Goal: Task Accomplishment & Management: Use online tool/utility

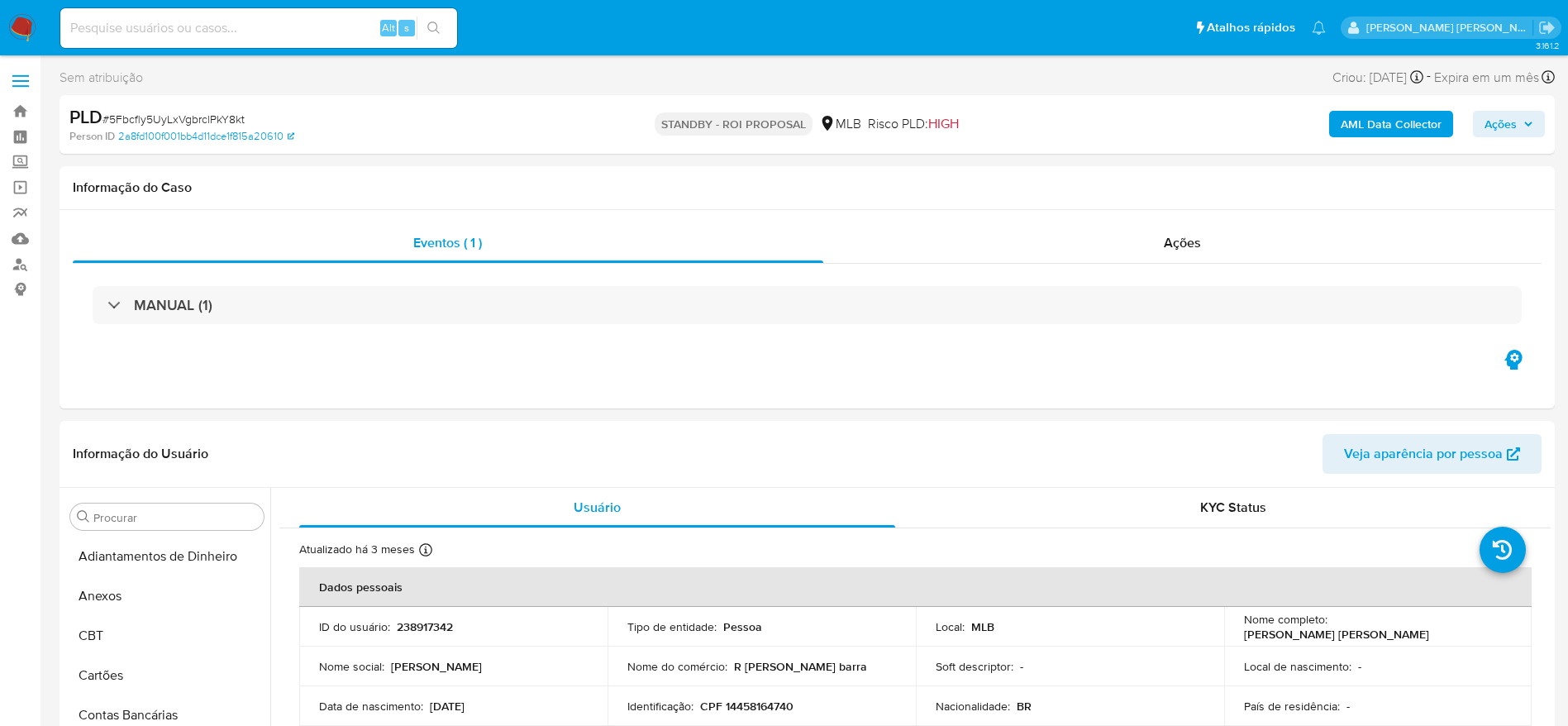
select select "10"
click at [711, 180] on h1 "Informação do Caso" at bounding box center [807, 188] width 1469 height 17
click at [13, 121] on link "Bandeja" at bounding box center [98, 111] width 196 height 26
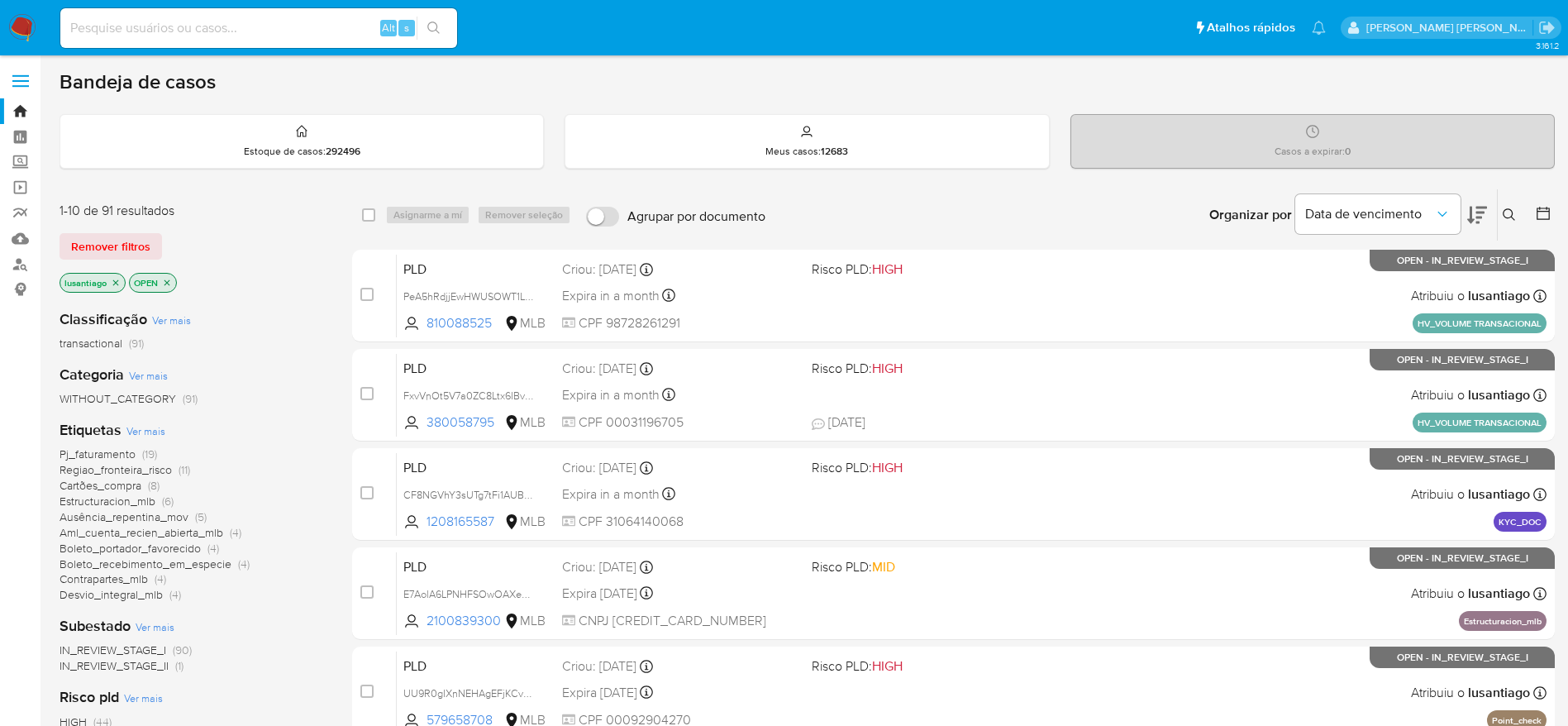
click at [265, 18] on input at bounding box center [258, 28] width 397 height 22
paste input "380058795"
type input "380058795"
click at [429, 25] on icon "search-icon" at bounding box center [434, 28] width 13 height 13
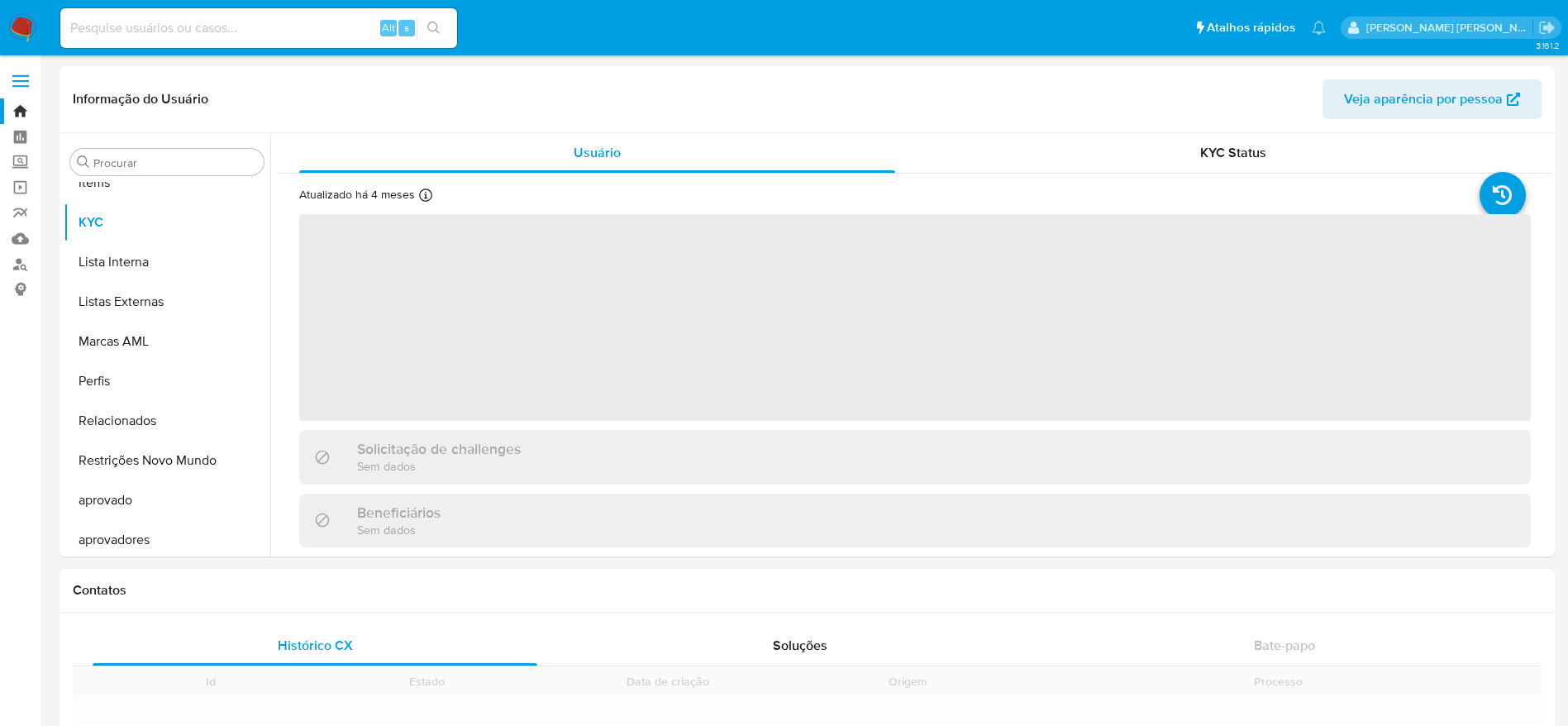
scroll to position [858, 0]
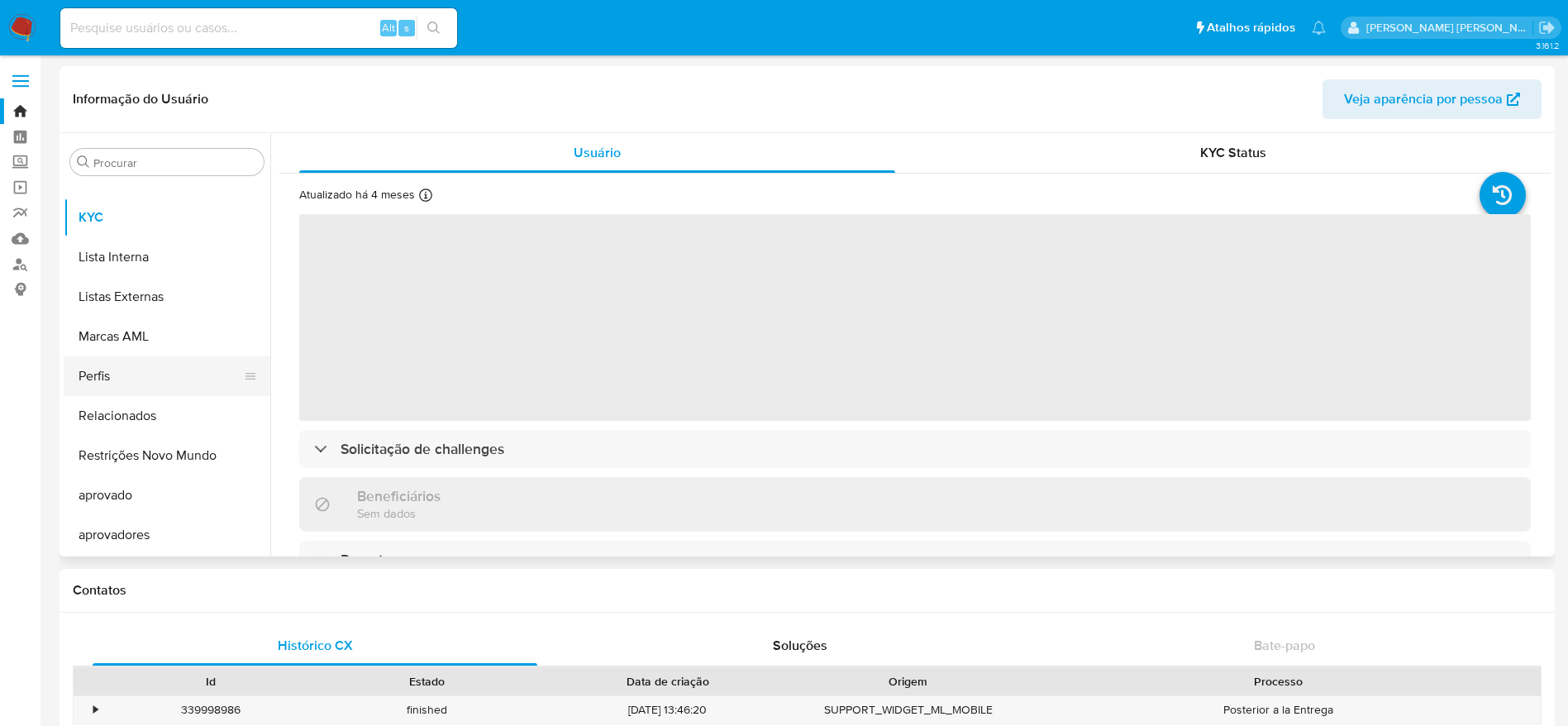
select select "10"
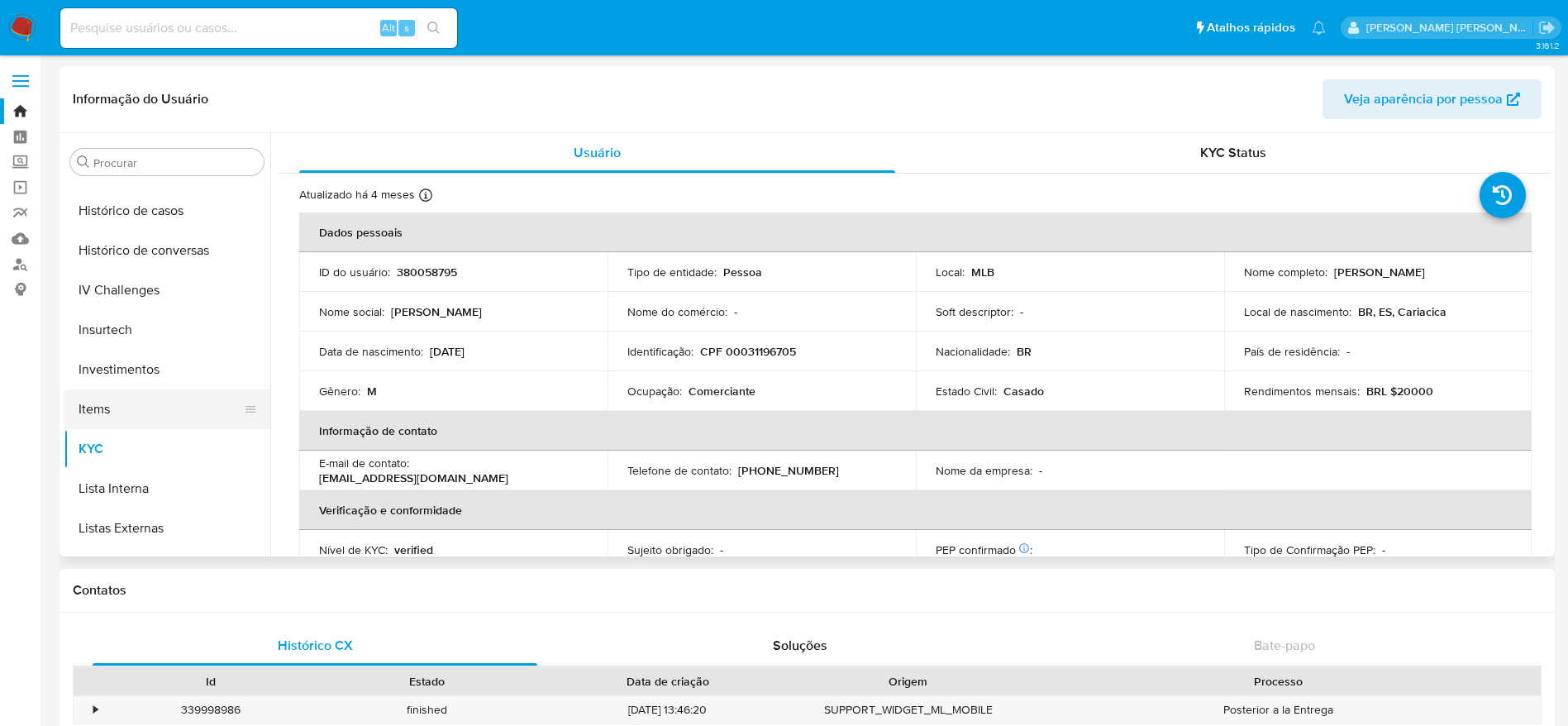
scroll to position [609, 0]
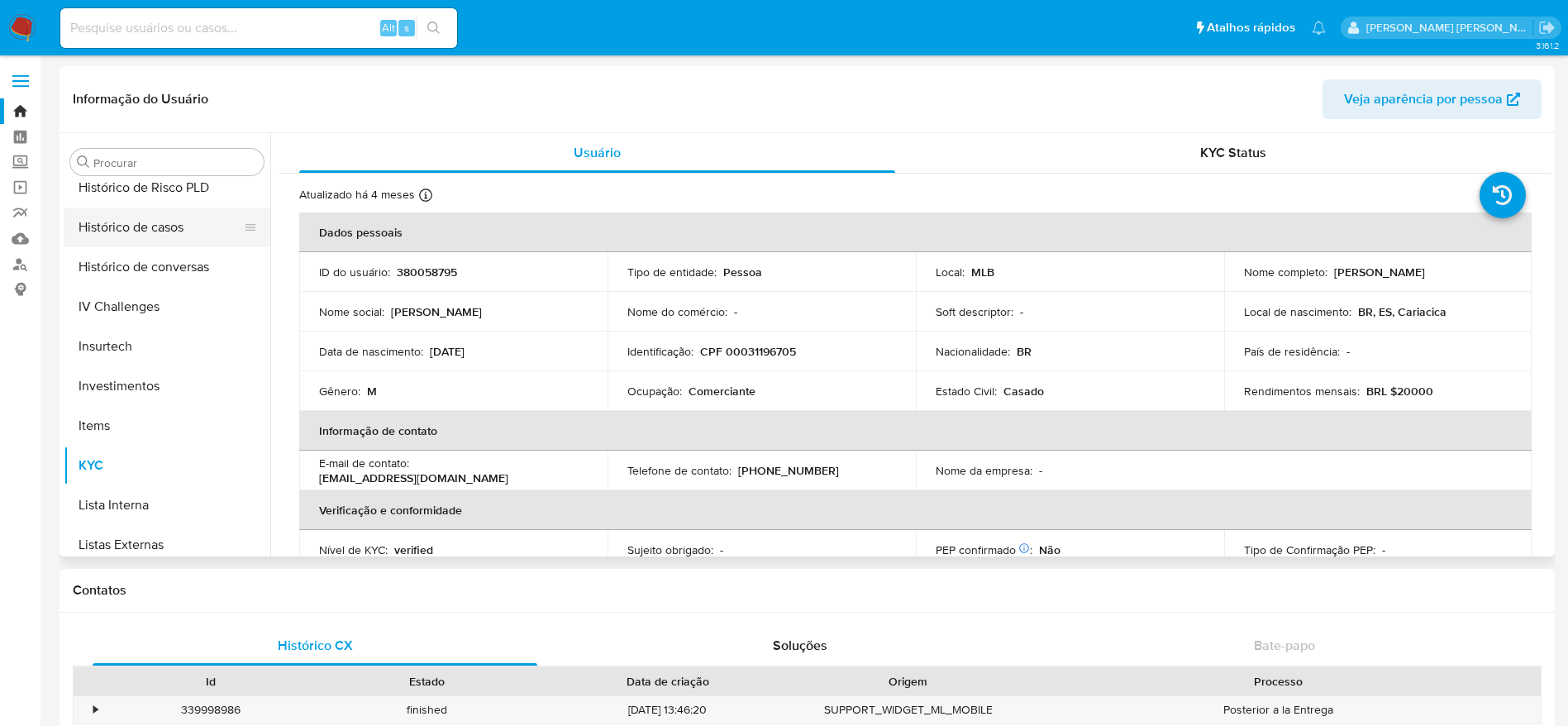
click at [154, 232] on button "Histórico de casos" at bounding box center [160, 227] width 193 height 40
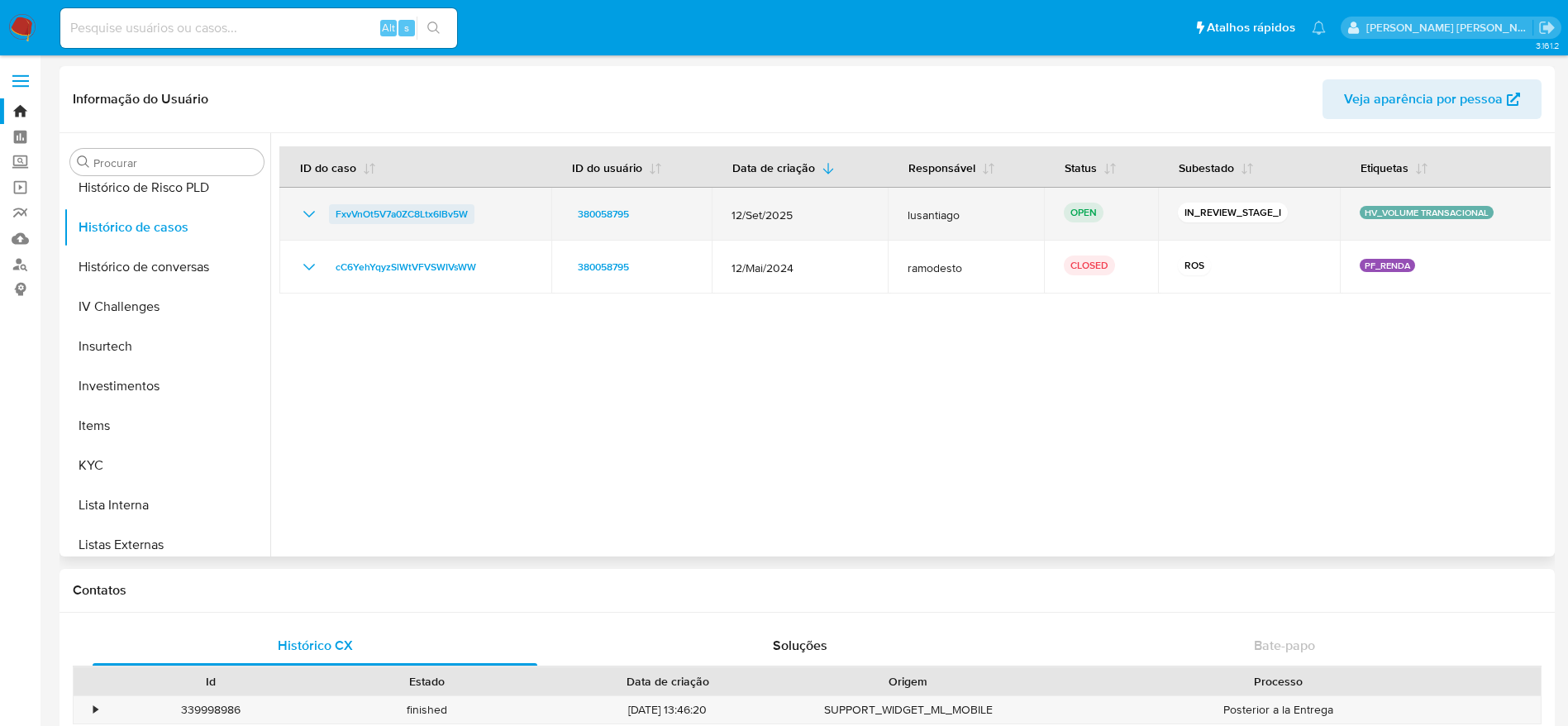
click at [379, 214] on span "FxvVnOt5V7a0ZC8Ltx6IBv5W" at bounding box center [402, 214] width 133 height 20
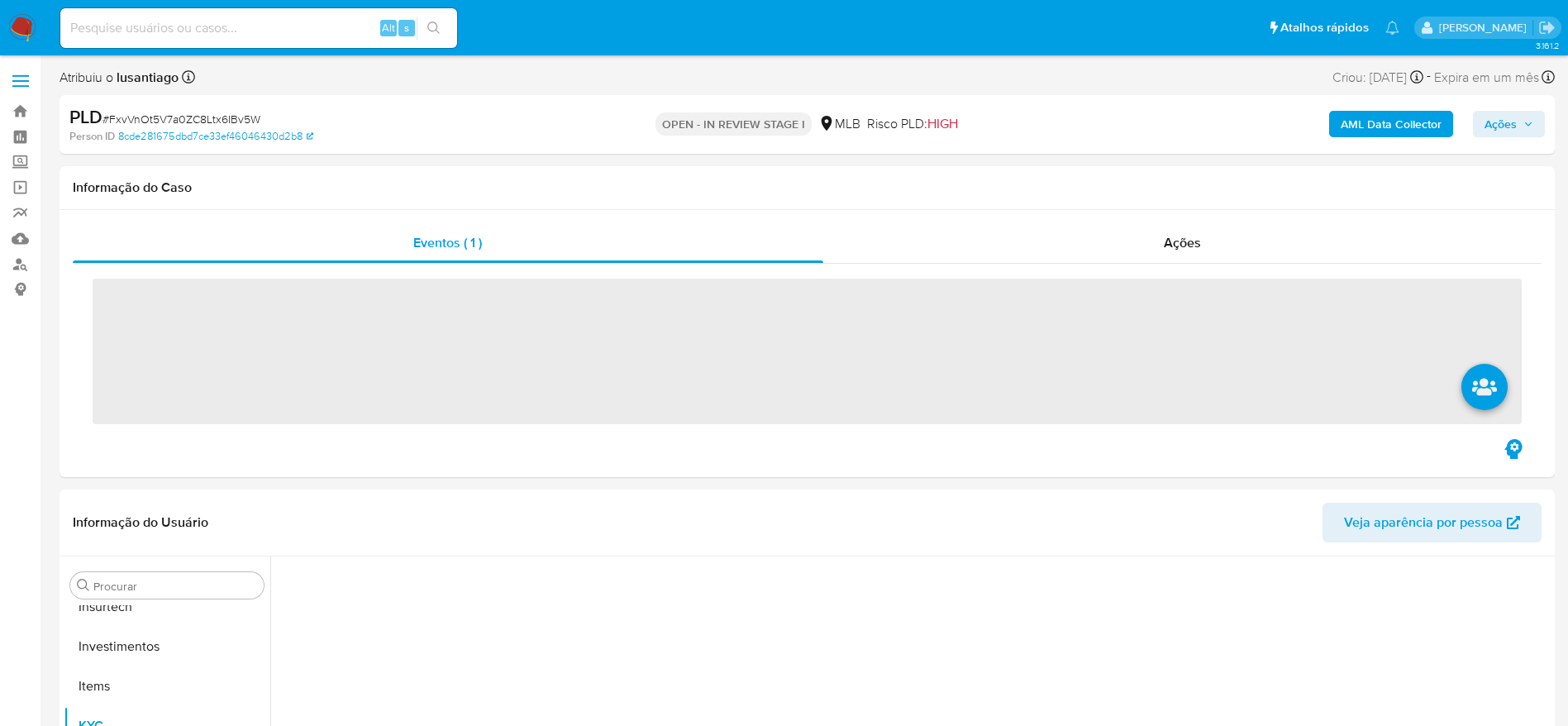
scroll to position [858, 0]
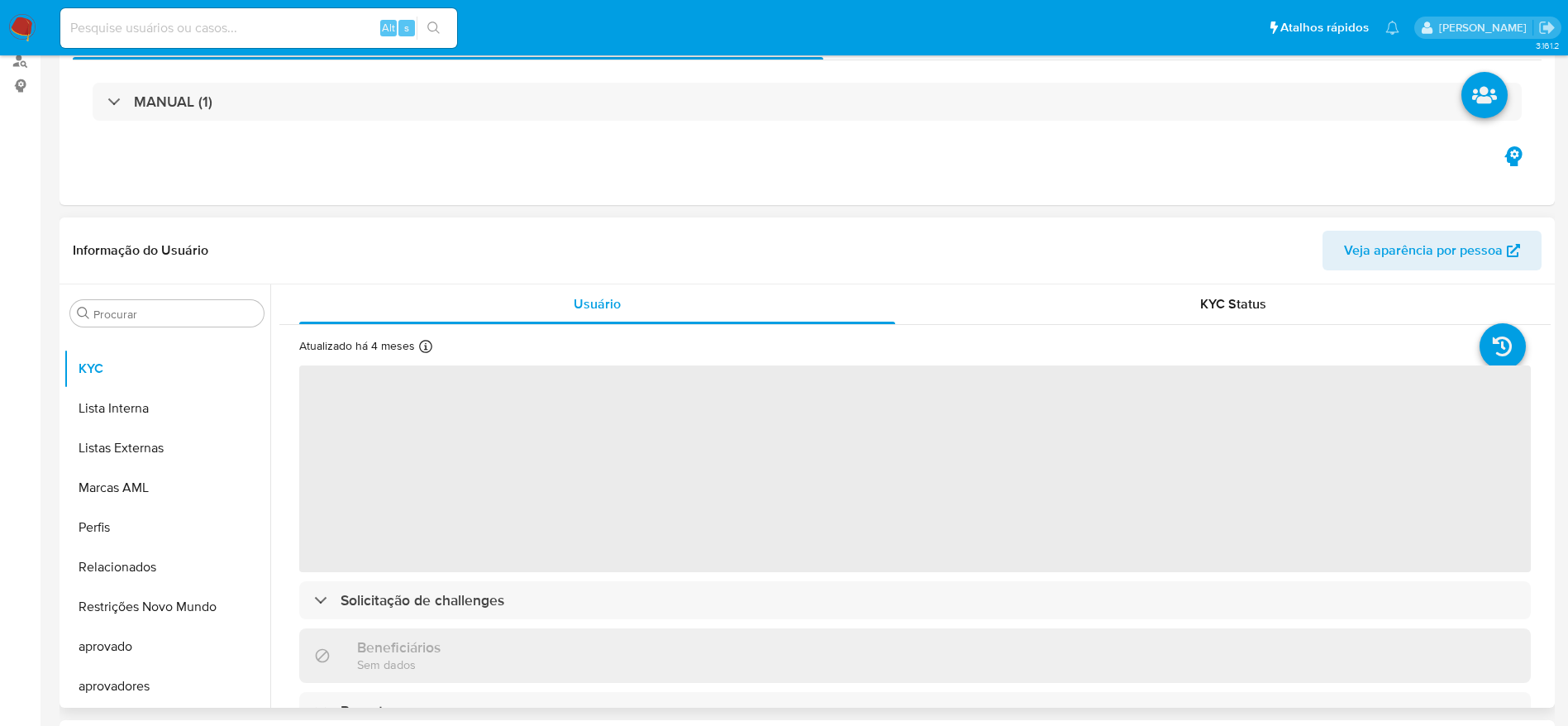
select select "10"
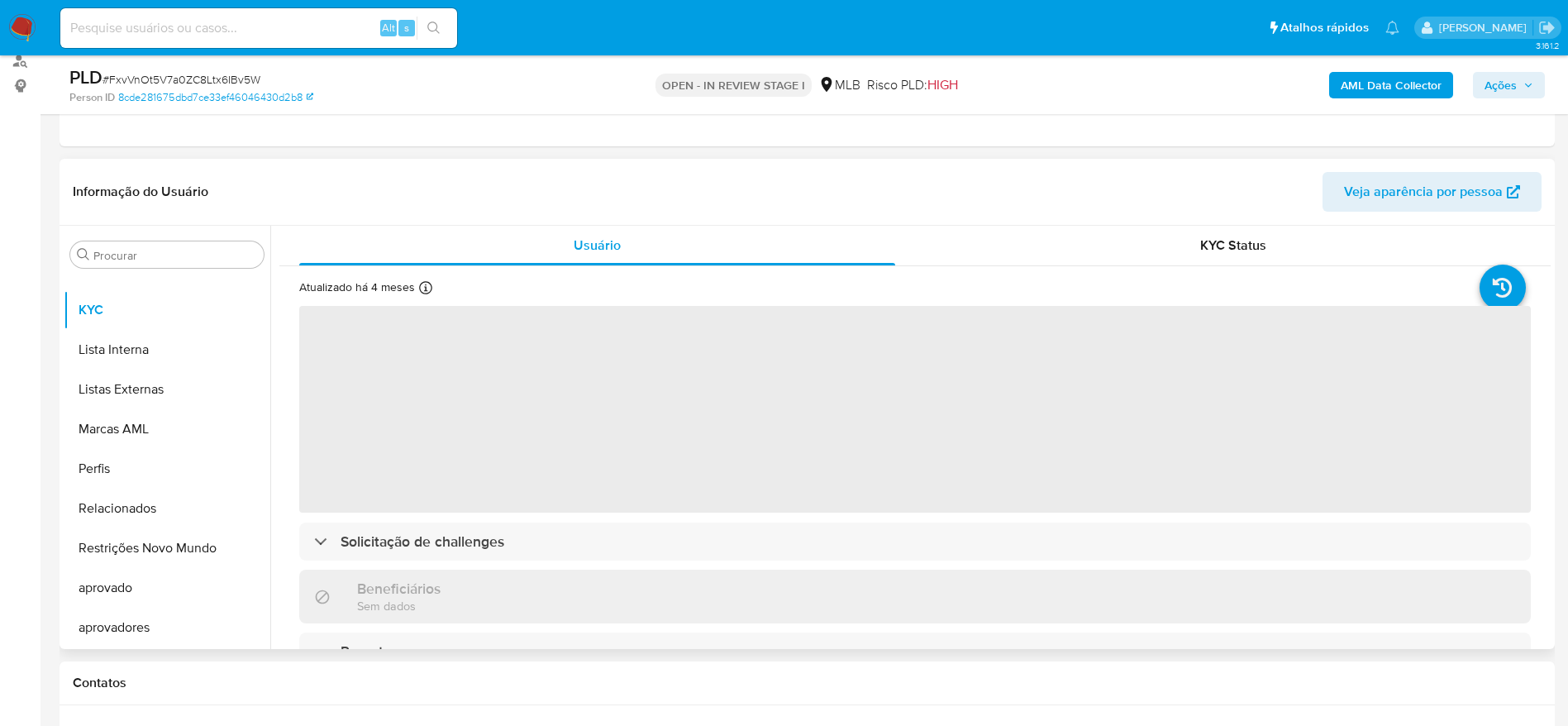
scroll to position [248, 0]
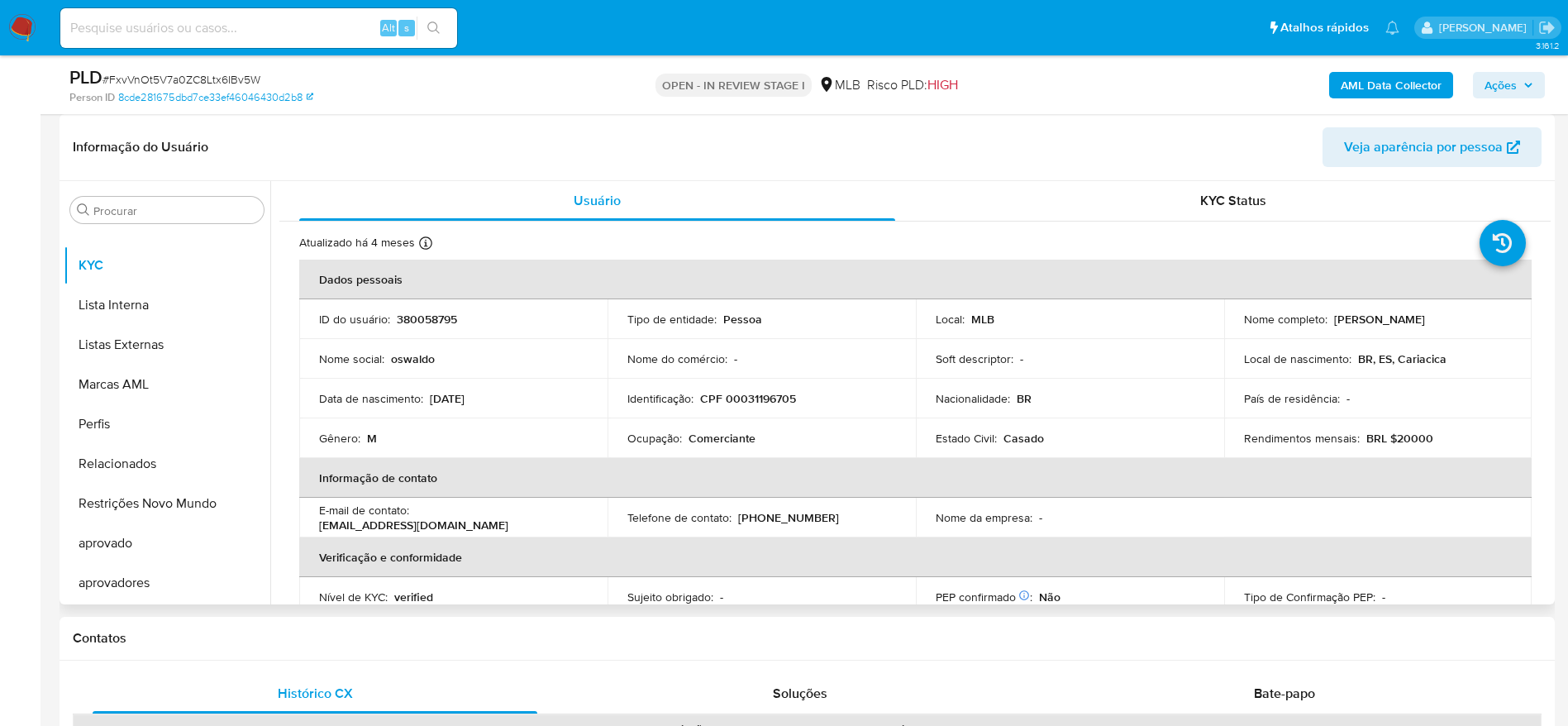
click at [763, 406] on p "CPF 00031196705" at bounding box center [748, 399] width 96 height 15
copy p "00031196705"
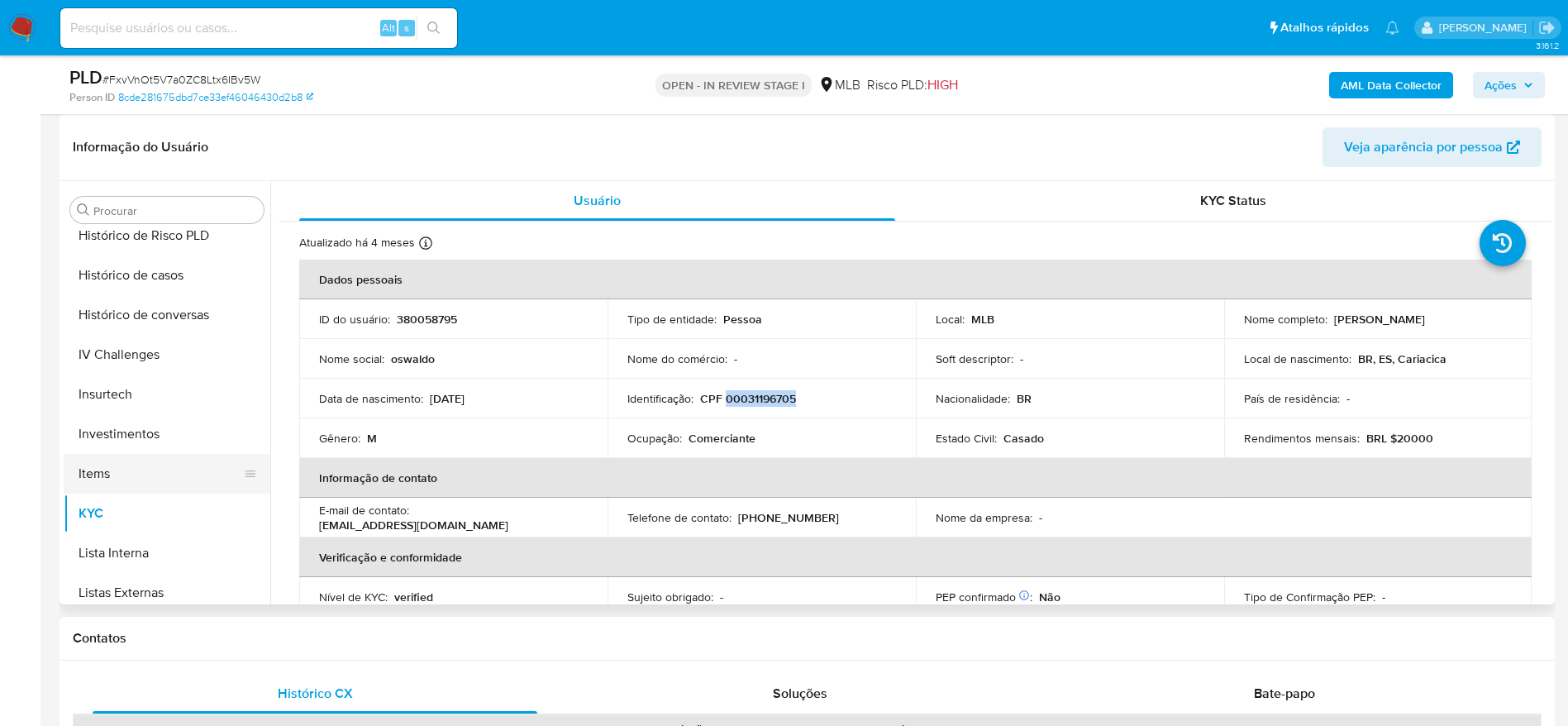
scroll to position [486, 0]
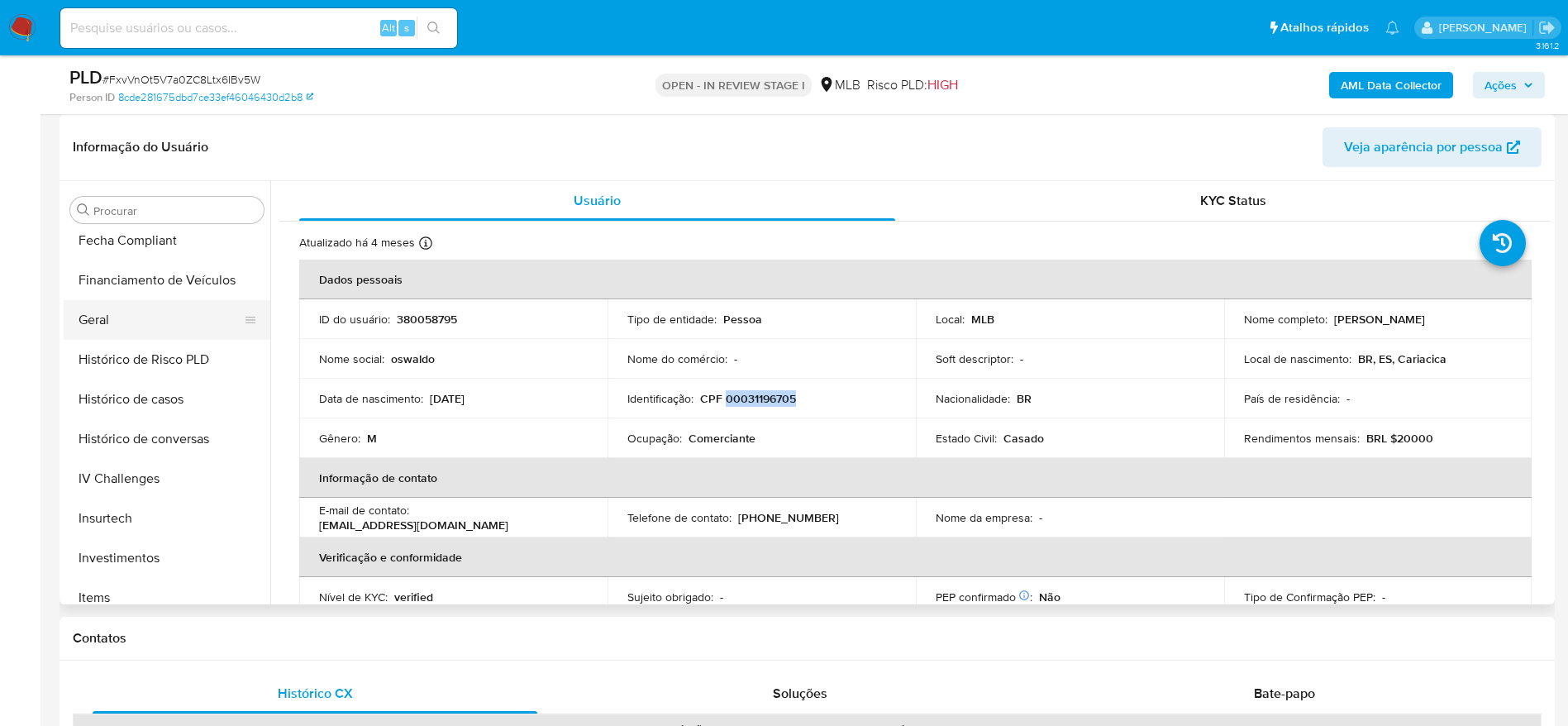
click at [138, 320] on button "Geral" at bounding box center [160, 320] width 193 height 40
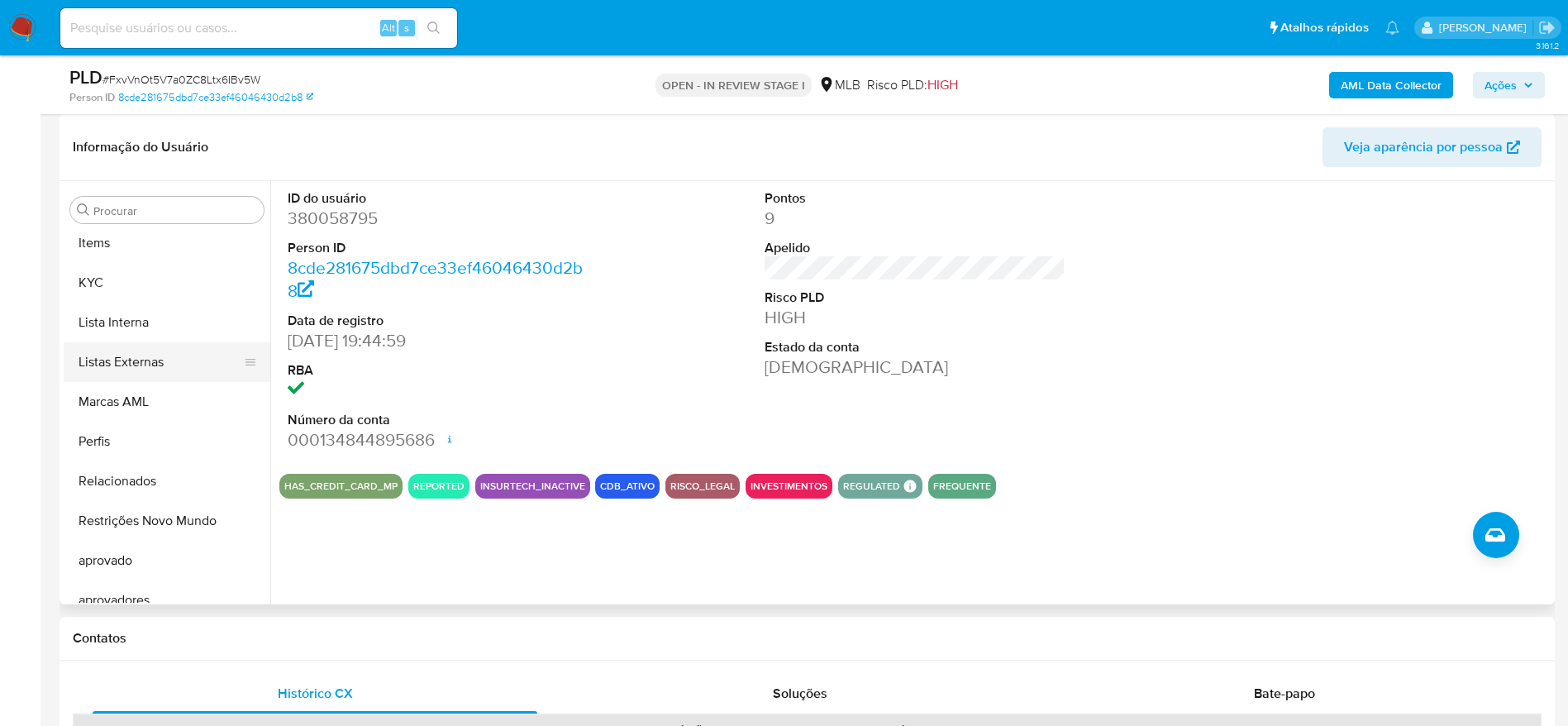
scroll to position [858, 0]
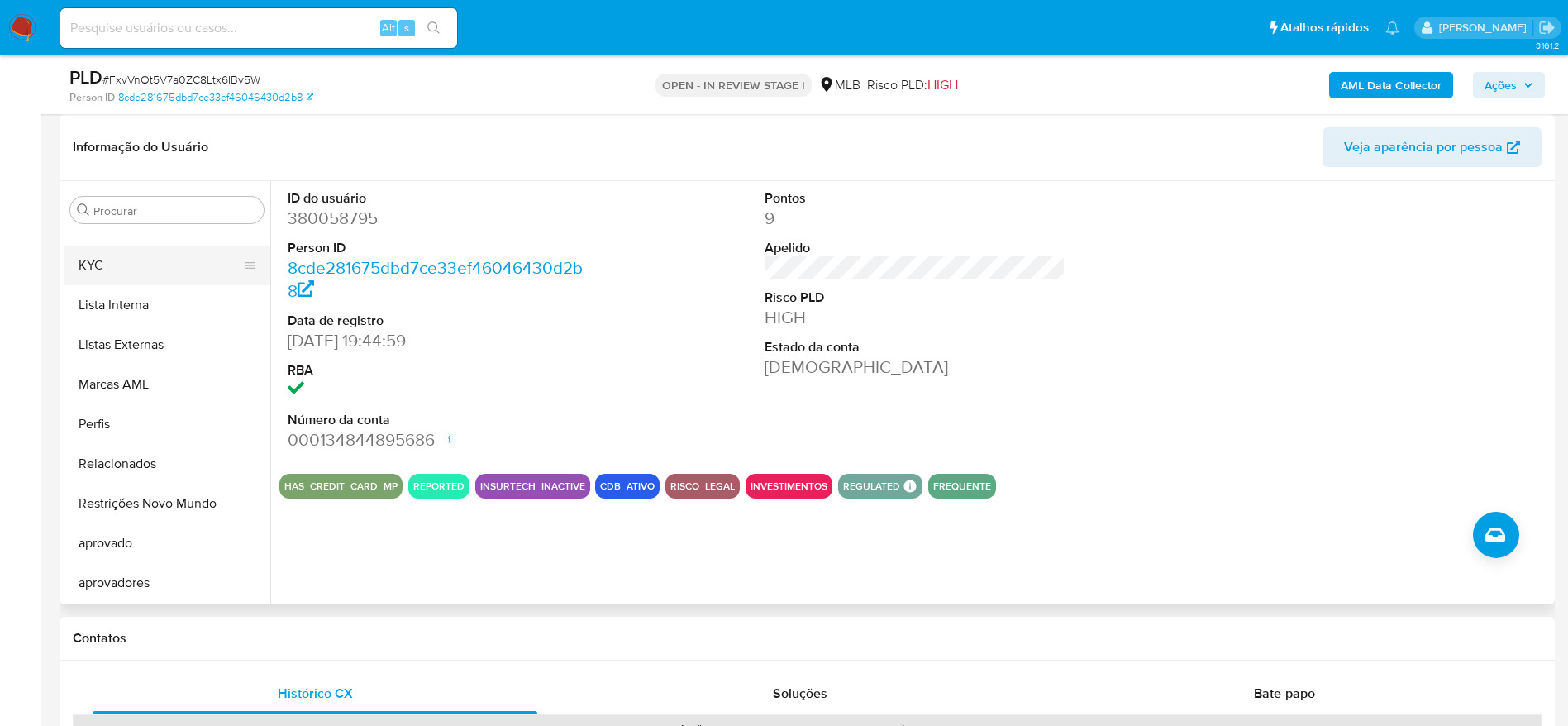
click at [127, 265] on button "KYC" at bounding box center [160, 265] width 193 height 40
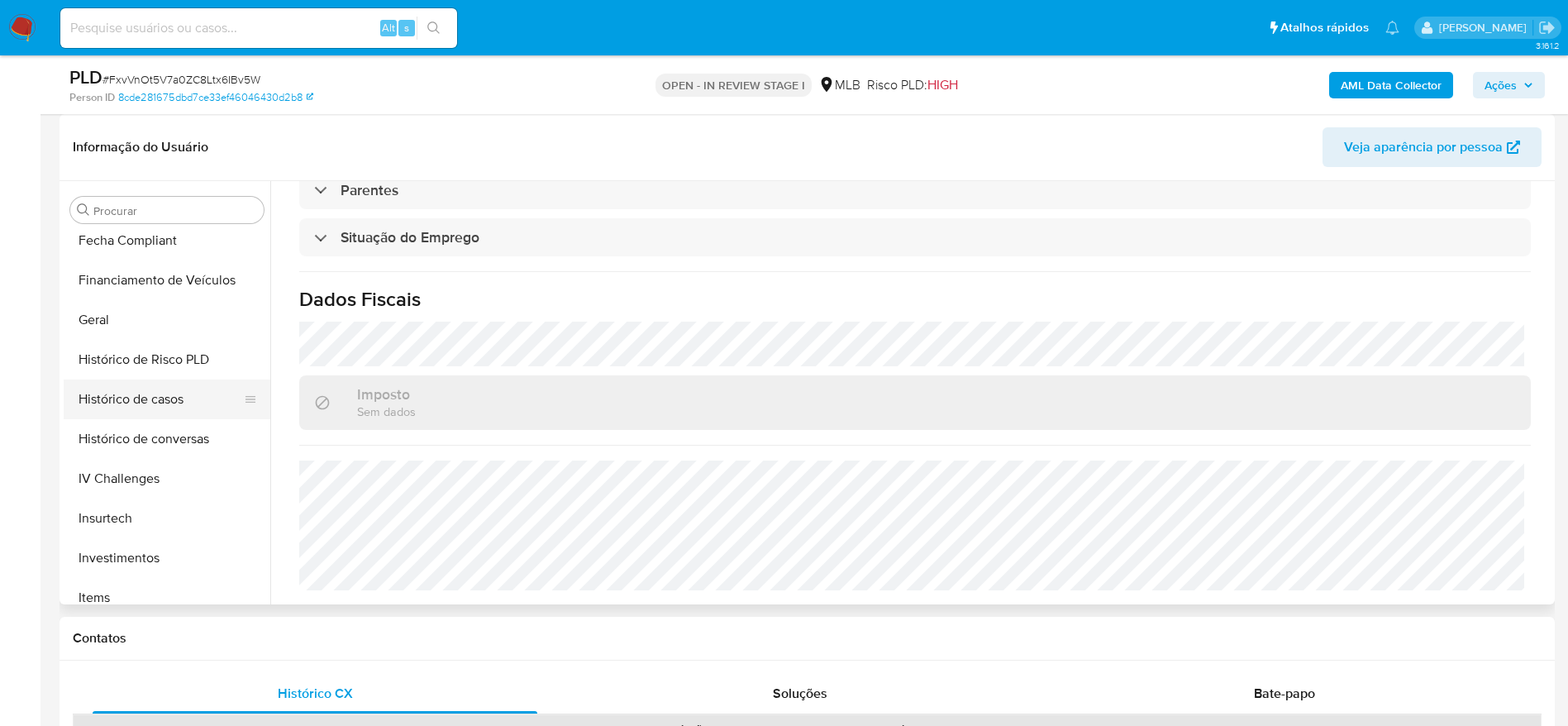
scroll to position [361, 0]
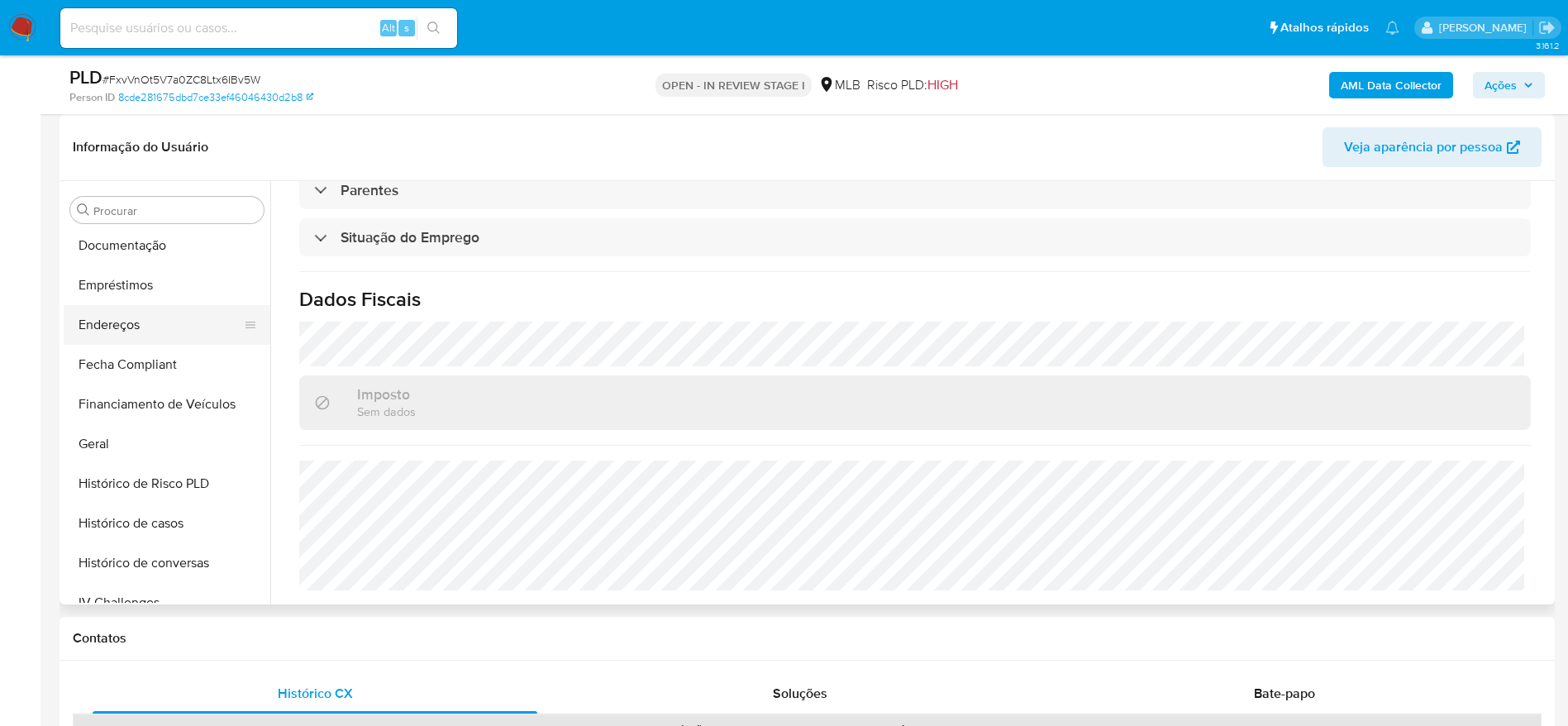
click at [140, 323] on button "Endereços" at bounding box center [160, 325] width 193 height 40
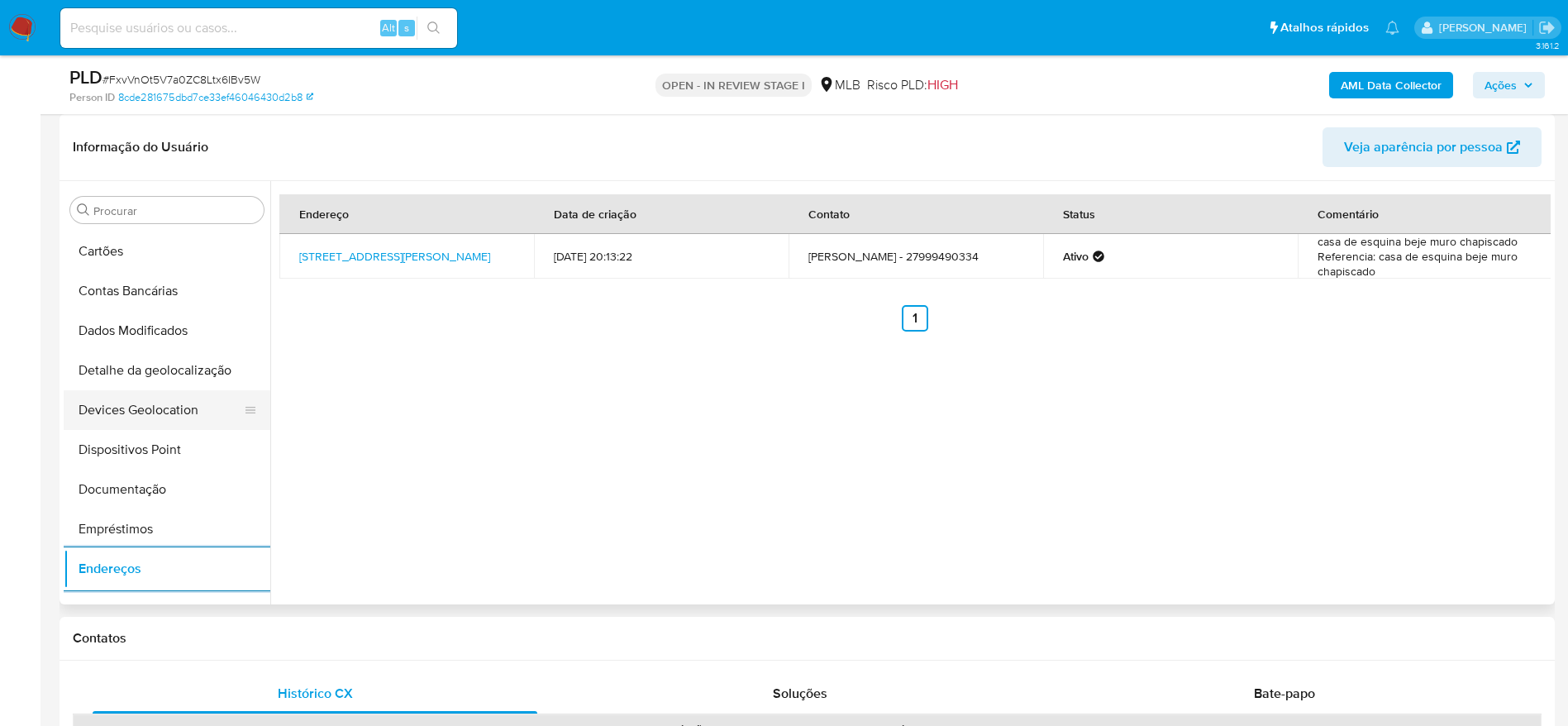
scroll to position [114, 0]
click at [145, 382] on button "Detalhe da geolocalização" at bounding box center [160, 375] width 193 height 40
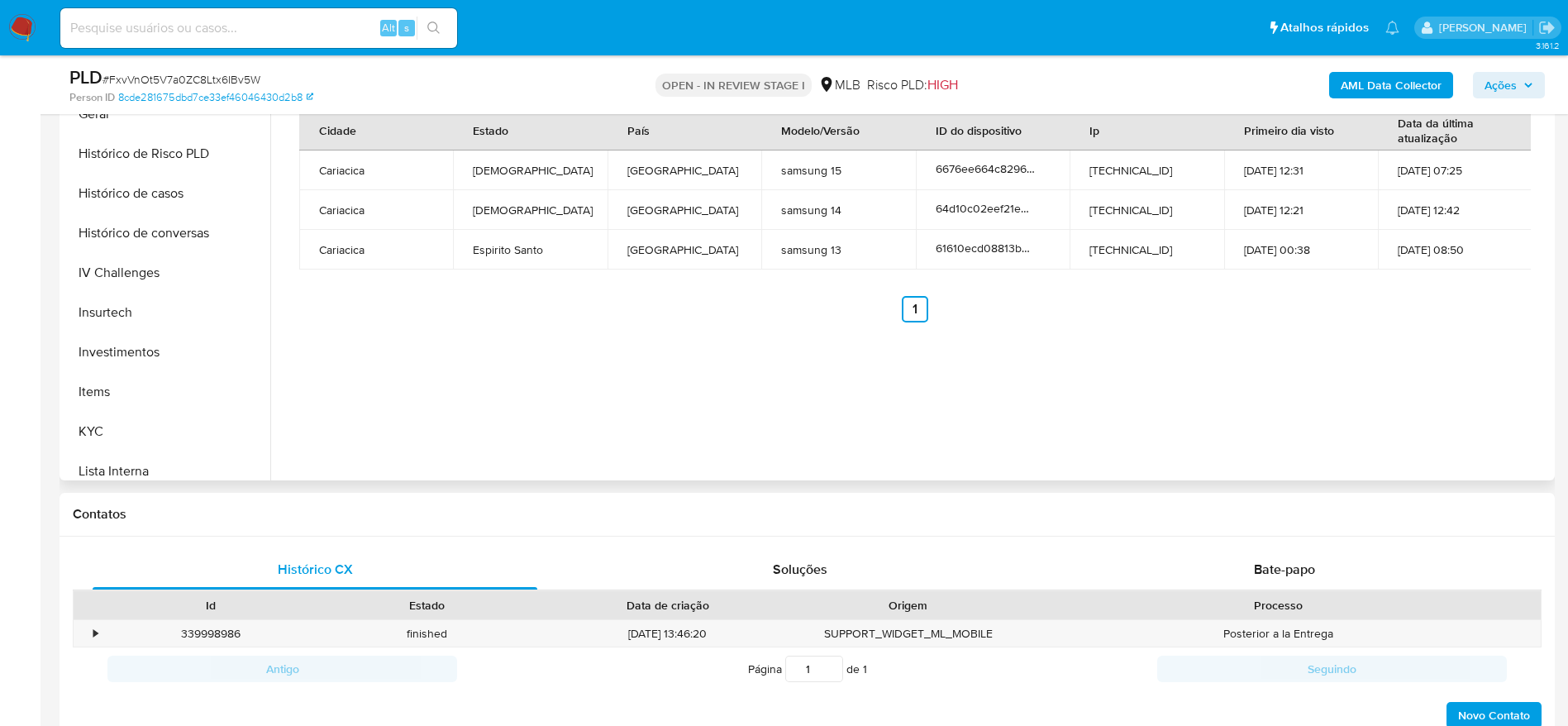
scroll to position [858, 0]
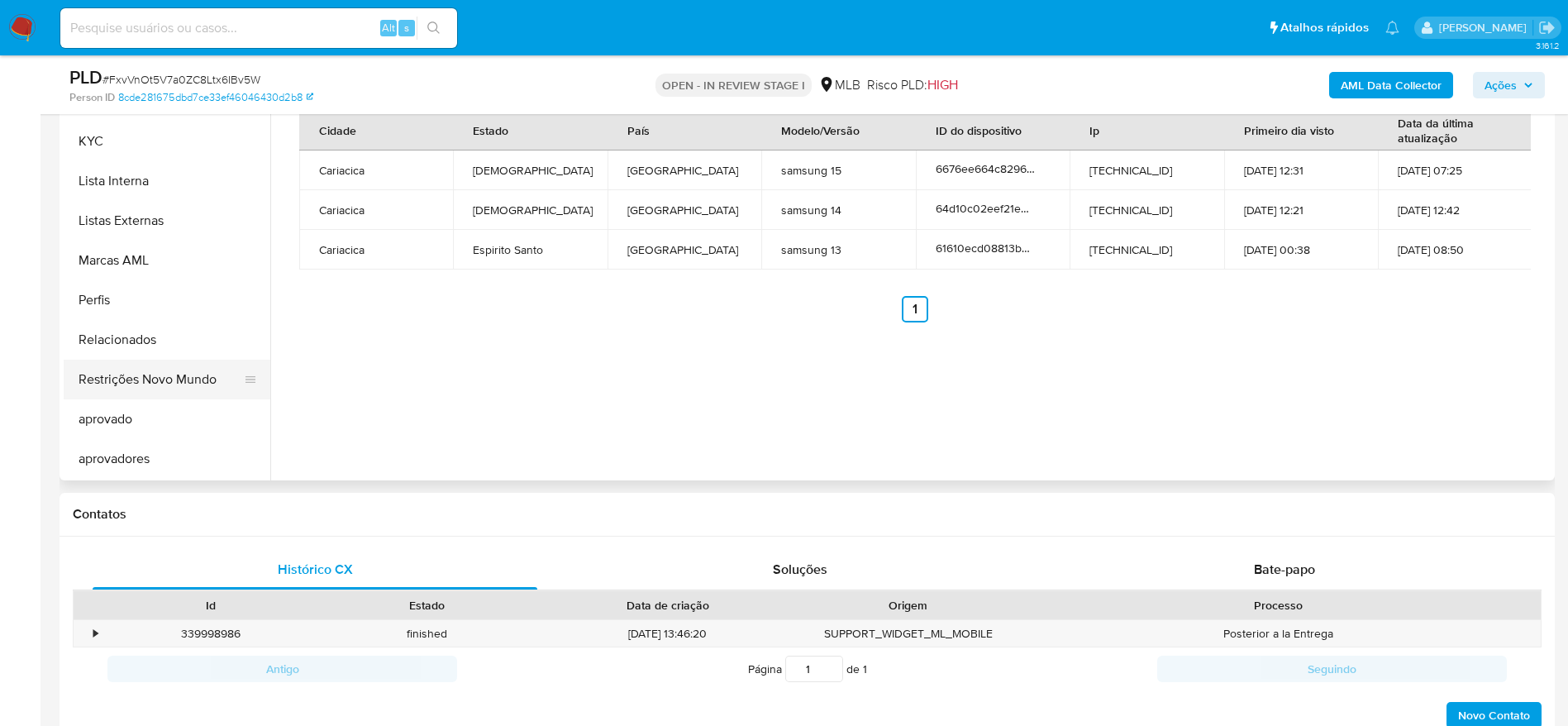
click at [169, 376] on button "Restrições Novo Mundo" at bounding box center [160, 380] width 193 height 40
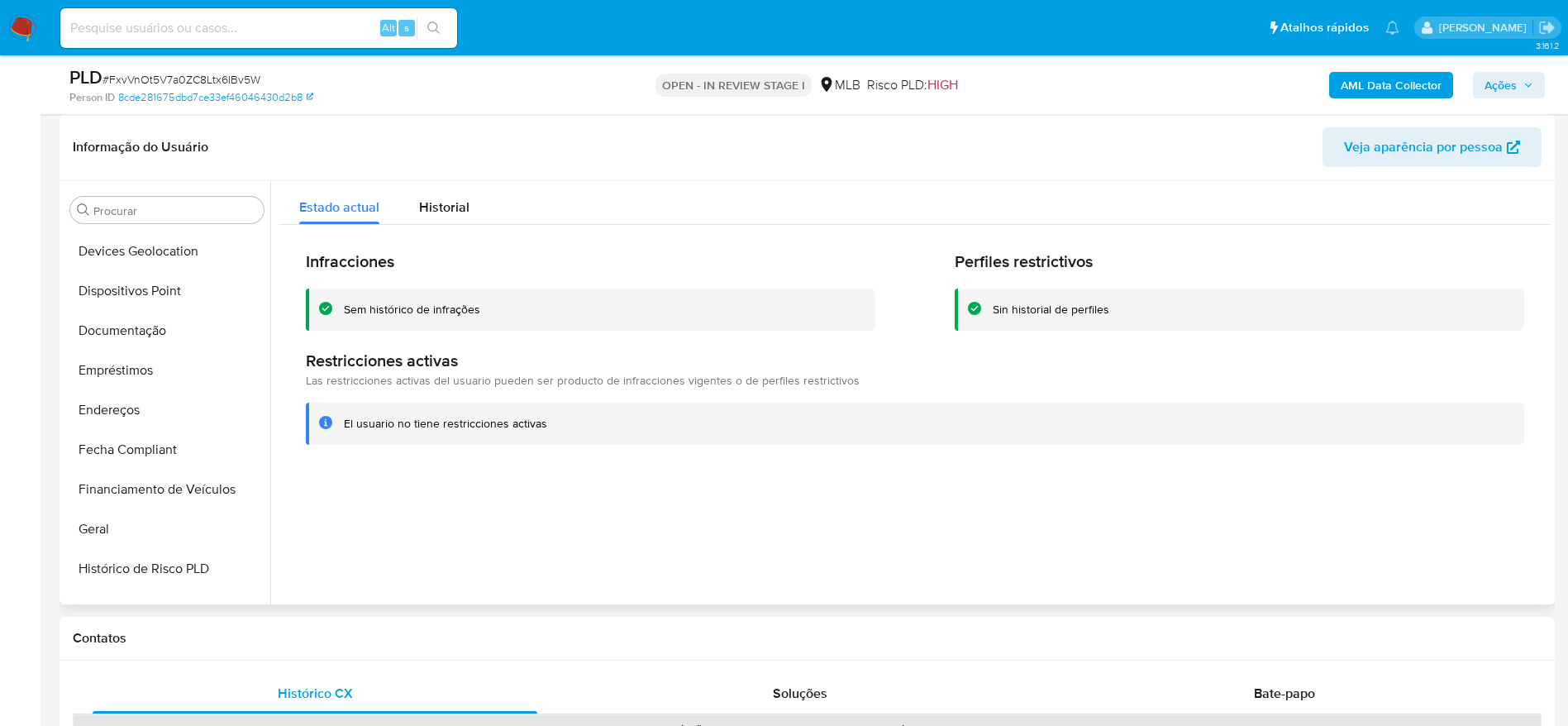
scroll to position [237, 0]
click at [175, 315] on button "Dispositivos Point" at bounding box center [160, 330] width 193 height 40
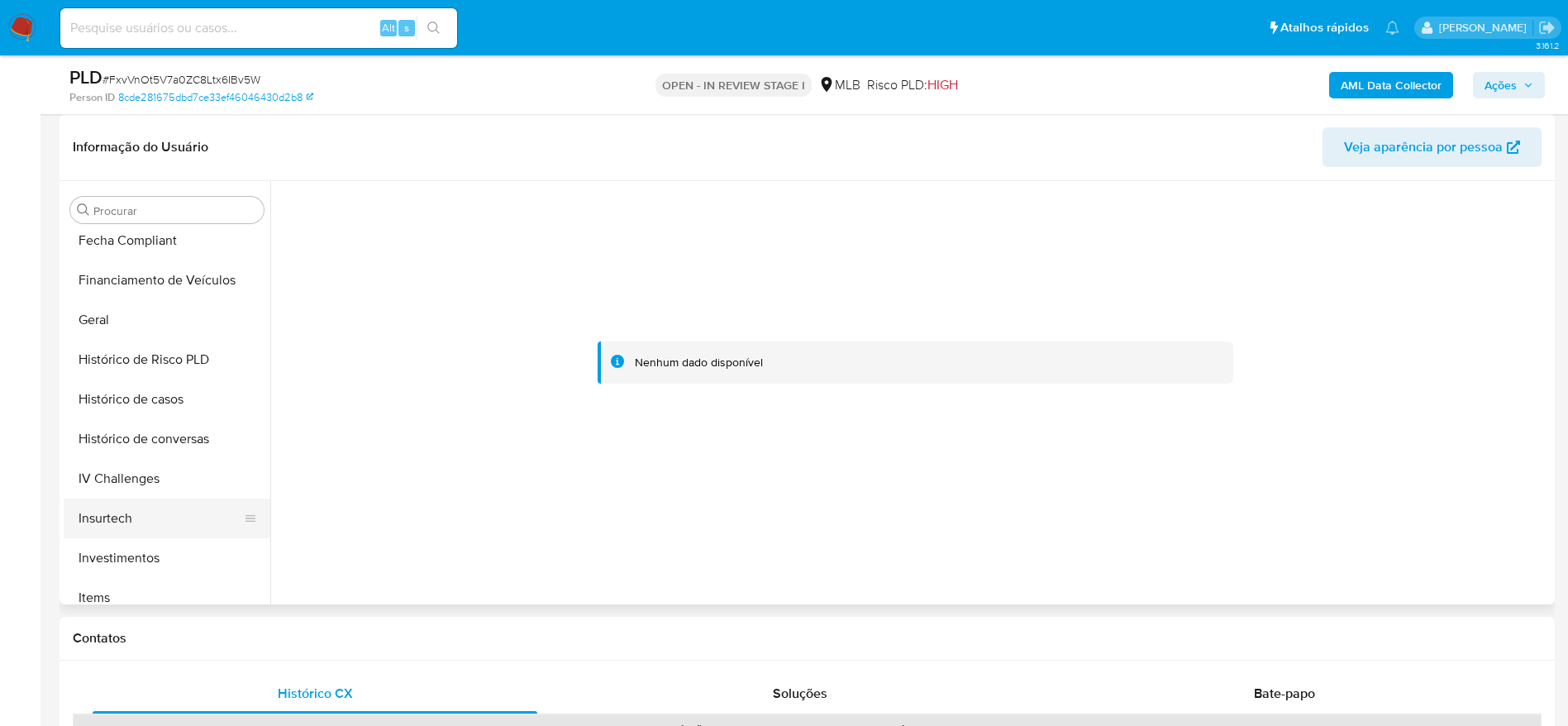
scroll to position [609, 0]
click at [132, 503] on button "KYC" at bounding box center [160, 514] width 193 height 40
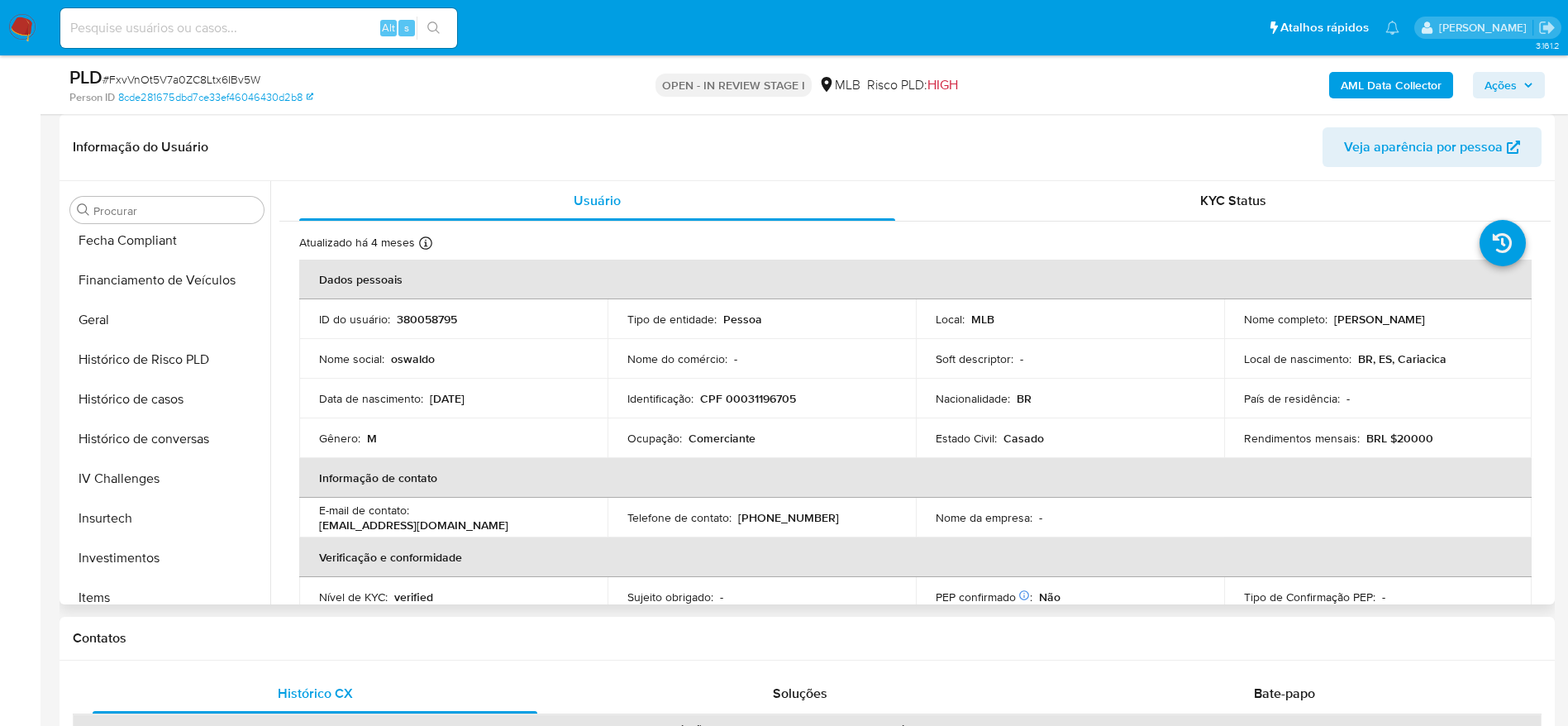
scroll to position [361, 0]
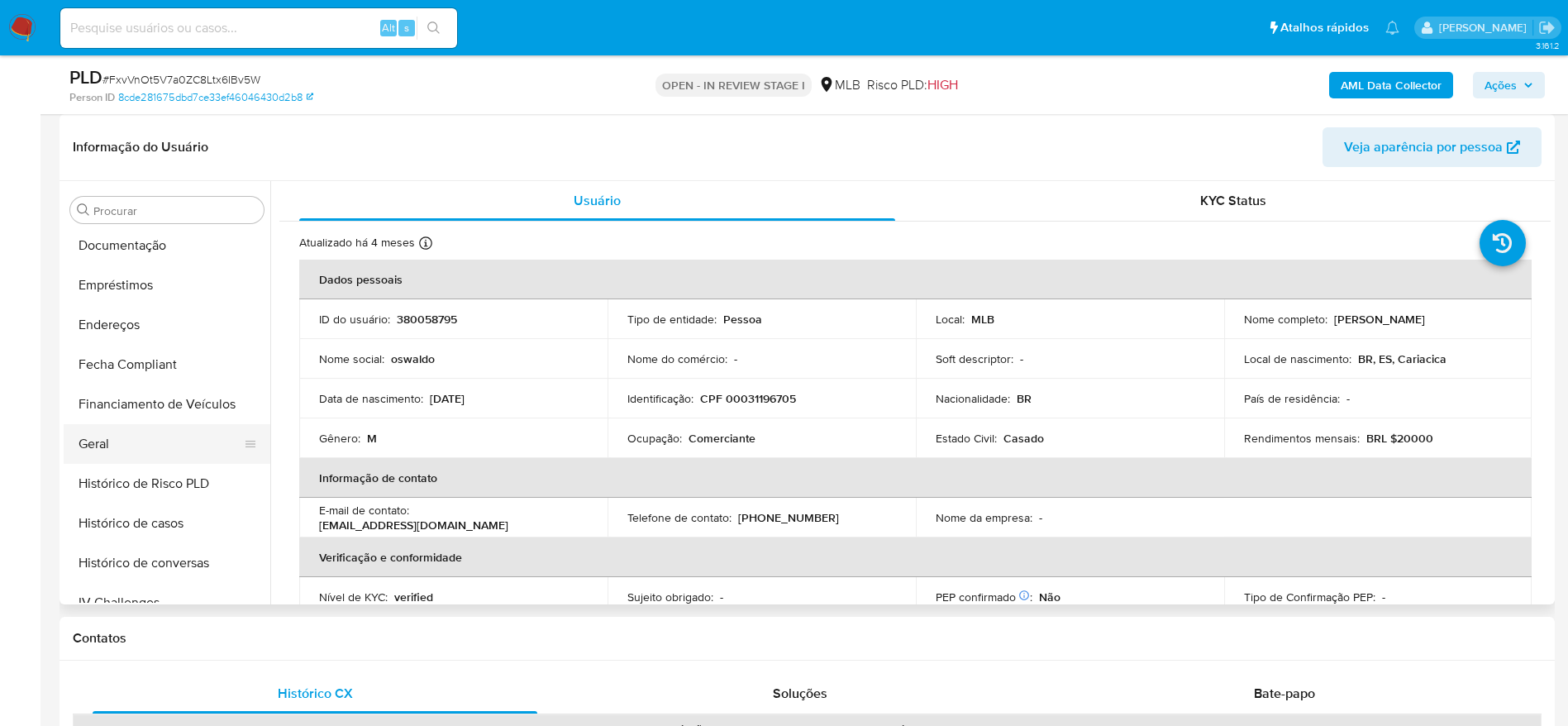
click at [121, 449] on button "Geral" at bounding box center [160, 444] width 193 height 40
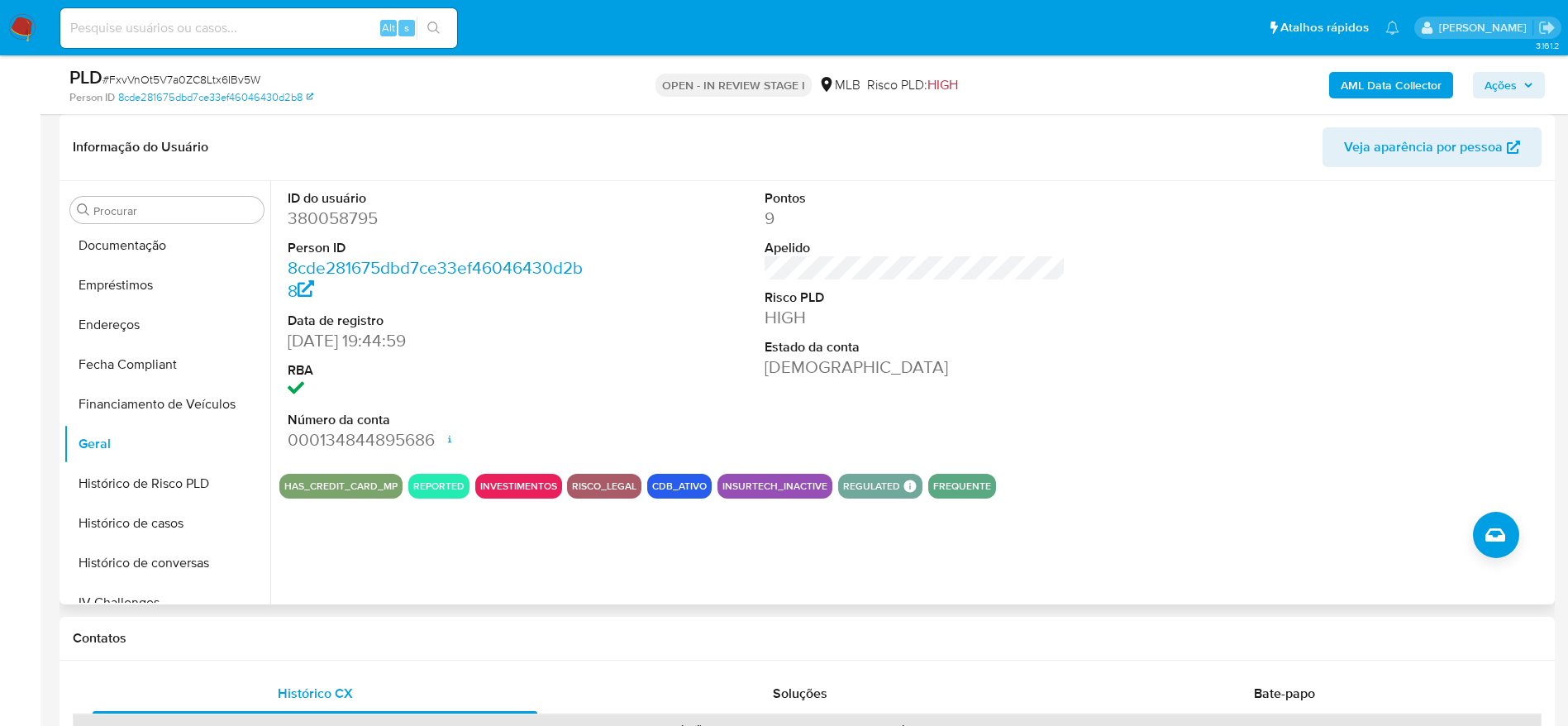
click at [347, 544] on div "ID do usuário 380058795 Person ID 8cde281675dbd7ce33ef46046430d2b8 Data de regi…" at bounding box center [910, 393] width 1281 height 424
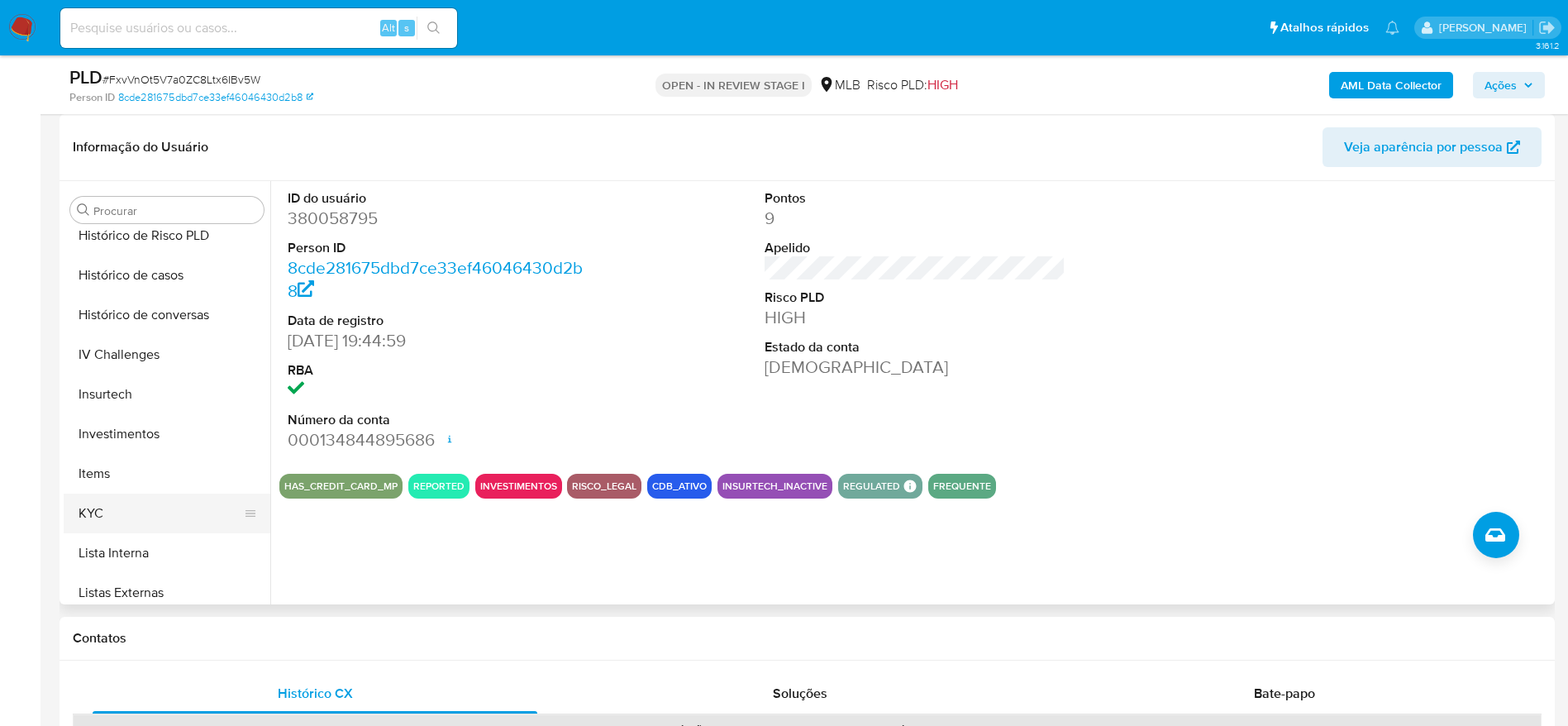
click at [106, 502] on button "KYC" at bounding box center [160, 514] width 193 height 40
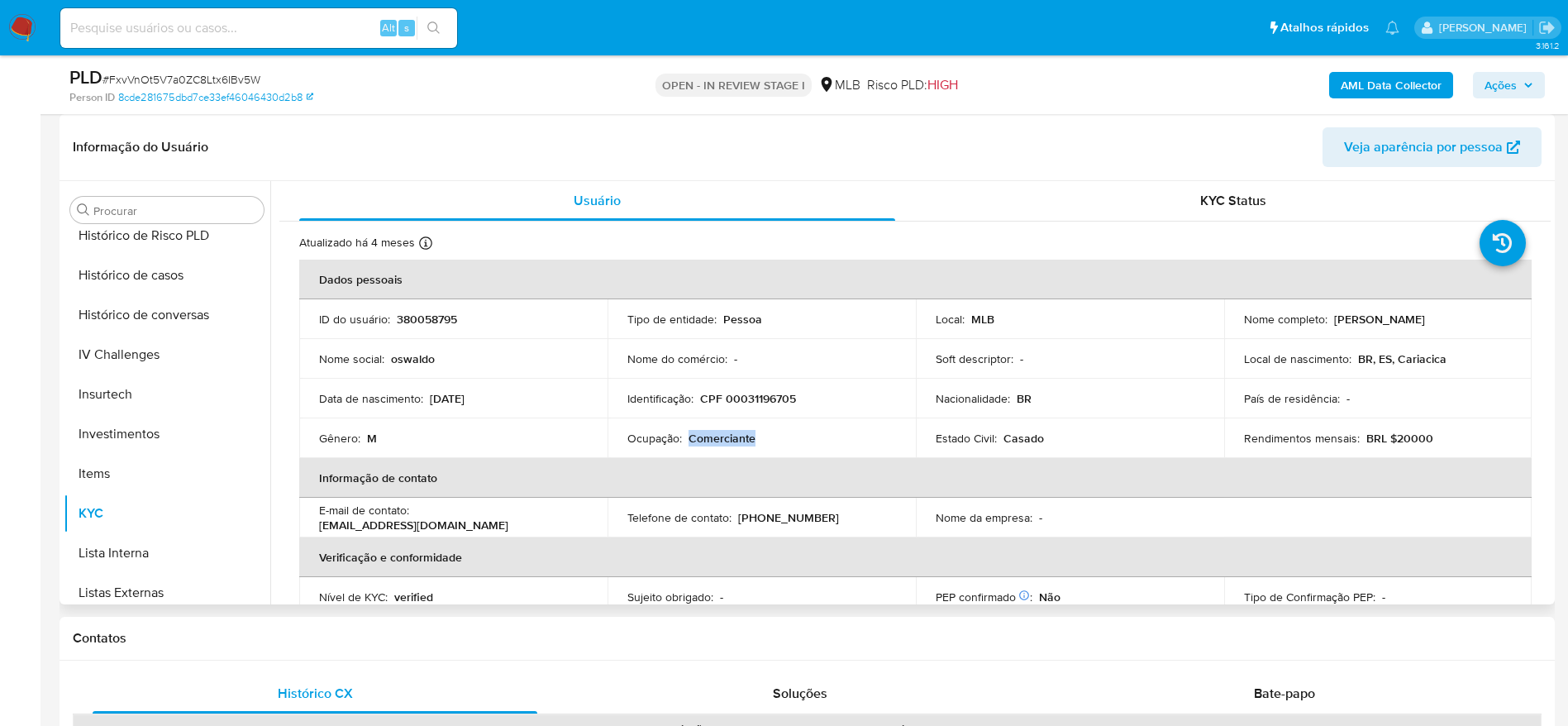
drag, startPoint x: 754, startPoint y: 438, endPoint x: 688, endPoint y: 441, distance: 66.1
click at [688, 441] on div "Ocupação : Comerciante" at bounding box center [761, 438] width 268 height 15
copy p "Comerciante"
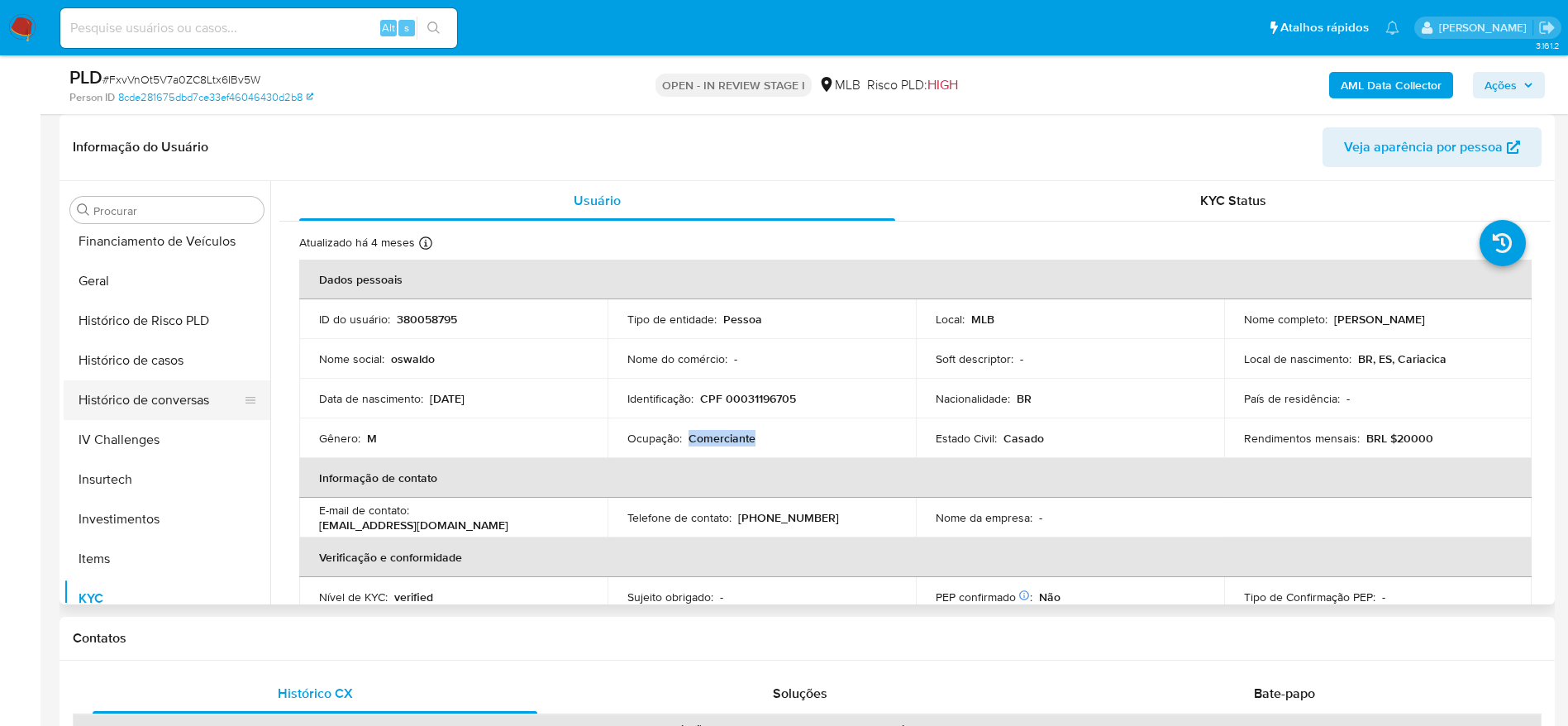
scroll to position [486, 0]
click at [145, 411] on button "Histórico de casos" at bounding box center [160, 399] width 193 height 40
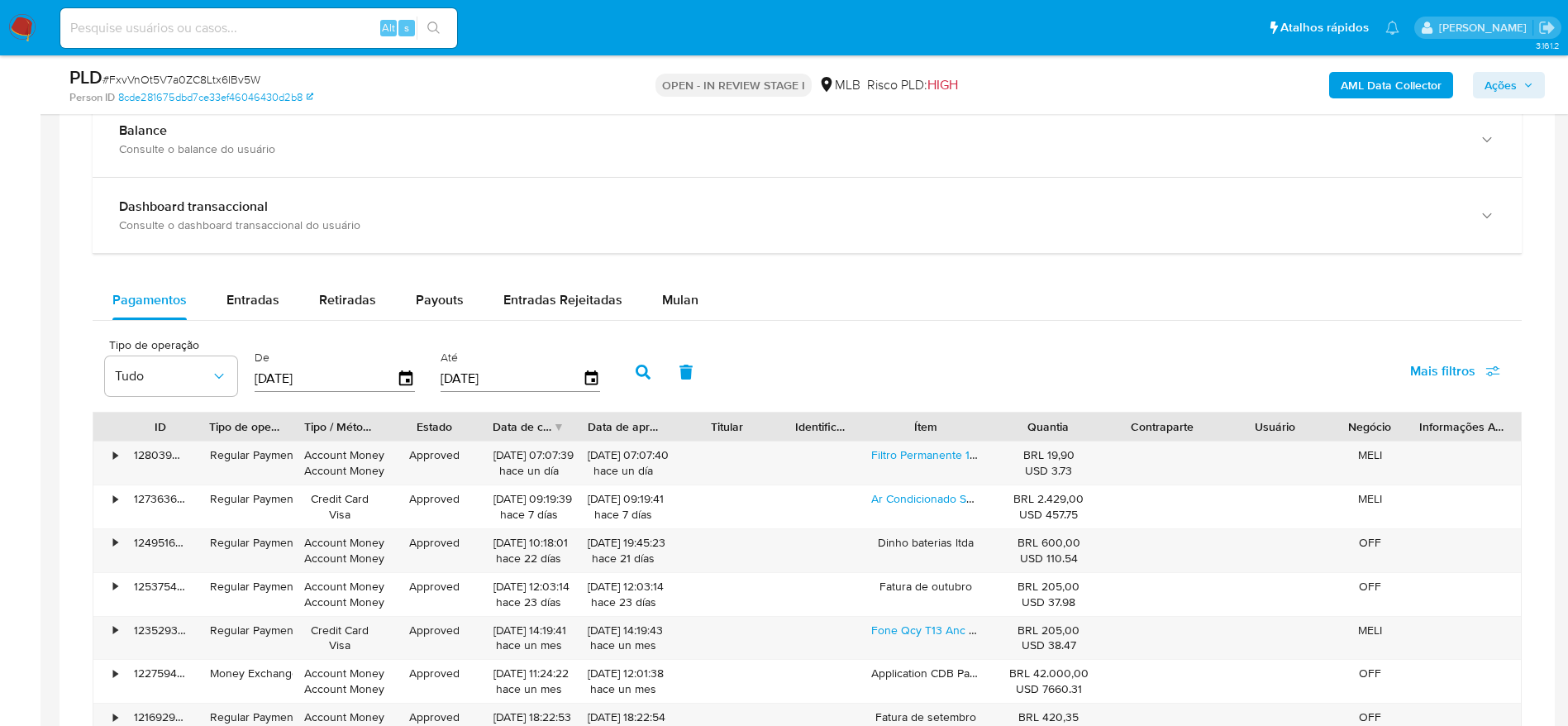
scroll to position [1116, 0]
click at [1484, 366] on span "Mais filtros" at bounding box center [1455, 369] width 90 height 36
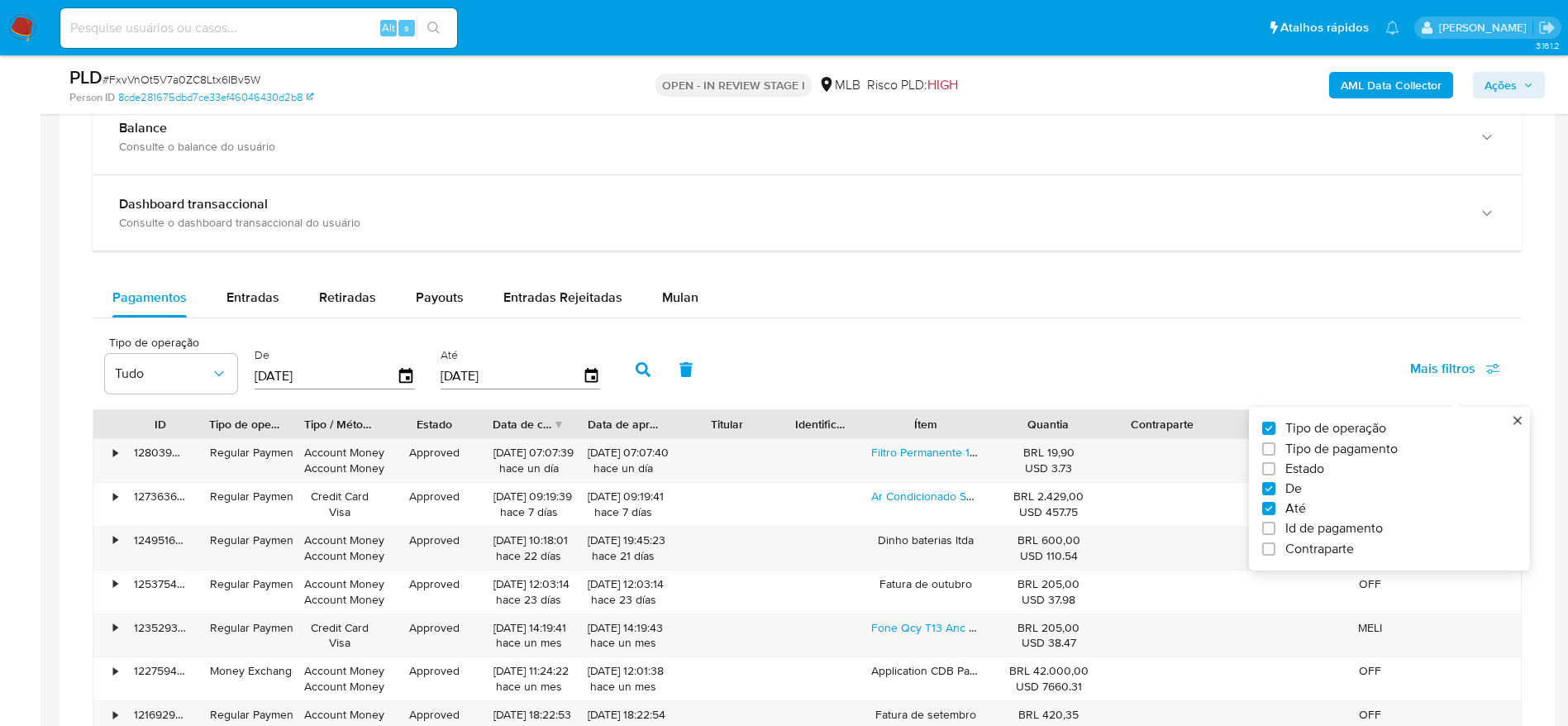
click at [1340, 525] on span "Id de pagamento" at bounding box center [1334, 529] width 98 height 17
click at [1276, 525] on input "Id de pagamento" at bounding box center [1269, 529] width 13 height 13
checkbox input "true"
click at [704, 372] on input "number" at bounding box center [702, 375] width 162 height 22
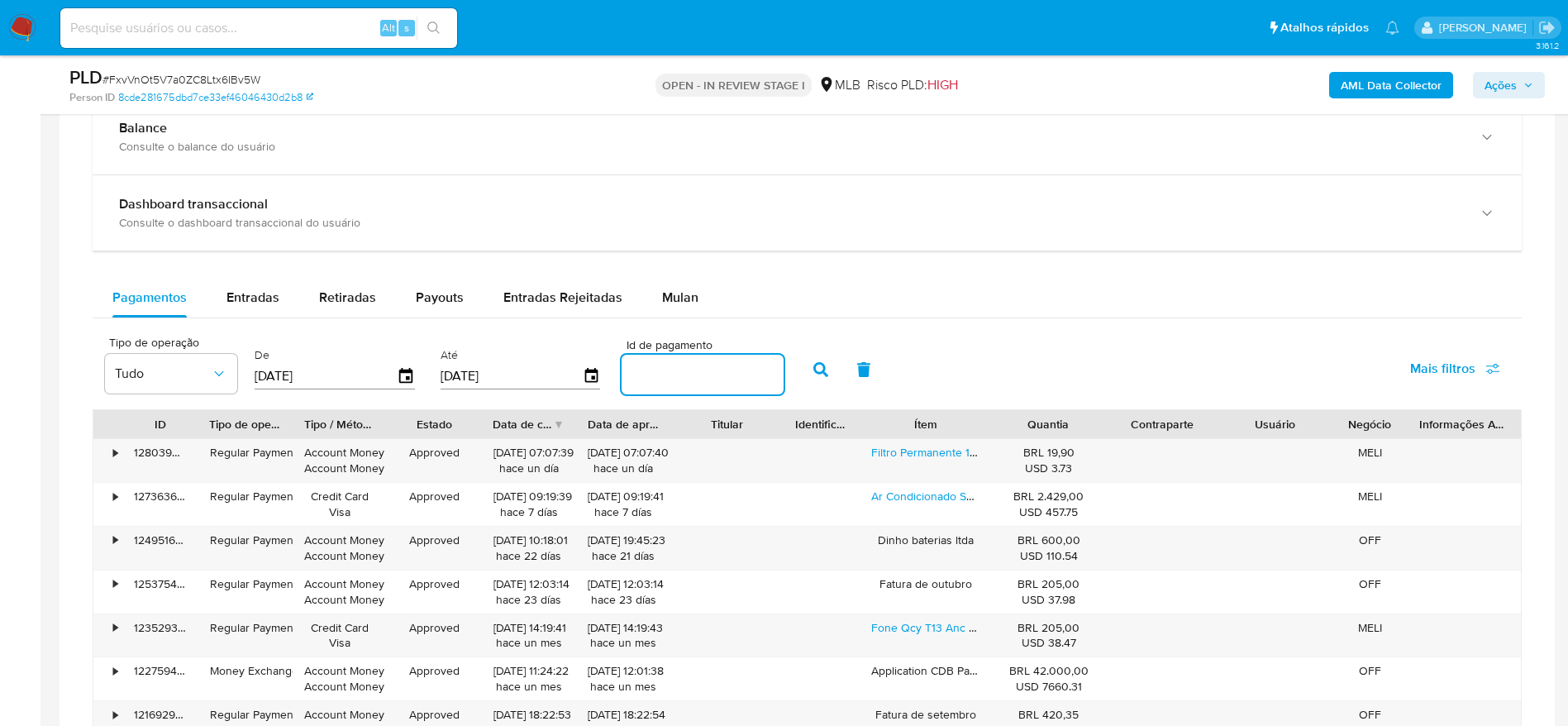
click at [687, 378] on input "number" at bounding box center [702, 375] width 162 height 22
paste input "127537566341"
click at [817, 366] on icon "button" at bounding box center [821, 370] width 15 height 15
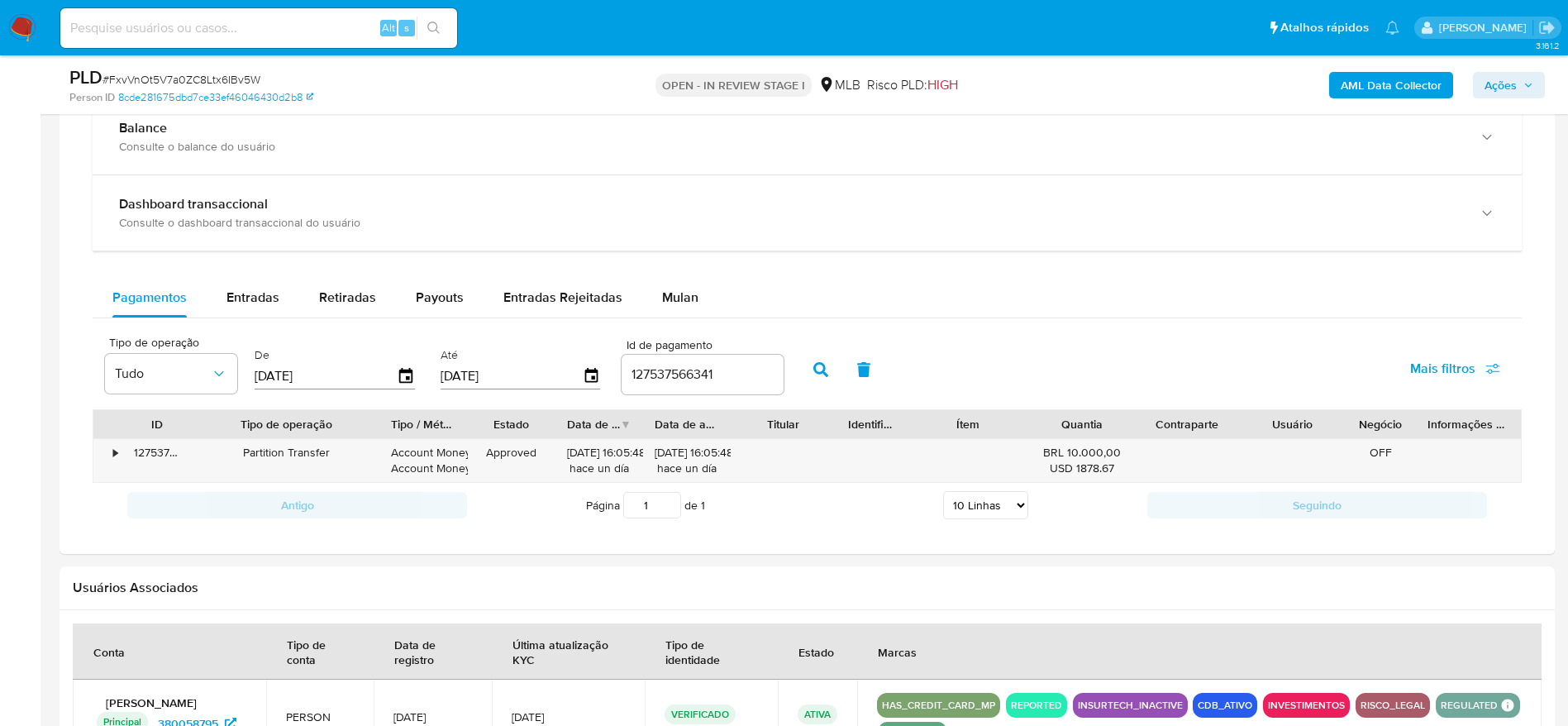
drag, startPoint x: 302, startPoint y: 428, endPoint x: 392, endPoint y: 420, distance: 90.4
click at [392, 420] on div at bounding box center [379, 424] width 30 height 28
click at [721, 373] on input "127537566341" at bounding box center [702, 375] width 162 height 22
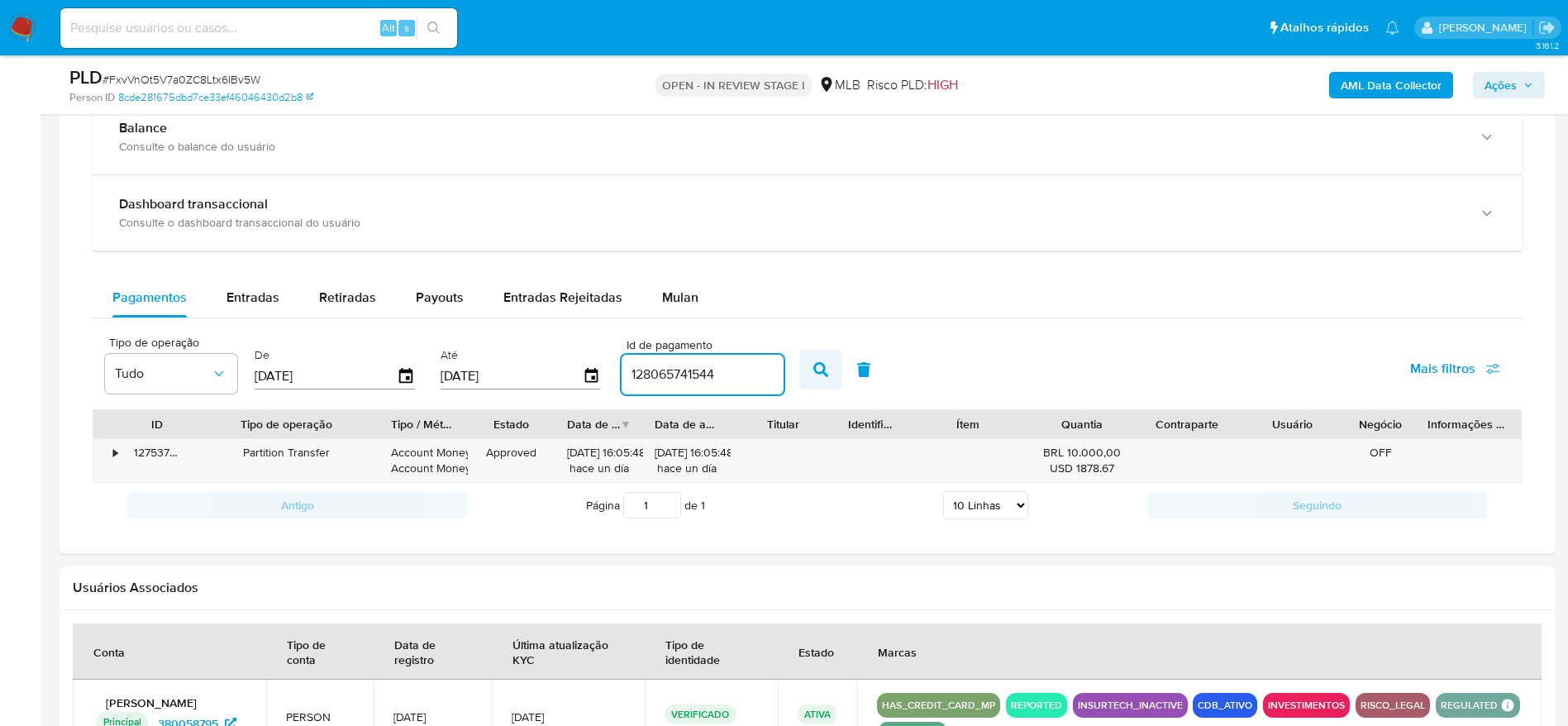
type input "128065741544"
click at [813, 369] on icon "button" at bounding box center [821, 370] width 15 height 15
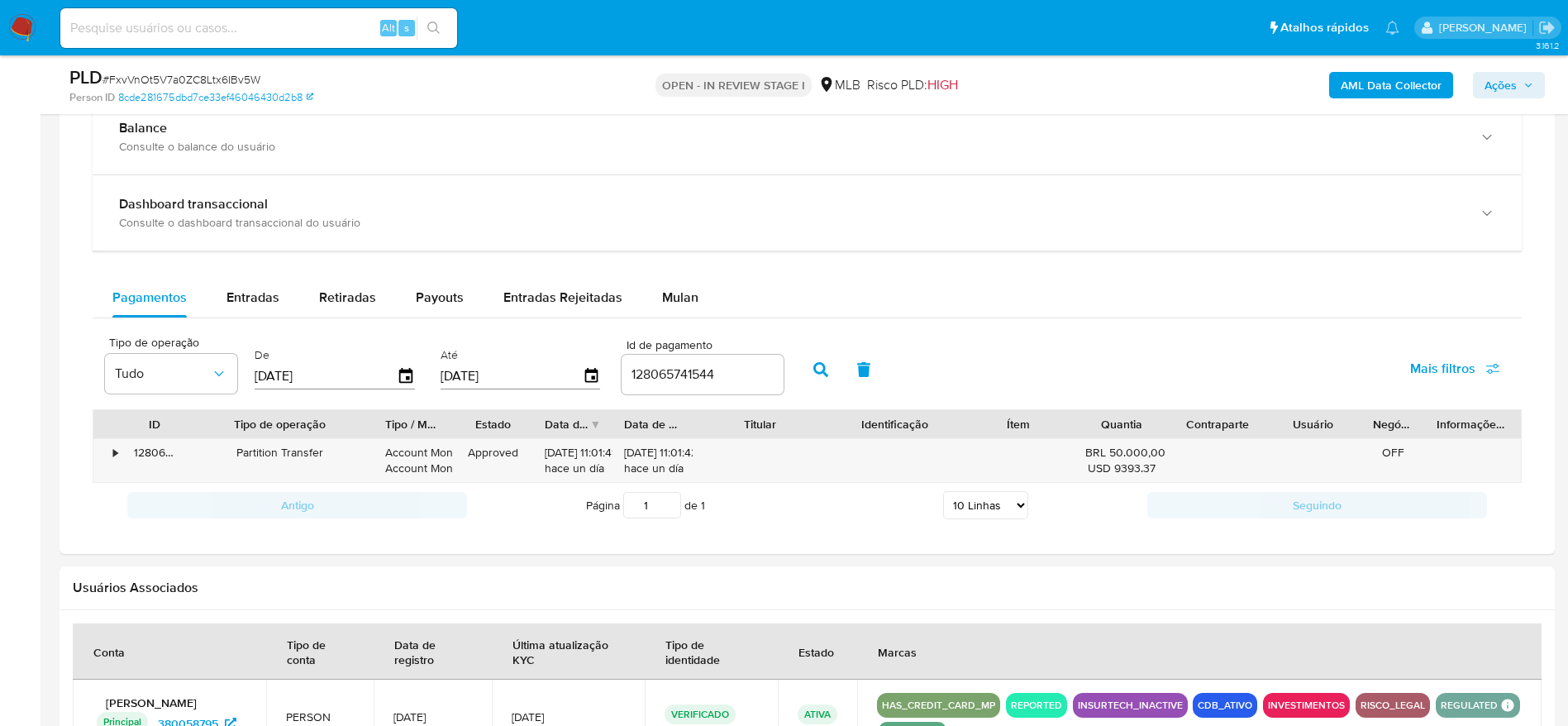
drag, startPoint x: 896, startPoint y: 418, endPoint x: 960, endPoint y: 423, distance: 64.2
click at [960, 423] on div at bounding box center [963, 424] width 30 height 28
click at [868, 365] on icon "button" at bounding box center [864, 370] width 13 height 15
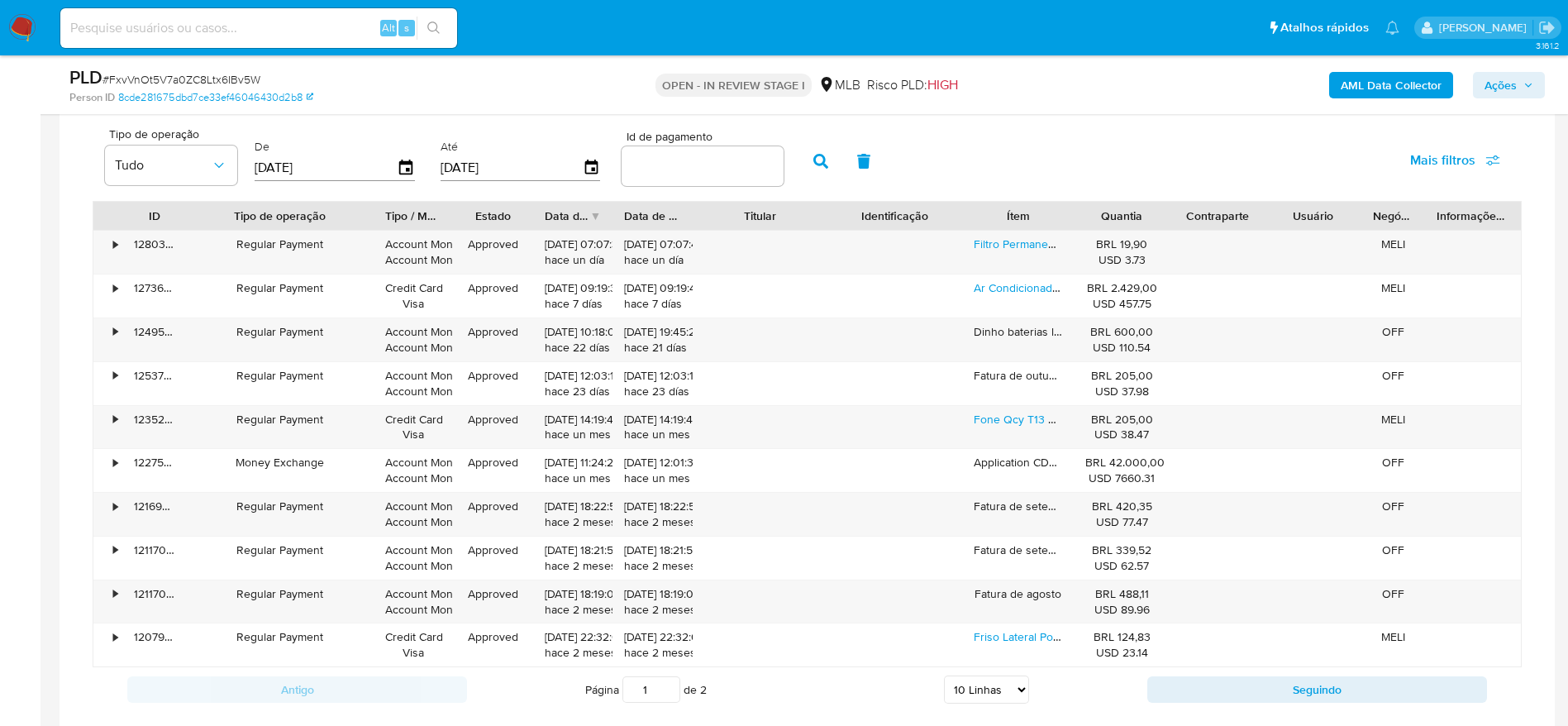
scroll to position [1364, 0]
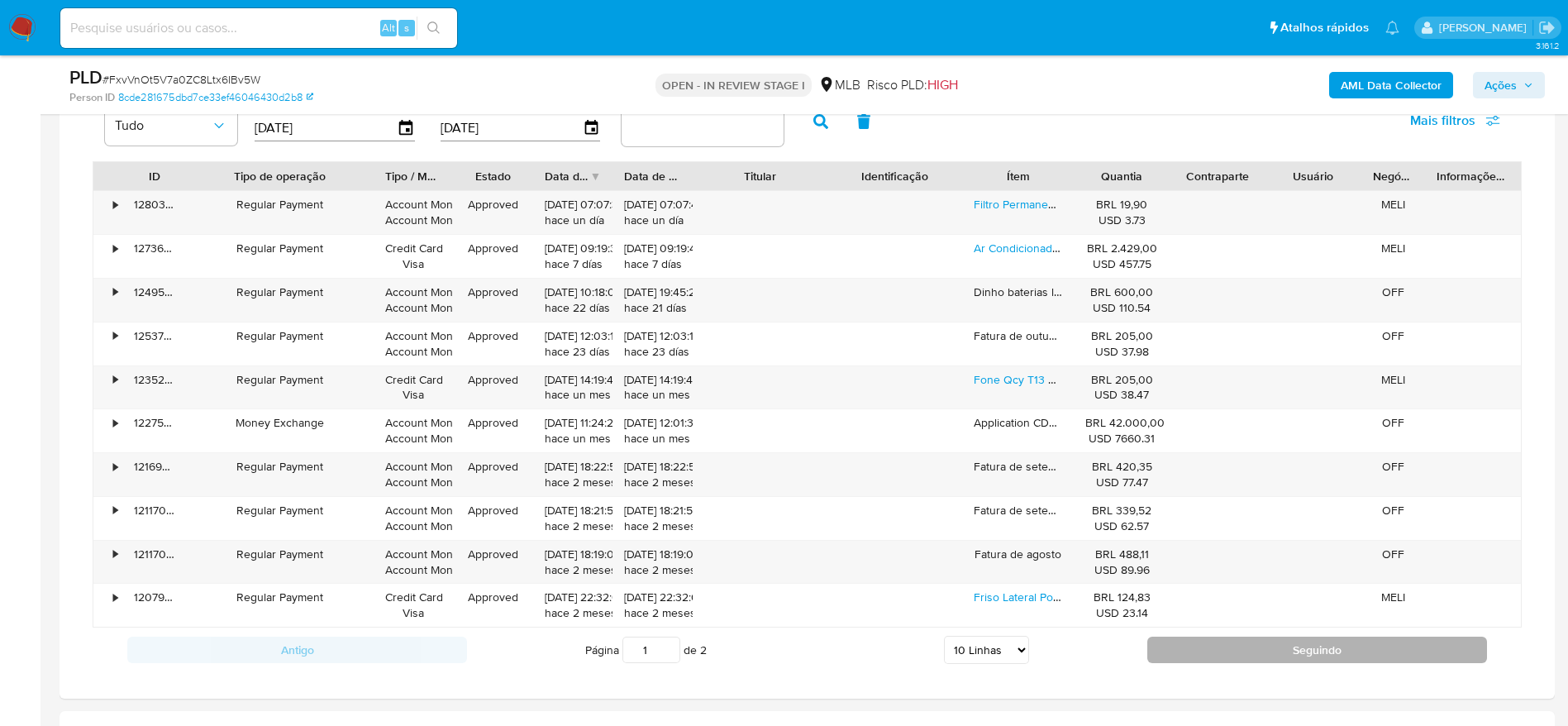
click at [1179, 646] on button "Seguindo" at bounding box center [1317, 650] width 340 height 27
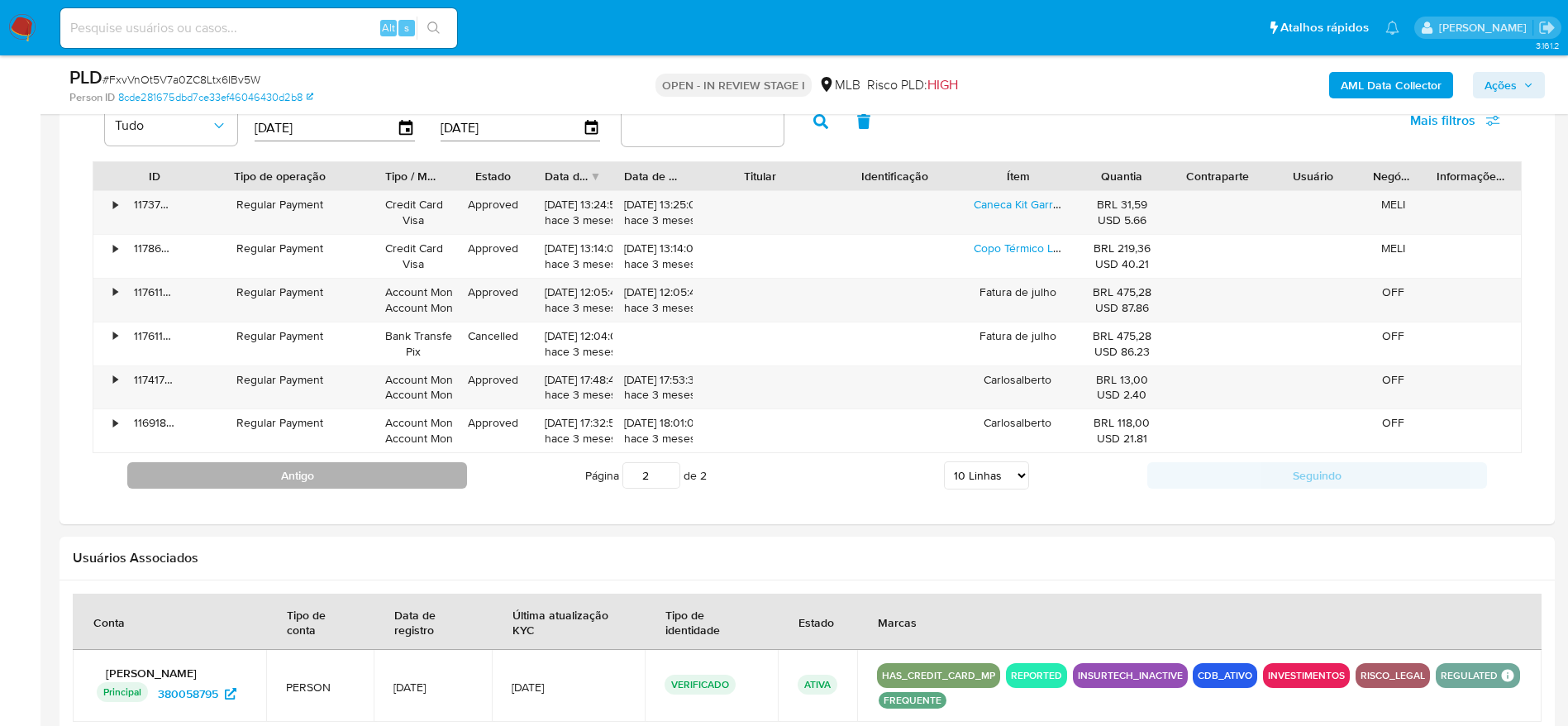
click at [422, 477] on button "Antigo" at bounding box center [297, 476] width 340 height 27
type input "1"
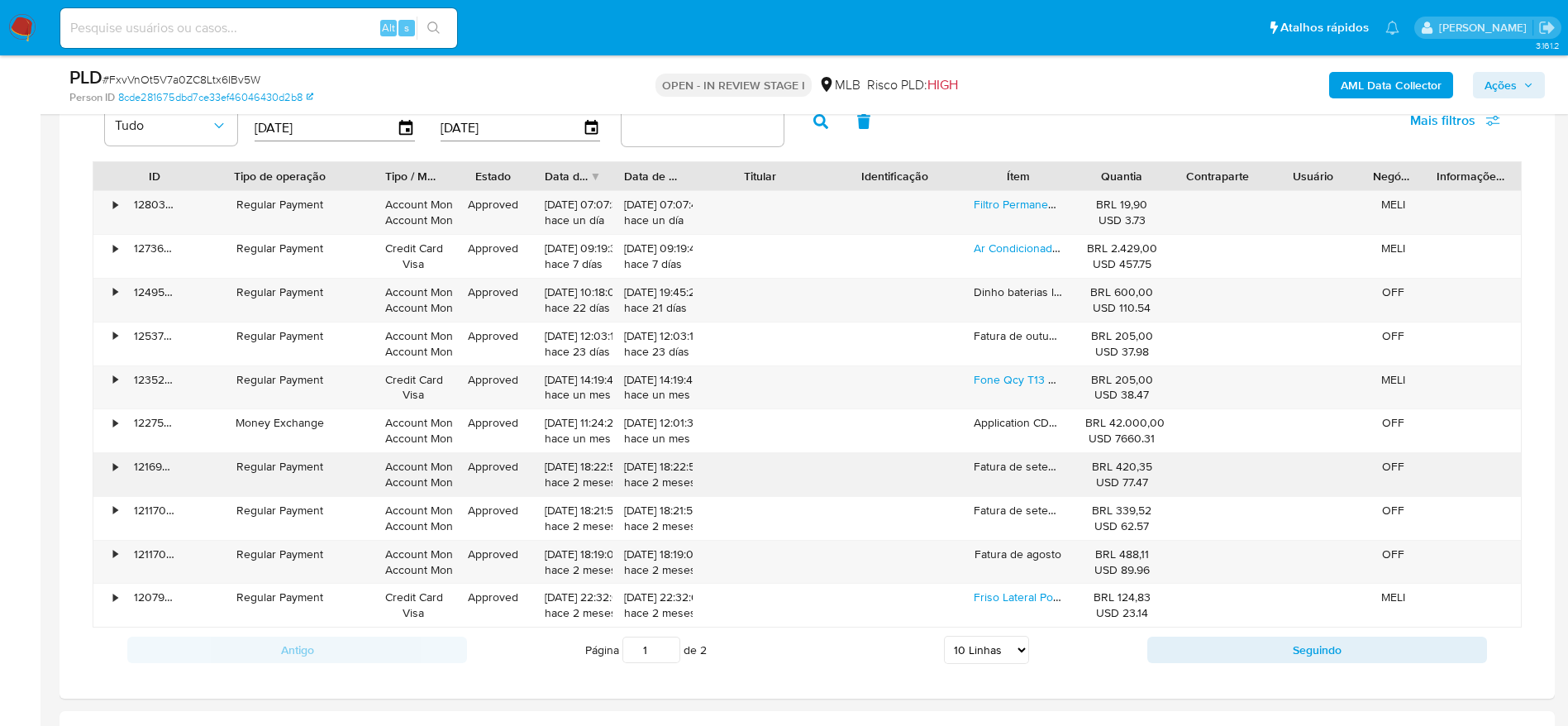
scroll to position [1241, 0]
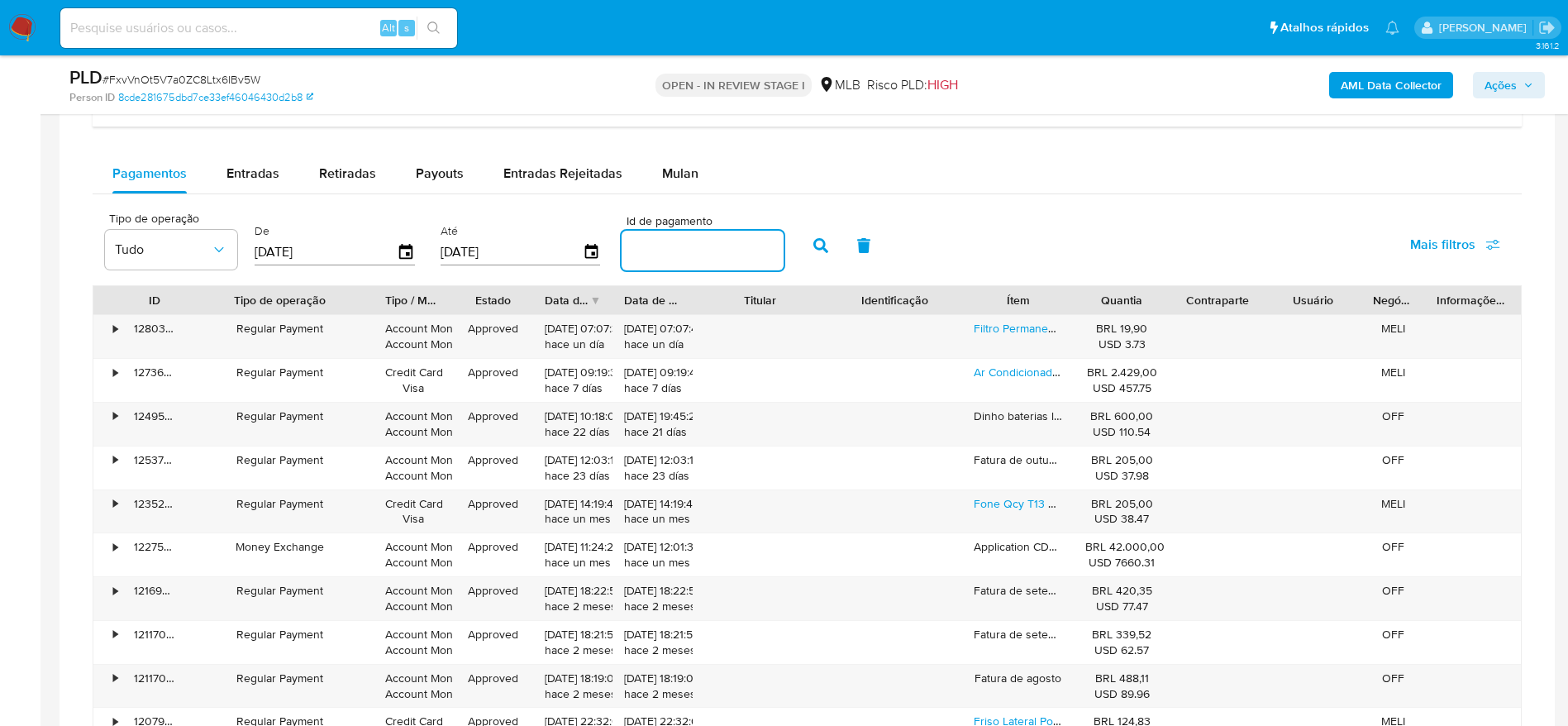
click at [663, 240] on input "number" at bounding box center [702, 250] width 162 height 22
paste input "128065741544"
type input "128065741544"
click at [823, 246] on icon "button" at bounding box center [821, 245] width 15 height 15
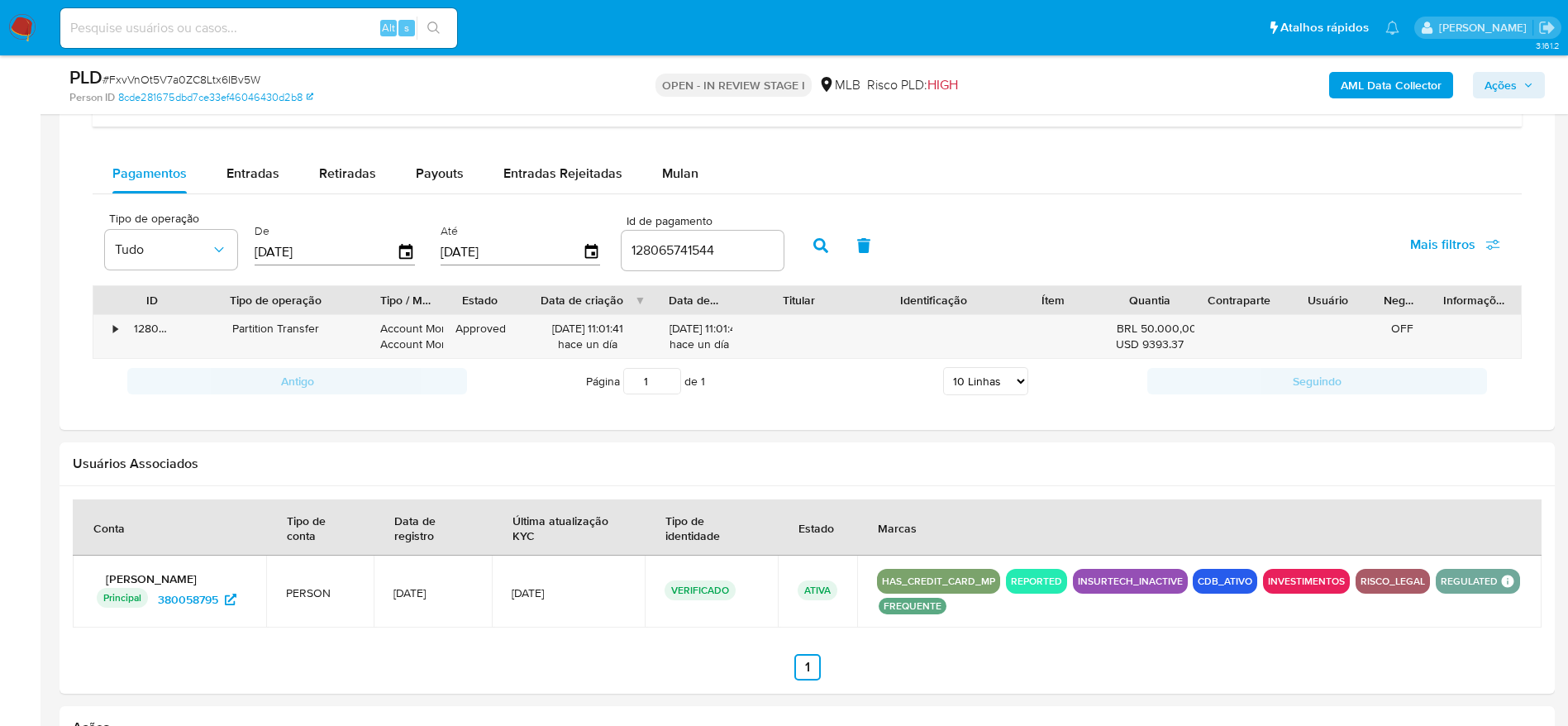
drag, startPoint x: 610, startPoint y: 302, endPoint x: 671, endPoint y: 303, distance: 61.0
click at [671, 303] on div at bounding box center [657, 300] width 30 height 28
drag, startPoint x: 325, startPoint y: 329, endPoint x: 224, endPoint y: 331, distance: 101.0
click at [224, 331] on div "Partition Transfer" at bounding box center [275, 328] width 164 height 16
drag, startPoint x: 213, startPoint y: 298, endPoint x: 229, endPoint y: 301, distance: 16.3
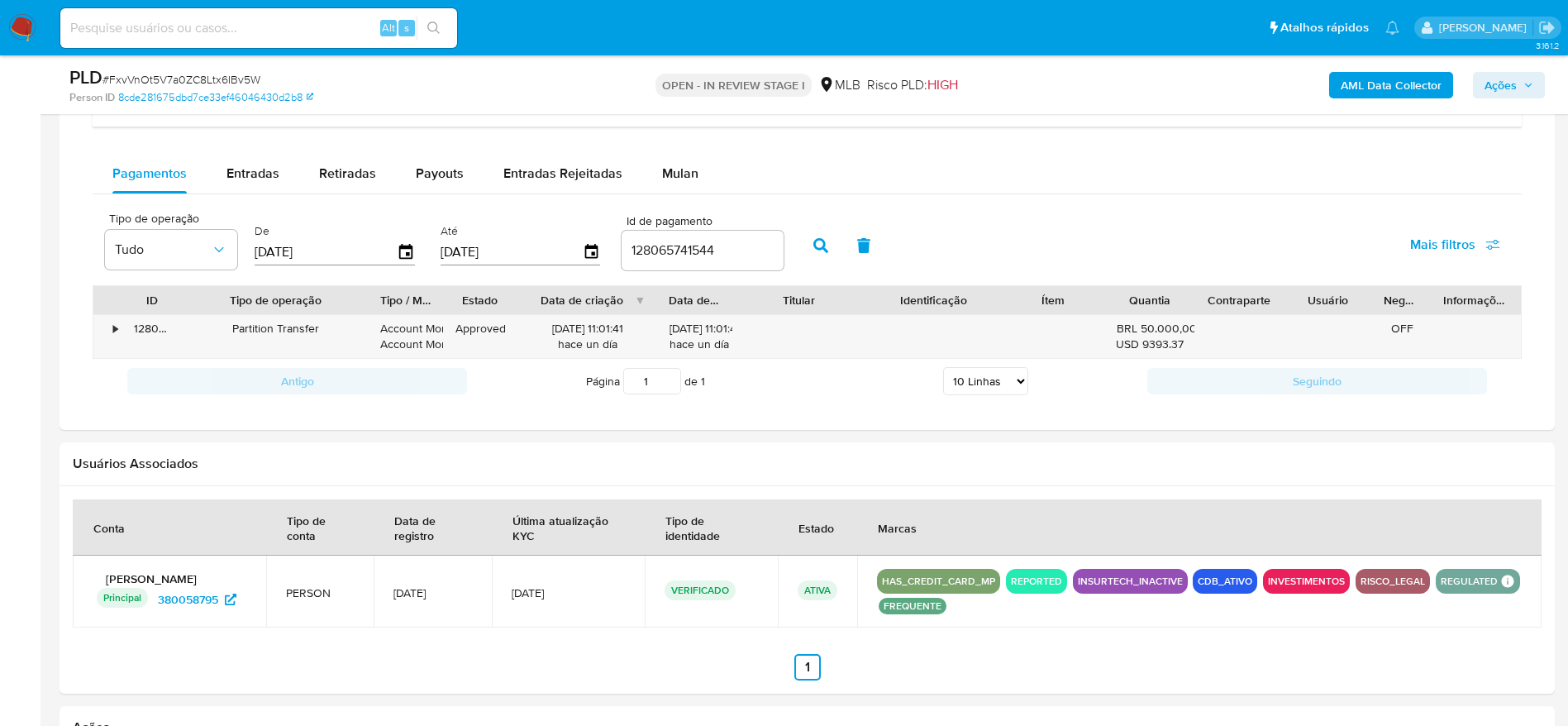
click at [229, 301] on div "Tipo de operação" at bounding box center [275, 300] width 164 height 17
drag, startPoint x: 199, startPoint y: 293, endPoint x: 248, endPoint y: 310, distance: 51.9
click at [248, 310] on div "Tipo de operação" at bounding box center [276, 300] width 187 height 28
click at [105, 332] on div "•" at bounding box center [108, 336] width 29 height 43
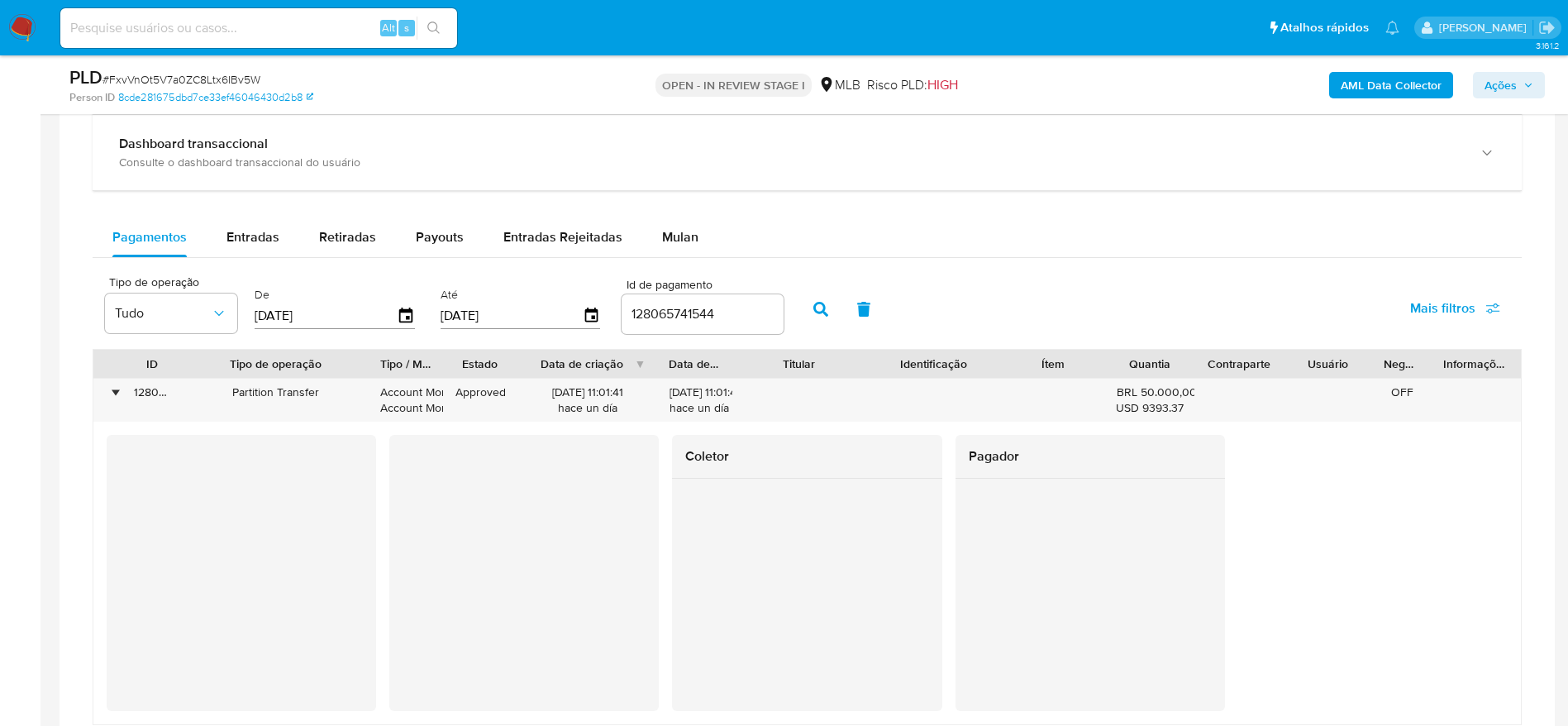
scroll to position [1116, 0]
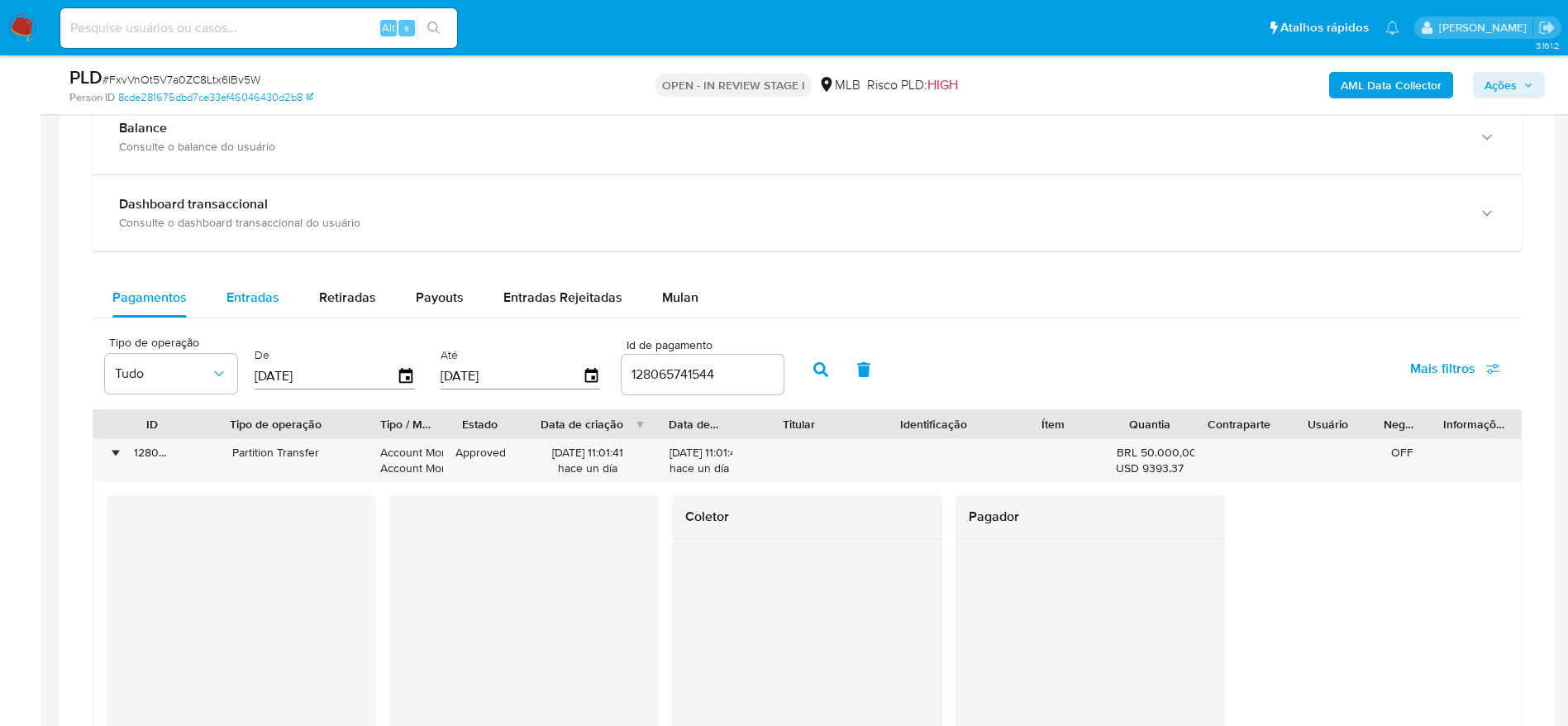
click at [227, 295] on span "Entradas" at bounding box center [253, 297] width 53 height 19
select select "10"
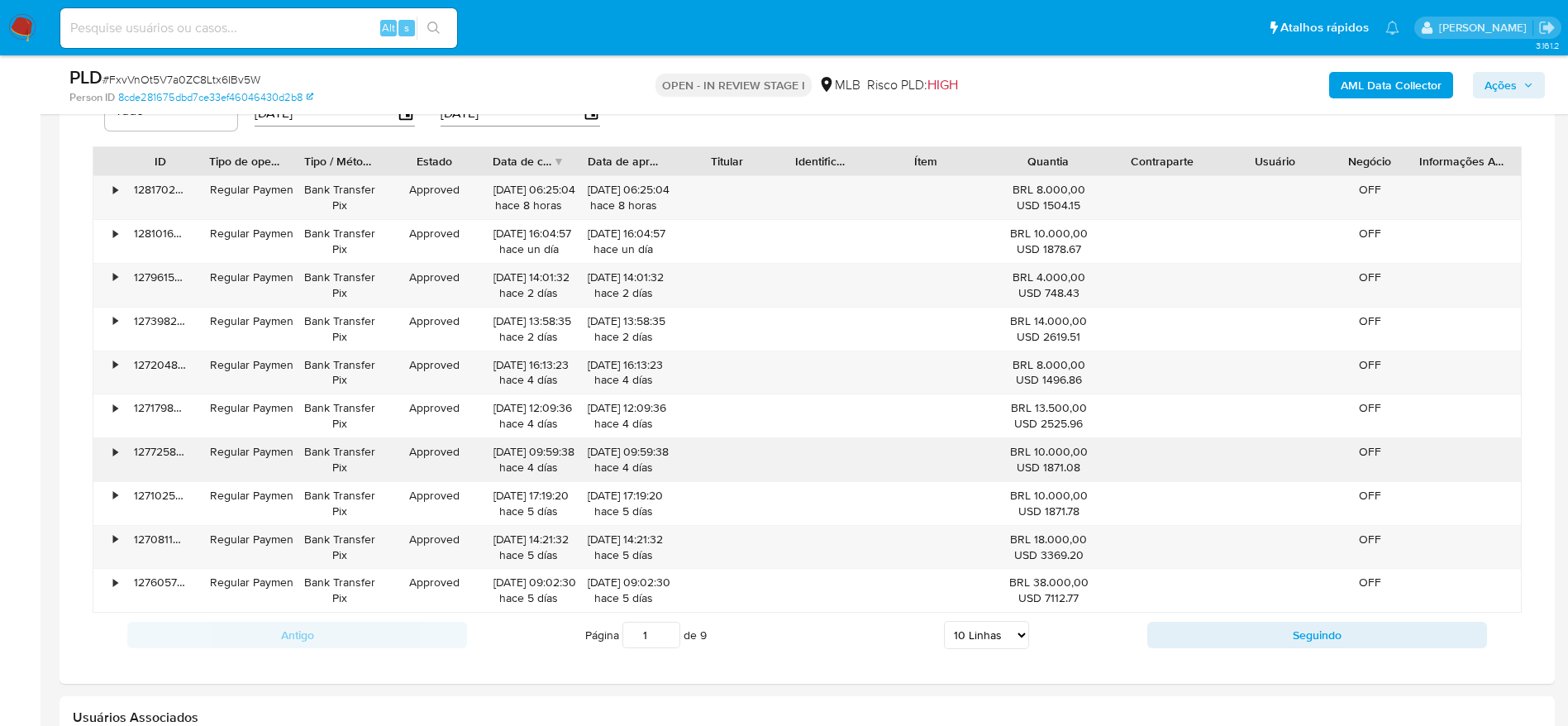
scroll to position [1241, 0]
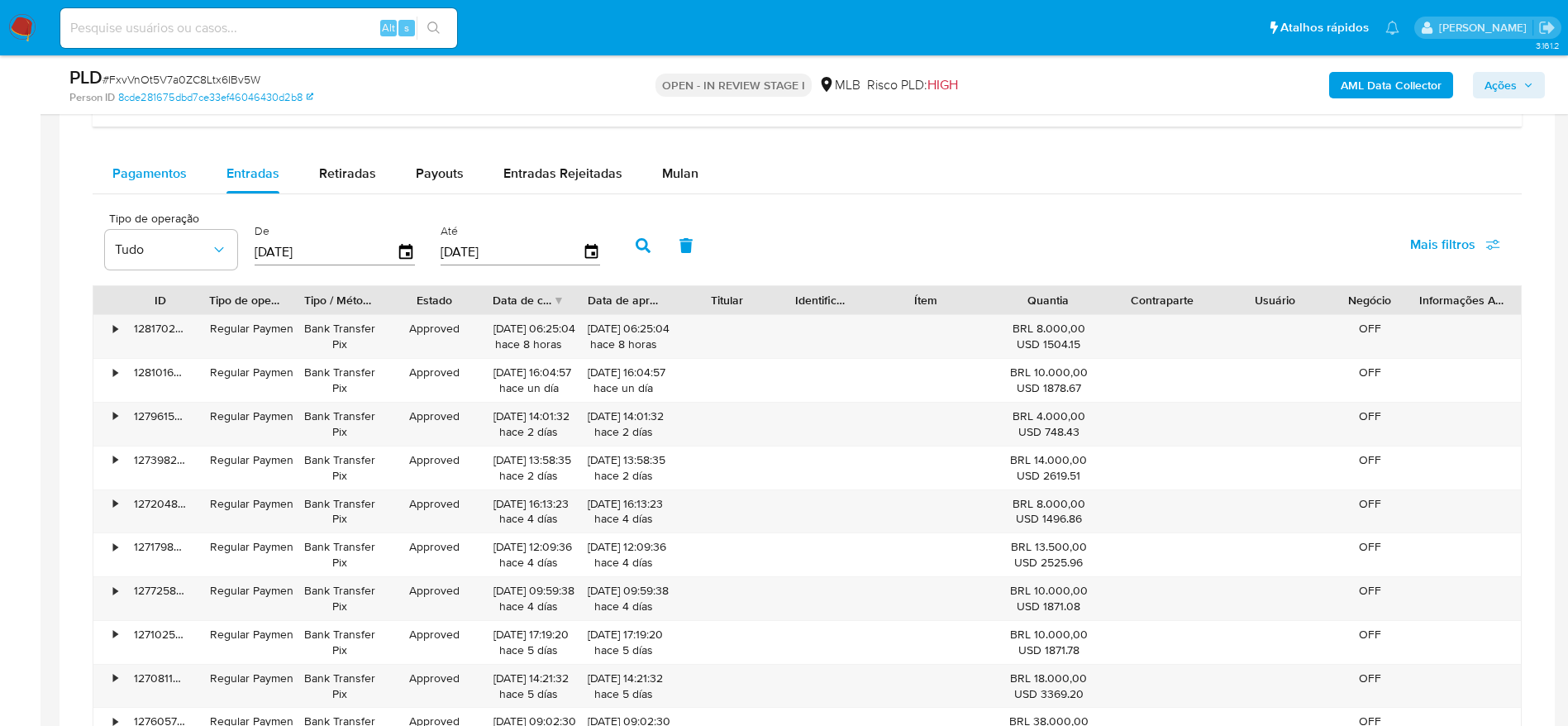
click at [145, 173] on span "Pagamentos" at bounding box center [150, 173] width 75 height 19
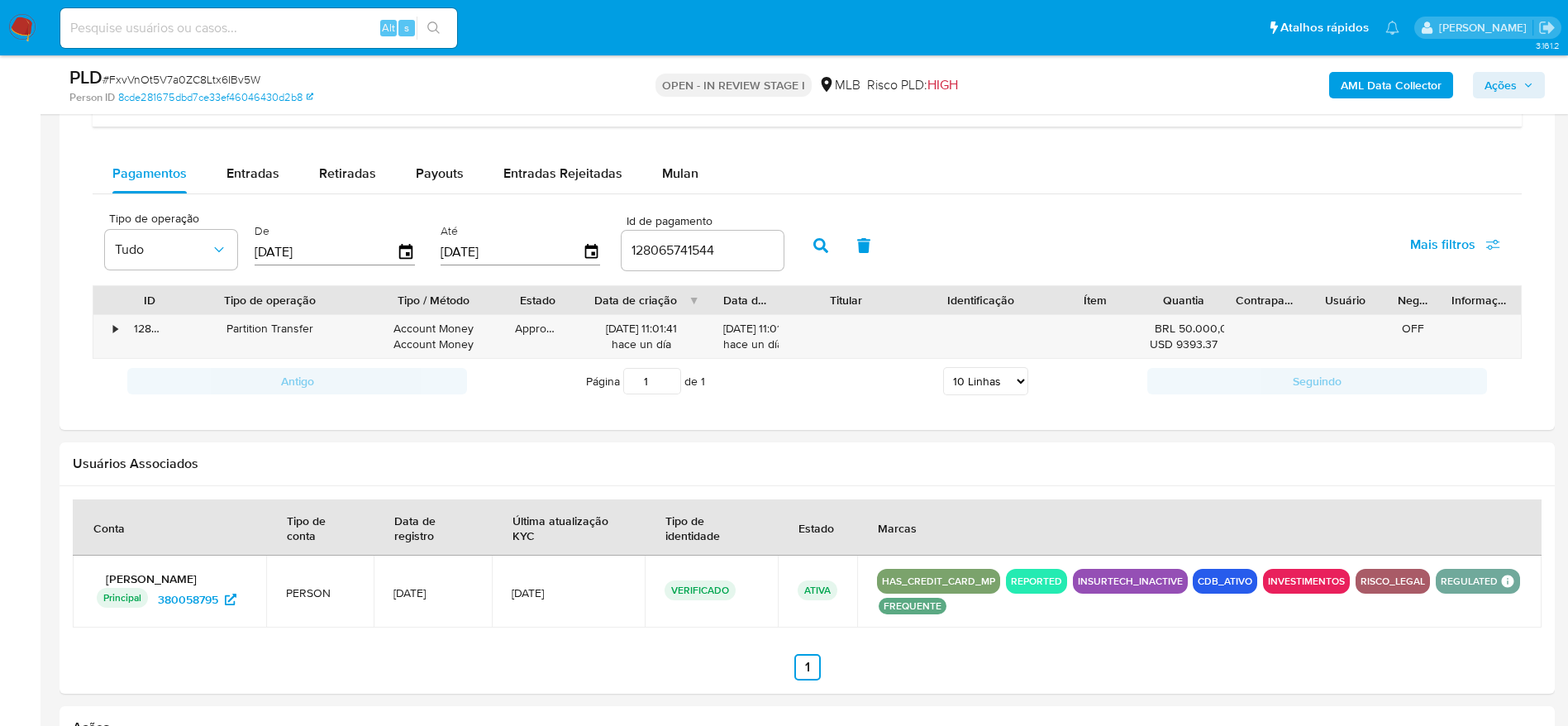
drag, startPoint x: 453, startPoint y: 299, endPoint x: 505, endPoint y: 307, distance: 52.6
click at [505, 307] on div at bounding box center [504, 300] width 30 height 28
drag, startPoint x: 562, startPoint y: 296, endPoint x: 581, endPoint y: 305, distance: 21.0
click at [581, 305] on div at bounding box center [577, 300] width 30 height 28
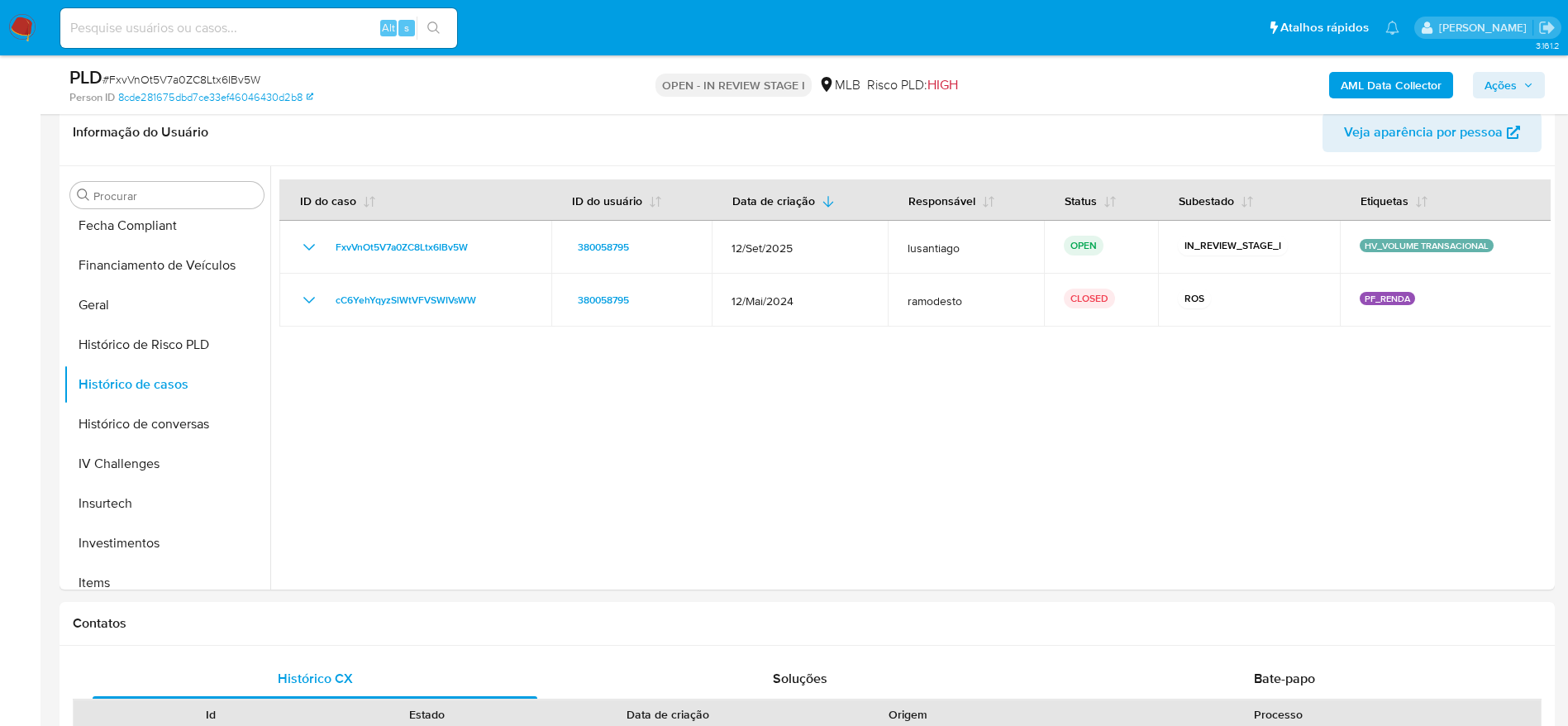
scroll to position [124, 0]
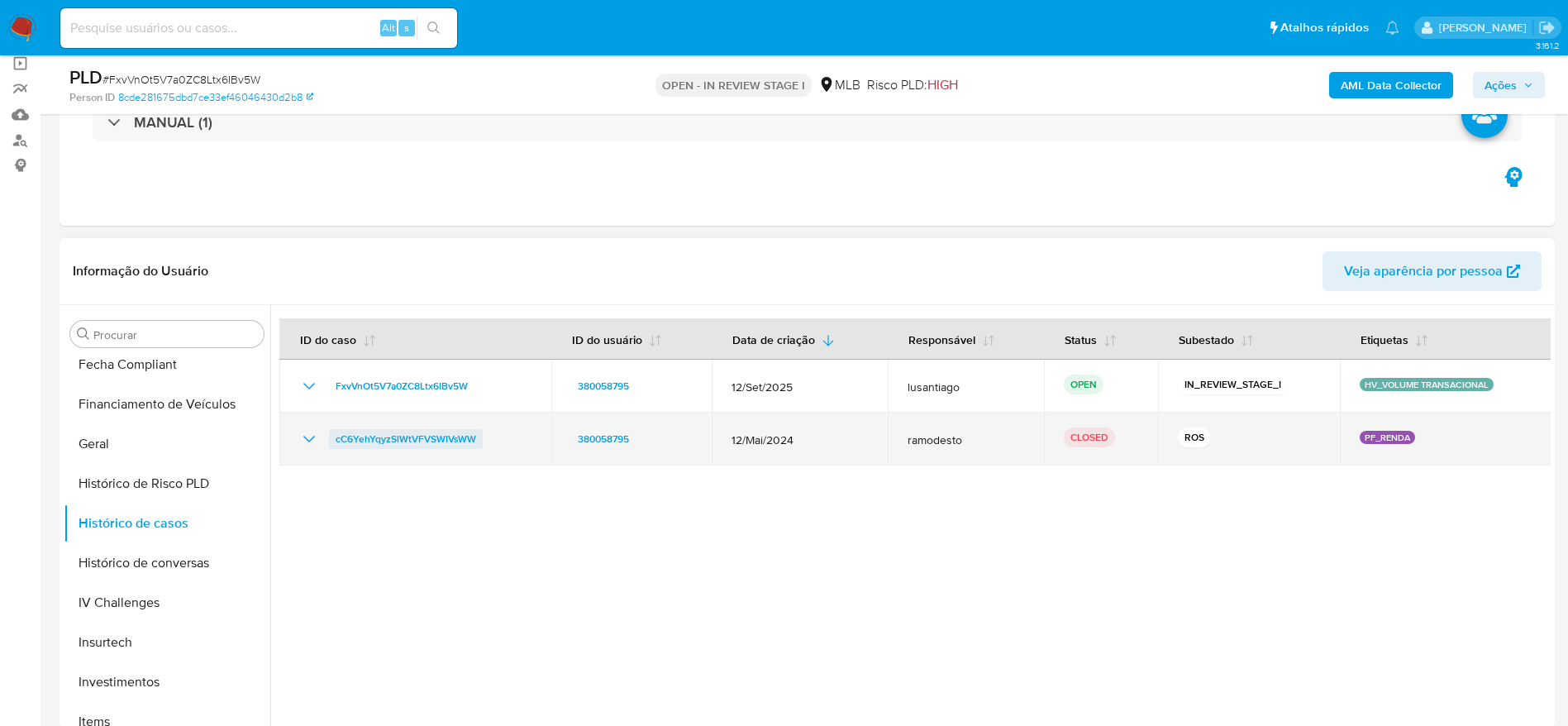
click at [406, 442] on span "cC6YehYqyzSlWtVFVSWIVsWW" at bounding box center [406, 439] width 141 height 20
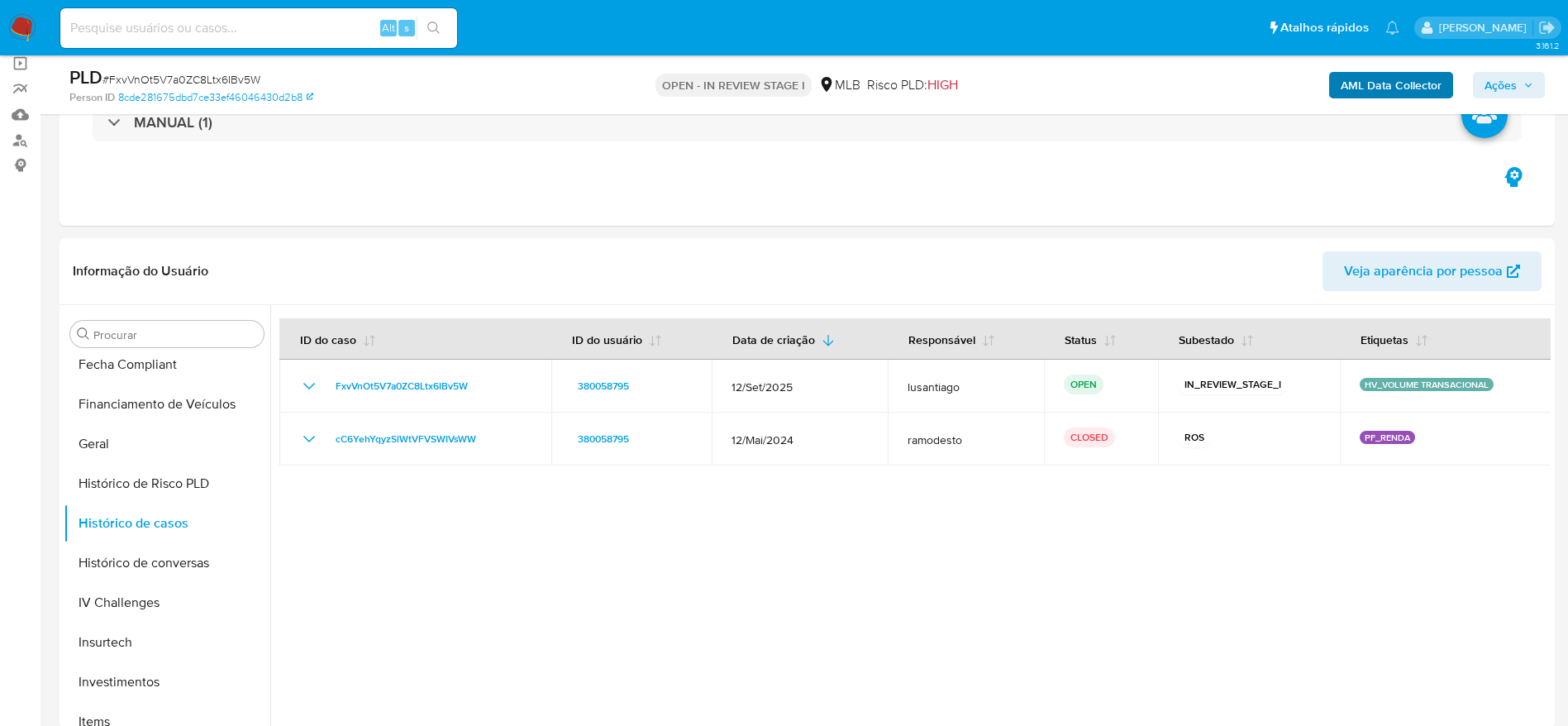
drag, startPoint x: 1480, startPoint y: 79, endPoint x: 1377, endPoint y: 94, distance: 104.1
click at [1482, 79] on button "Ações" at bounding box center [1508, 85] width 72 height 27
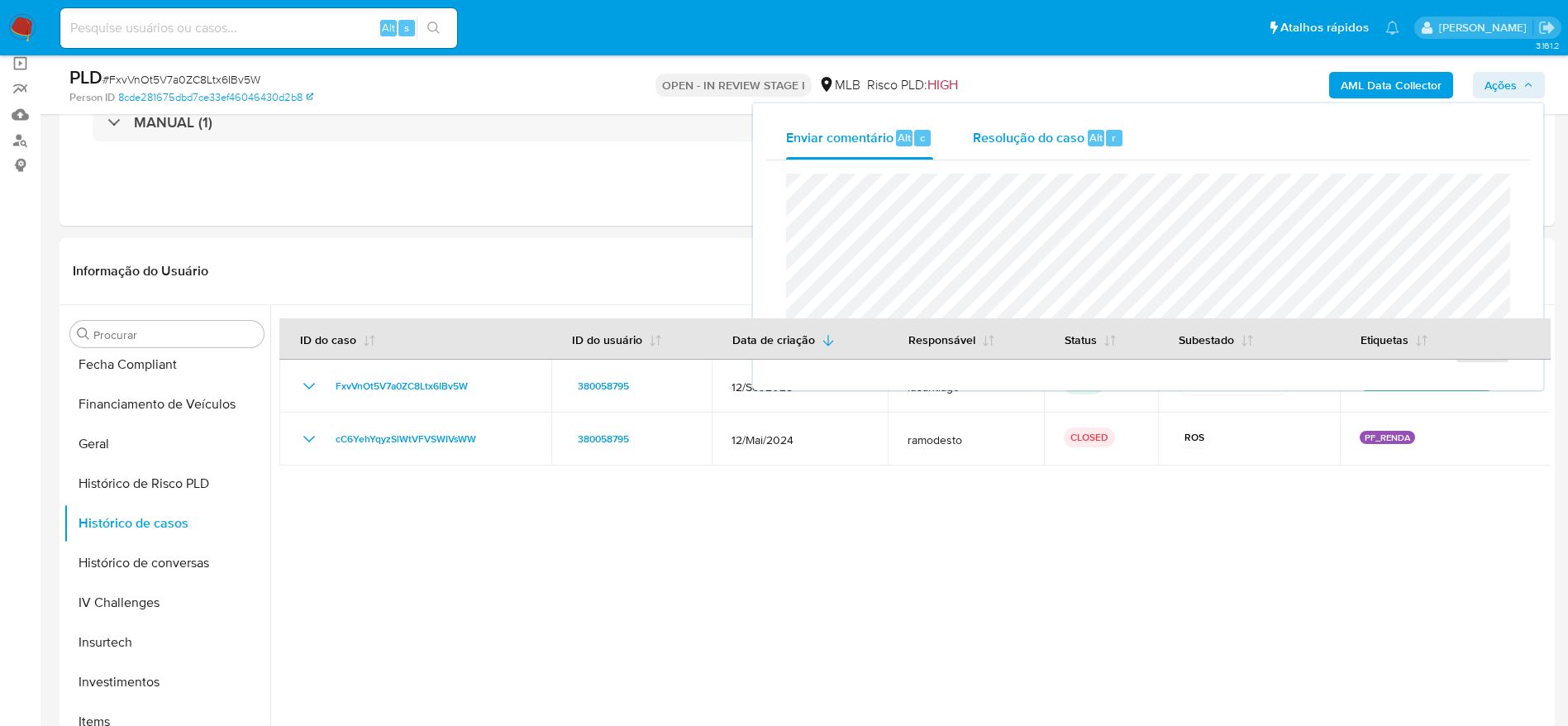
click at [1027, 145] on span "Resolução do caso" at bounding box center [1028, 137] width 112 height 19
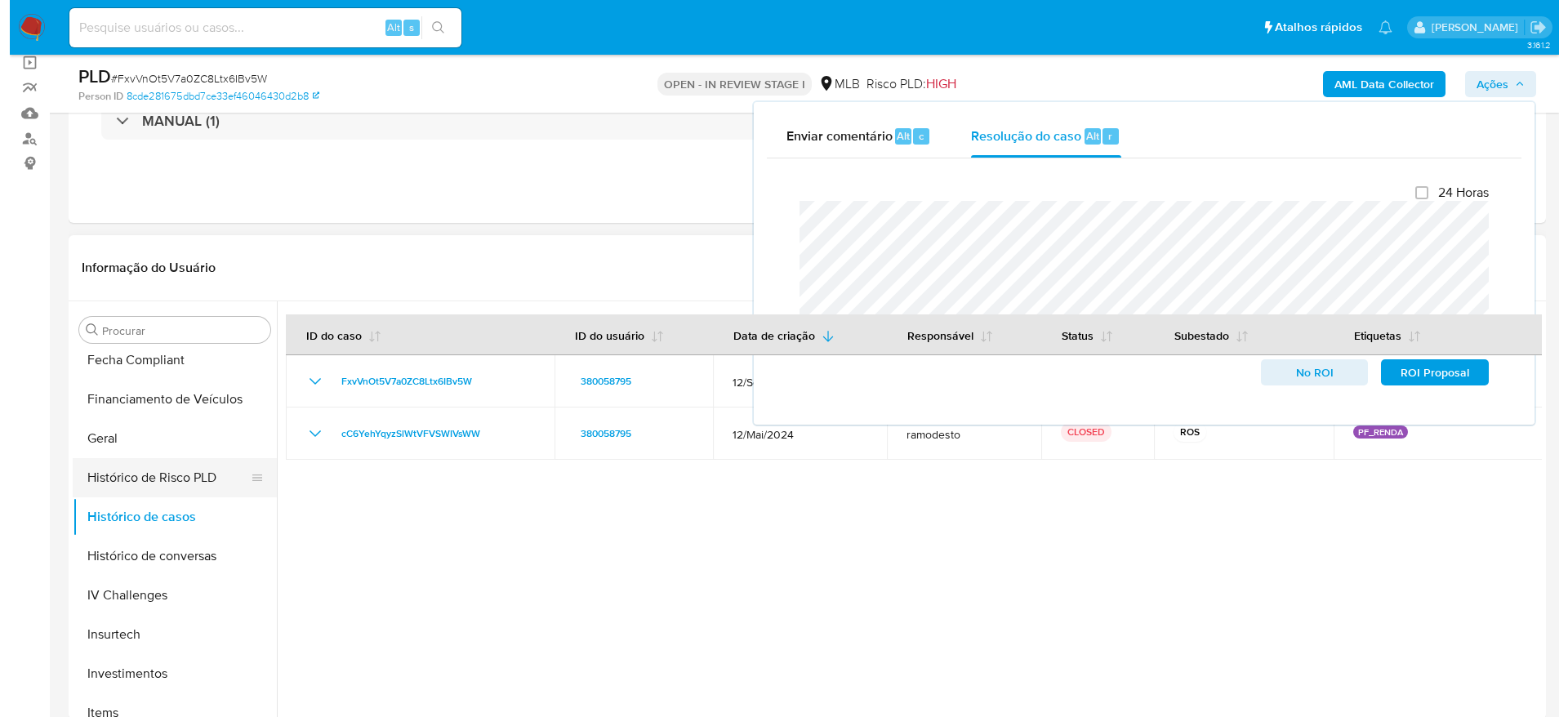
scroll to position [0, 0]
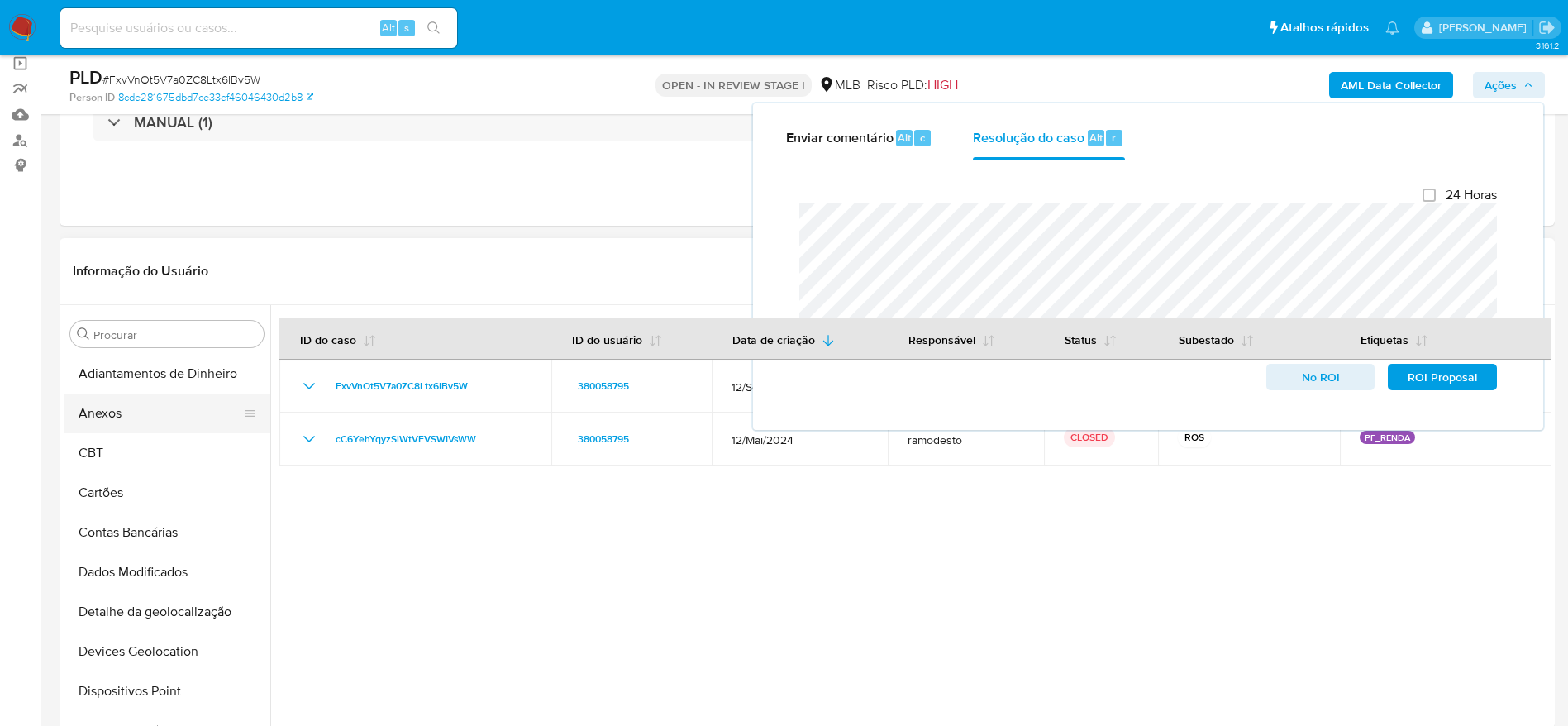
click at [147, 428] on button "Anexos" at bounding box center [160, 414] width 193 height 40
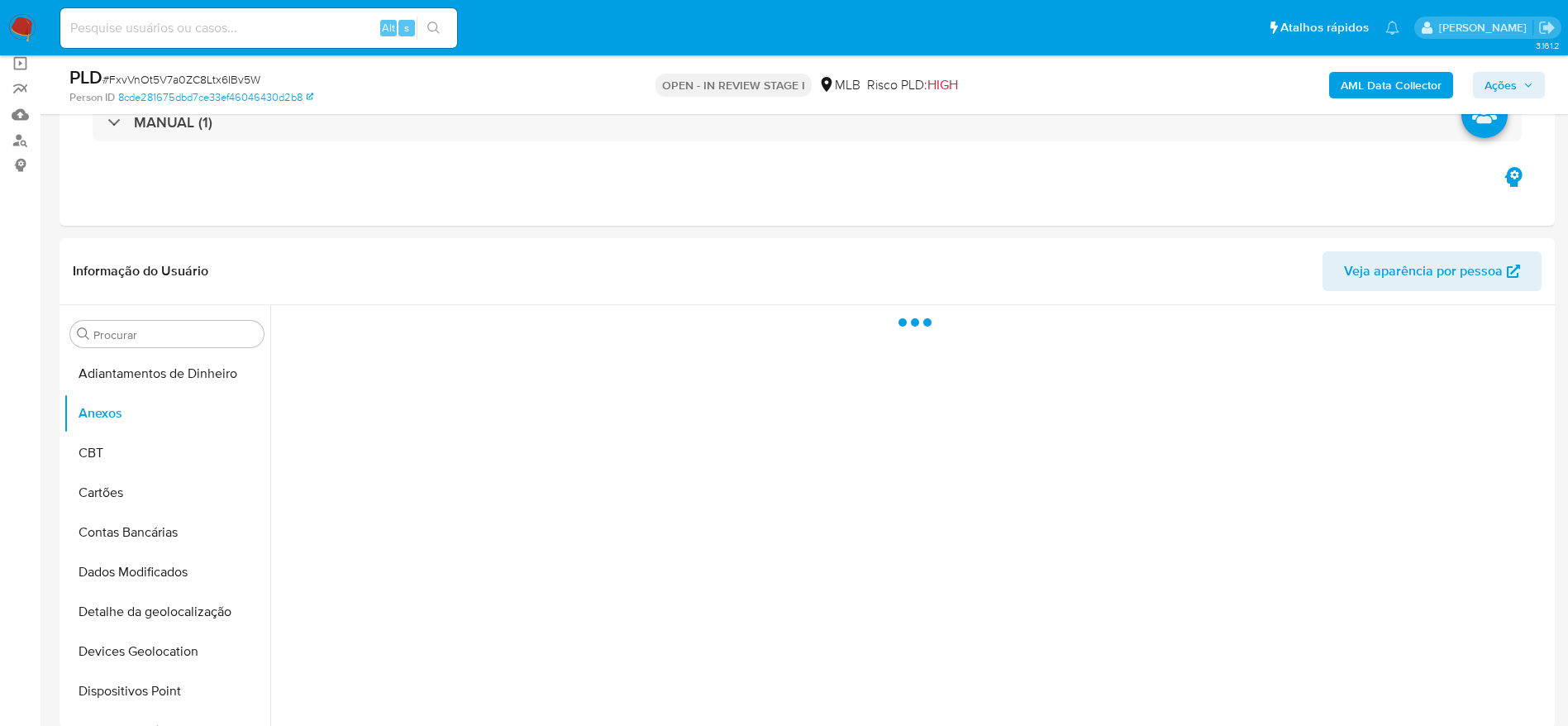
click at [1389, 83] on b "AML Data Collector" at bounding box center [1392, 85] width 101 height 27
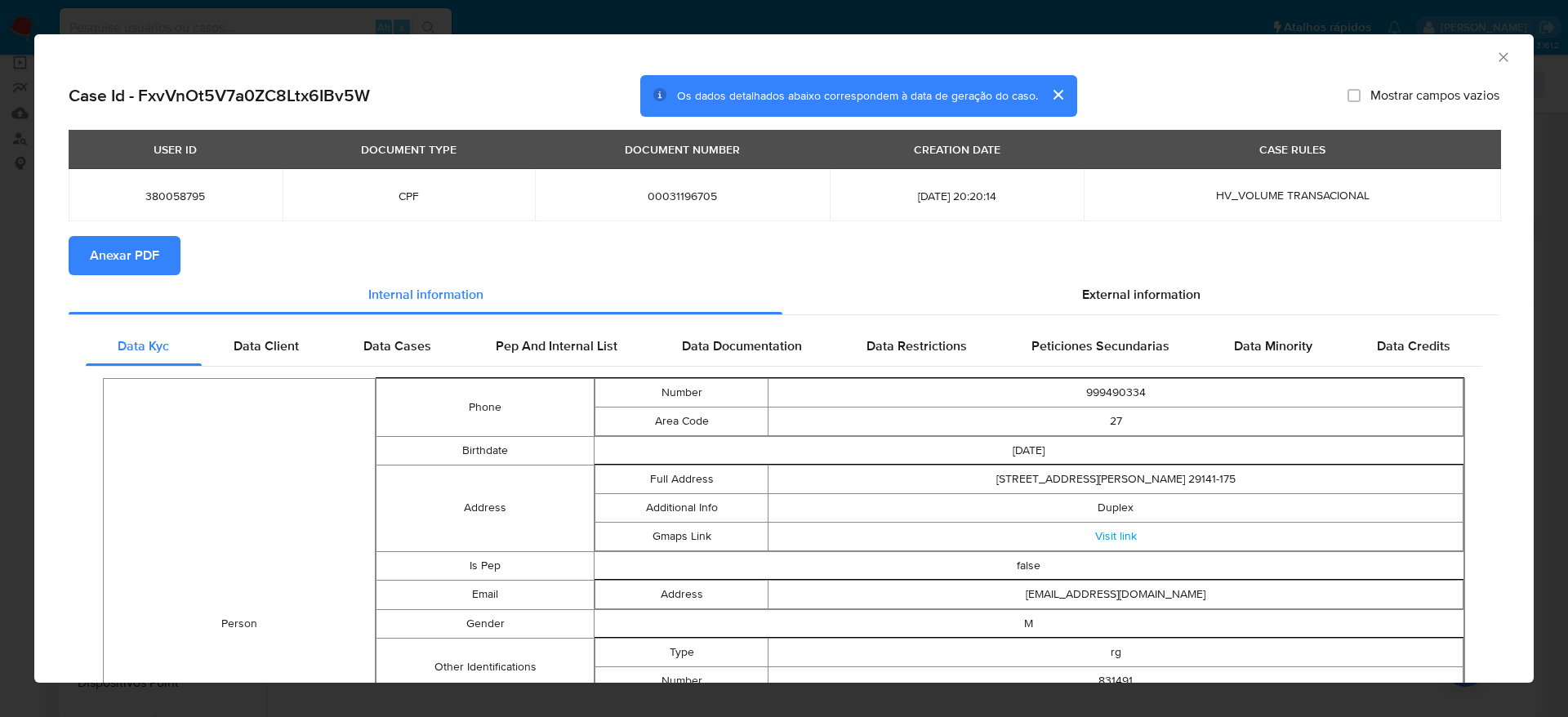
click at [135, 254] on span "Anexar PDF" at bounding box center [124, 255] width 70 height 36
drag, startPoint x: 1481, startPoint y: 58, endPoint x: 1228, endPoint y: 134, distance: 264.2
click at [1495, 58] on icon "Fechar a janela" at bounding box center [1503, 57] width 16 height 16
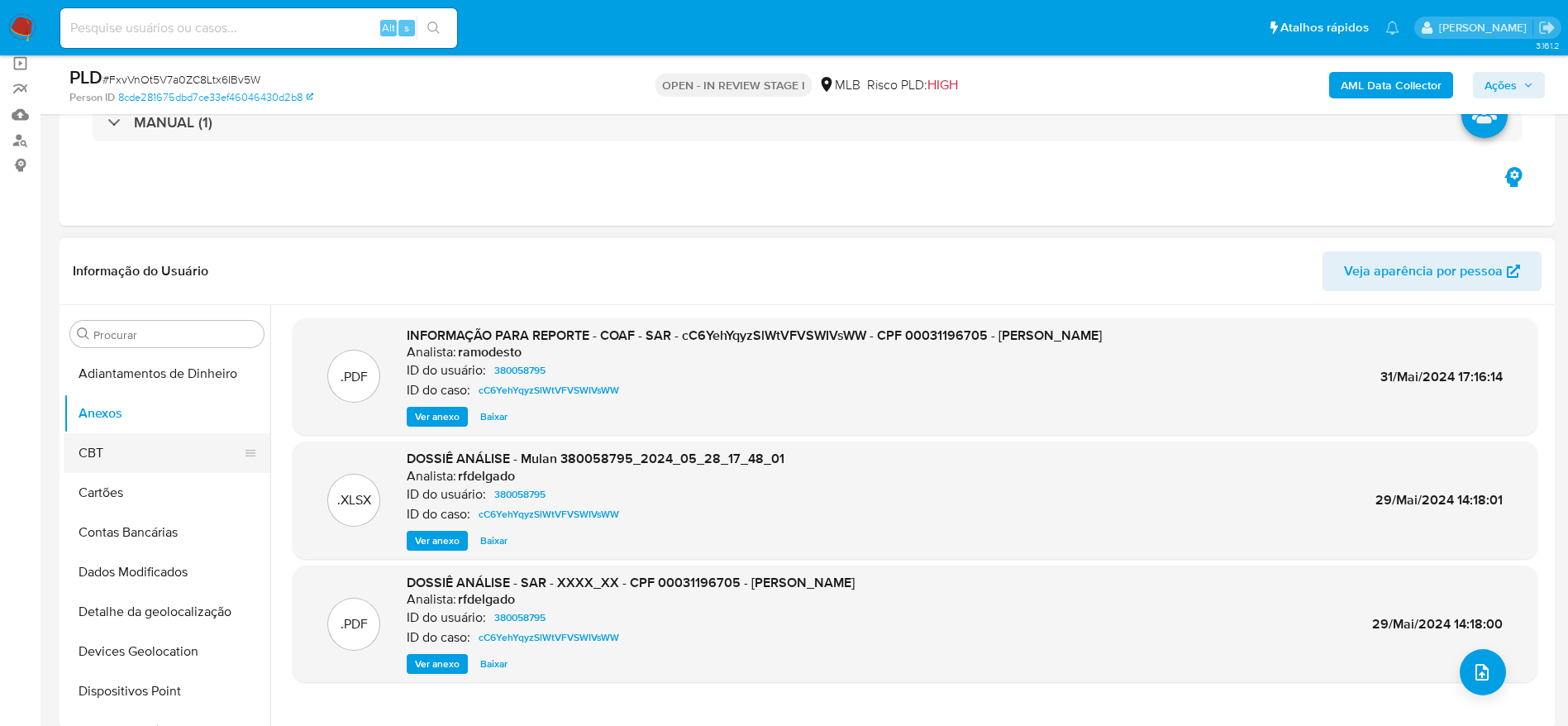
click at [118, 451] on button "CBT" at bounding box center [160, 453] width 193 height 40
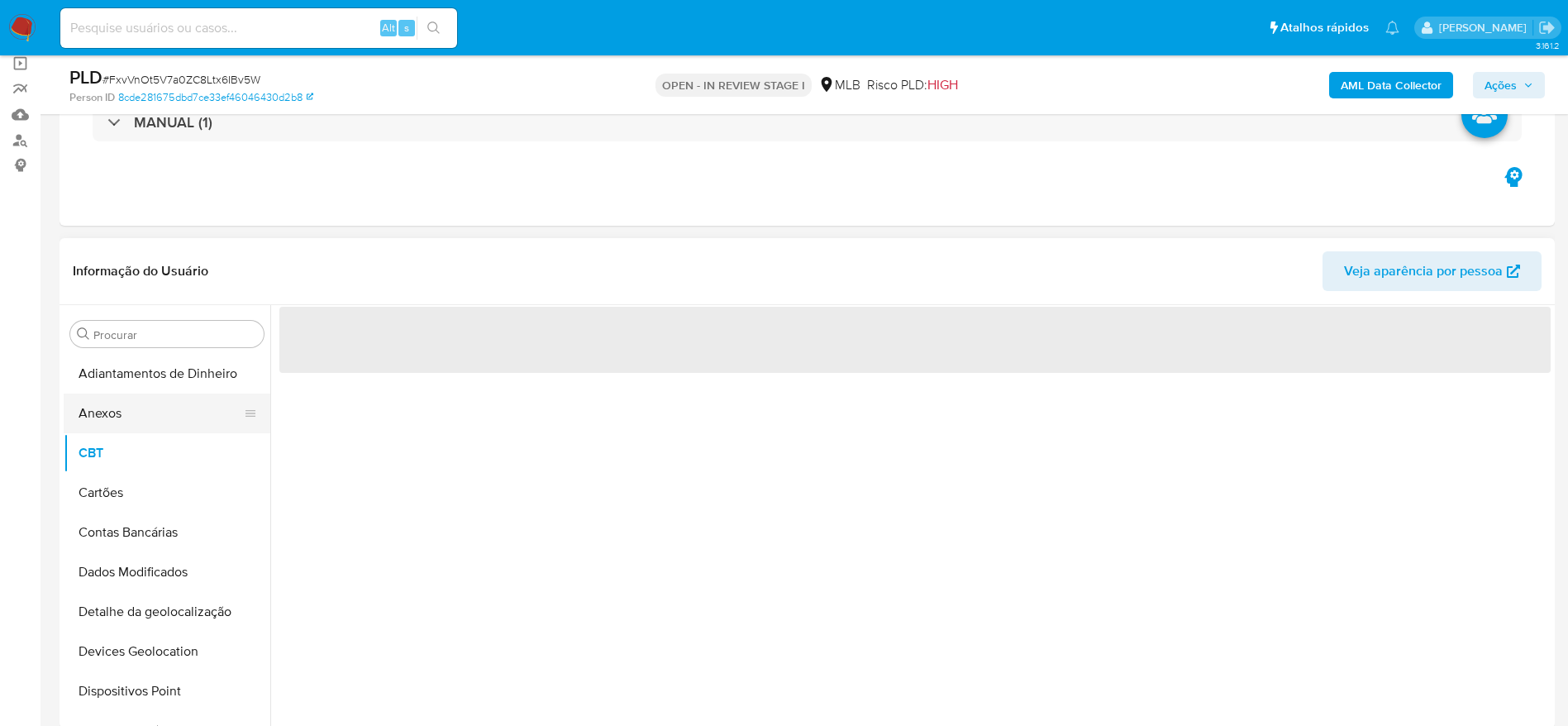
click at [119, 421] on button "Anexos" at bounding box center [160, 414] width 193 height 40
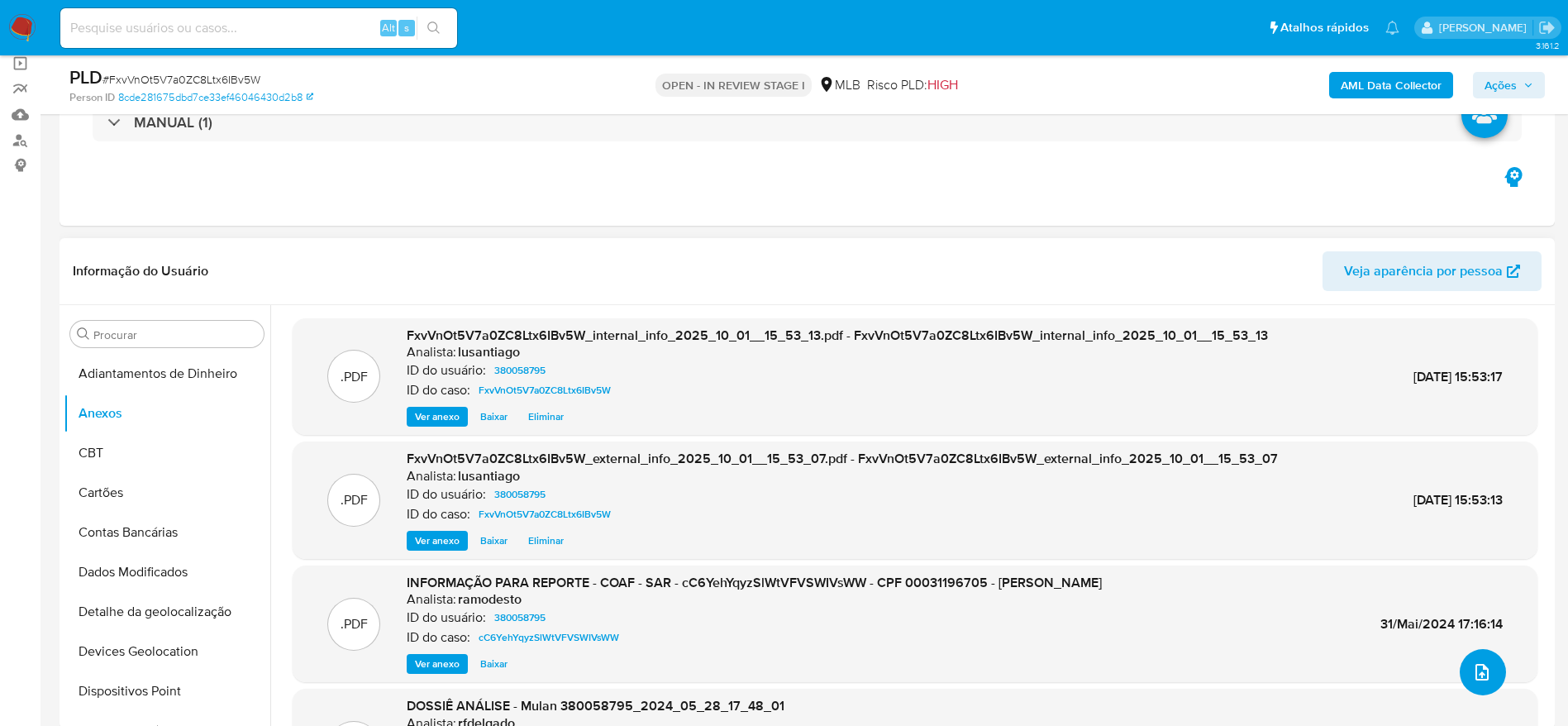
click at [1481, 658] on button "upload-file" at bounding box center [1483, 672] width 46 height 46
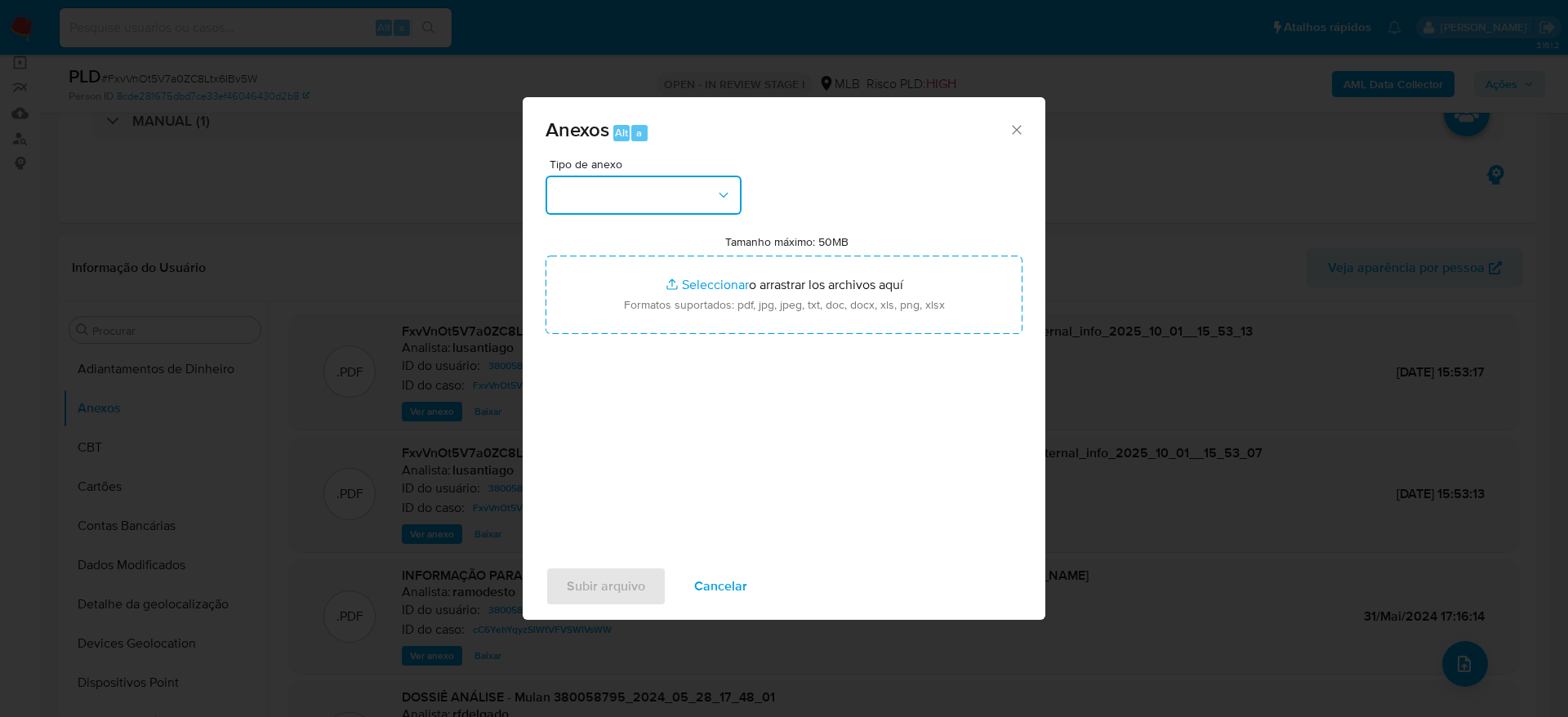
click at [647, 186] on button "button" at bounding box center [643, 196] width 196 height 39
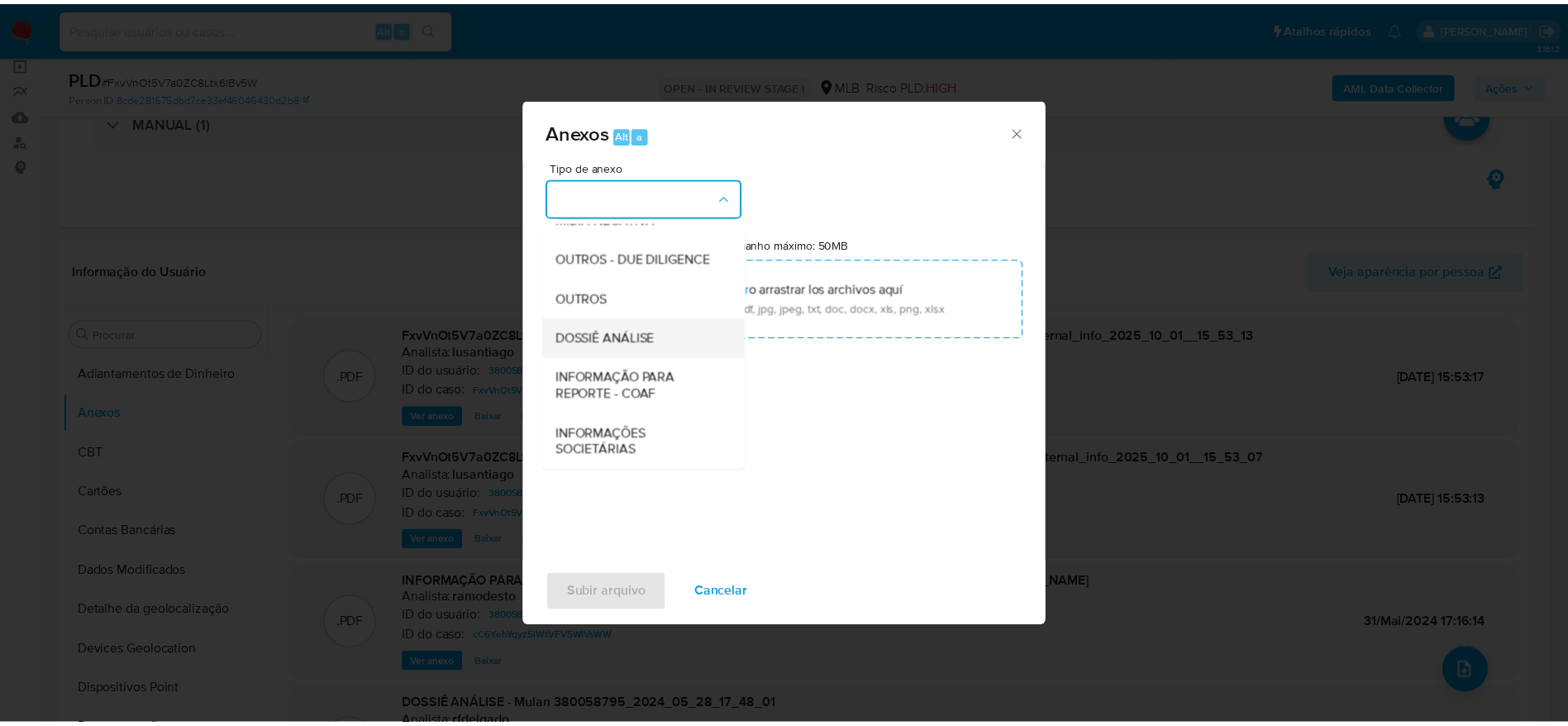
scroll to position [254, 0]
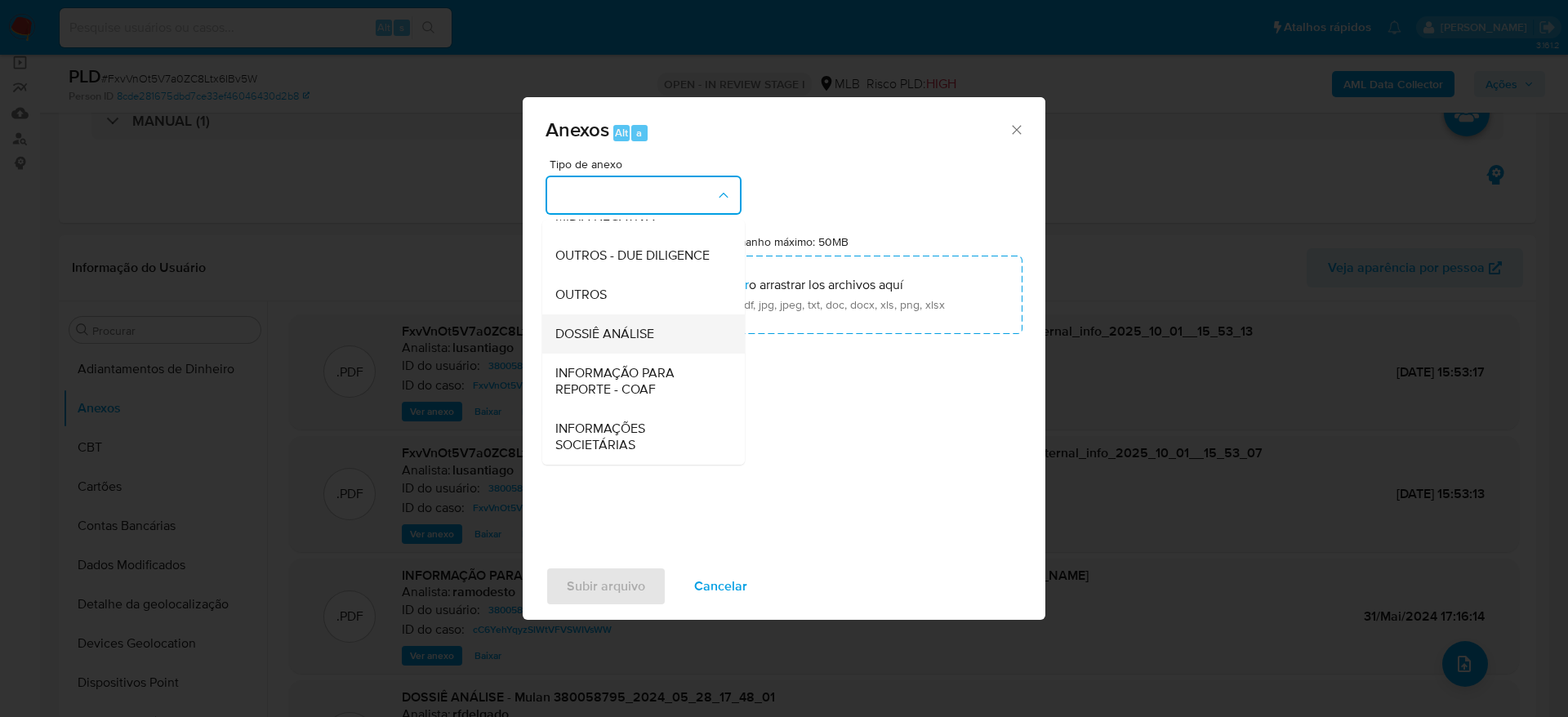
click at [620, 340] on span "DOSSIÊ ANÁLISE" at bounding box center [605, 334] width 99 height 16
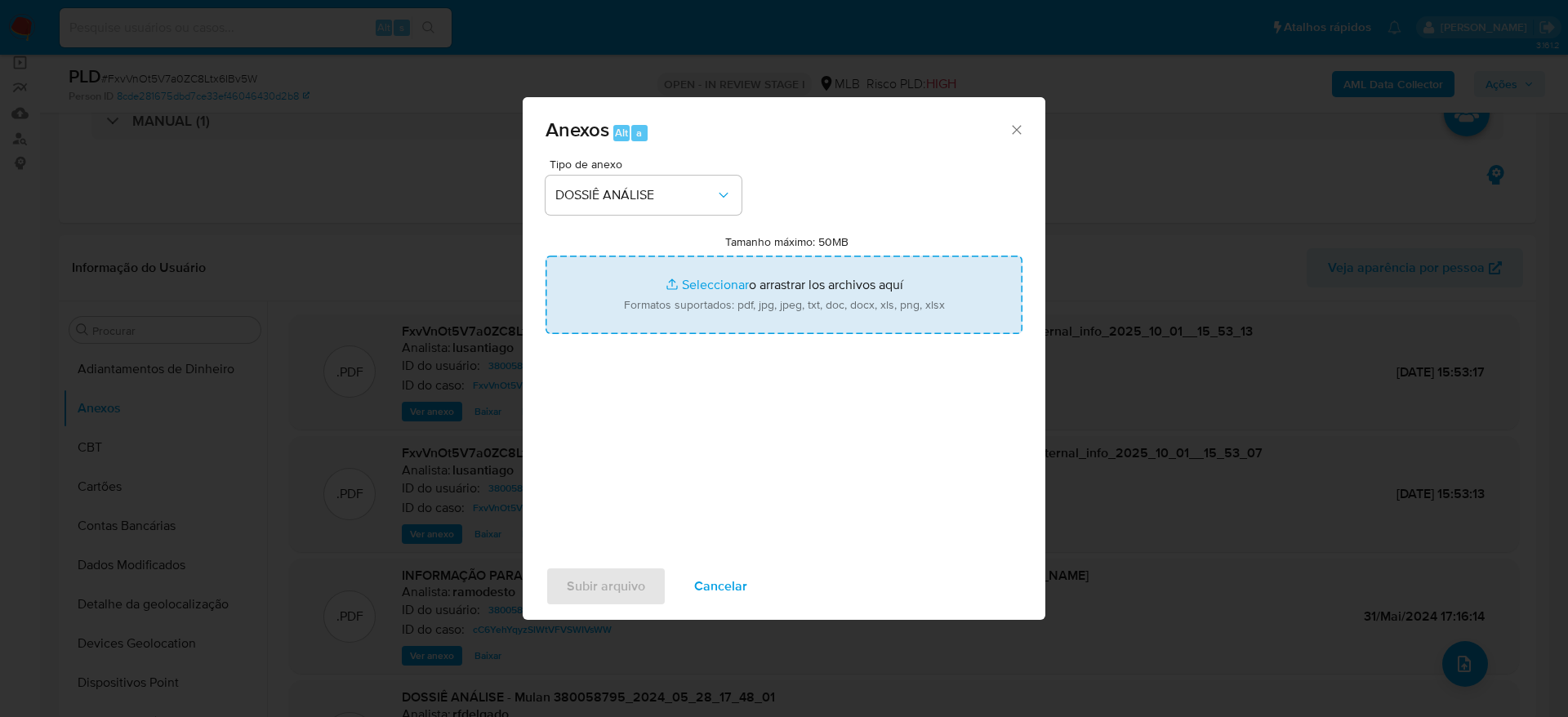
type input "C:\fakepath\2°SAR - (XXXX) - CPF 00031196705 - OSWALDO TOMAS FAE.pdf"
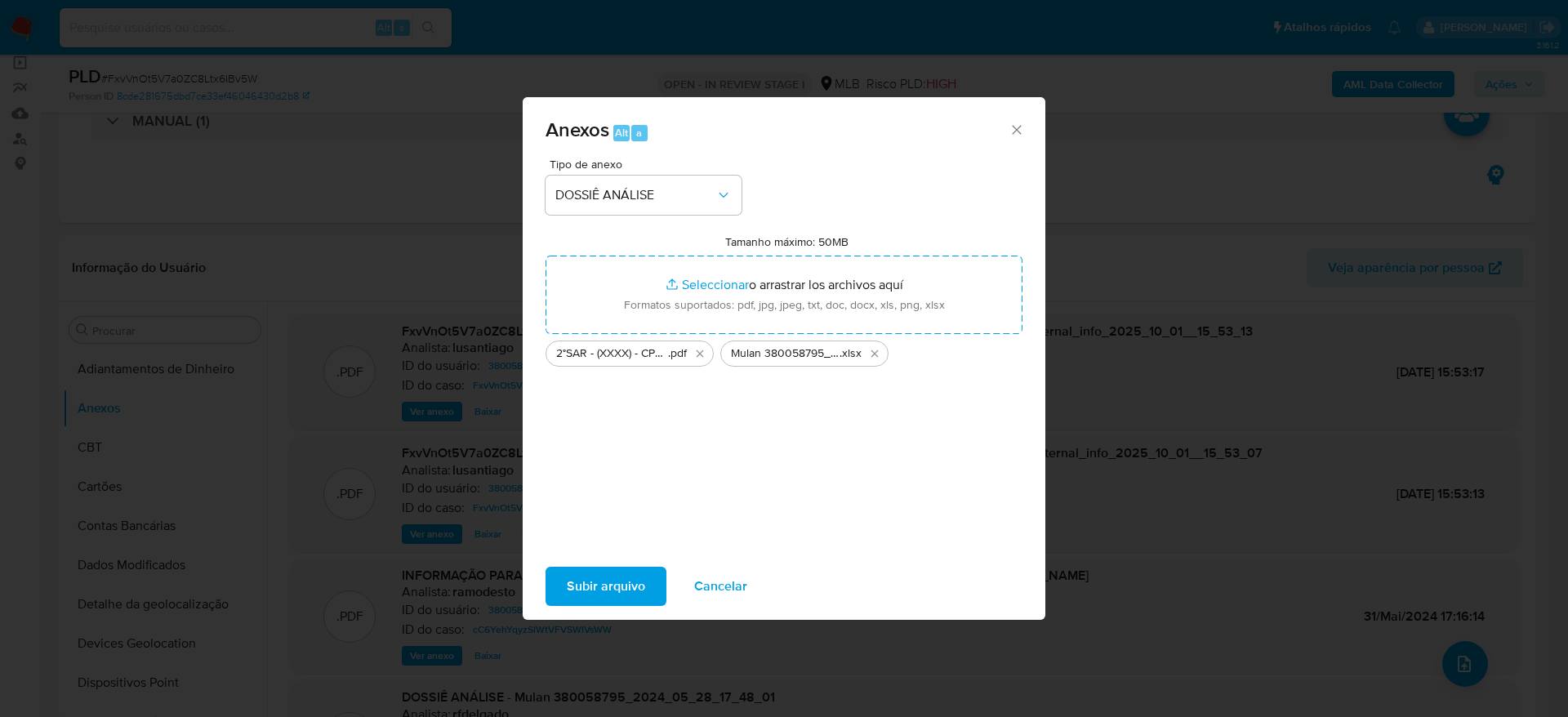
click at [606, 595] on span "Subir arquivo" at bounding box center [606, 587] width 79 height 36
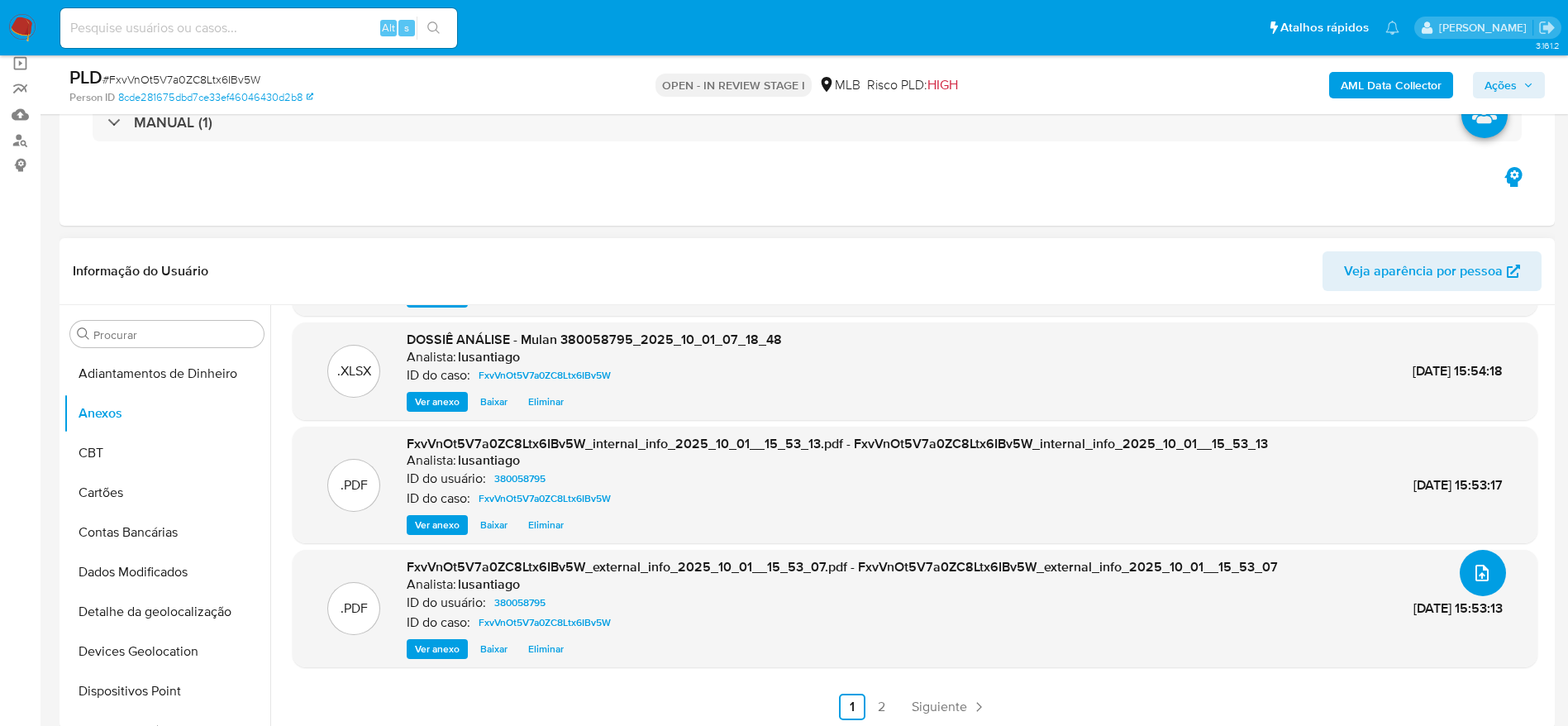
scroll to position [0, 0]
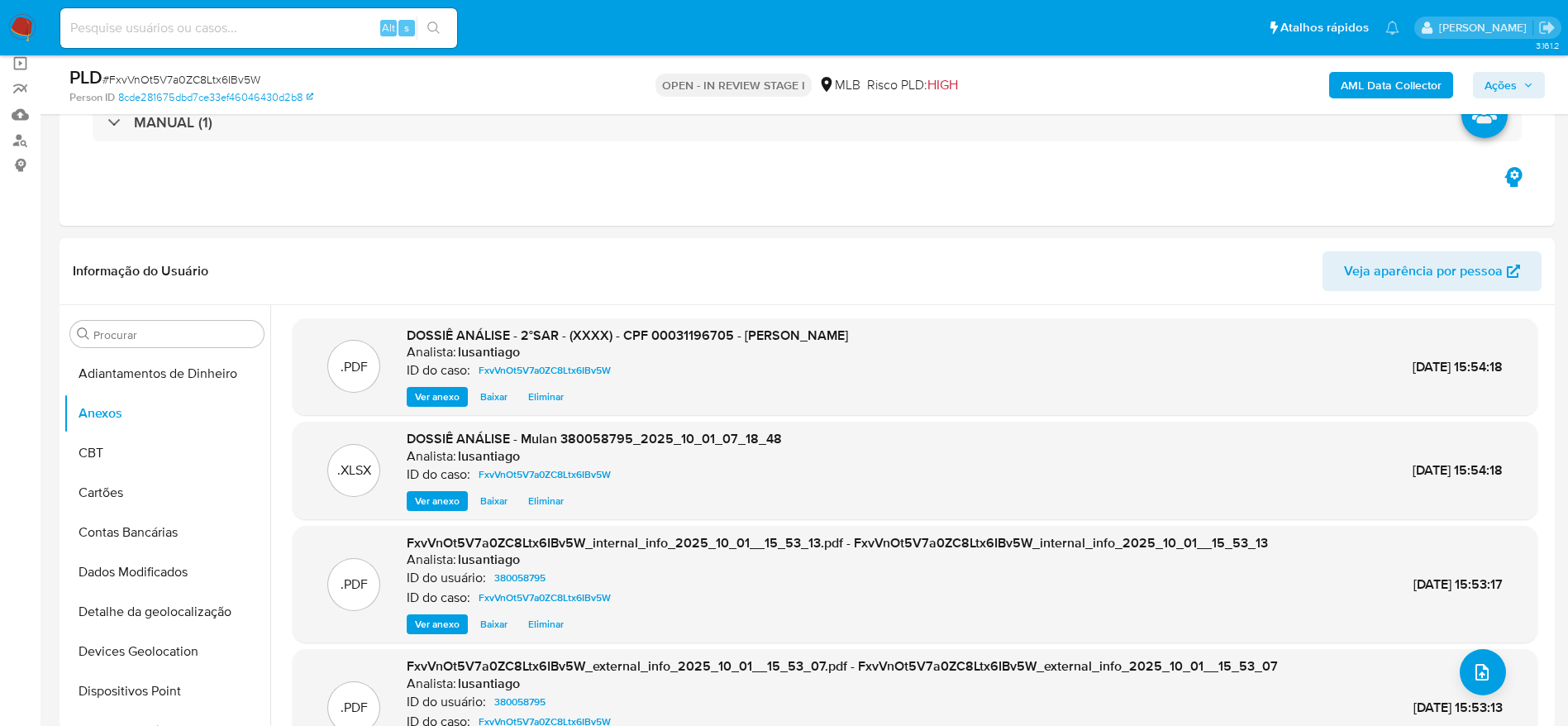
click at [1530, 81] on icon "button" at bounding box center [1528, 85] width 10 height 10
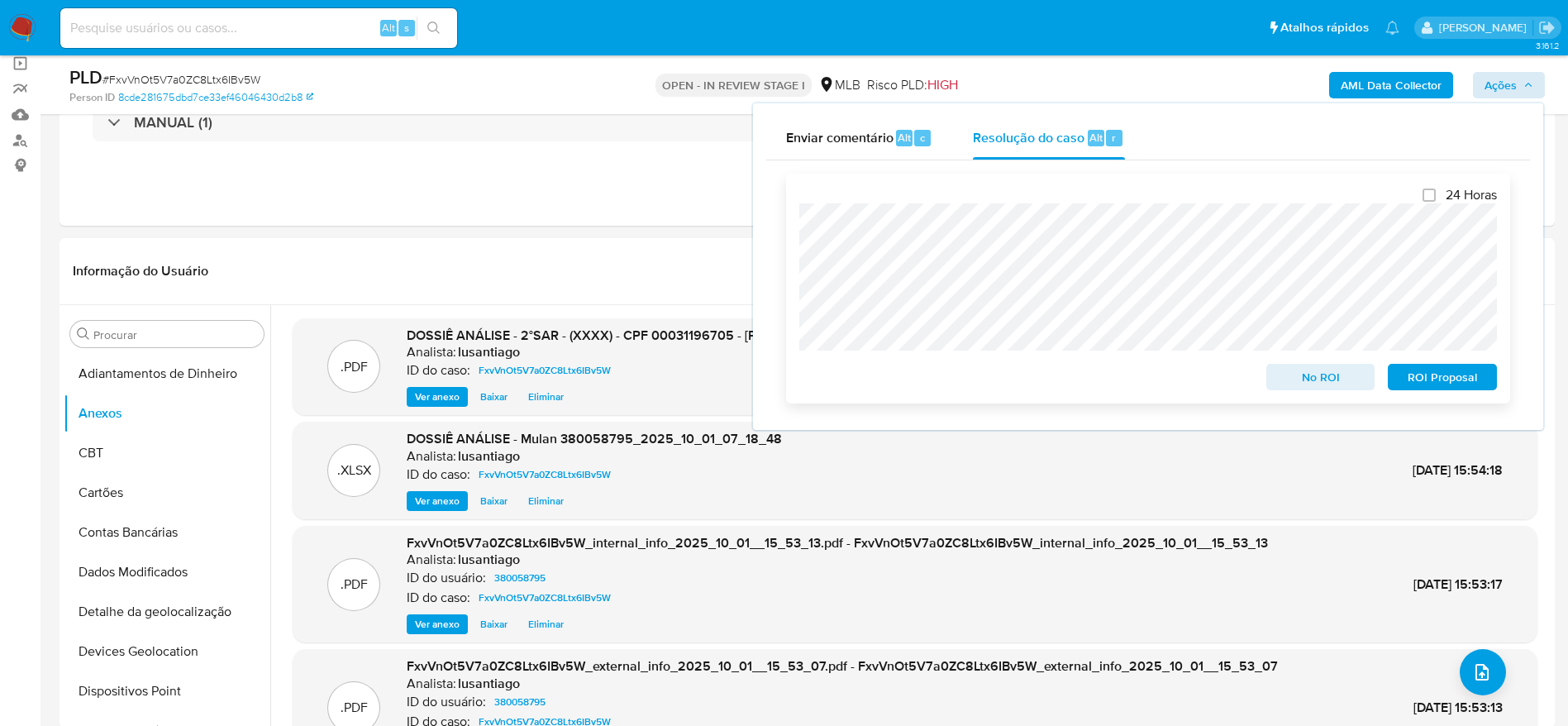
click at [1463, 381] on span "ROI Proposal" at bounding box center [1442, 377] width 86 height 23
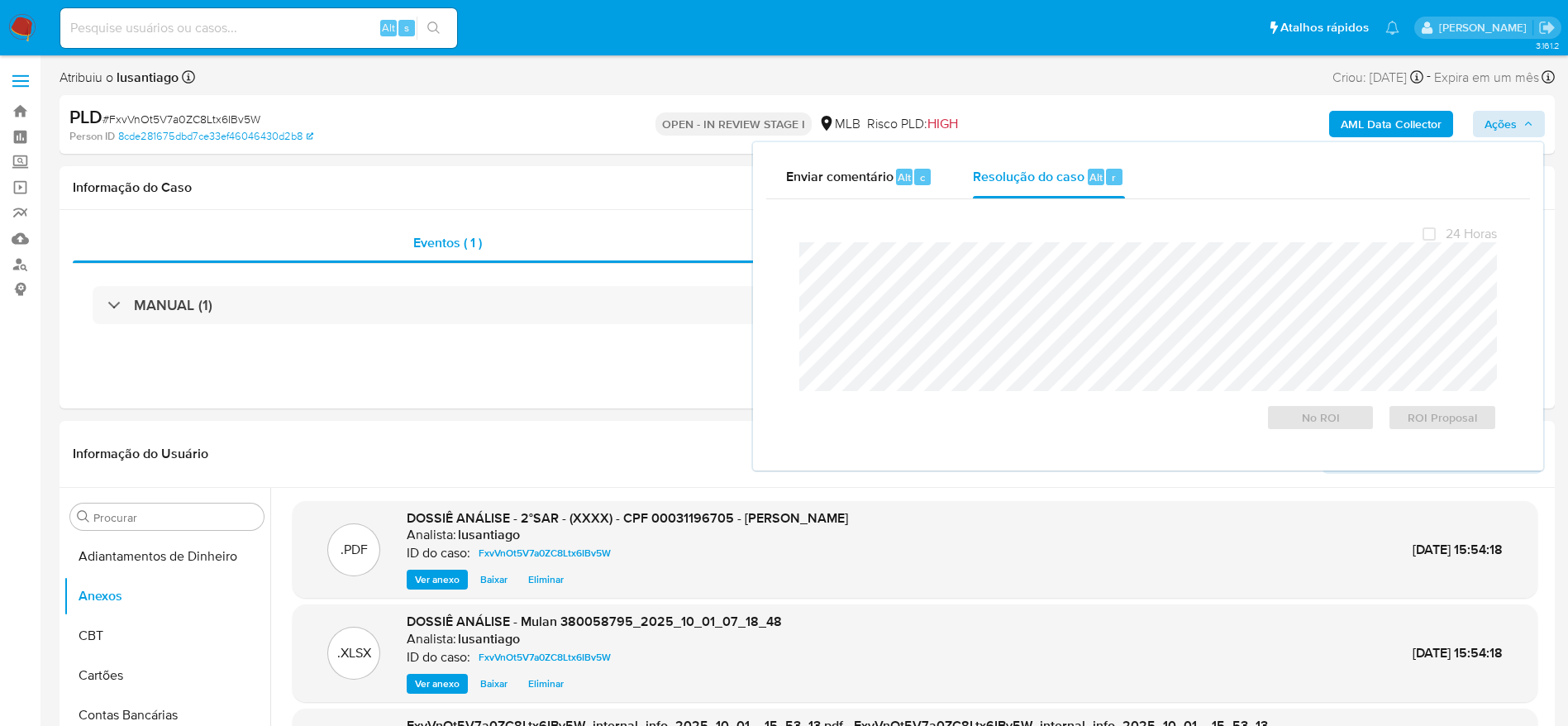
click at [192, 117] on span "# FxvVnOt5V7a0ZC8Ltx6IBv5W" at bounding box center [181, 119] width 158 height 17
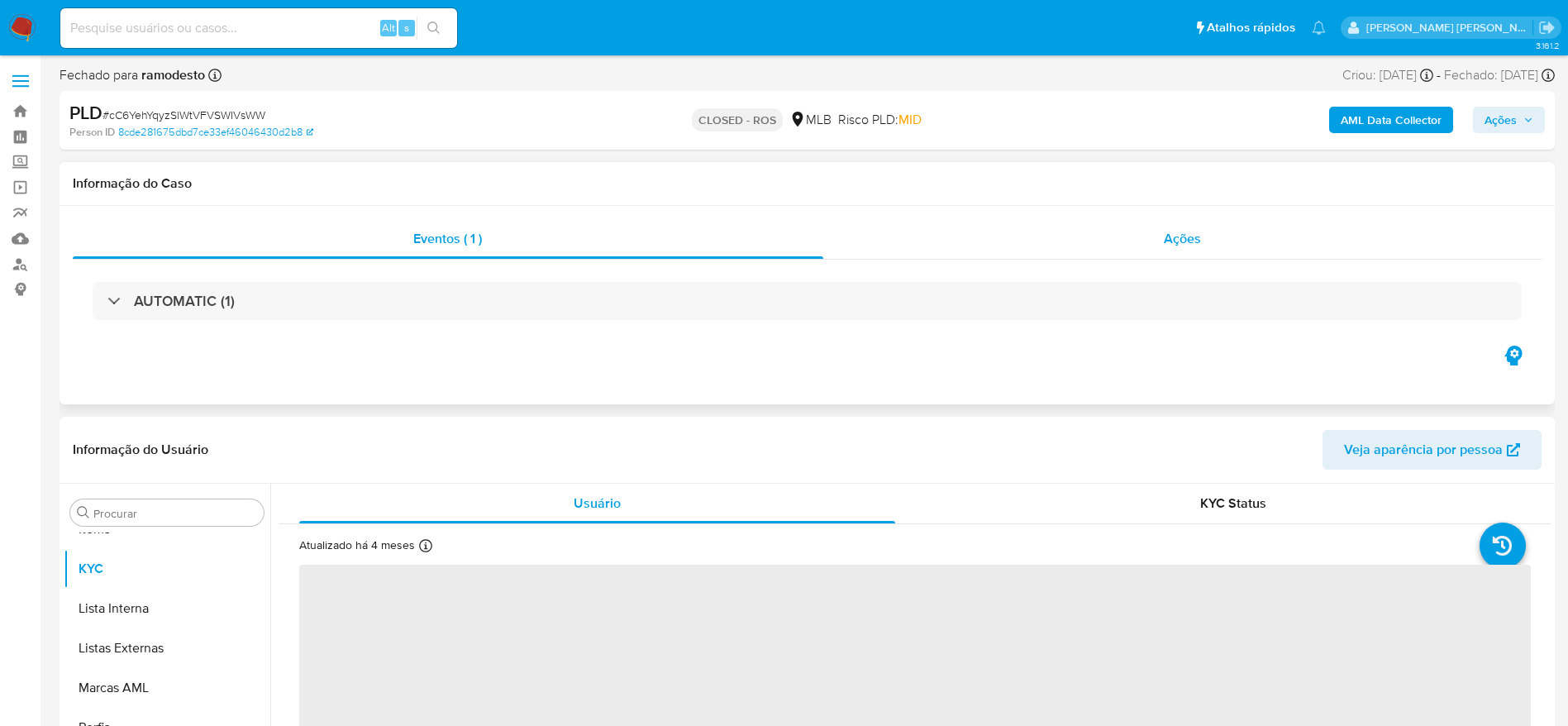
scroll to position [858, 0]
click at [957, 252] on div "Ações" at bounding box center [1183, 239] width 719 height 40
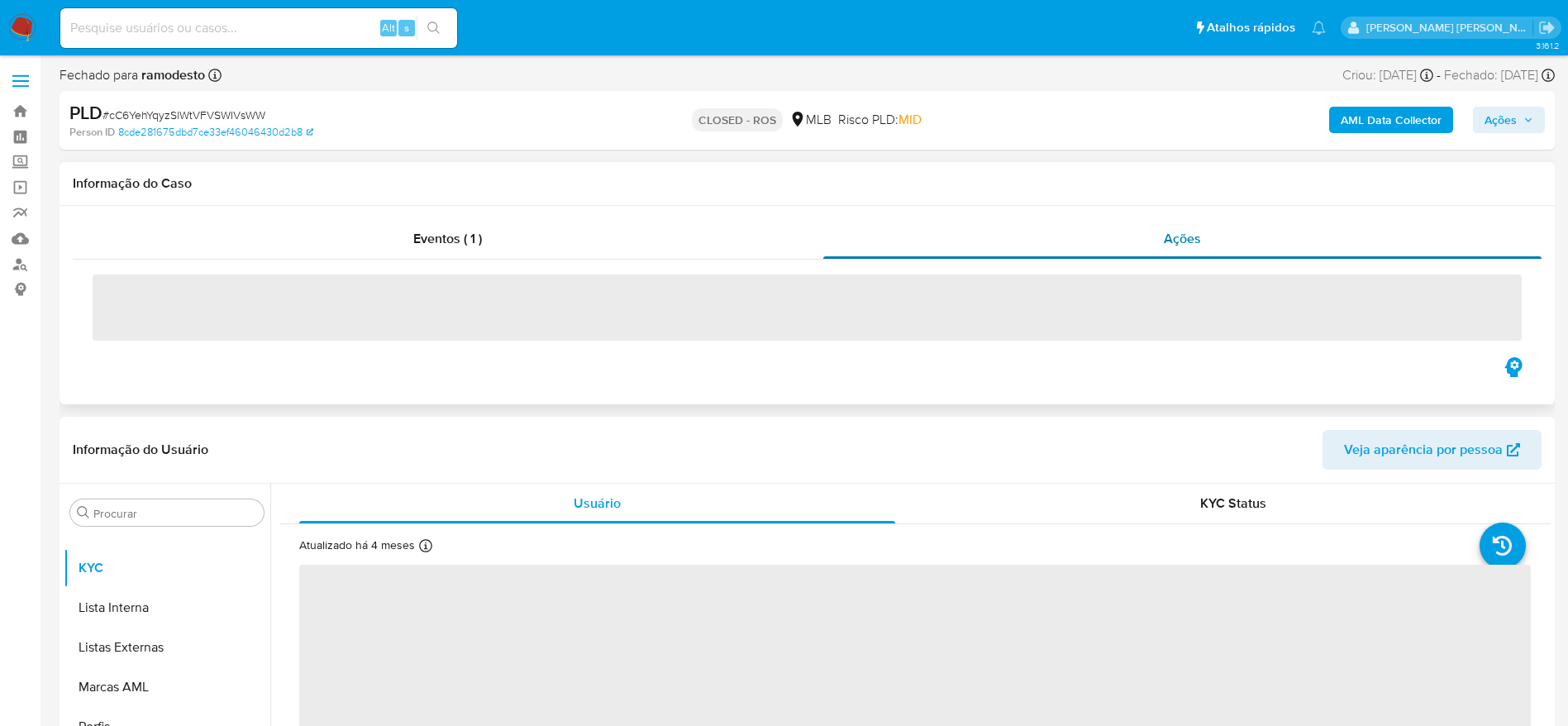
select select "10"
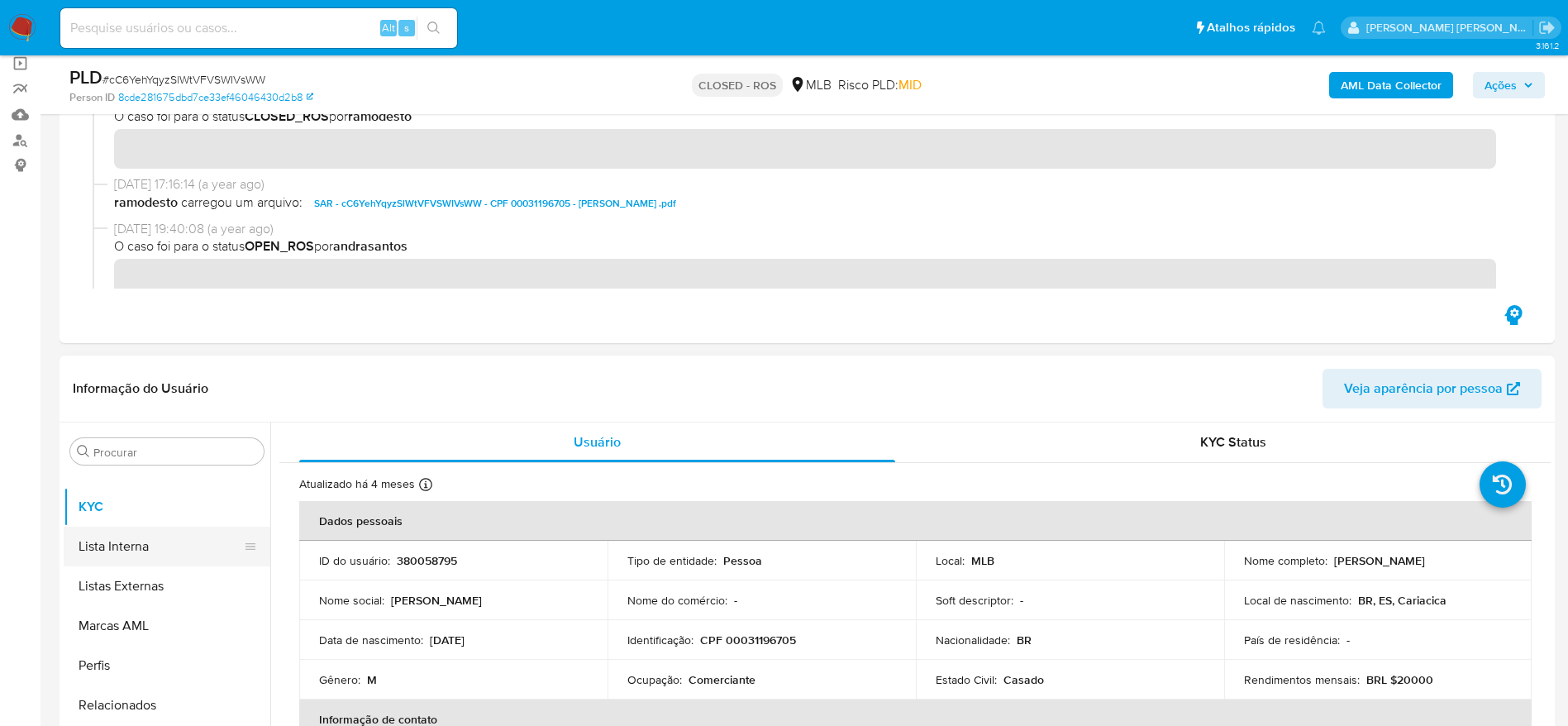
scroll to position [0, 0]
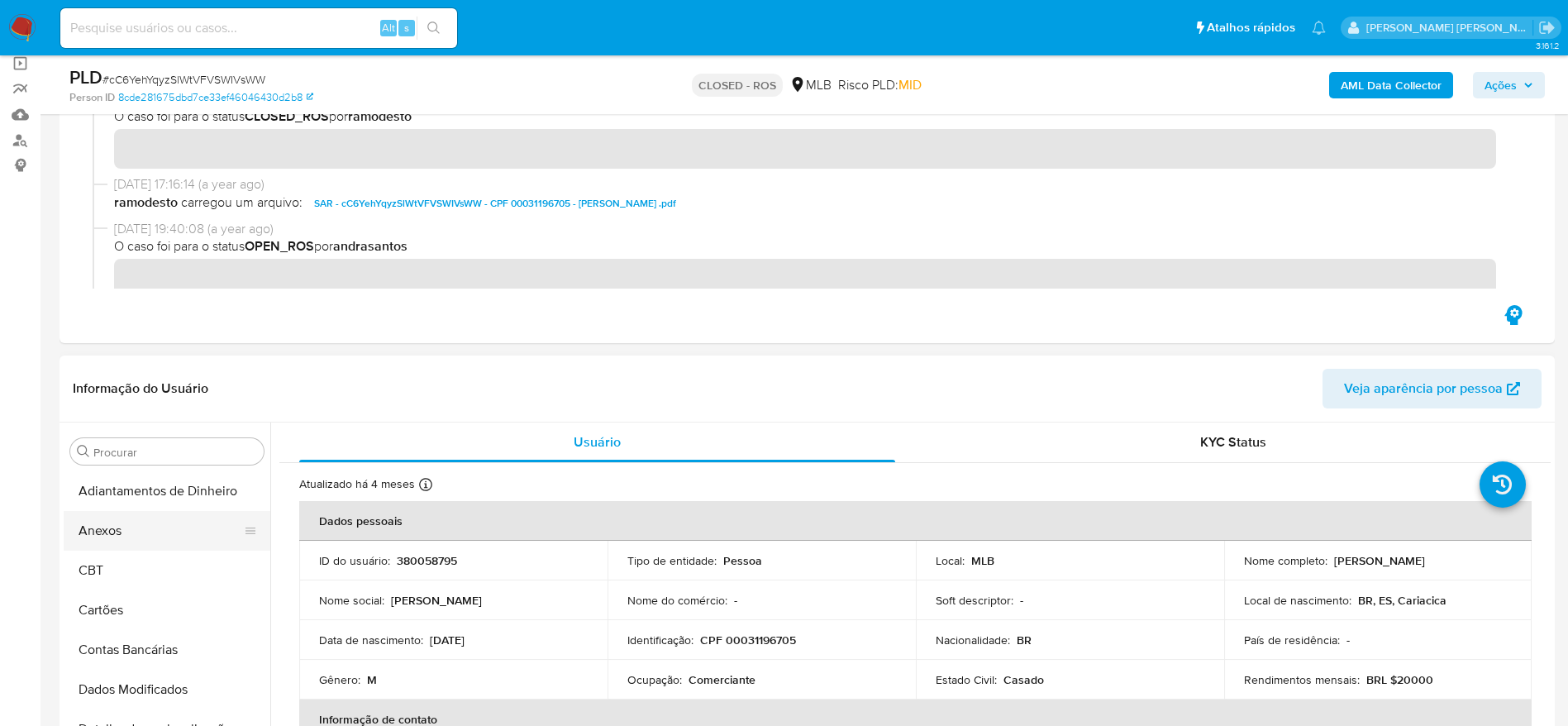
click at [132, 526] on button "Anexos" at bounding box center [160, 531] width 193 height 40
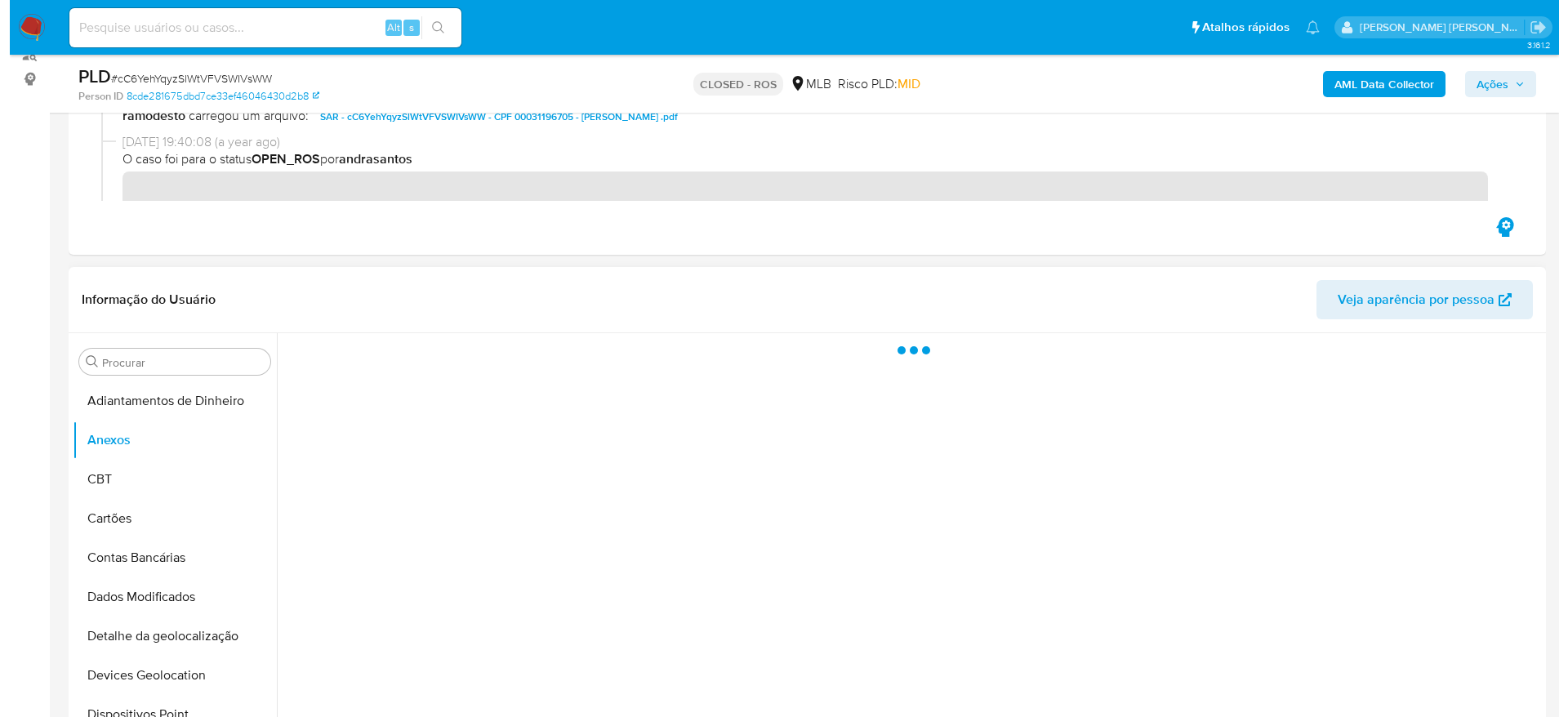
scroll to position [245, 0]
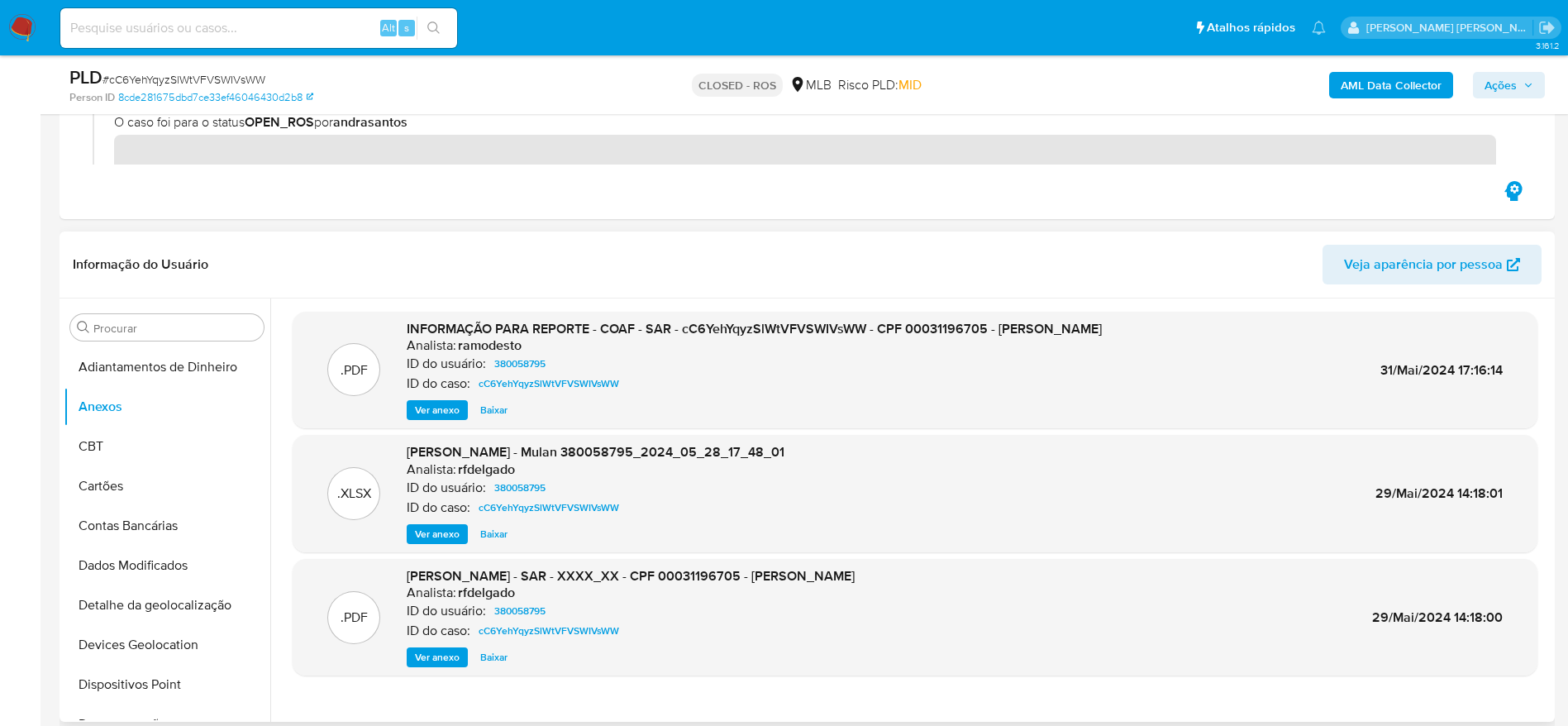
click at [454, 402] on span "Ver anexo" at bounding box center [437, 410] width 45 height 17
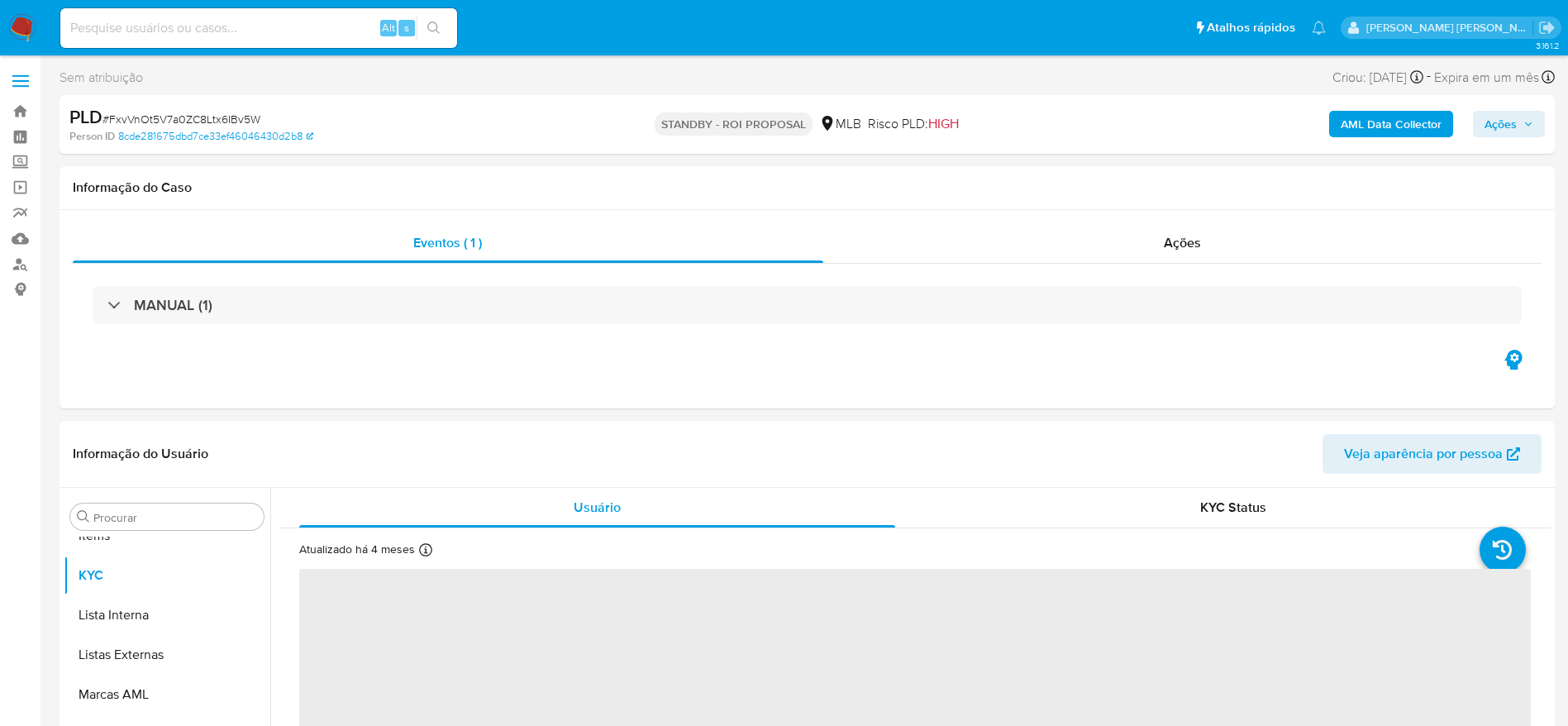
scroll to position [858, 0]
click at [201, 122] on span "# FxvVnOt5V7a0ZC8Ltx6IBv5W" at bounding box center [181, 119] width 158 height 17
copy span "FxvVnOt5V7a0ZC8Ltx6IBv5W"
select select "10"
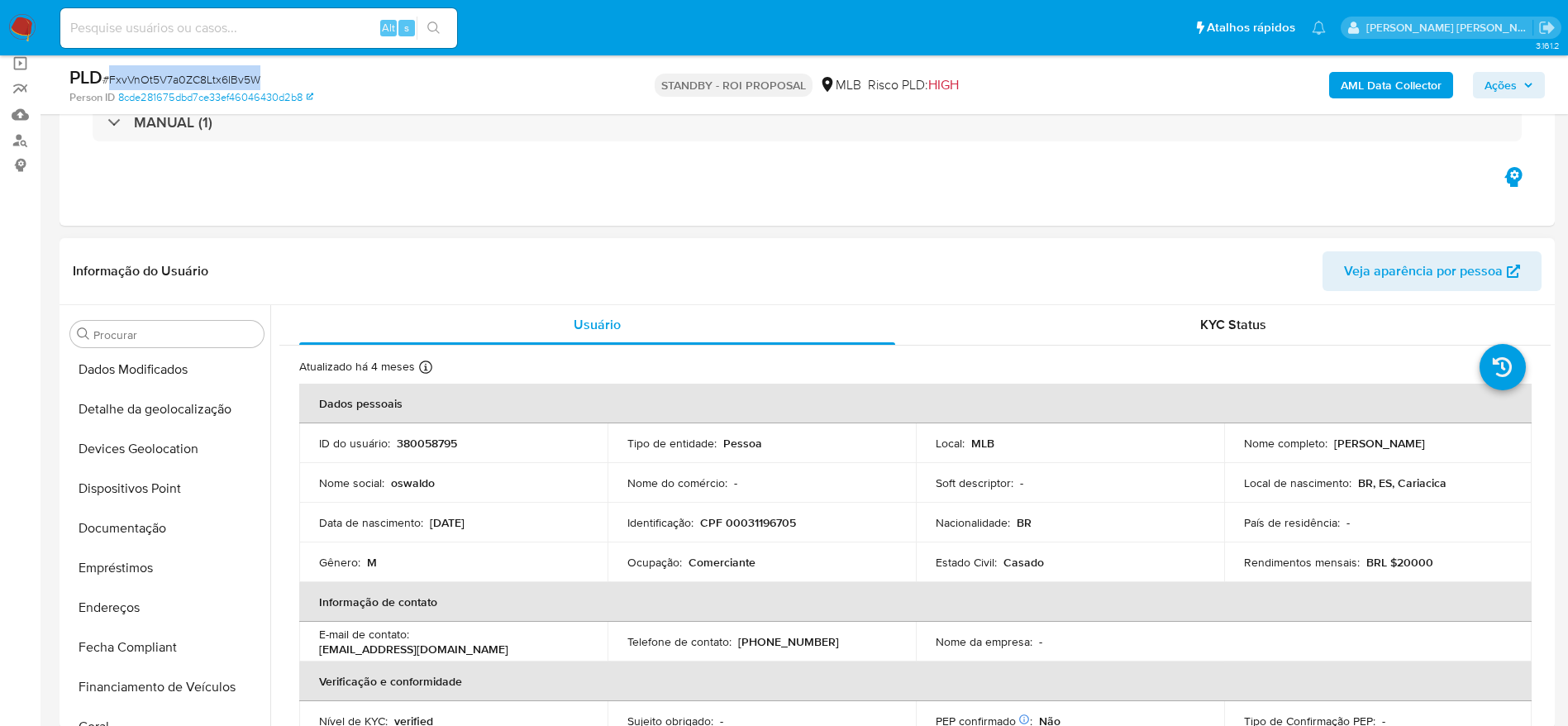
scroll to position [0, 0]
click at [119, 411] on button "Anexos" at bounding box center [160, 414] width 193 height 40
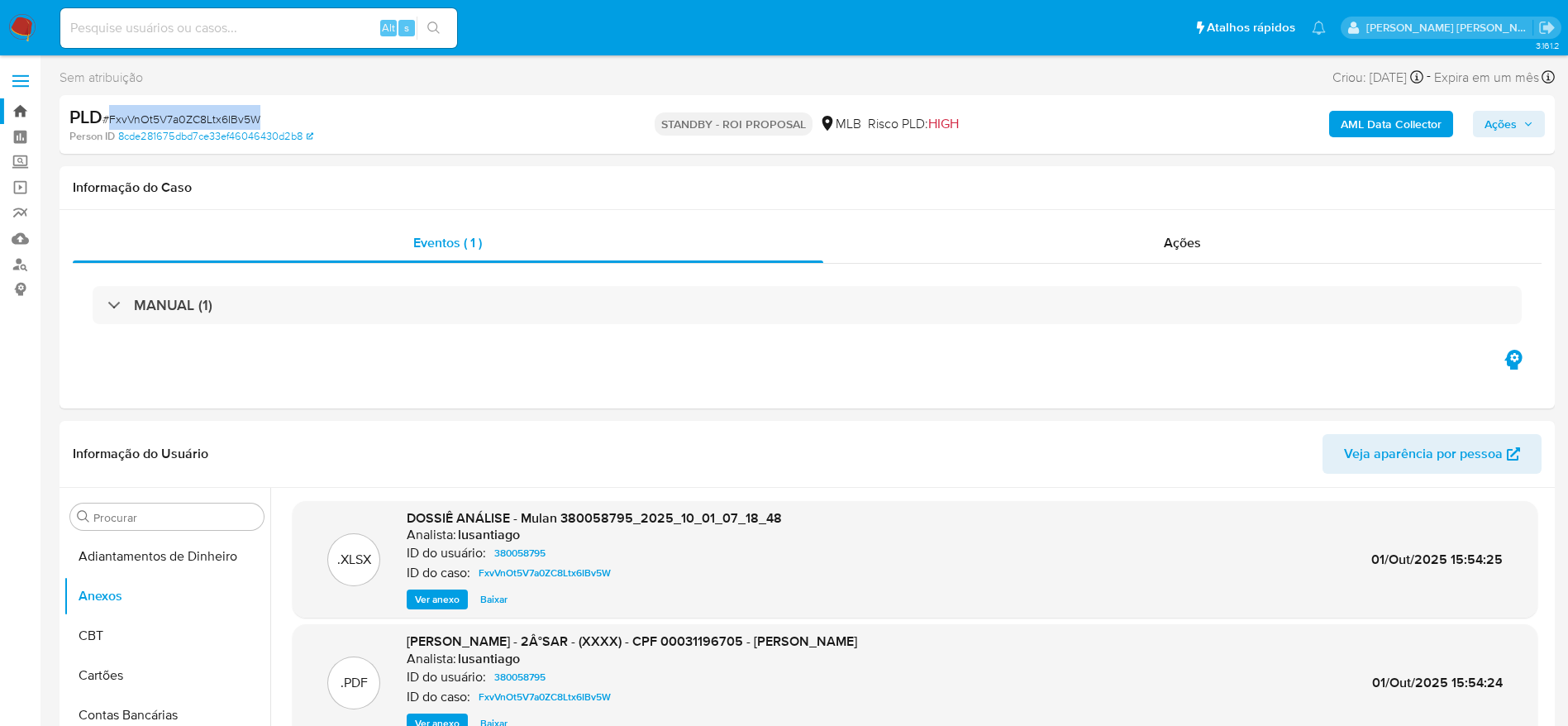
click at [17, 109] on link "Bandeja" at bounding box center [98, 111] width 196 height 26
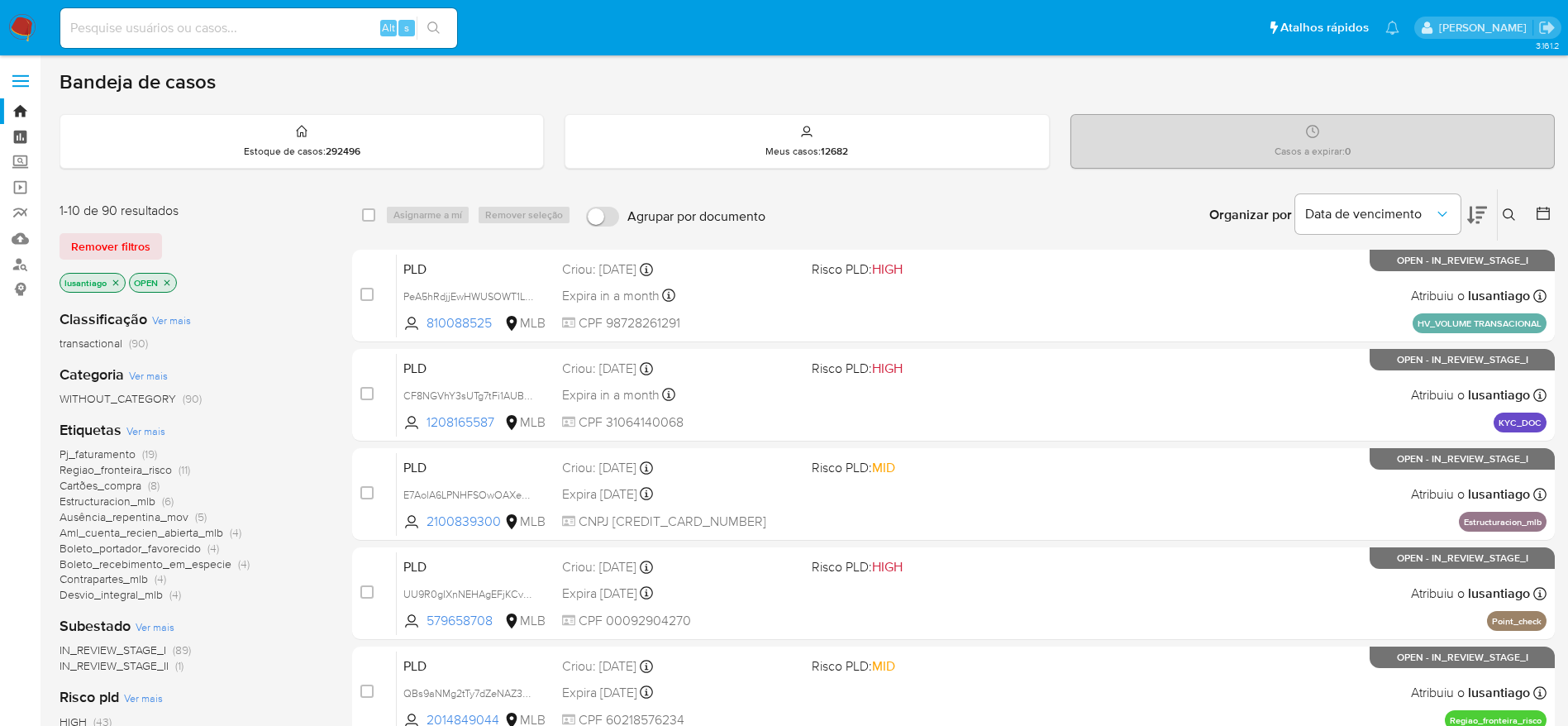
click at [10, 134] on link "Painel" at bounding box center [98, 137] width 196 height 26
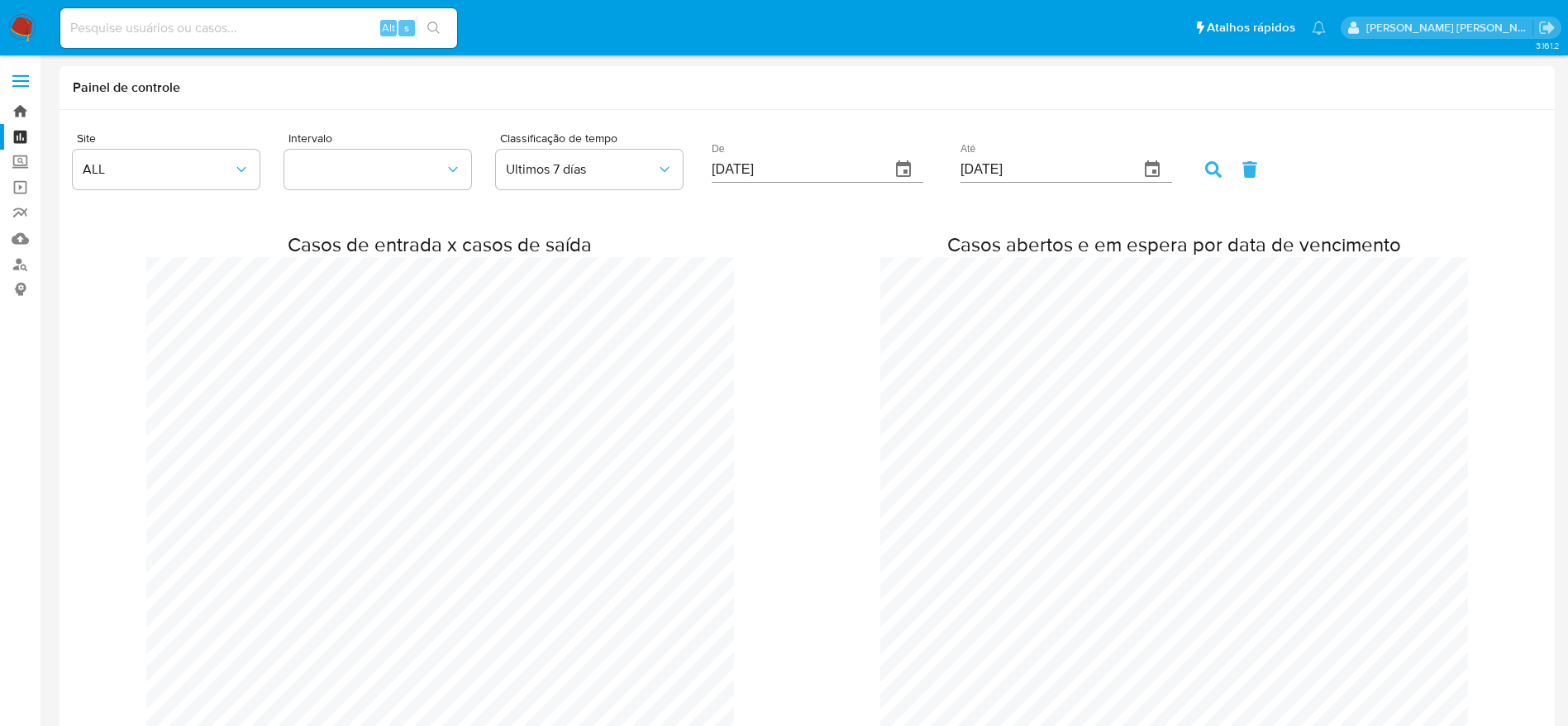
click at [14, 108] on link "Bandeja" at bounding box center [98, 111] width 196 height 26
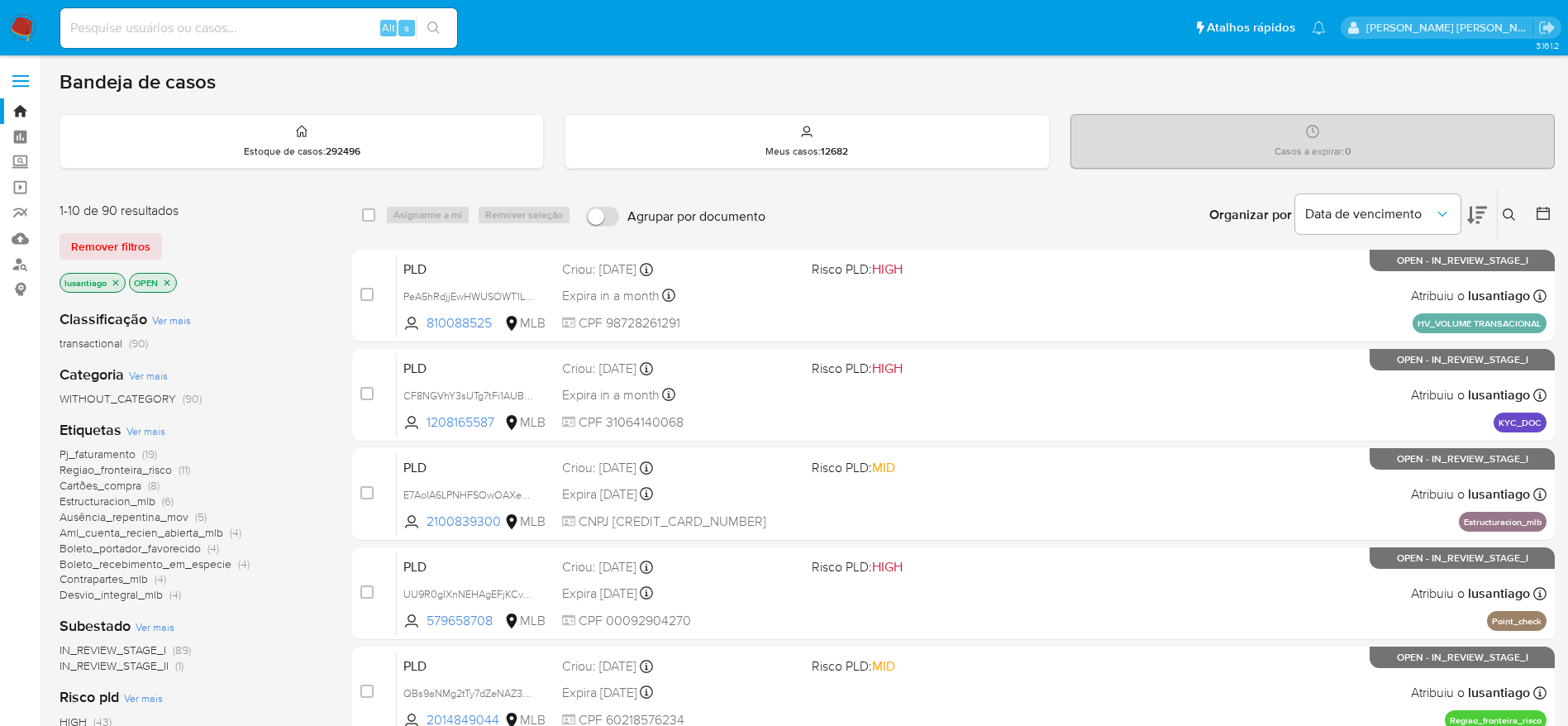
click at [273, 30] on input at bounding box center [258, 28] width 397 height 22
paste input "810088525"
type input "810088525"
click at [427, 30] on button "search-icon" at bounding box center [433, 28] width 34 height 23
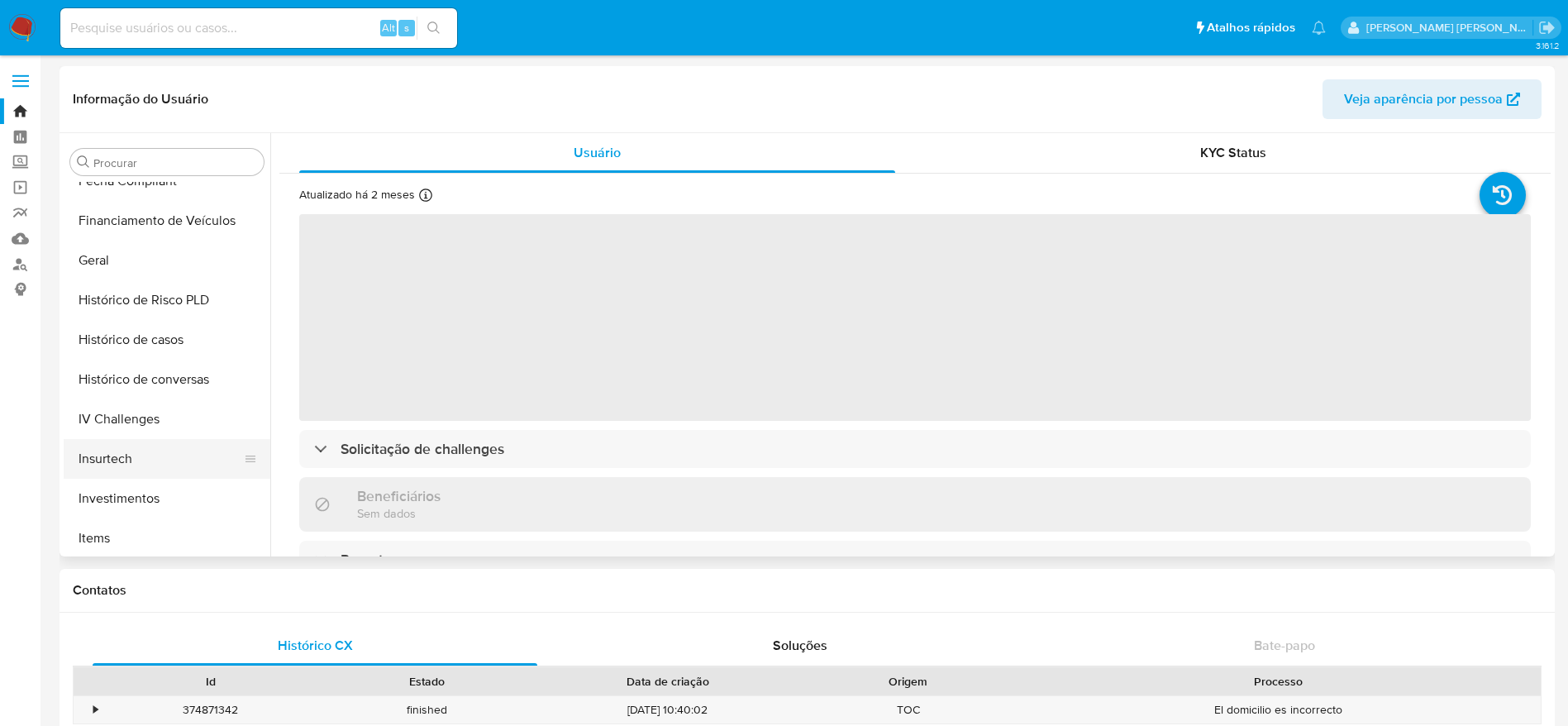
scroll to position [486, 0]
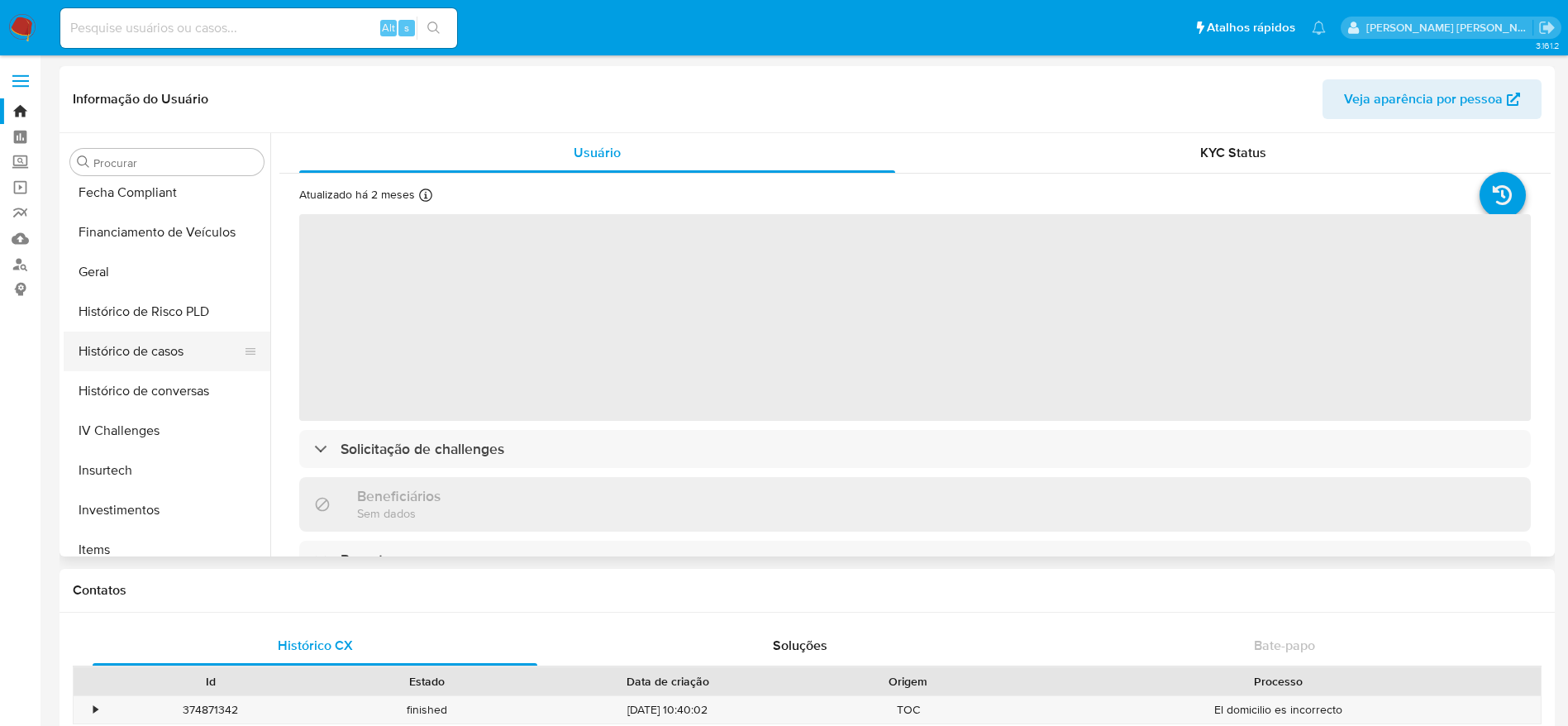
select select "10"
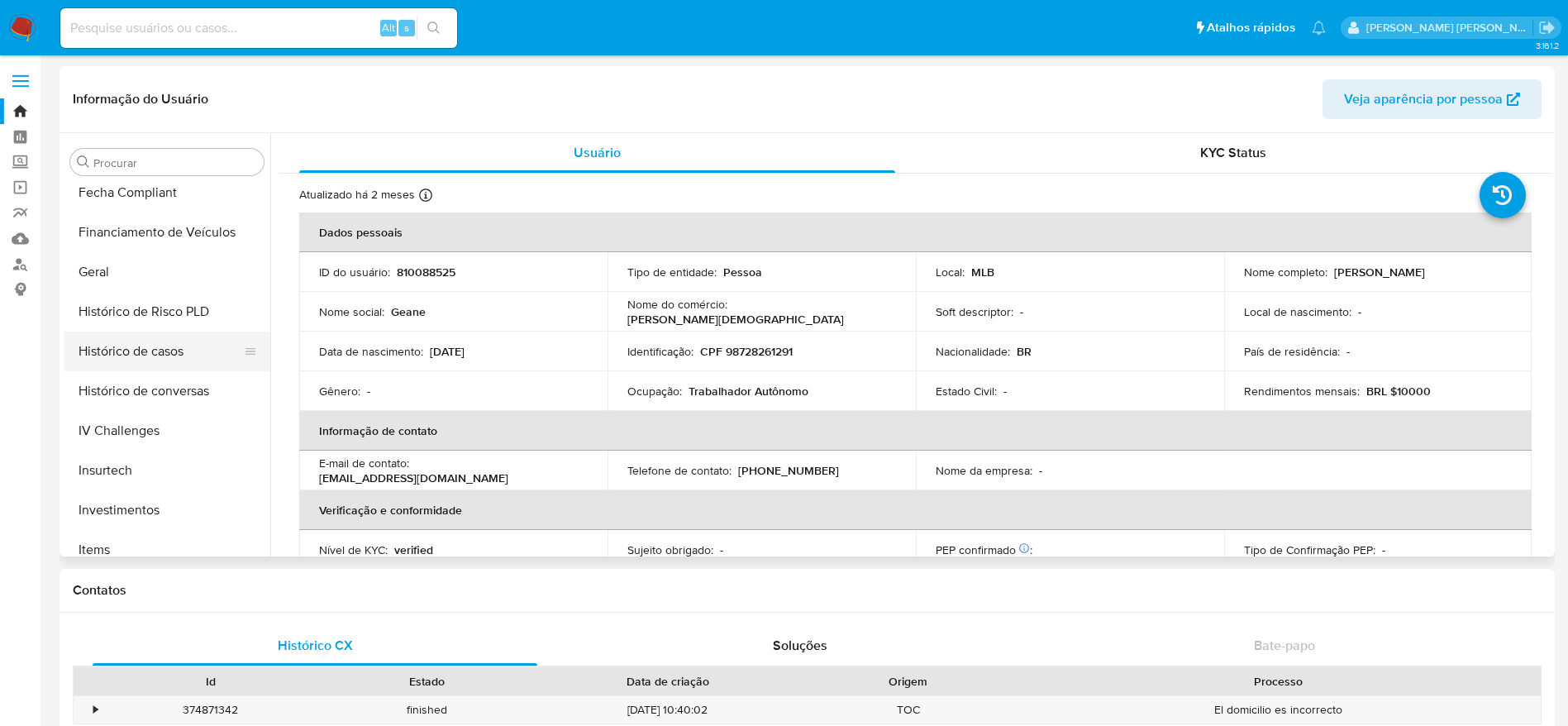
click at [167, 353] on button "Histórico de casos" at bounding box center [160, 351] width 193 height 40
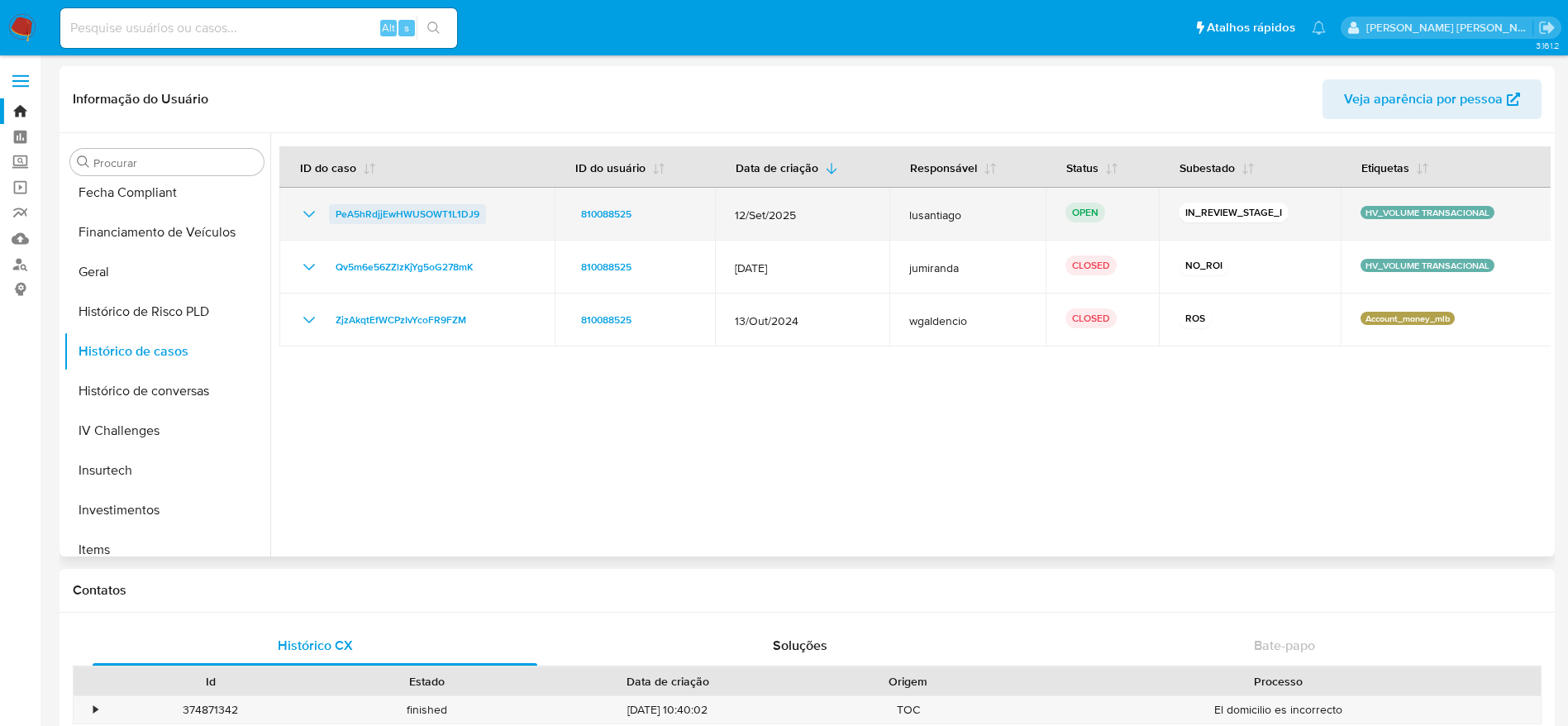
click at [413, 213] on span "PeA5hRdjjEwHWUSOWT1L1DJ9" at bounding box center [408, 214] width 144 height 20
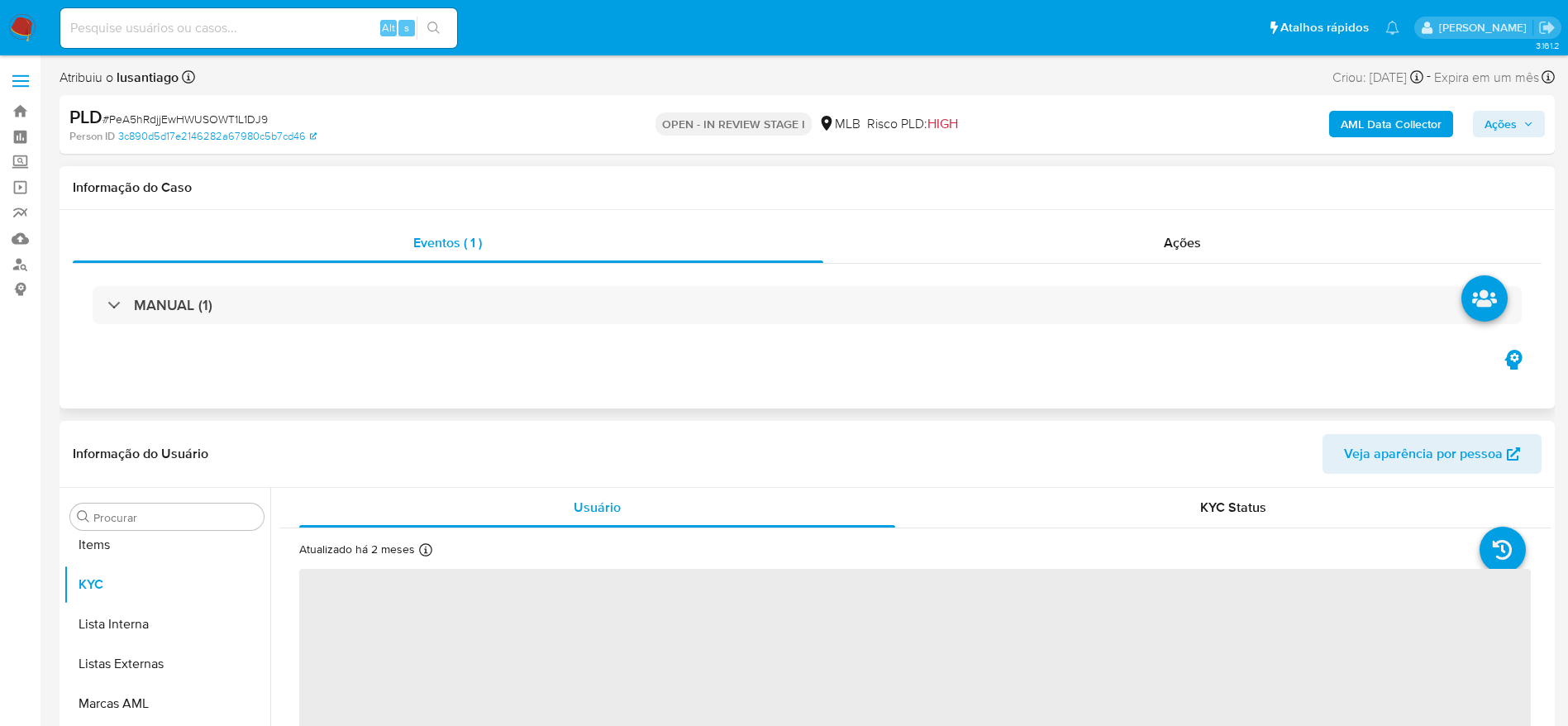
scroll to position [858, 0]
select select "10"
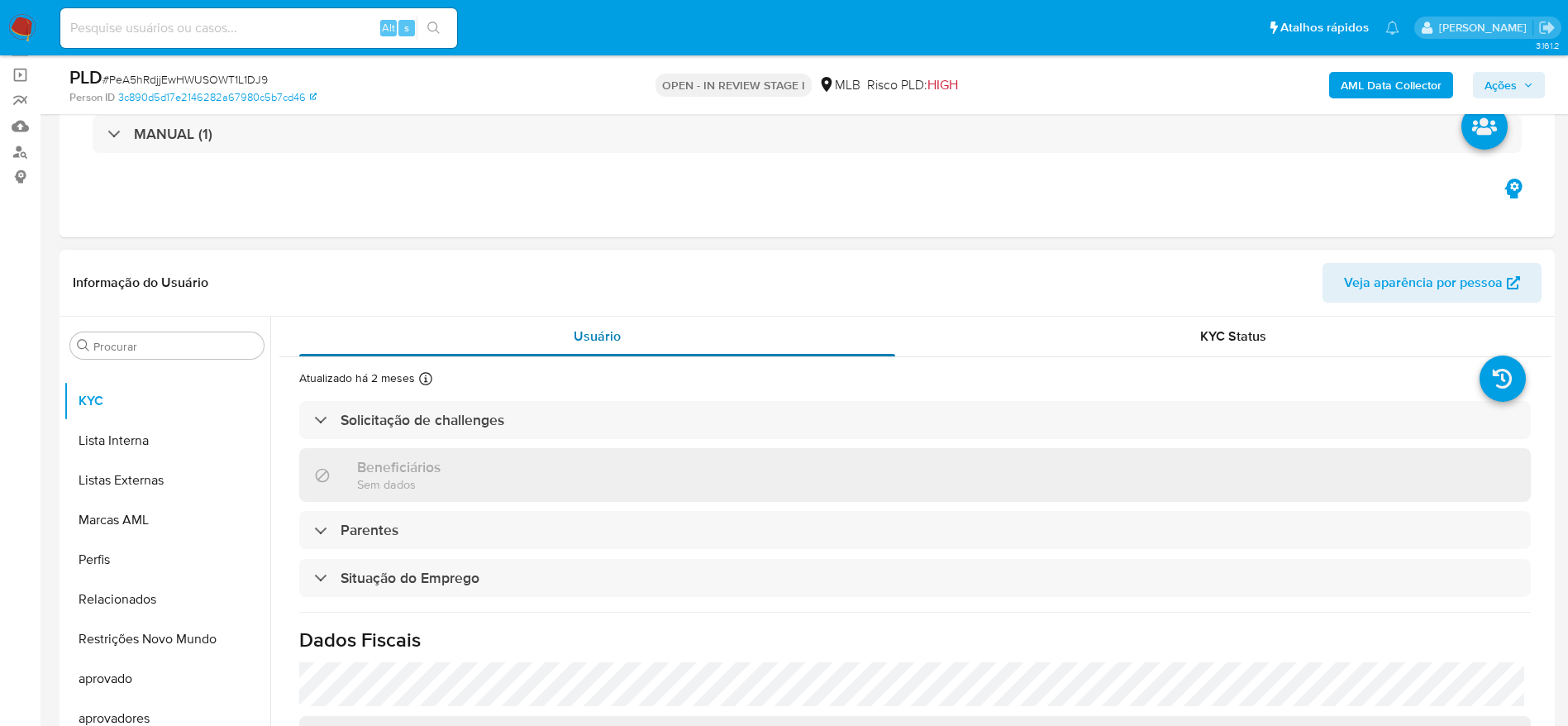
scroll to position [124, 0]
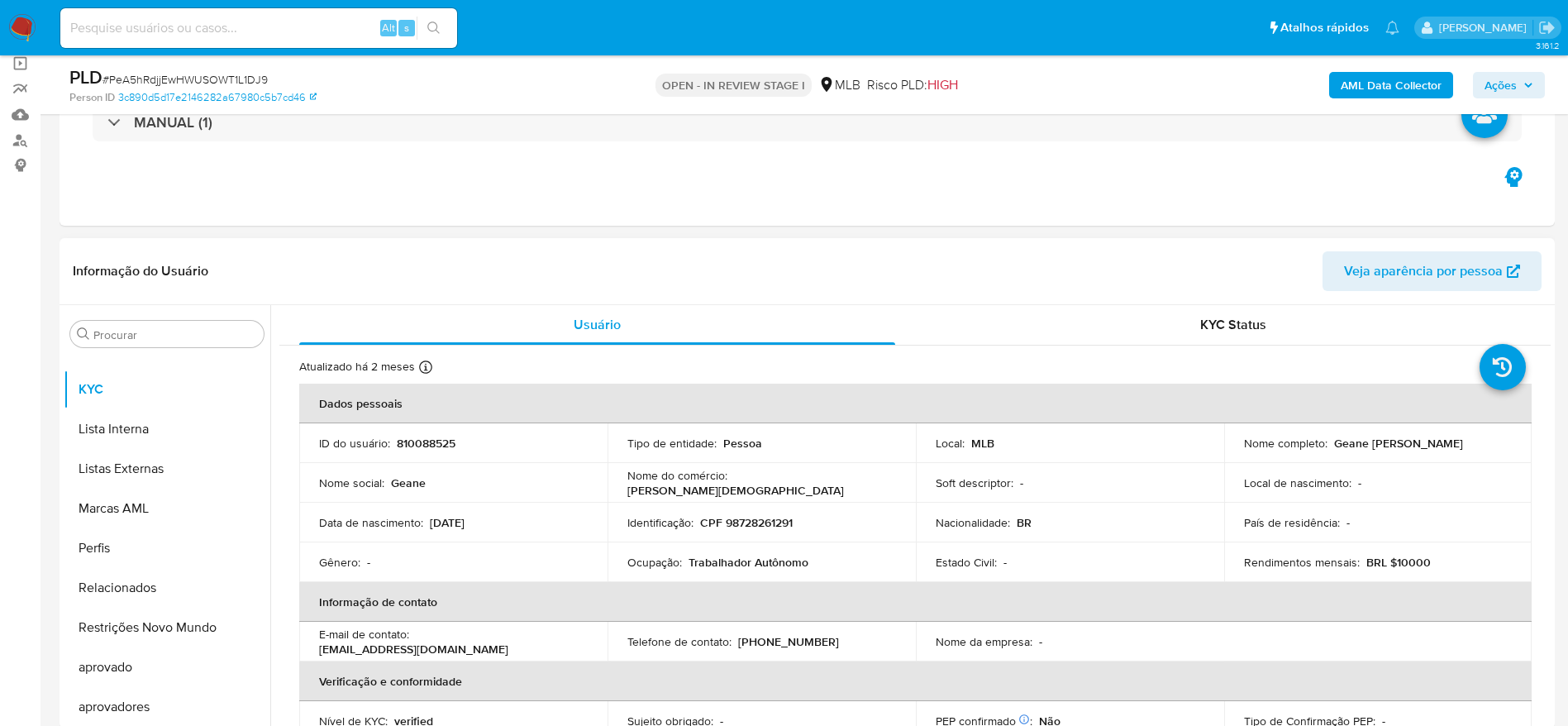
click at [759, 527] on p "CPF 98728261291" at bounding box center [746, 523] width 93 height 15
copy p "98728261291"
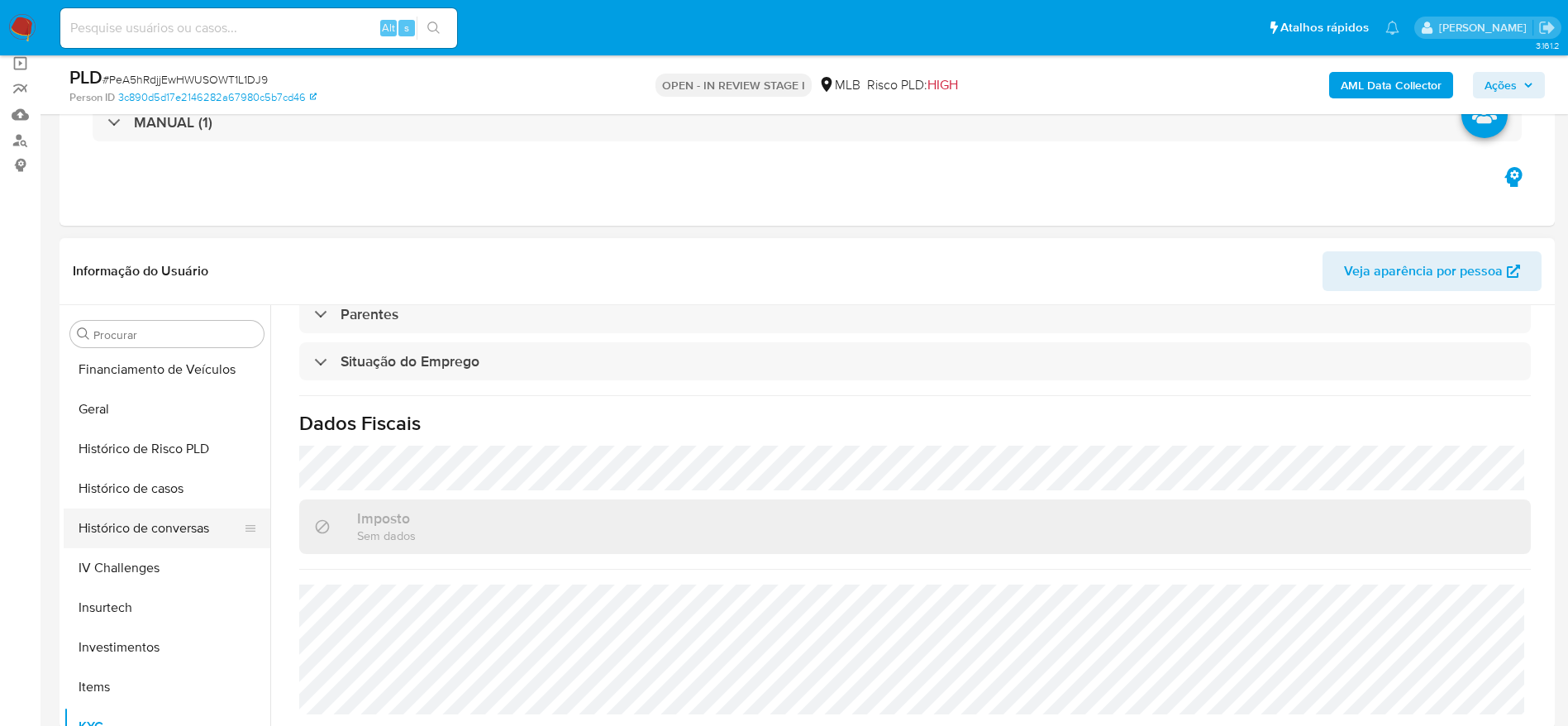
scroll to position [486, 0]
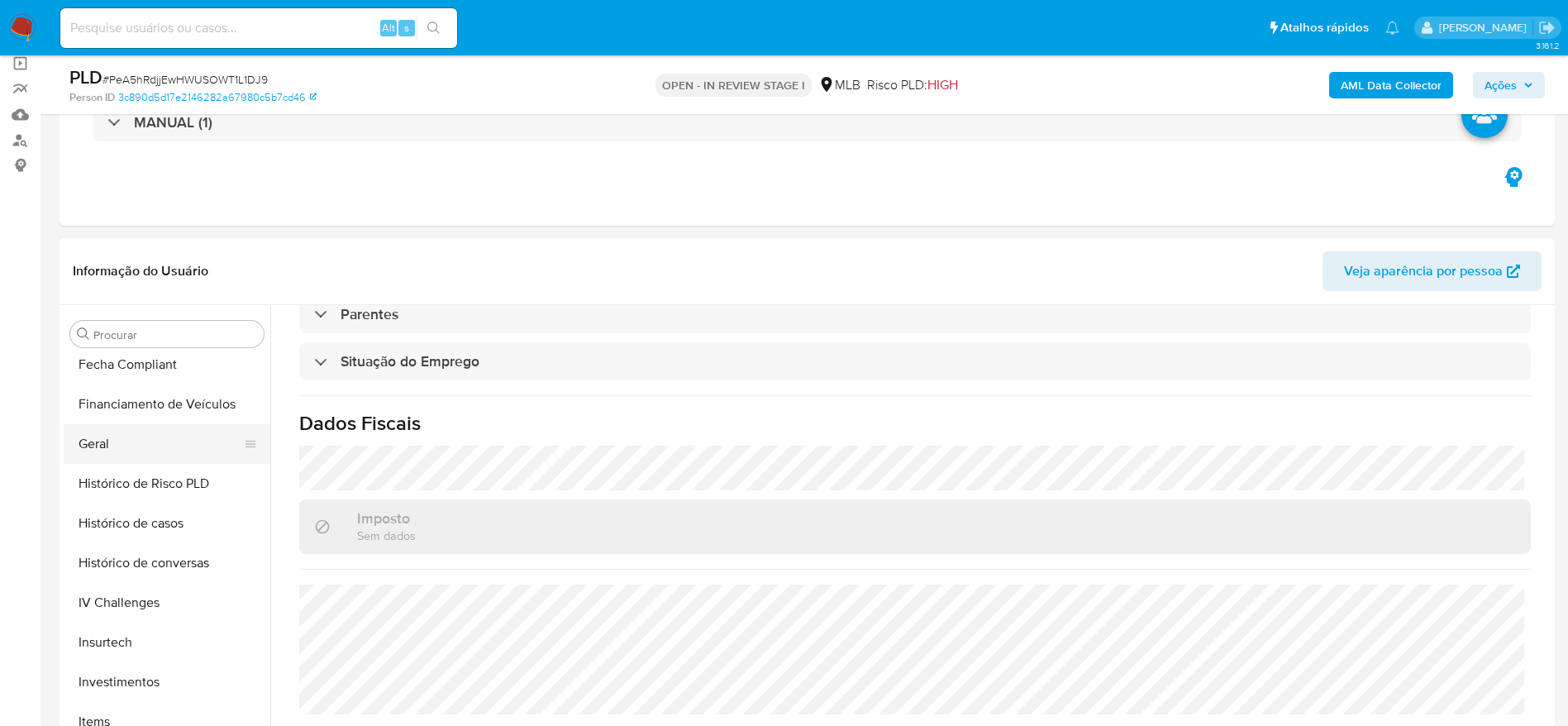
click at [109, 441] on button "Geral" at bounding box center [160, 444] width 193 height 40
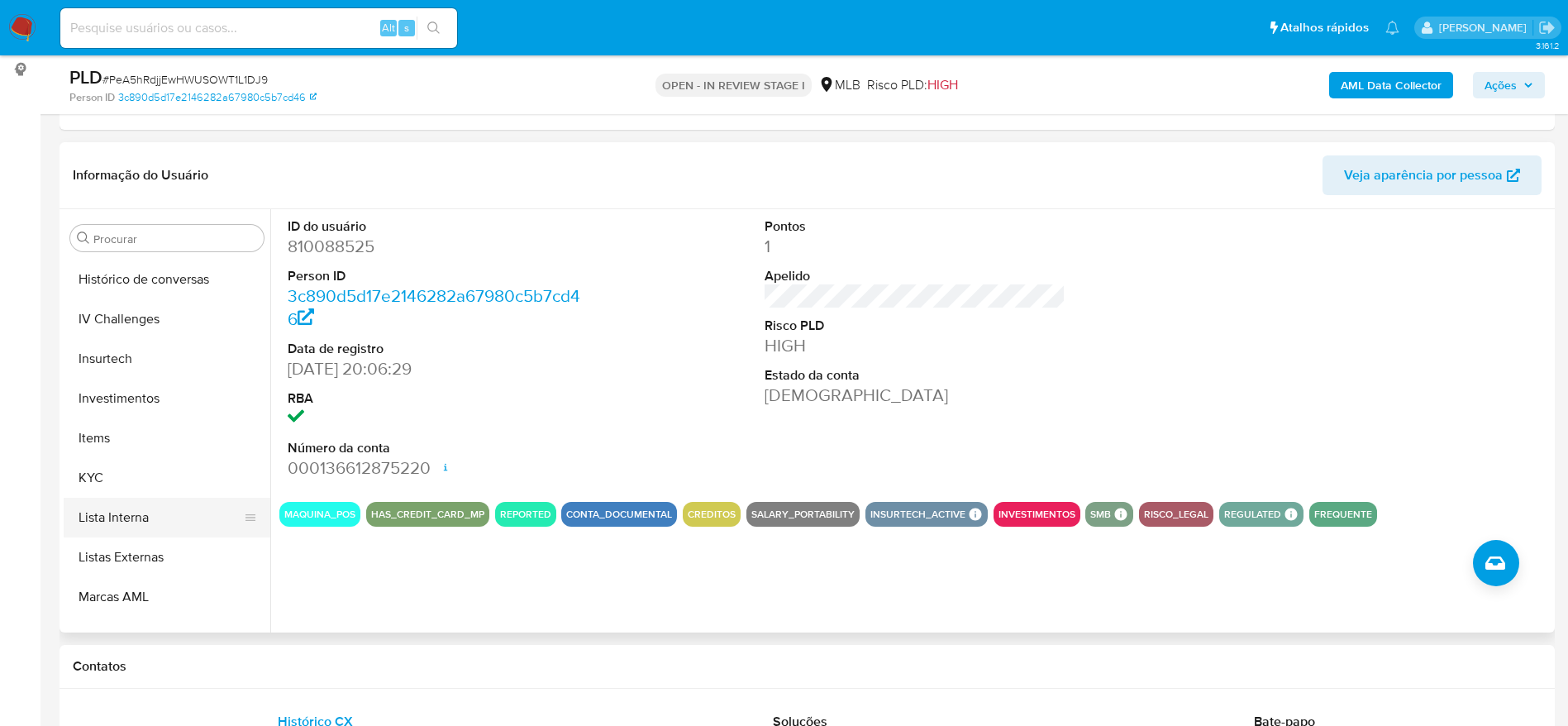
scroll to position [733, 0]
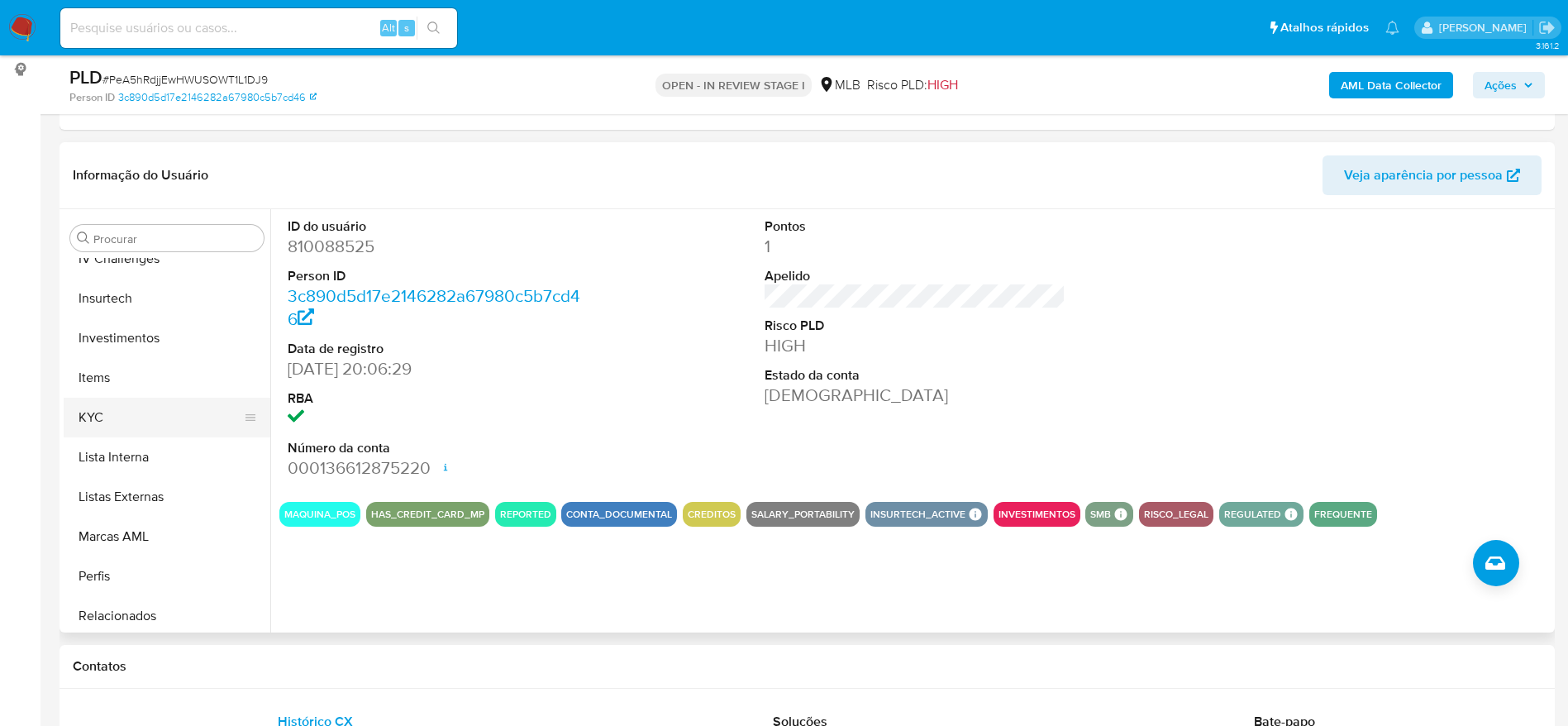
click at [109, 424] on button "KYC" at bounding box center [160, 418] width 193 height 40
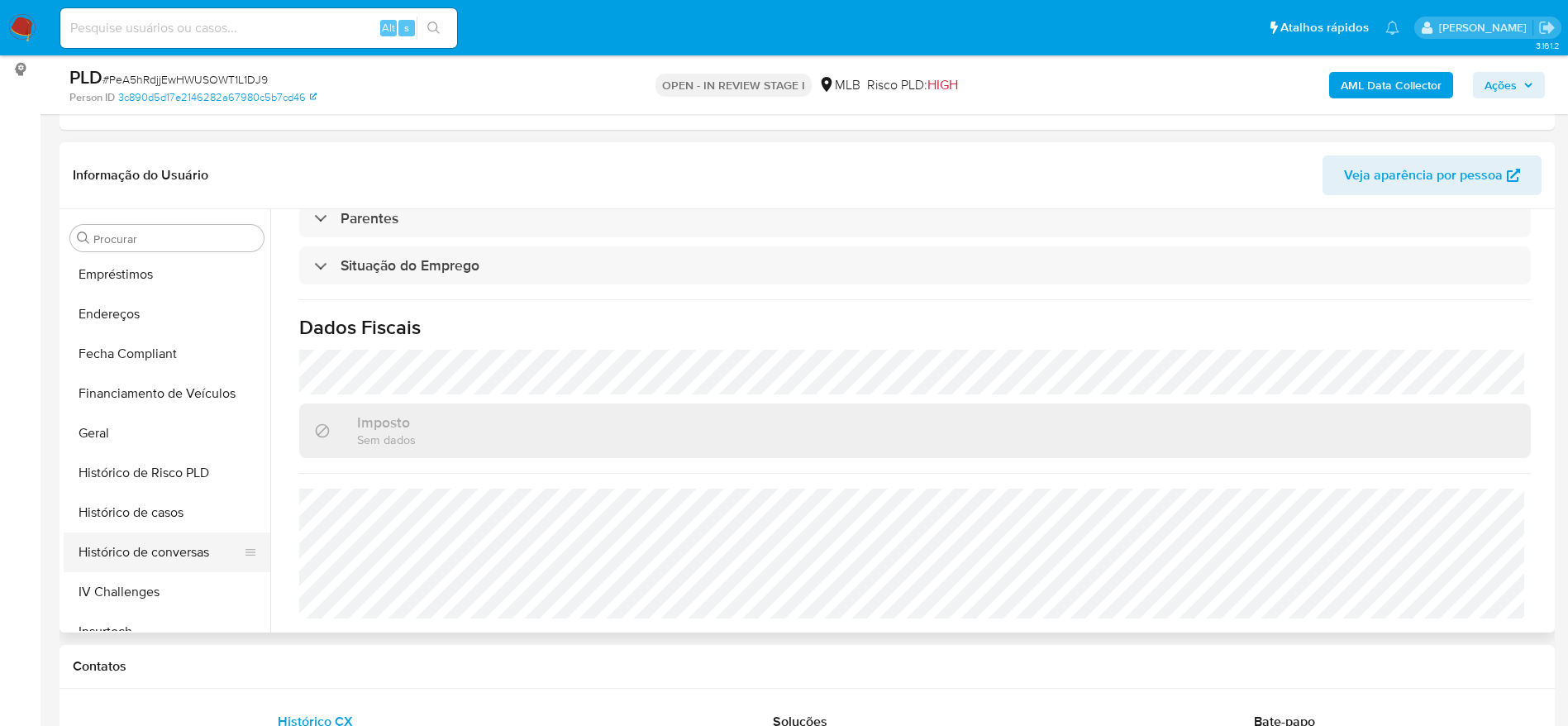
scroll to position [361, 0]
click at [137, 362] on button "Endereços" at bounding box center [160, 353] width 193 height 40
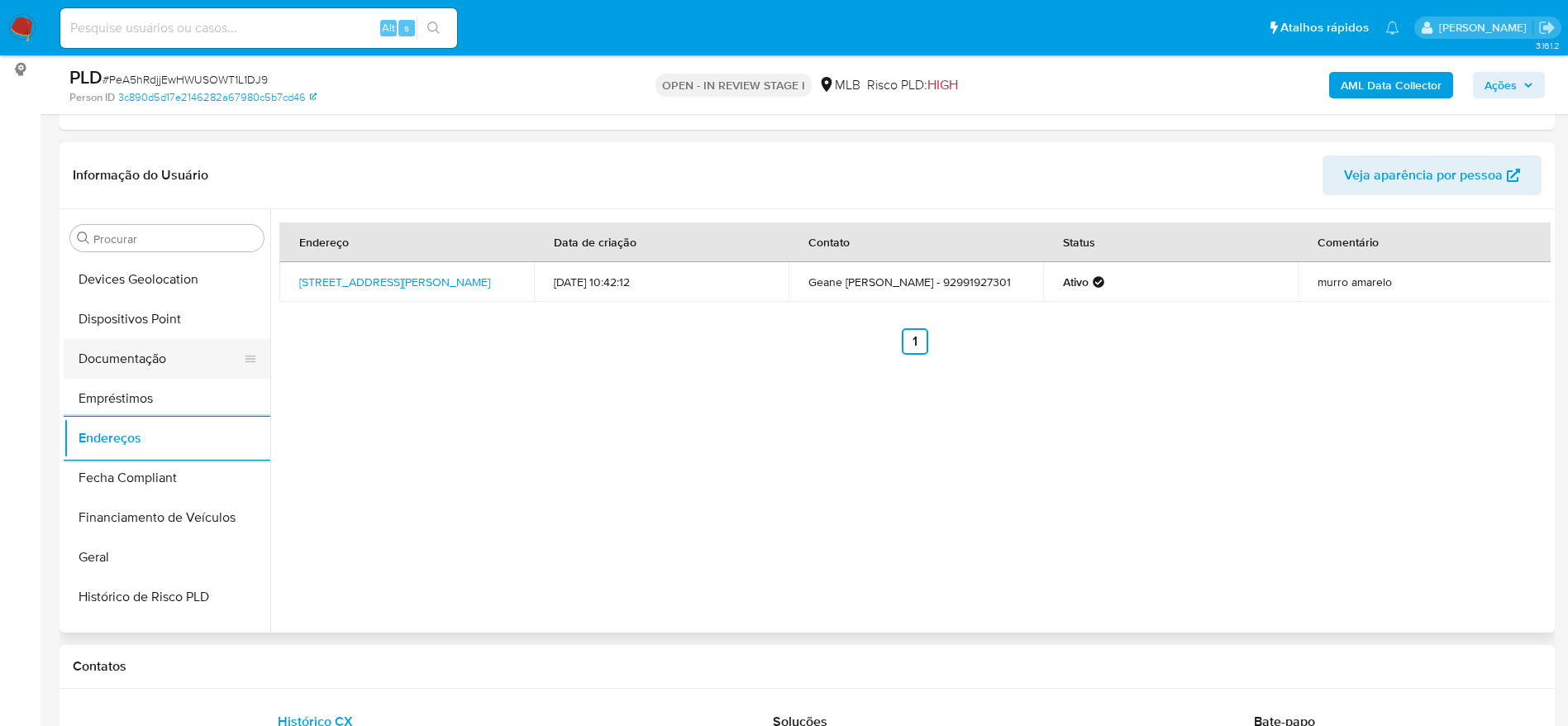
scroll to position [114, 0]
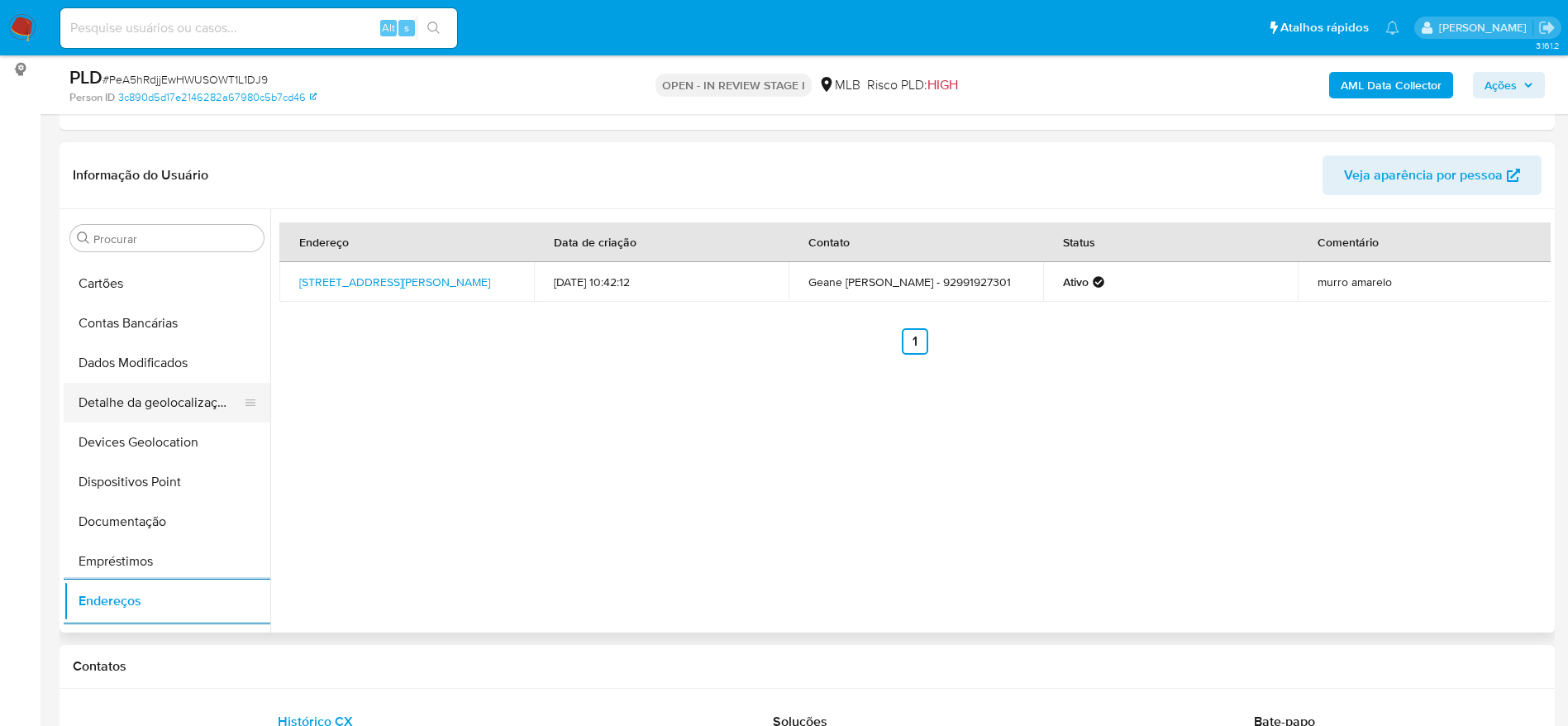
click at [139, 400] on button "Detalhe da geolocalização" at bounding box center [160, 403] width 193 height 40
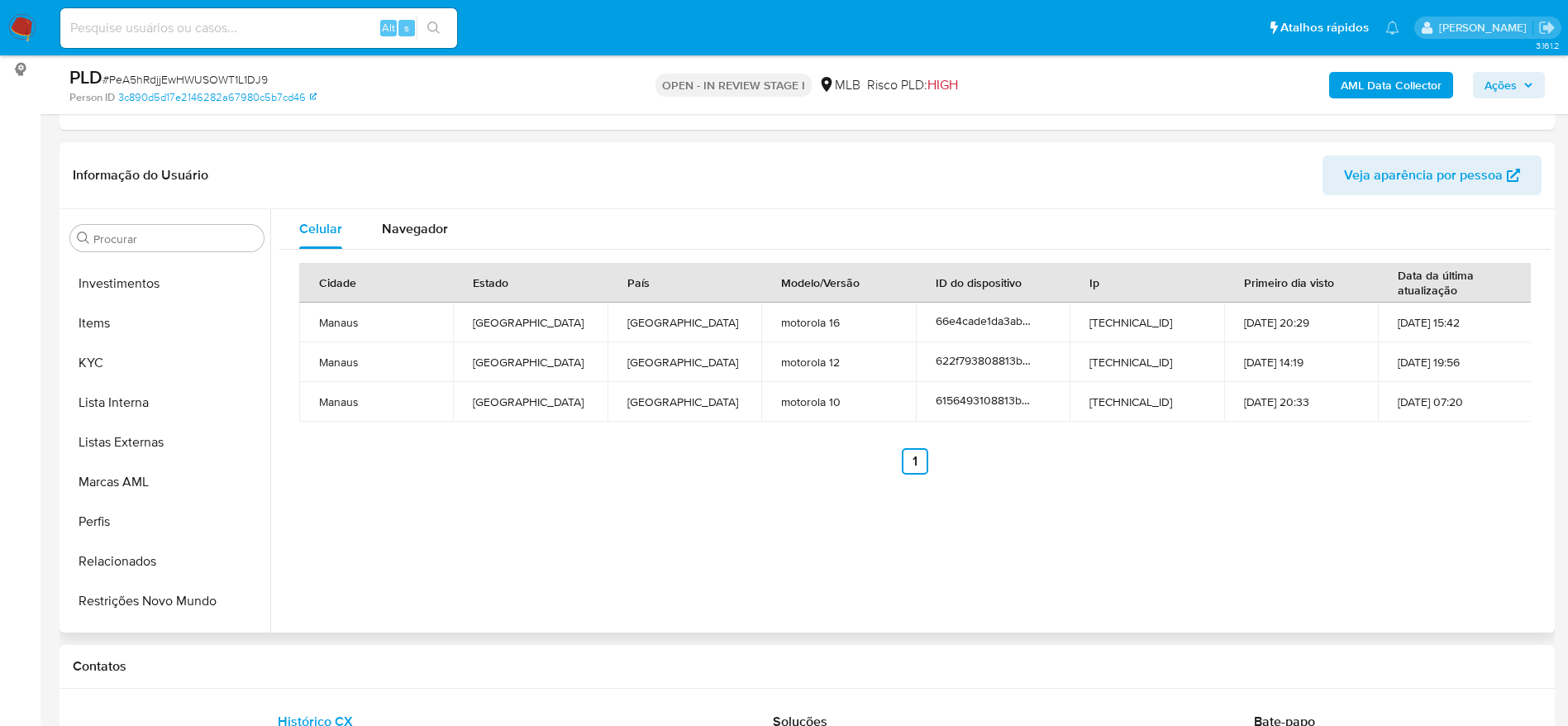
scroll to position [858, 0]
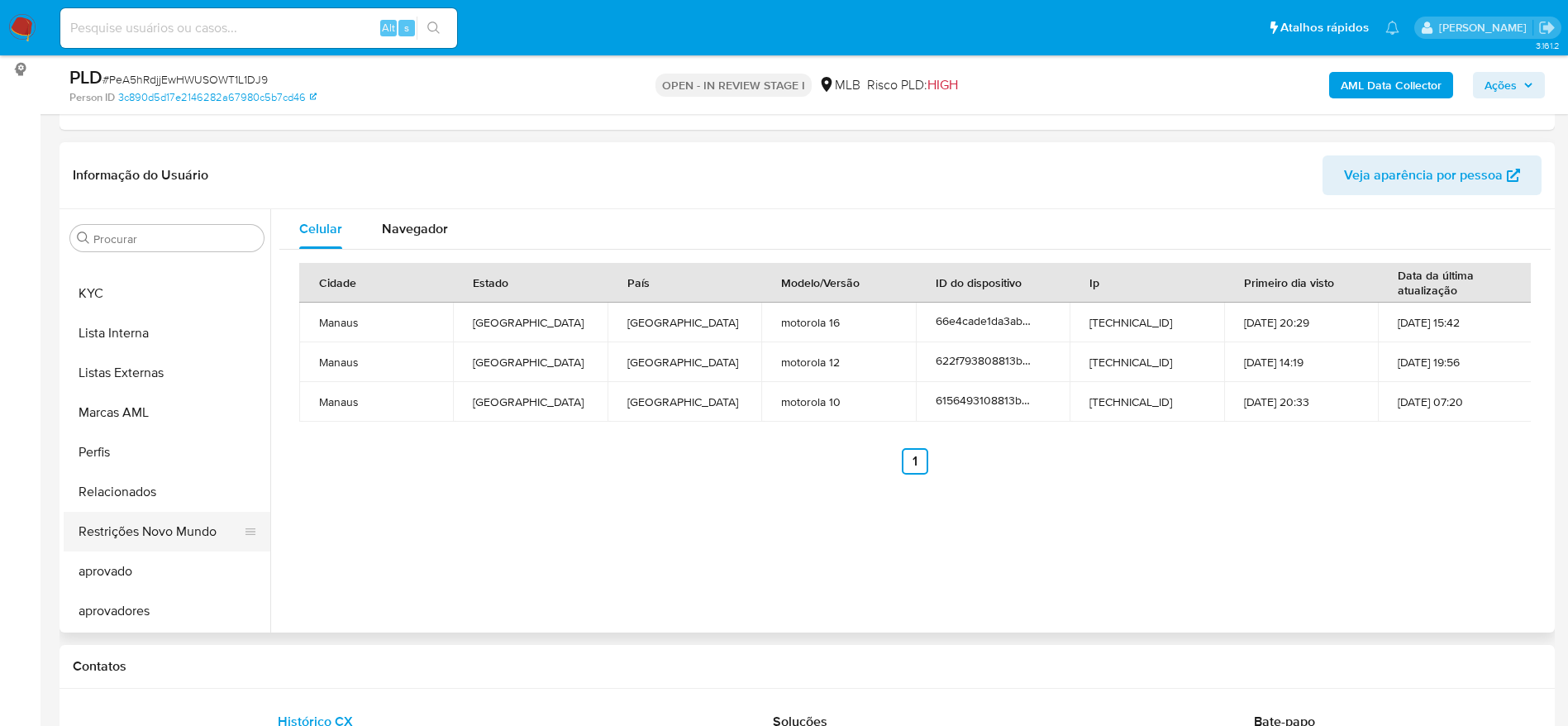
click at [150, 530] on button "Restrições Novo Mundo" at bounding box center [160, 532] width 193 height 40
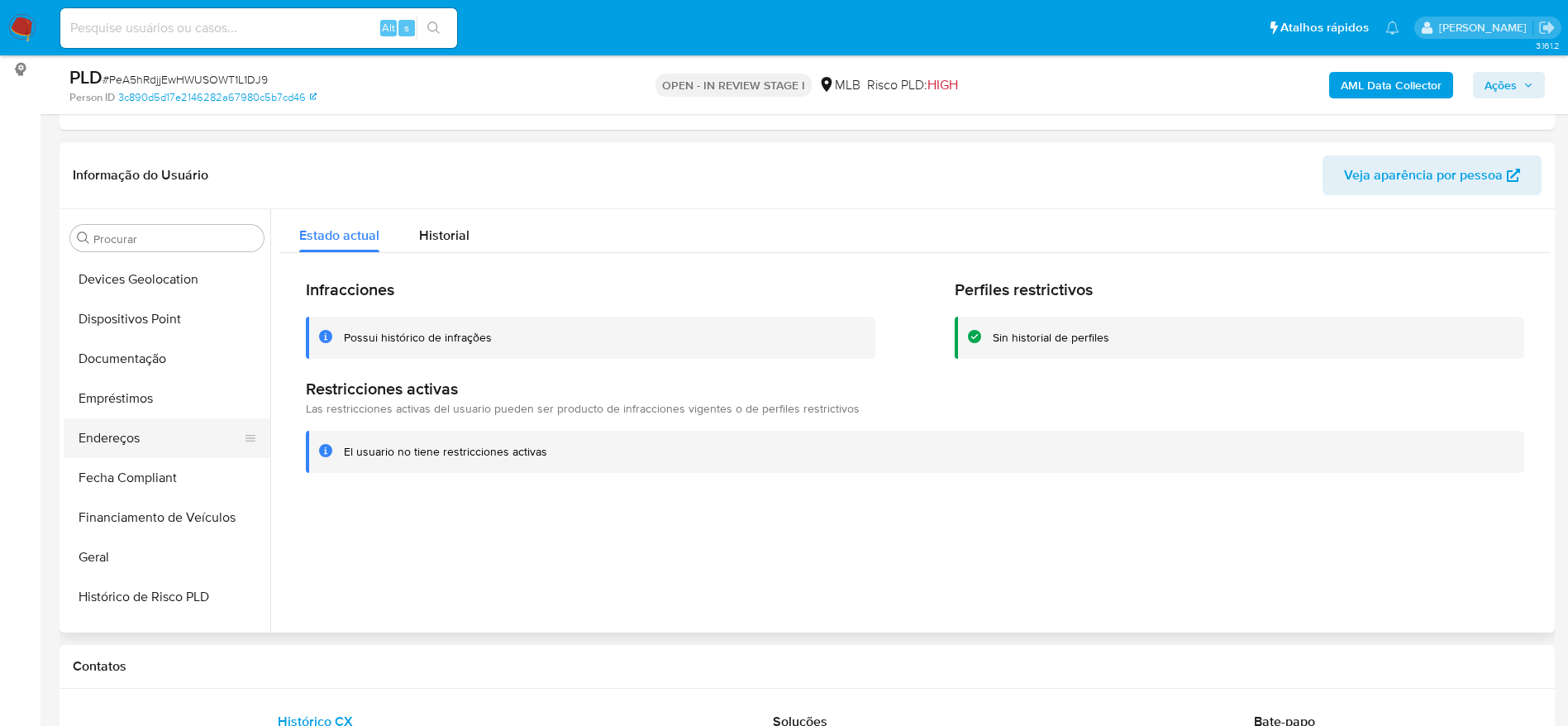
scroll to position [237, 0]
click at [145, 359] on button "Dispositivos Point" at bounding box center [160, 358] width 193 height 40
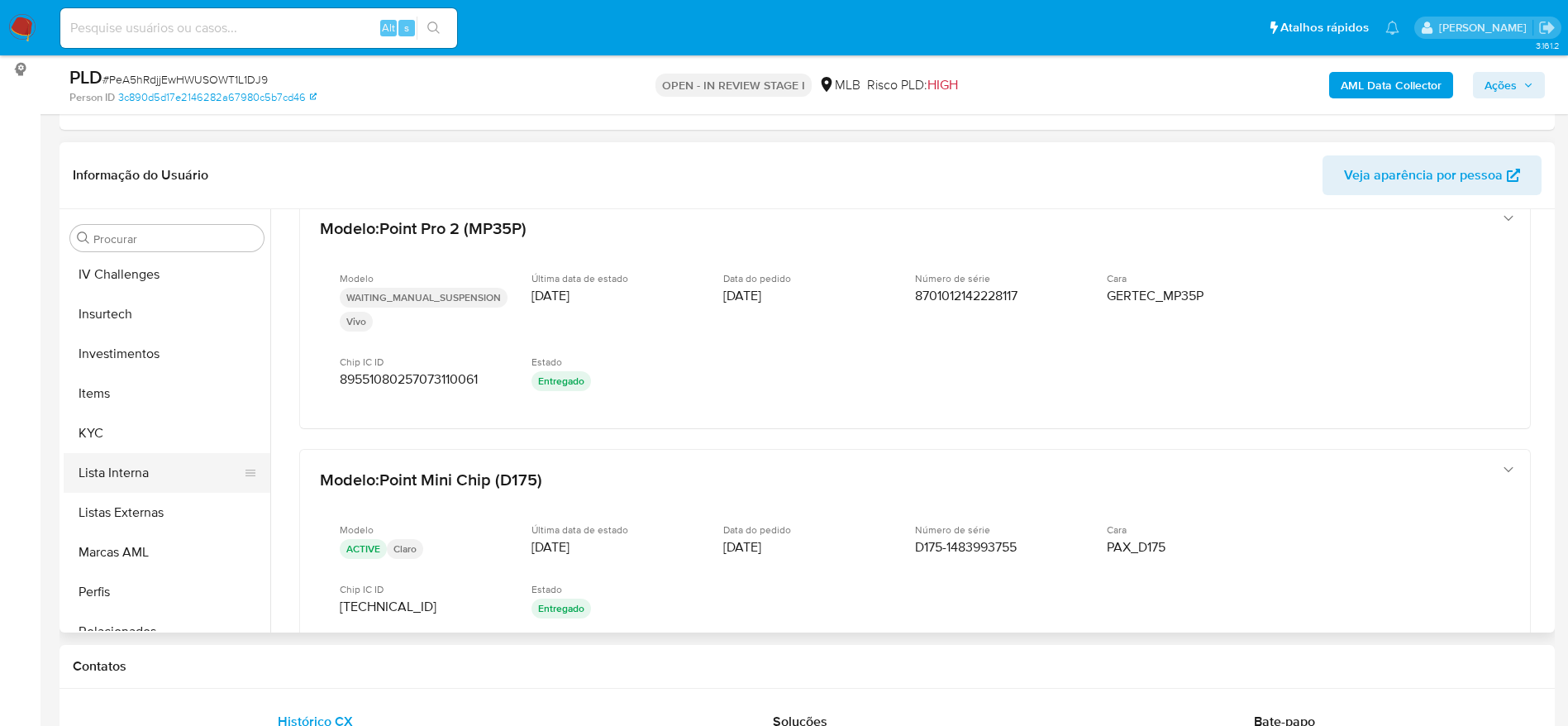
scroll to position [733, 0]
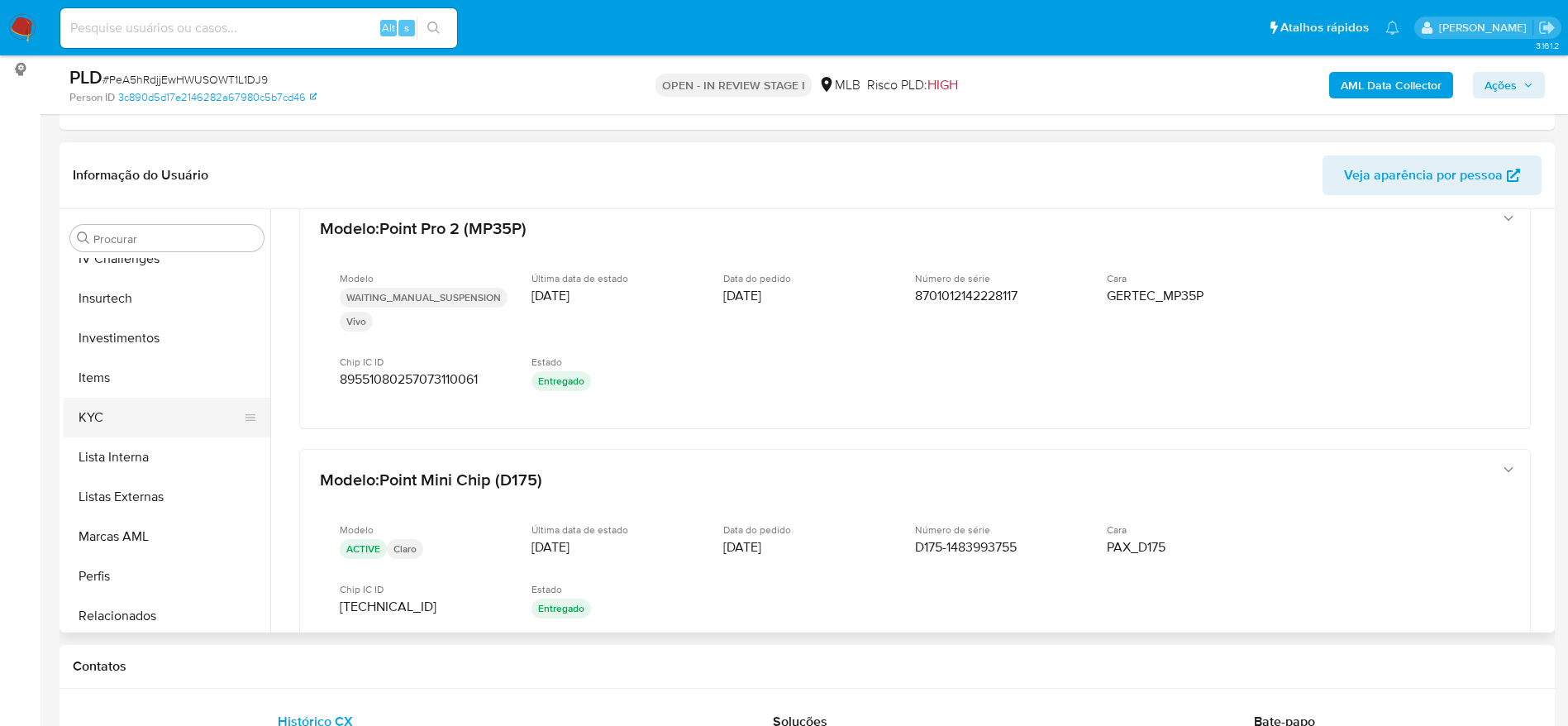
click at [175, 410] on button "KYC" at bounding box center [160, 418] width 193 height 40
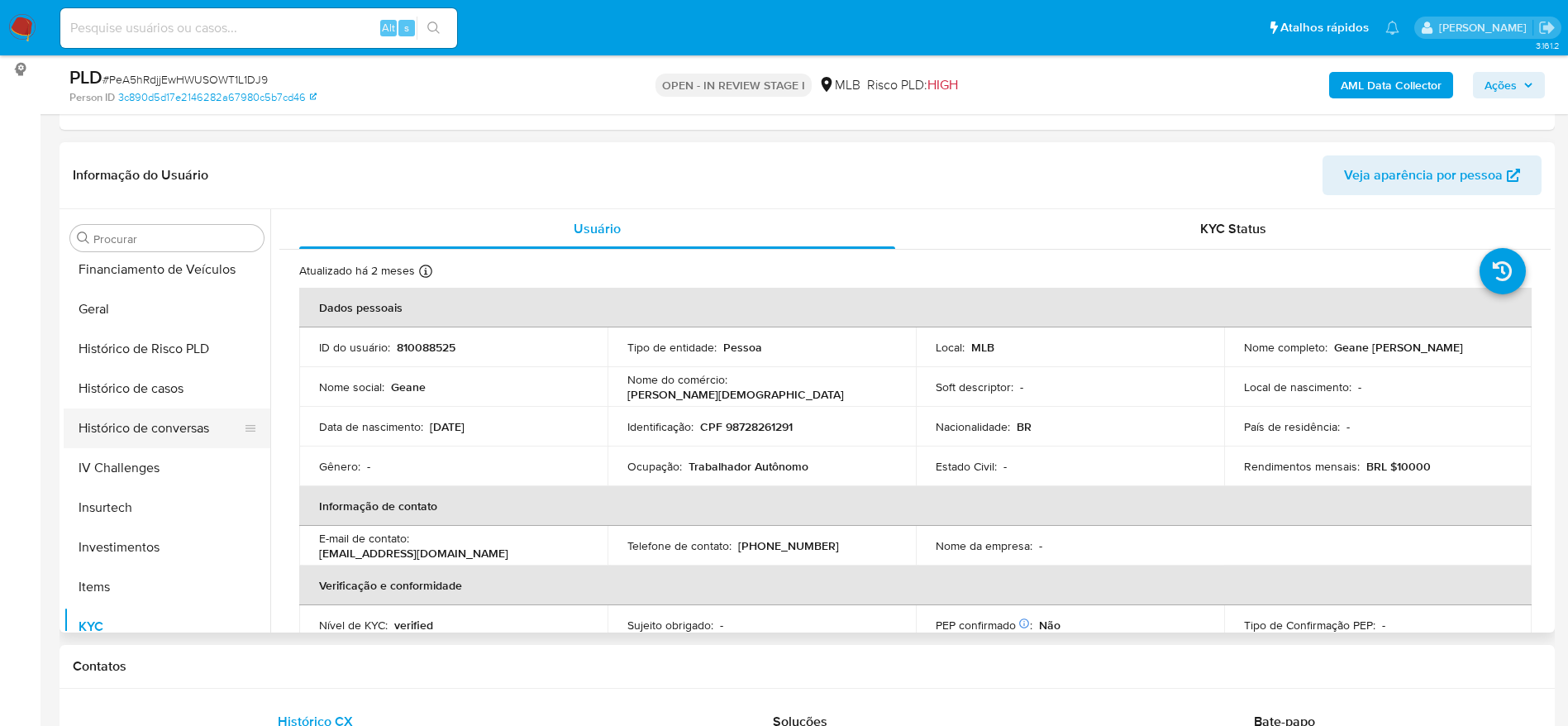
scroll to position [486, 0]
click at [108, 339] on button "Geral" at bounding box center [160, 348] width 193 height 40
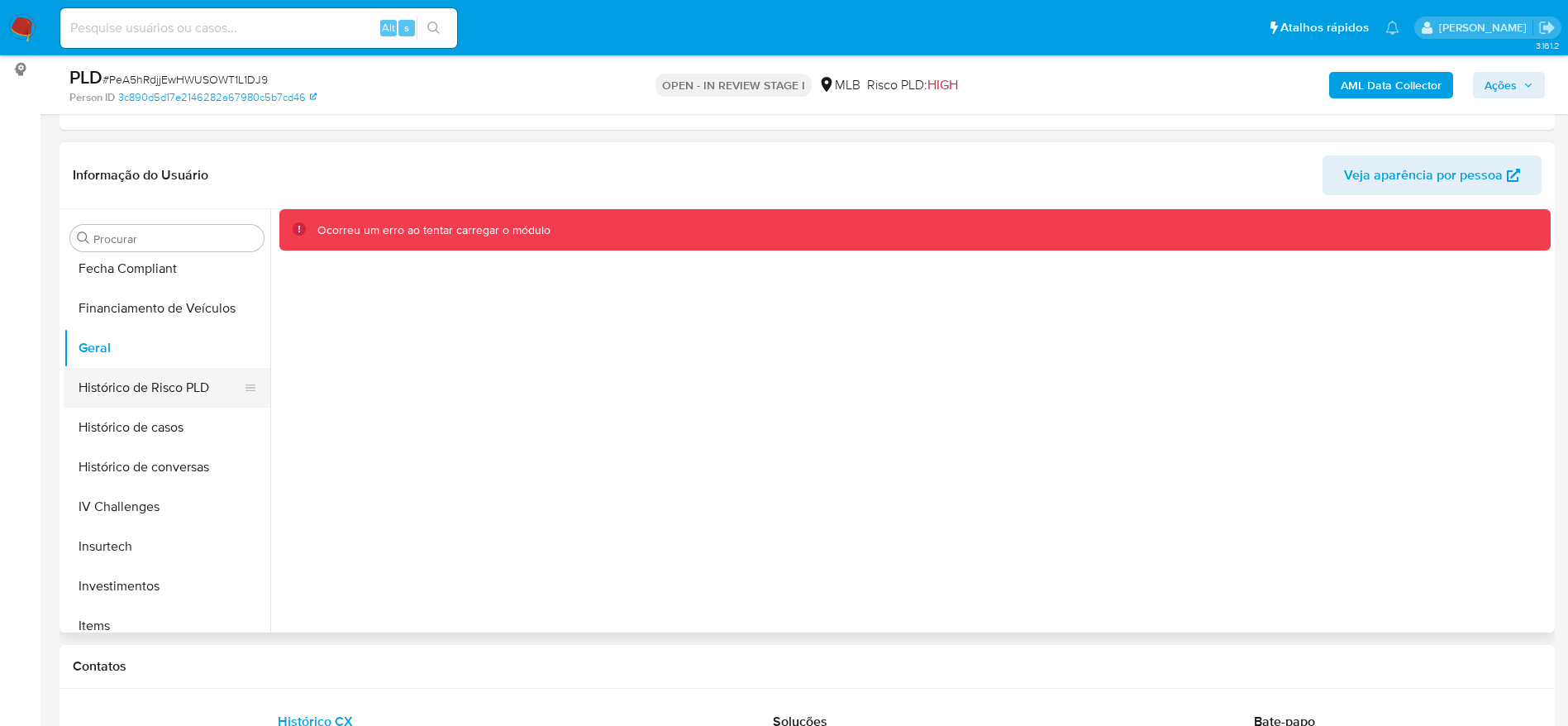
click at [108, 385] on button "Histórico de Risco PLD" at bounding box center [160, 388] width 193 height 40
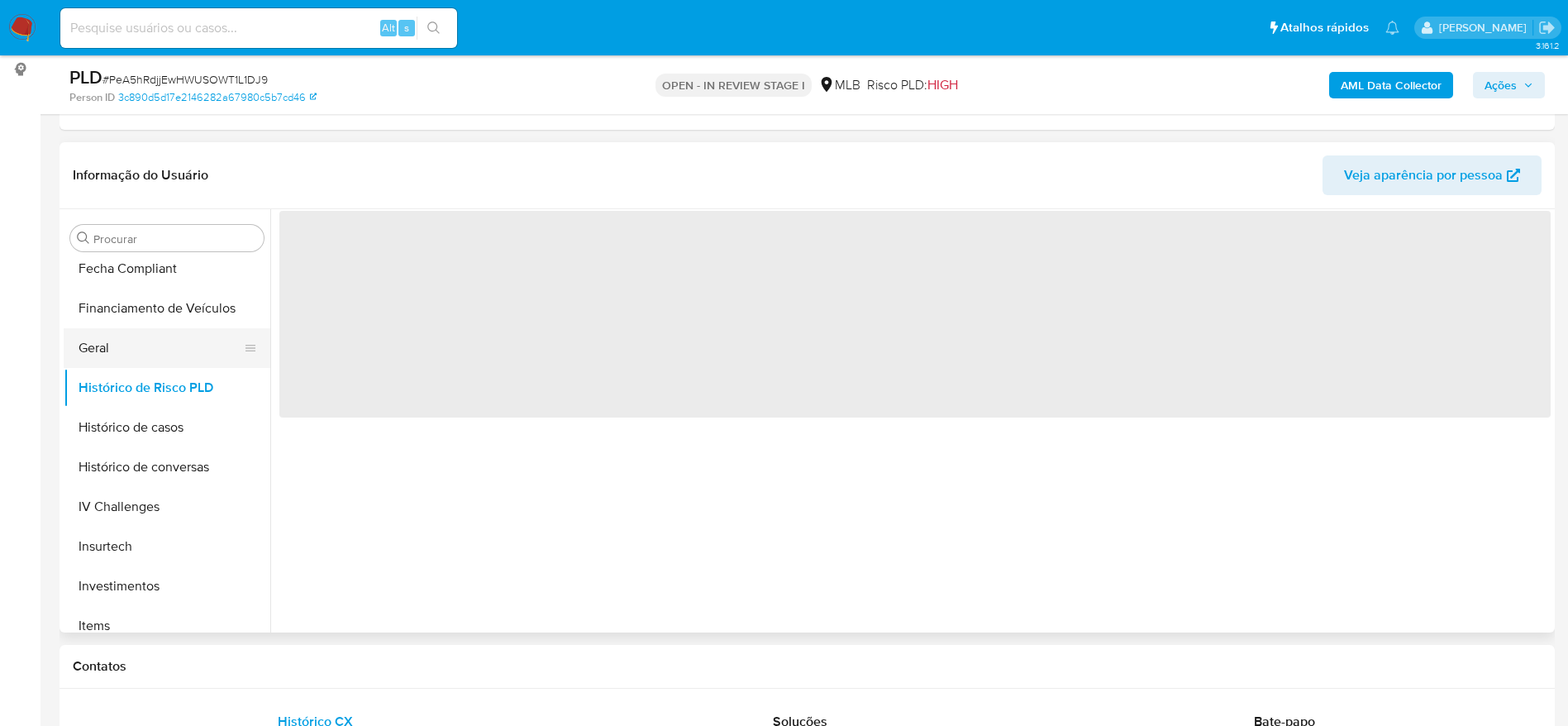
click at [109, 356] on button "Geral" at bounding box center [160, 348] width 193 height 40
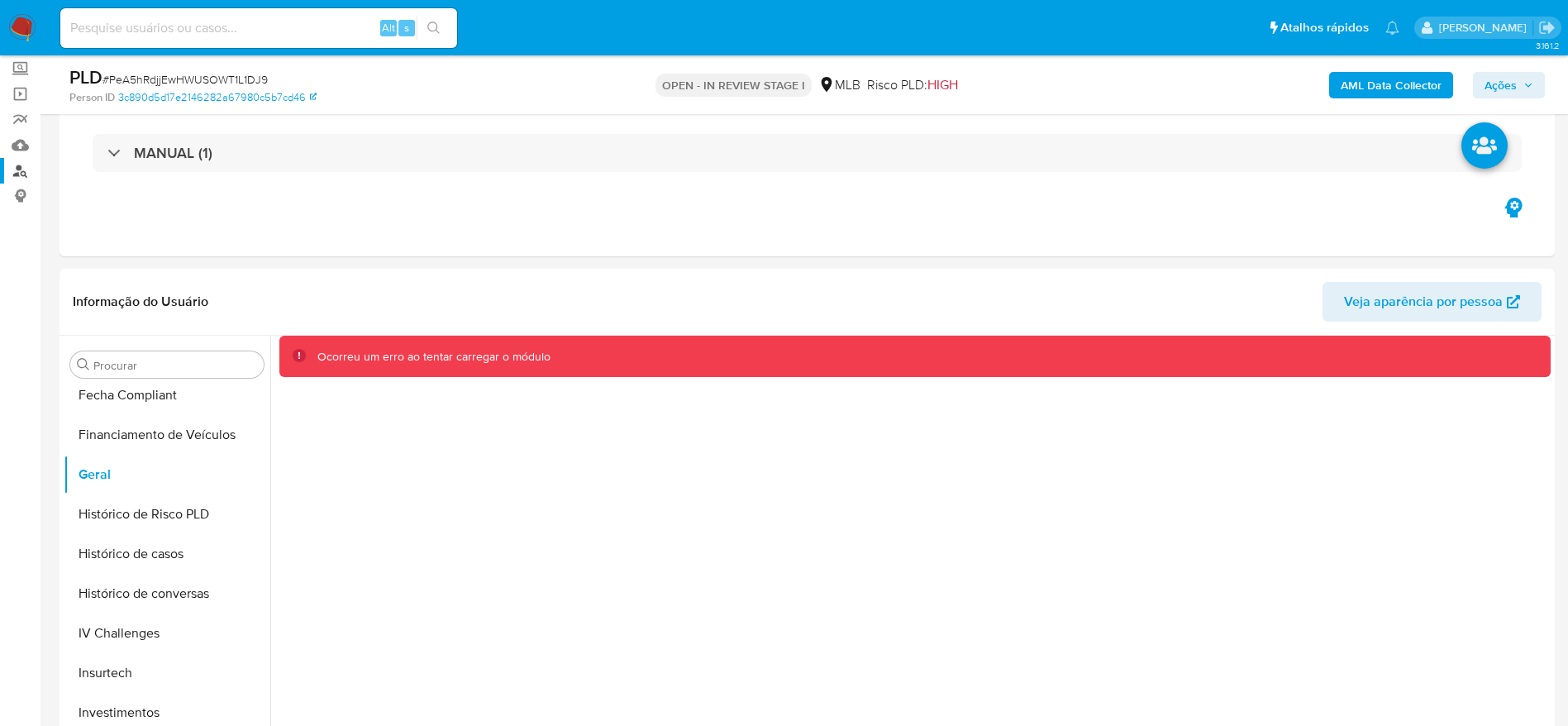
scroll to position [0, 0]
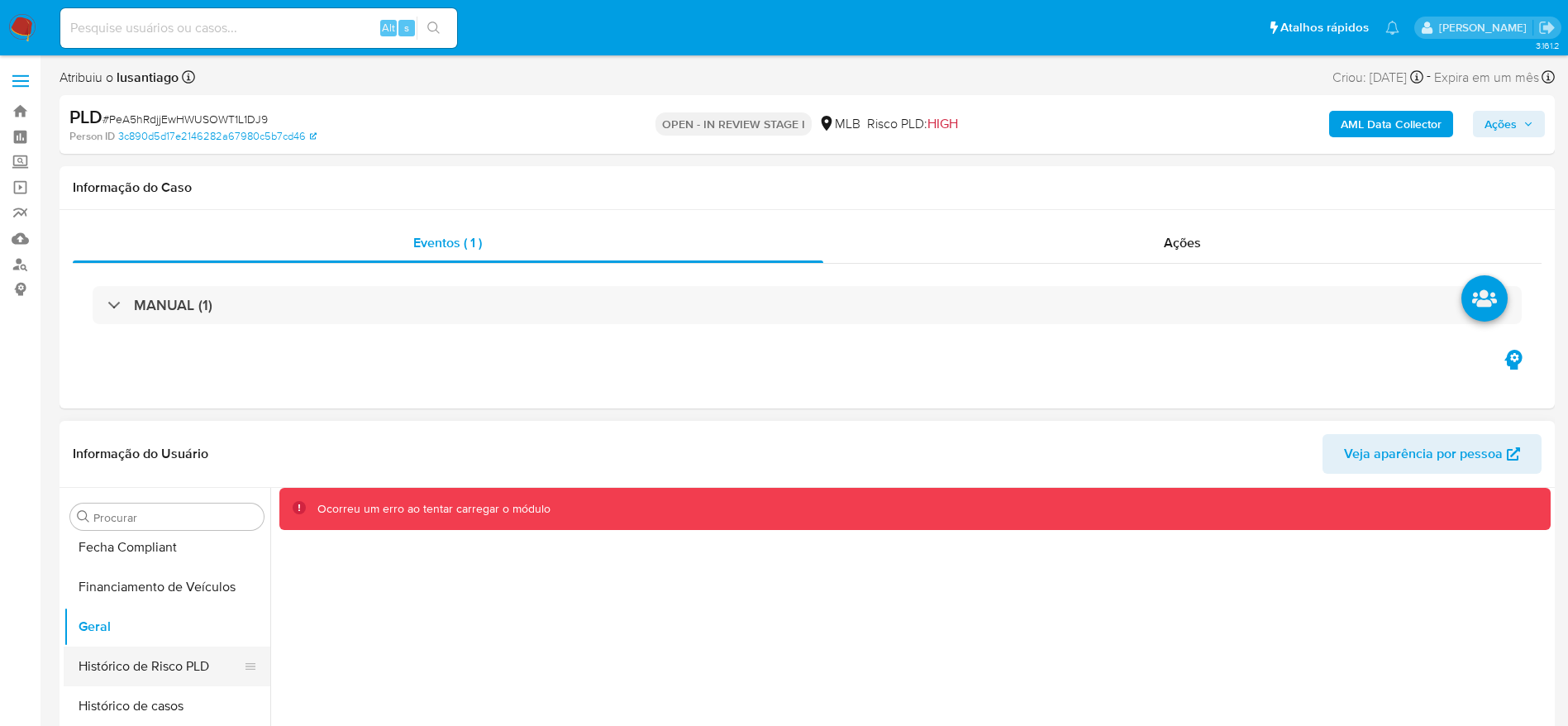
click at [144, 659] on button "Histórico de Risco PLD" at bounding box center [160, 666] width 193 height 40
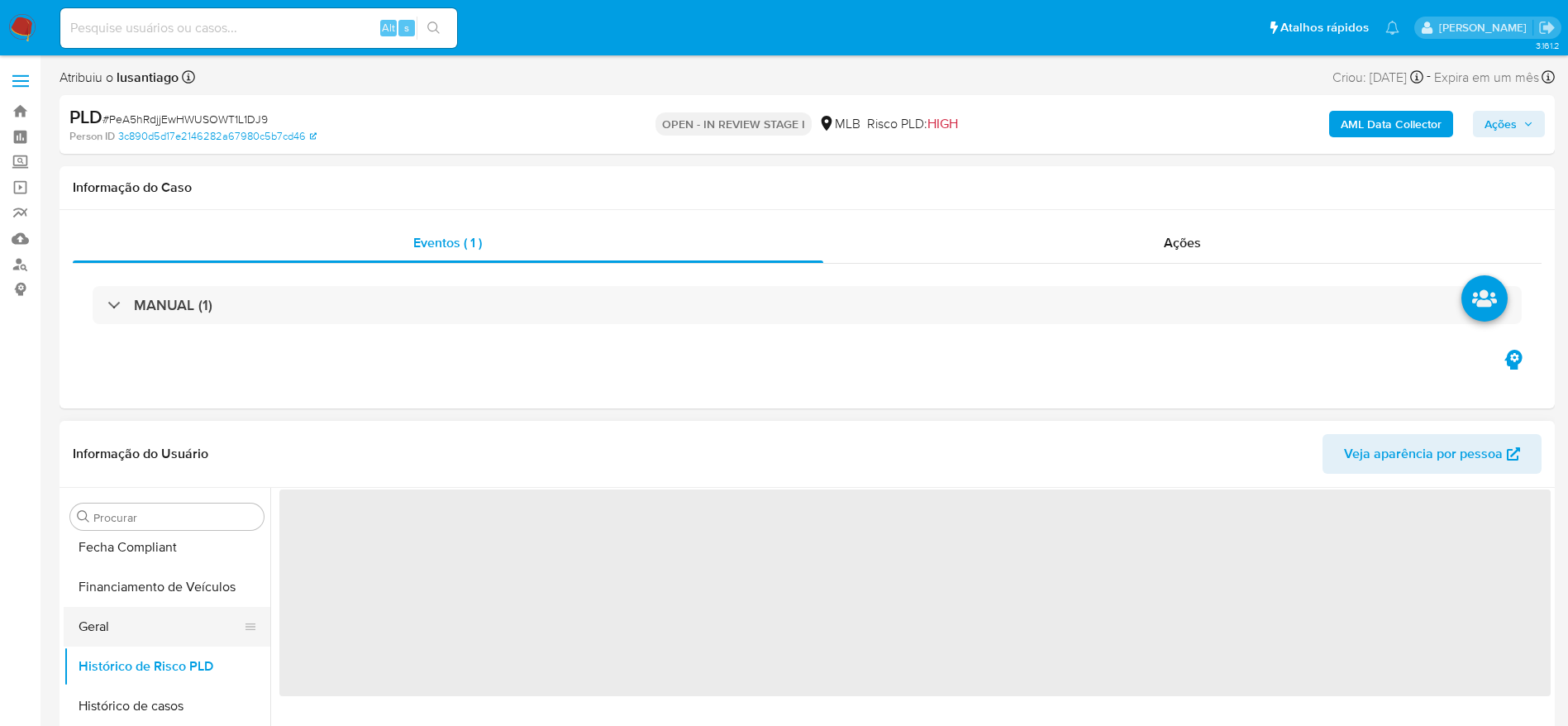
click at [132, 634] on button "Geral" at bounding box center [160, 627] width 193 height 40
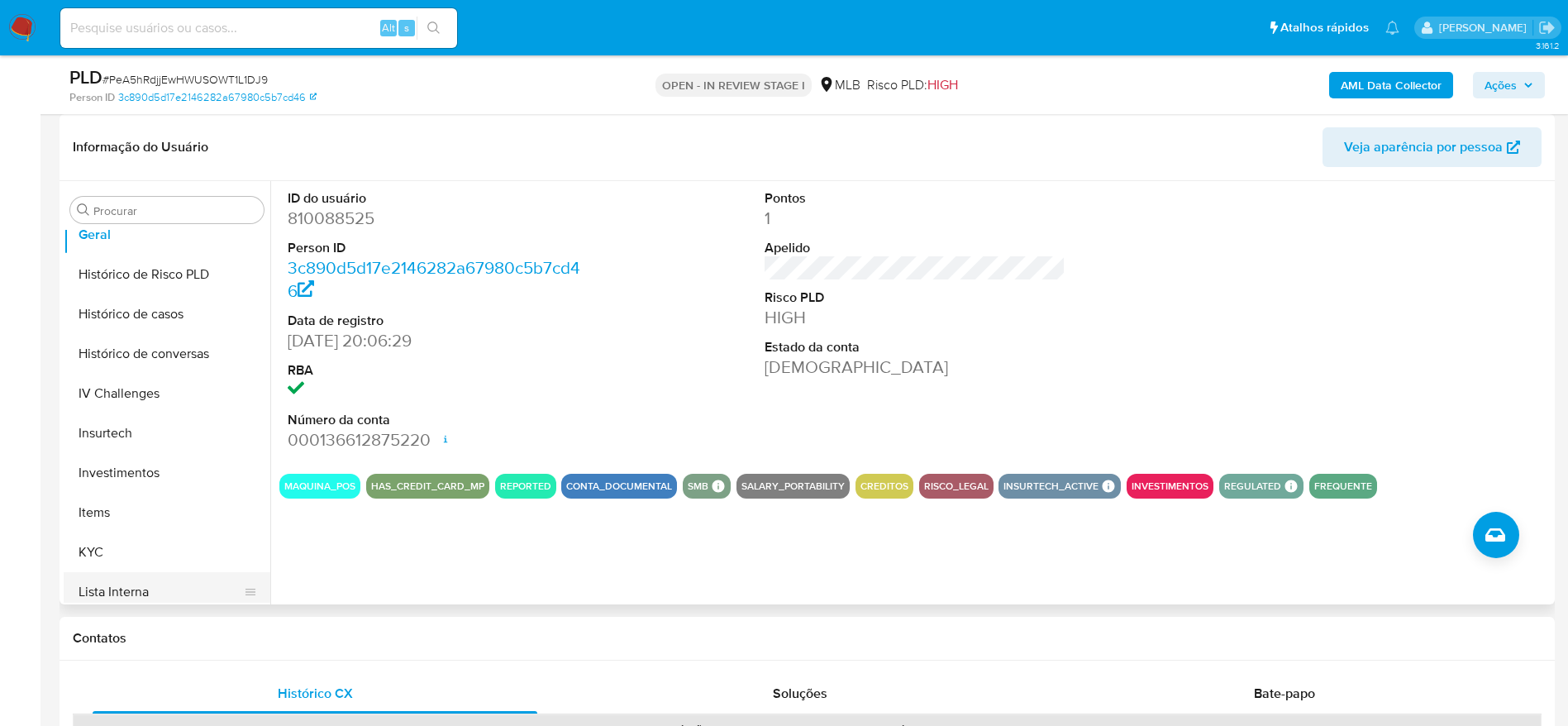
scroll to position [733, 0]
click at [138, 387] on button "KYC" at bounding box center [160, 390] width 193 height 40
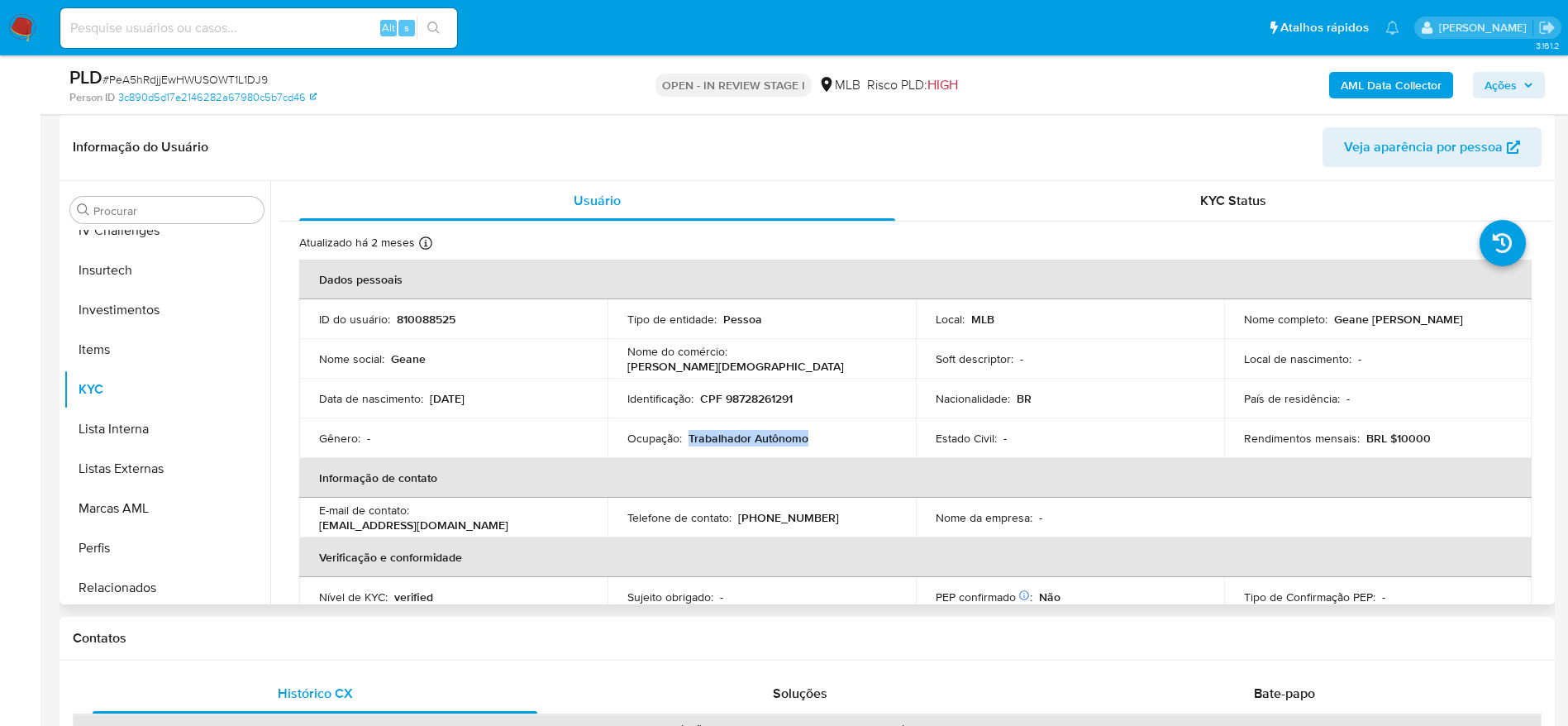
drag, startPoint x: 790, startPoint y: 439, endPoint x: 720, endPoint y: 404, distance: 78.3
click at [688, 443] on div "Ocupação : Trabalhador Autônomo" at bounding box center [761, 438] width 268 height 15
copy p "Trabalhador Autônomo"
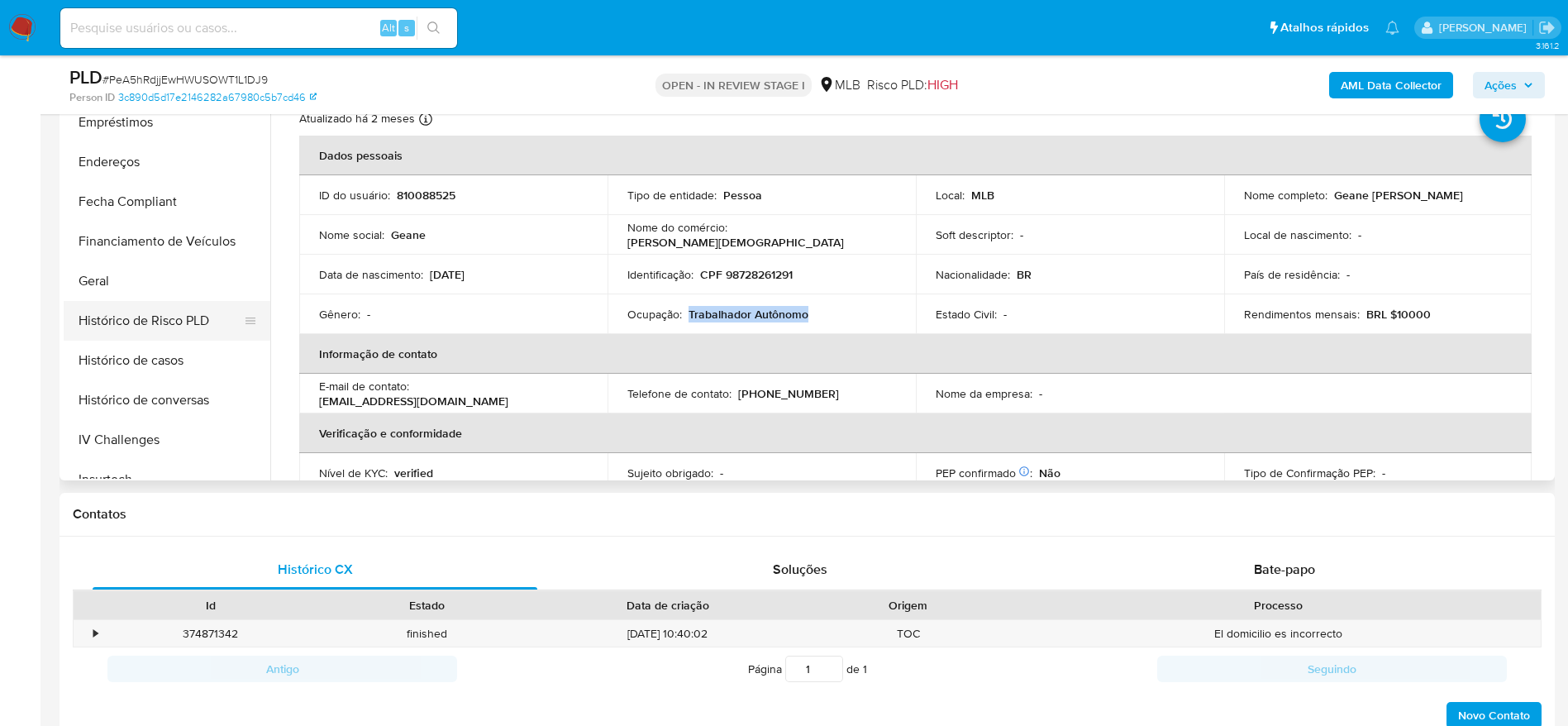
scroll to position [361, 0]
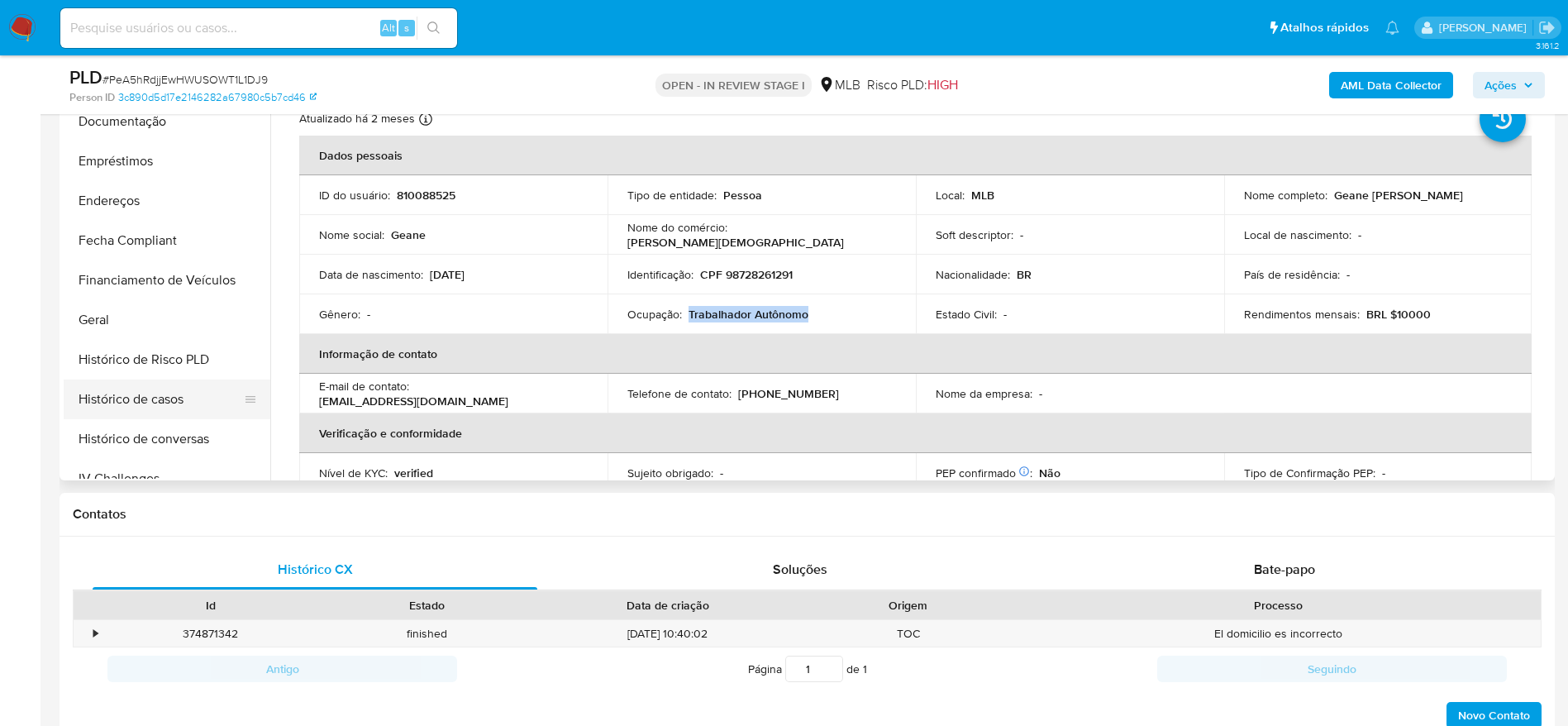
click at [143, 404] on button "Histórico de casos" at bounding box center [160, 399] width 193 height 40
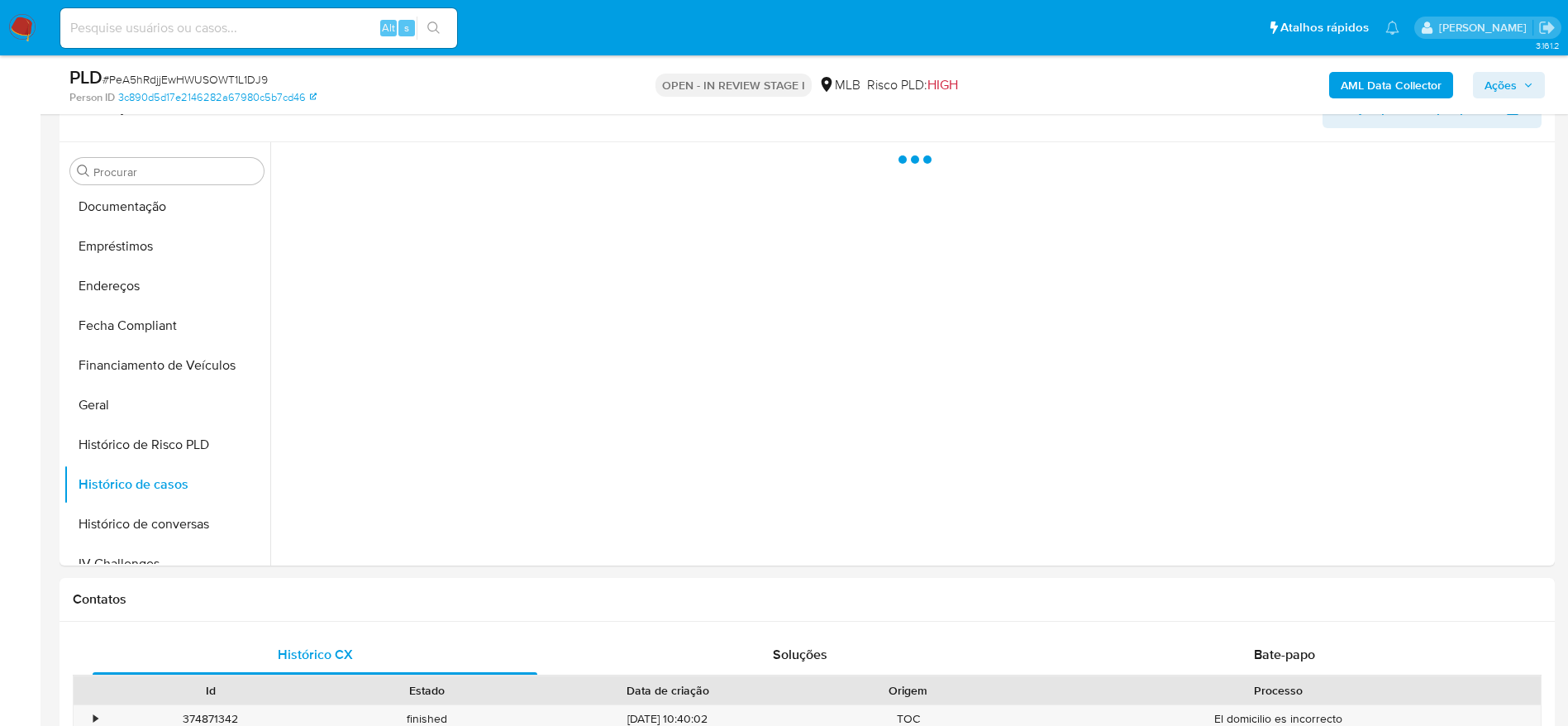
scroll to position [248, 0]
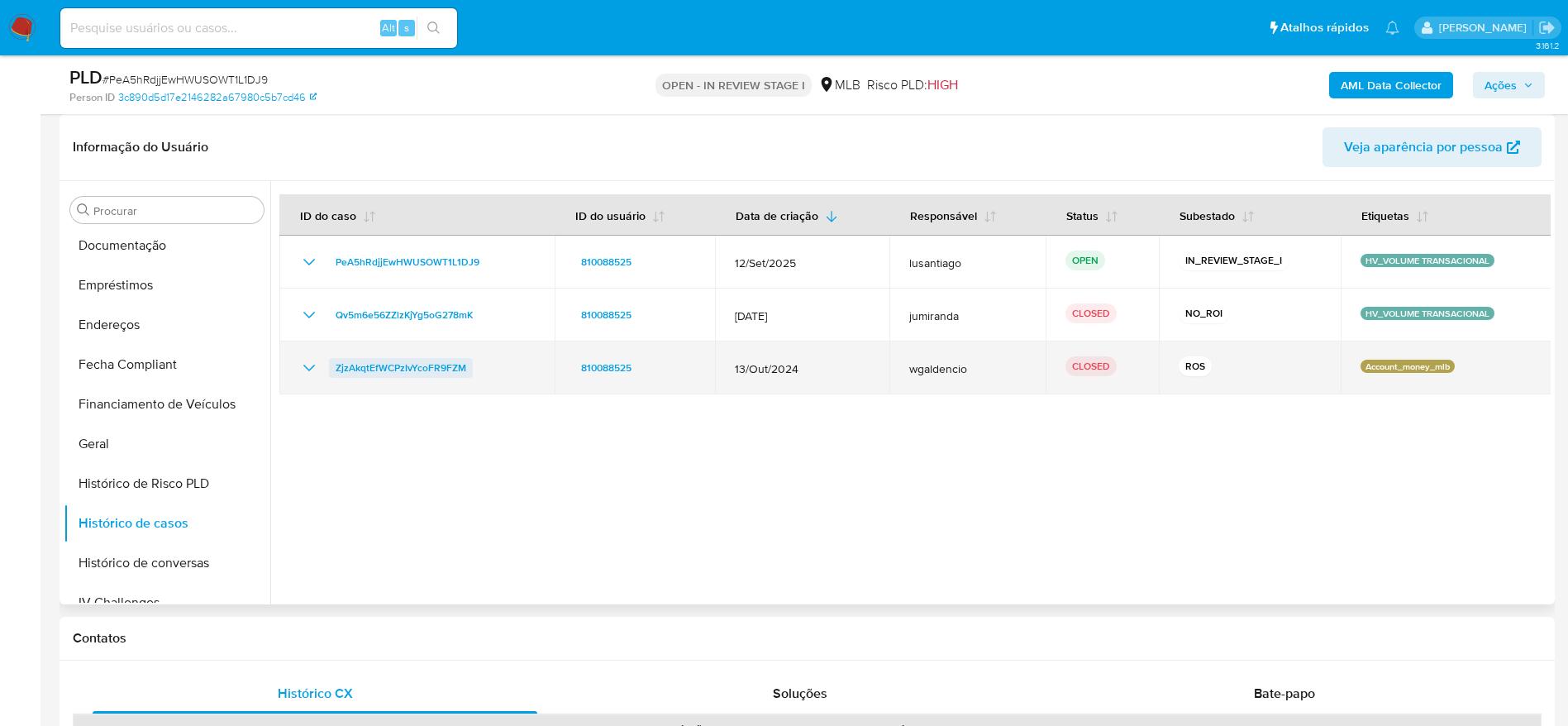
click at [414, 364] on span "ZjzAkqtEfWCPzIvYcoFR9FZM" at bounding box center [401, 368] width 131 height 20
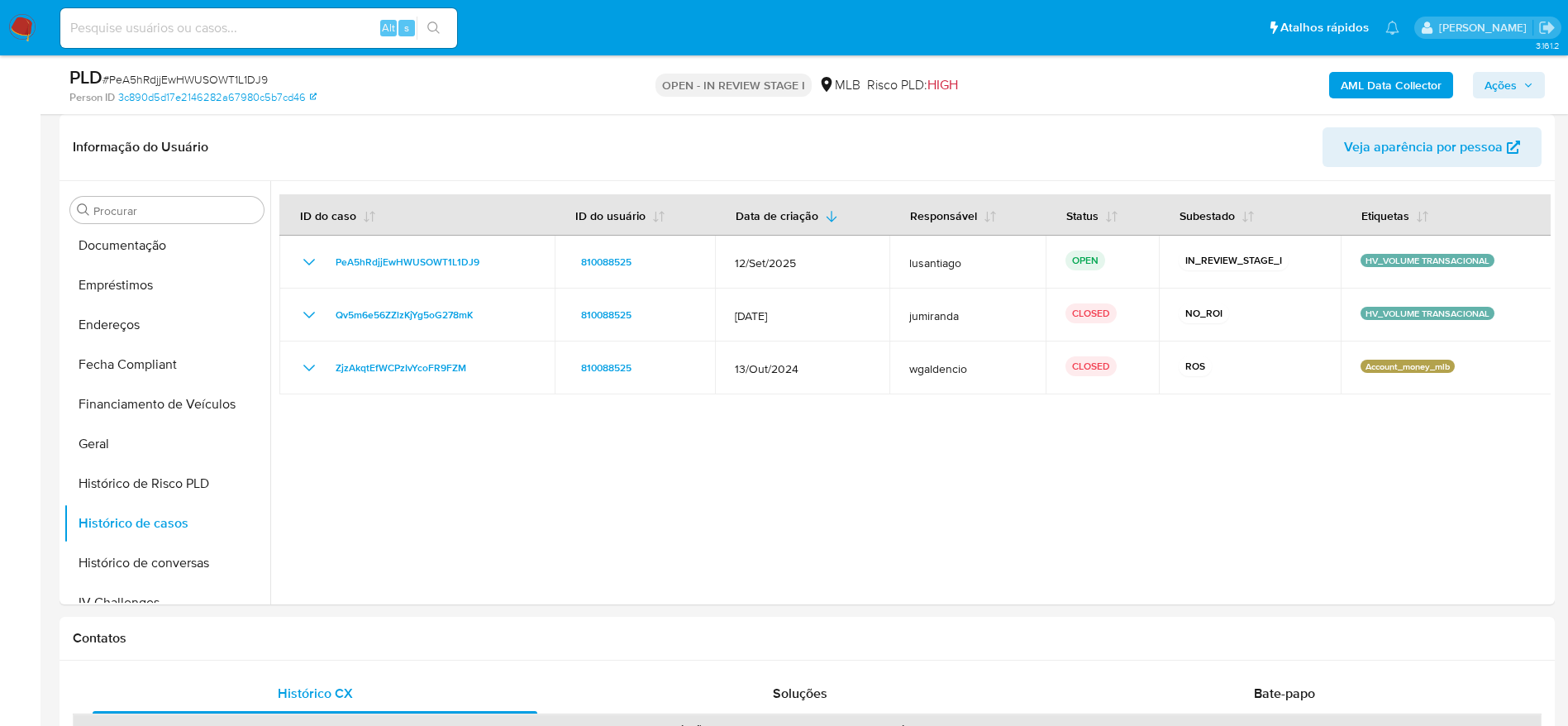
click at [1511, 80] on span "Ações" at bounding box center [1500, 85] width 32 height 27
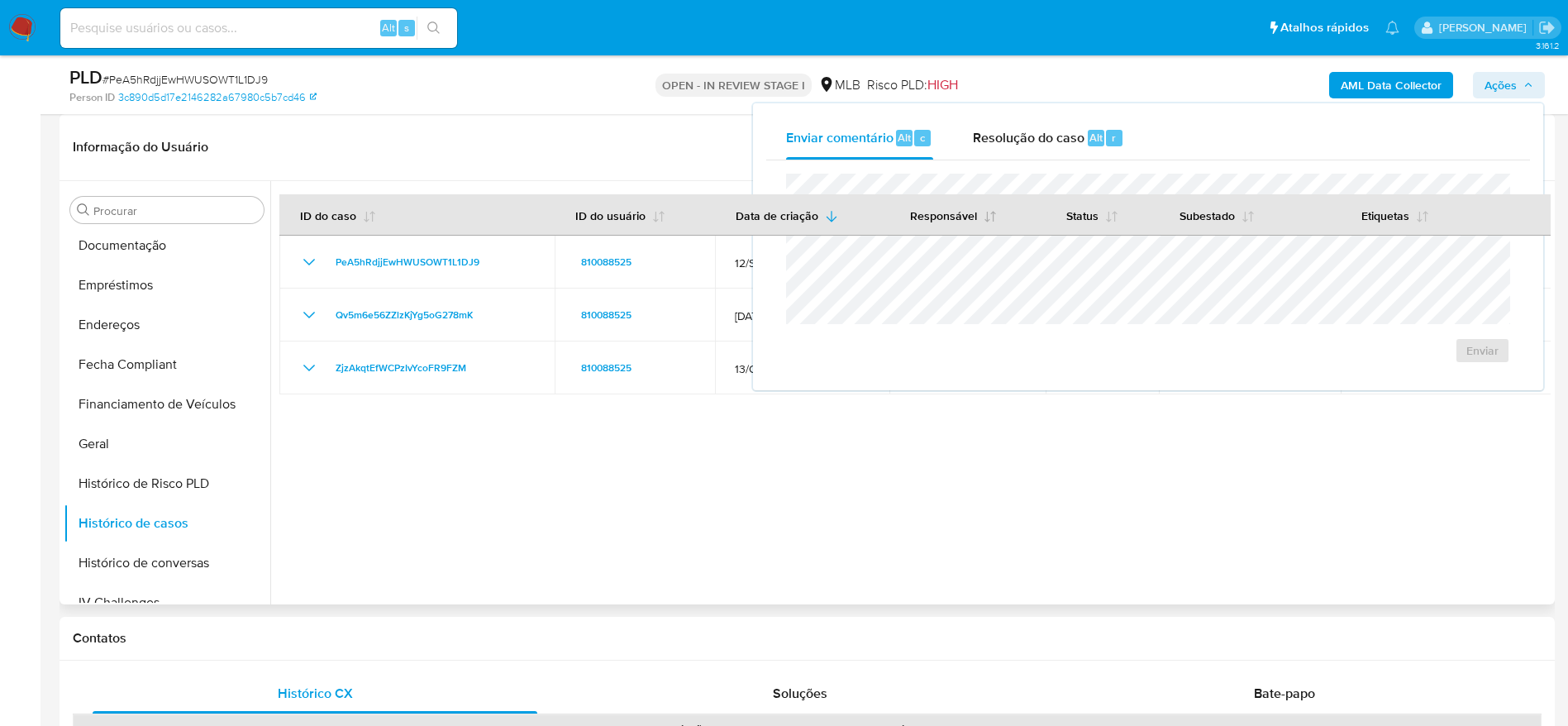
drag, startPoint x: 1025, startPoint y: 143, endPoint x: 990, endPoint y: 233, distance: 96.6
click at [1025, 143] on span "Resolução do caso" at bounding box center [1028, 137] width 112 height 19
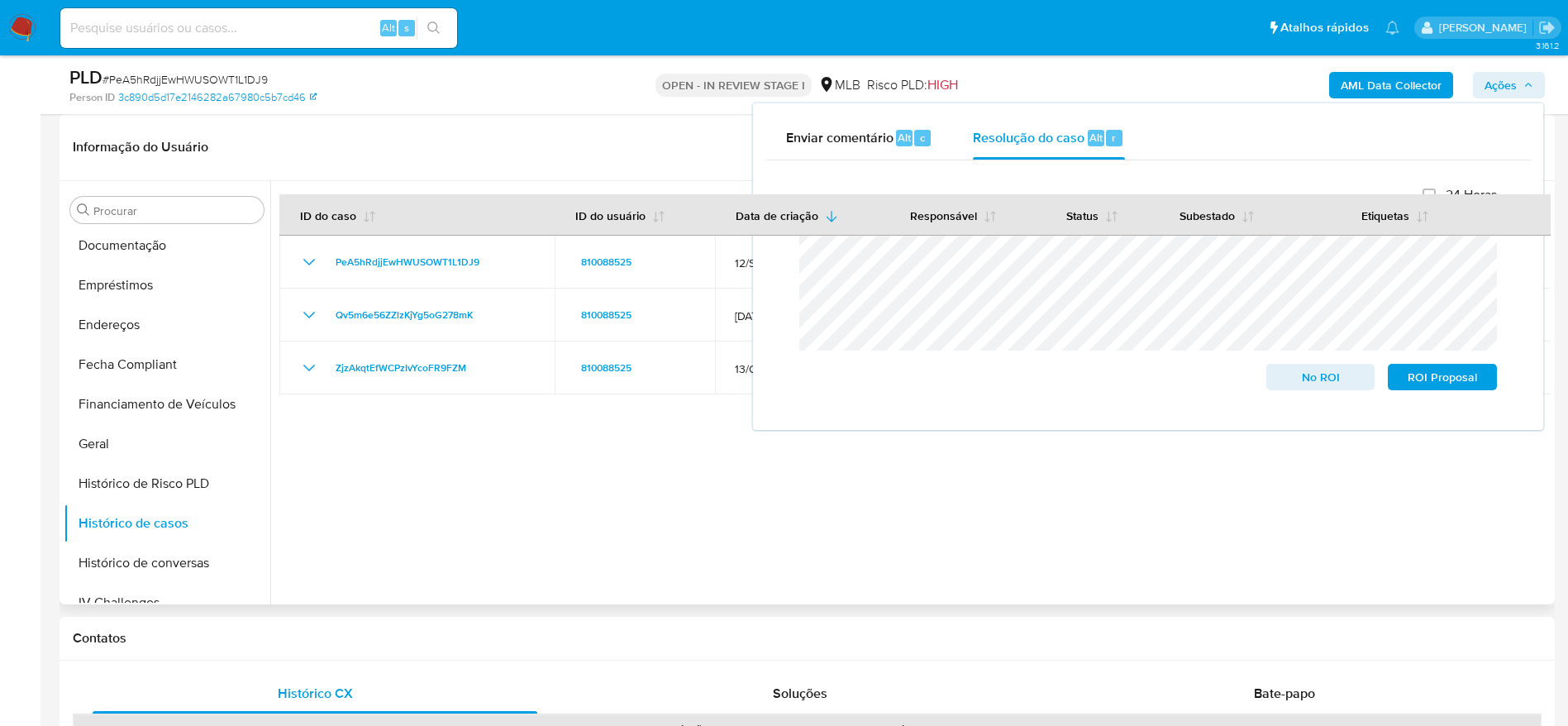
click at [605, 554] on div at bounding box center [910, 393] width 1281 height 424
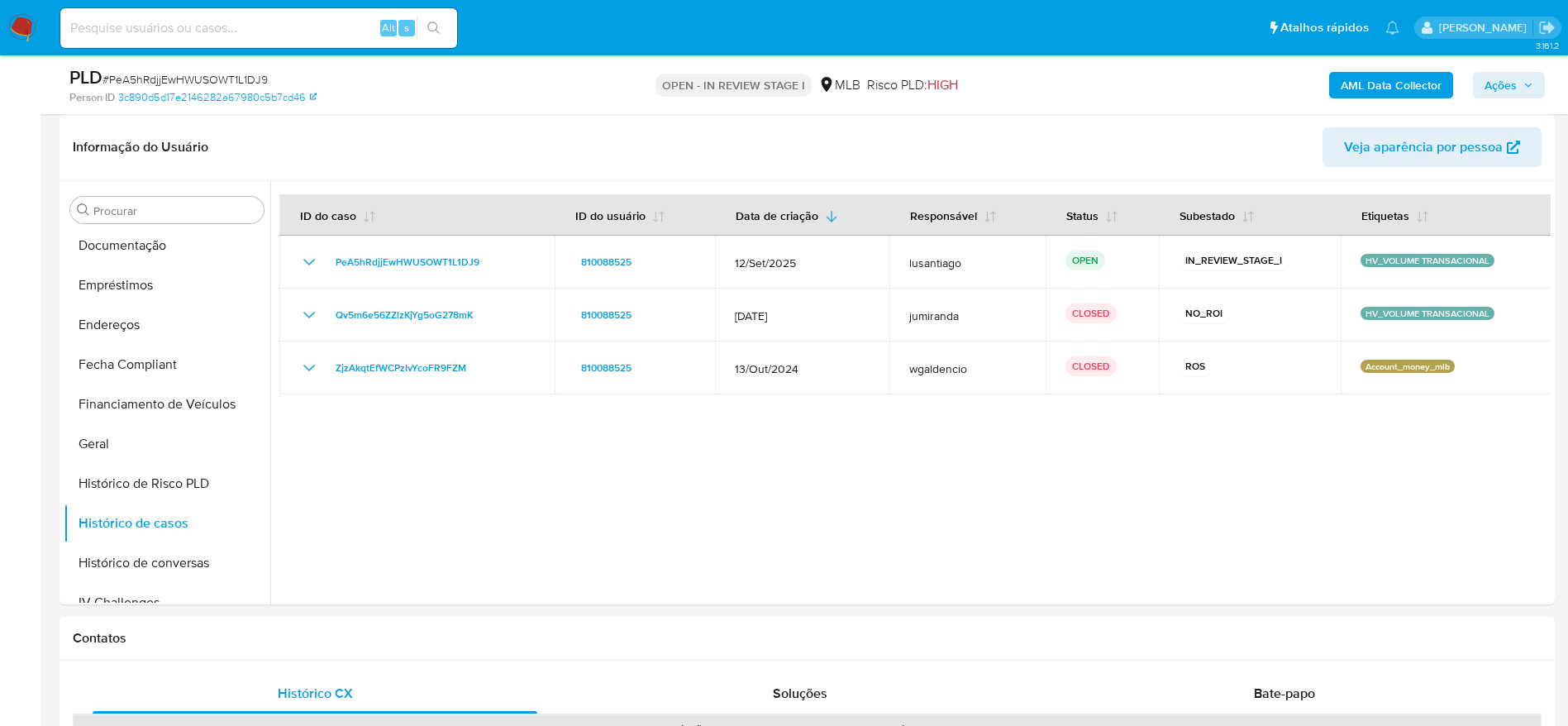
click at [1397, 77] on b "AML Data Collector" at bounding box center [1392, 85] width 101 height 27
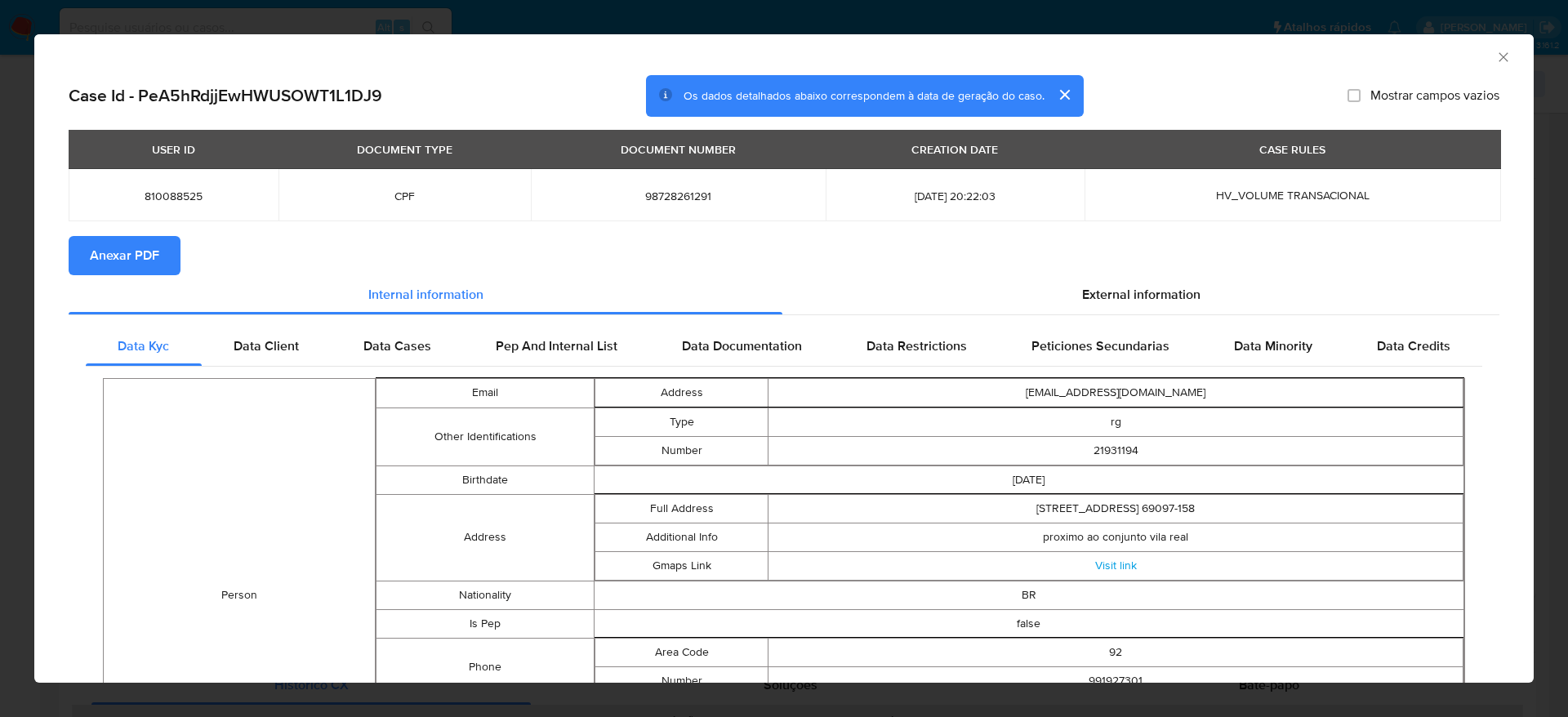
click at [151, 243] on span "Anexar PDF" at bounding box center [124, 255] width 70 height 36
click at [1495, 56] on icon "Fechar a janela" at bounding box center [1503, 57] width 16 height 16
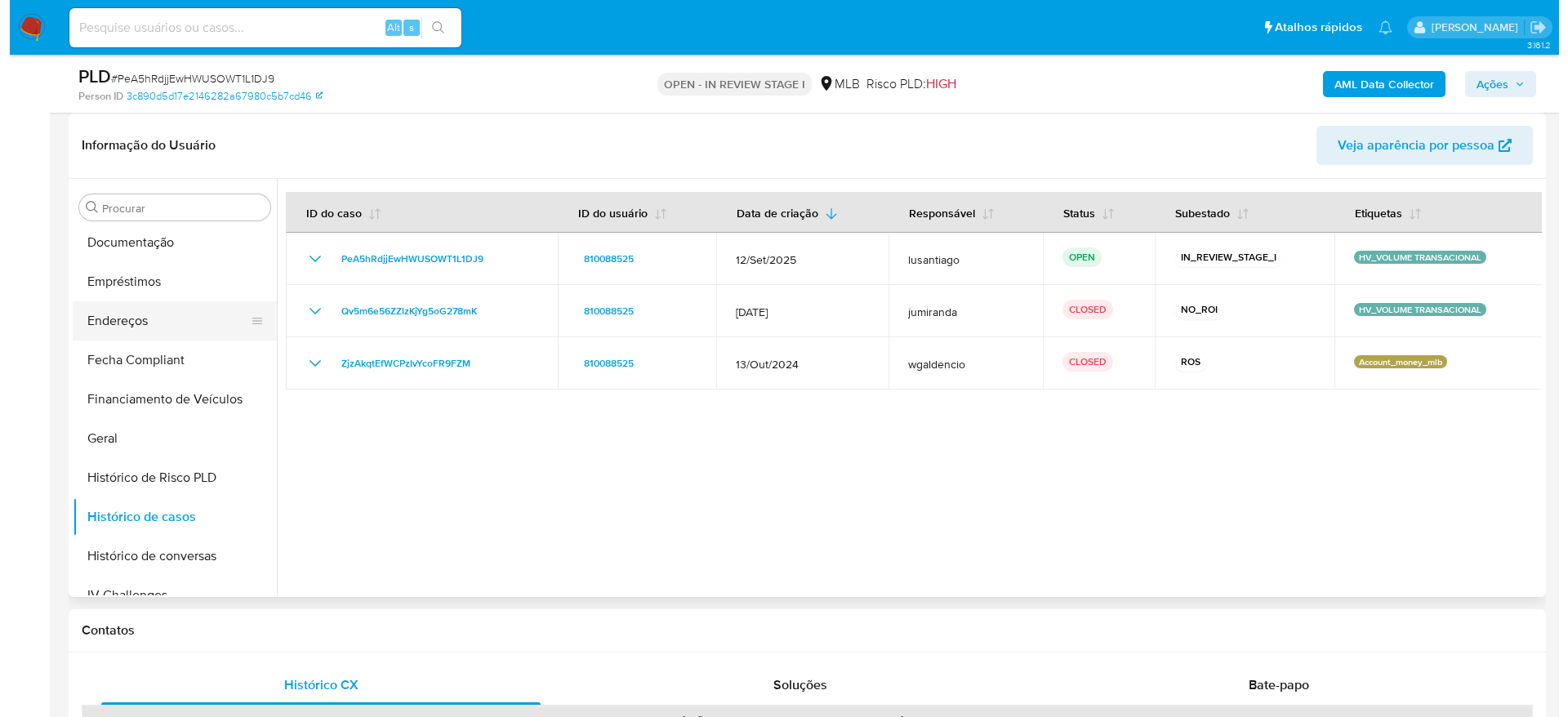
scroll to position [0, 0]
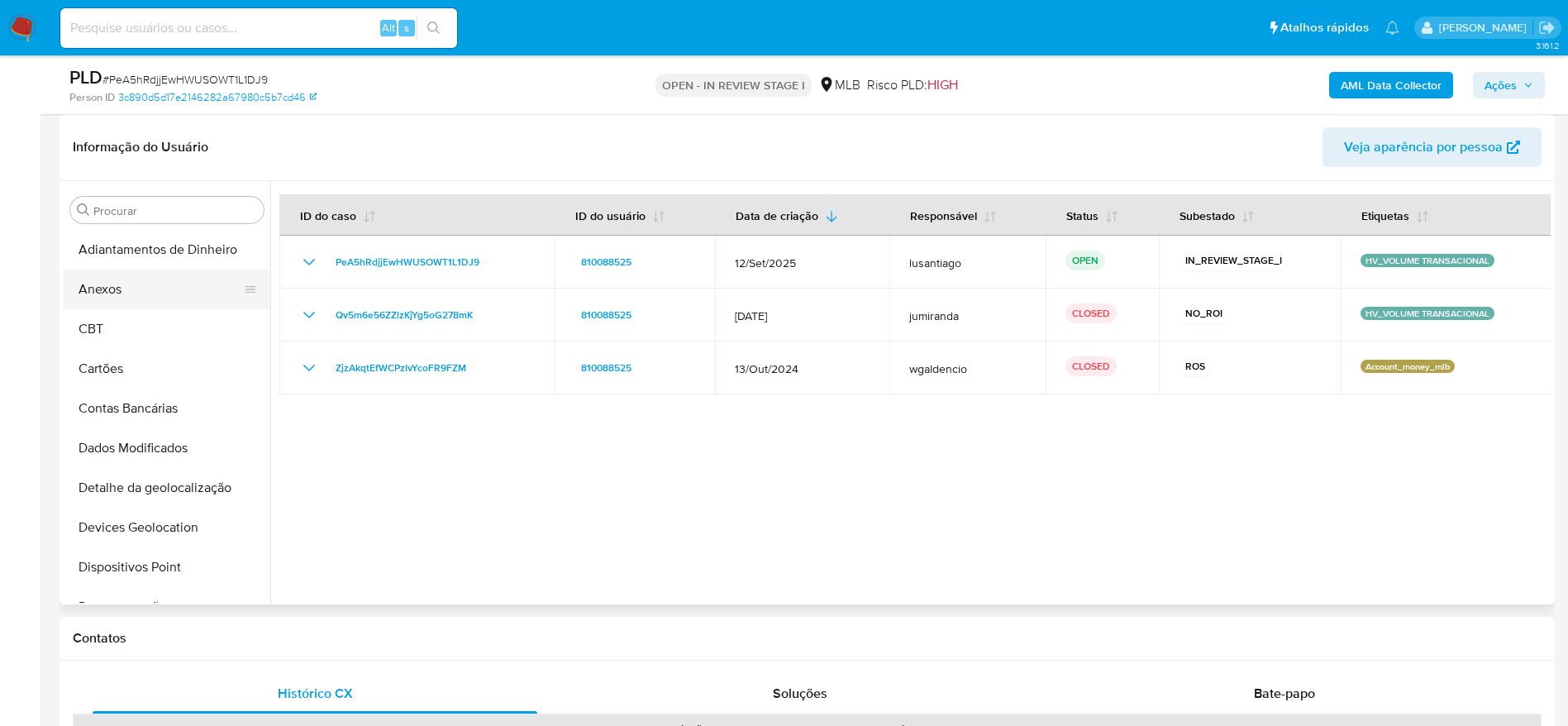
click at [134, 293] on button "Anexos" at bounding box center [160, 289] width 193 height 40
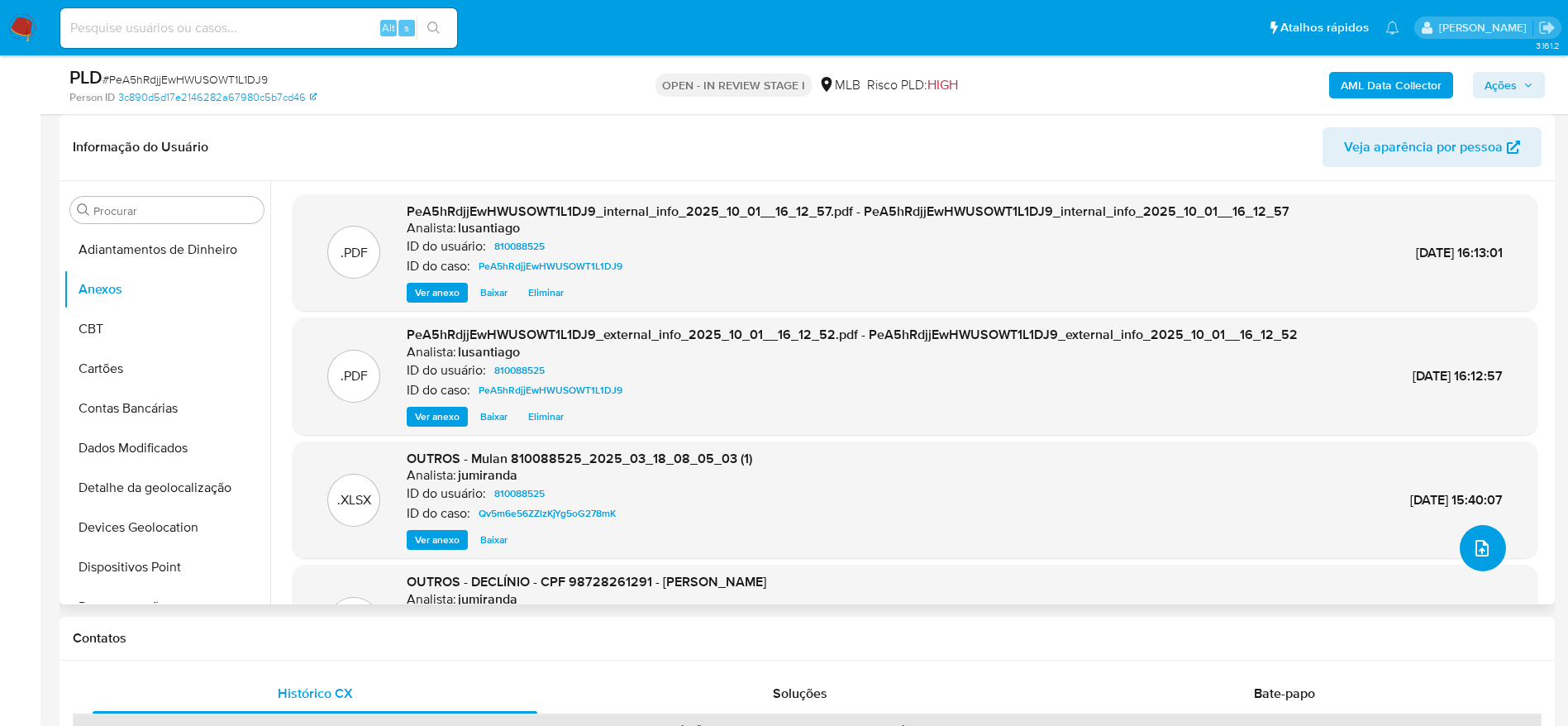
click at [1484, 548] on icon "upload-file" at bounding box center [1482, 549] width 20 height 20
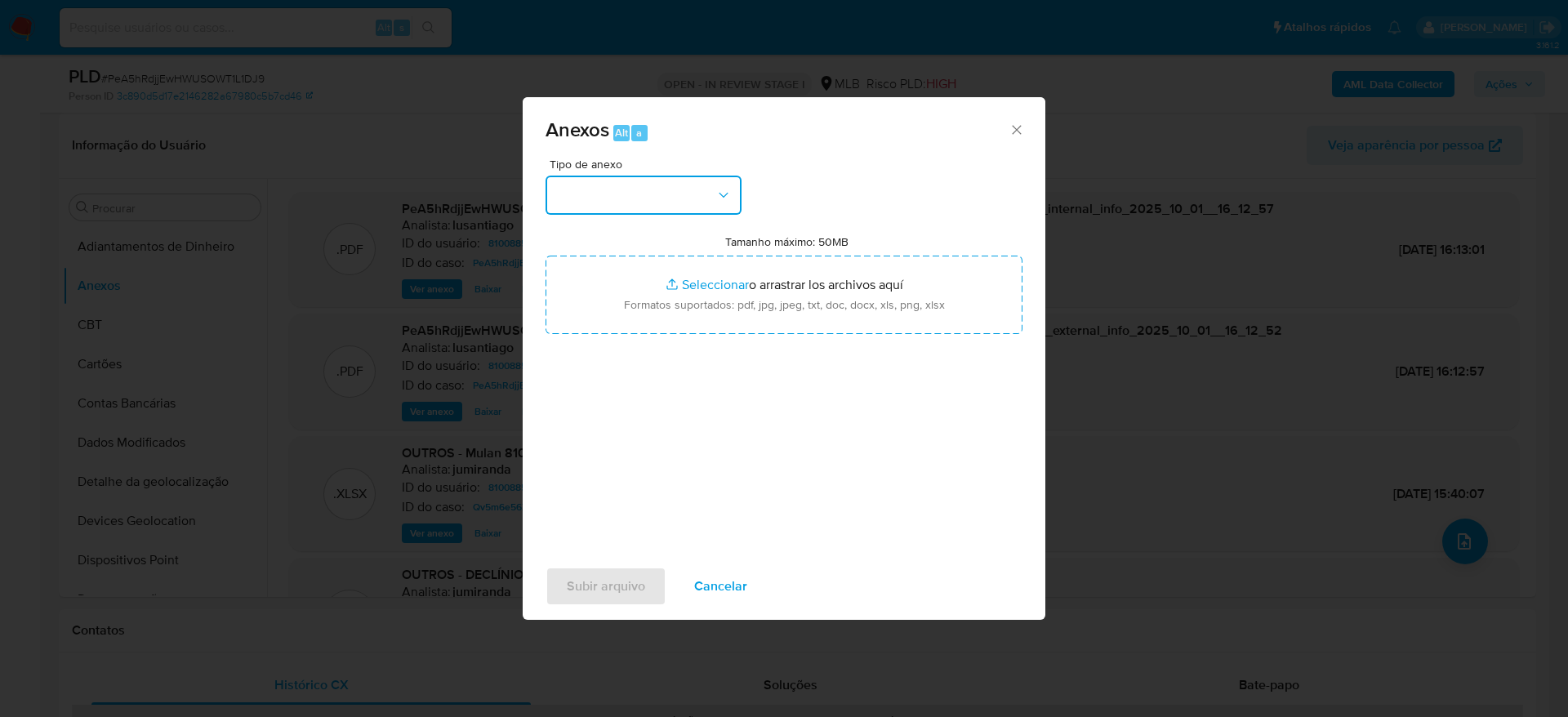
drag, startPoint x: 689, startPoint y: 178, endPoint x: 681, endPoint y: 197, distance: 20.6
click at [687, 179] on button "button" at bounding box center [643, 196] width 196 height 39
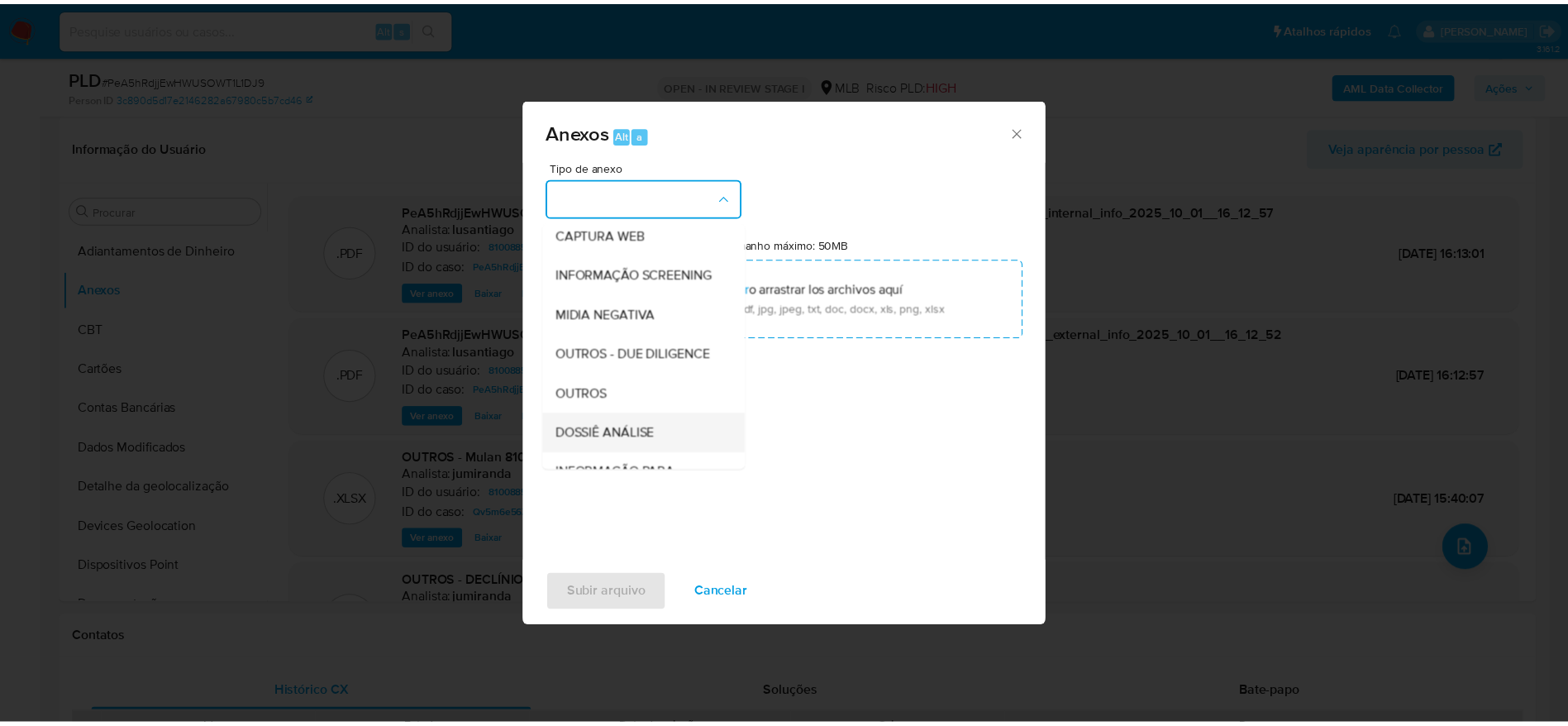
scroll to position [254, 0]
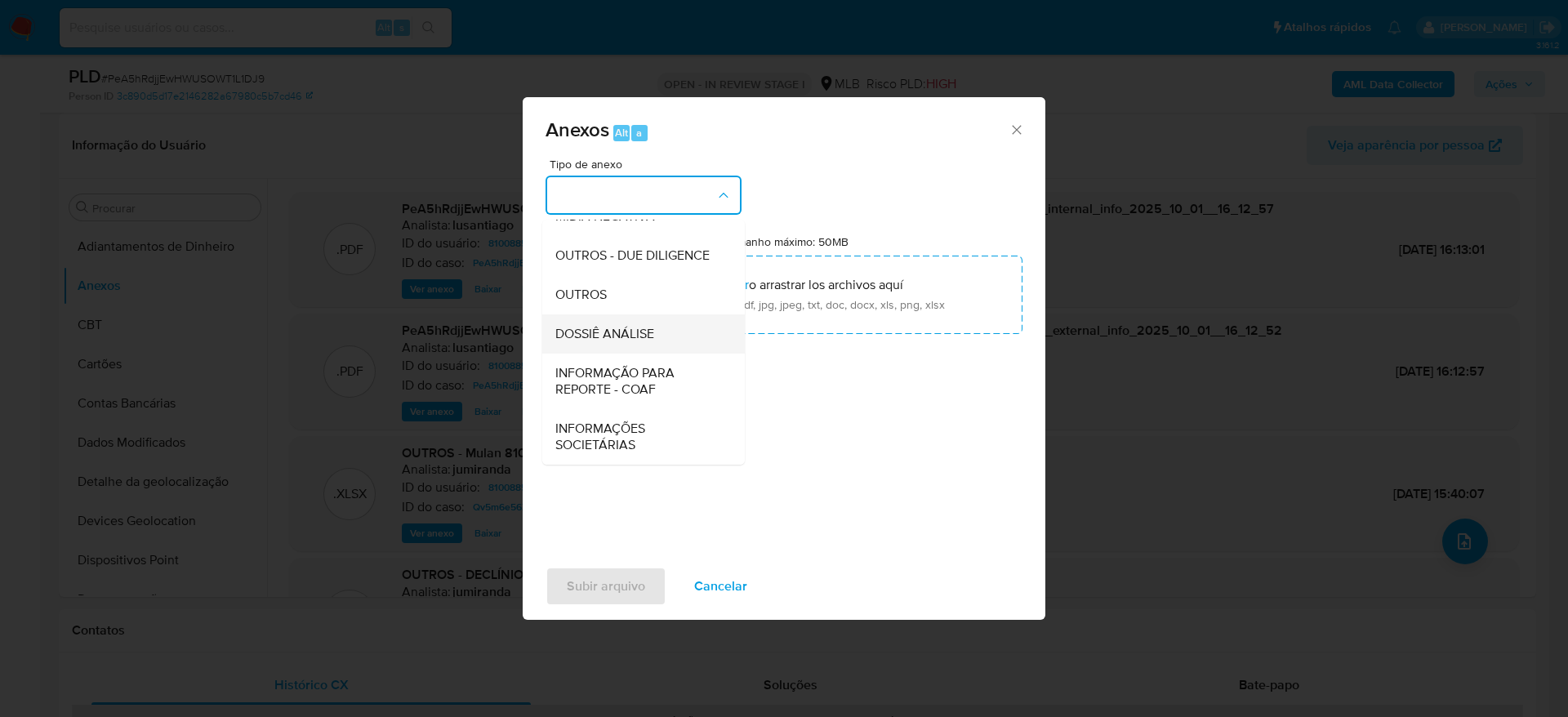
click at [587, 322] on div "DOSSIÊ ANÁLISE" at bounding box center [639, 334] width 167 height 39
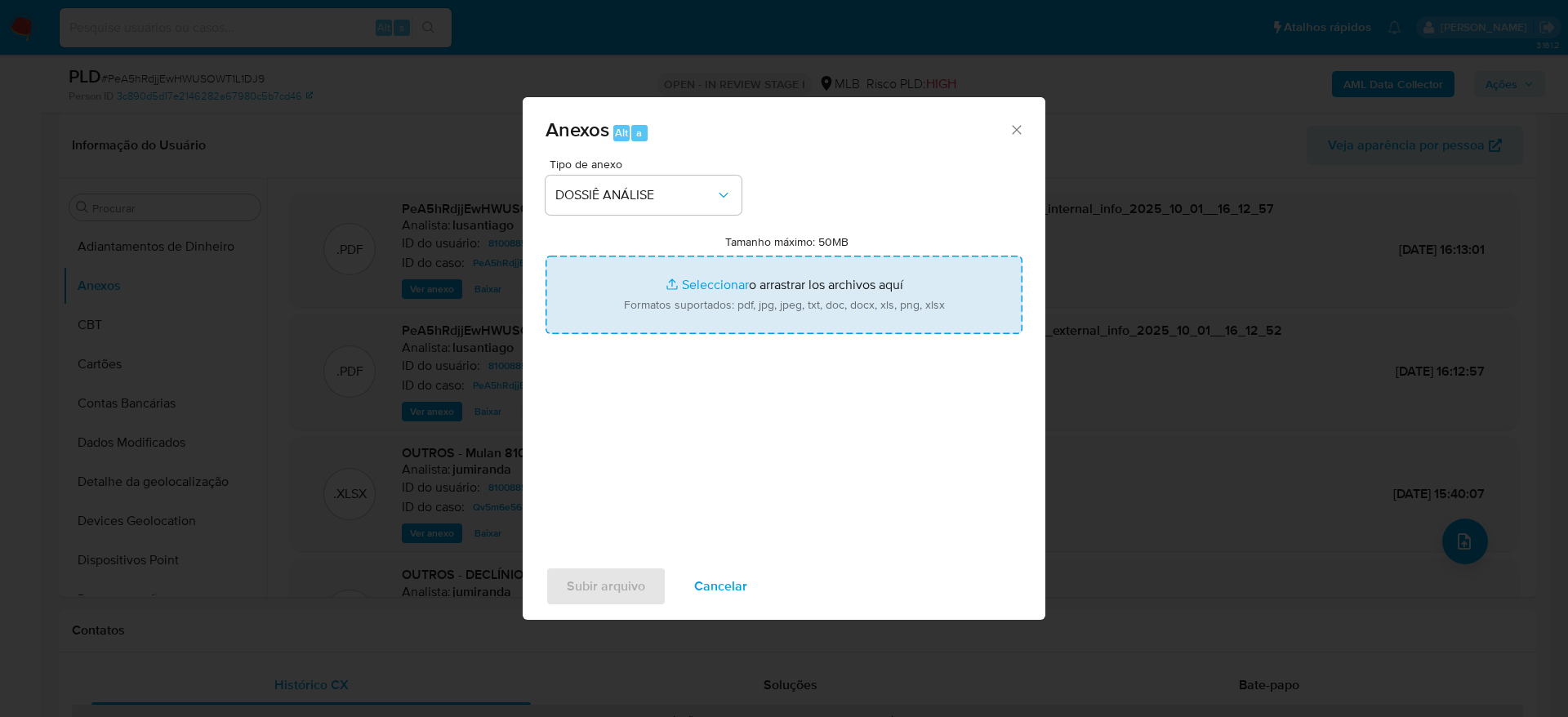
type input "C:\fakepath\2° SAR - (XXXX) - CPF 98728261291 - GEANE MESQUITA PEREIRA.pdf"
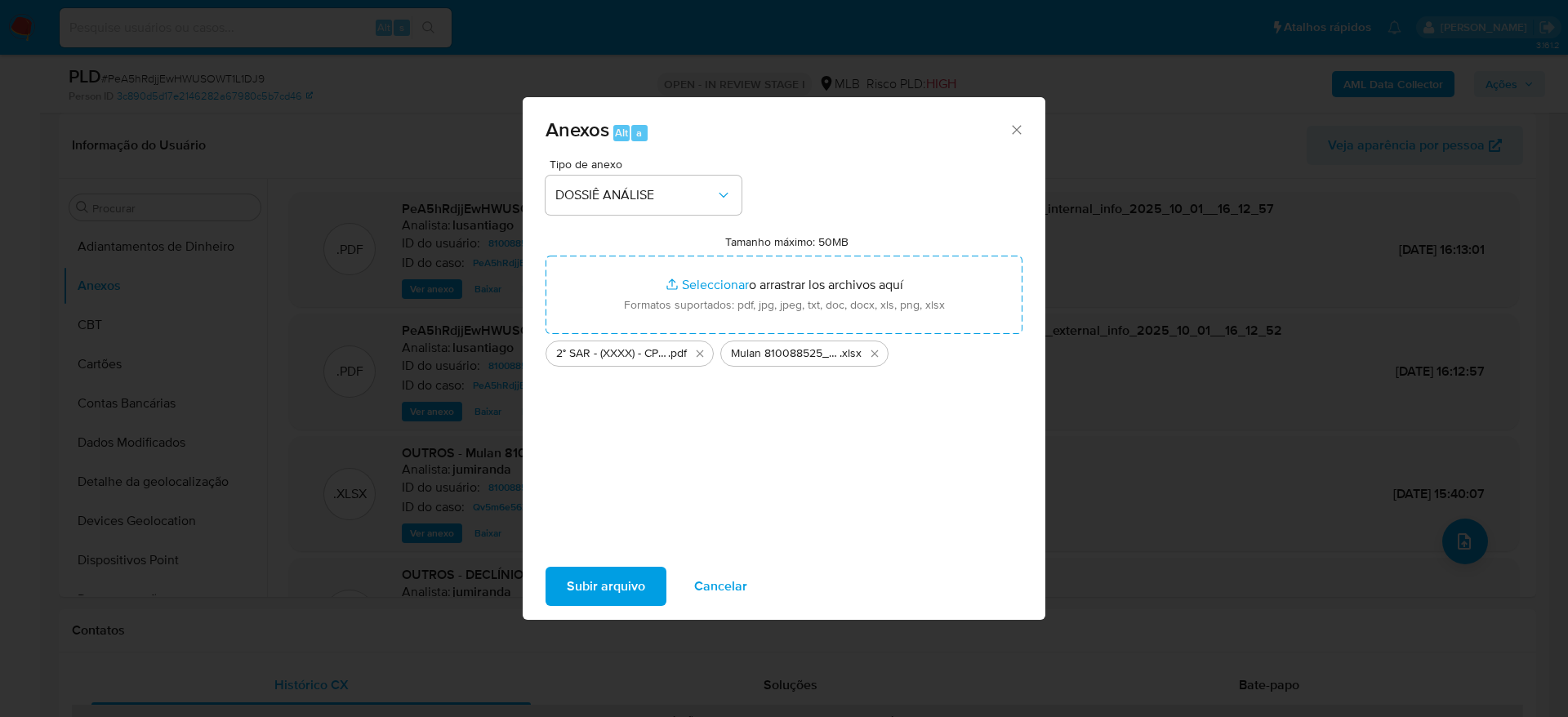
click at [611, 578] on span "Subir arquivo" at bounding box center [606, 587] width 79 height 36
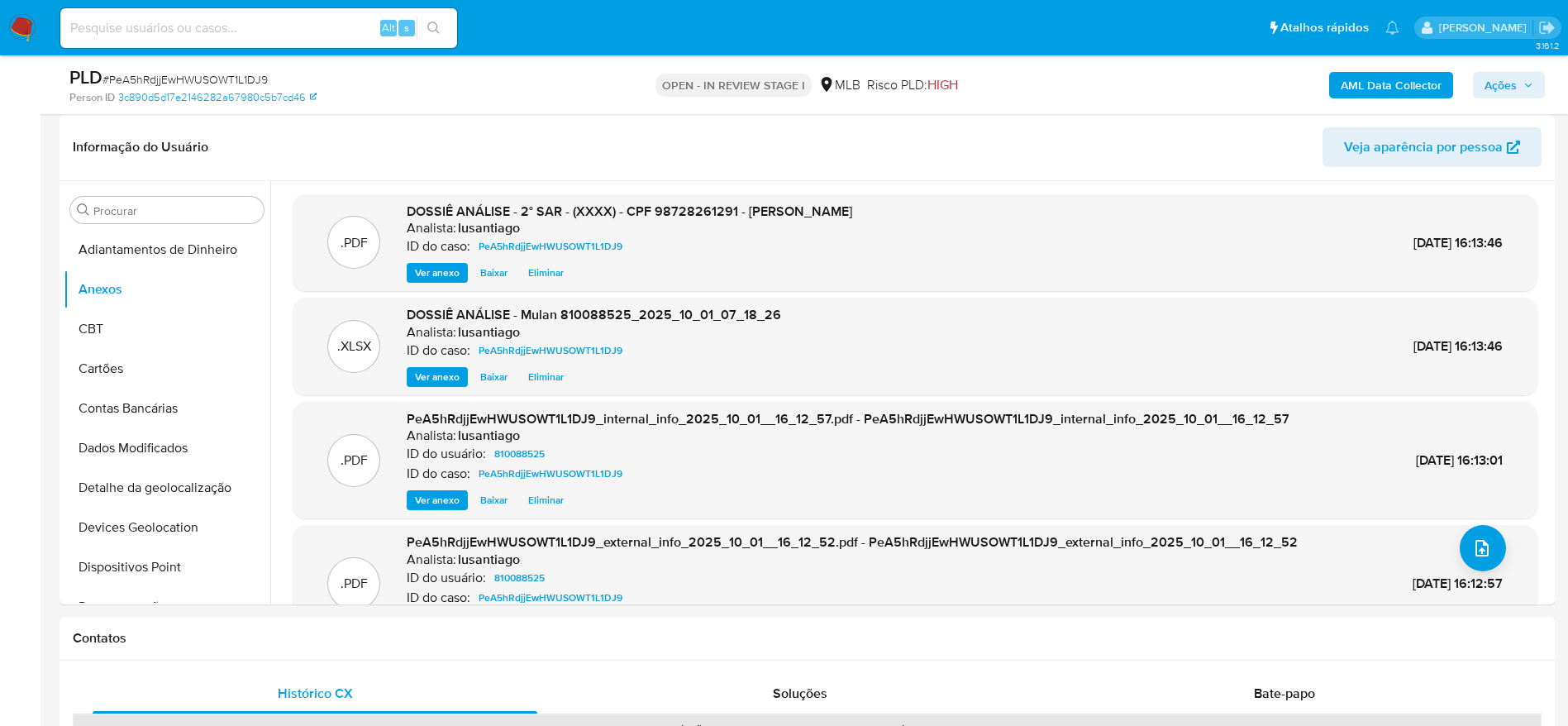
click at [1526, 77] on span "Ações" at bounding box center [1508, 85] width 49 height 23
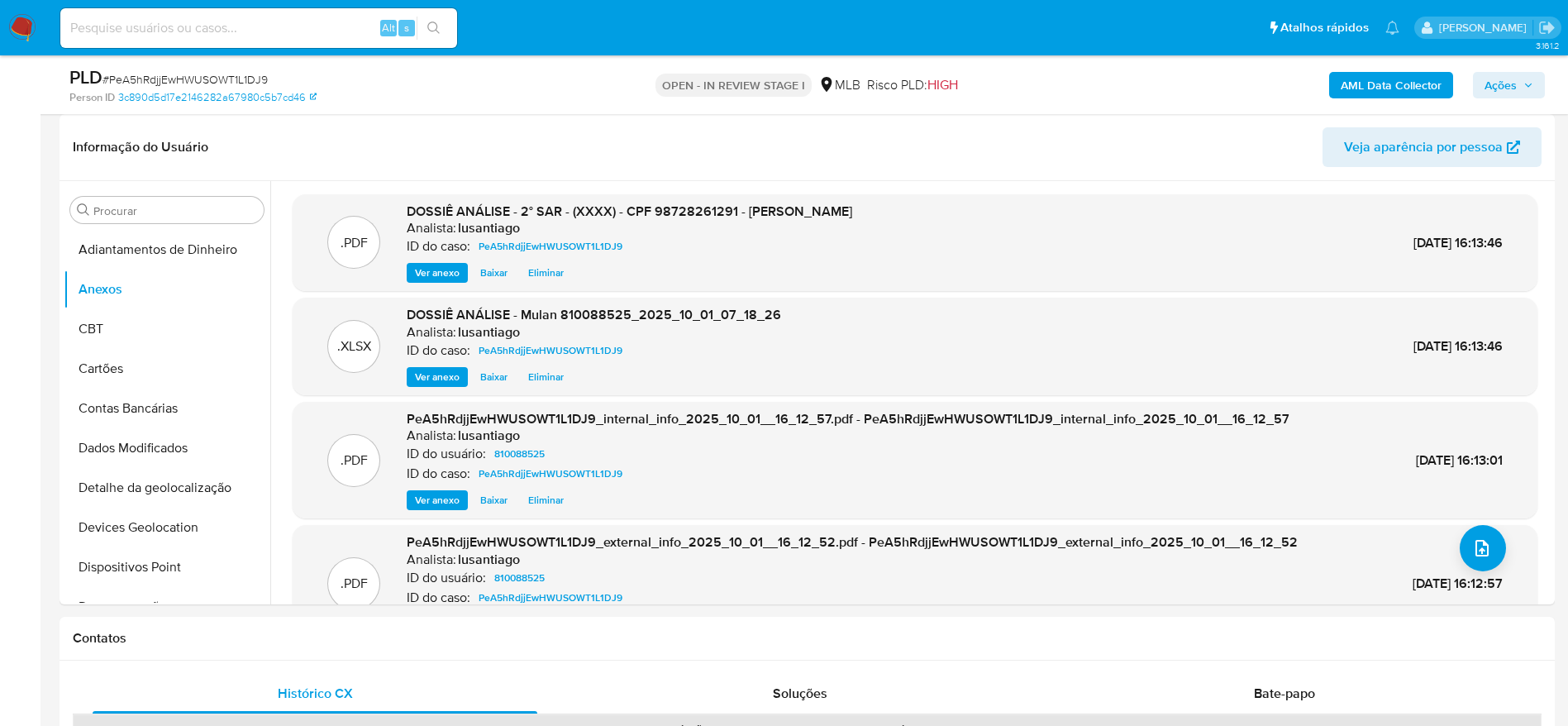
click at [1494, 78] on span "Ações" at bounding box center [1500, 85] width 32 height 27
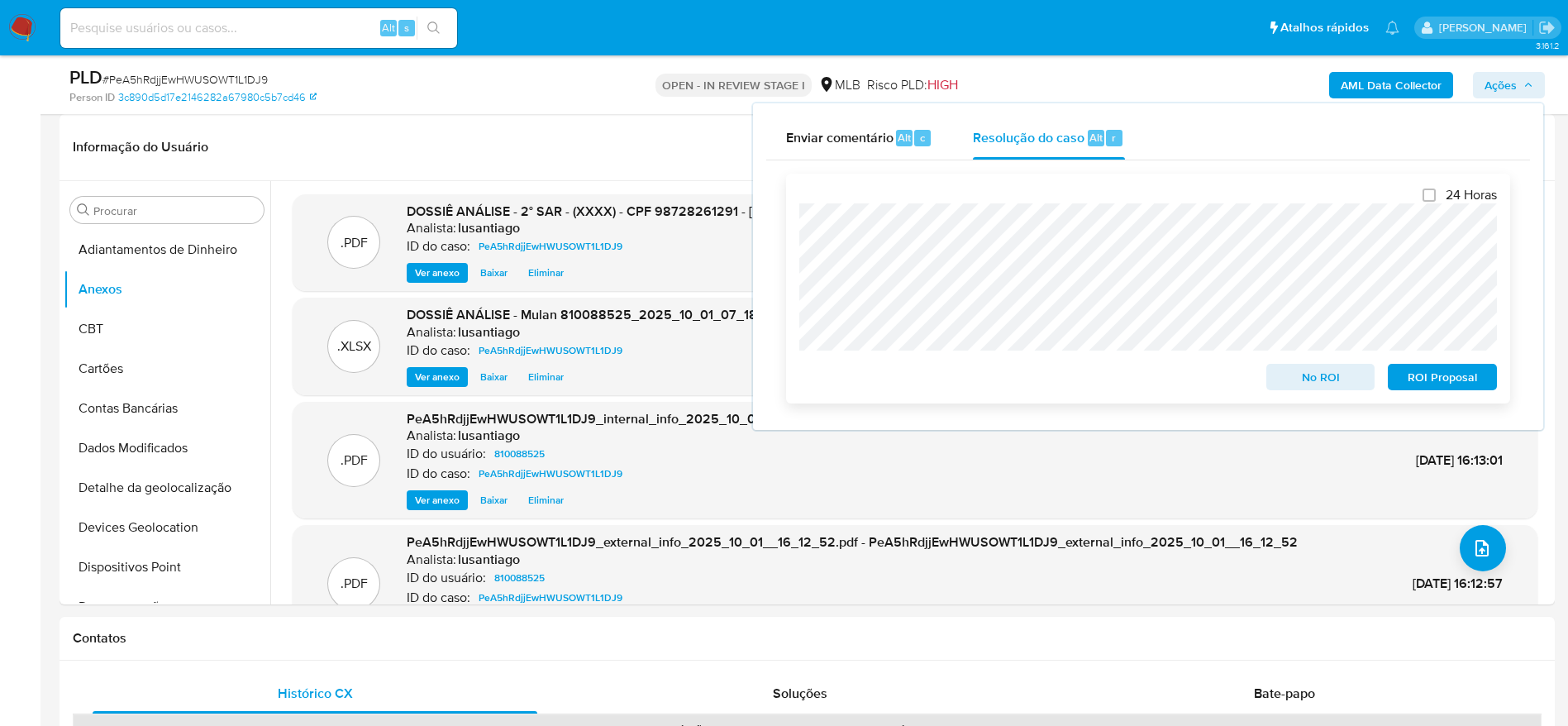
click at [1444, 378] on span "ROI Proposal" at bounding box center [1442, 377] width 86 height 23
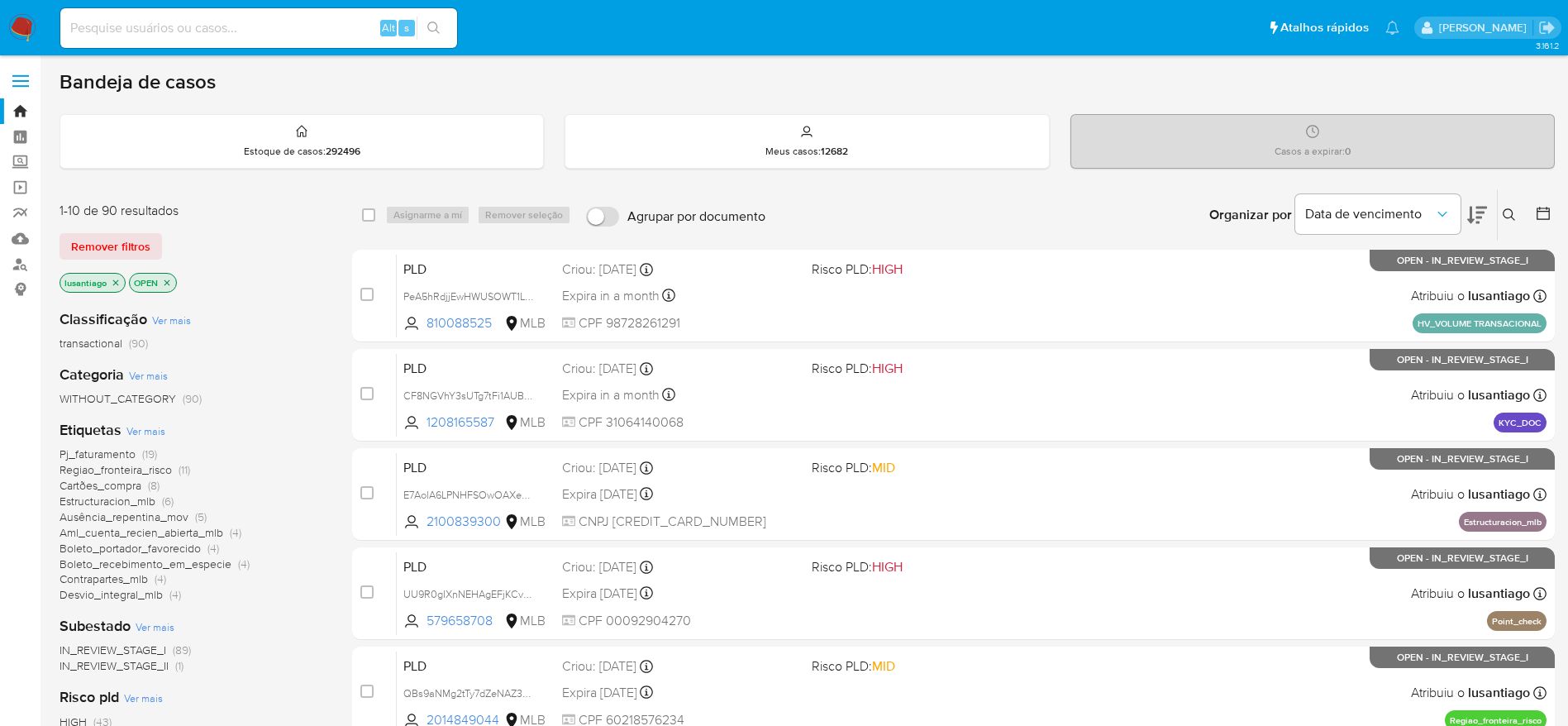
click at [245, 30] on input at bounding box center [258, 28] width 397 height 22
paste input "Não possui"
type input "Não possui"
click at [203, 27] on input at bounding box center [258, 28] width 397 height 22
paste input "1956048330"
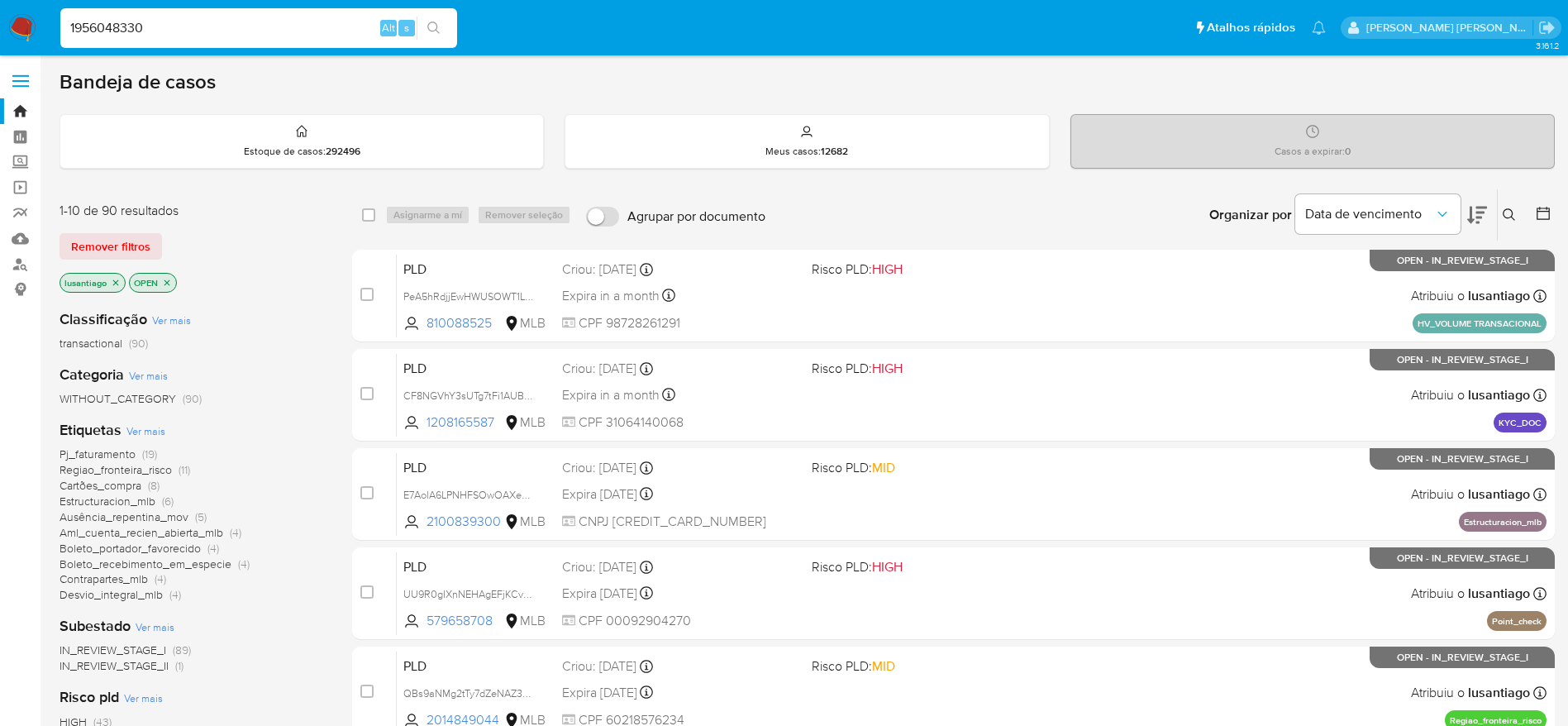
type input "1956048330"
click at [436, 28] on icon "search-icon" at bounding box center [434, 28] width 13 height 13
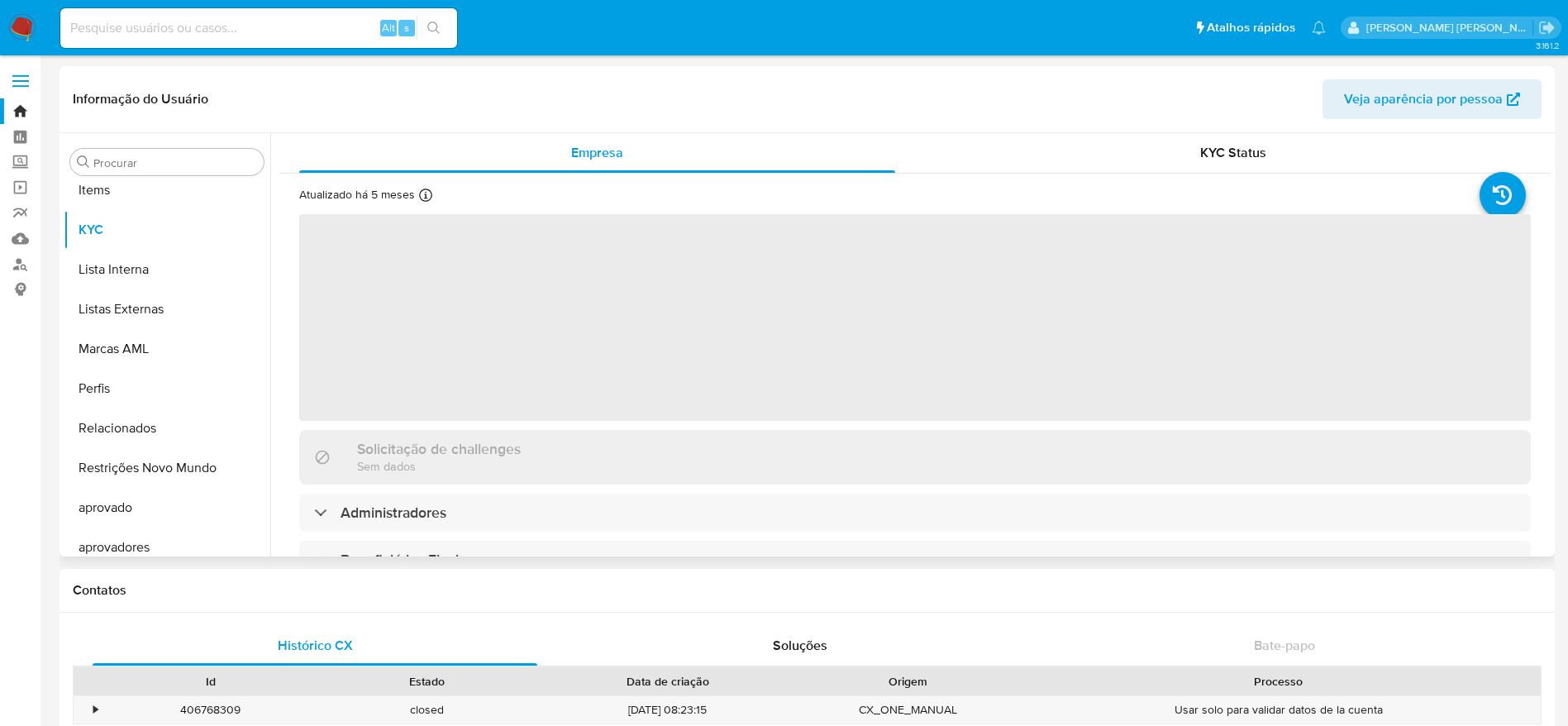
scroll to position [858, 0]
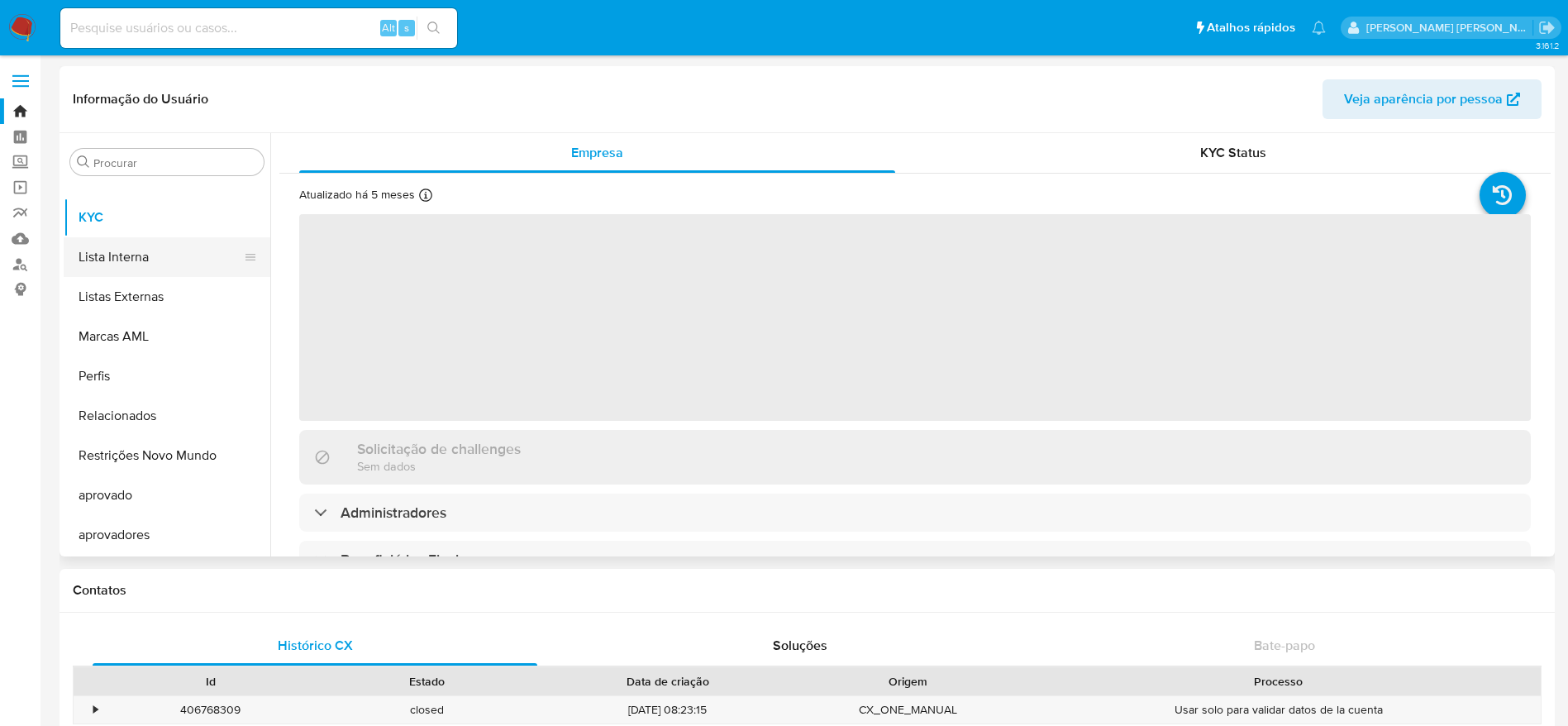
select select "10"
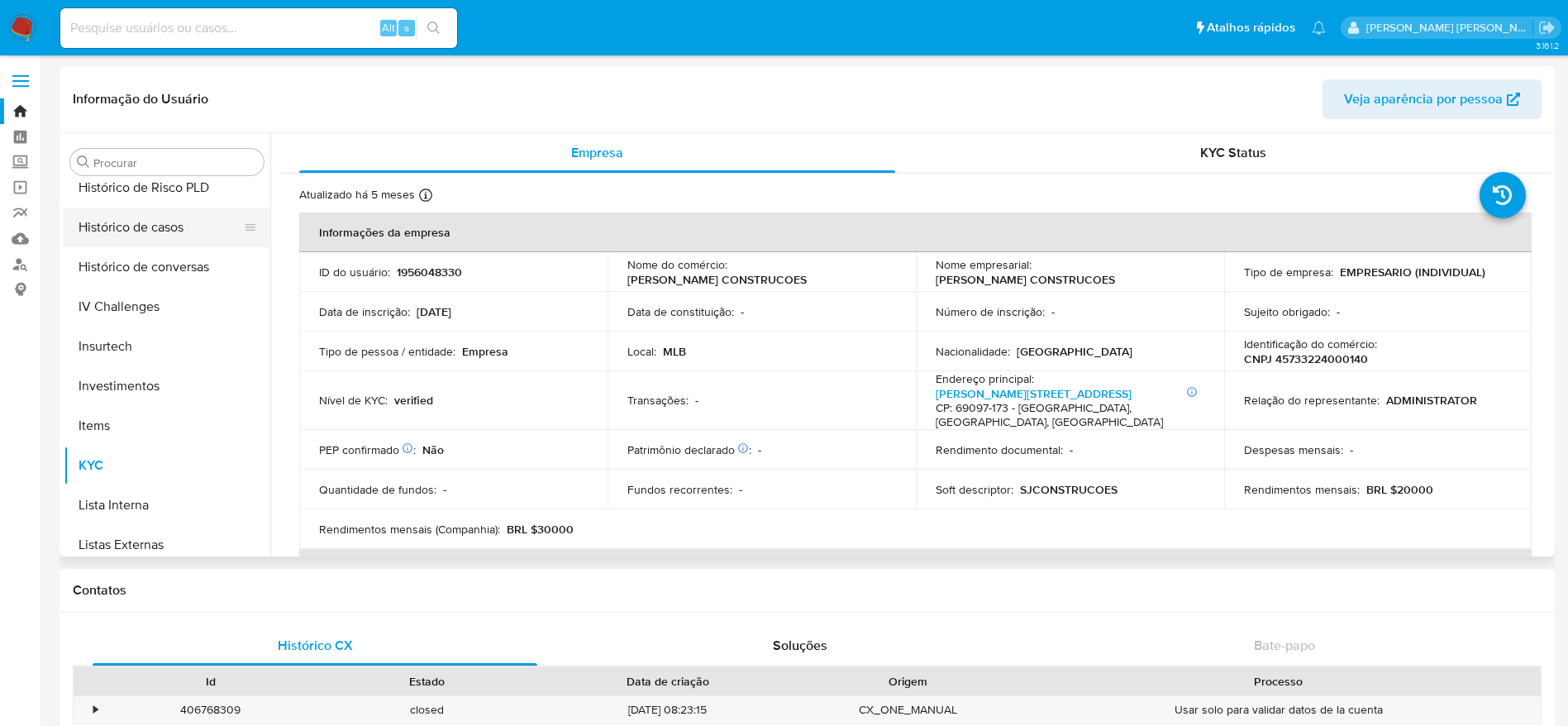
click at [138, 219] on button "Histórico de casos" at bounding box center [160, 227] width 193 height 40
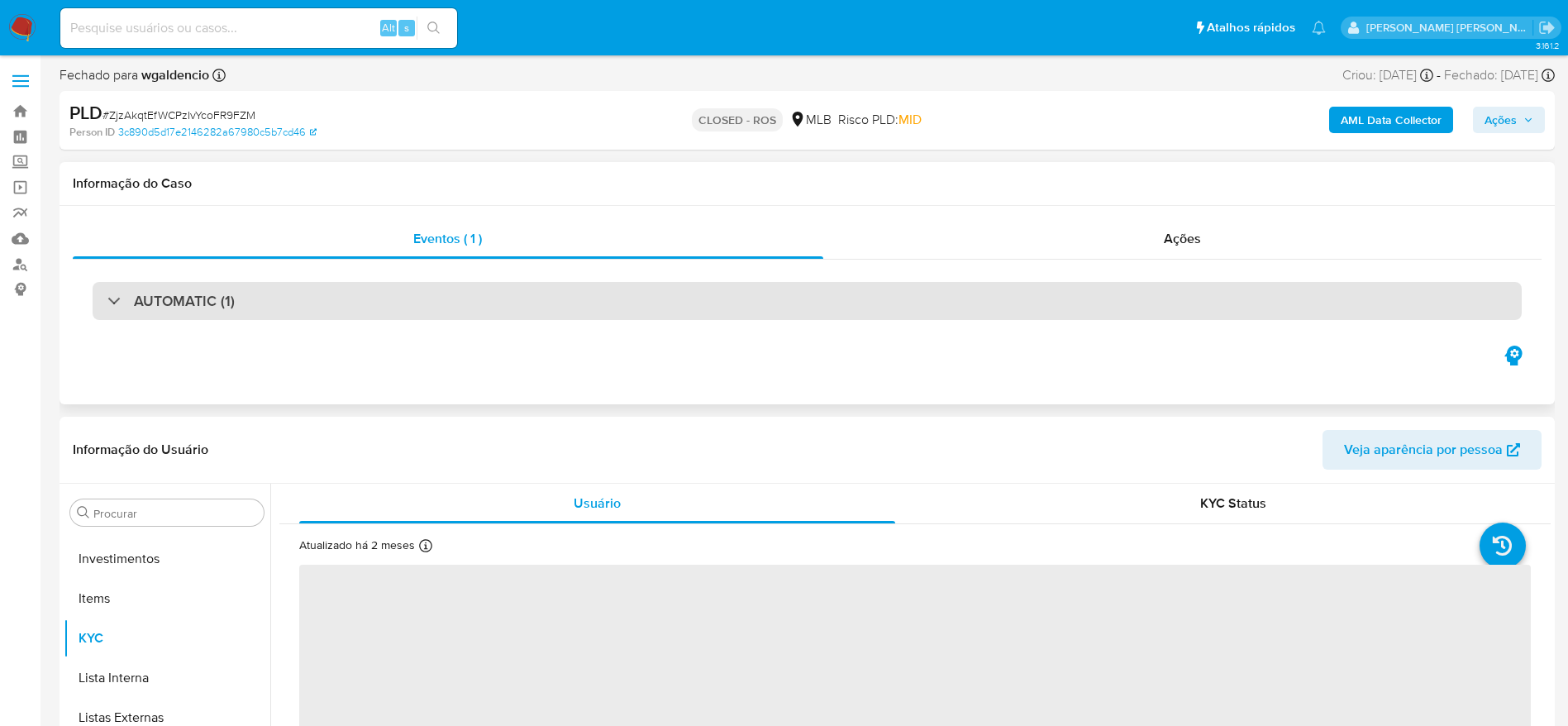
scroll to position [858, 0]
select select "10"
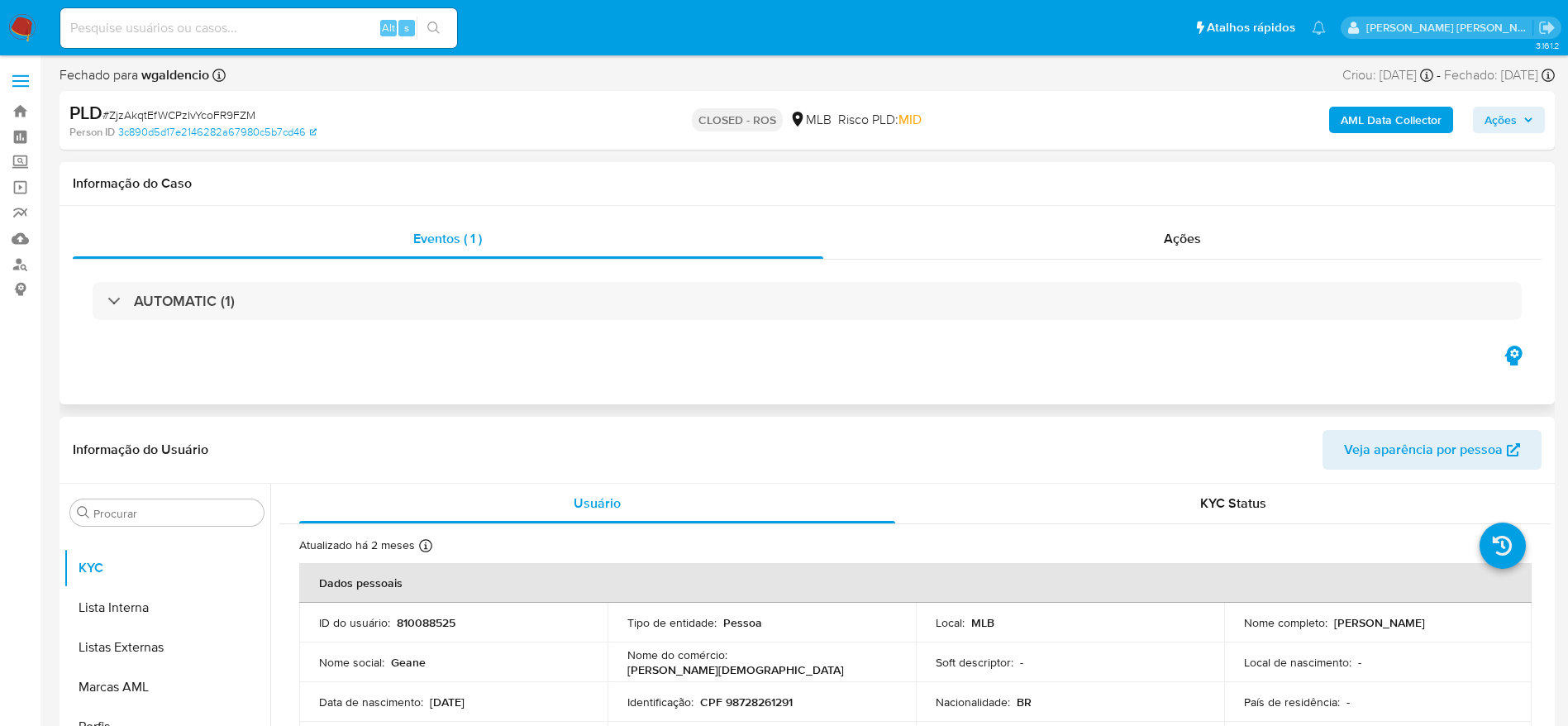
drag, startPoint x: 1064, startPoint y: 240, endPoint x: 978, endPoint y: 261, distance: 88.5
click at [1064, 240] on div "Ações" at bounding box center [1183, 239] width 719 height 40
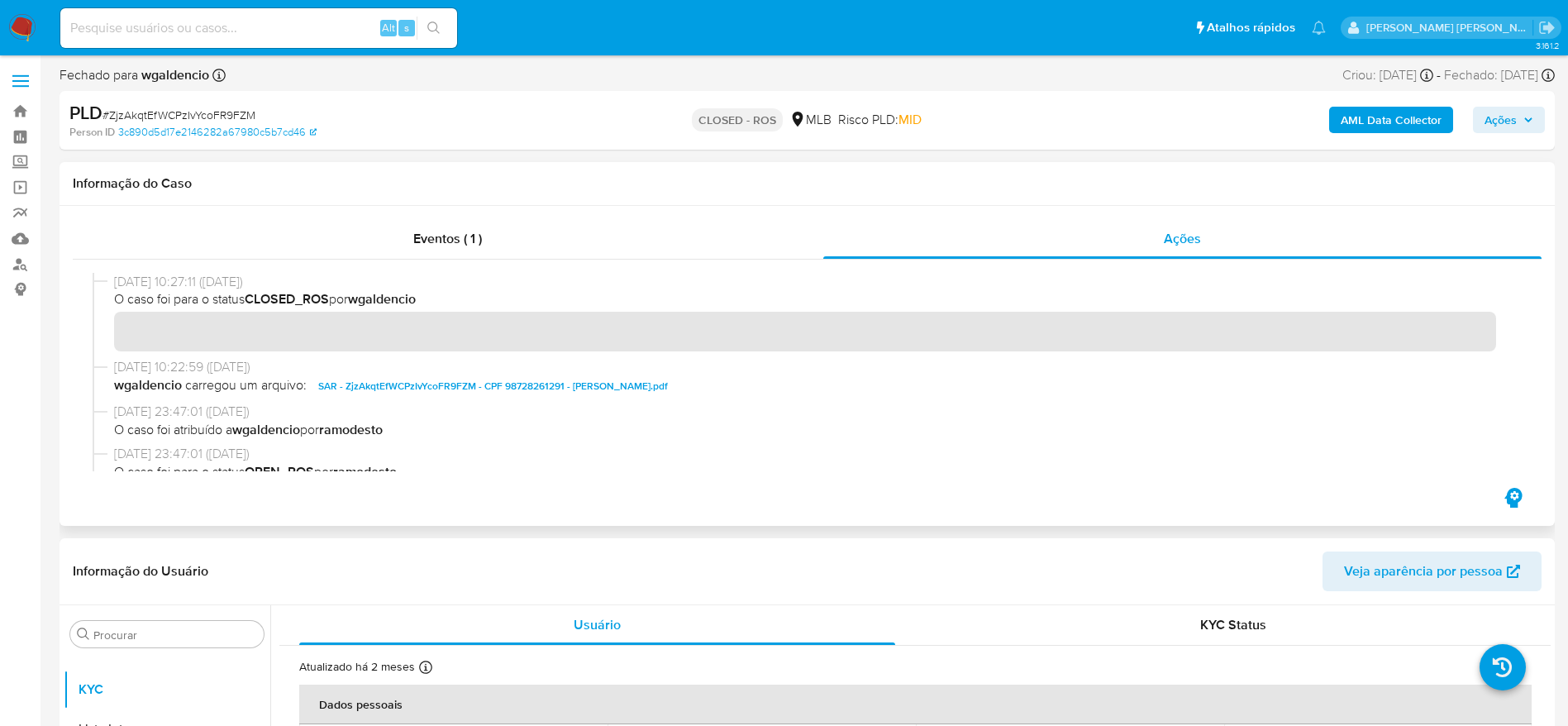
drag, startPoint x: 132, startPoint y: 285, endPoint x: 175, endPoint y: 280, distance: 43.3
click at [175, 280] on span "[DATE] 10:27:11 ([DATE])" at bounding box center [814, 282] width 1401 height 18
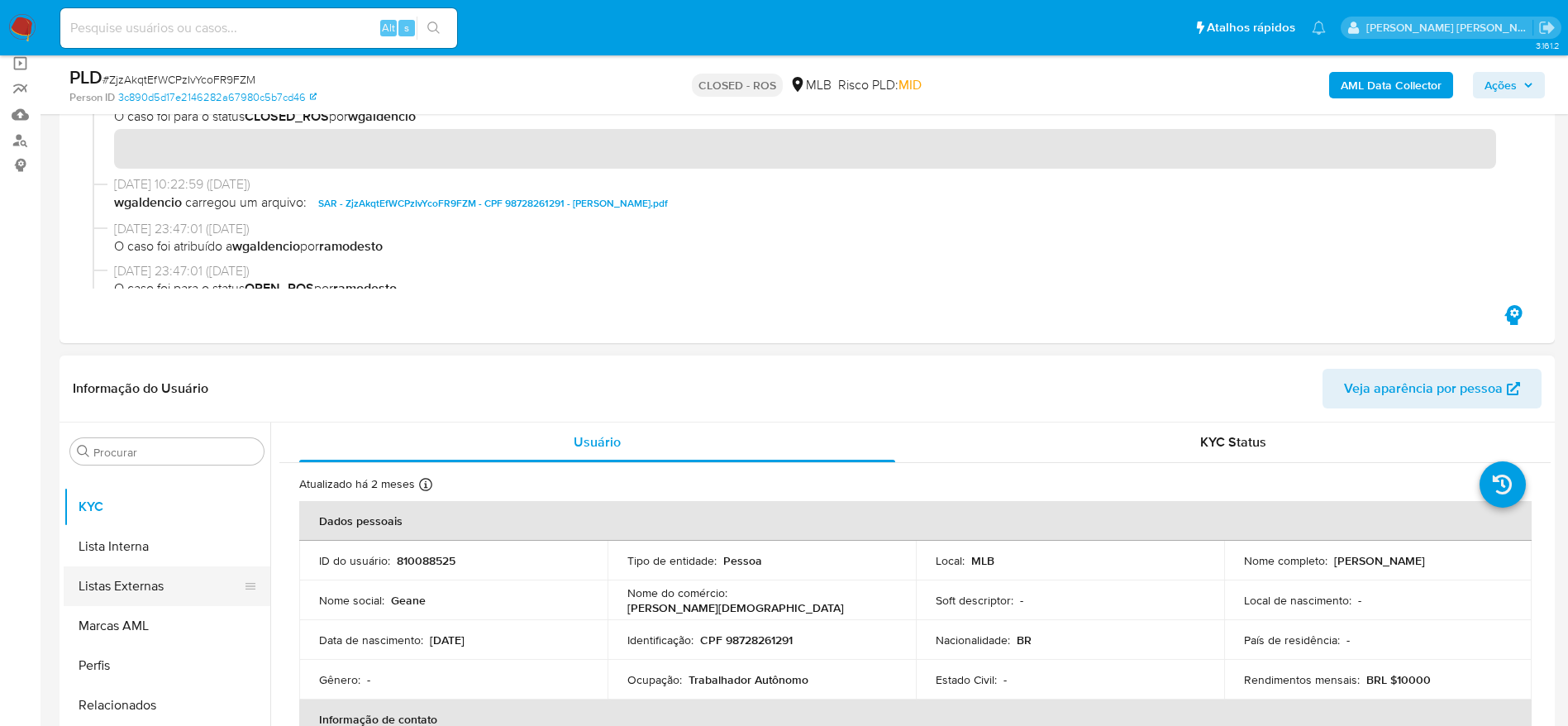
scroll to position [0, 0]
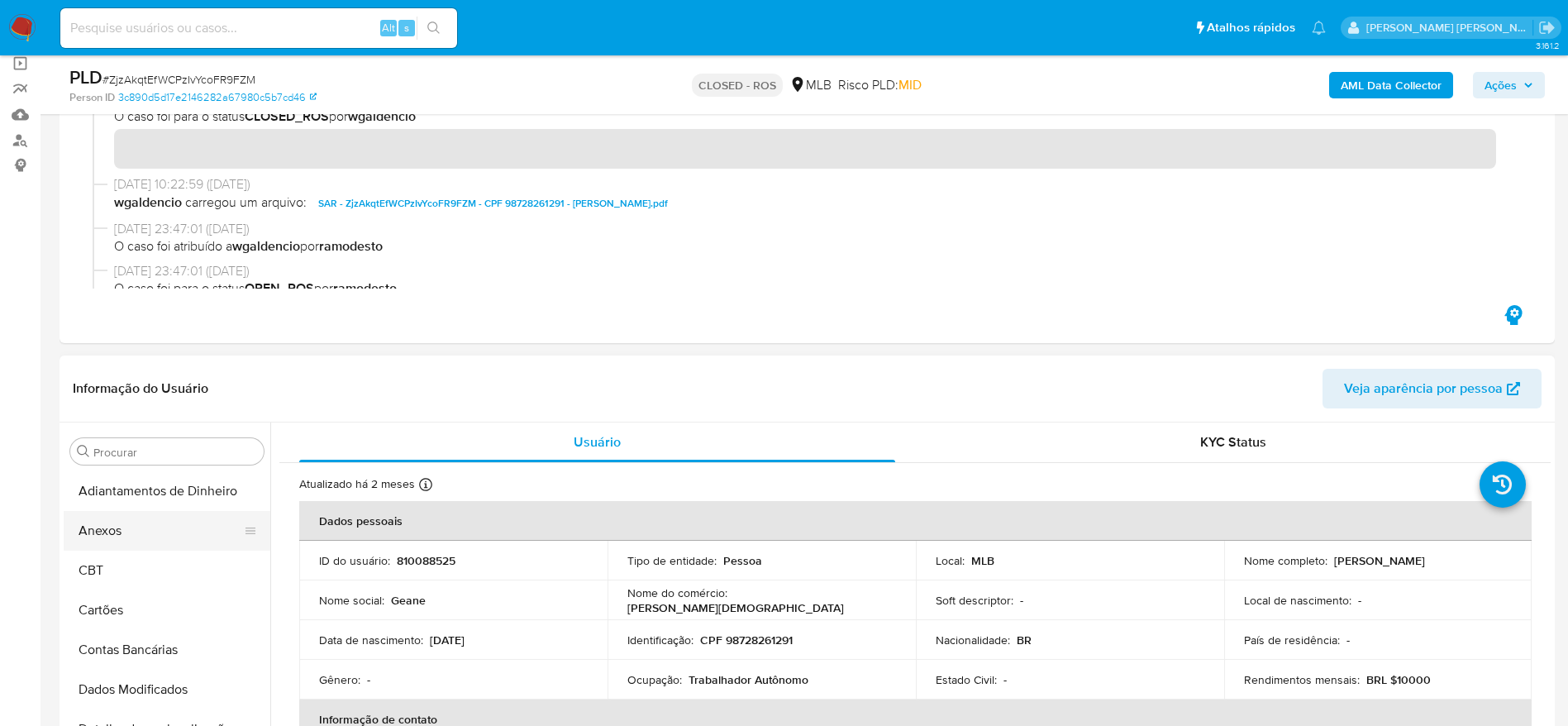
click at [142, 518] on button "Anexos" at bounding box center [160, 531] width 193 height 40
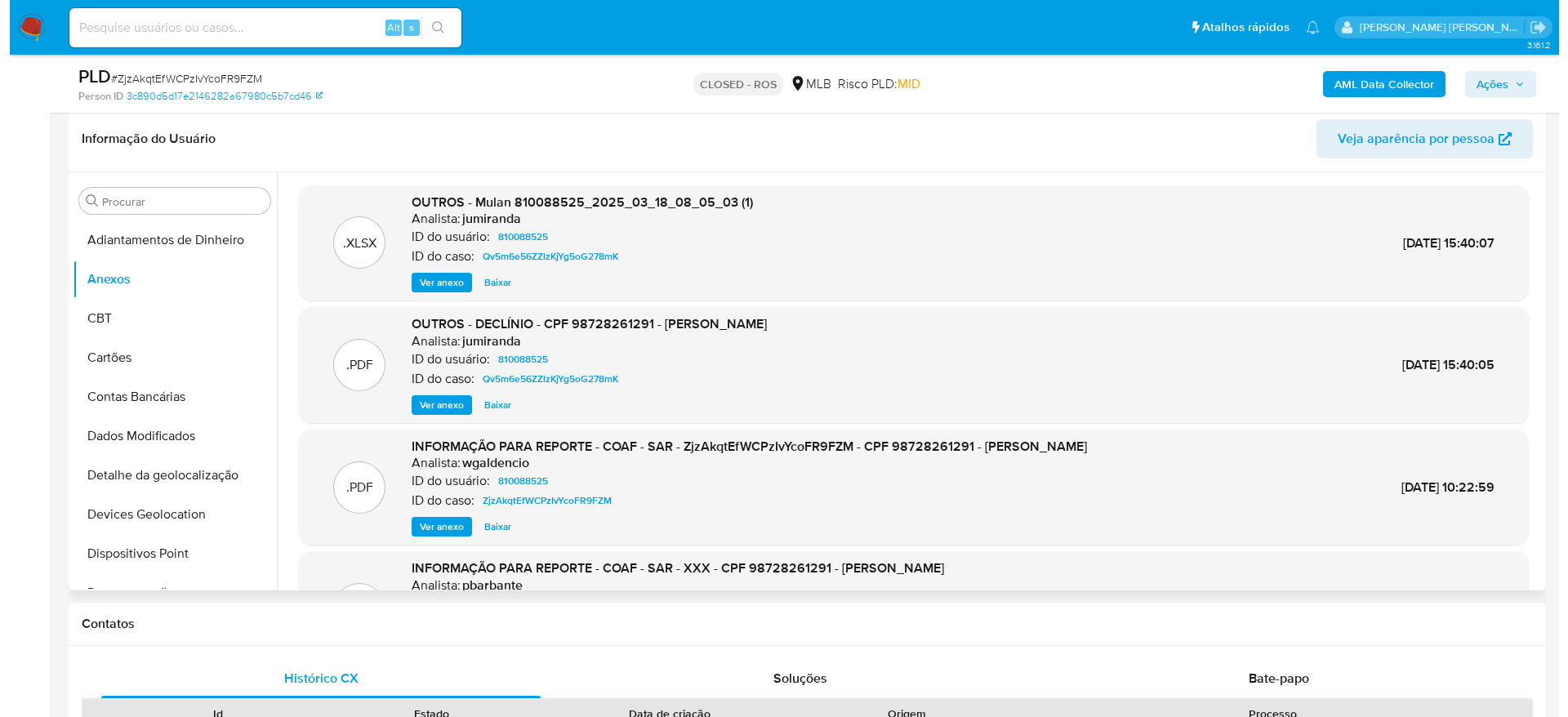
scroll to position [123, 0]
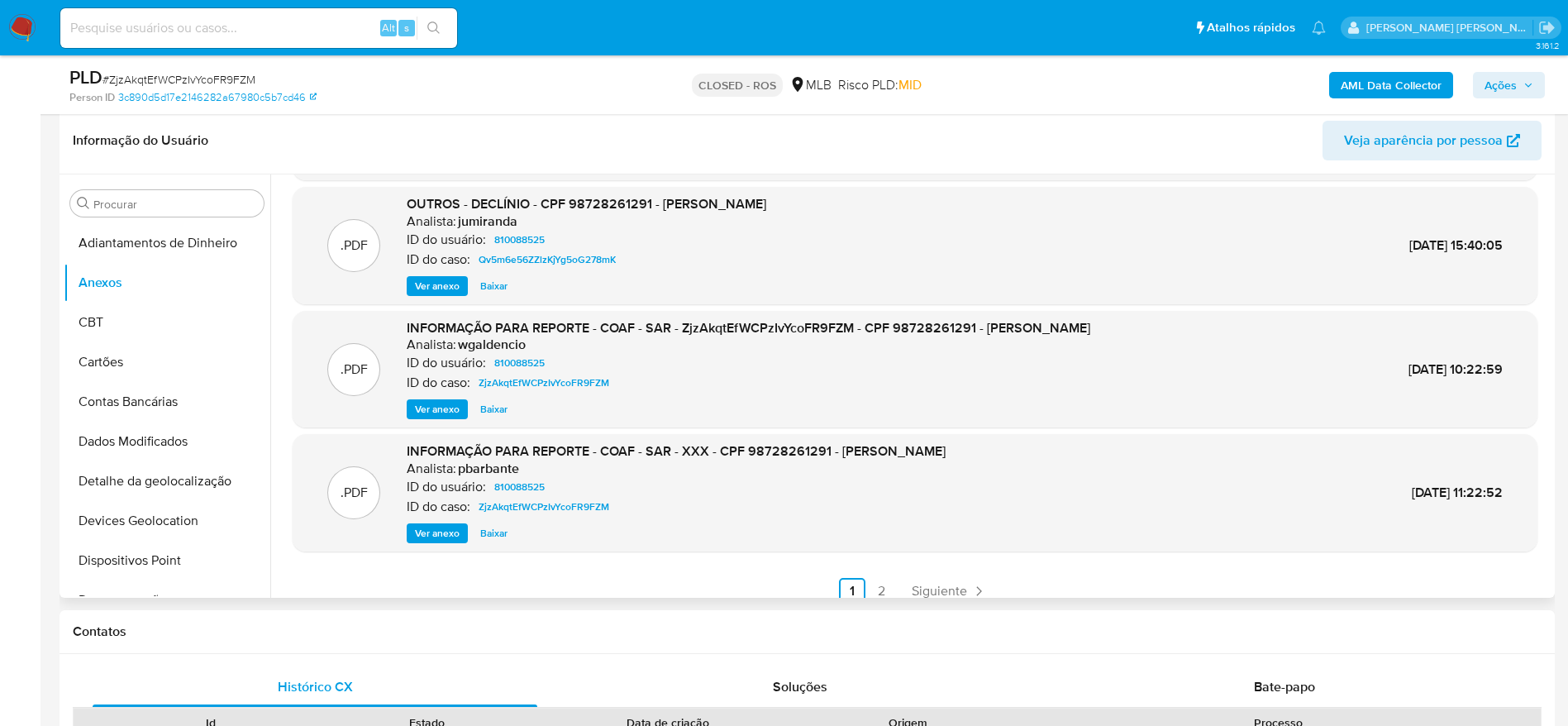
click at [434, 408] on span "Ver anexo" at bounding box center [437, 409] width 45 height 17
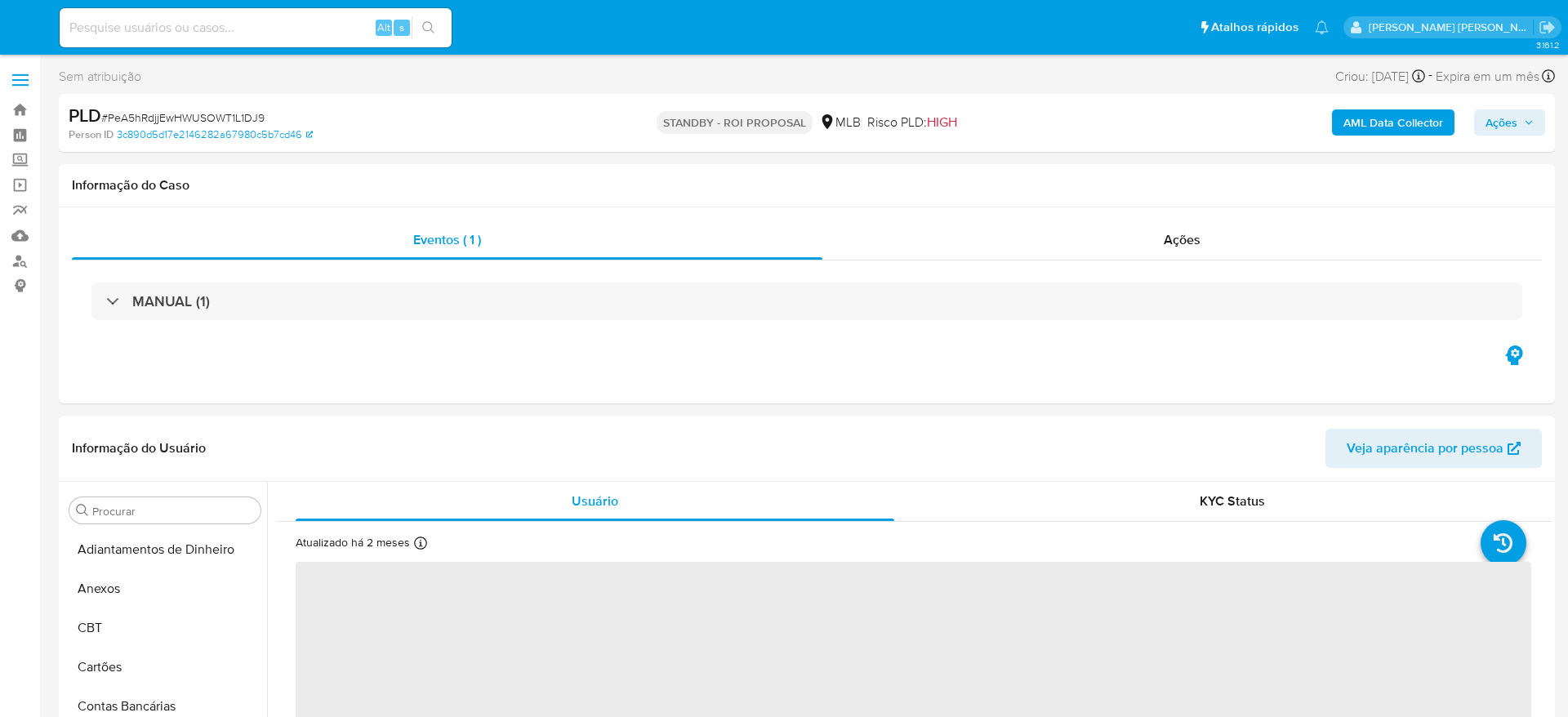
select select "10"
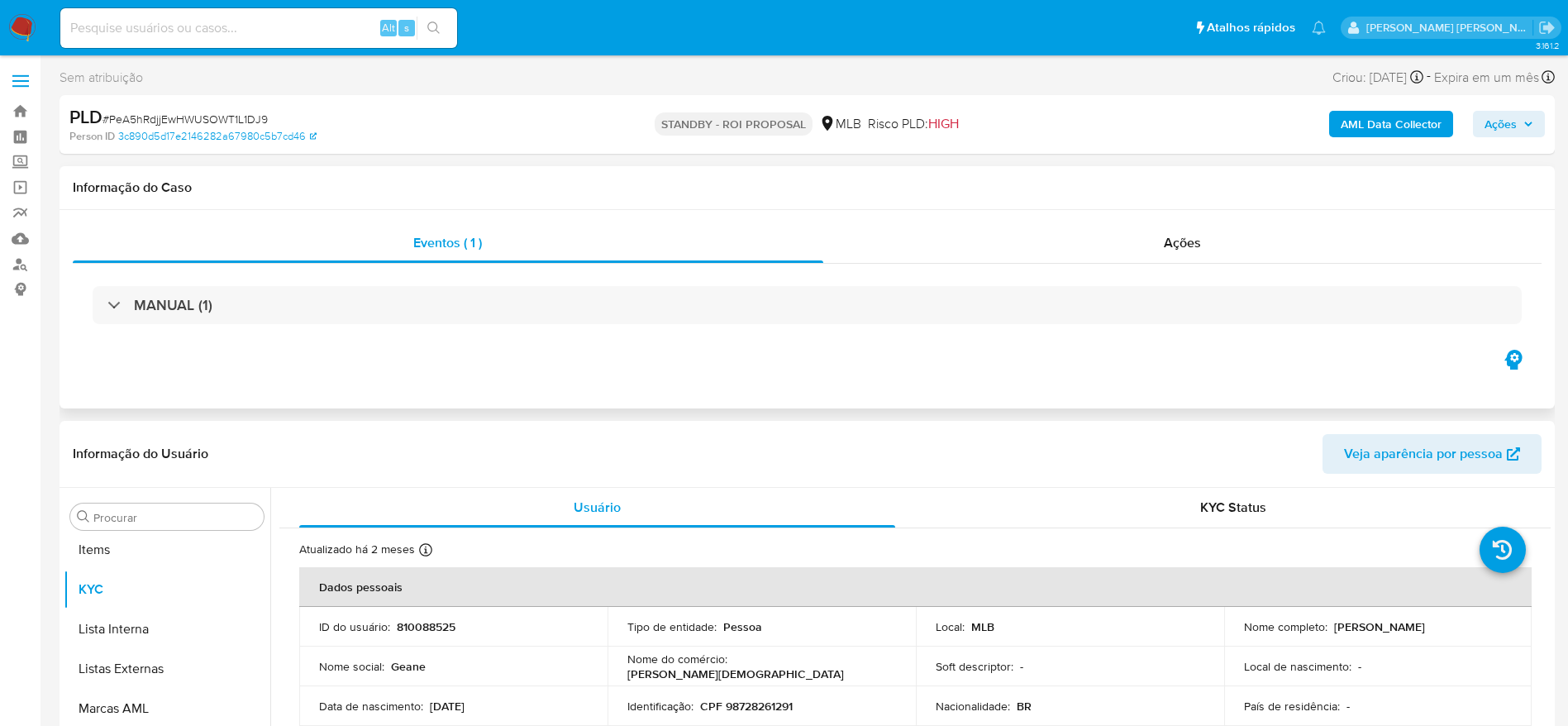
scroll to position [858, 0]
click at [19, 131] on link "Painel" at bounding box center [98, 137] width 196 height 26
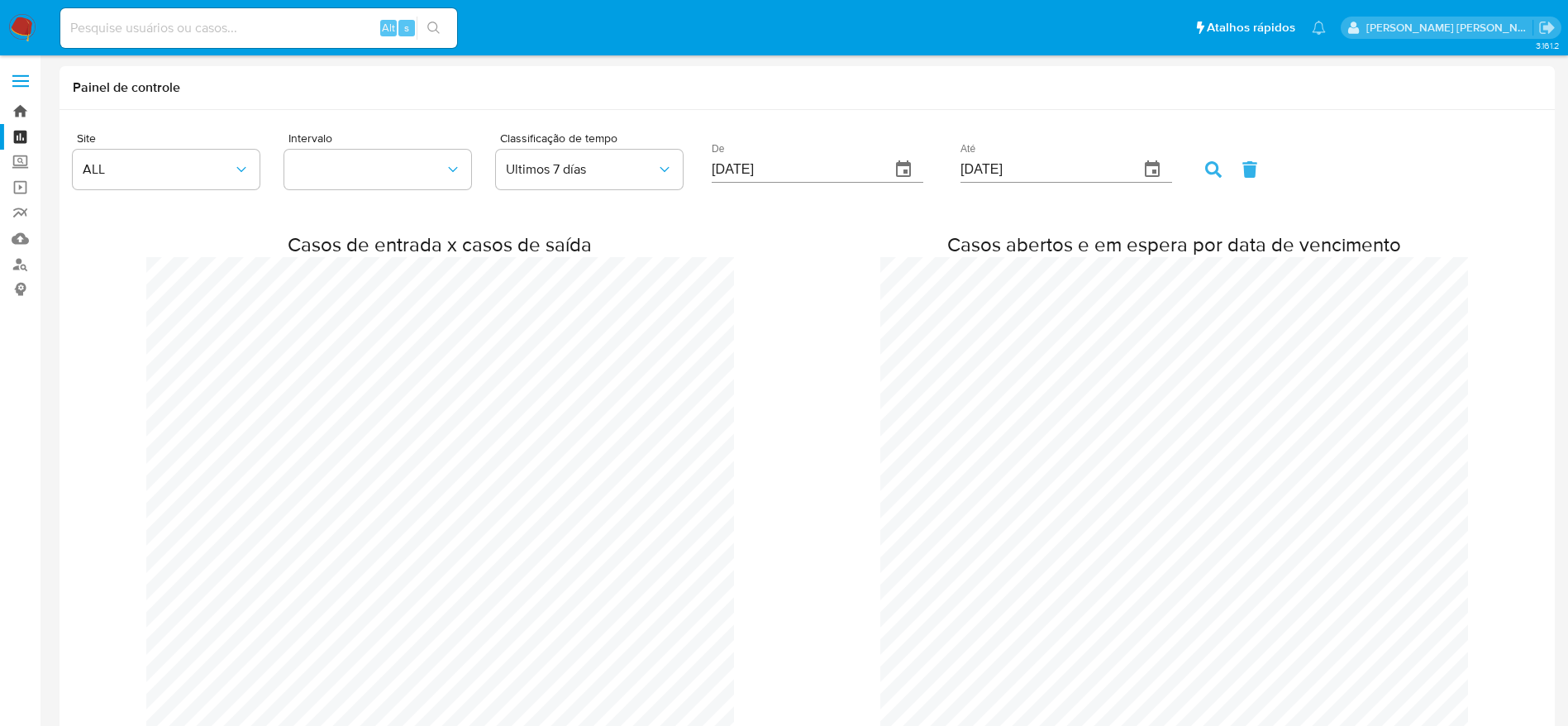
click at [22, 112] on link "Bandeja" at bounding box center [98, 111] width 196 height 26
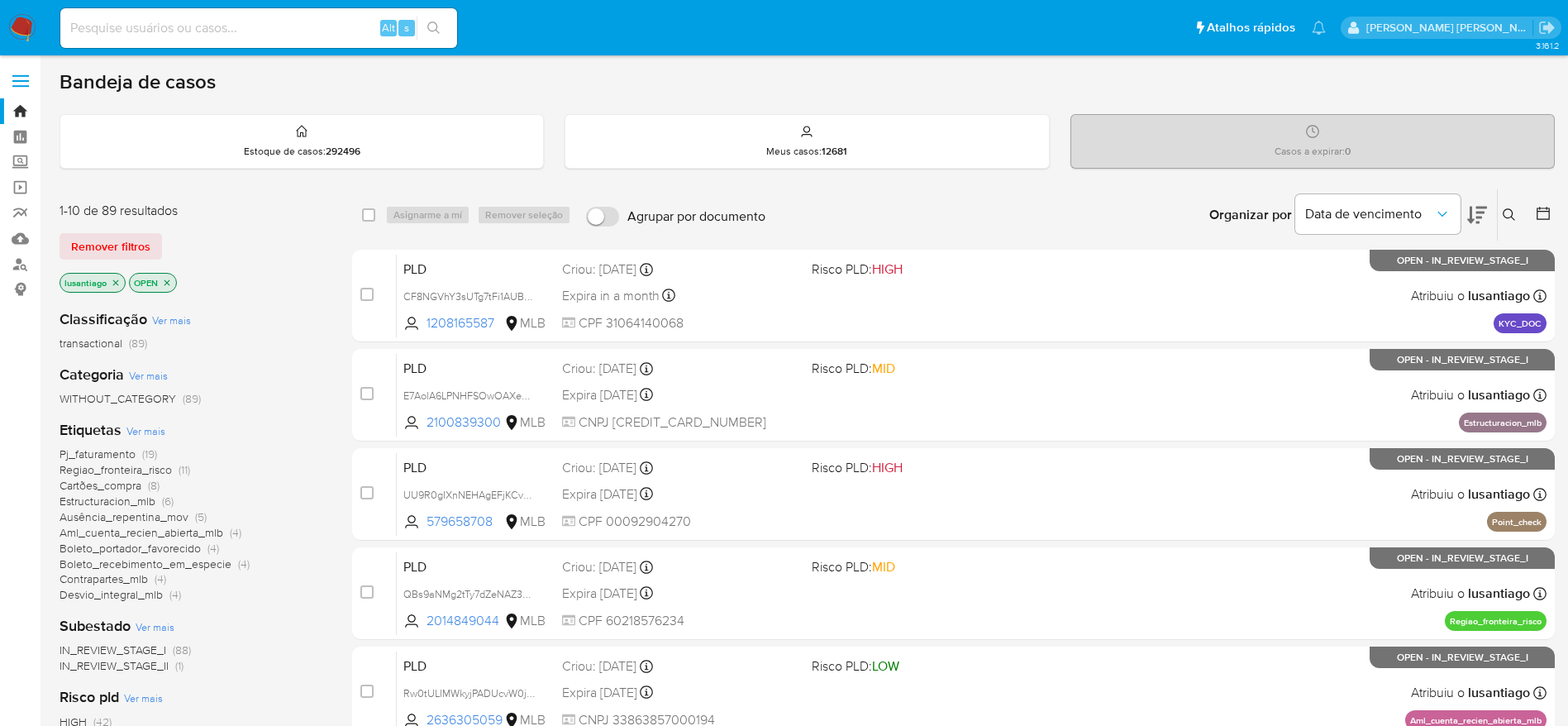
click at [147, 40] on div "Alt s" at bounding box center [258, 28] width 397 height 40
click at [227, 17] on input at bounding box center [258, 28] width 397 height 22
paste input "182207632"
type input "182207632"
click at [437, 13] on div "182207632 Alt s" at bounding box center [258, 28] width 397 height 40
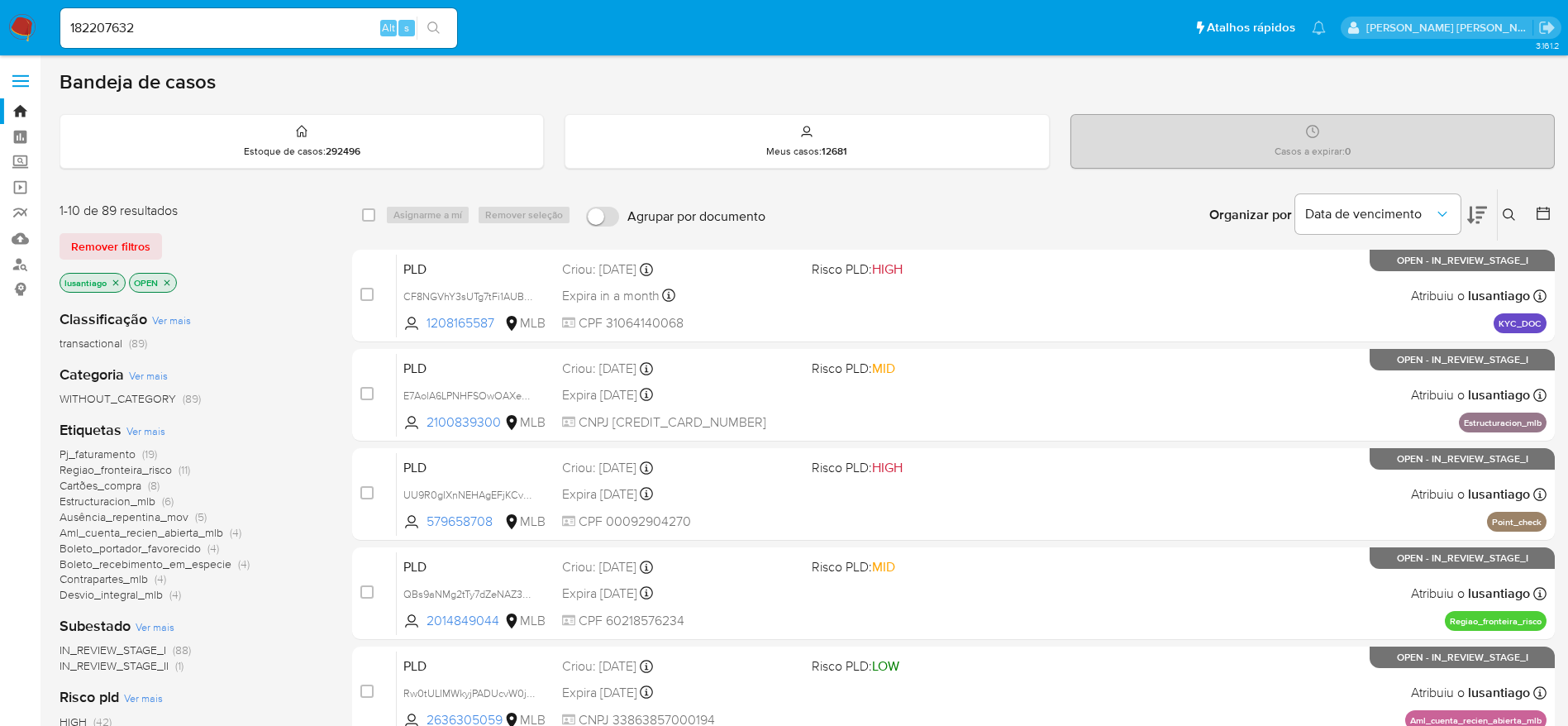
click at [435, 35] on button "search-icon" at bounding box center [433, 28] width 34 height 23
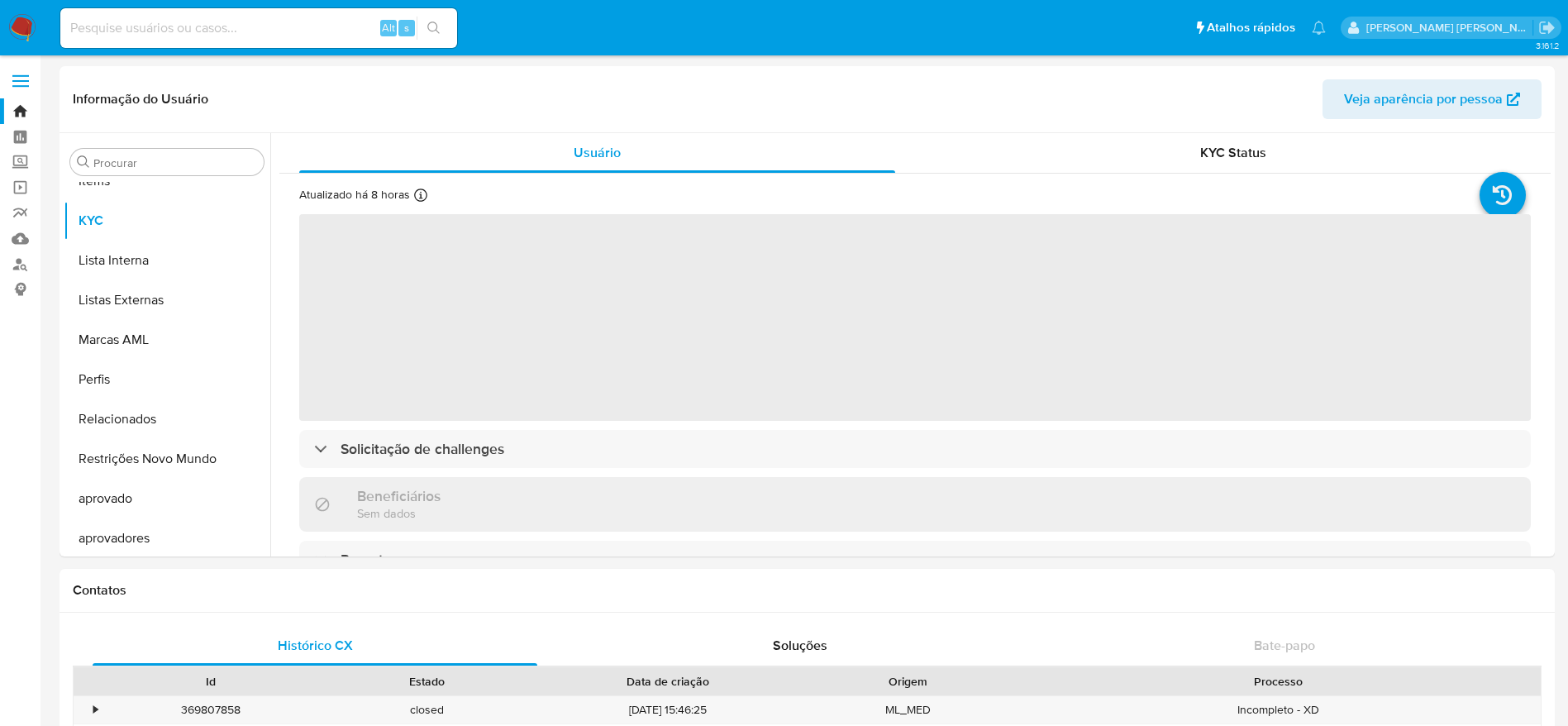
scroll to position [858, 0]
select select "10"
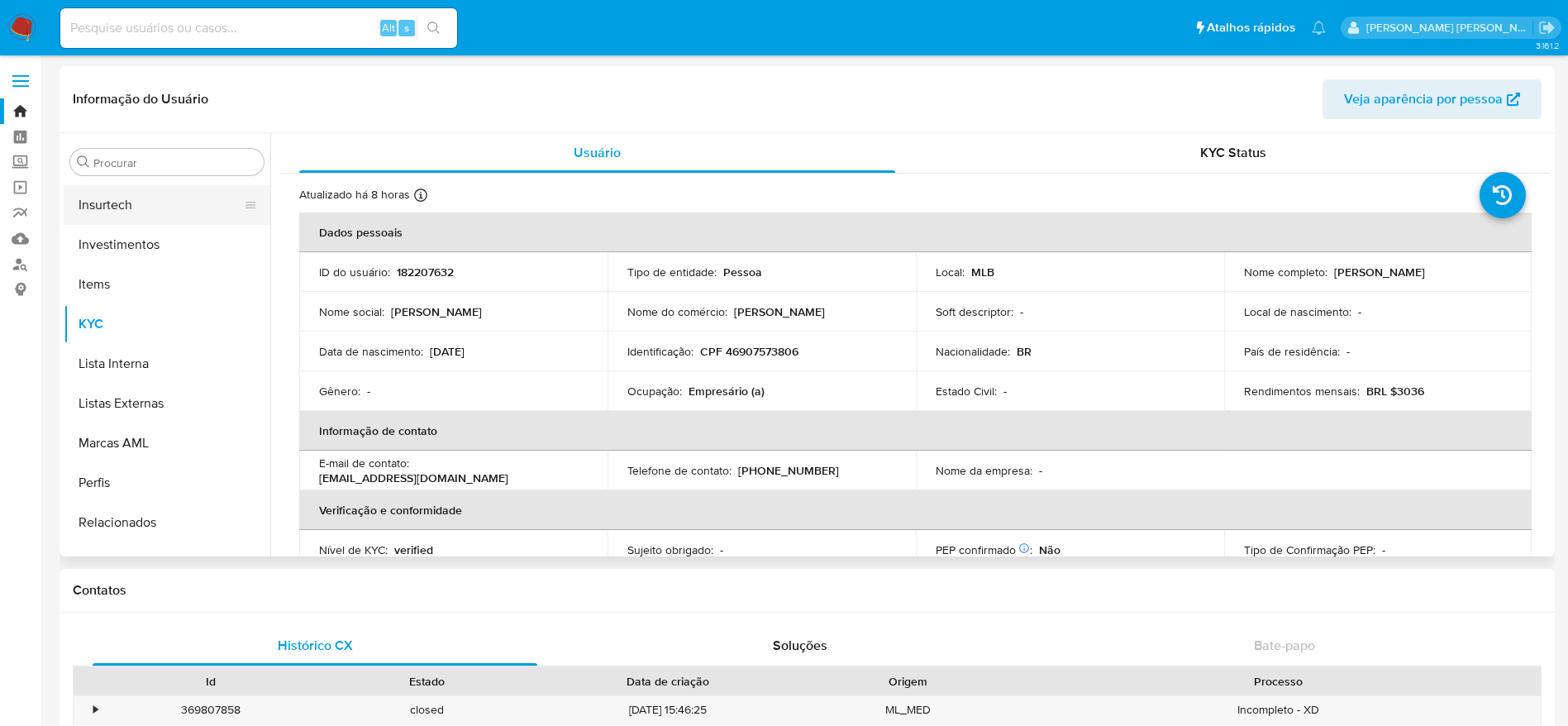
scroll to position [609, 0]
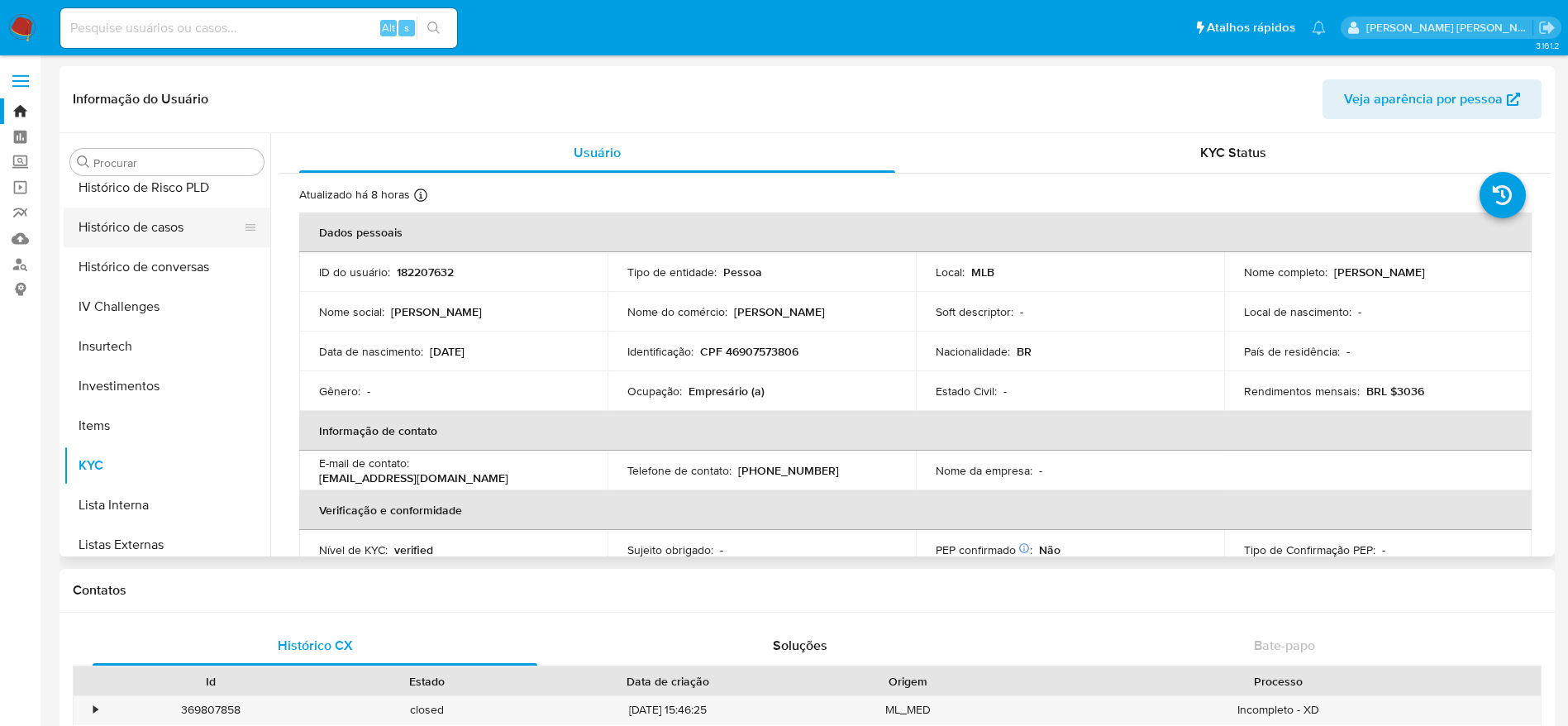
click at [143, 240] on button "Histórico de casos" at bounding box center [160, 227] width 193 height 40
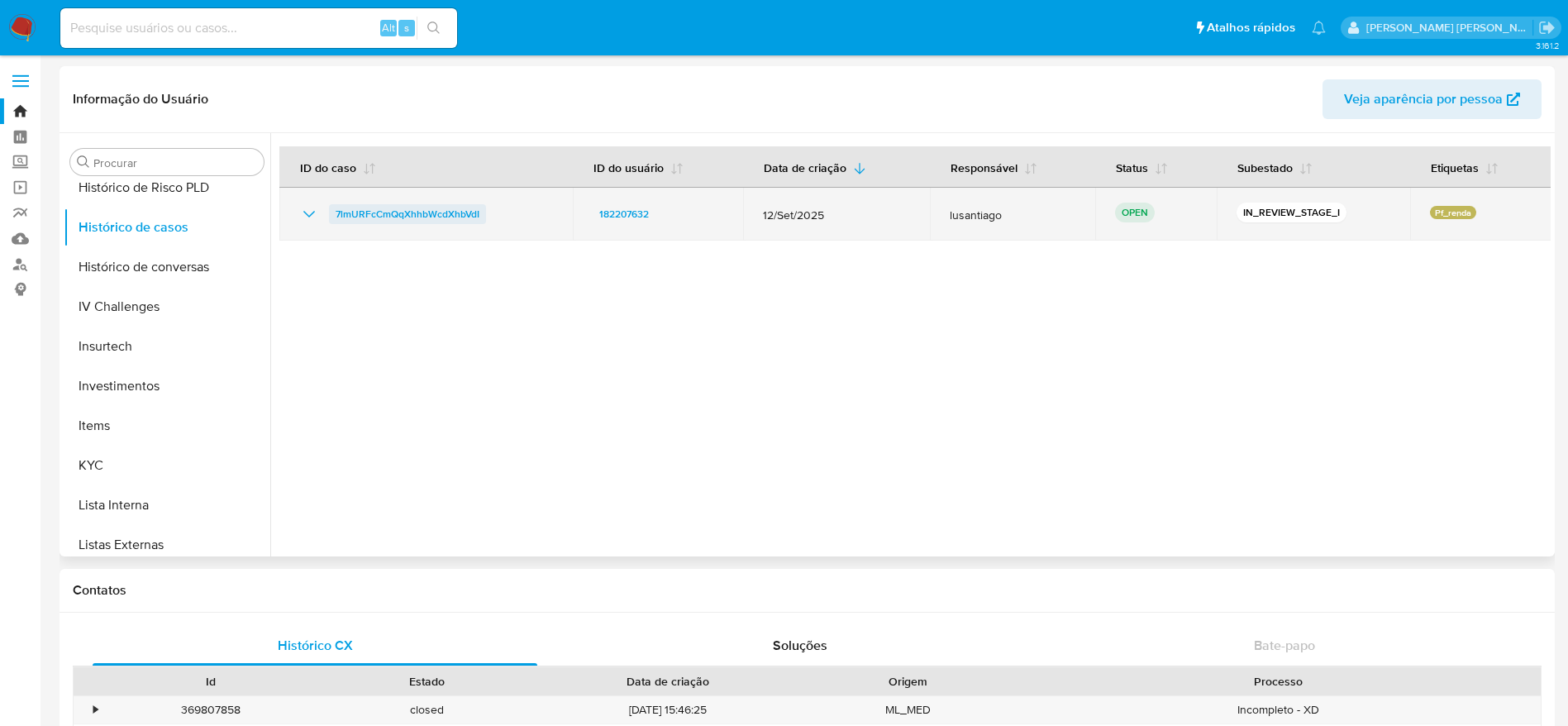
click at [433, 212] on span "7lmURFcCmQqXhhbWcdXhbVdI" at bounding box center [408, 214] width 144 height 20
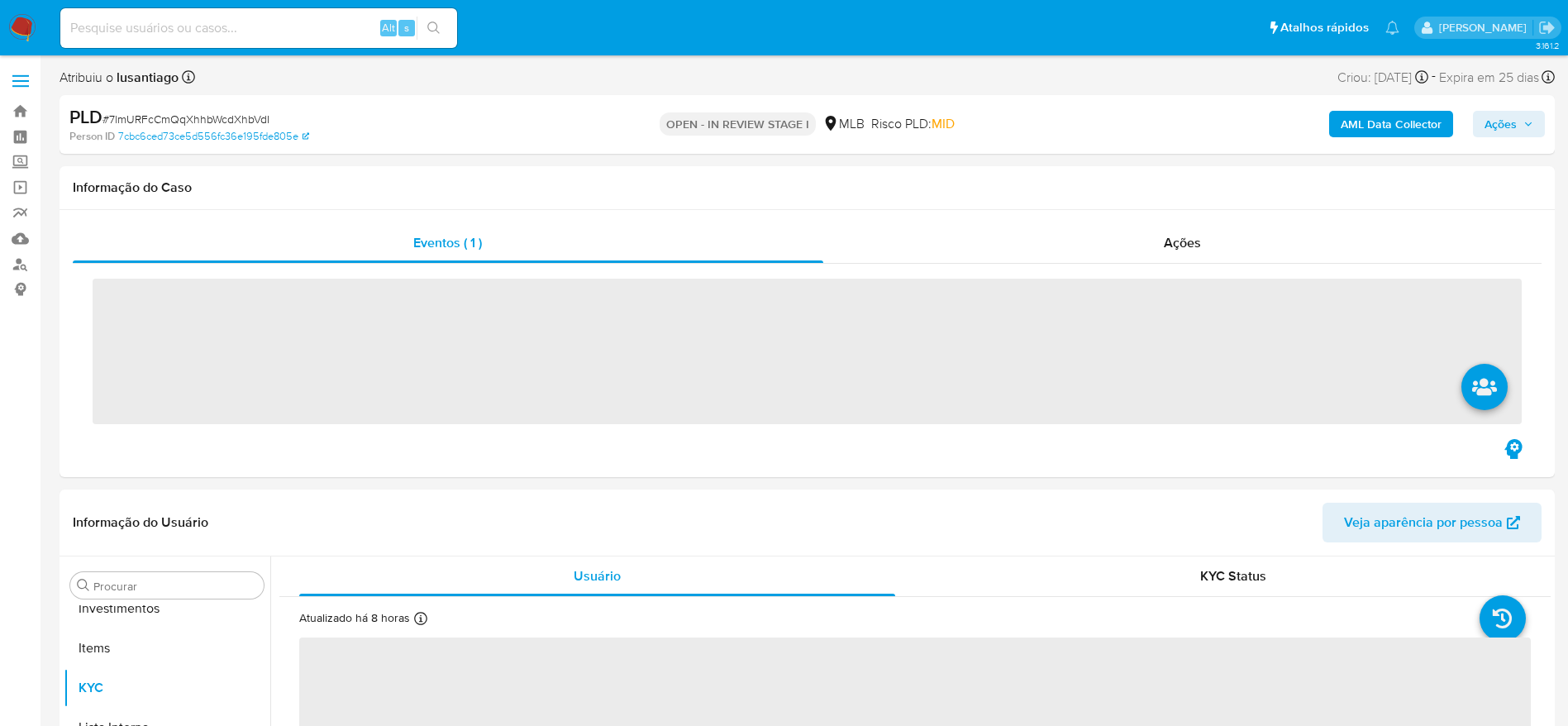
scroll to position [858, 0]
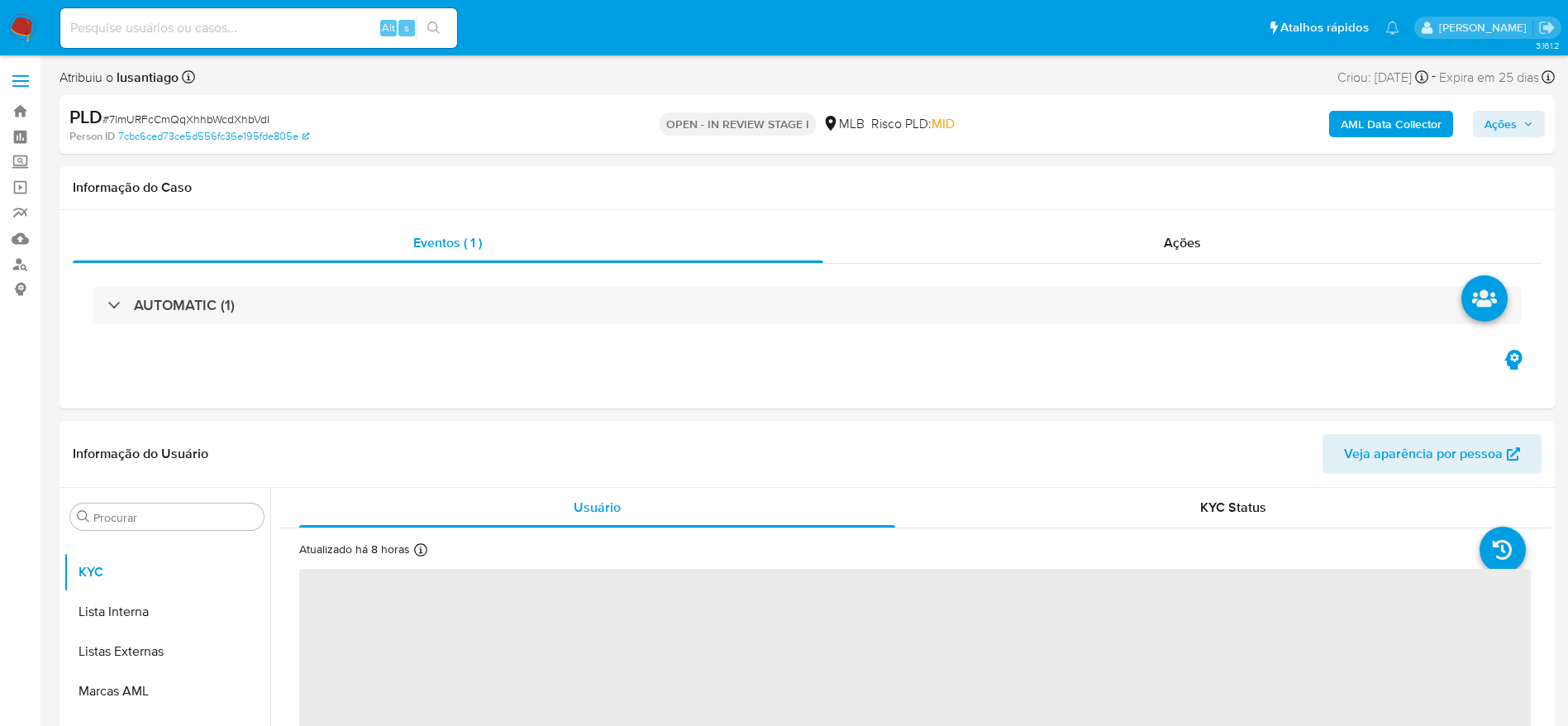
select select "10"
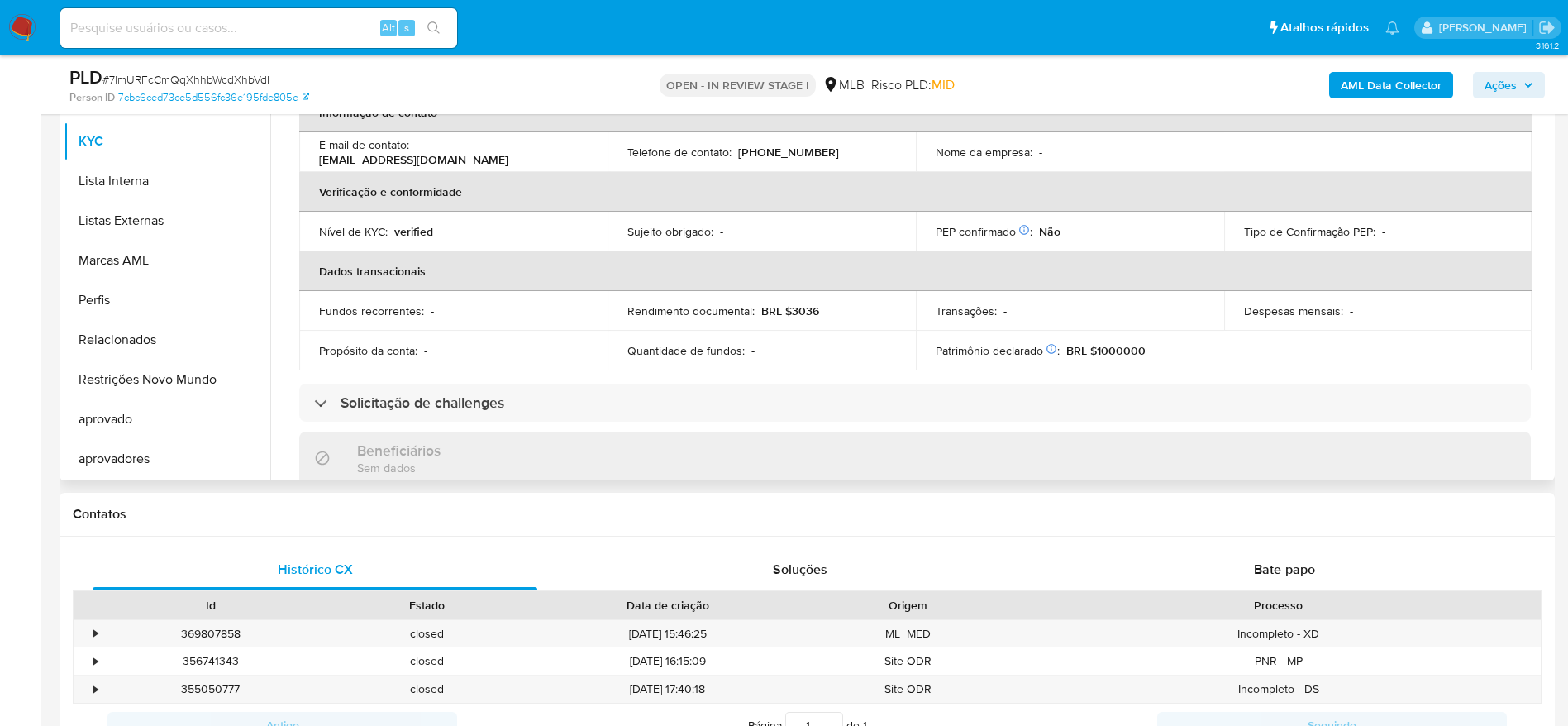
scroll to position [248, 0]
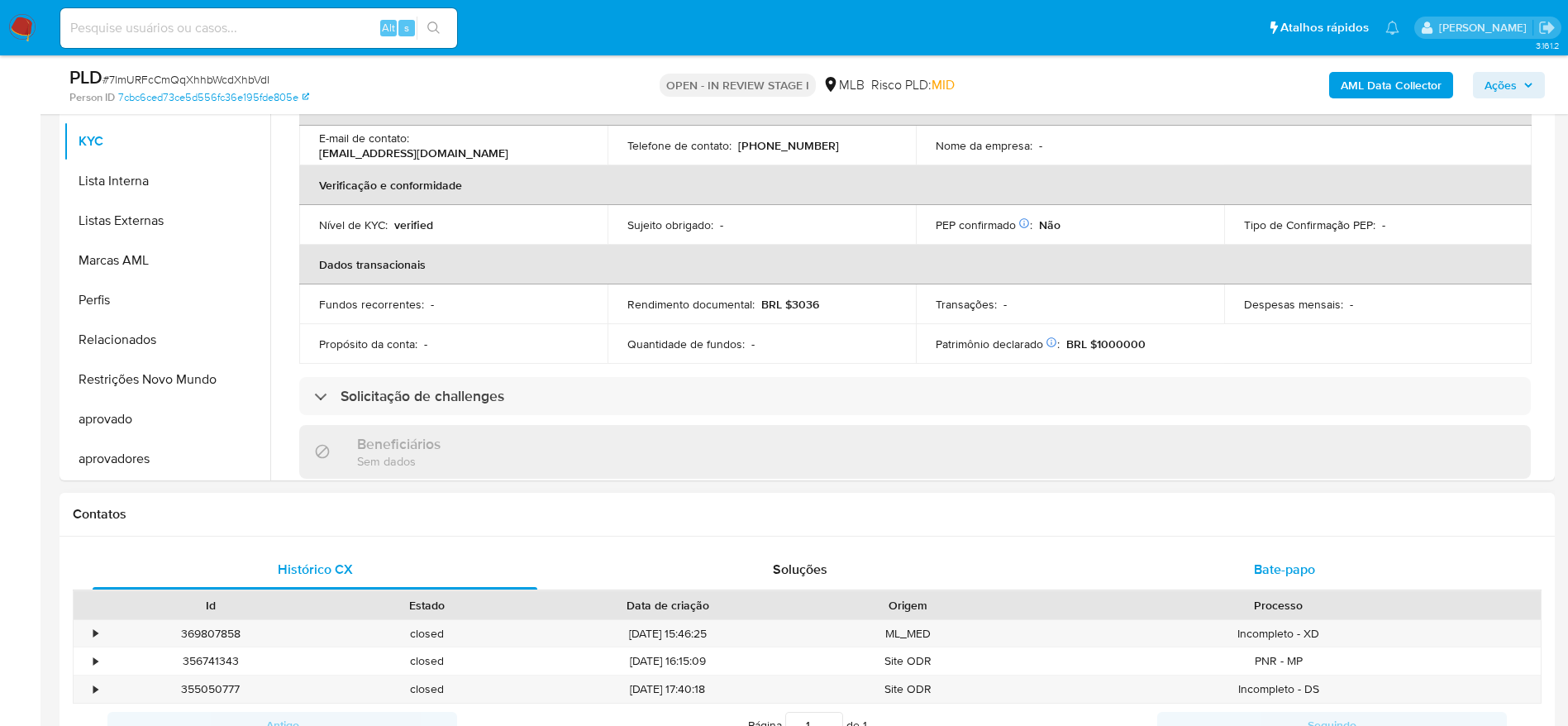
click at [1329, 577] on div "Bate-papo" at bounding box center [1284, 570] width 445 height 40
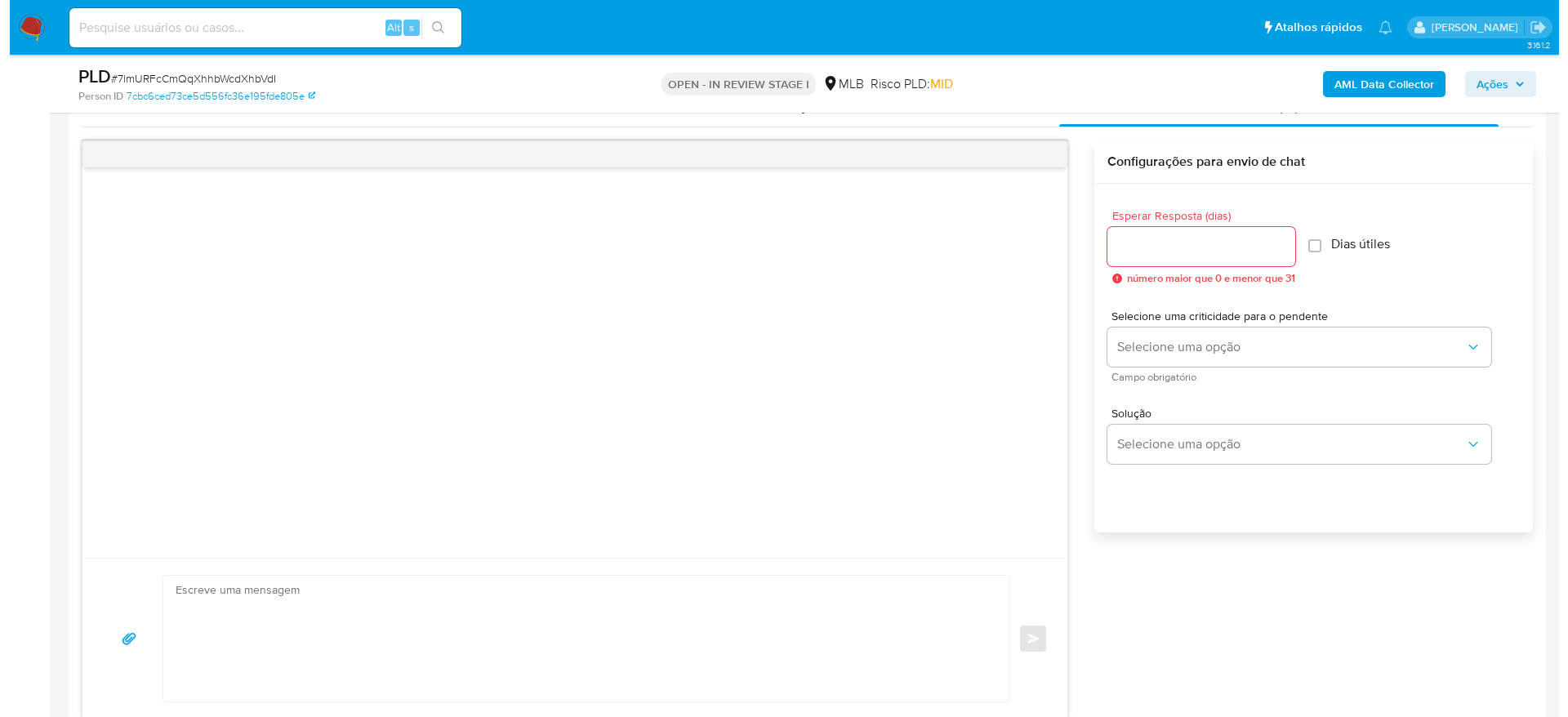
scroll to position [858, 0]
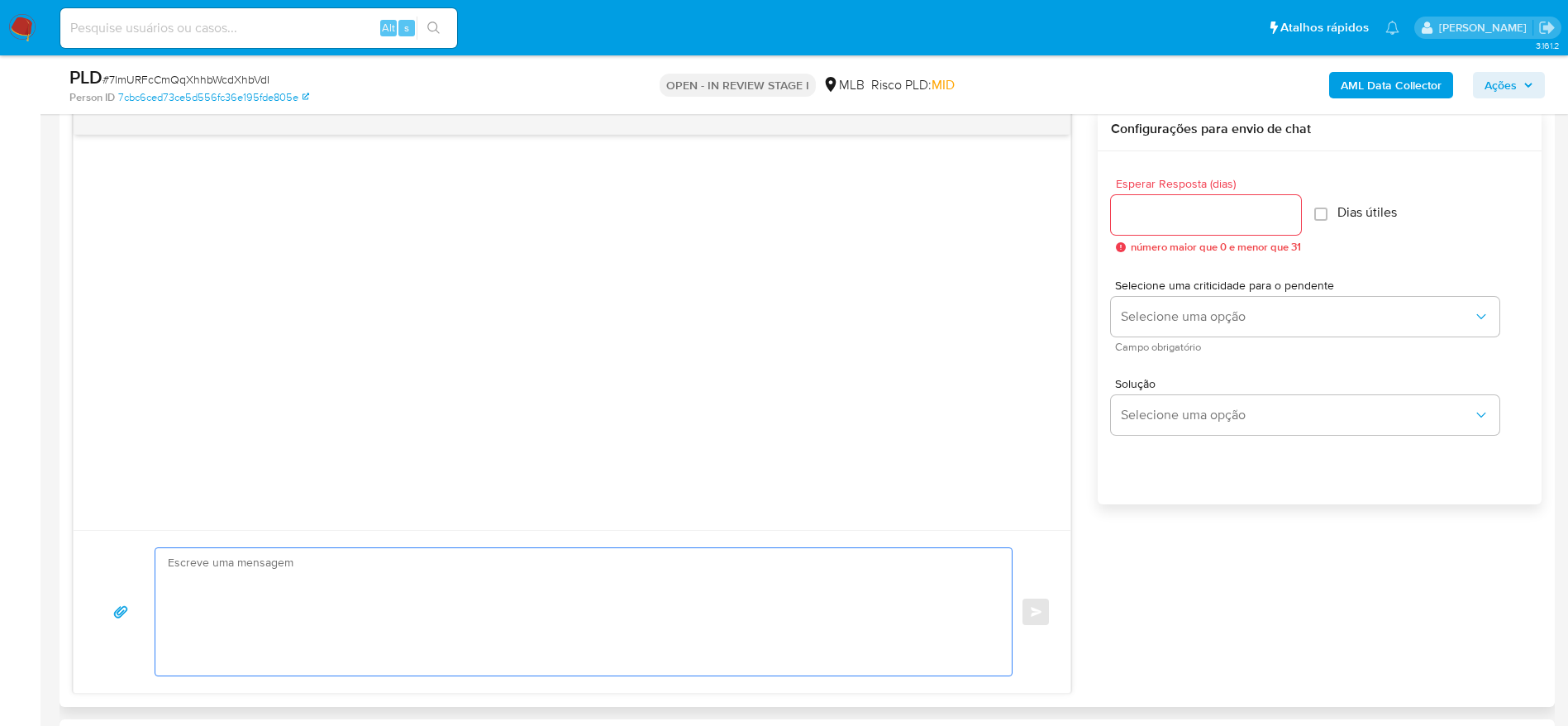
click at [417, 602] on textarea at bounding box center [580, 612] width 823 height 128
click at [1184, 219] on input "Esperar Resposta (dias)" at bounding box center [1206, 215] width 191 height 22
type input "3"
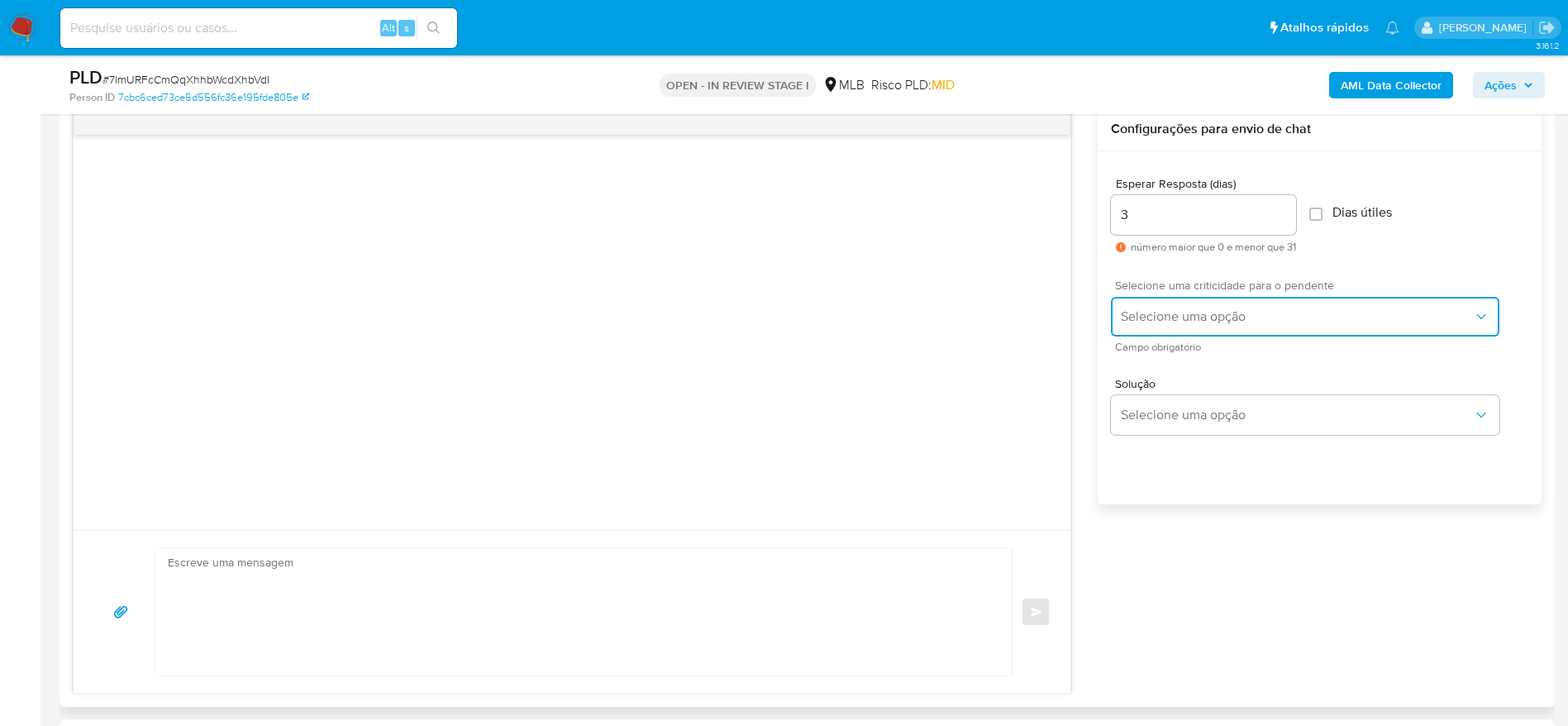
click at [1257, 305] on button "Selecione uma opção" at bounding box center [1305, 317] width 388 height 40
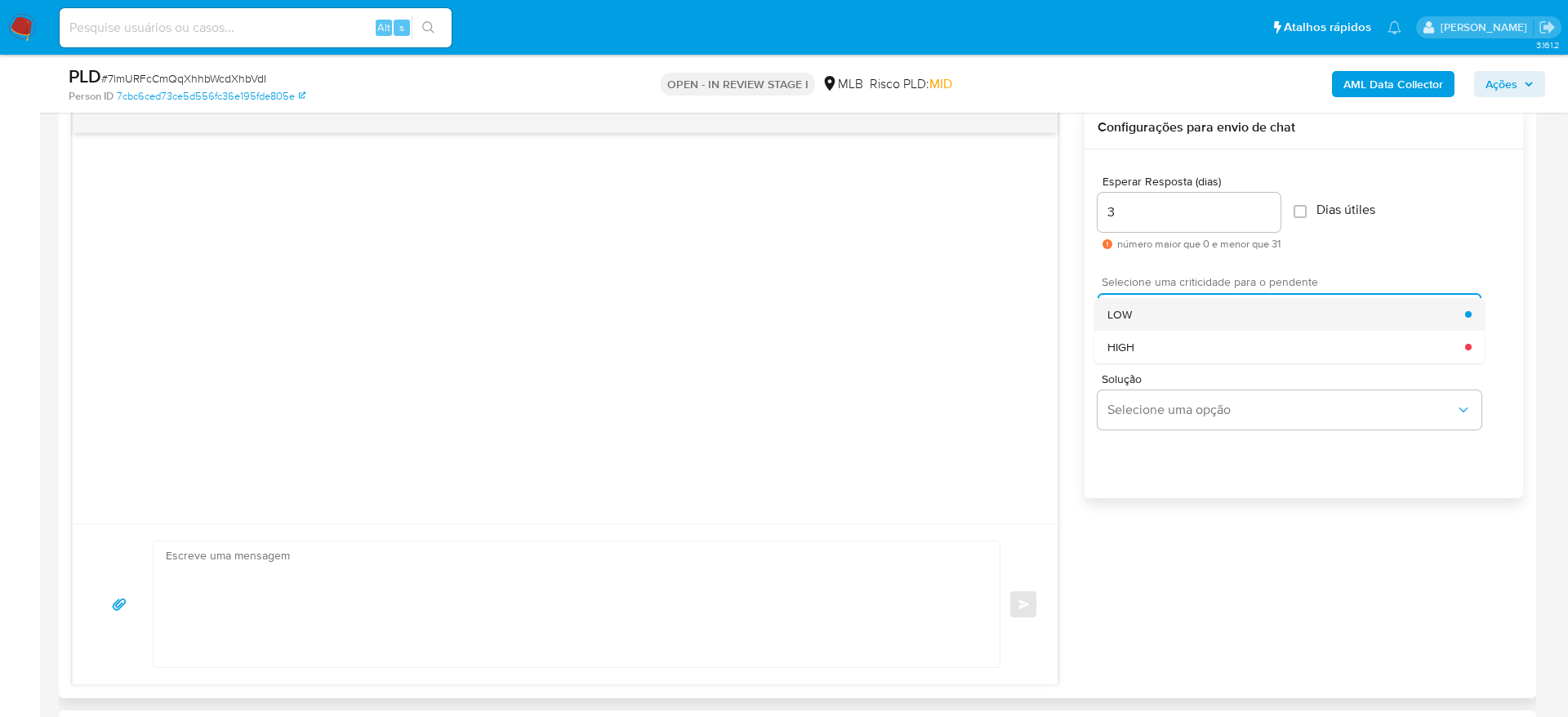
click at [1197, 315] on div "LOW" at bounding box center [1286, 314] width 358 height 33
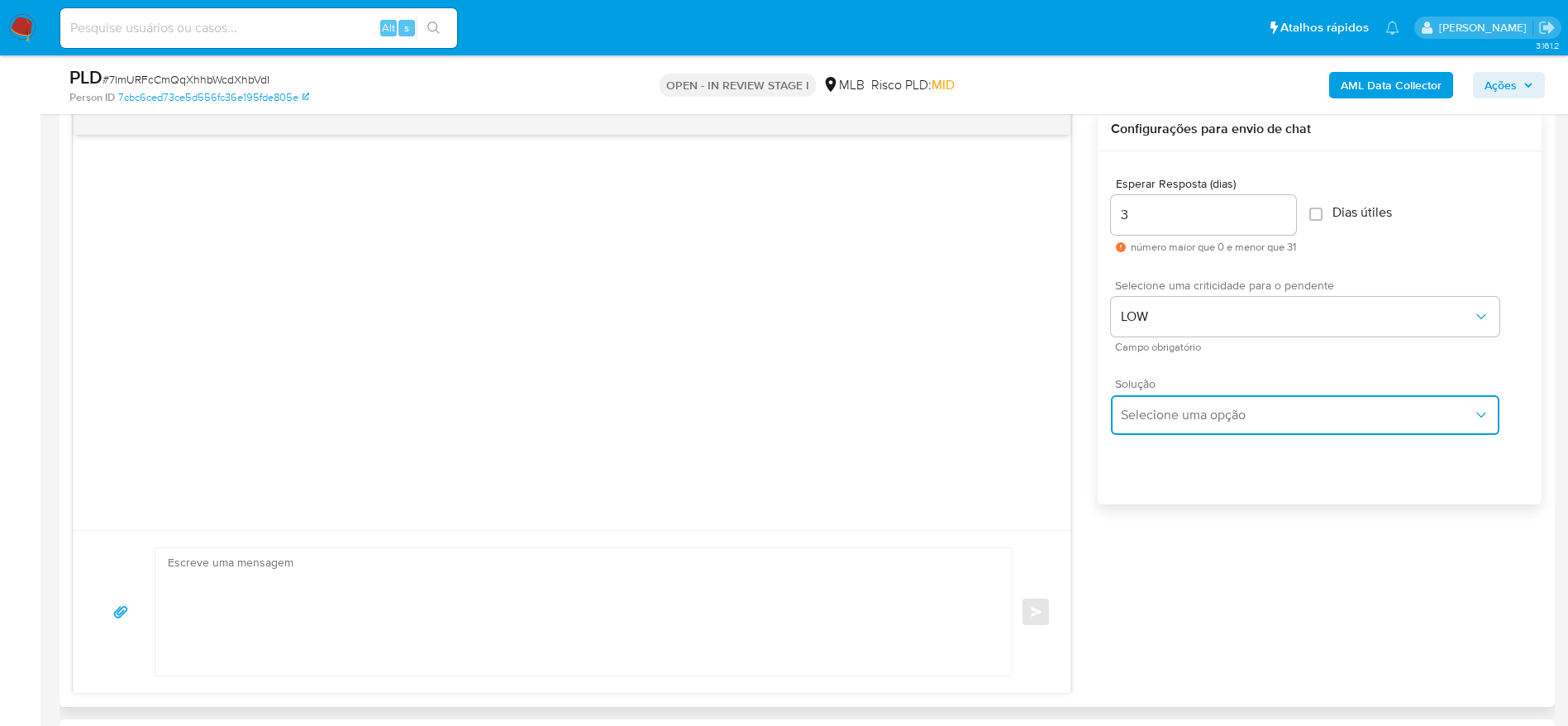
click at [1207, 415] on span "Selecione uma opção" at bounding box center [1296, 415] width 352 height 17
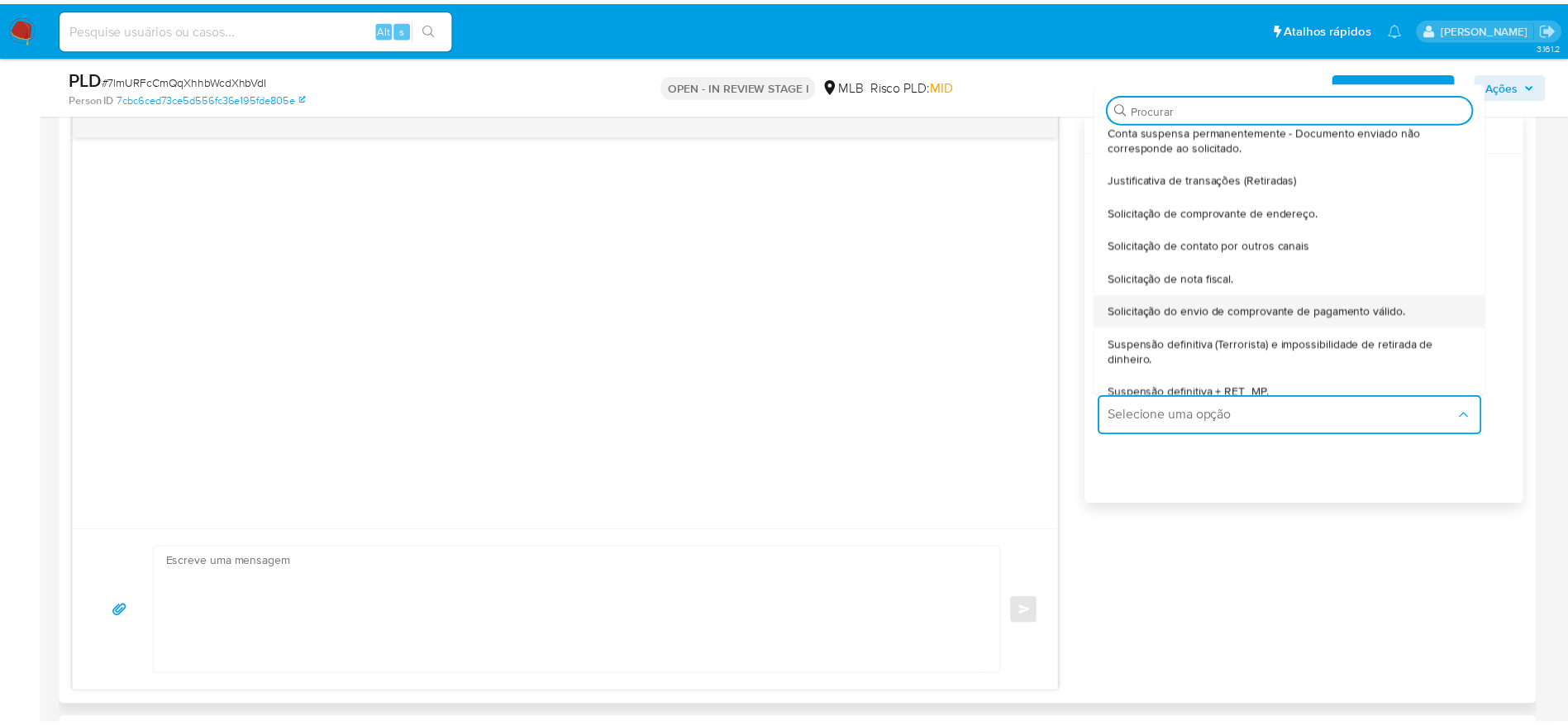
scroll to position [138, 0]
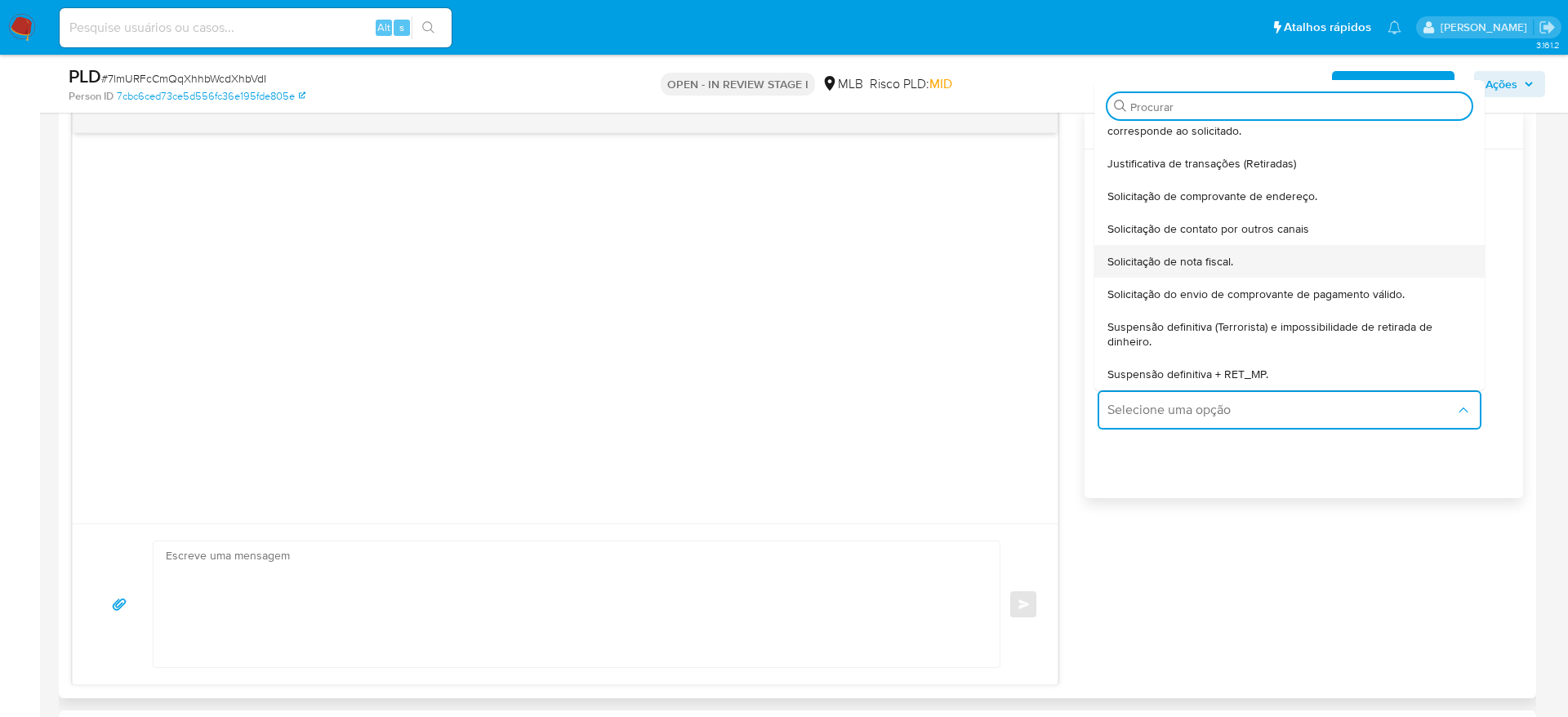
click at [1223, 251] on div "Solicitação de nota fiscal." at bounding box center [1289, 261] width 364 height 33
type textarea "Olá,Suspendemos a sua conta para uma verificação adicional de segurança.Por fav…"
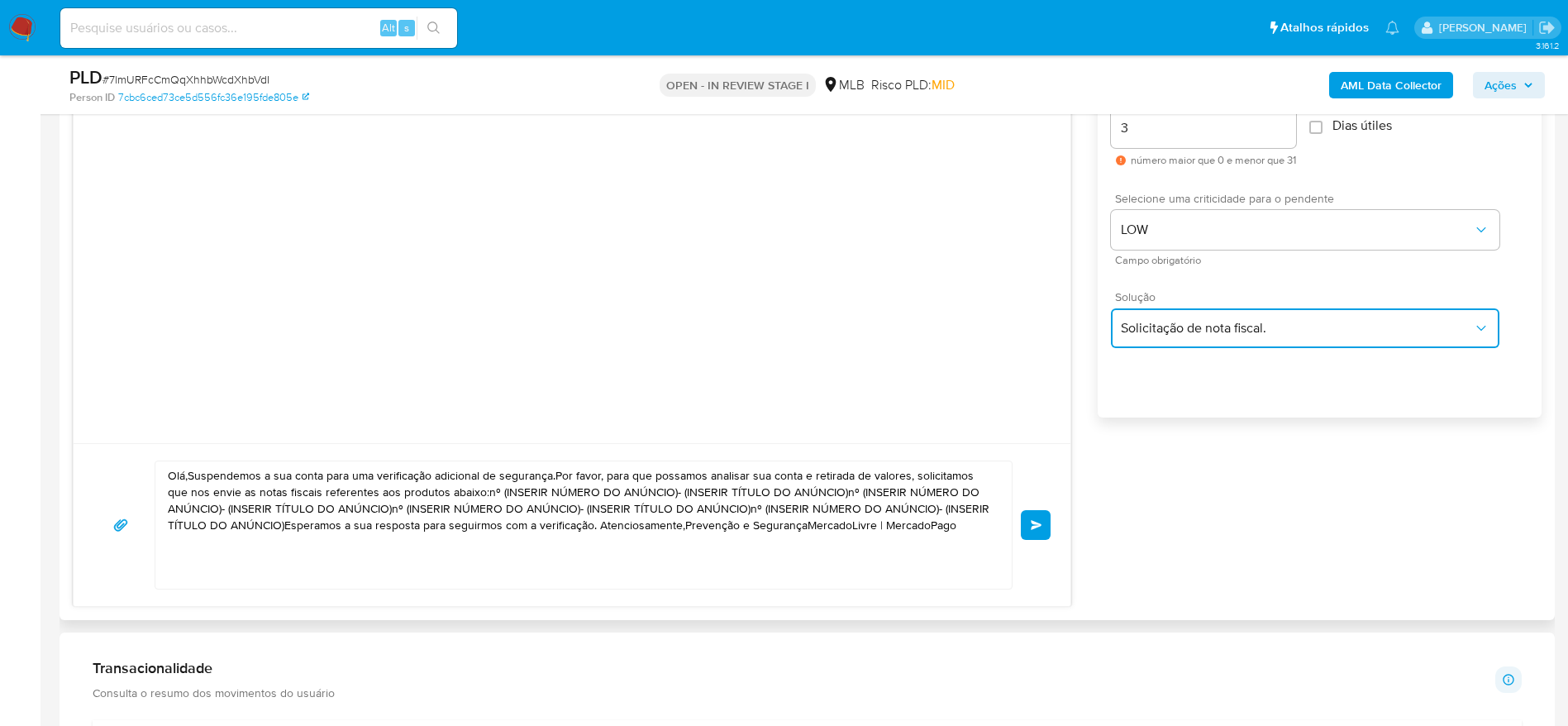
scroll to position [992, 0]
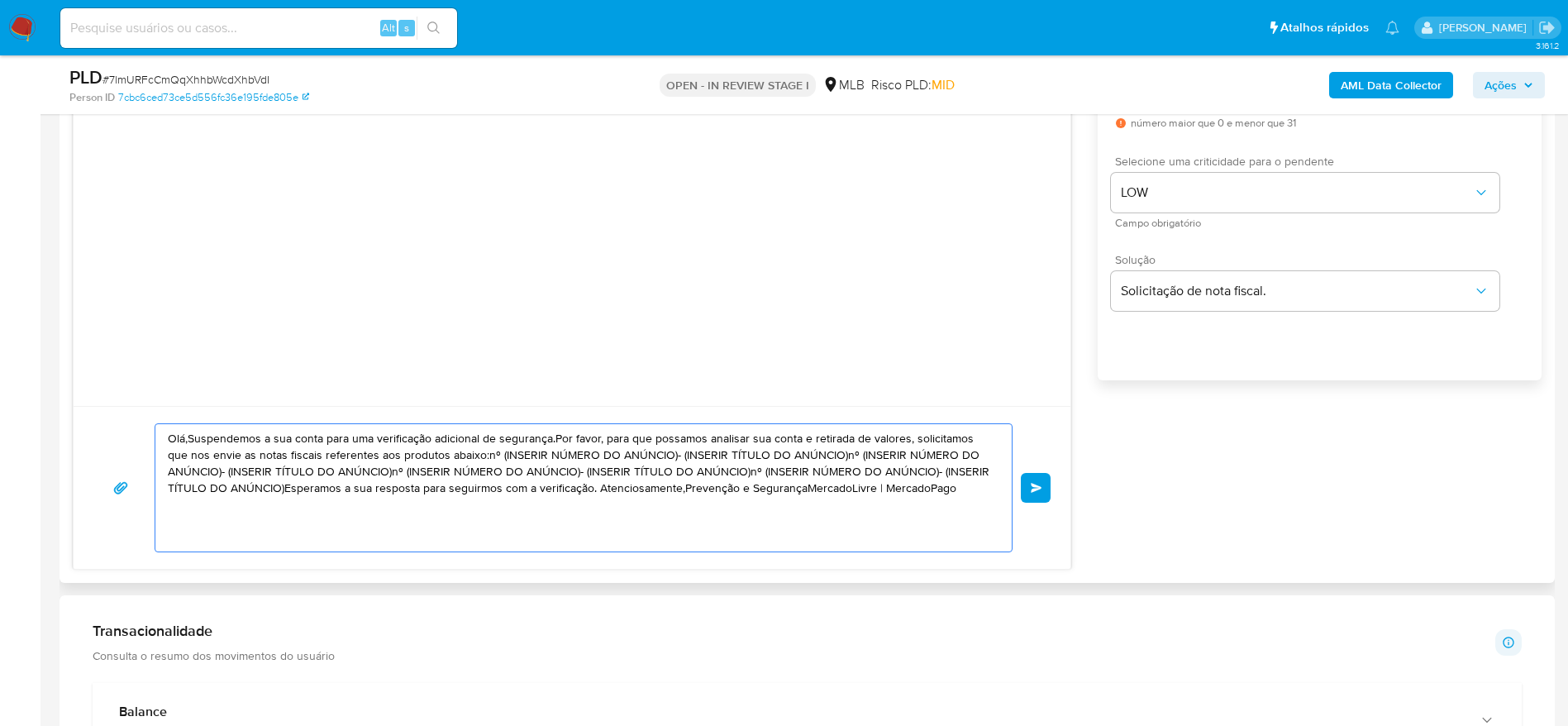
click at [725, 467] on textarea "Olá,Suspendemos a sua conta para uma verificação adicional de segurança.Por fav…" at bounding box center [580, 488] width 823 height 128
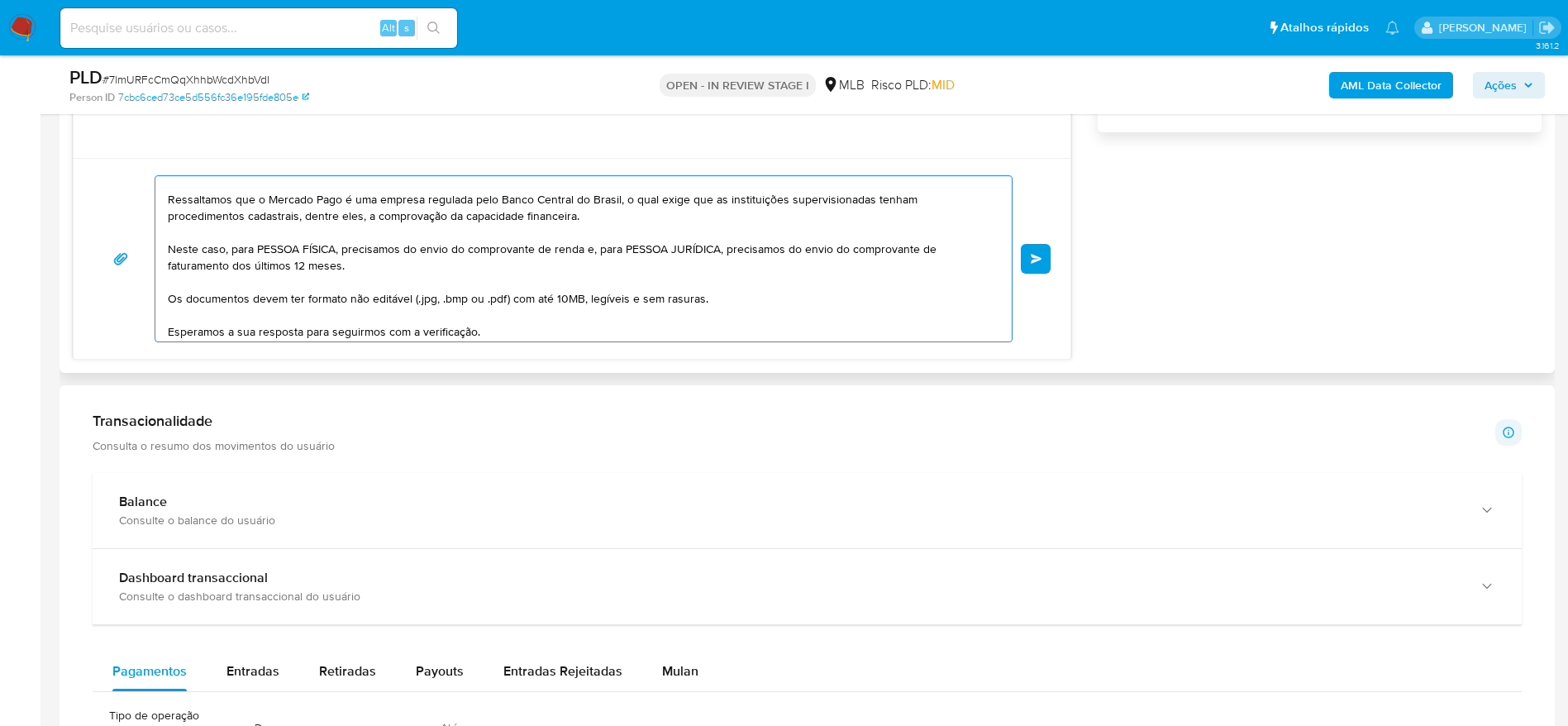
scroll to position [119, 0]
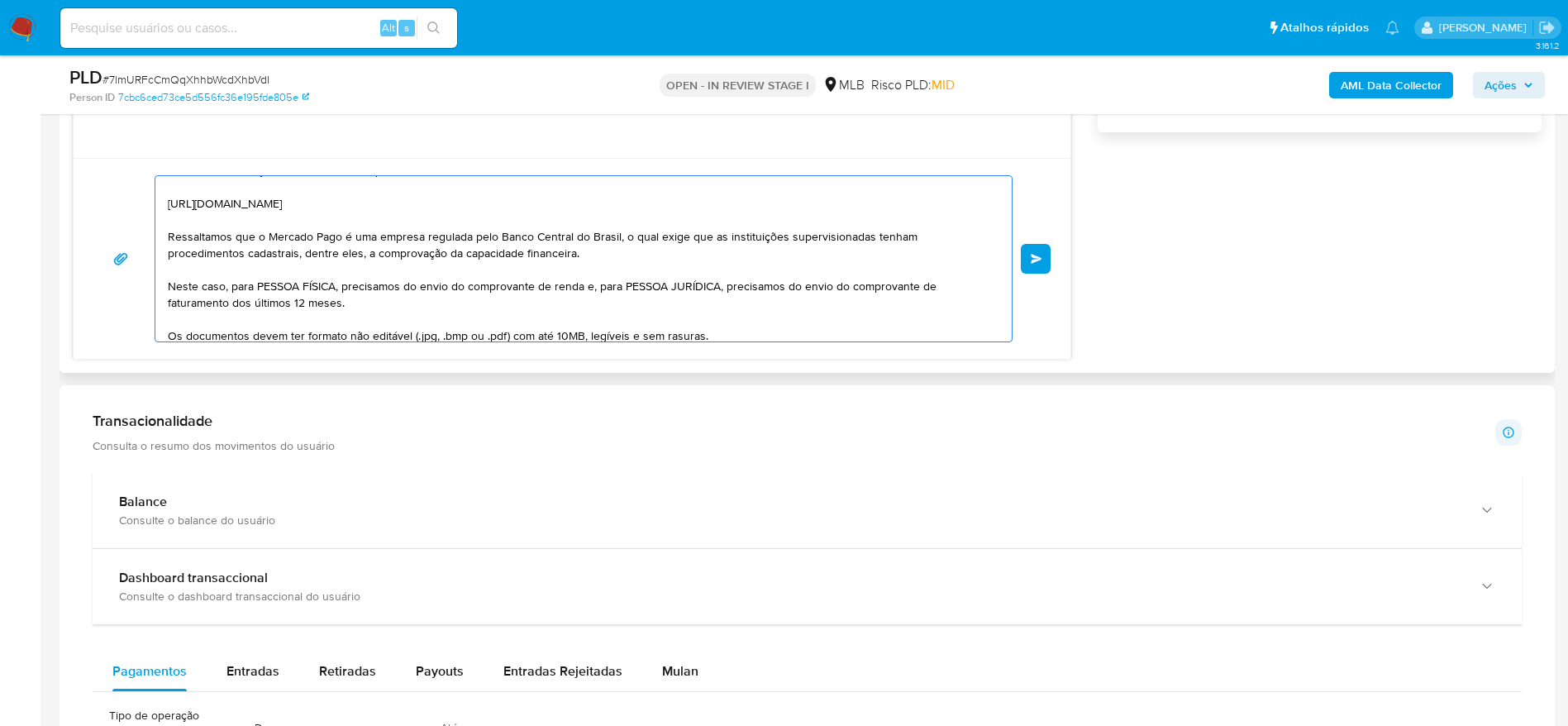
drag, startPoint x: 229, startPoint y: 289, endPoint x: 338, endPoint y: 287, distance: 109.0
click at [338, 287] on textarea "Olá! Estamos realizando uma verificação adicional de segurança em contas de usu…" at bounding box center [580, 259] width 823 height 166
drag, startPoint x: 475, startPoint y: 283, endPoint x: 498, endPoint y: 298, distance: 27.5
click at [498, 298] on textarea "Olá! Estamos realizando uma verificação adicional de segurança em contas de usu…" at bounding box center [580, 259] width 823 height 166
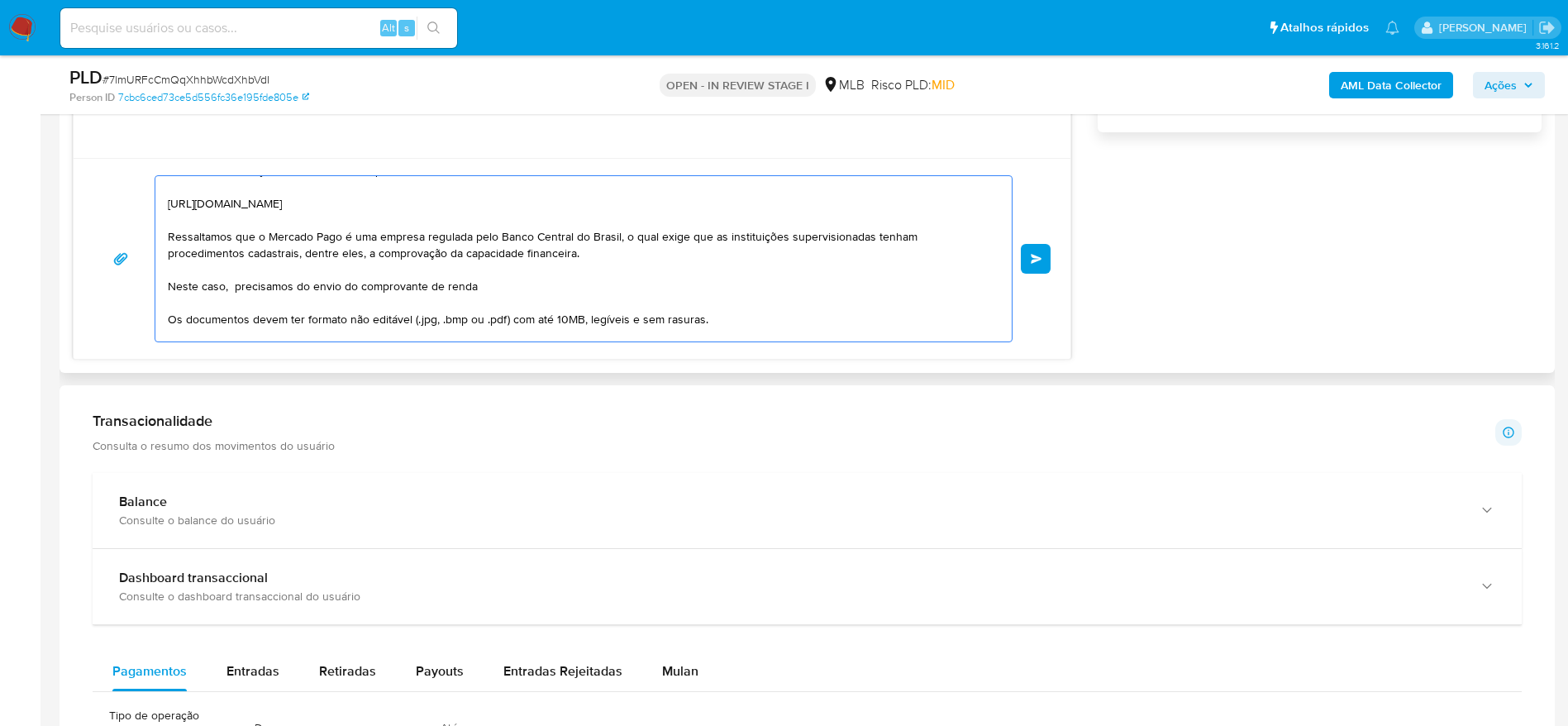
click at [234, 293] on textarea "Olá! Estamos realizando uma verificação adicional de segurança em contas de usu…" at bounding box center [580, 259] width 823 height 166
type textarea "Olá! Estamos realizando uma verificação adicional de segurança em contas de usu…"
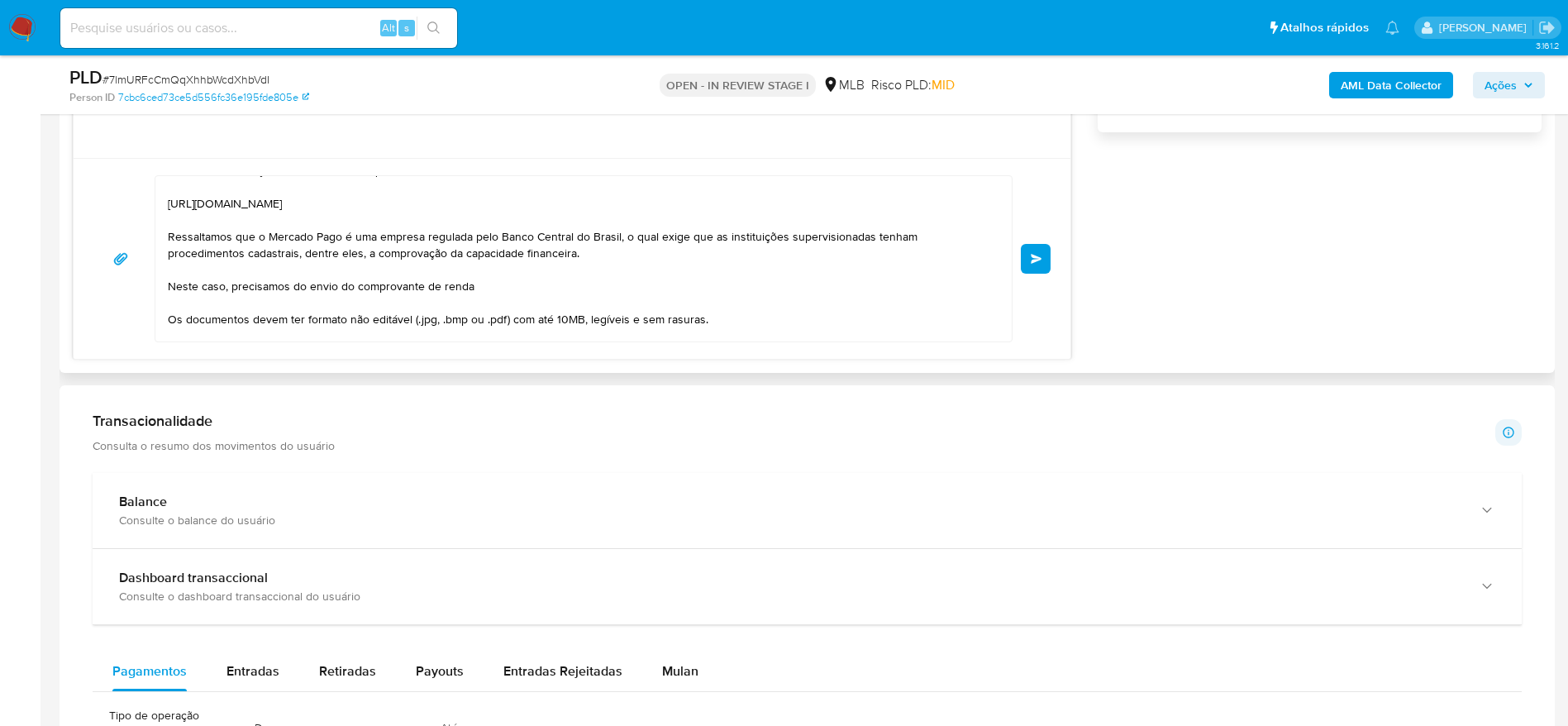
click at [1030, 254] on span "common.send" at bounding box center [1036, 259] width 12 height 10
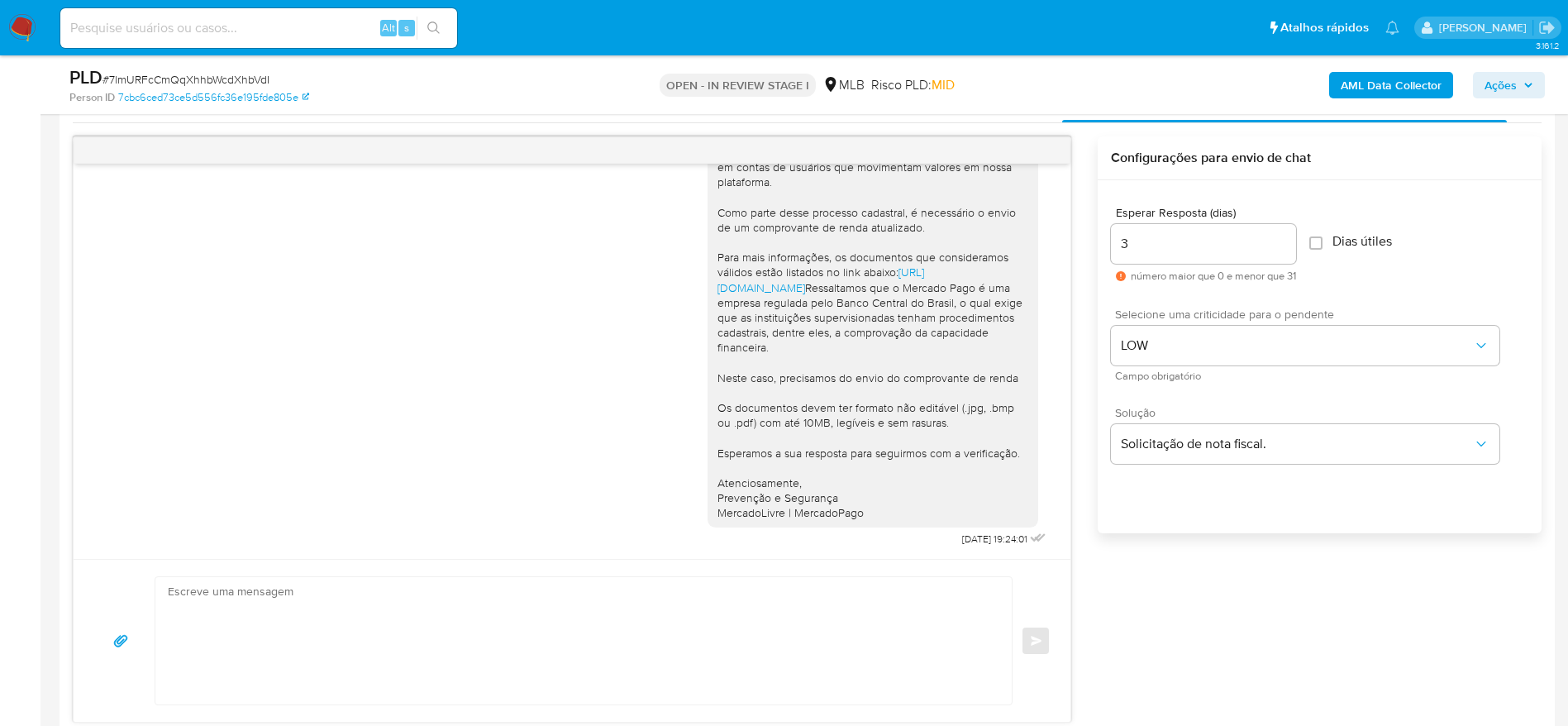
scroll to position [992, 0]
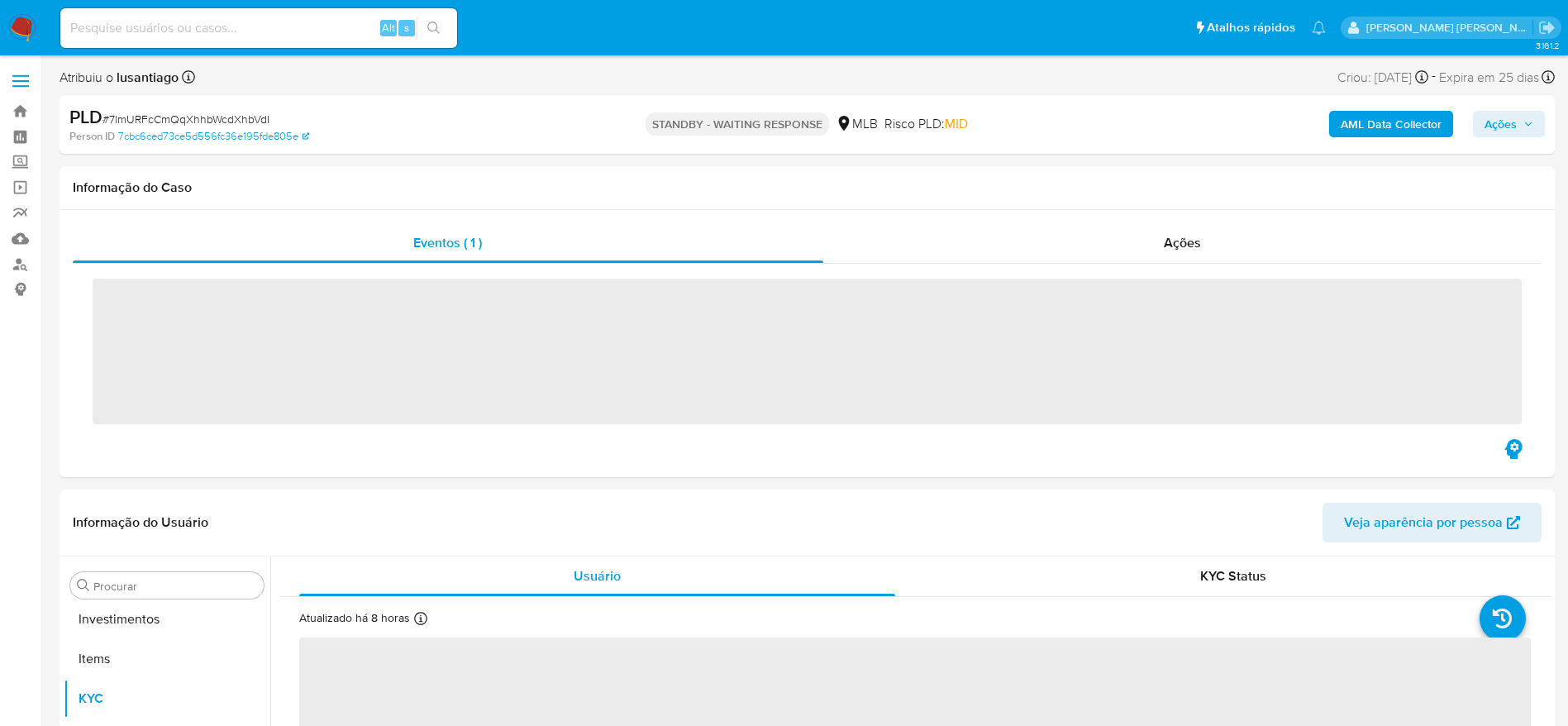
scroll to position [857, 0]
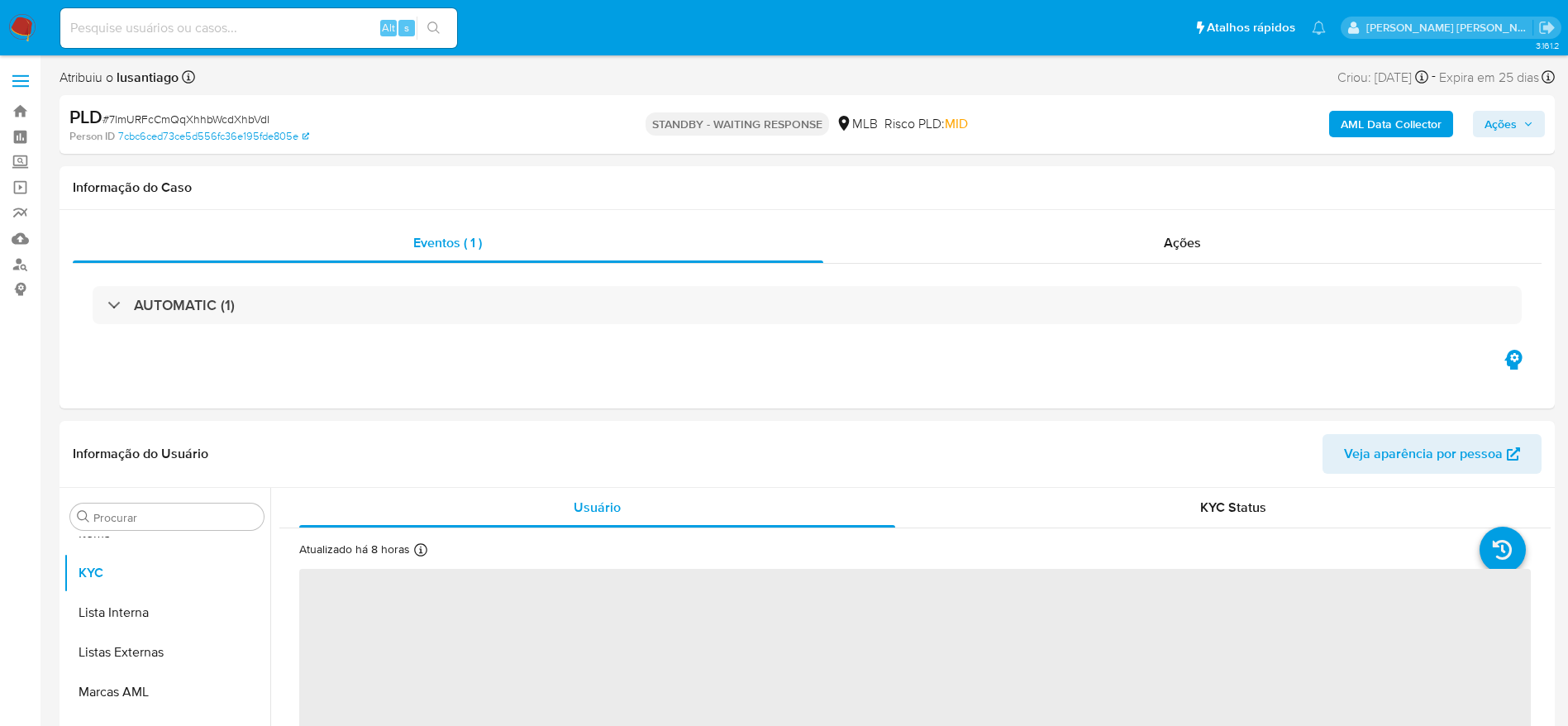
select select "10"
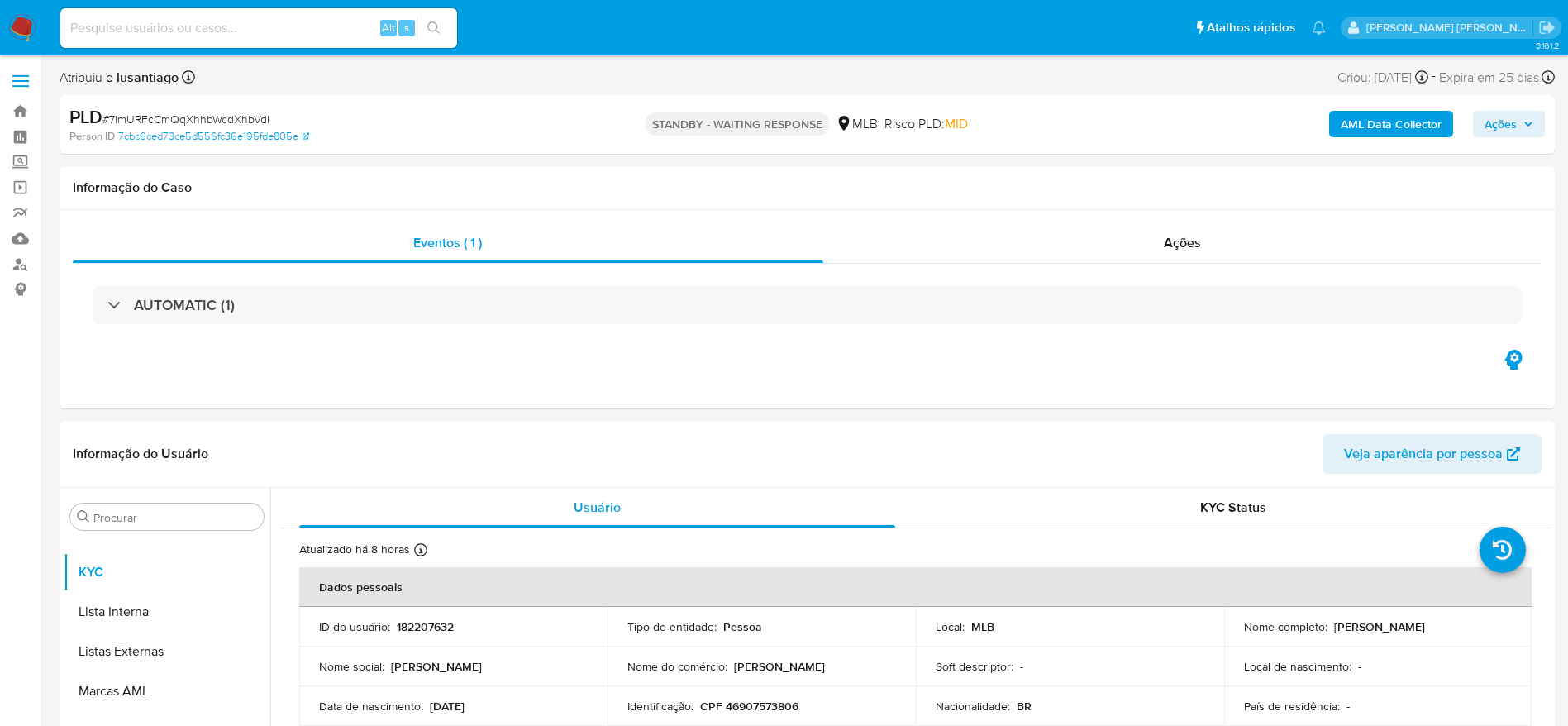
click at [267, 21] on input at bounding box center [258, 28] width 397 height 22
paste input "2320282422"
type input "2320282422"
click at [435, 33] on icon "search-icon" at bounding box center [434, 28] width 13 height 13
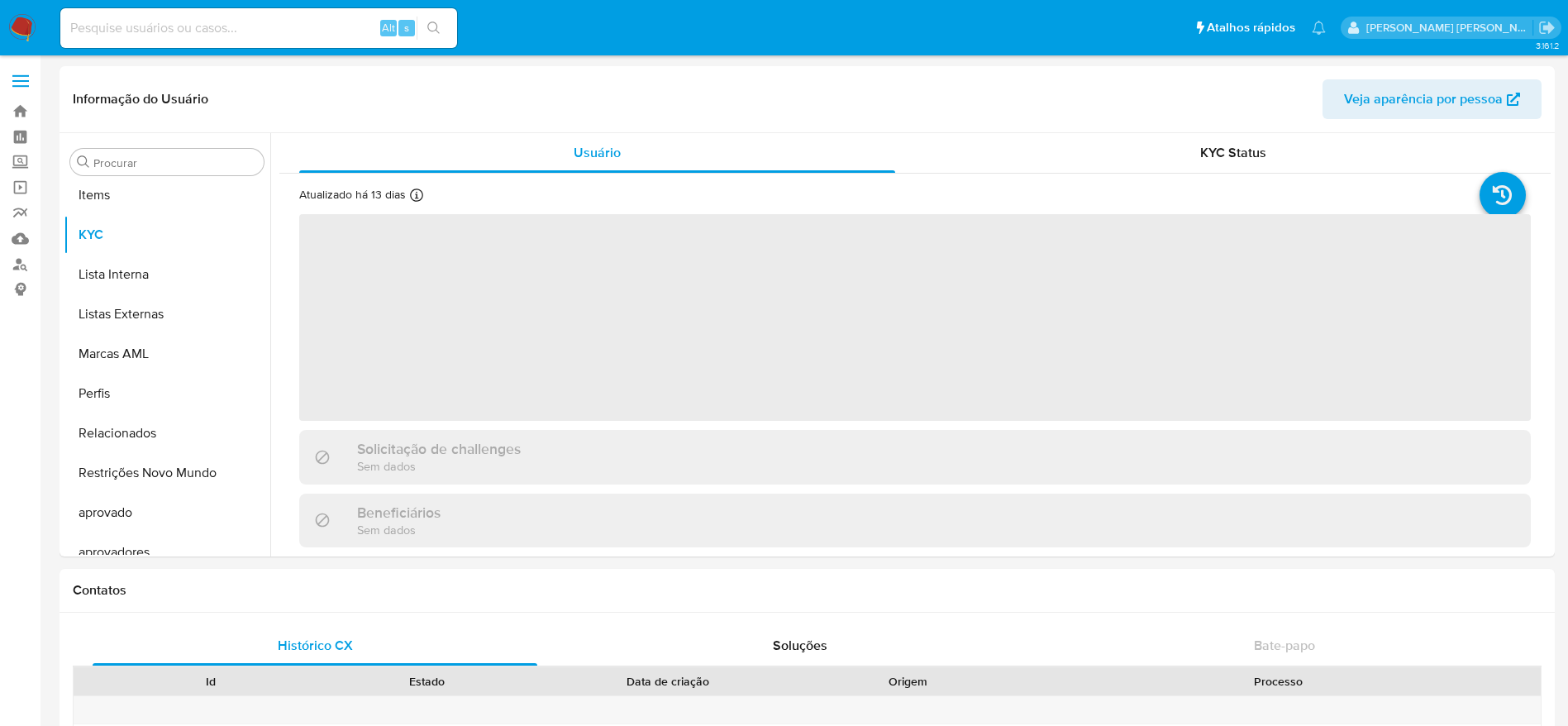
scroll to position [858, 0]
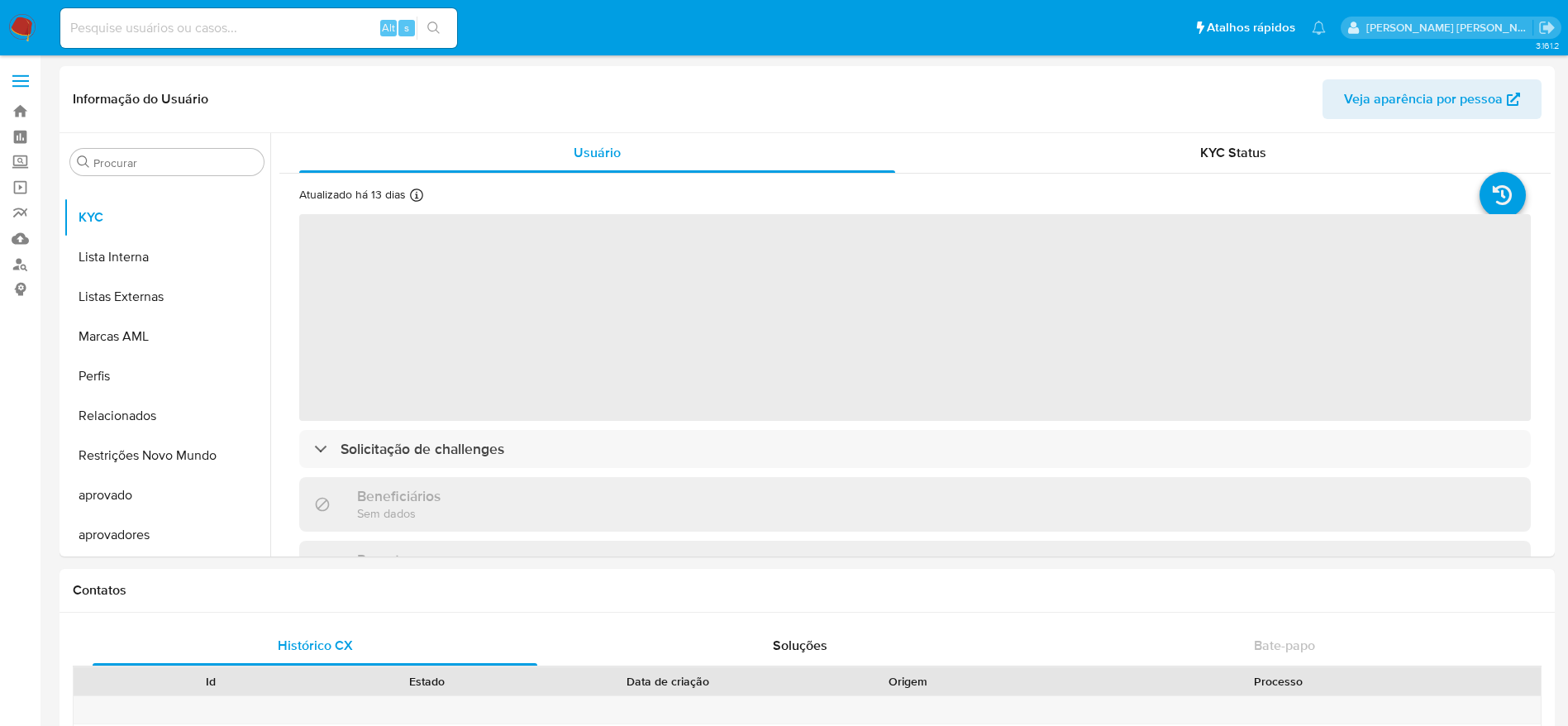
select select "10"
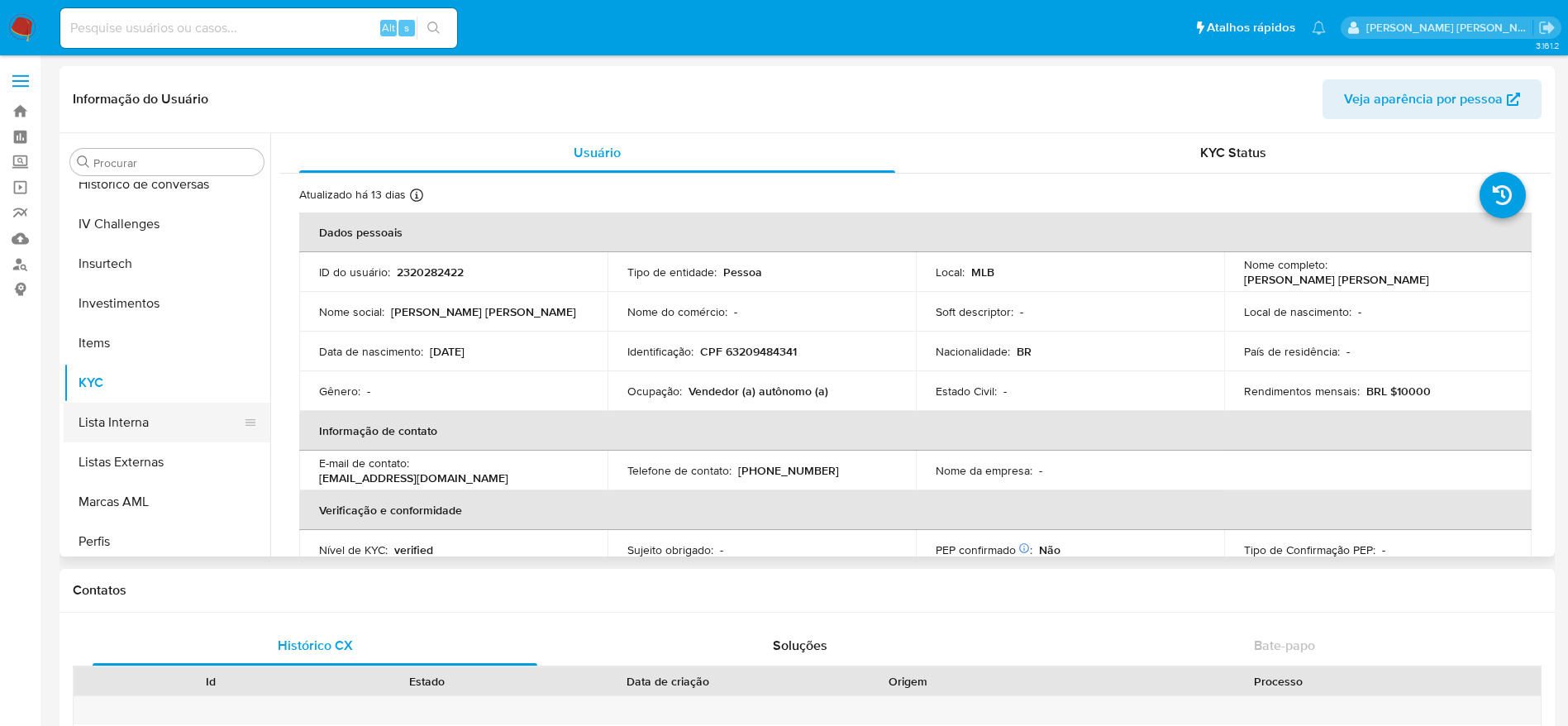
scroll to position [609, 0]
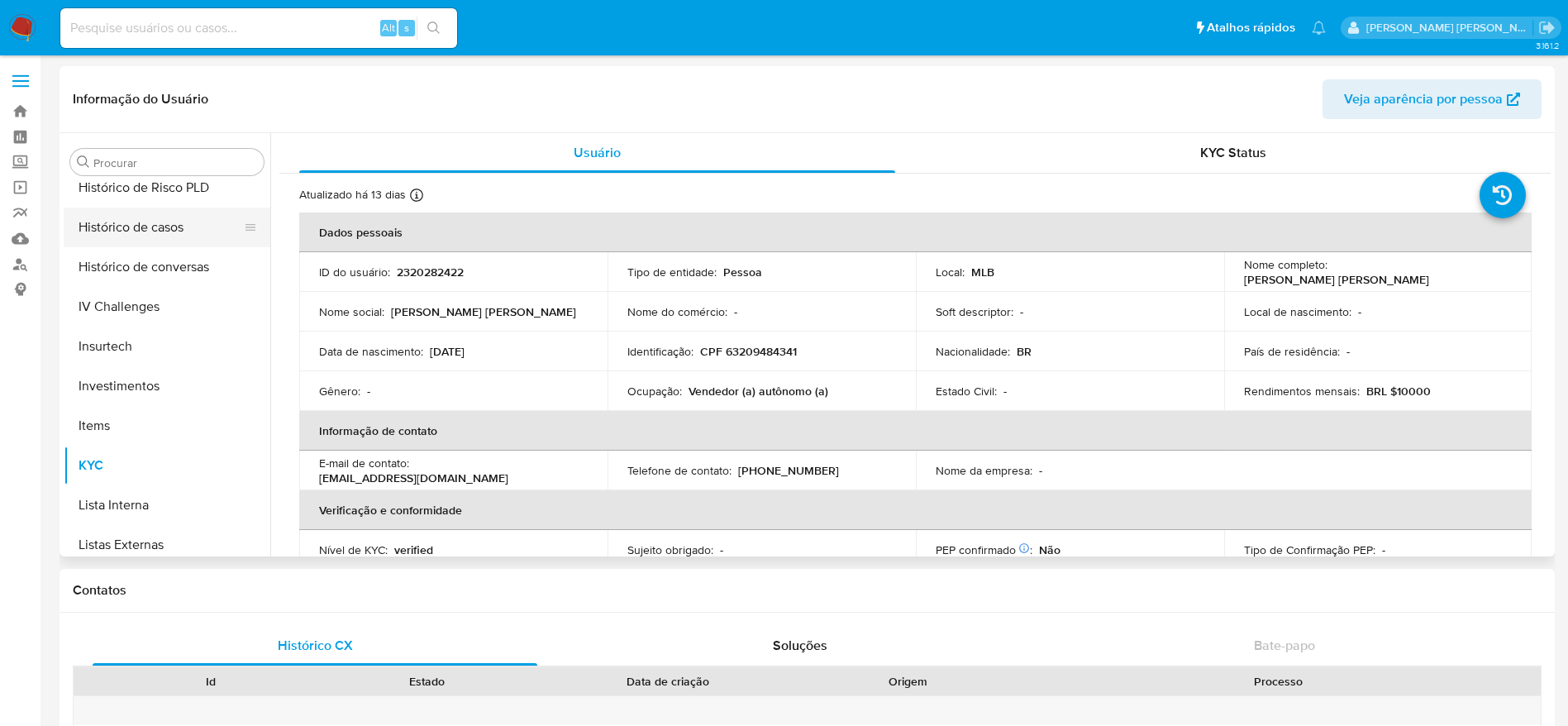
click at [128, 234] on button "Histórico de casos" at bounding box center [160, 227] width 193 height 40
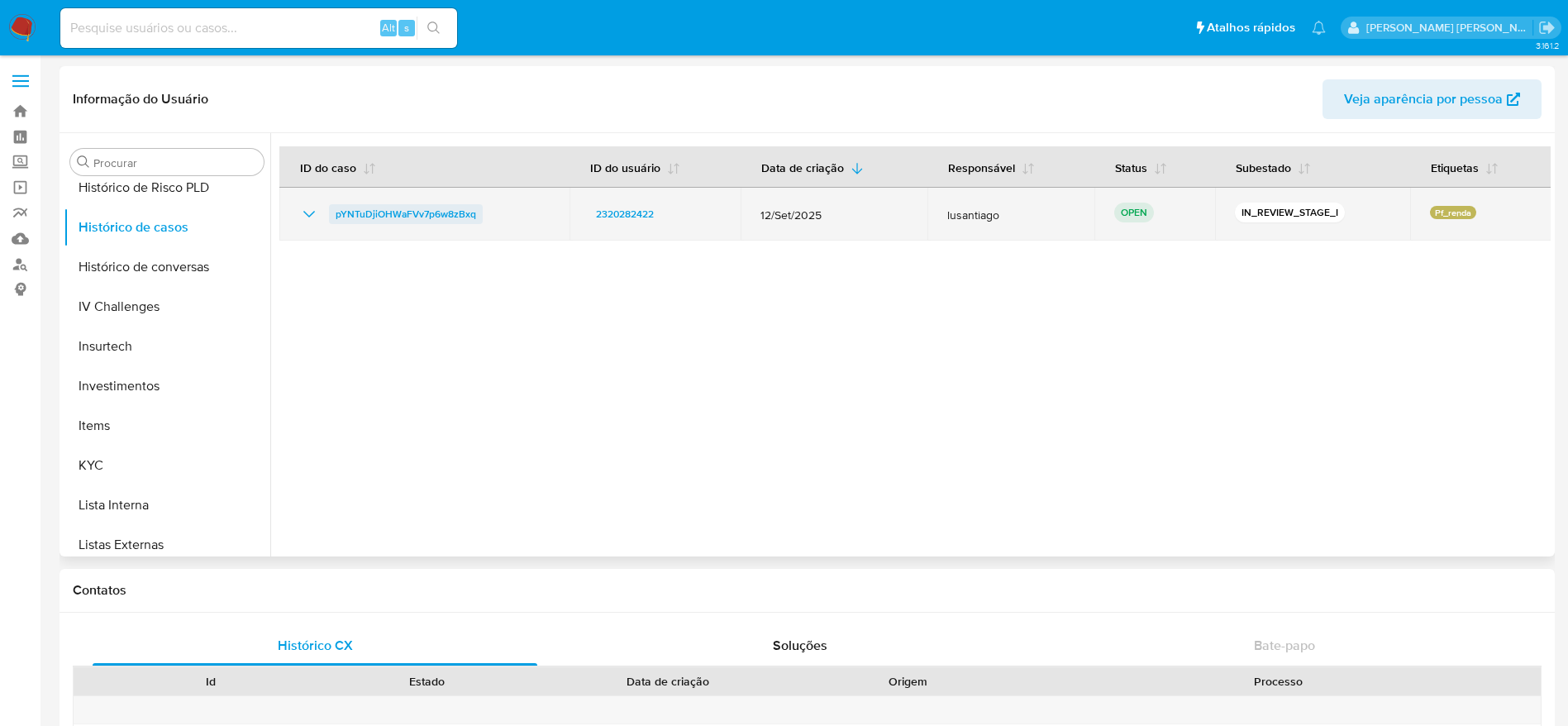
click at [392, 215] on span "pYNTuDjiOHWaFVv7p6w8zBxq" at bounding box center [406, 214] width 141 height 20
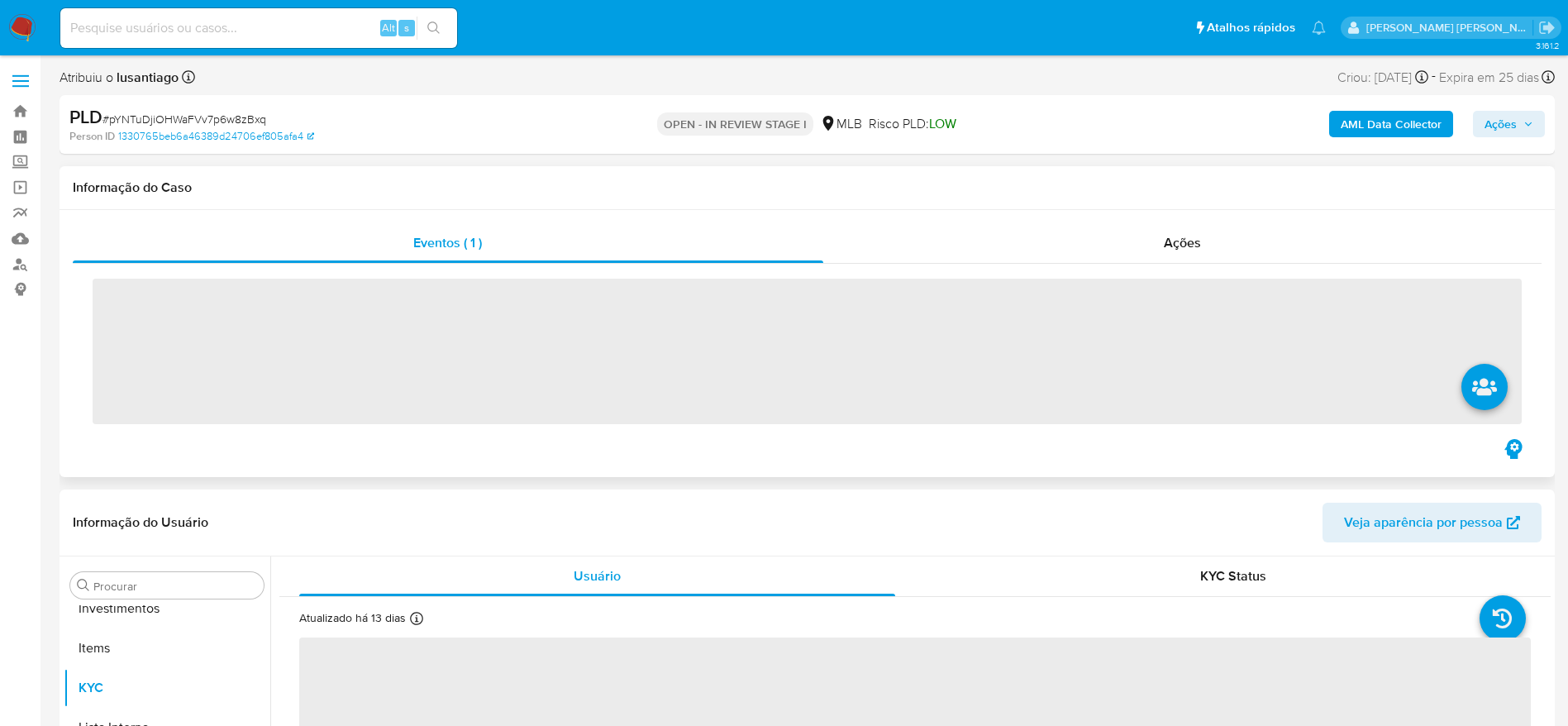
scroll to position [858, 0]
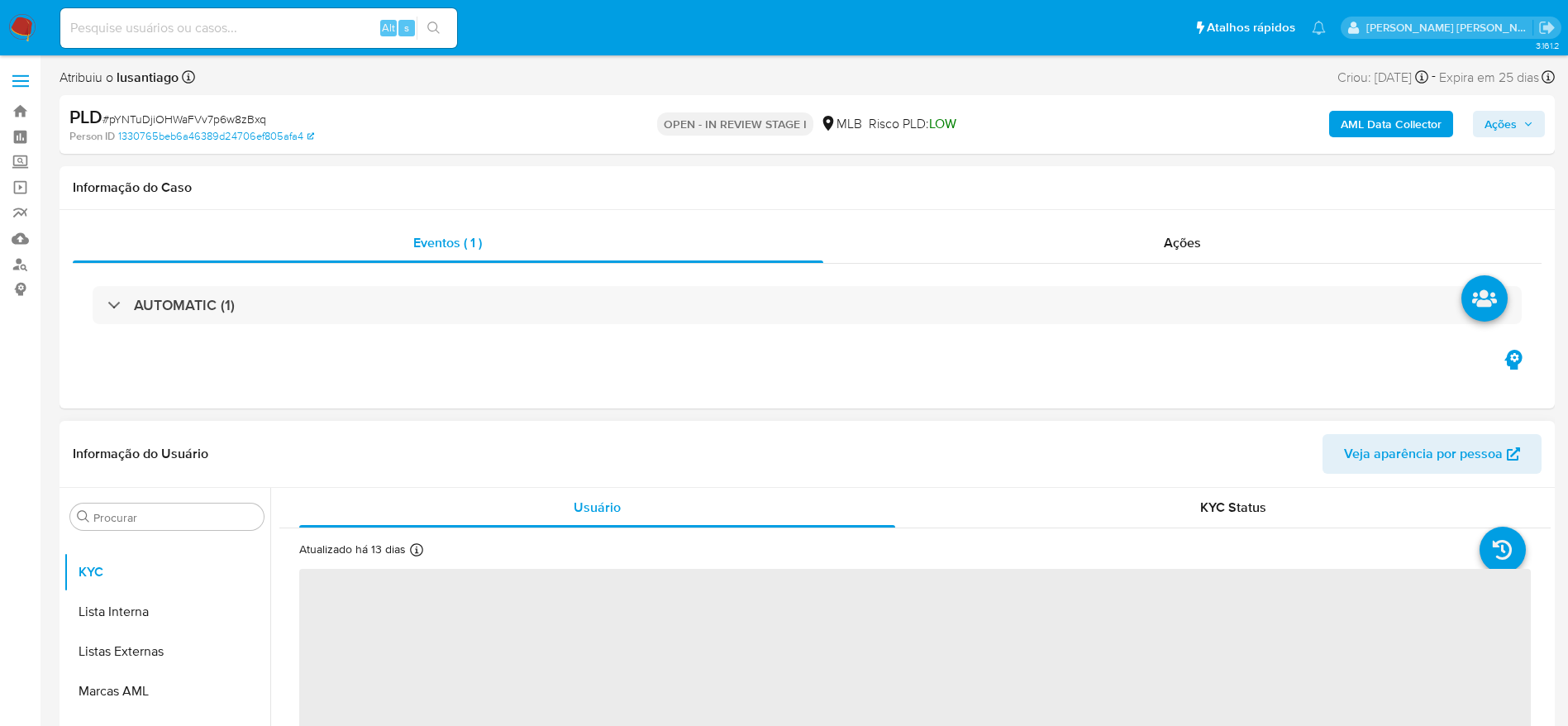
select select "10"
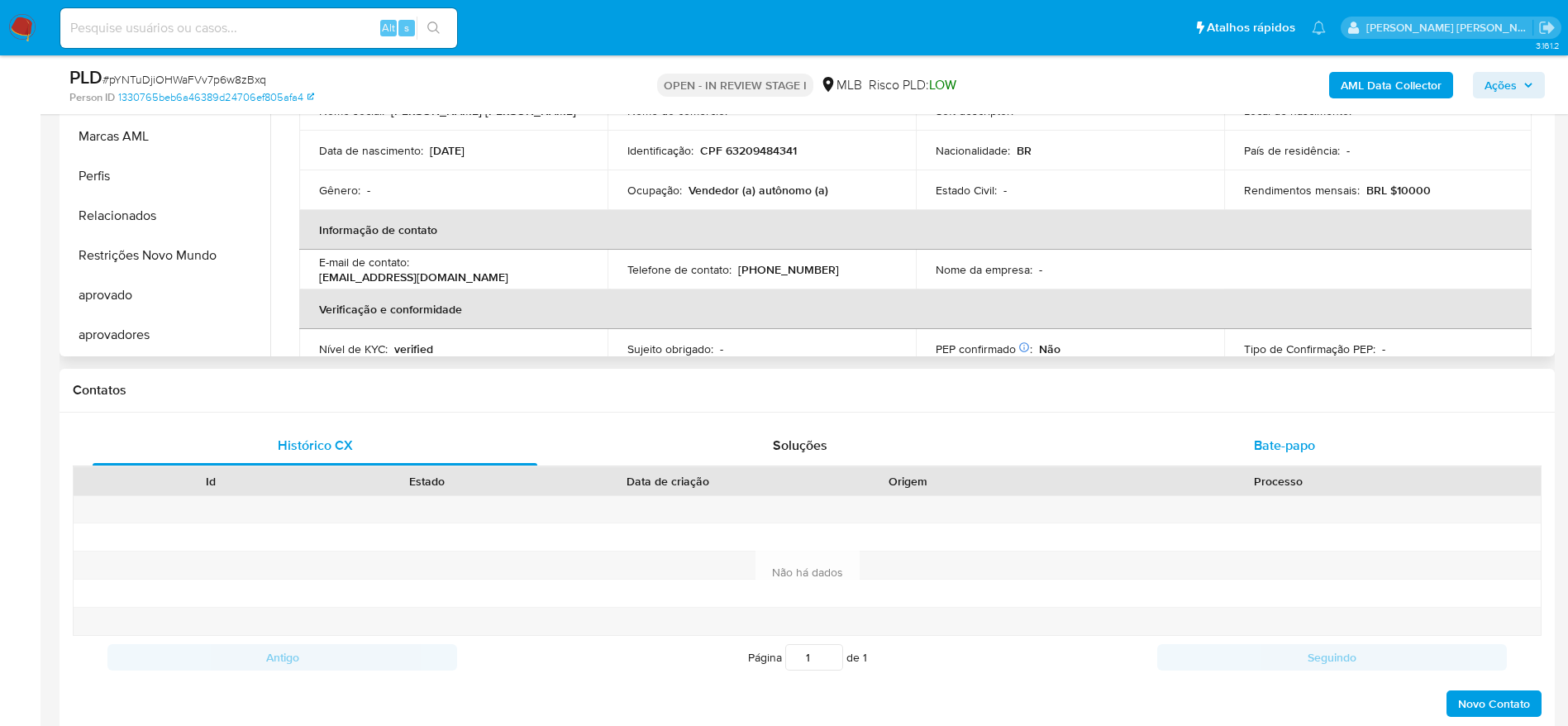
click at [1278, 441] on span "Bate-papo" at bounding box center [1285, 445] width 61 height 19
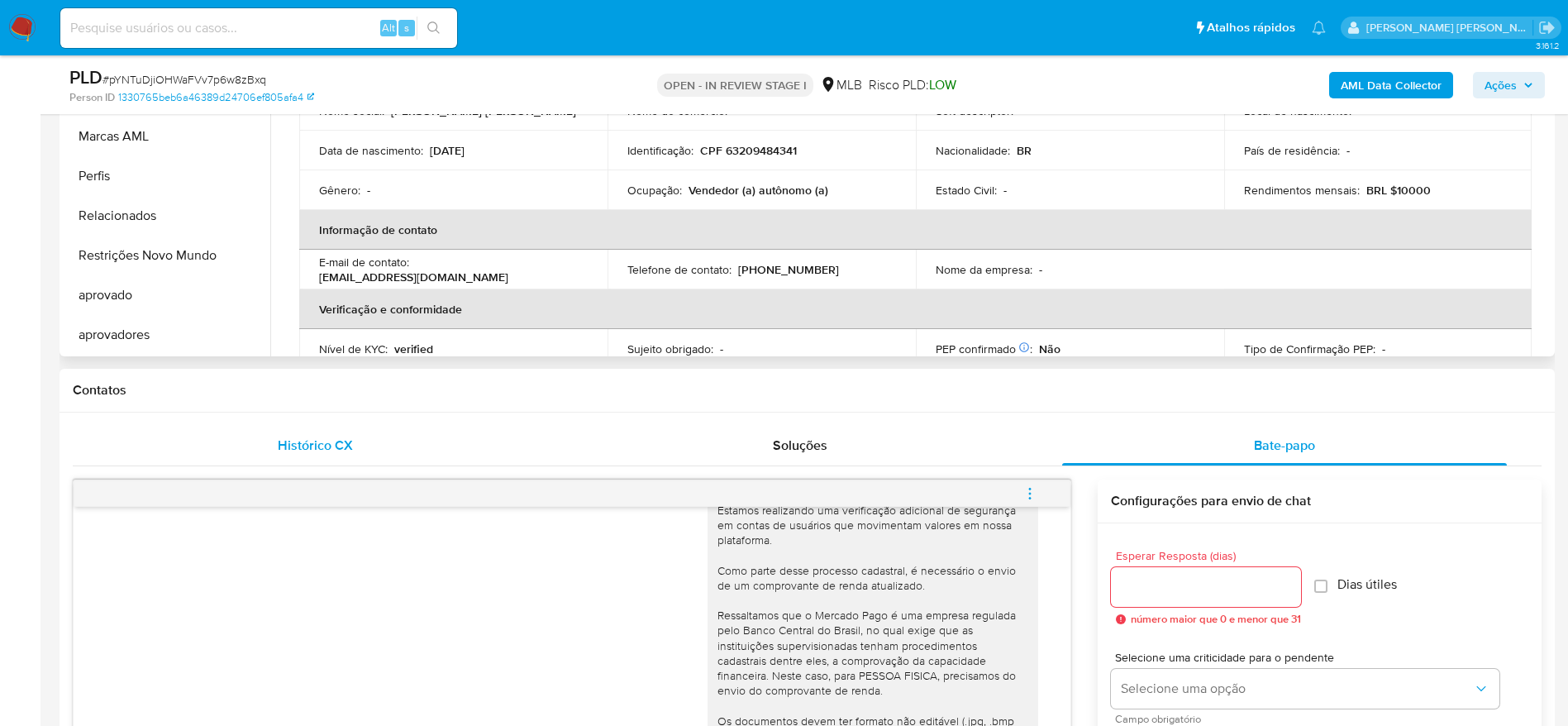
scroll to position [248, 0]
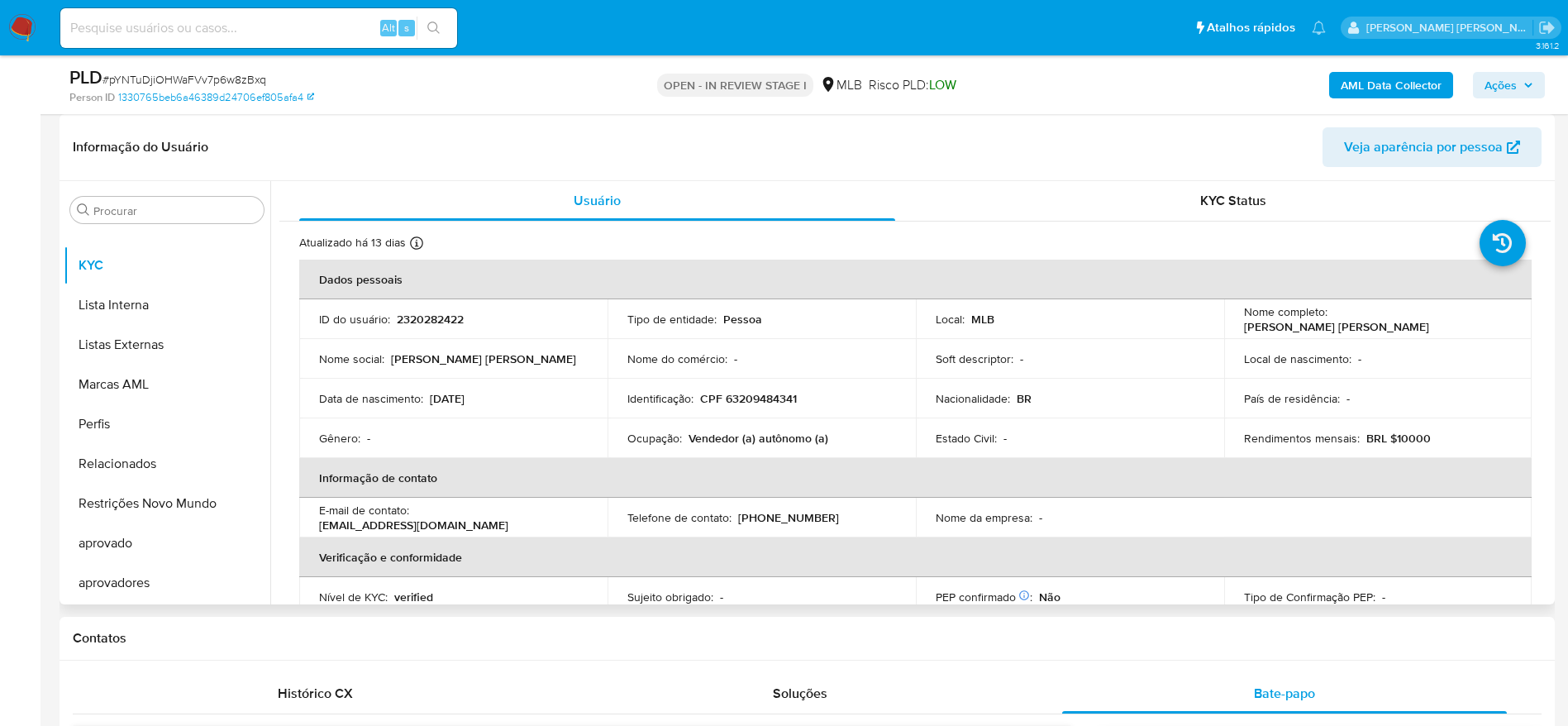
click at [255, 24] on input at bounding box center [258, 28] width 397 height 22
paste input "2320282422"
type input "2320282422"
click at [432, 30] on icon "search-icon" at bounding box center [433, 27] width 12 height 12
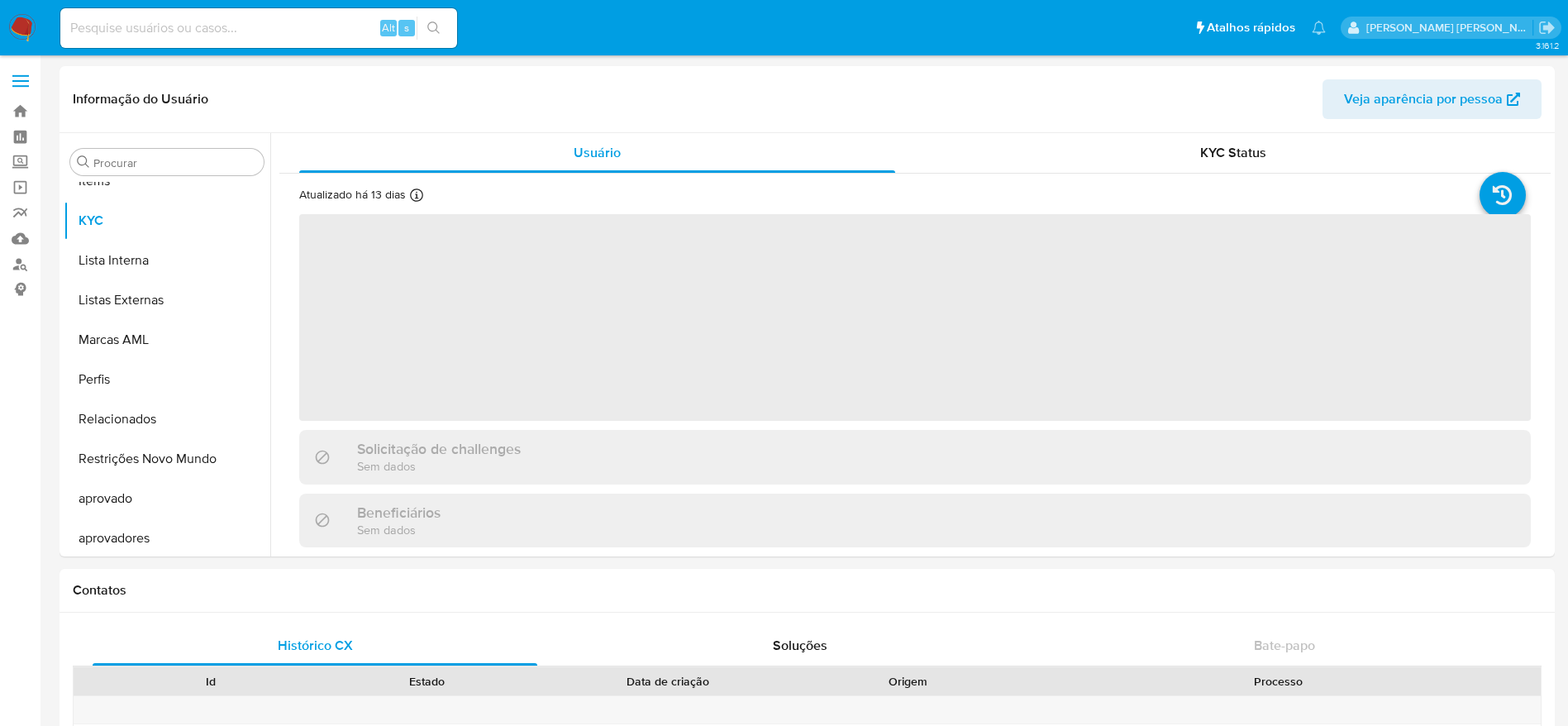
scroll to position [858, 0]
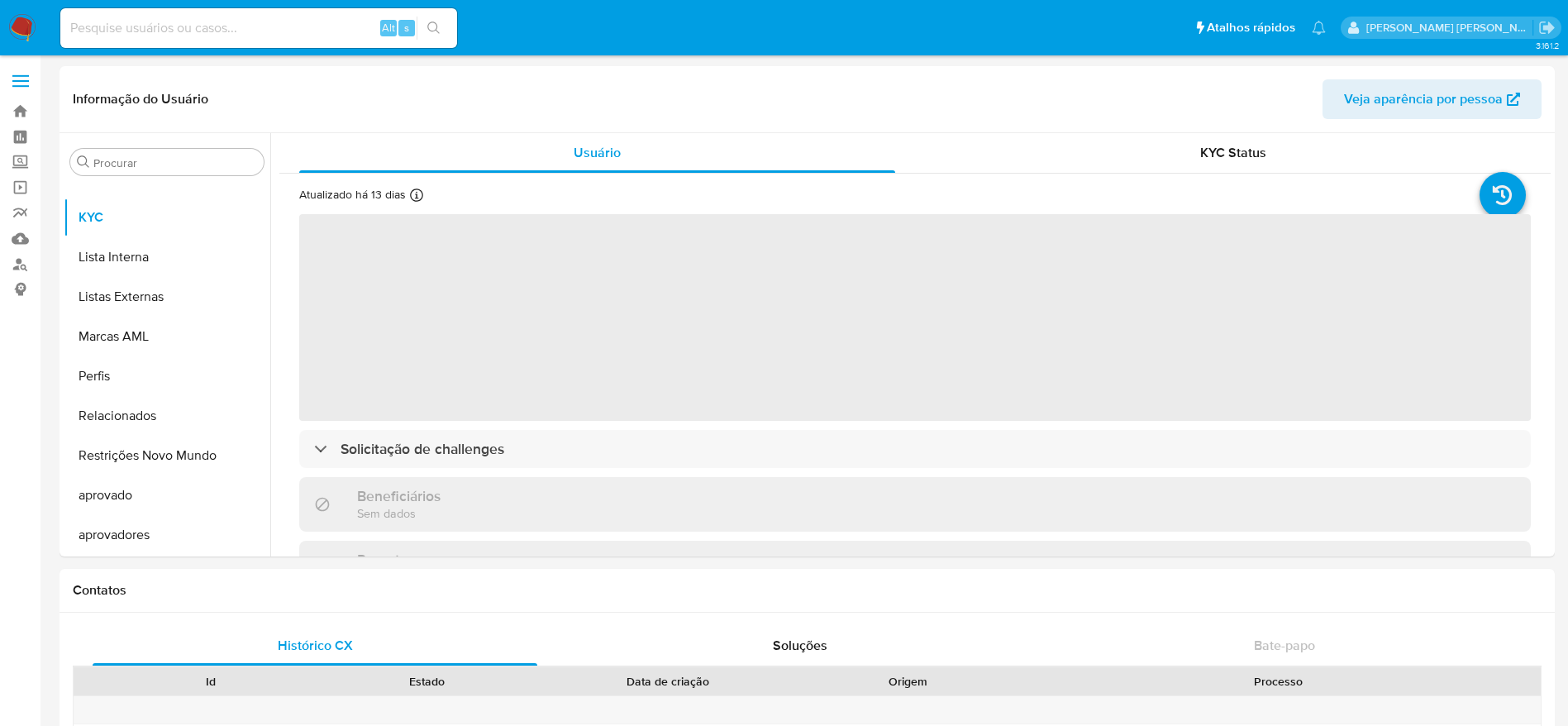
select select "10"
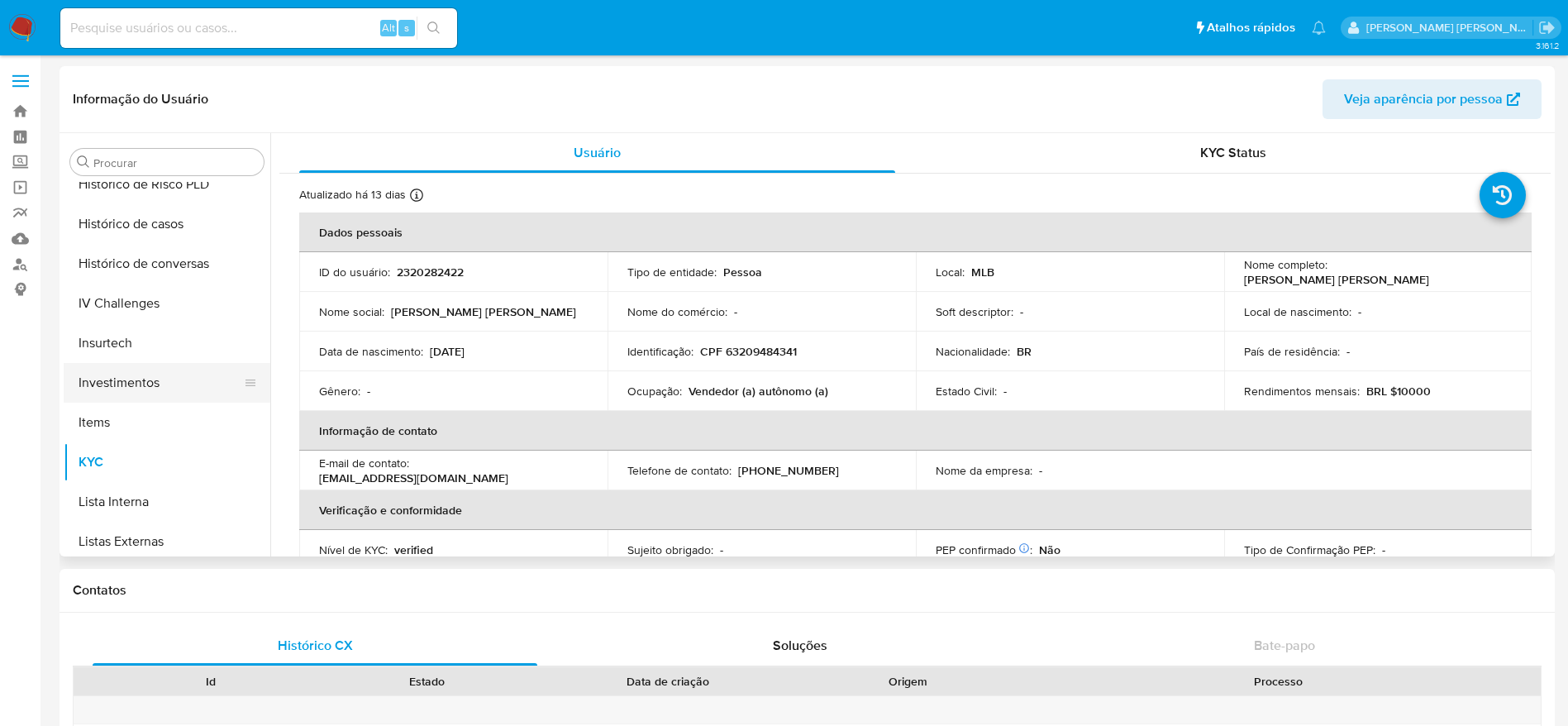
scroll to position [609, 0]
click at [141, 234] on button "Histórico de casos" at bounding box center [160, 227] width 193 height 40
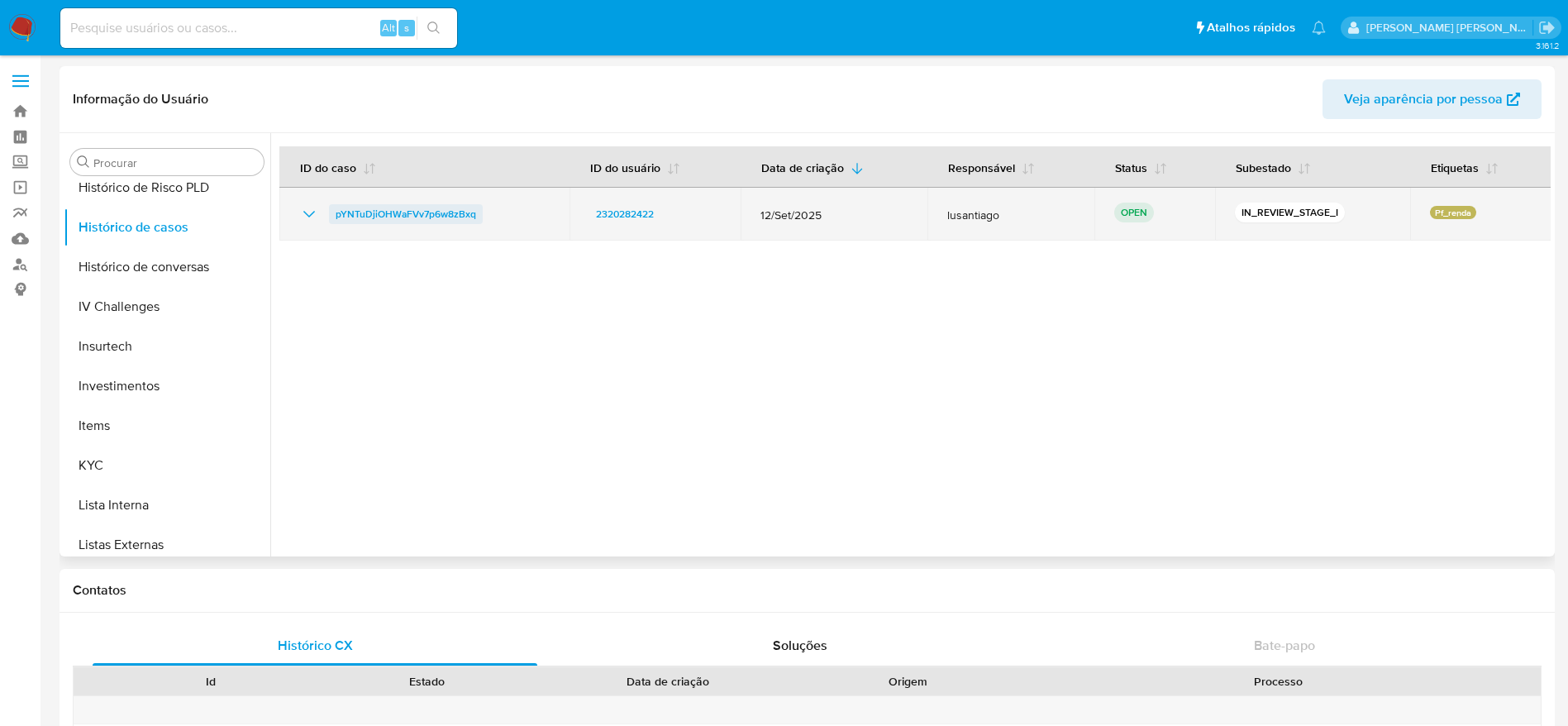
click at [417, 211] on span "pYNTuDjiOHWaFVv7p6w8zBxq" at bounding box center [406, 214] width 141 height 20
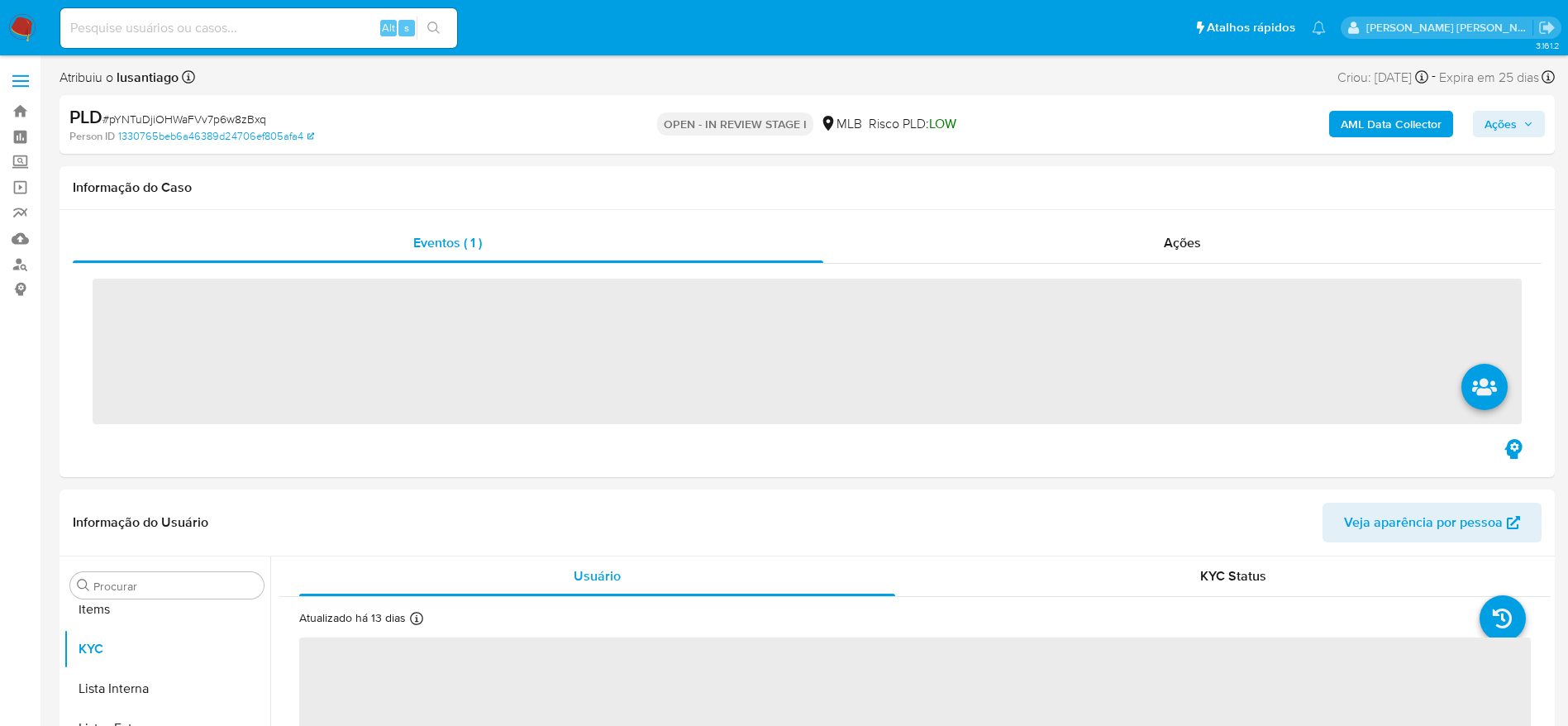
scroll to position [858, 0]
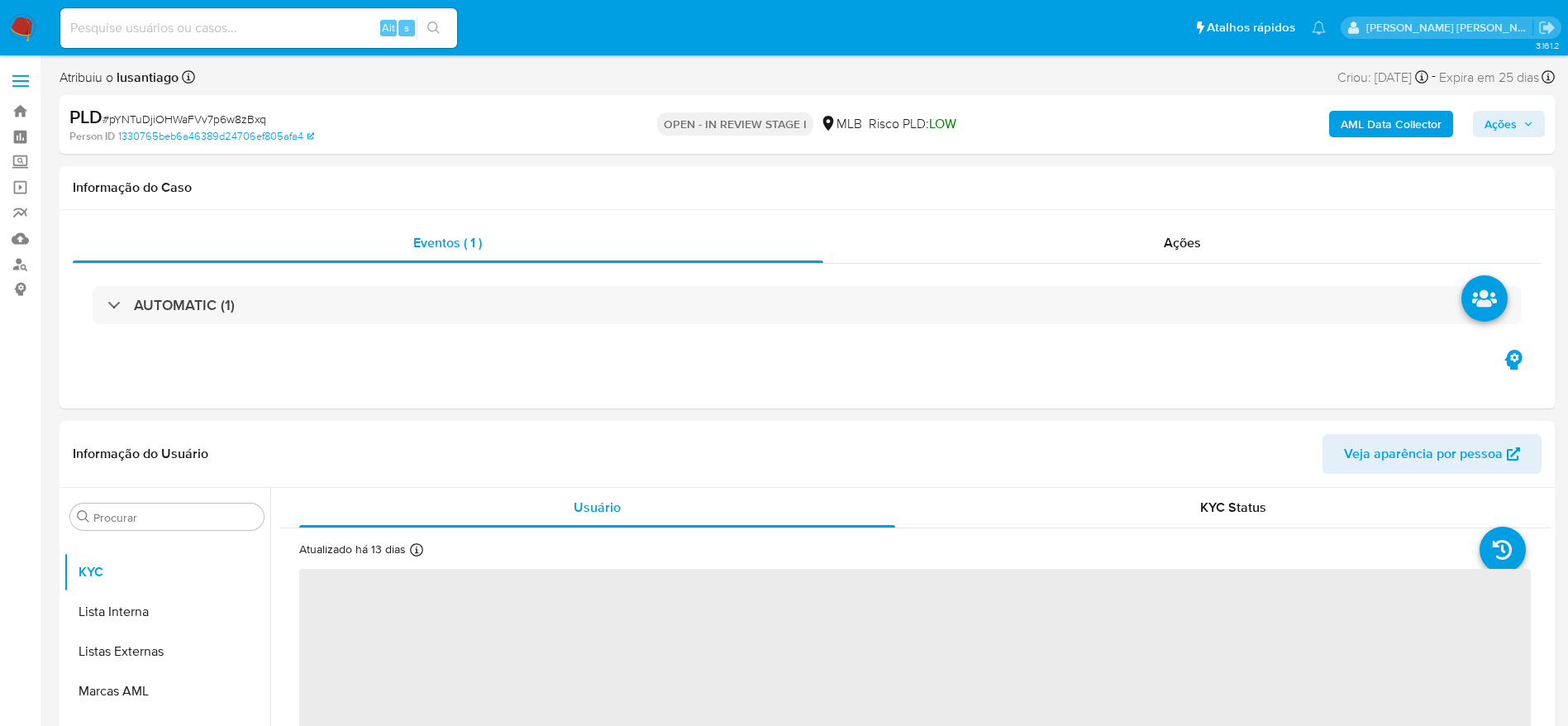
select select "10"
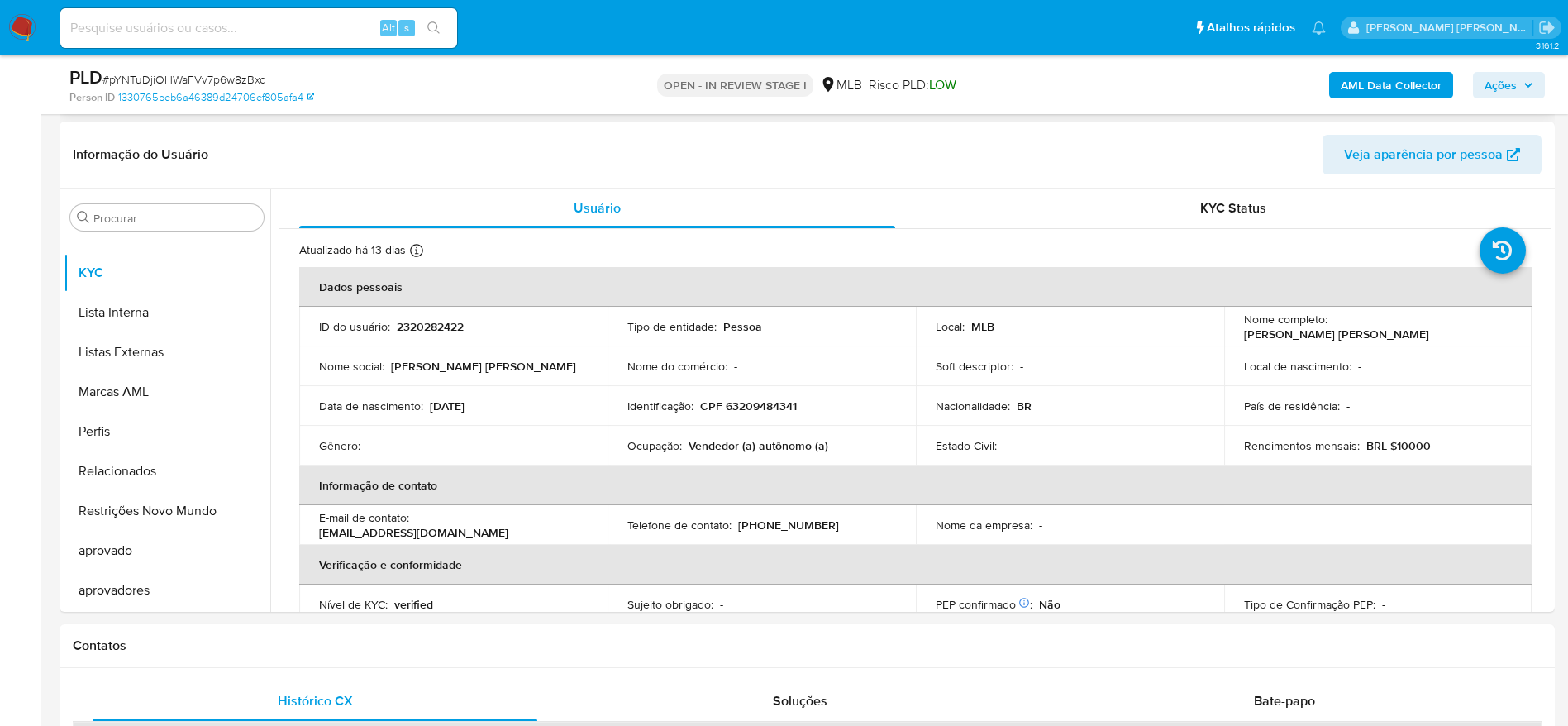
scroll to position [248, 0]
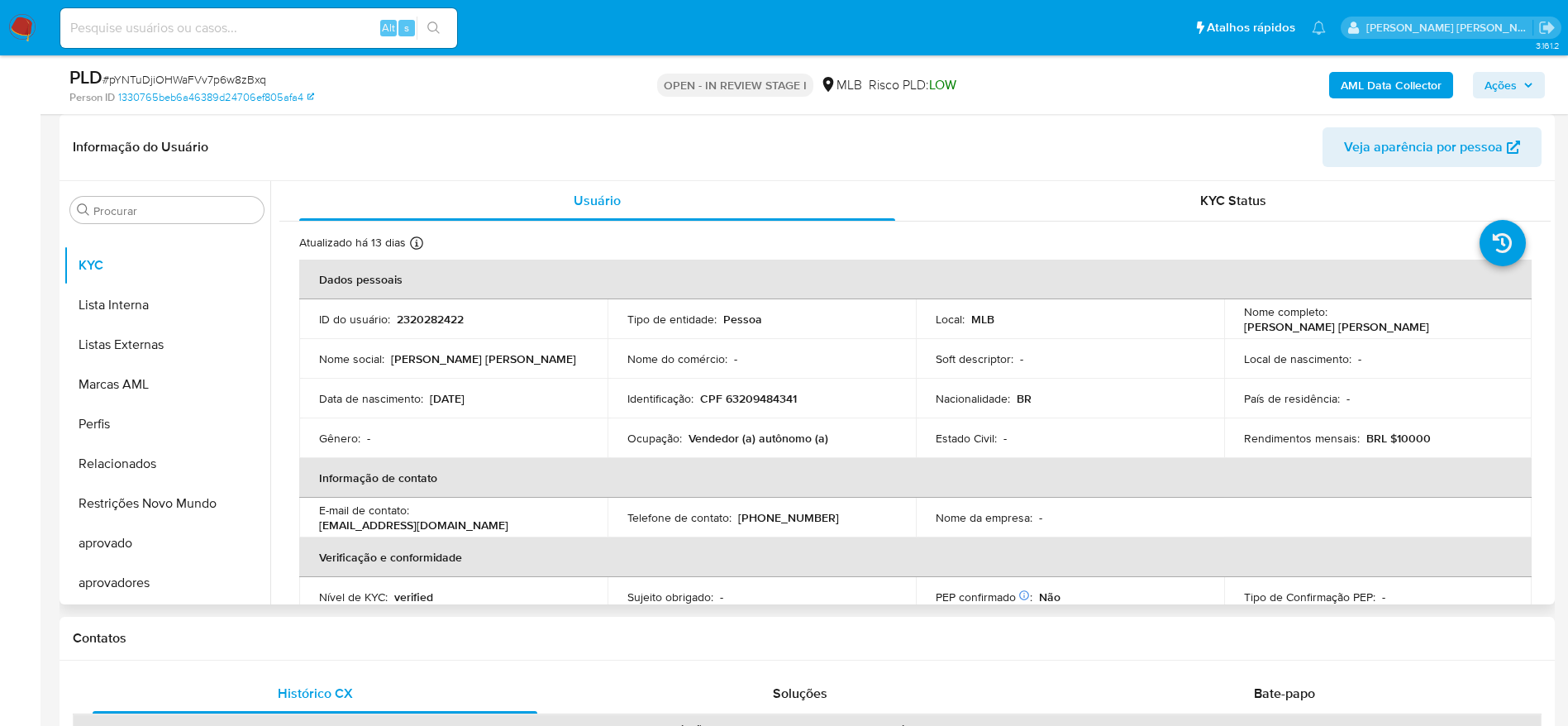
click at [741, 399] on p "CPF 63209484341" at bounding box center [748, 399] width 97 height 15
copy p "63209484341"
drag, startPoint x: 1474, startPoint y: 318, endPoint x: 1333, endPoint y: 326, distance: 141.2
click at [1333, 326] on div "Nome completo : [PERSON_NAME] [PERSON_NAME]" at bounding box center [1378, 319] width 268 height 30
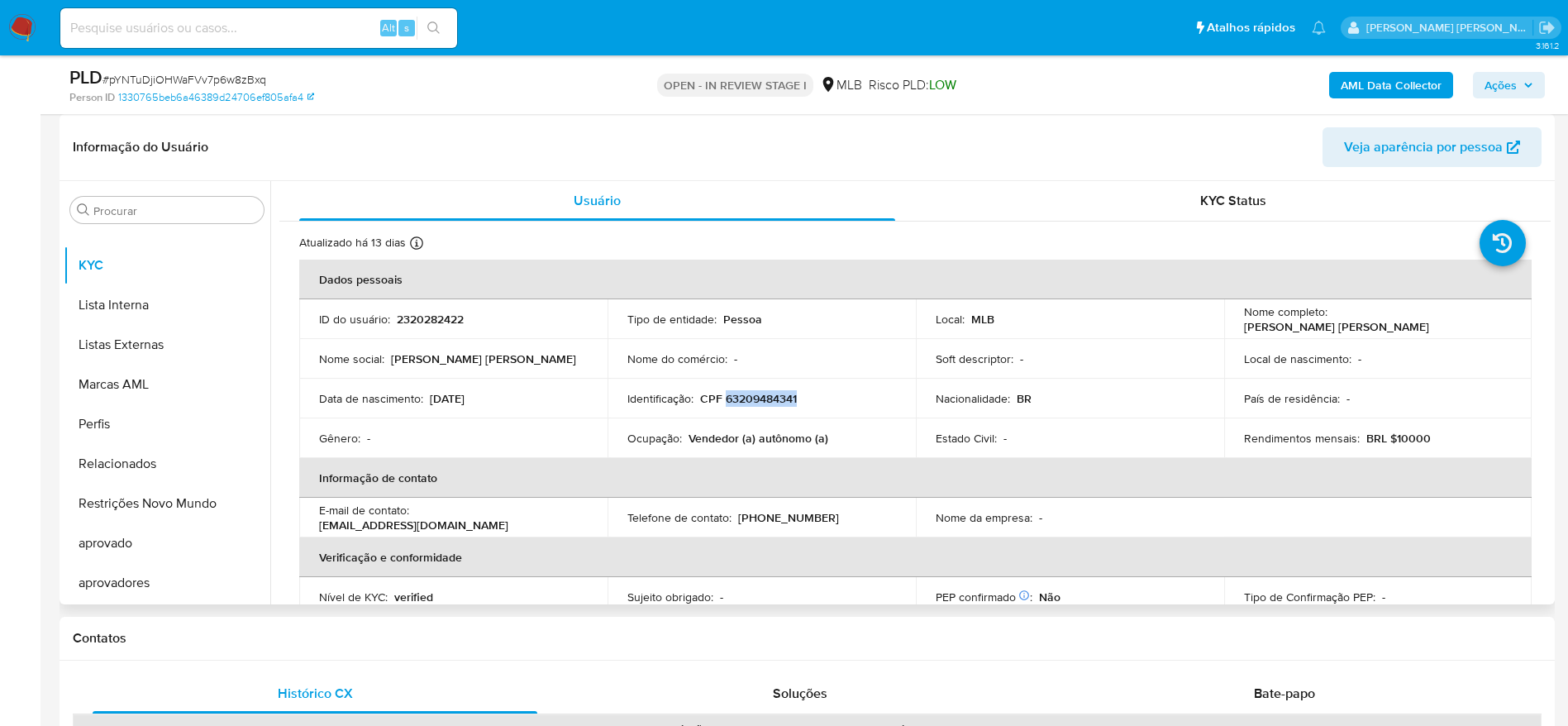
copy p "[PERSON_NAME] [PERSON_NAME]"
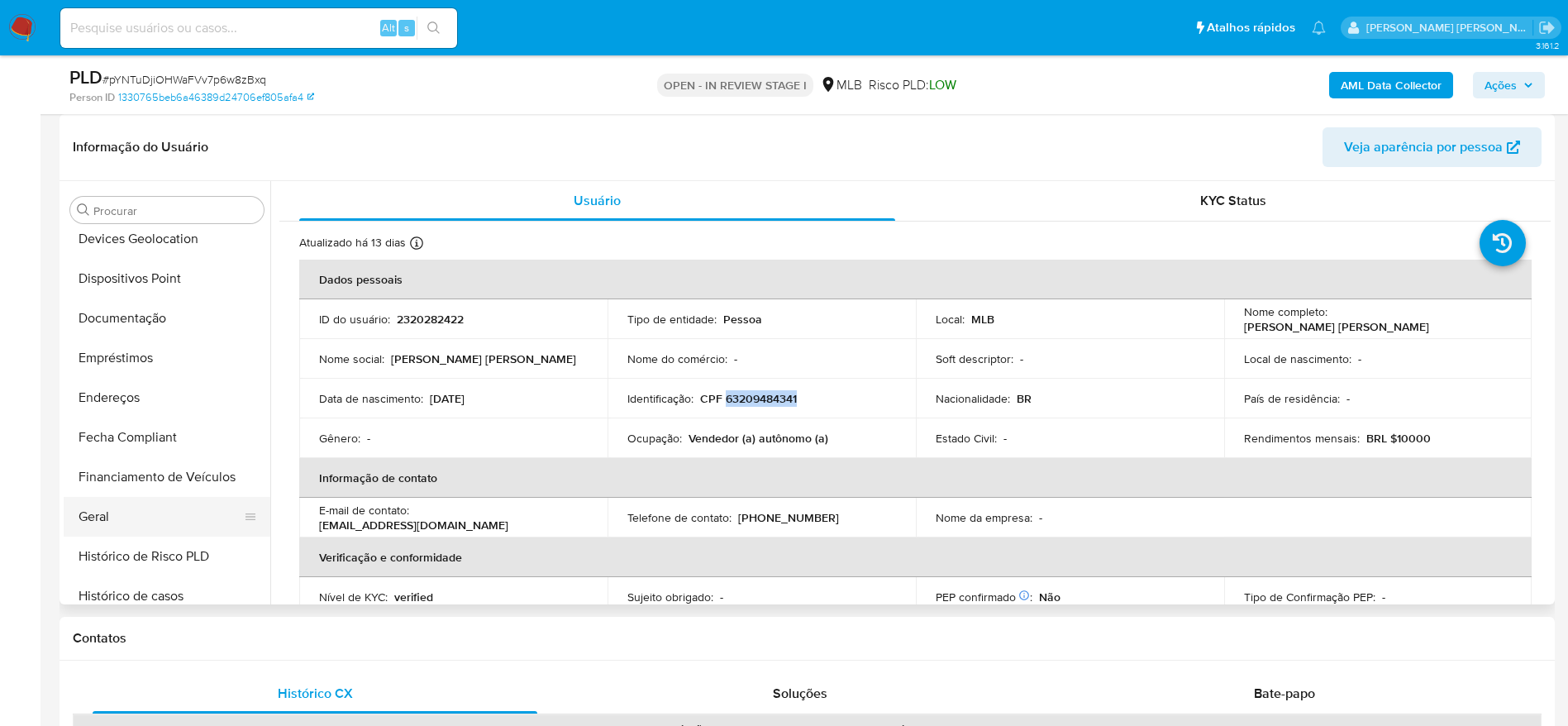
scroll to position [237, 0]
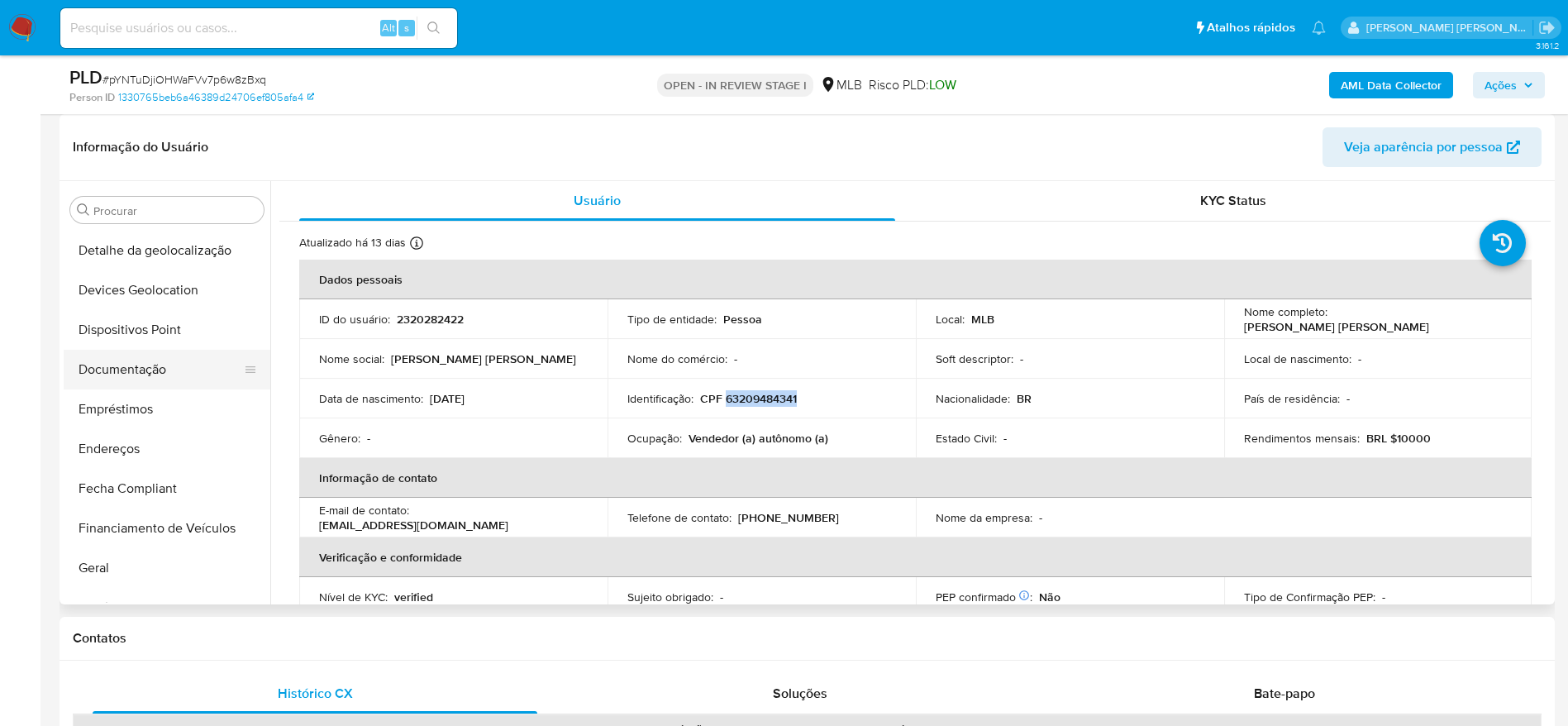
click at [142, 377] on button "Documentação" at bounding box center [160, 370] width 193 height 40
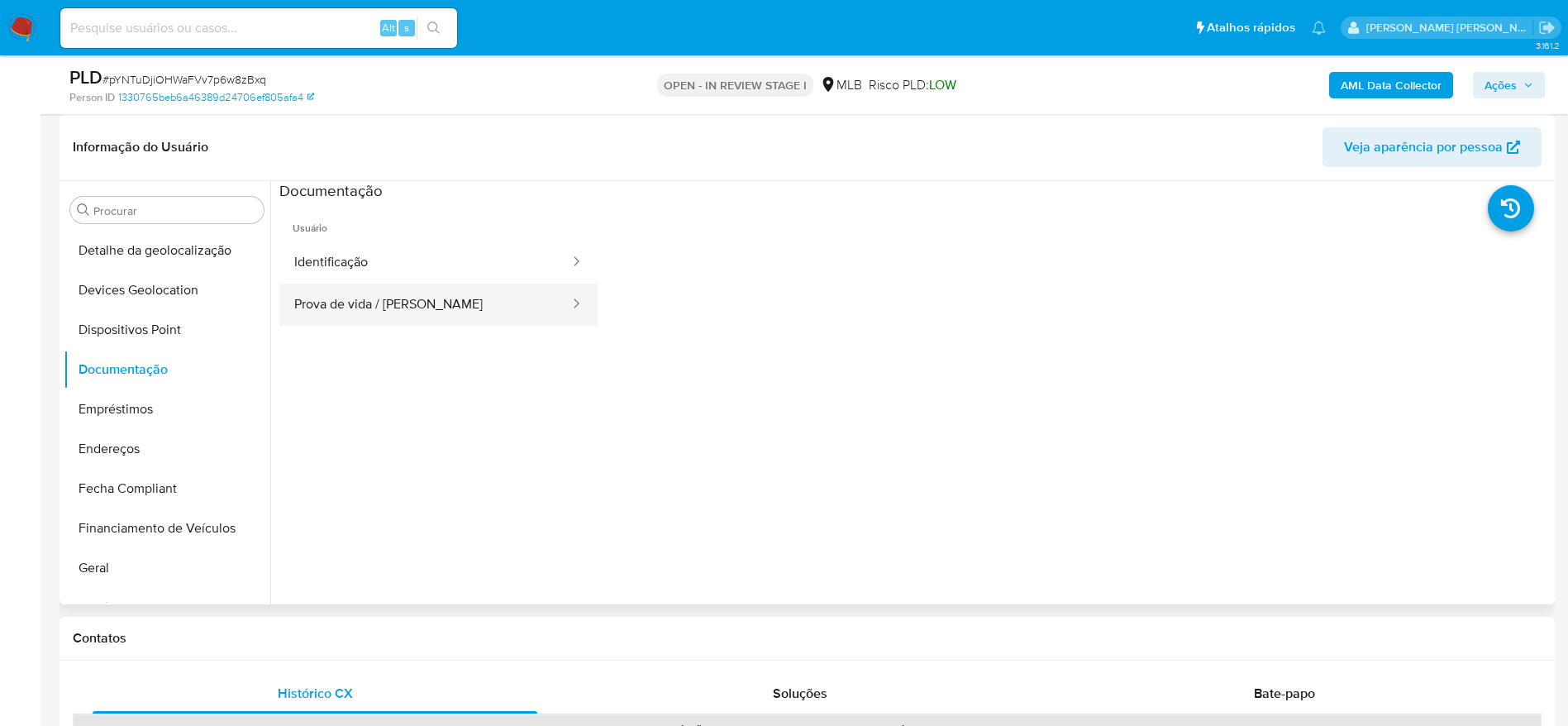
click at [360, 295] on button "Prova de vida / Selfie" at bounding box center [425, 304] width 292 height 42
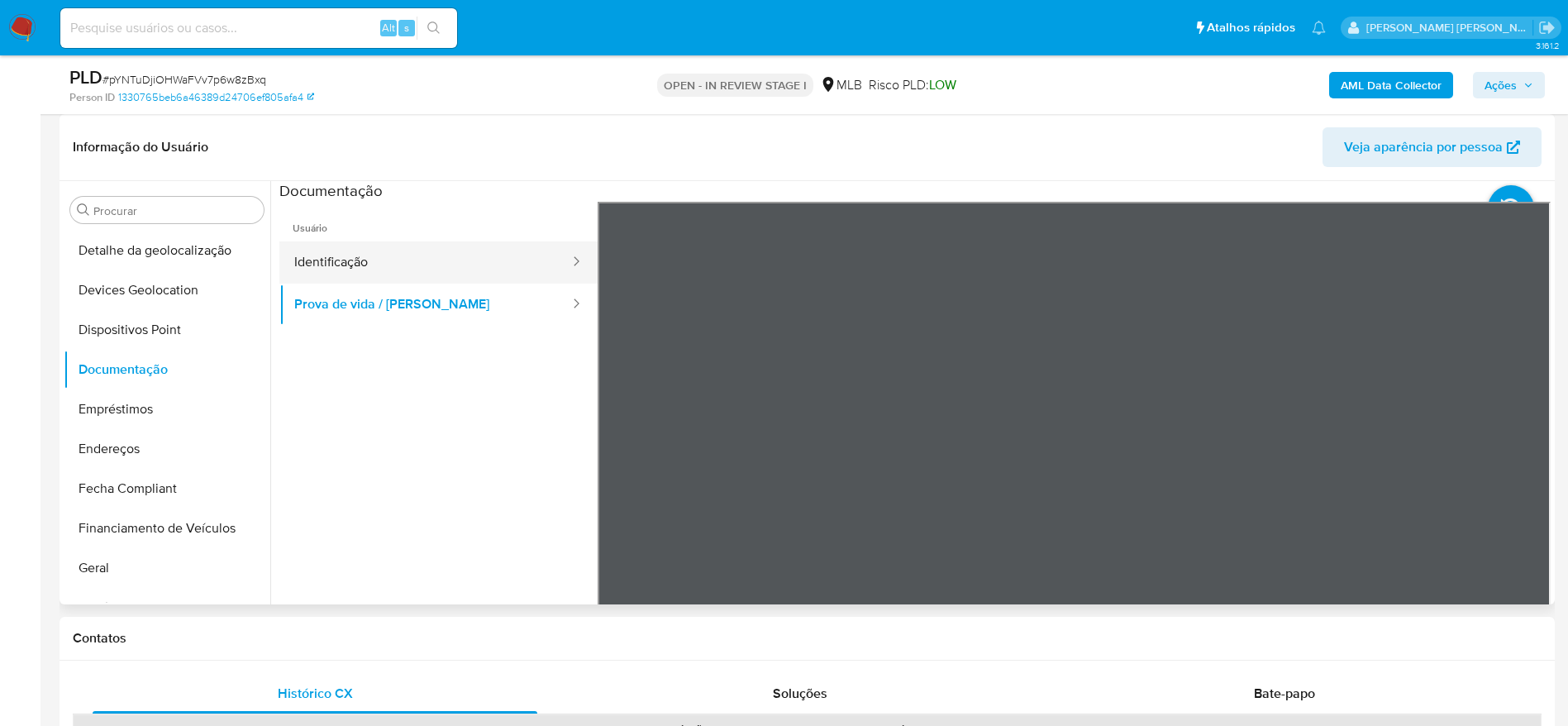
click at [353, 260] on button "Identificação" at bounding box center [425, 262] width 292 height 42
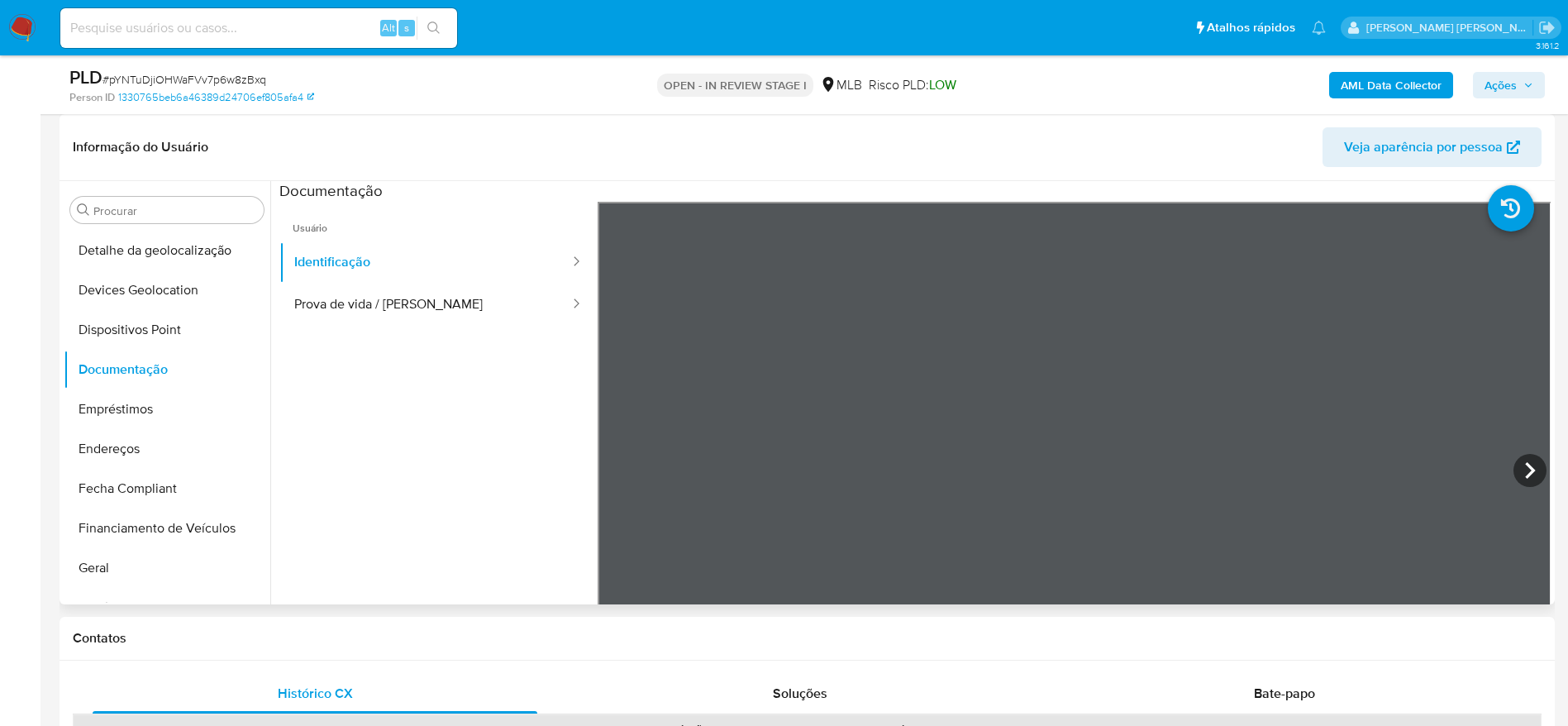
drag, startPoint x: 1536, startPoint y: 463, endPoint x: 1526, endPoint y: 467, distance: 10.8
click at [1533, 463] on icon at bounding box center [1530, 471] width 33 height 33
click at [616, 469] on icon at bounding box center [618, 471] width 33 height 33
click at [1527, 463] on icon at bounding box center [1530, 471] width 33 height 33
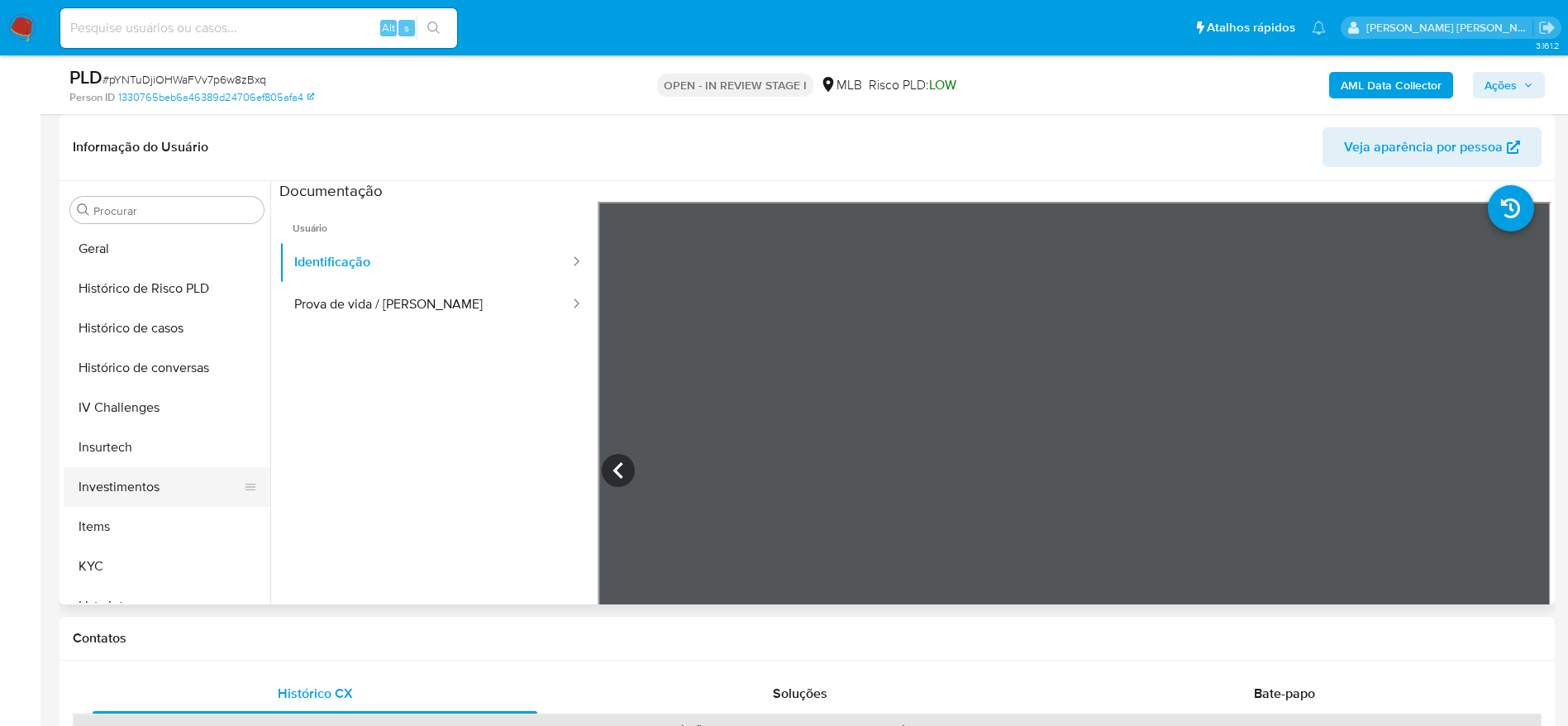
scroll to position [609, 0]
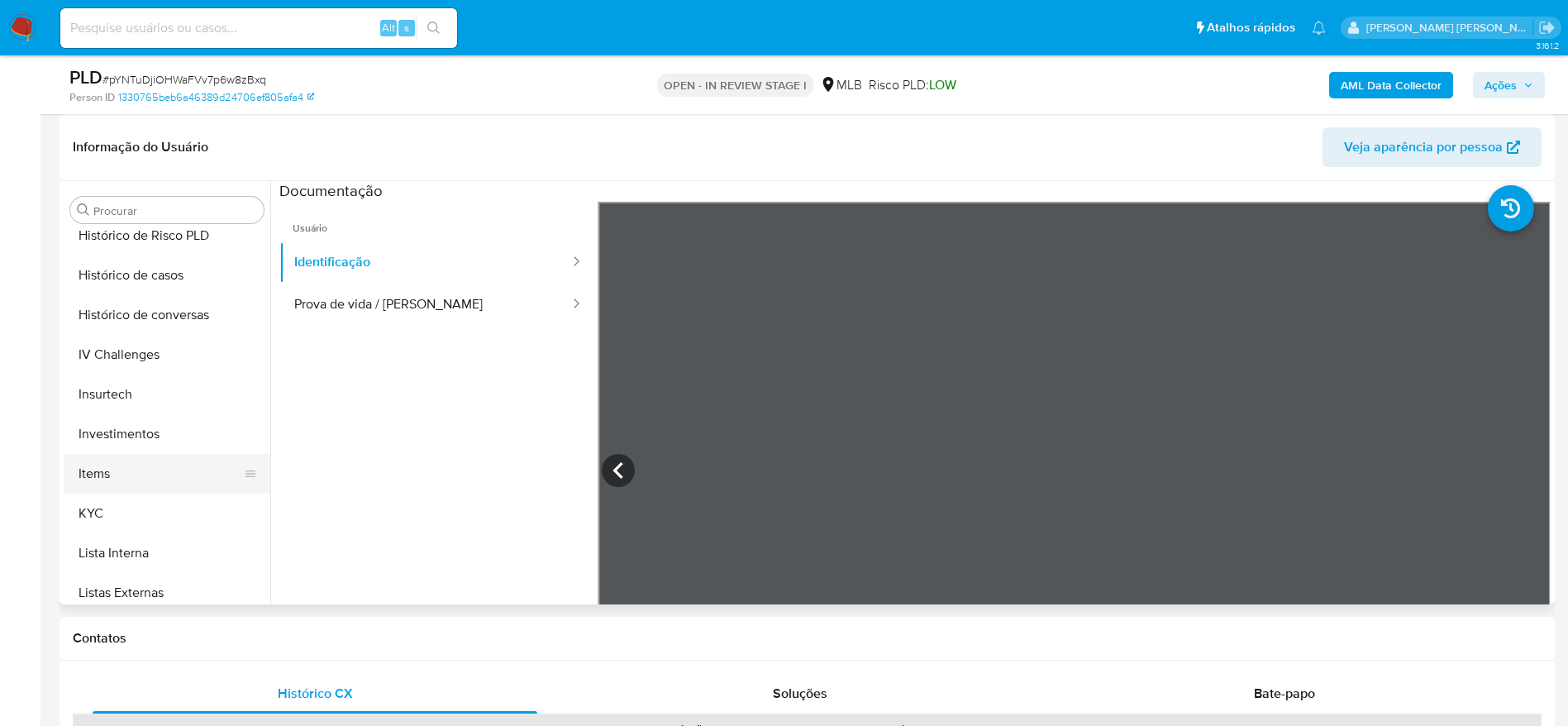
click at [113, 491] on button "Items" at bounding box center [160, 474] width 193 height 40
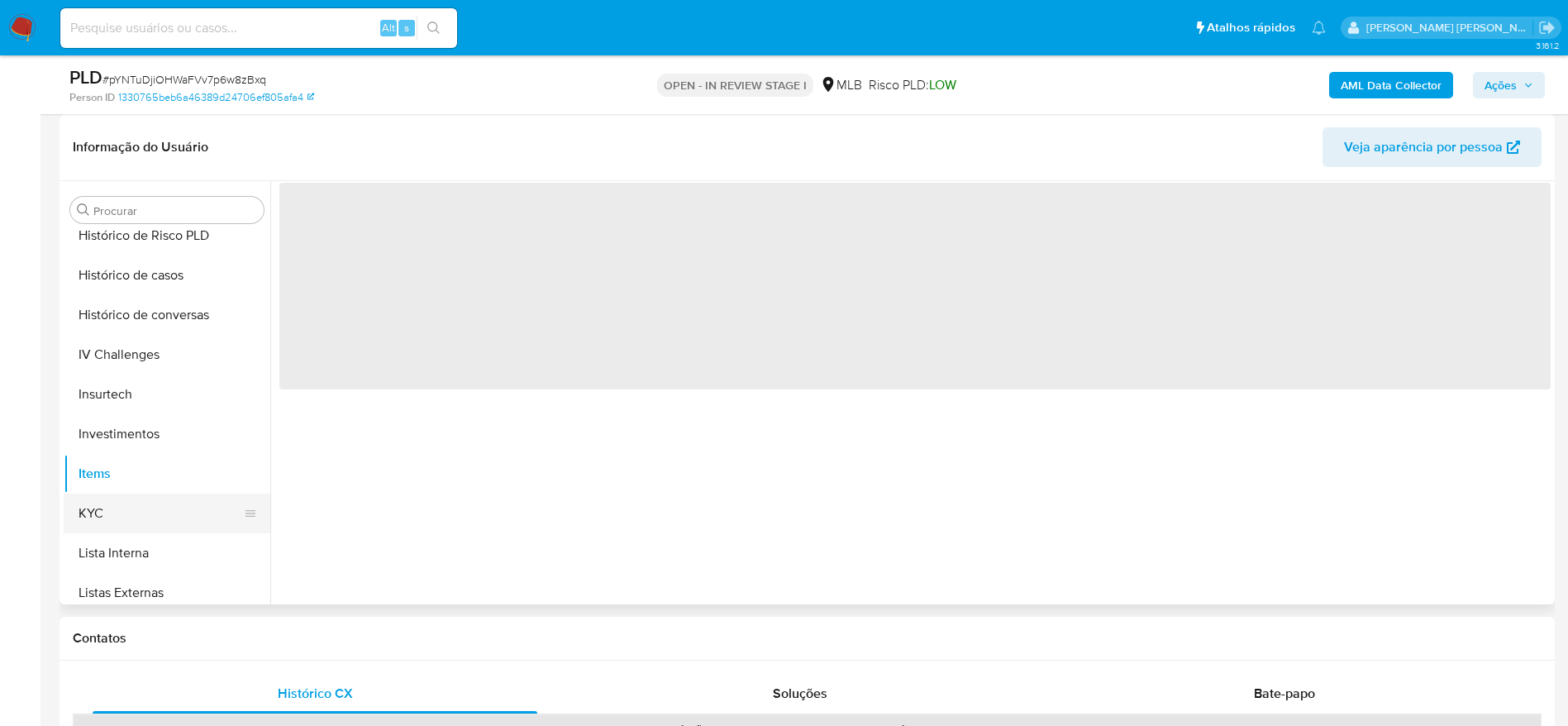
click at [129, 521] on button "KYC" at bounding box center [160, 514] width 193 height 40
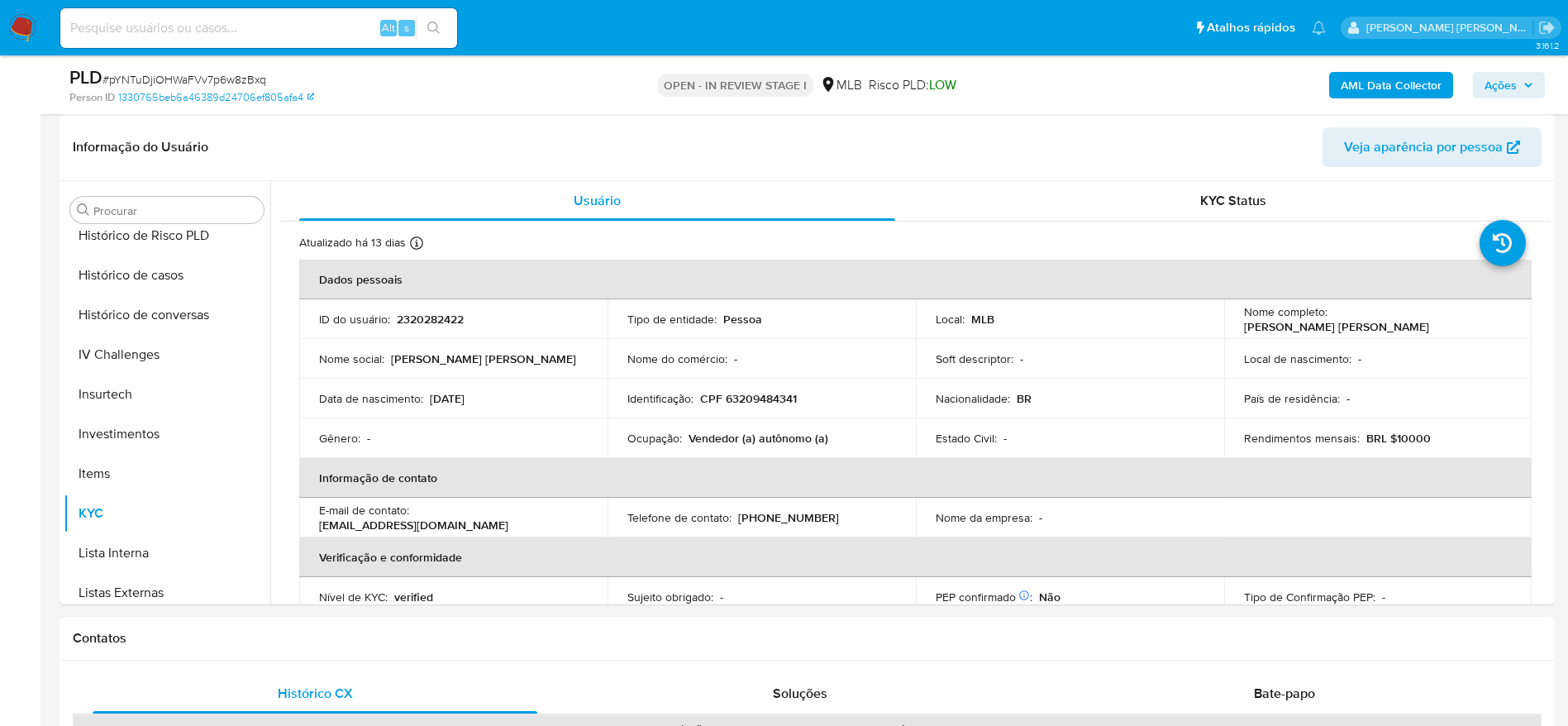
click at [765, 399] on p "CPF 63209484341" at bounding box center [748, 399] width 97 height 15
copy p "63209484341"
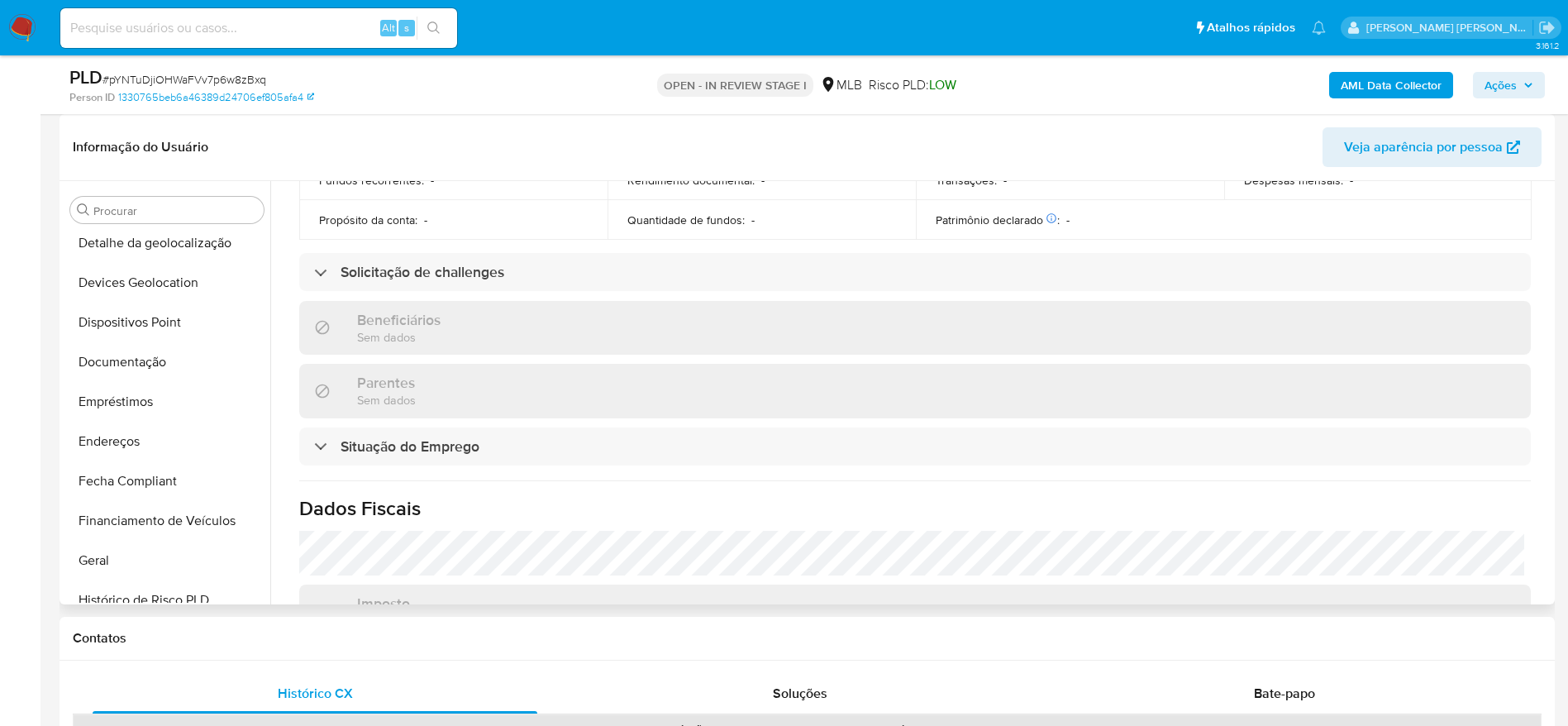
scroll to position [237, 0]
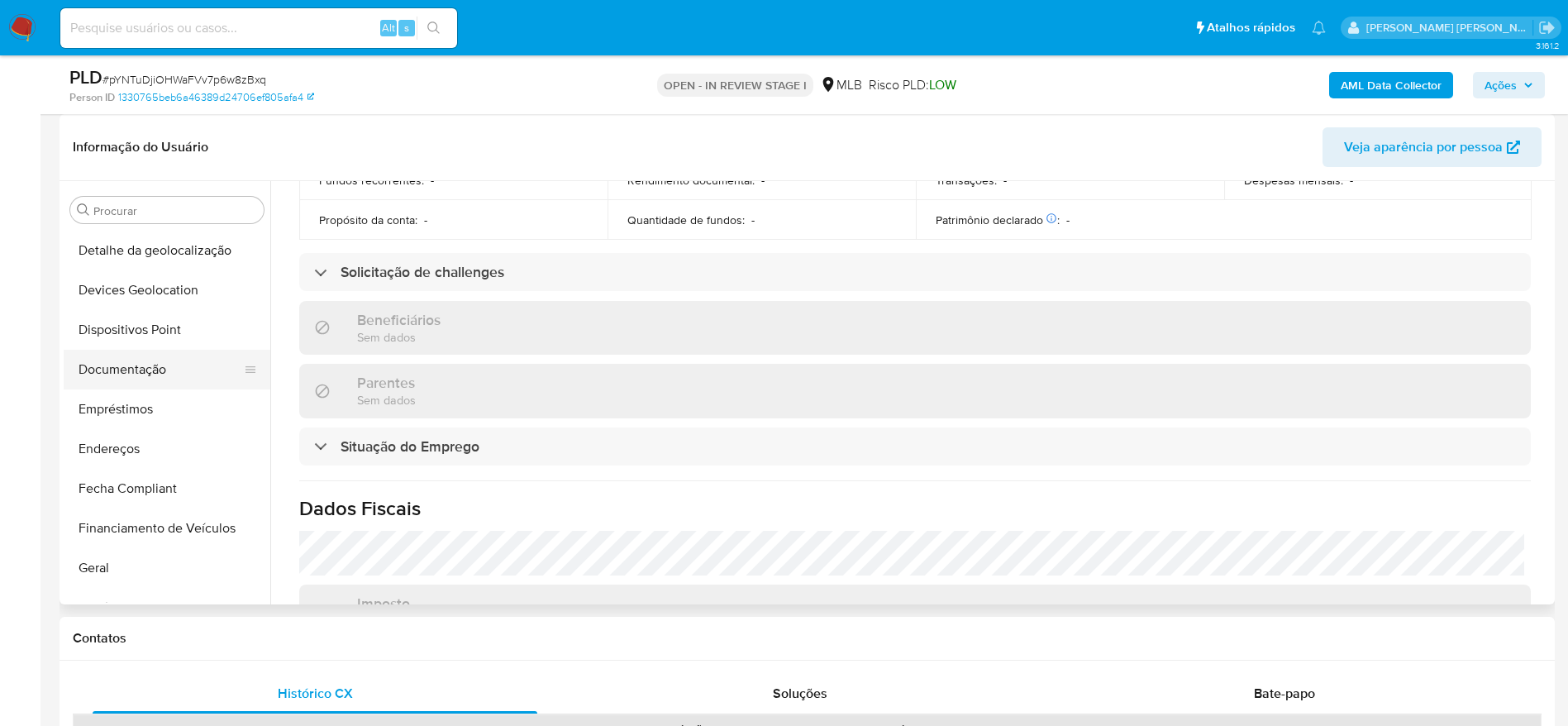
click at [148, 365] on button "Documentação" at bounding box center [160, 370] width 193 height 40
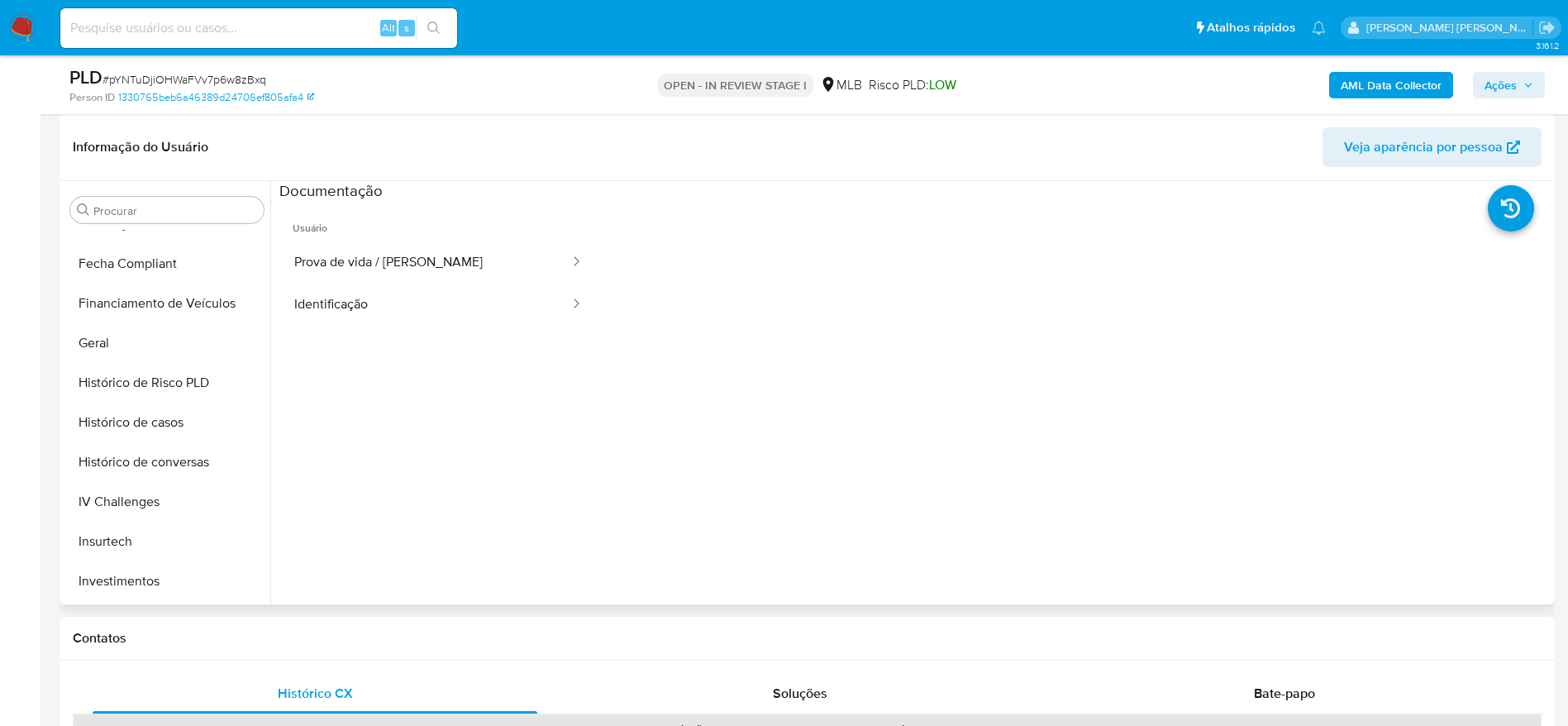
scroll to position [486, 0]
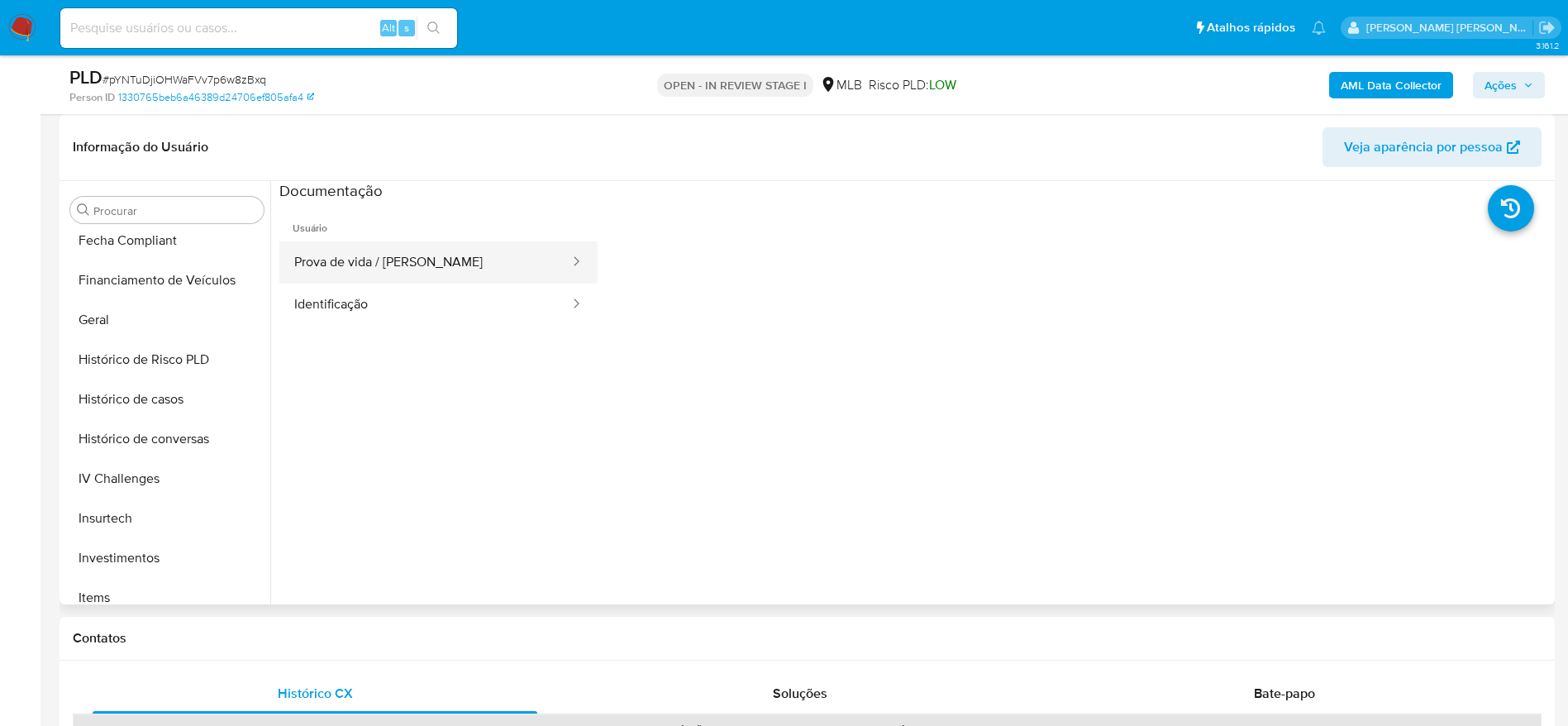
click at [387, 262] on button "Prova de vida / Selfie" at bounding box center [425, 262] width 292 height 42
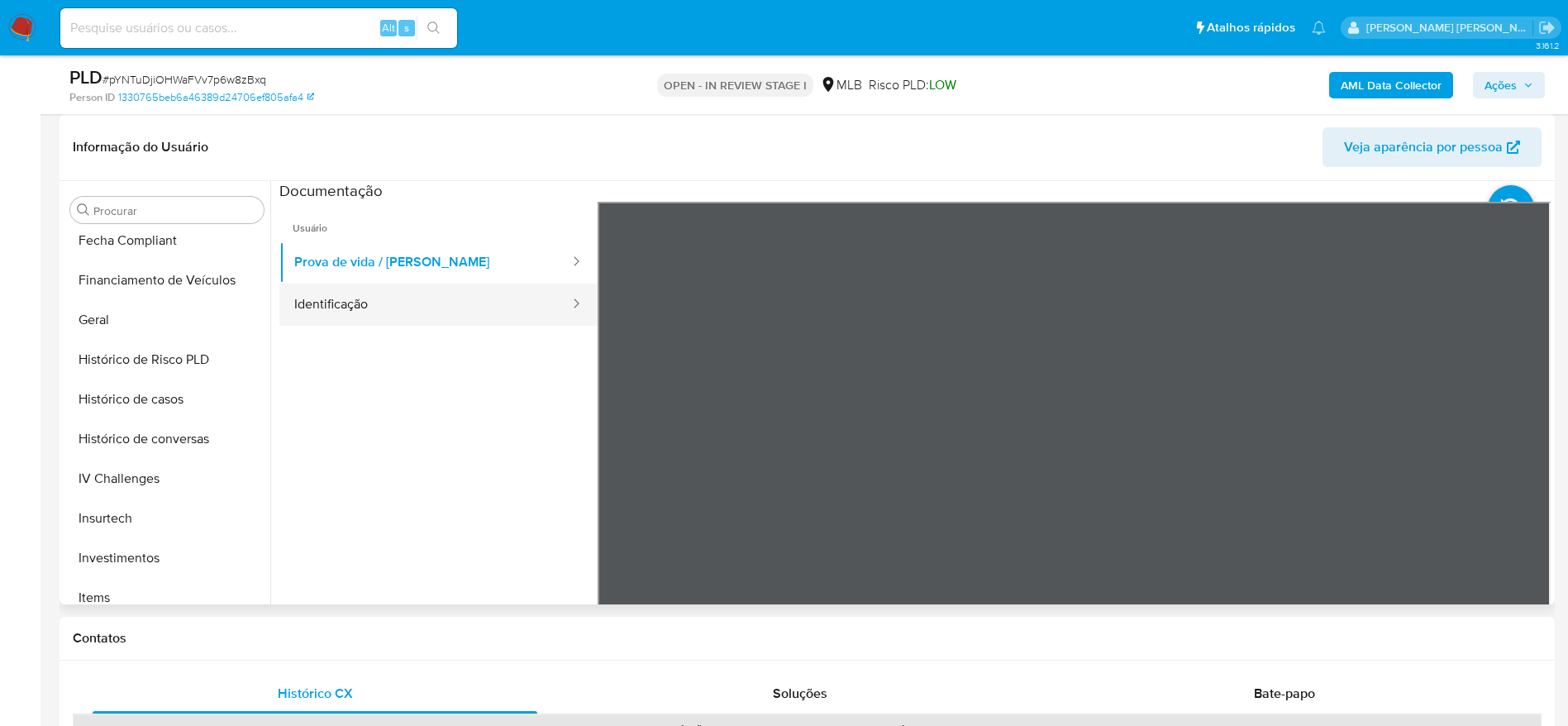
click at [385, 298] on button "Identificação" at bounding box center [425, 304] width 292 height 42
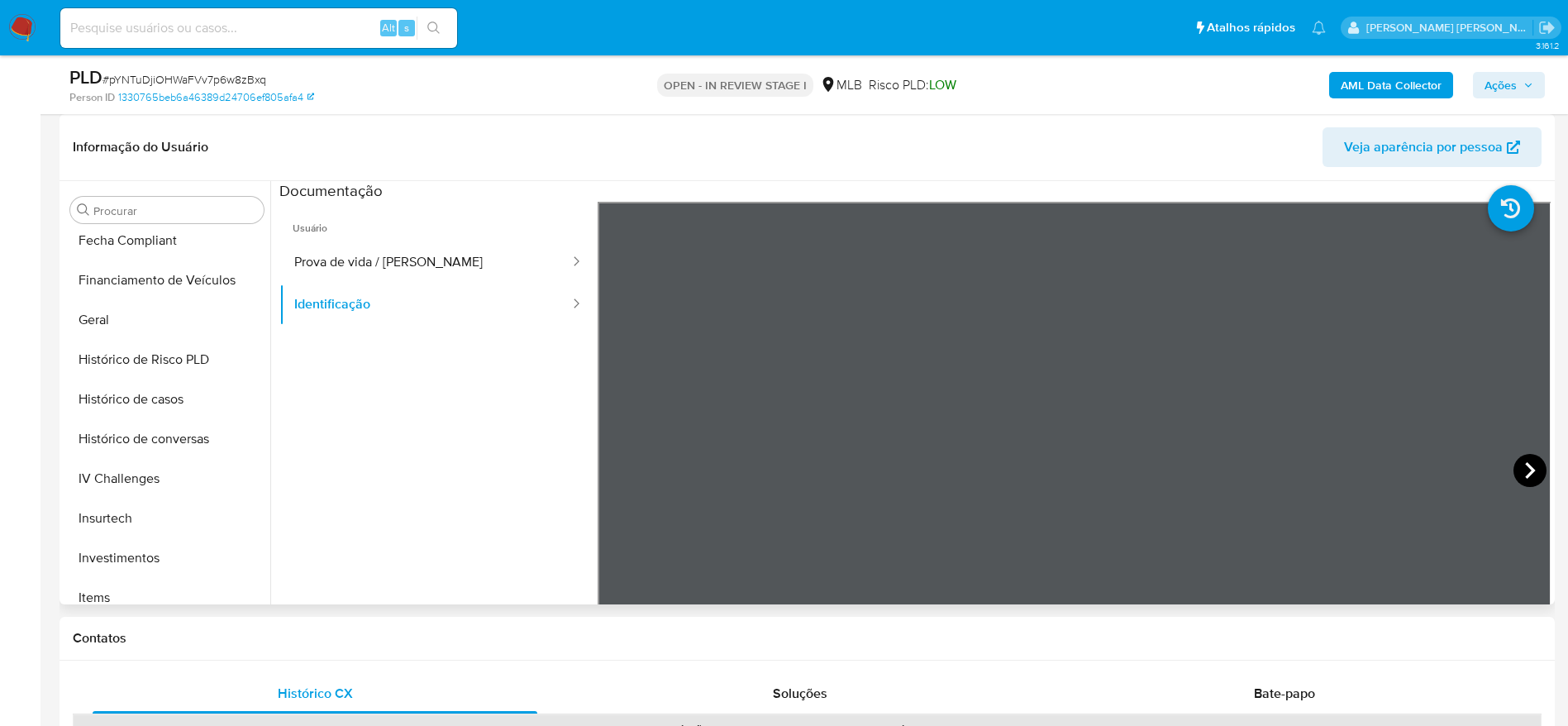
click at [1521, 472] on icon at bounding box center [1530, 471] width 33 height 33
click at [305, 27] on input at bounding box center [258, 28] width 397 height 22
paste input "685934905"
type input "685934905"
click at [421, 30] on button "search-icon" at bounding box center [433, 28] width 34 height 23
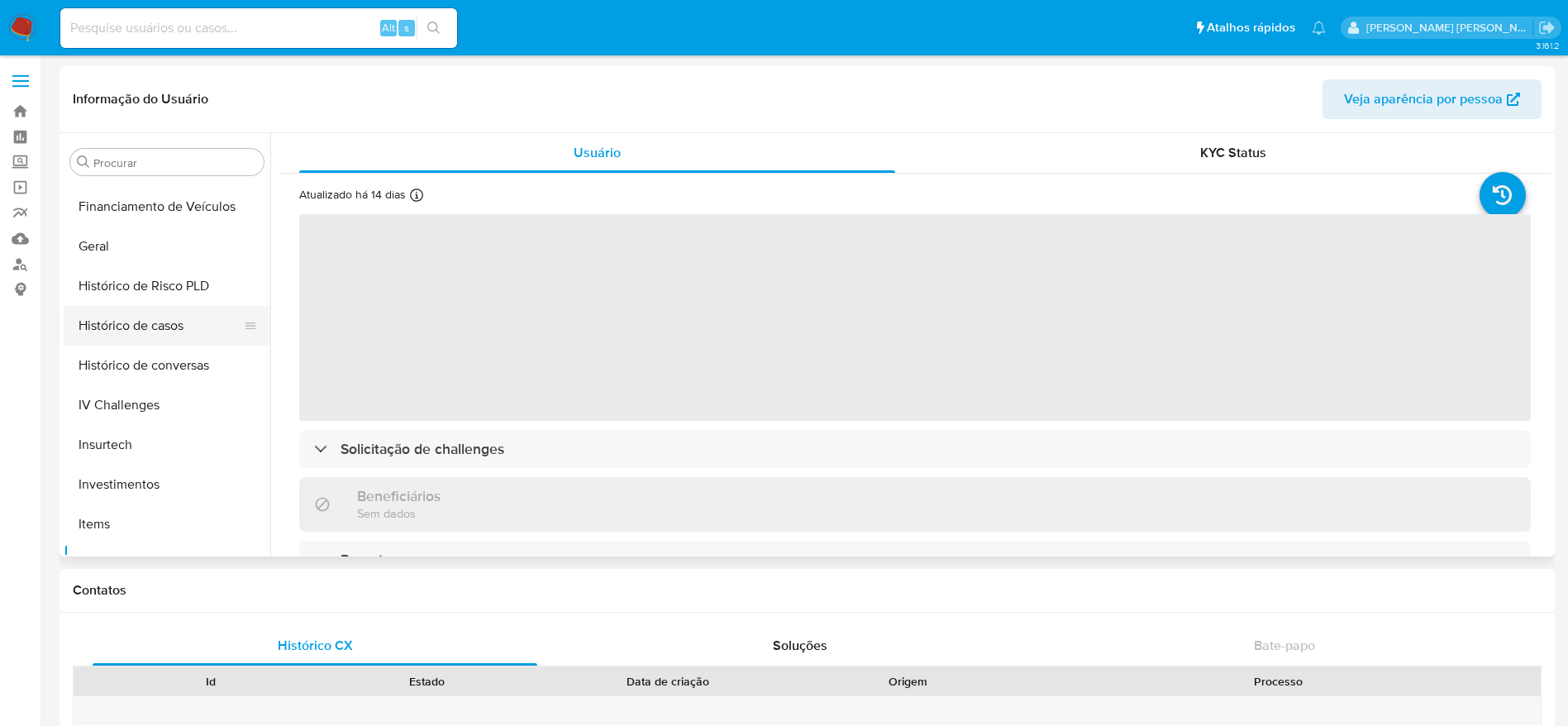
scroll to position [486, 0]
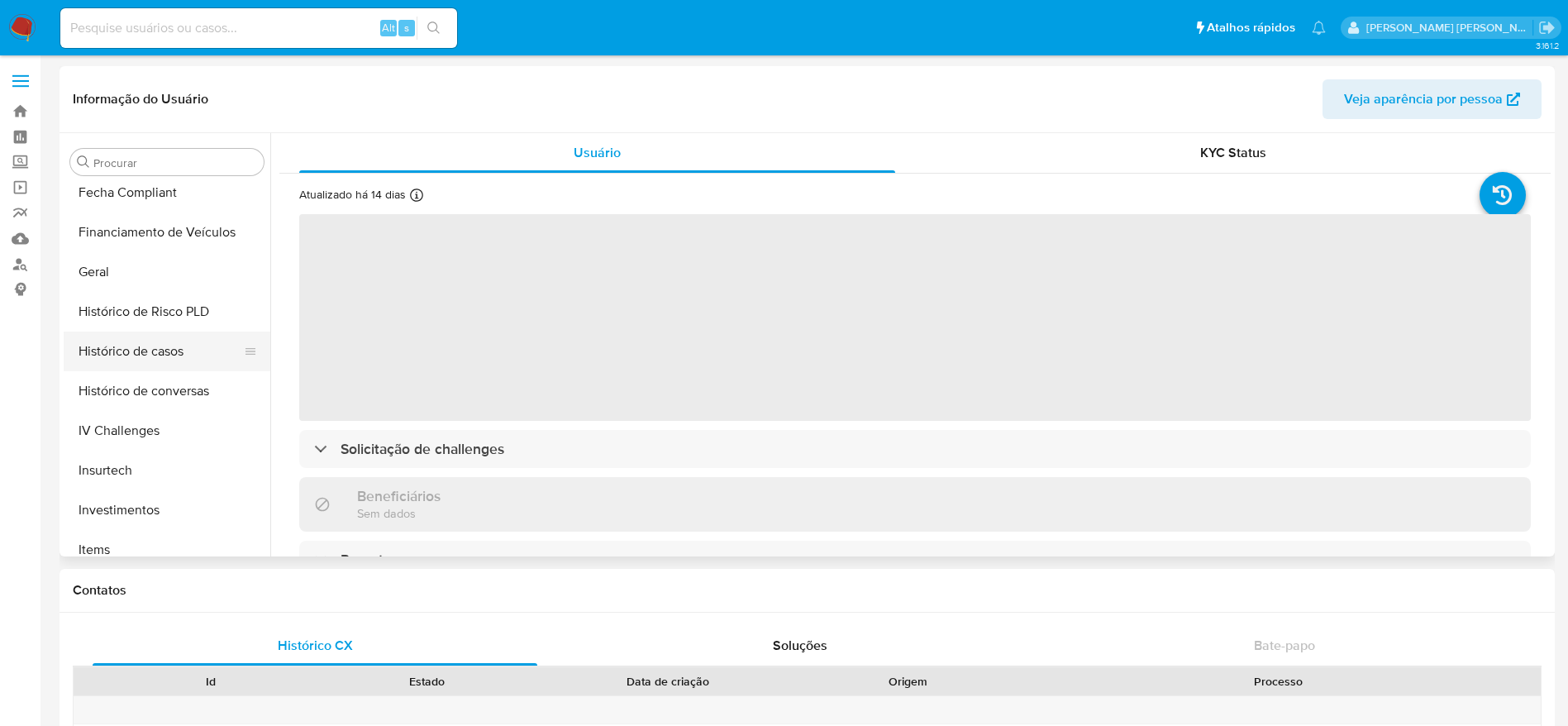
click at [162, 344] on button "Histórico de casos" at bounding box center [160, 351] width 193 height 40
select select "10"
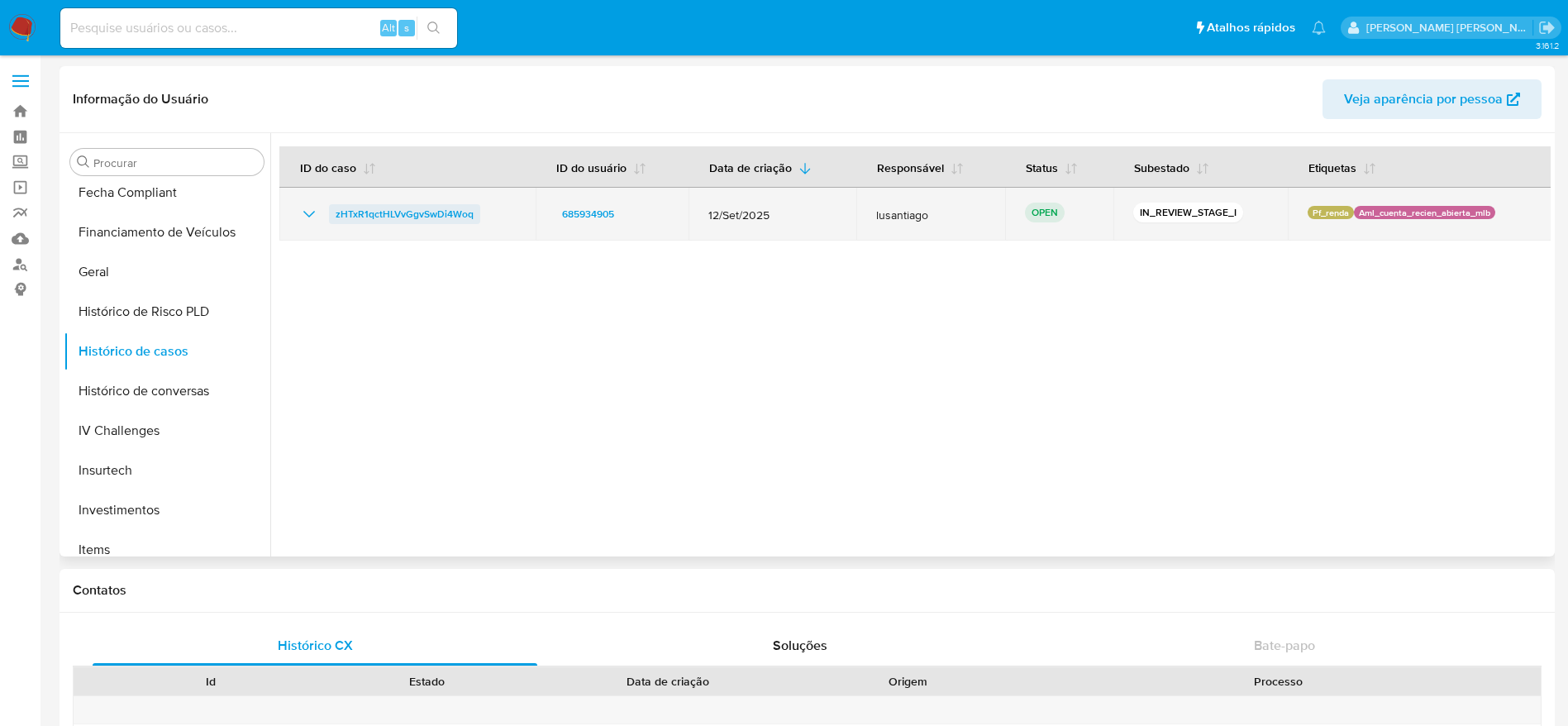
click at [420, 212] on span "zHTxR1qctHLVvGgvSwDi4Woq" at bounding box center [404, 214] width 138 height 20
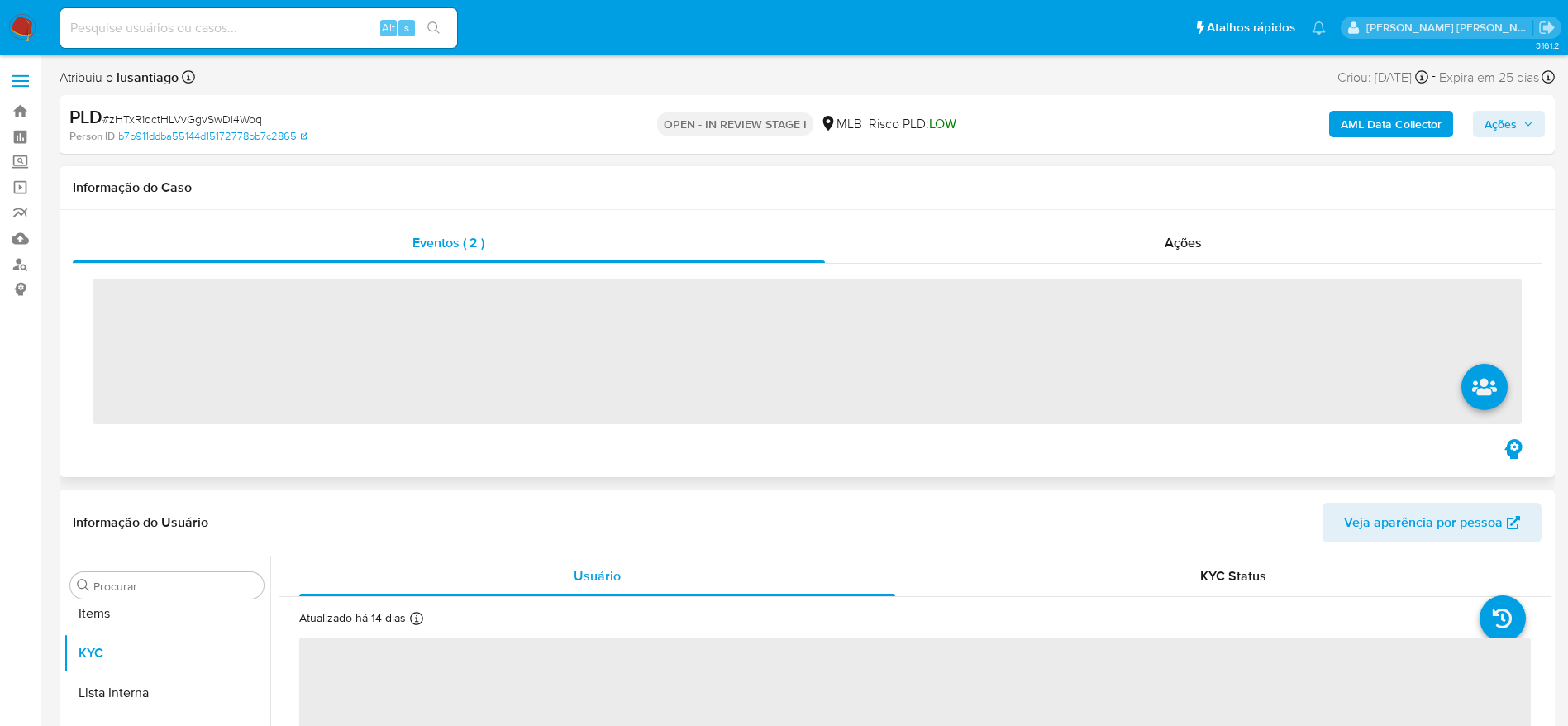
scroll to position [858, 0]
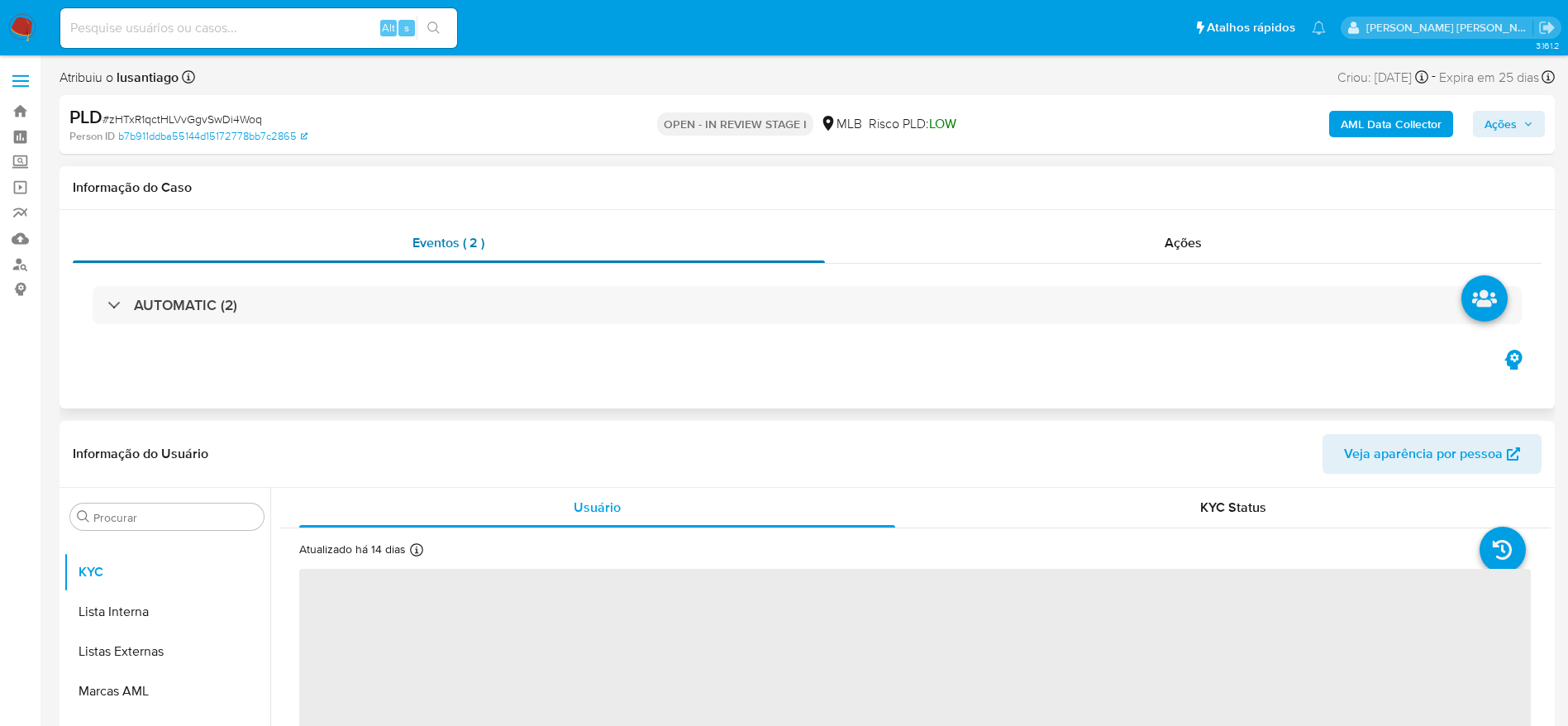
select select "10"
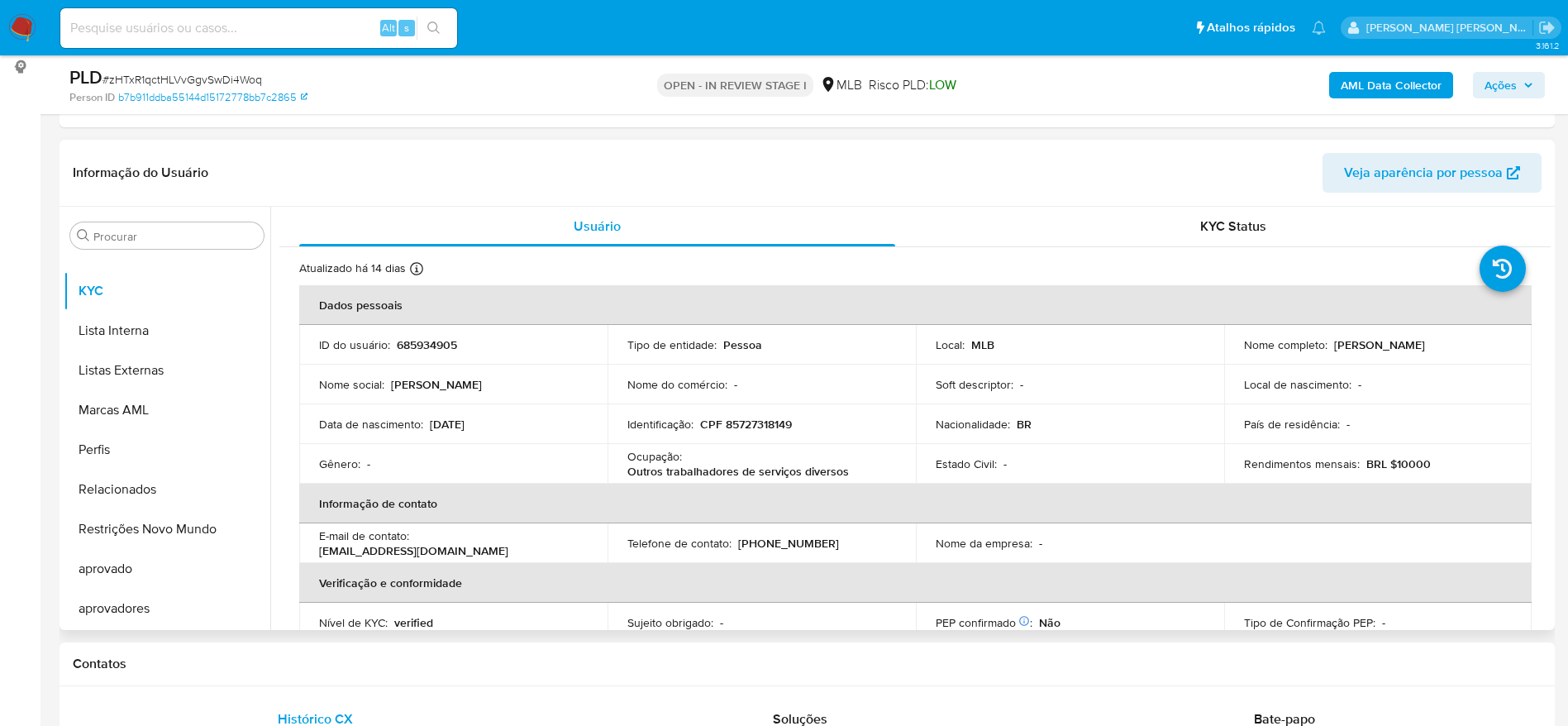
scroll to position [248, 0]
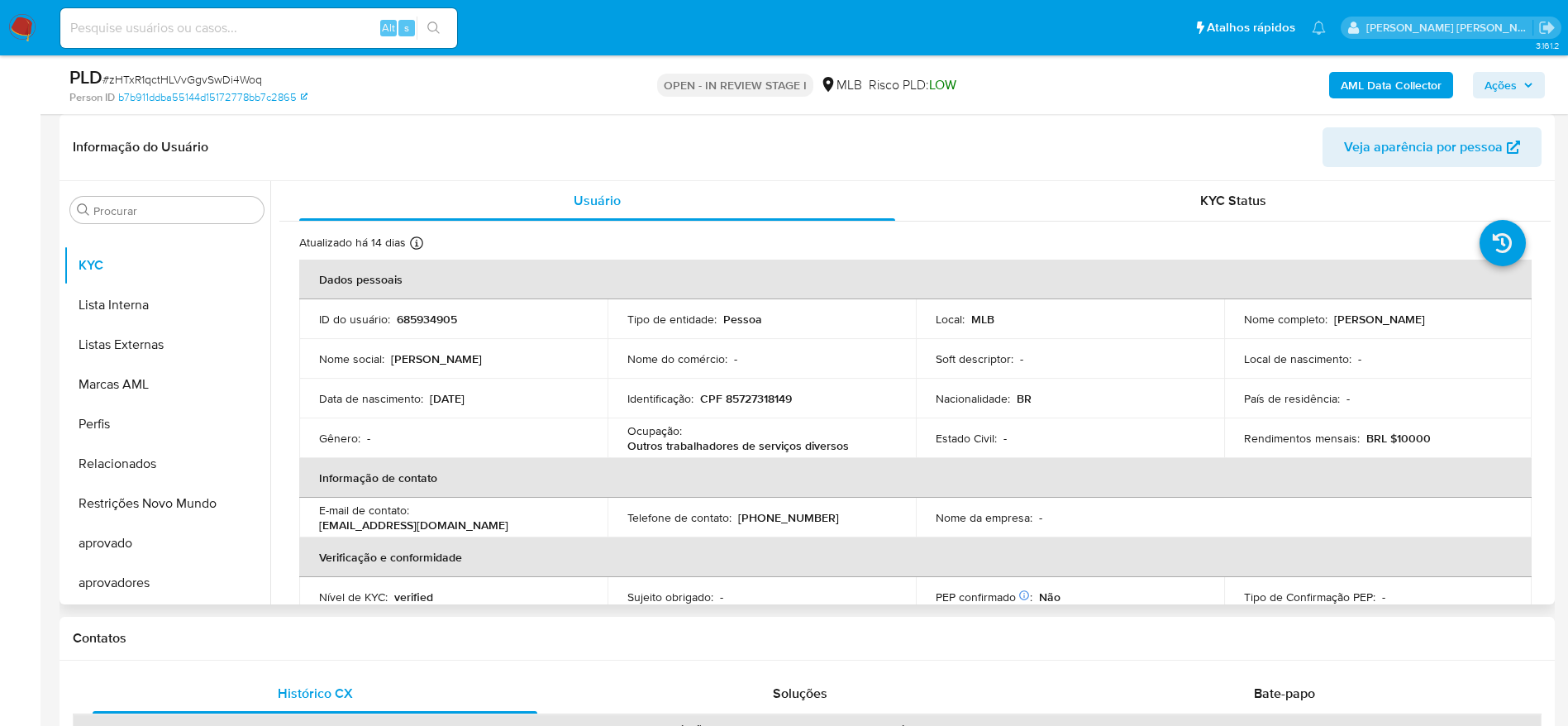
click at [763, 399] on p "CPF 85727318149" at bounding box center [745, 399] width 92 height 15
click at [763, 400] on p "CPF 85727318149" at bounding box center [745, 399] width 92 height 15
copy p "85727318149"
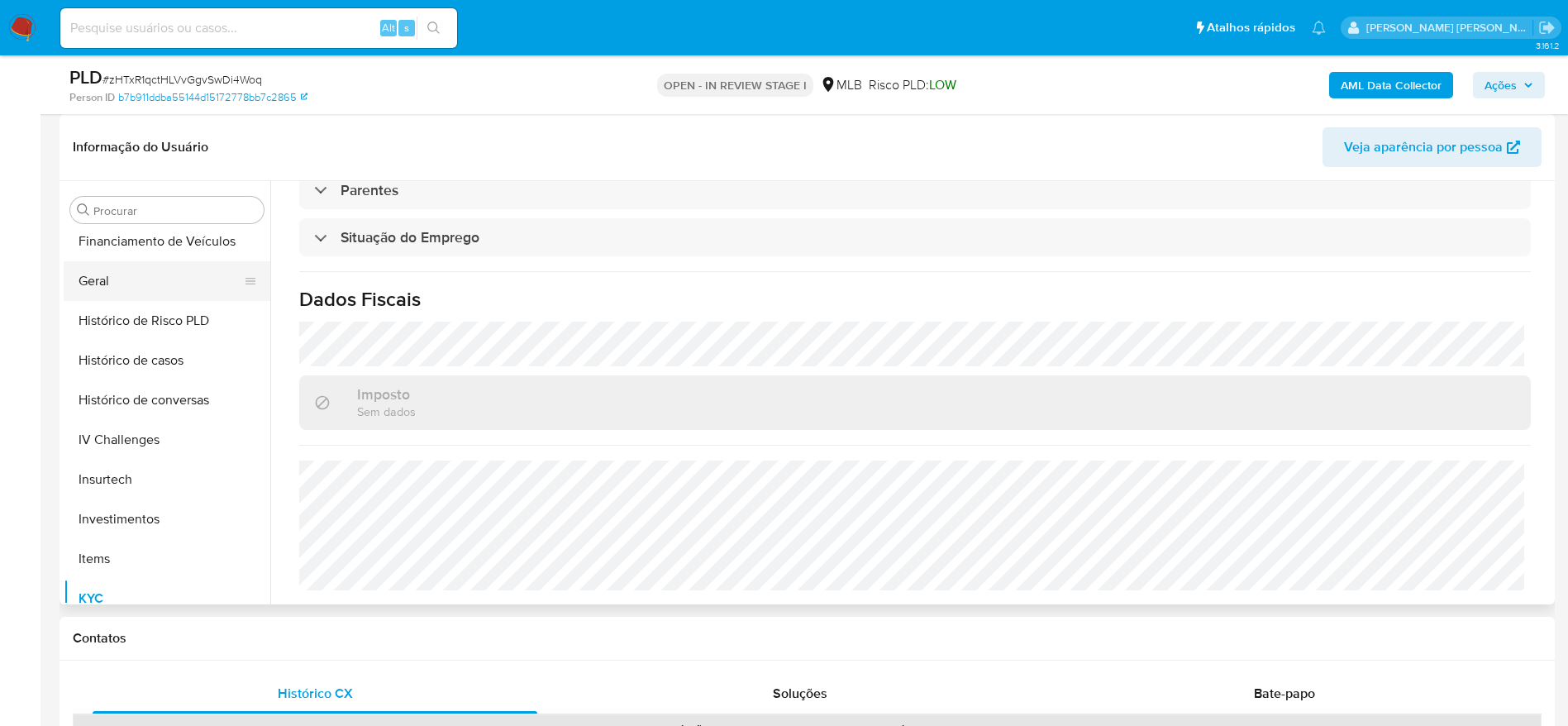
scroll to position [486, 0]
click at [120, 312] on button "Geral" at bounding box center [160, 320] width 193 height 40
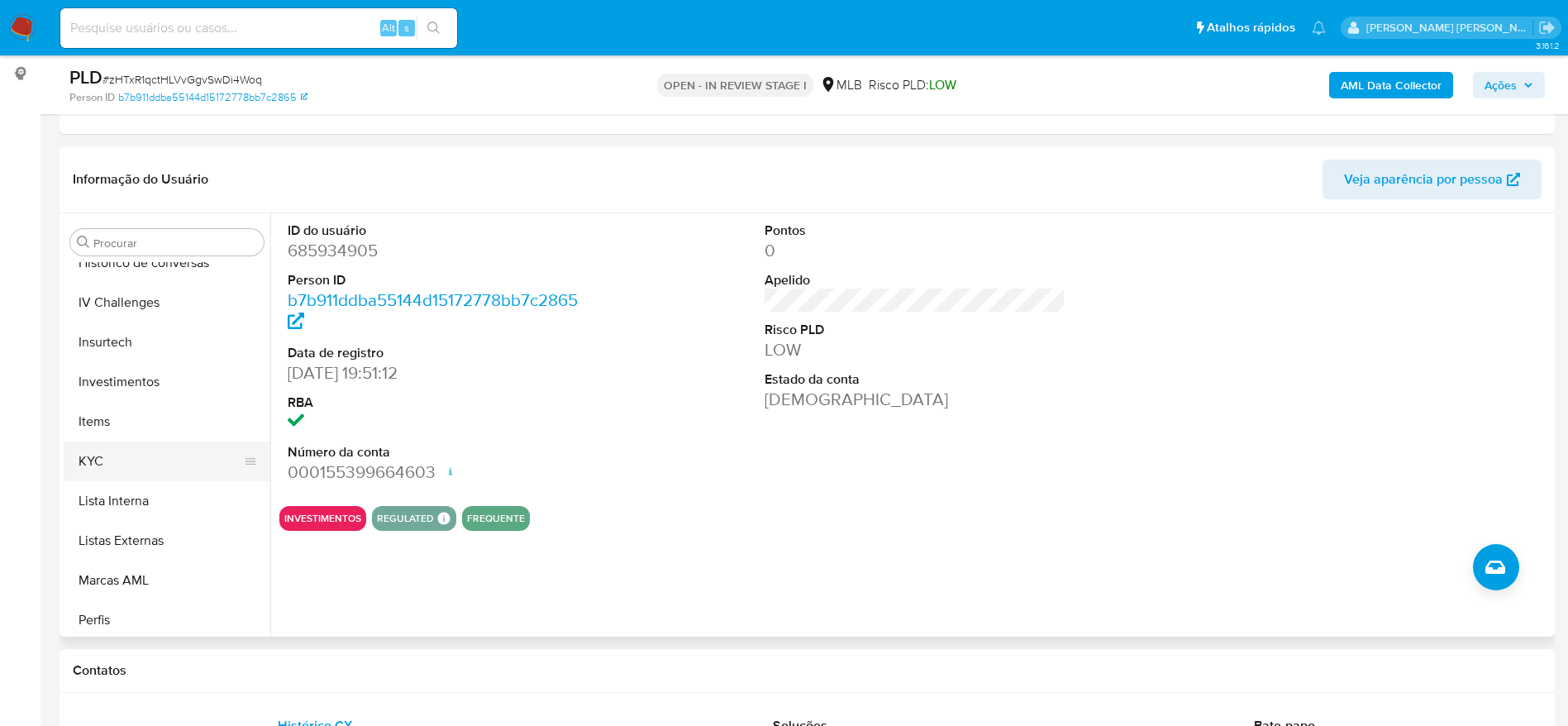
scroll to position [733, 0]
click at [132, 415] on button "KYC" at bounding box center [160, 422] width 193 height 40
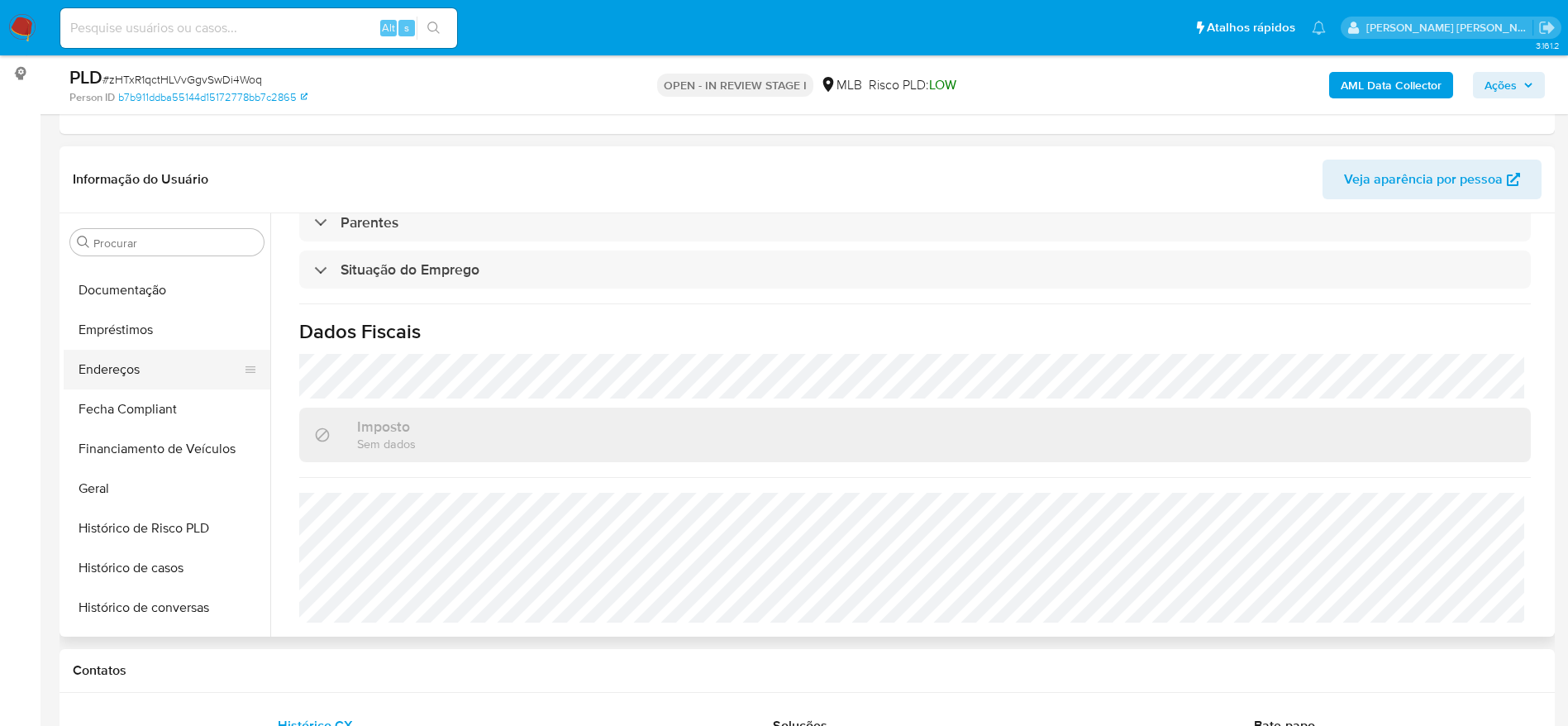
scroll to position [237, 0]
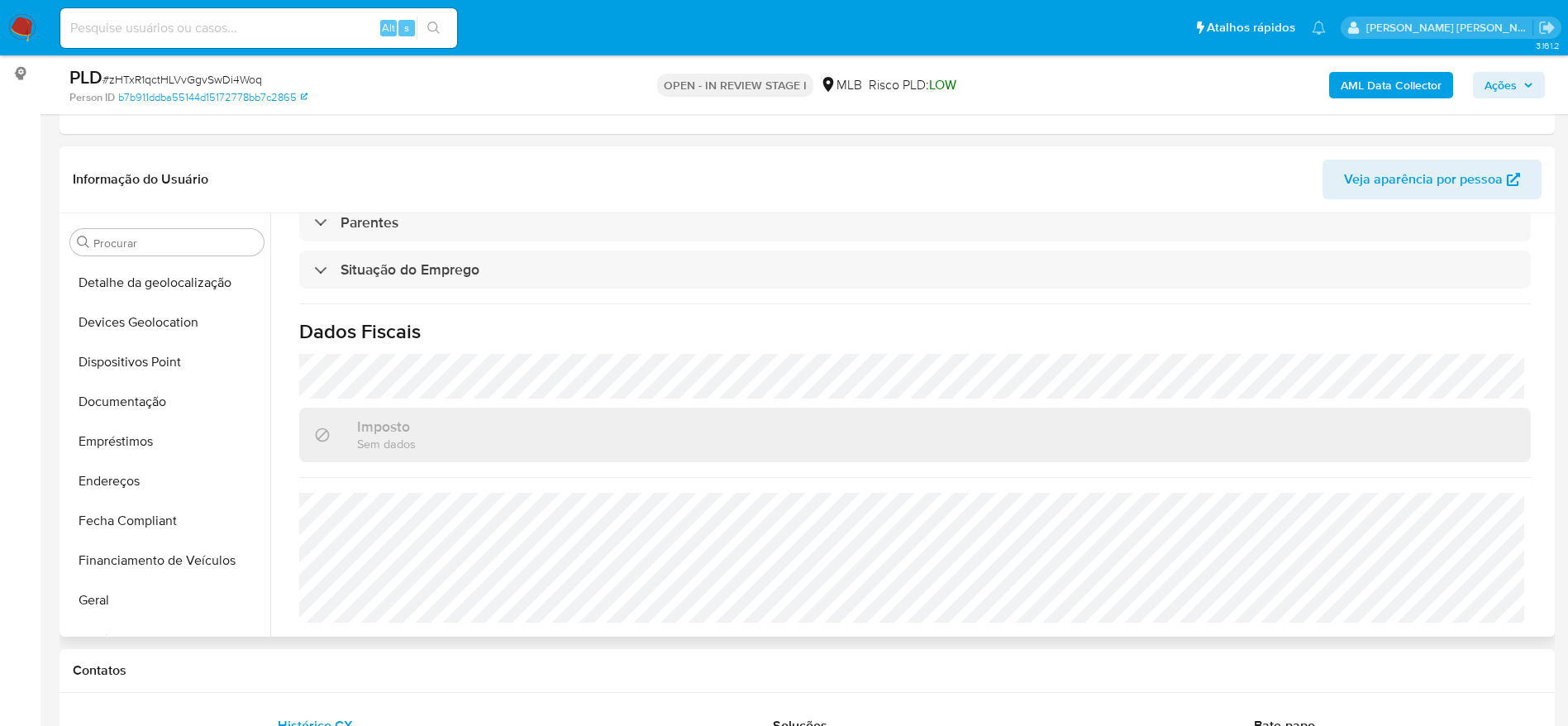
drag, startPoint x: 137, startPoint y: 477, endPoint x: 442, endPoint y: 500, distance: 305.9
click at [138, 479] on button "Endereços" at bounding box center [166, 482] width 206 height 40
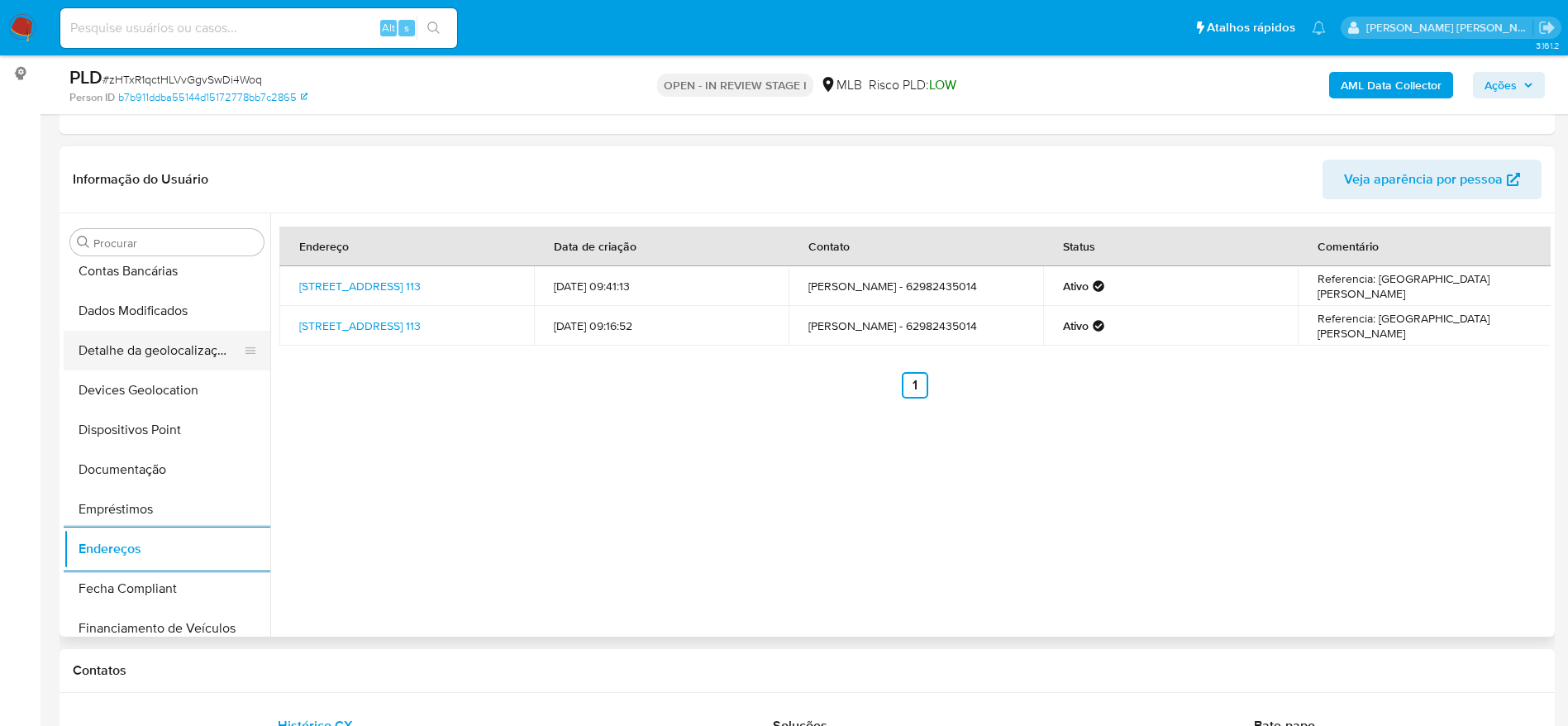
scroll to position [114, 0]
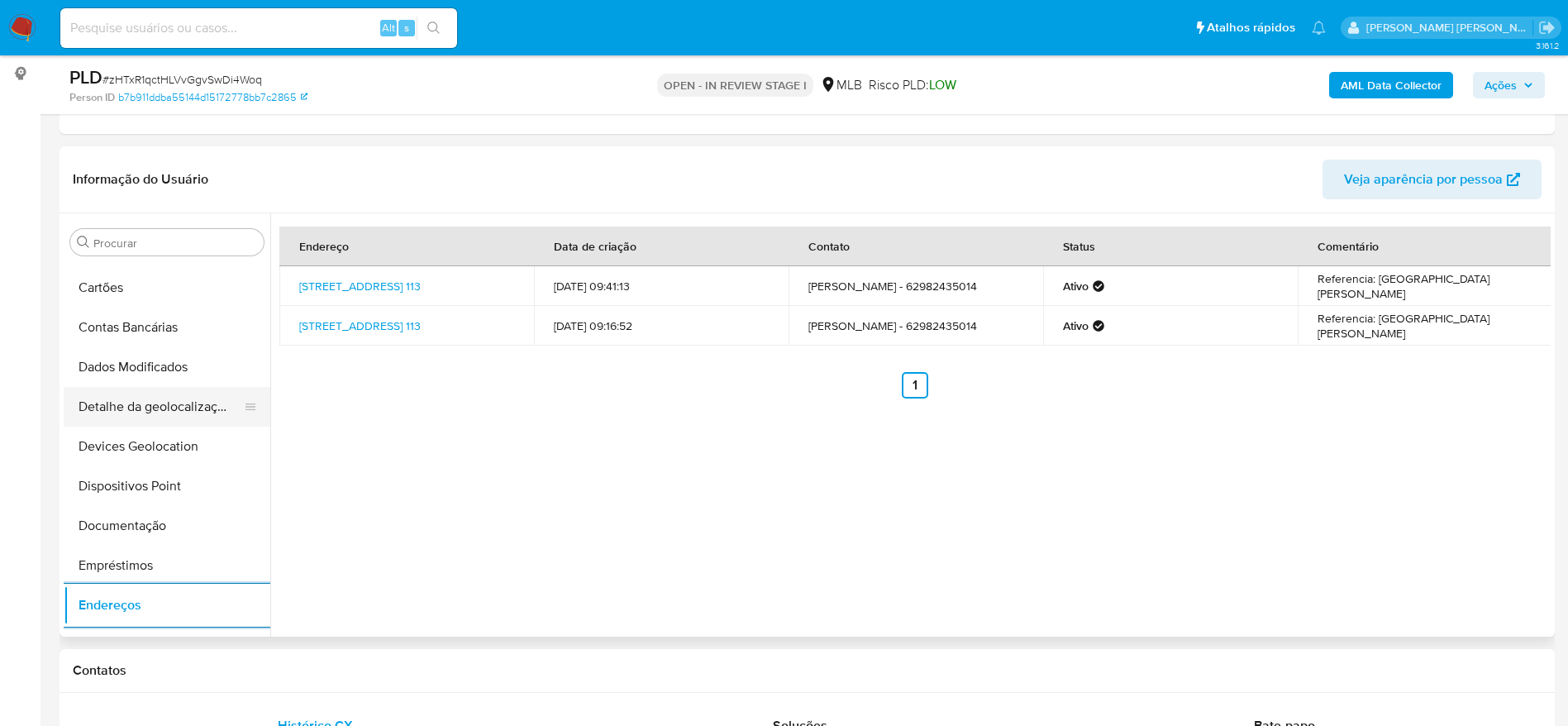
click at [195, 405] on button "Detalhe da geolocalização" at bounding box center [160, 407] width 193 height 40
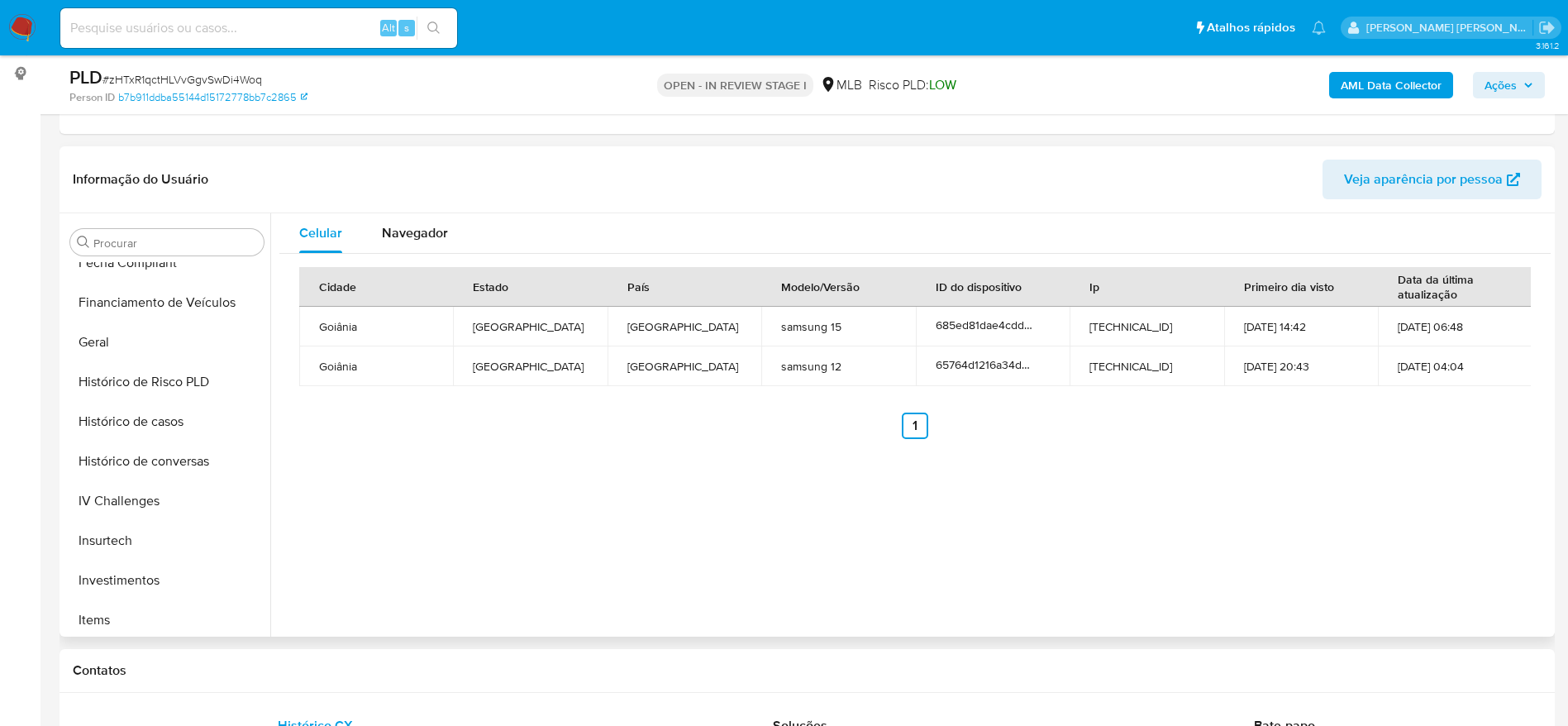
scroll to position [858, 0]
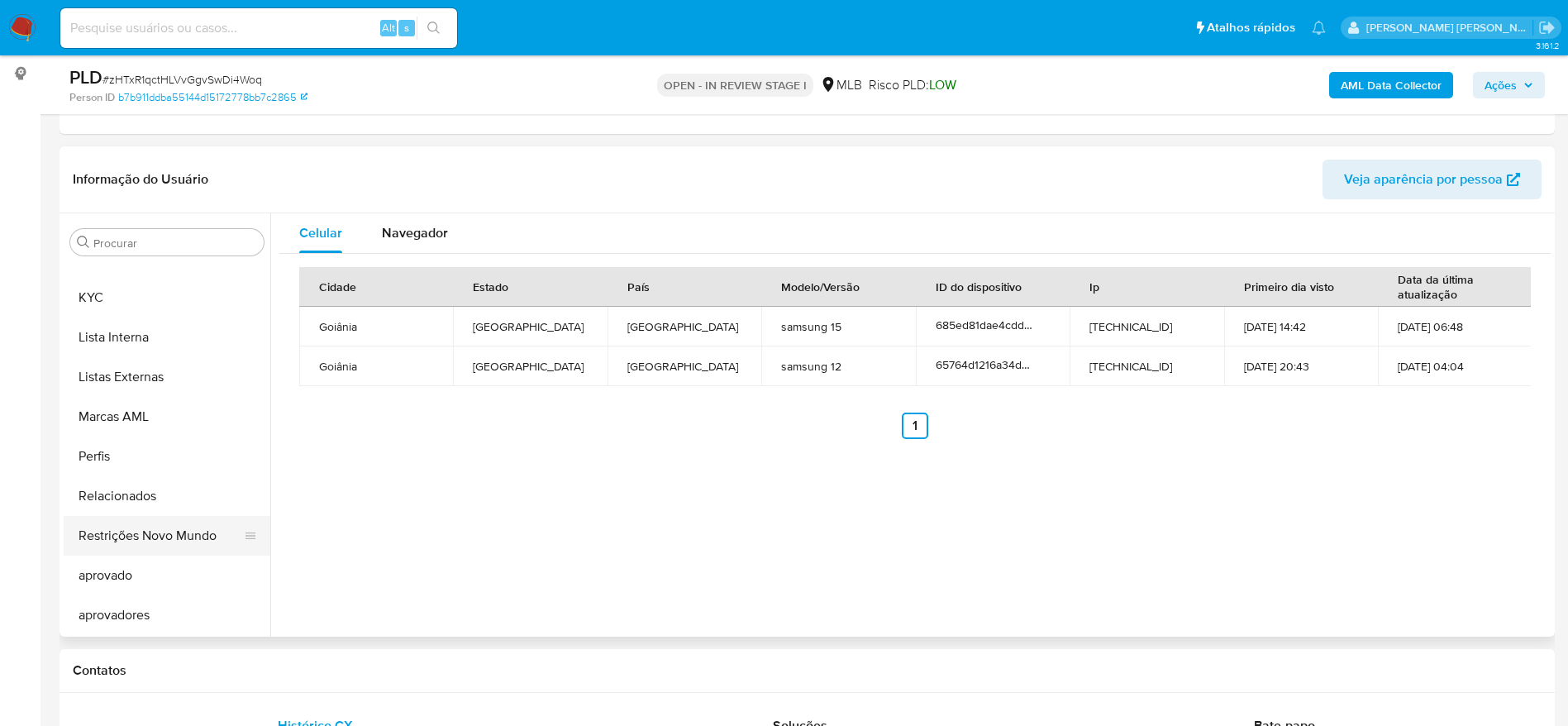
click at [161, 550] on button "Restrições Novo Mundo" at bounding box center [160, 536] width 193 height 40
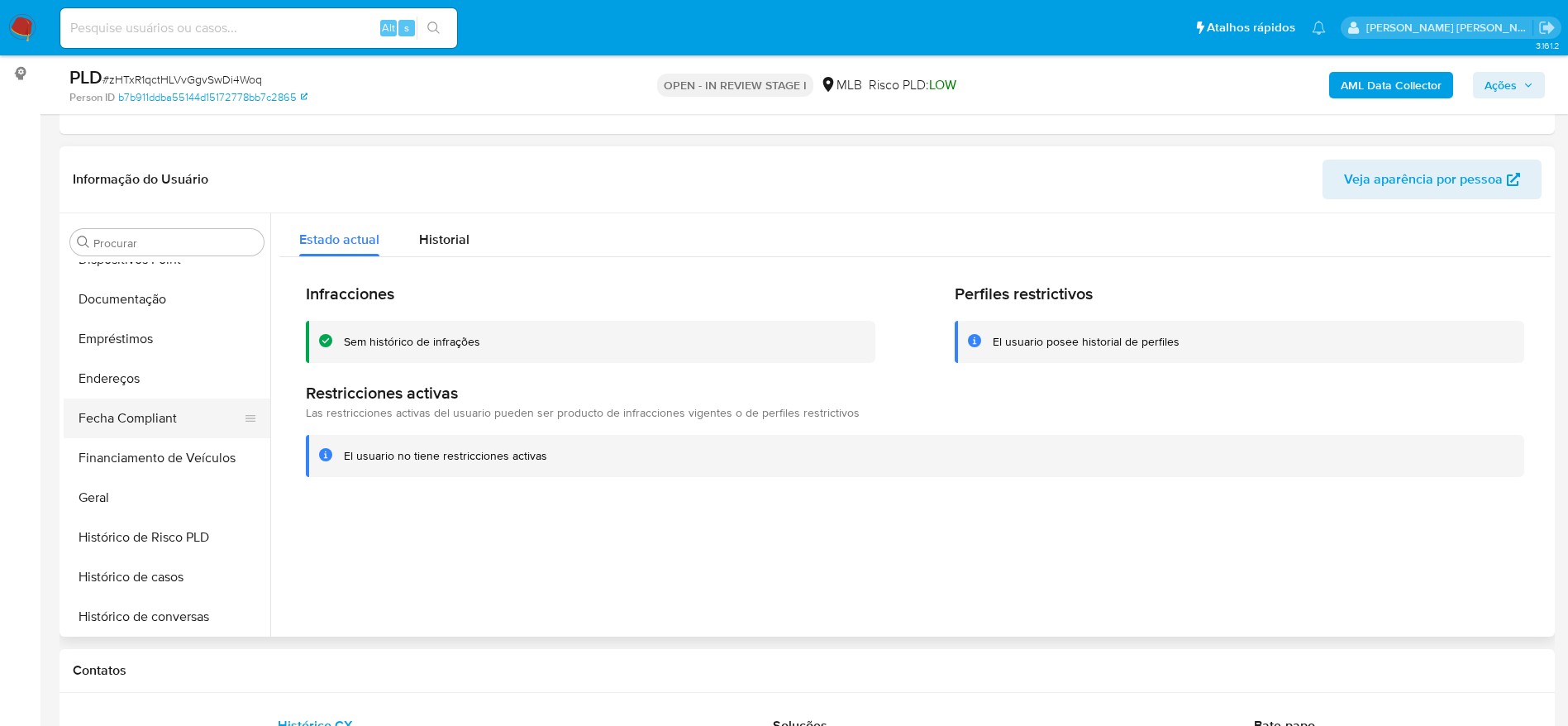
scroll to position [237, 0]
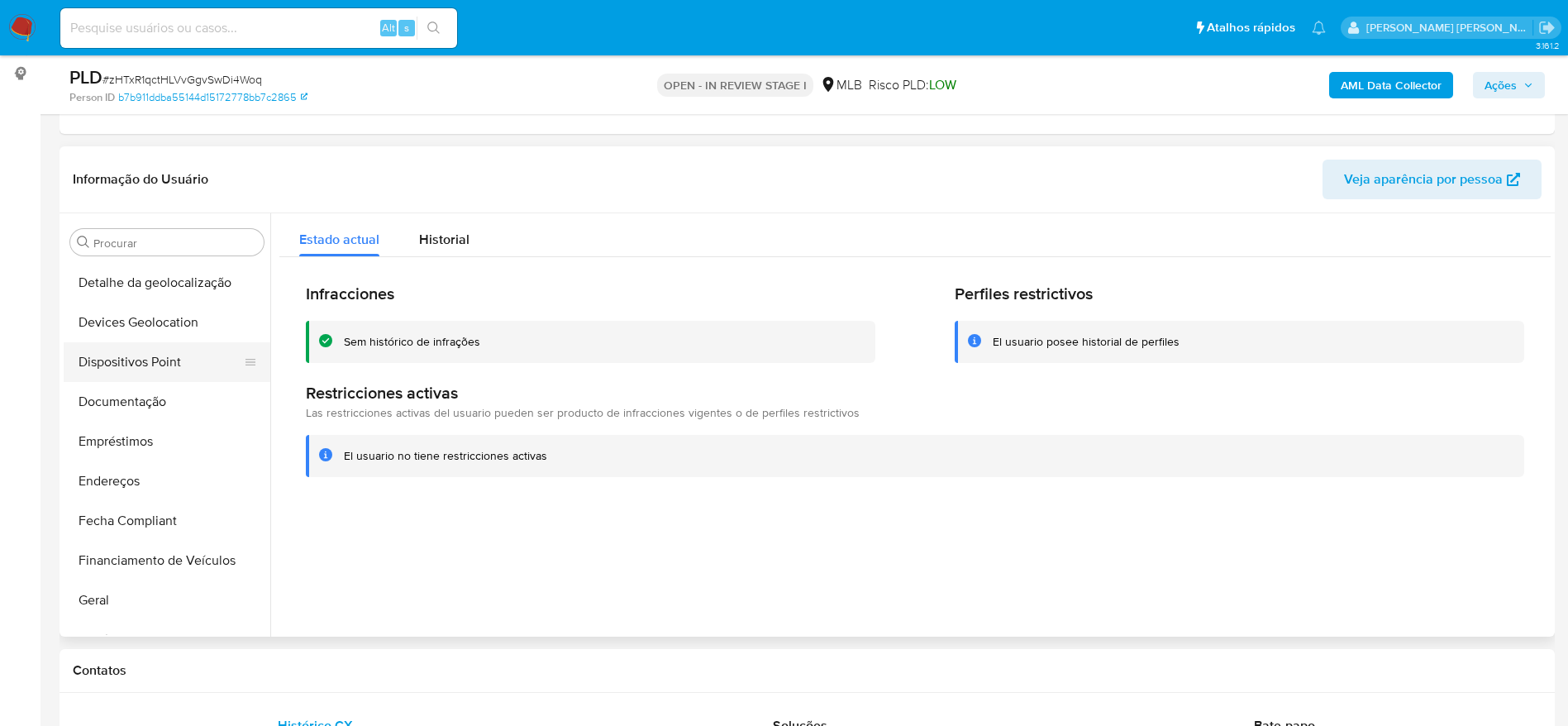
click at [142, 359] on button "Dispositivos Point" at bounding box center [160, 362] width 193 height 40
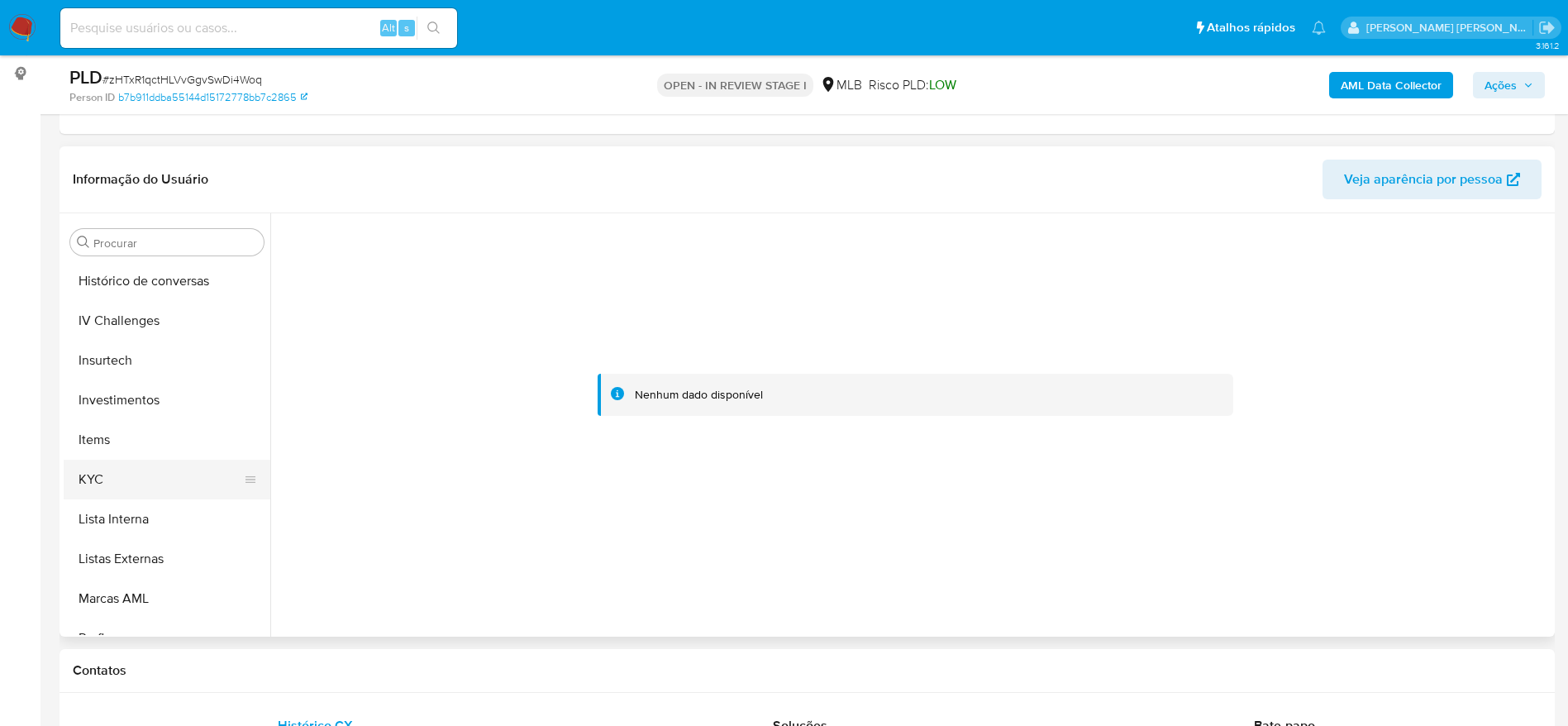
scroll to position [733, 0]
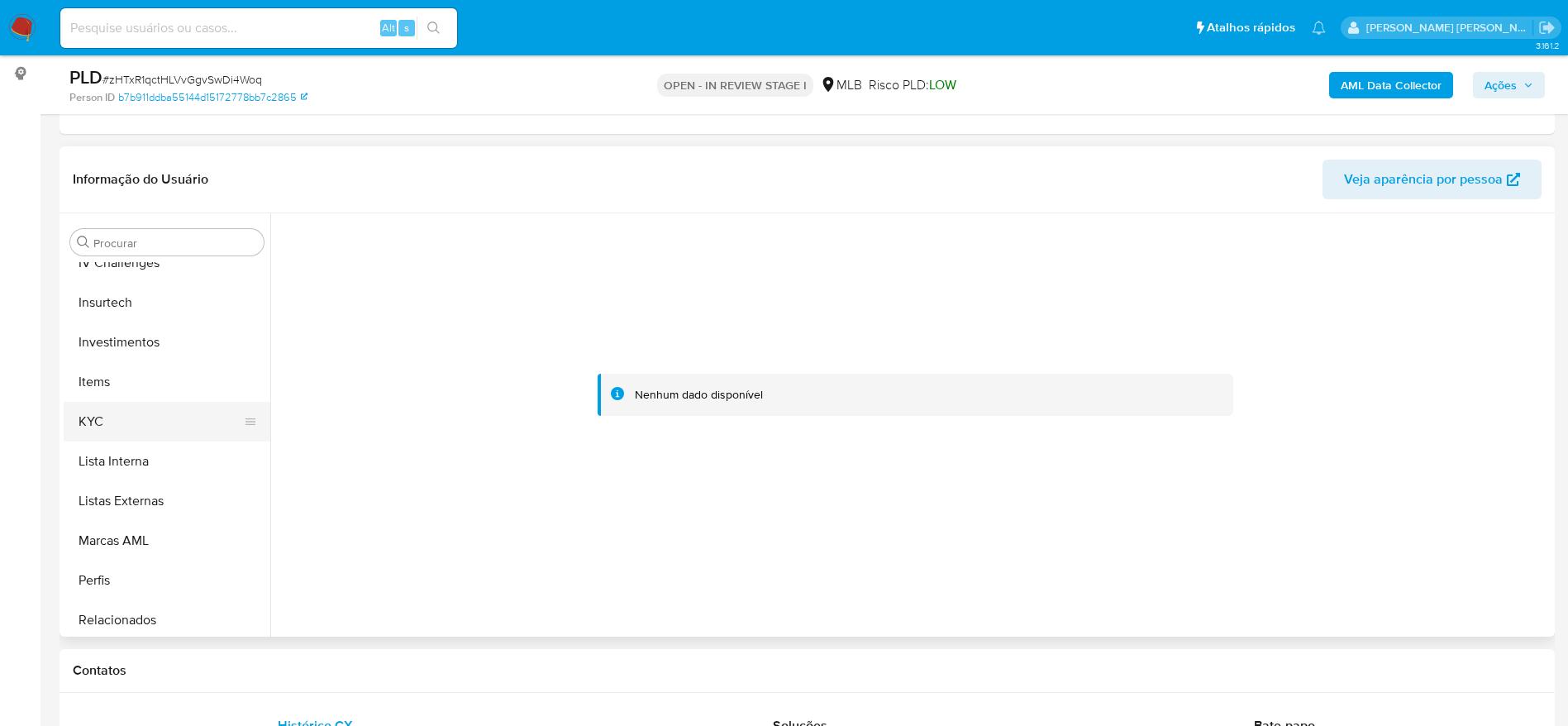
click at [138, 414] on button "KYC" at bounding box center [160, 422] width 193 height 40
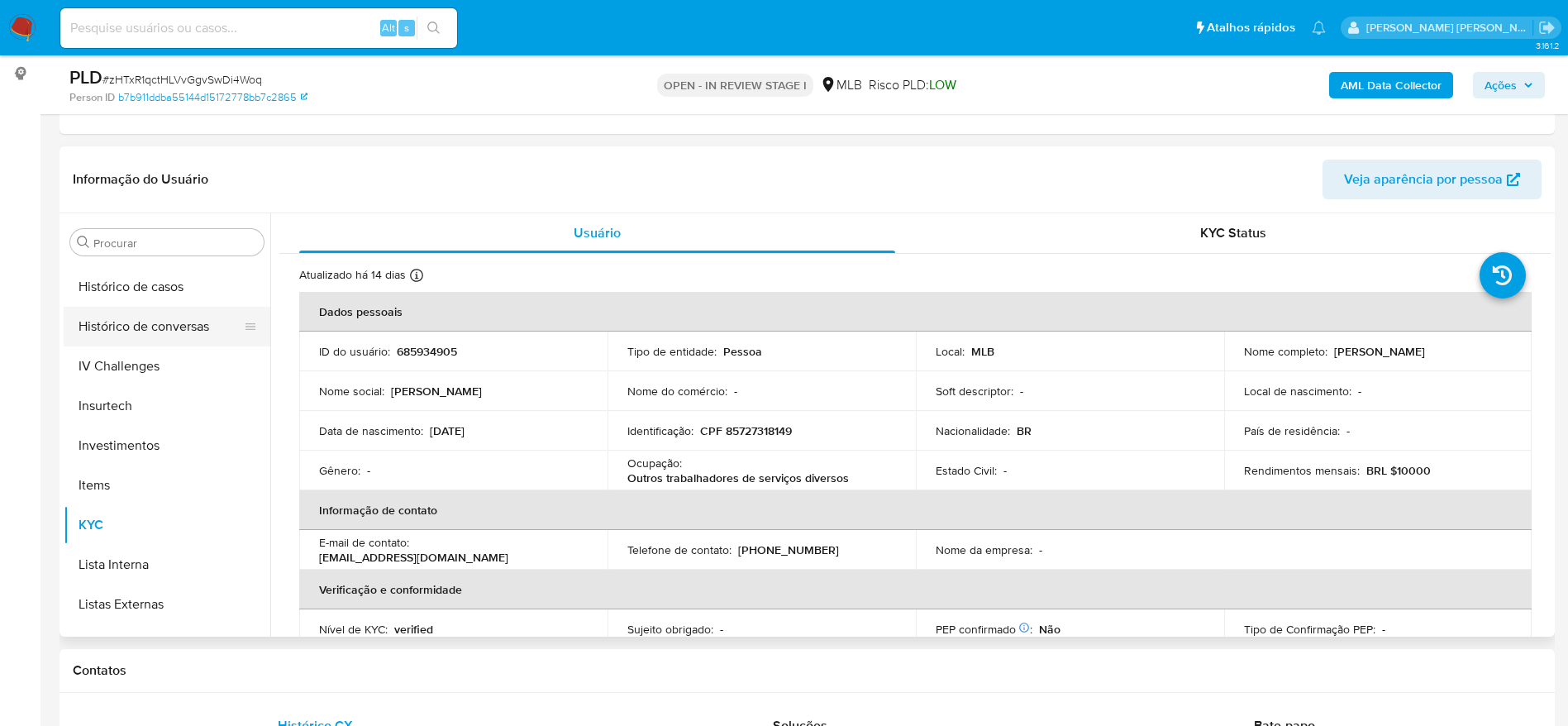
scroll to position [486, 0]
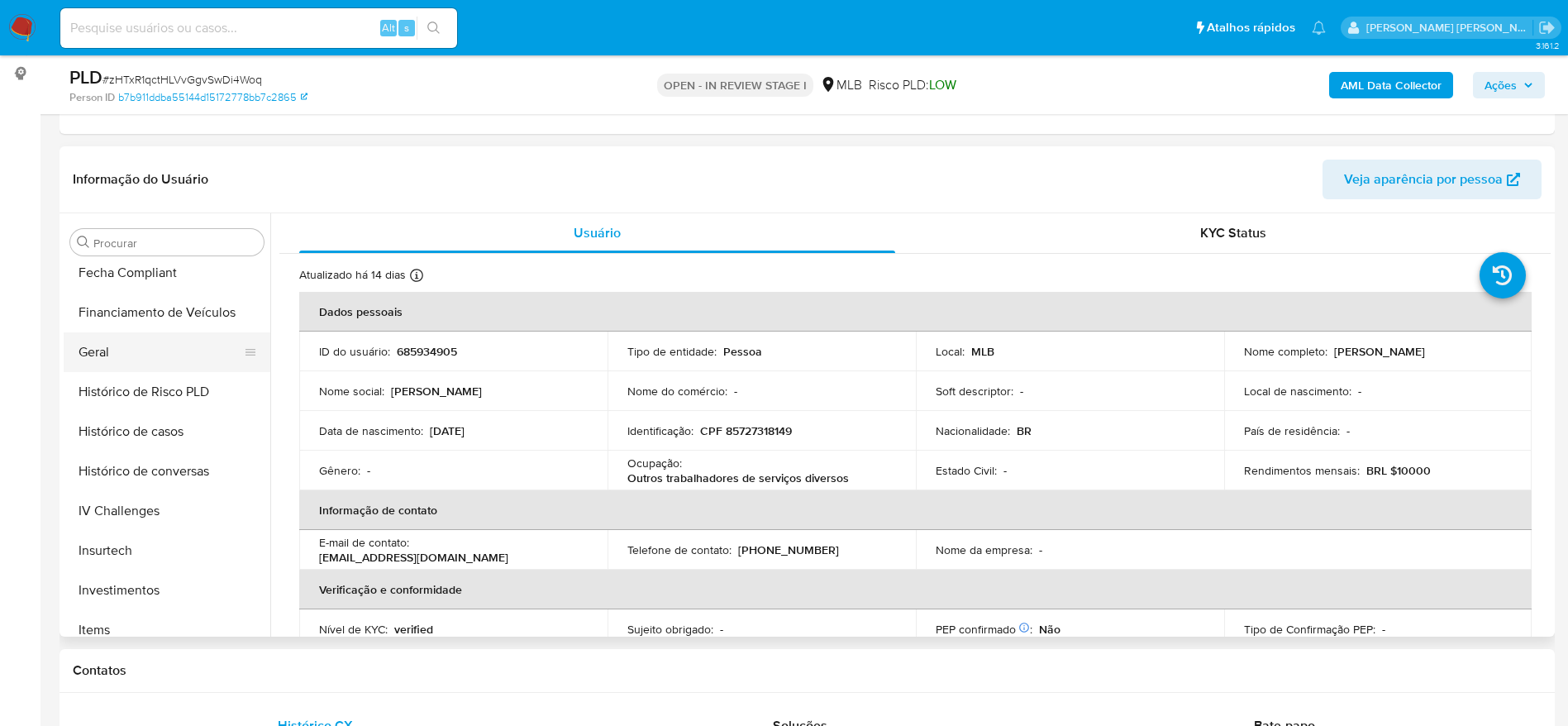
click at [122, 363] on button "Geral" at bounding box center [160, 352] width 193 height 40
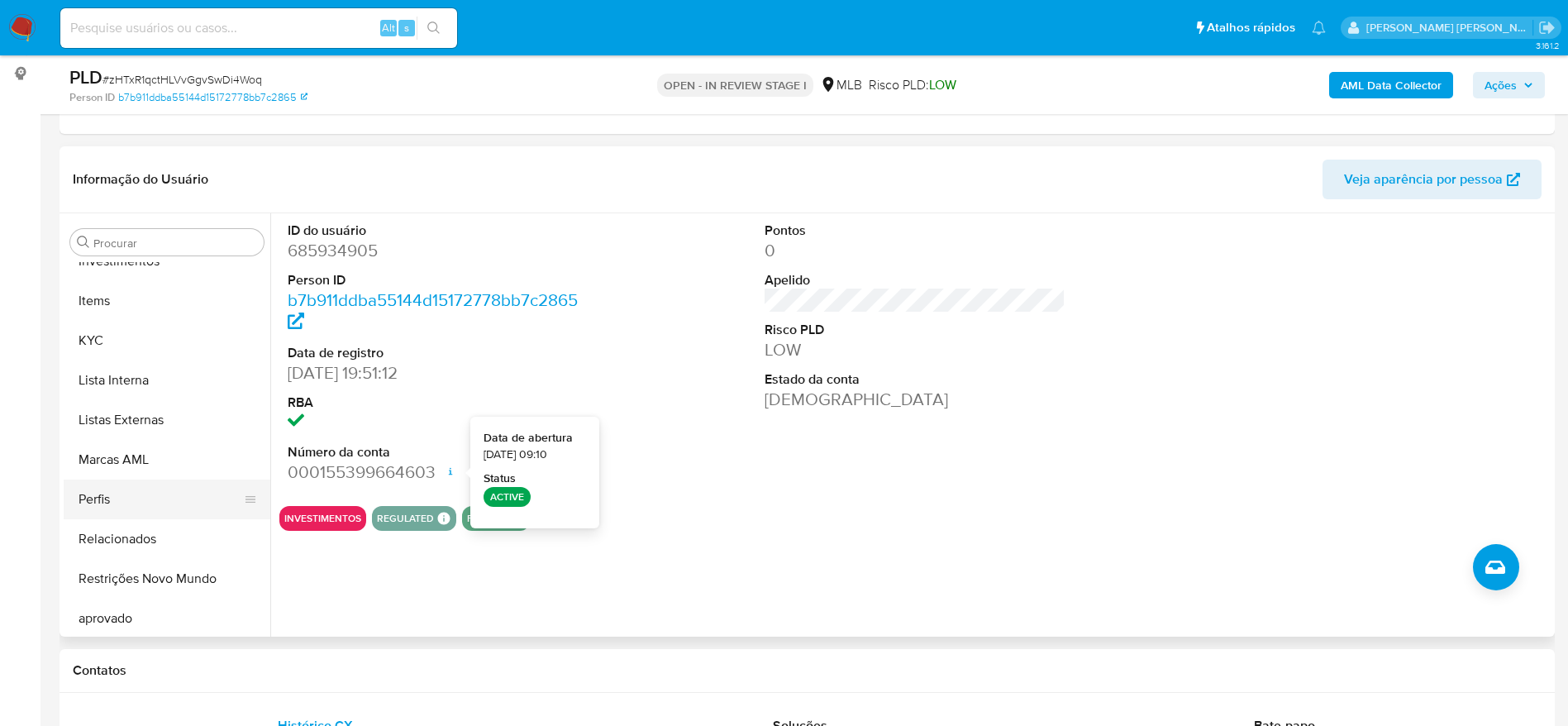
scroll to position [858, 0]
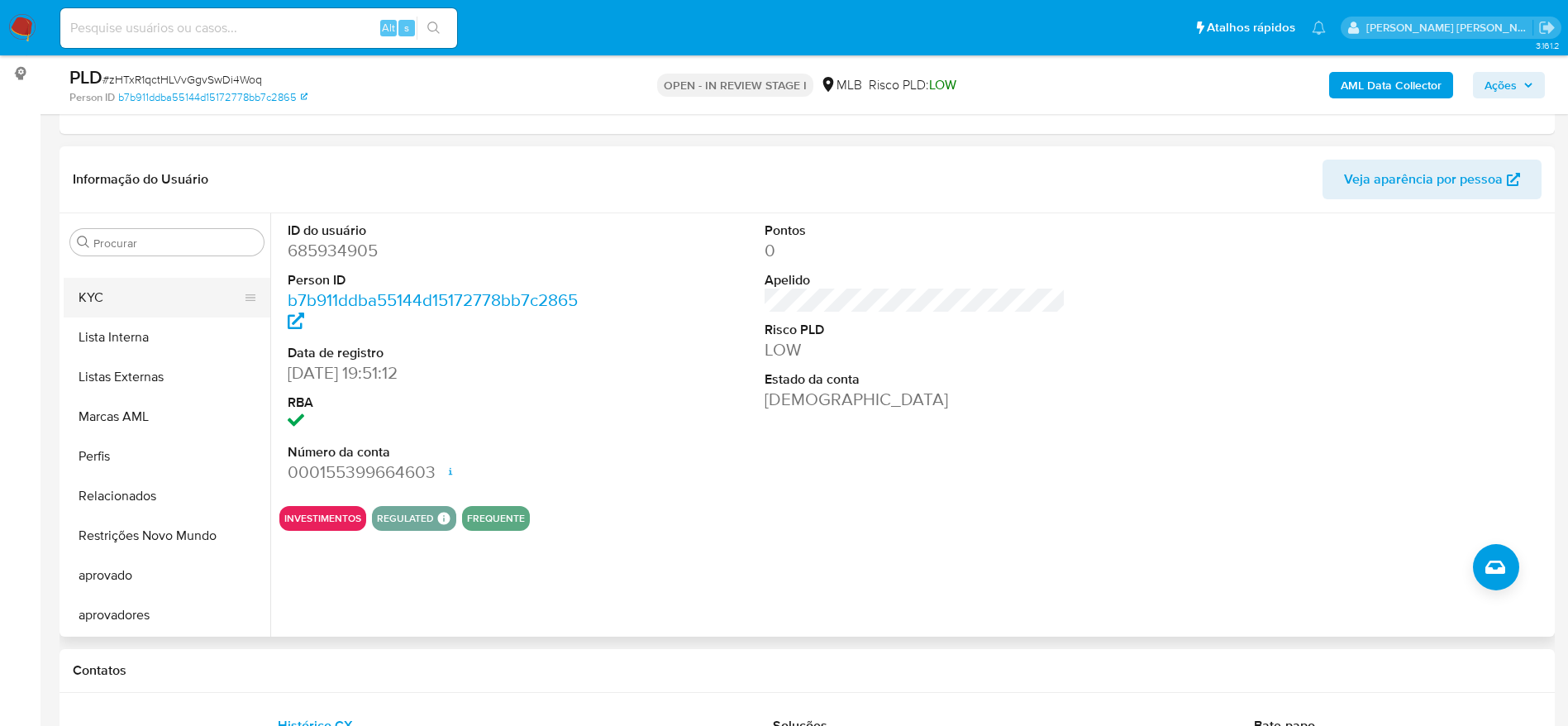
click at [116, 295] on button "KYC" at bounding box center [160, 298] width 193 height 40
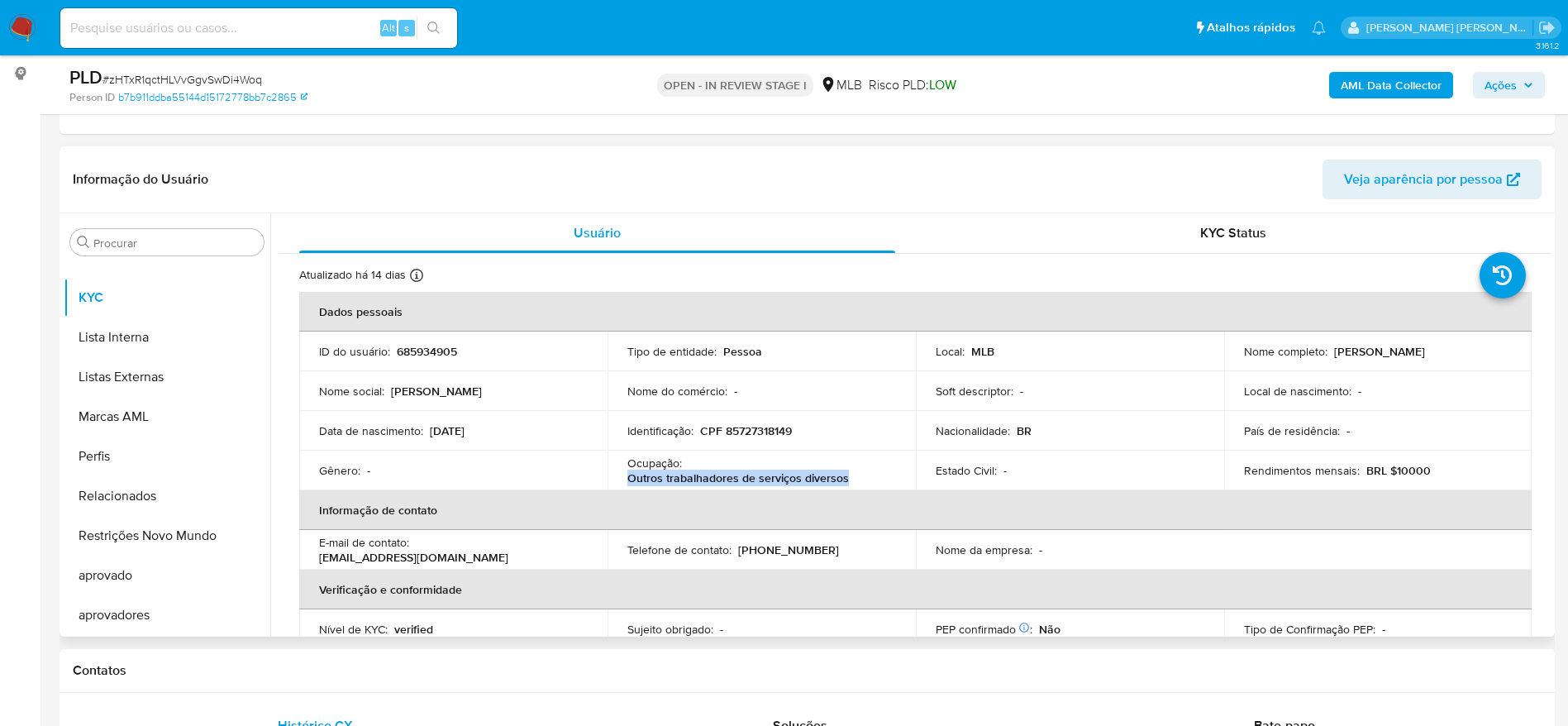
drag, startPoint x: 847, startPoint y: 481, endPoint x: 615, endPoint y: 486, distance: 232.1
click at [615, 486] on td "Ocupação : Outros trabalhadores de serviços diversos" at bounding box center [761, 471] width 308 height 40
copy p "Outros trabalhadores de serviços diversos"
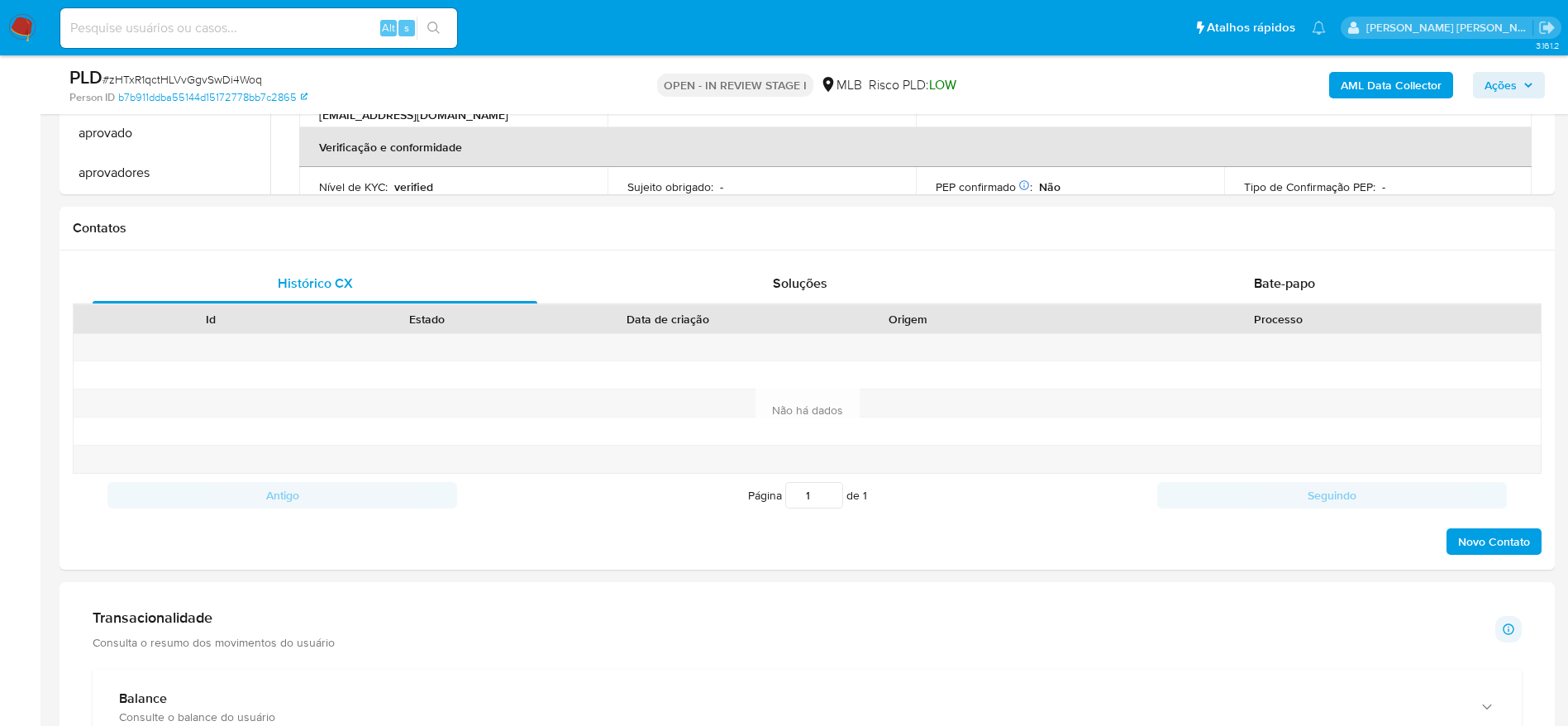
scroll to position [712, 0]
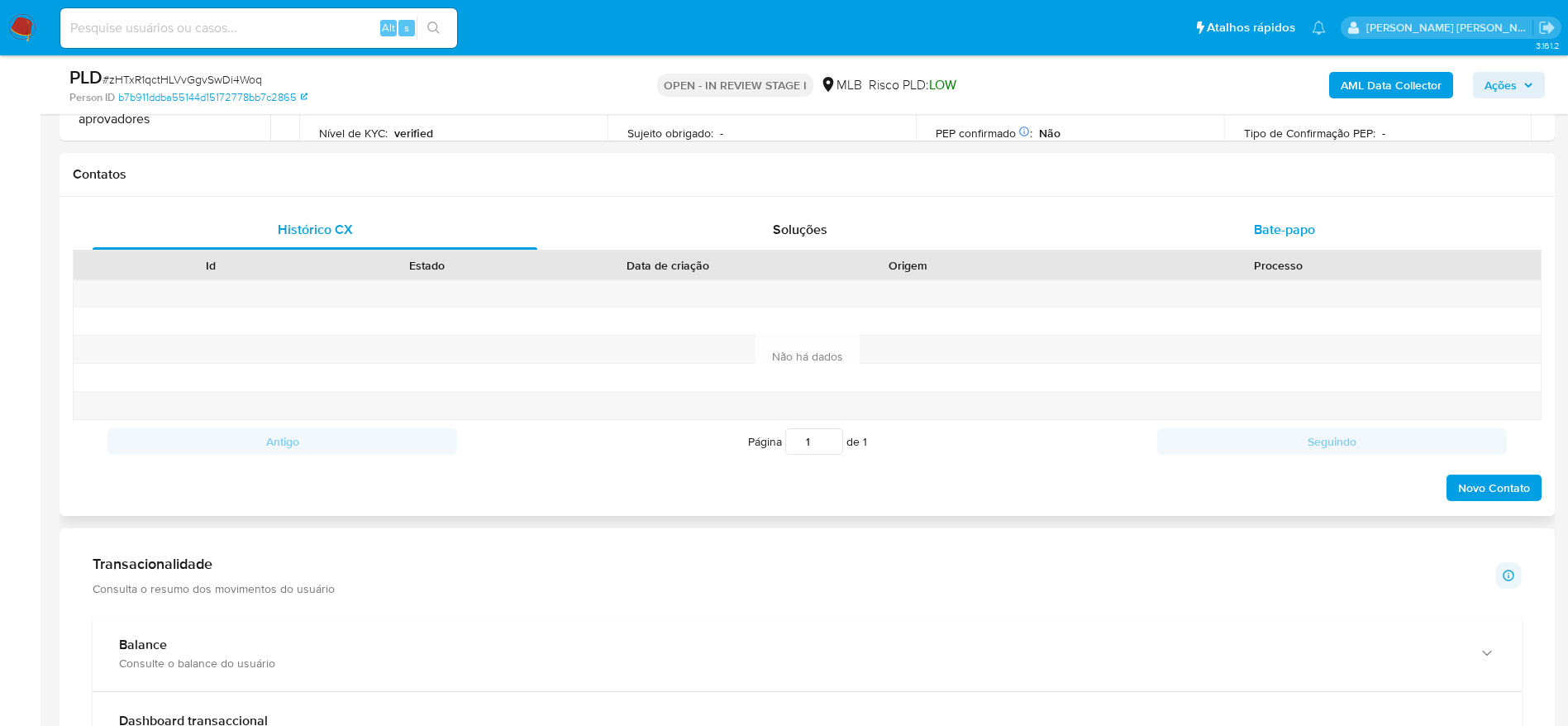
click at [1250, 248] on div "Bate-papo" at bounding box center [1284, 230] width 445 height 40
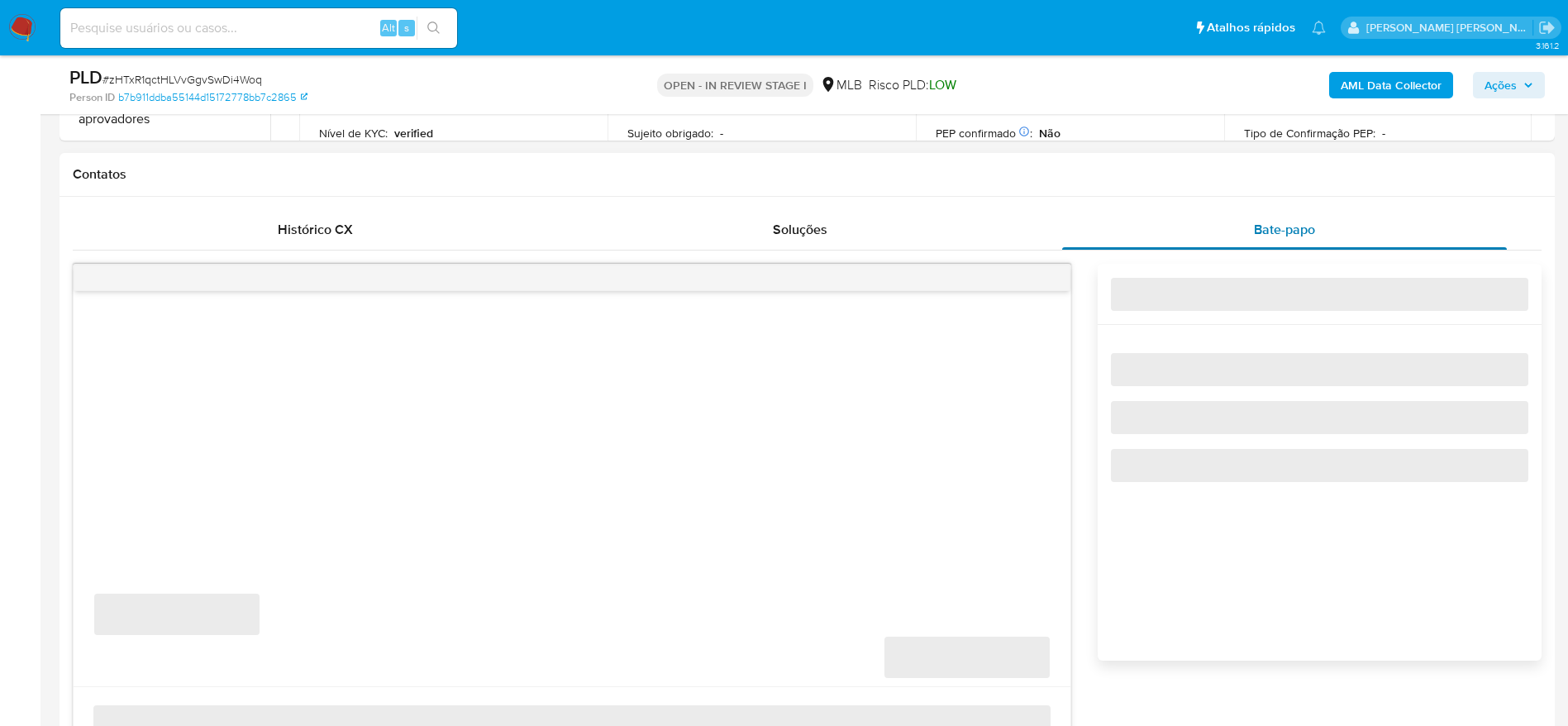
click at [1251, 229] on div "Bate-papo" at bounding box center [1284, 230] width 445 height 40
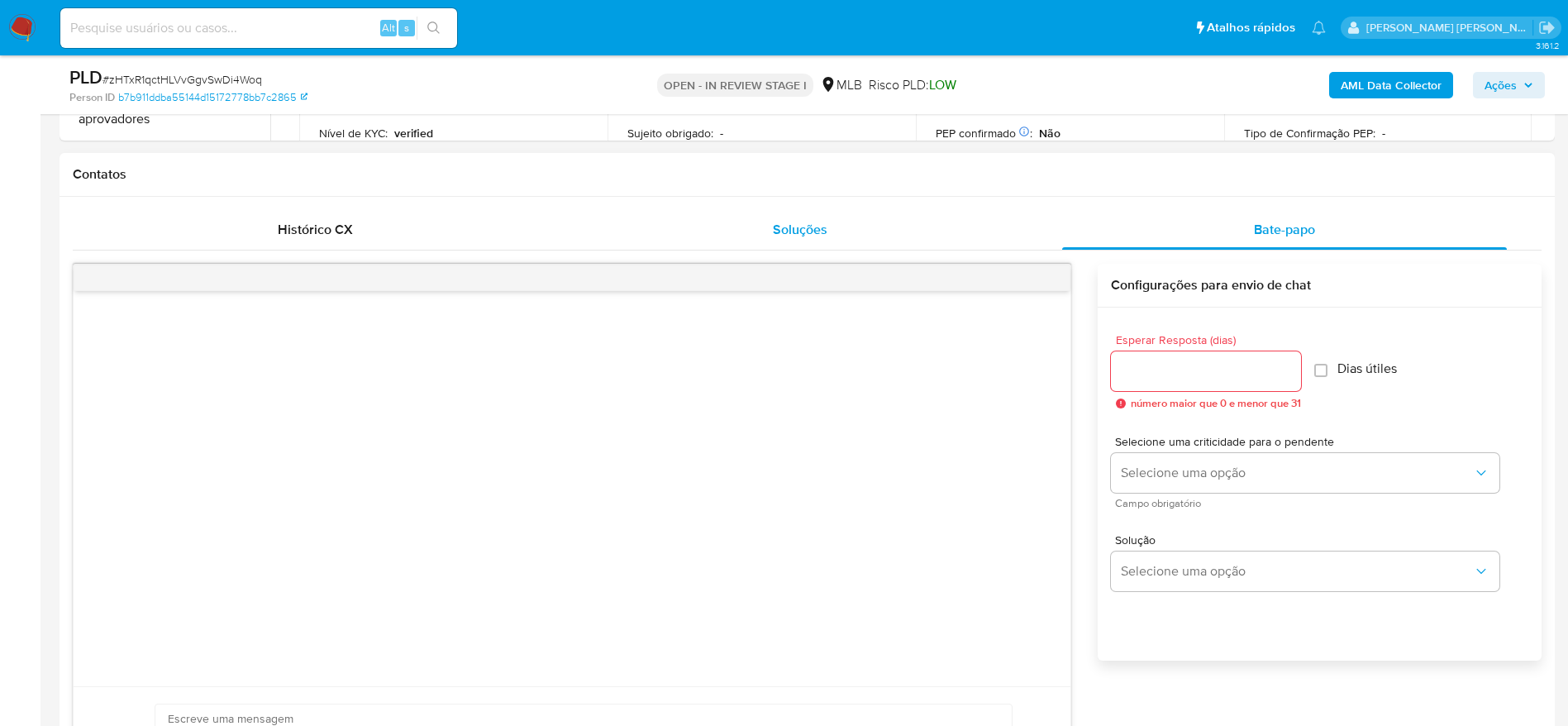
click at [862, 234] on div "Soluções" at bounding box center [798, 230] width 445 height 40
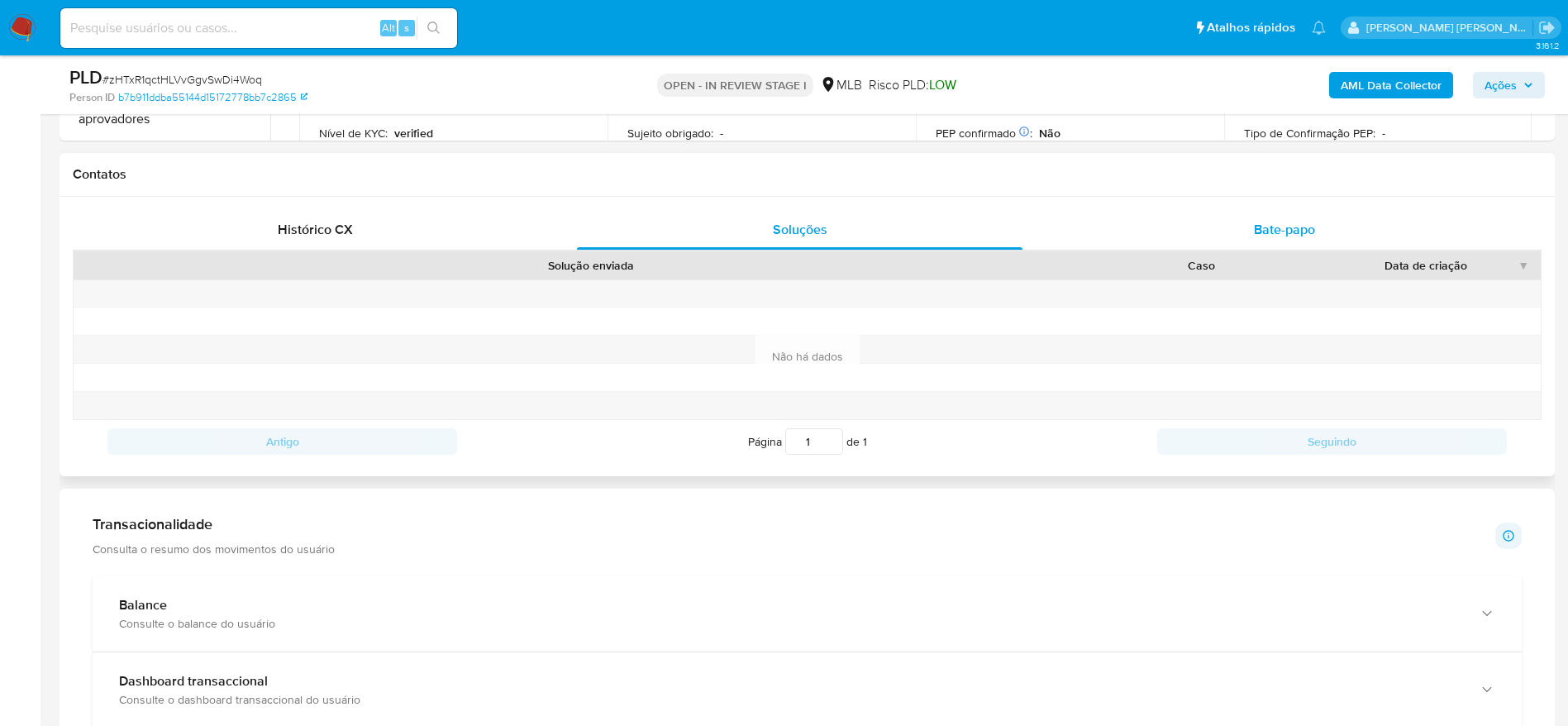
click at [1219, 231] on div "Bate-papo" at bounding box center [1284, 230] width 445 height 40
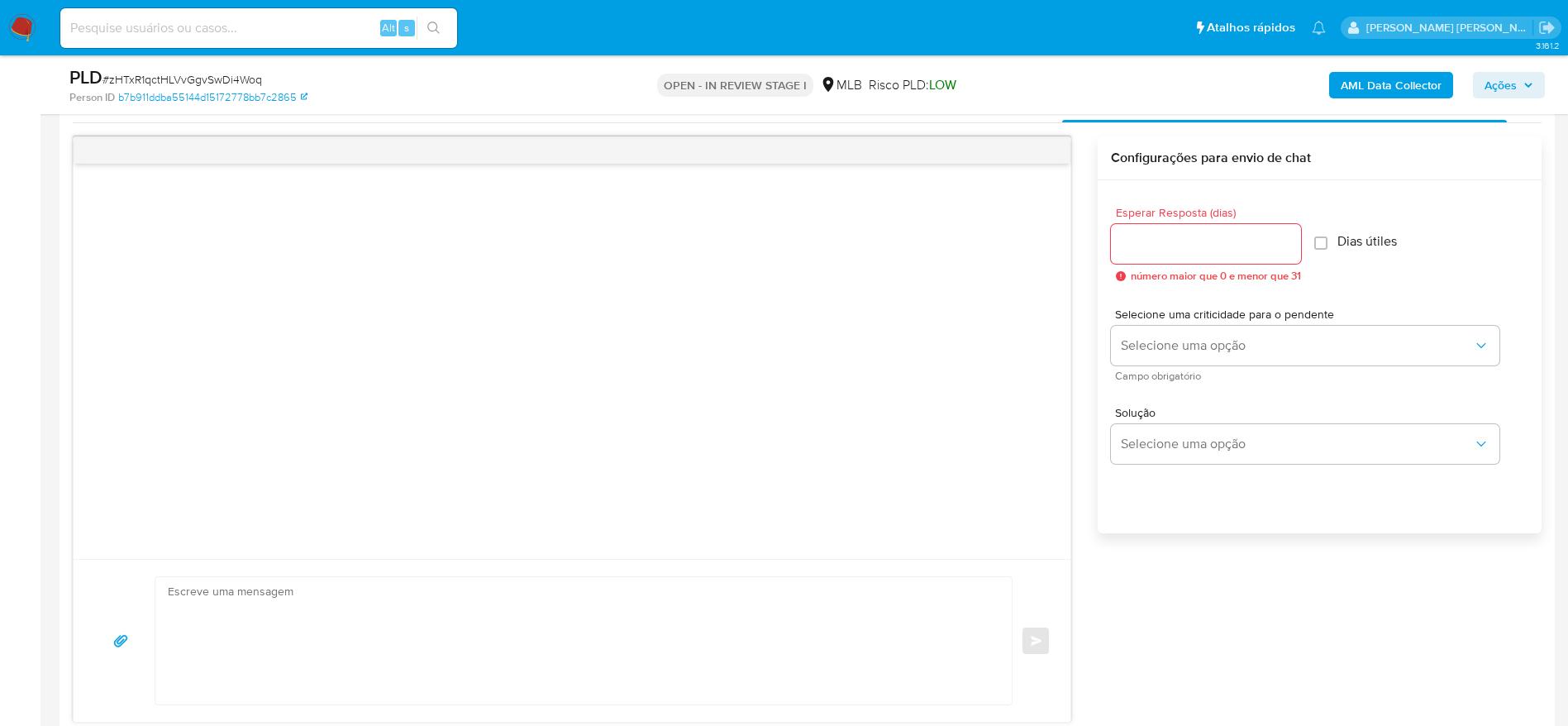
scroll to position [961, 0]
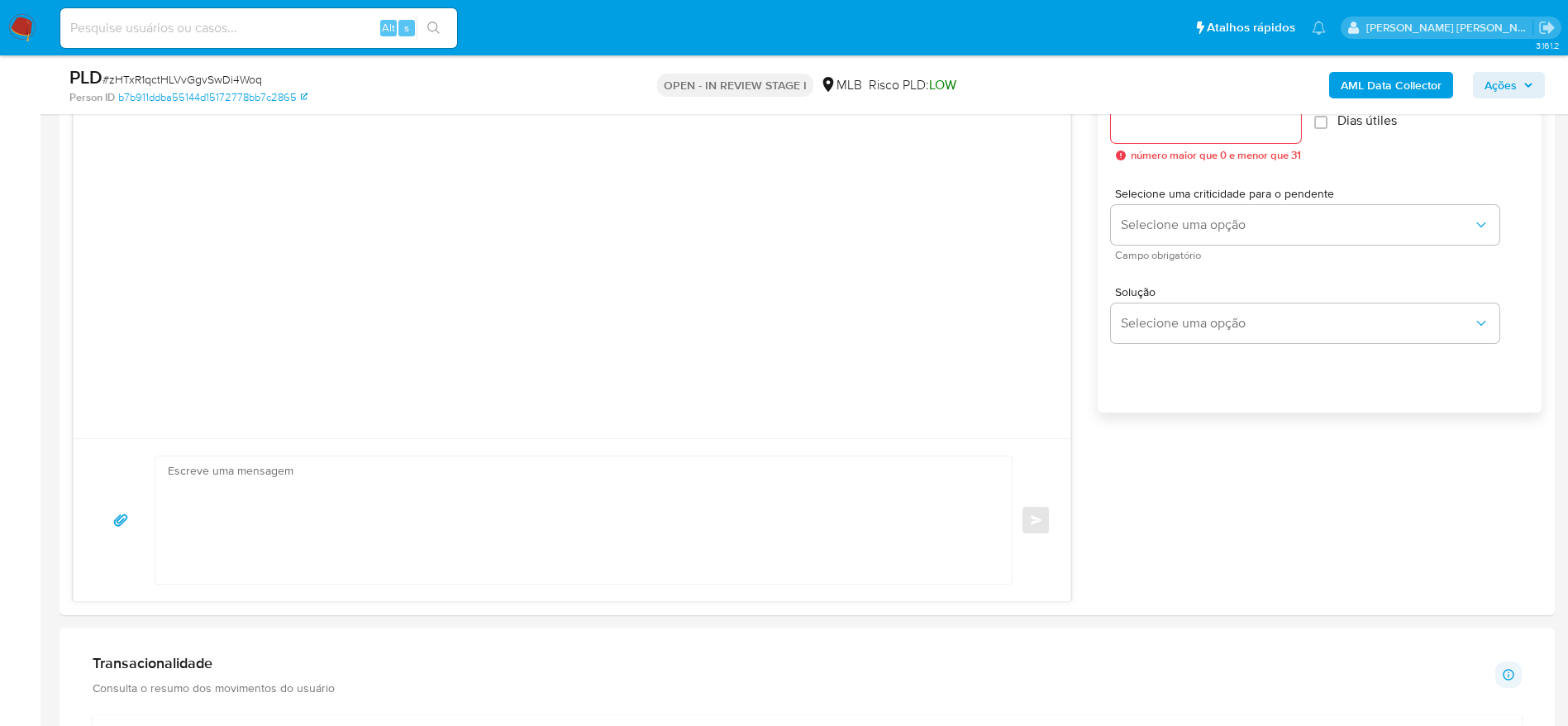
click at [1505, 80] on span "Ações" at bounding box center [1500, 85] width 32 height 27
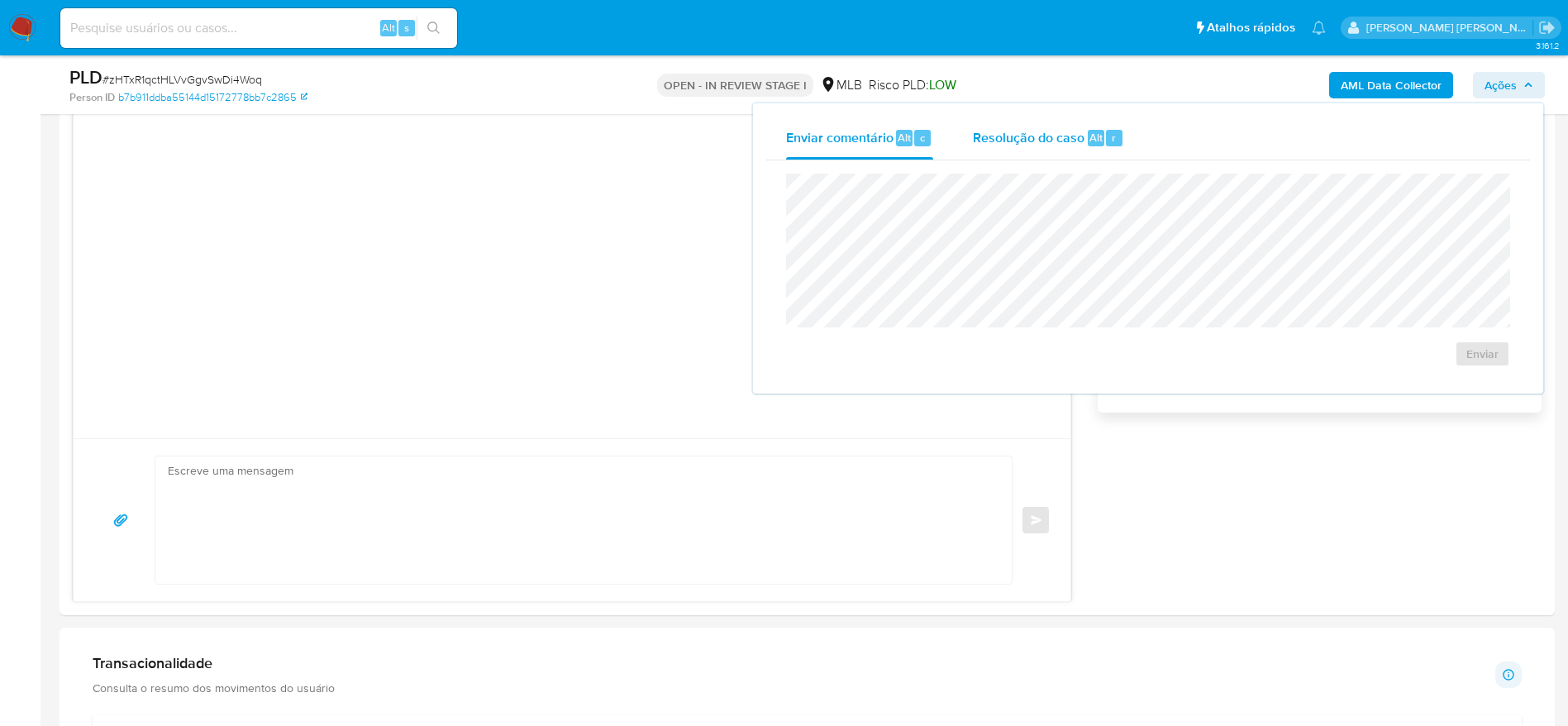
click at [993, 138] on span "Resolução do caso" at bounding box center [1028, 137] width 112 height 19
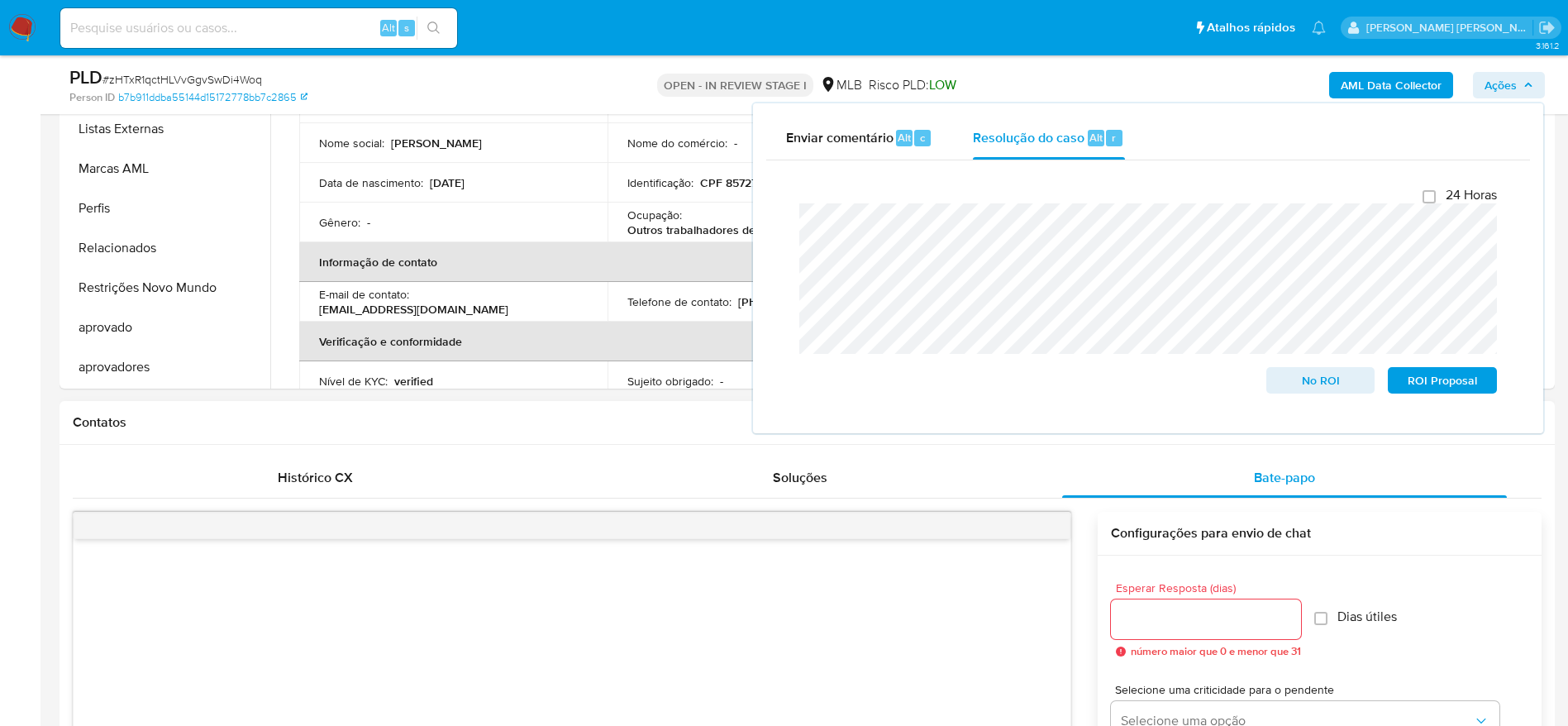
click at [431, 431] on div "Contatos" at bounding box center [807, 423] width 1495 height 44
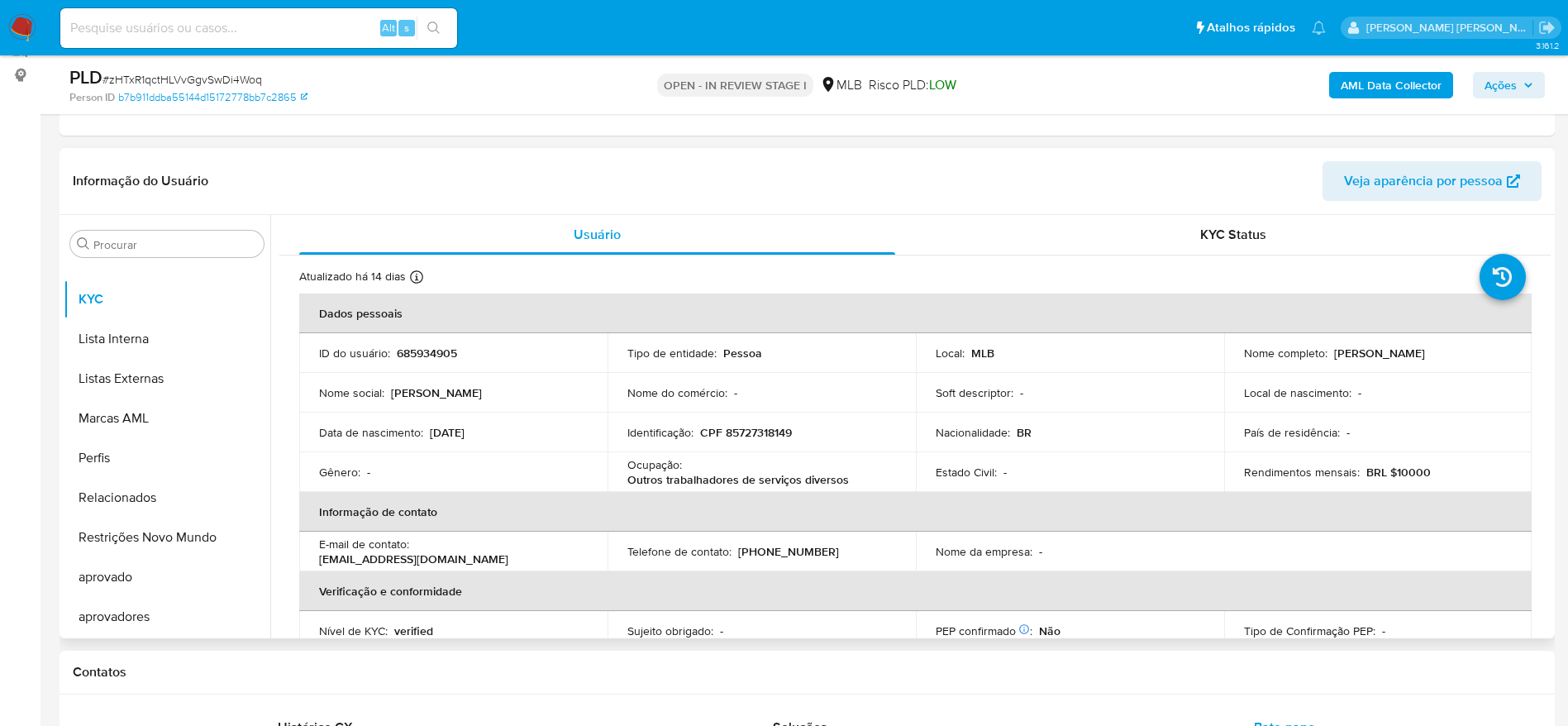
scroll to position [92, 0]
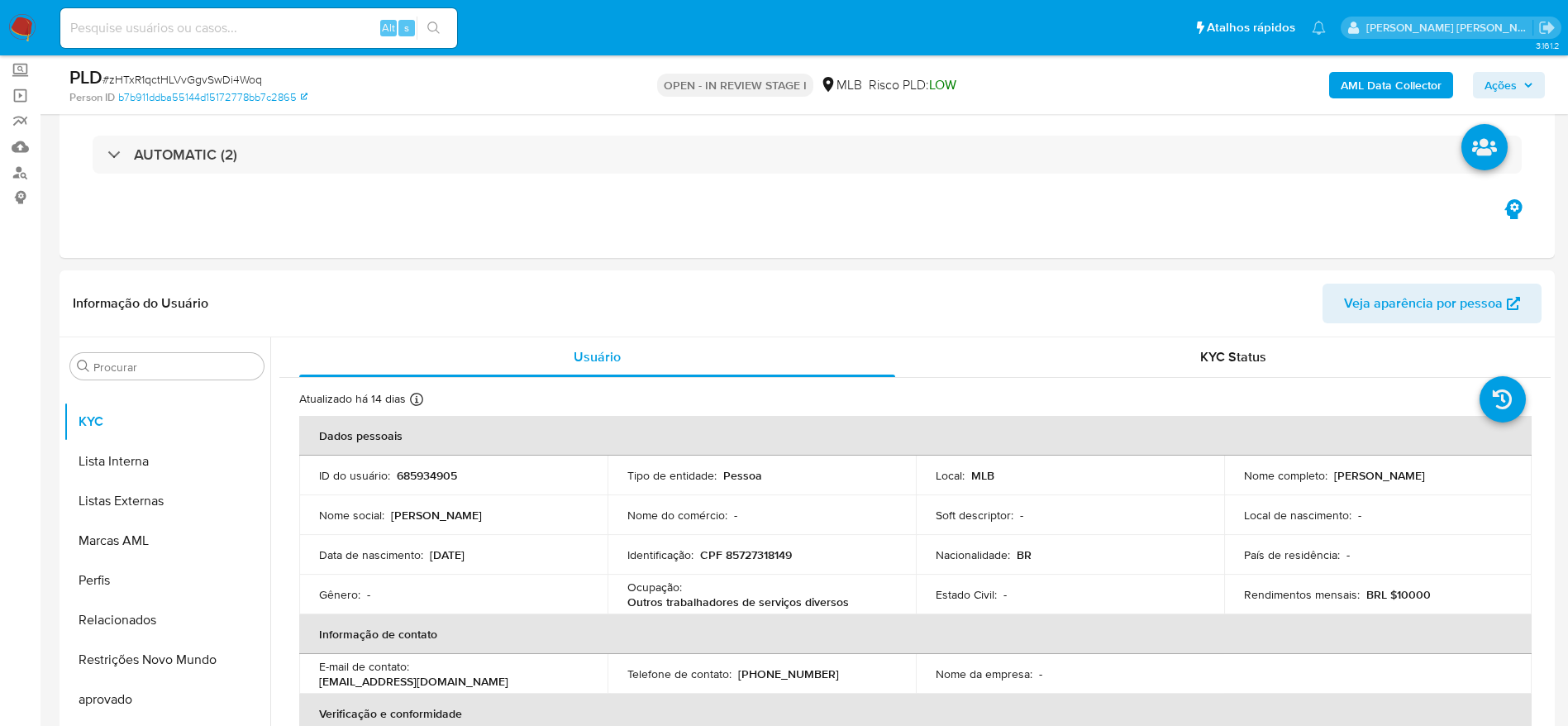
click at [1402, 85] on b "AML Data Collector" at bounding box center [1392, 85] width 101 height 27
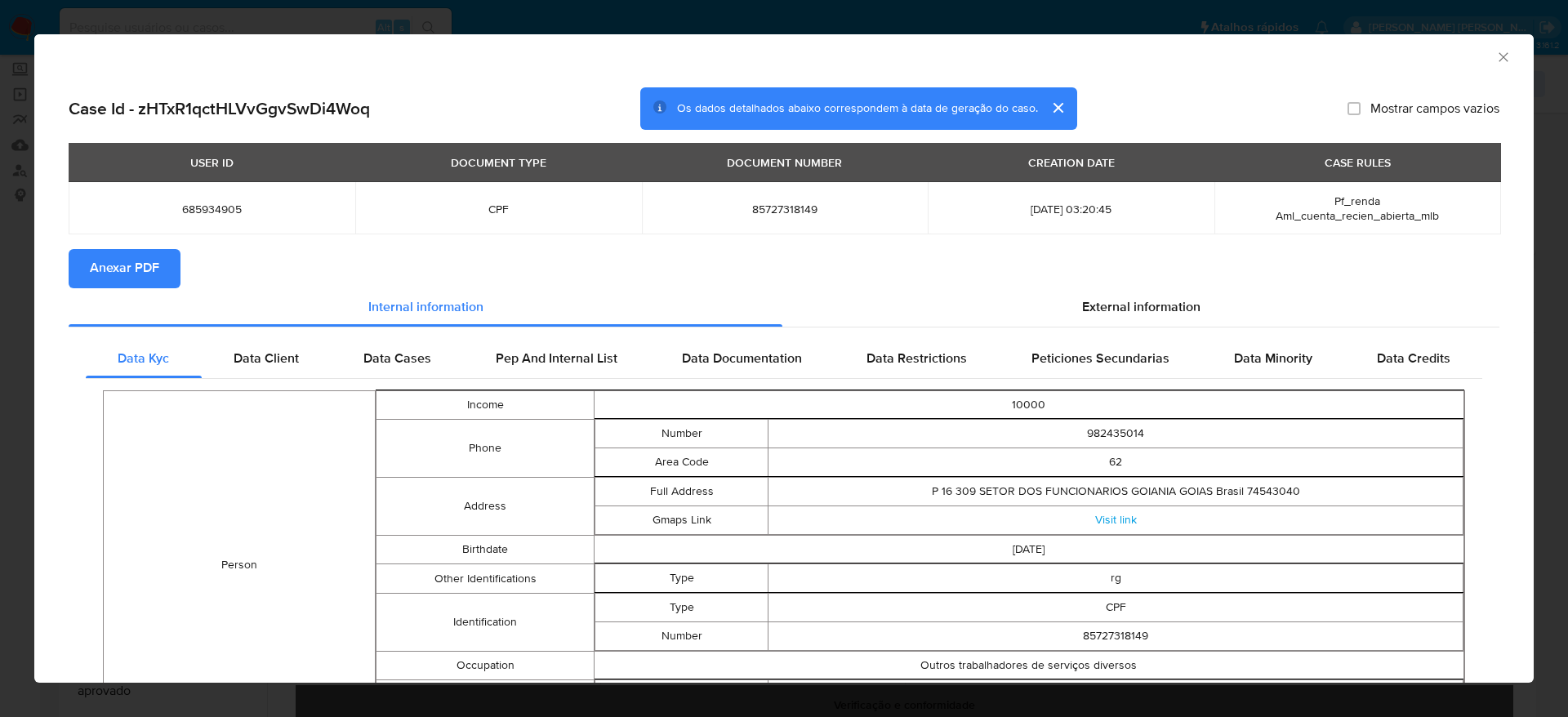
click at [110, 264] on span "Anexar PDF" at bounding box center [124, 268] width 70 height 36
click at [1495, 56] on icon "Fechar a janela" at bounding box center [1503, 57] width 16 height 16
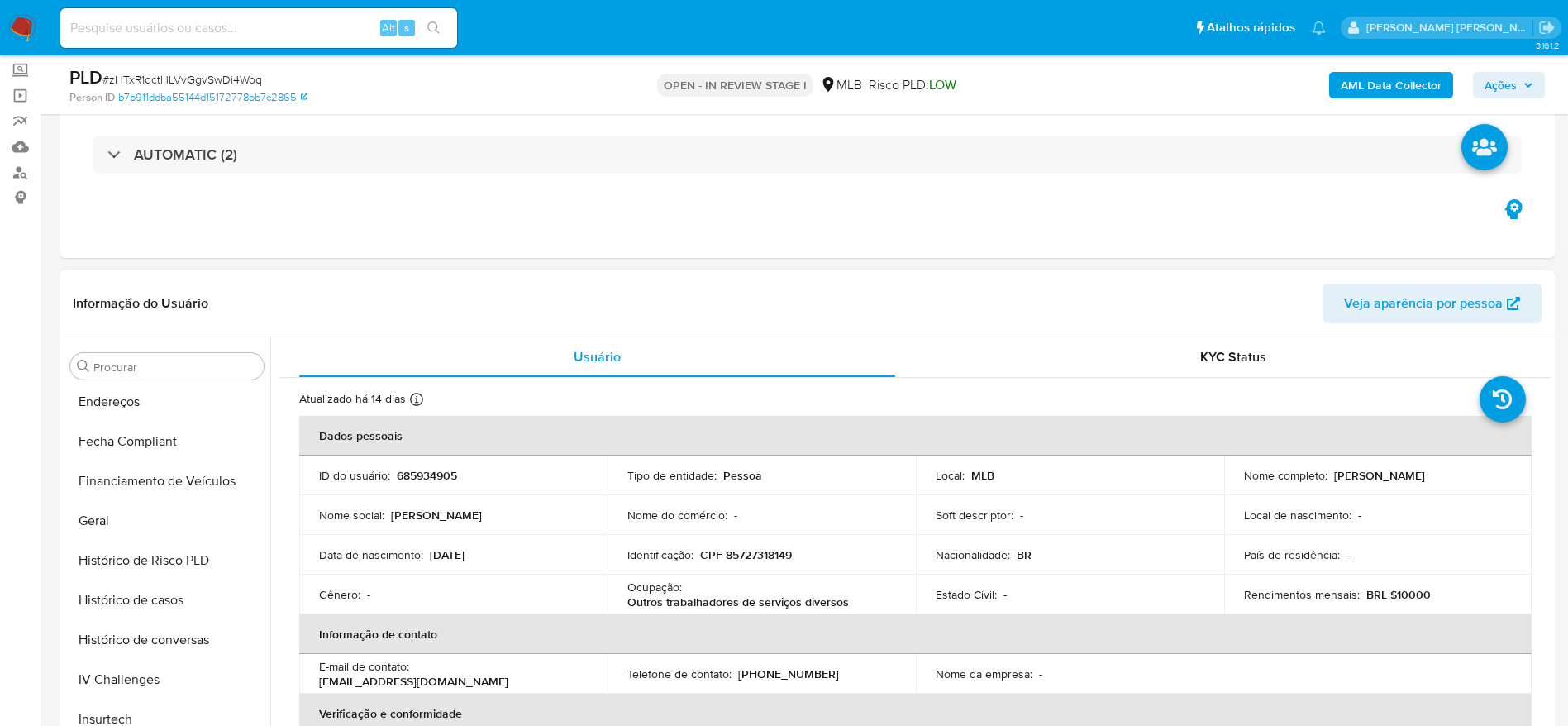
scroll to position [0, 0]
click at [115, 454] on button "Anexos" at bounding box center [160, 446] width 193 height 40
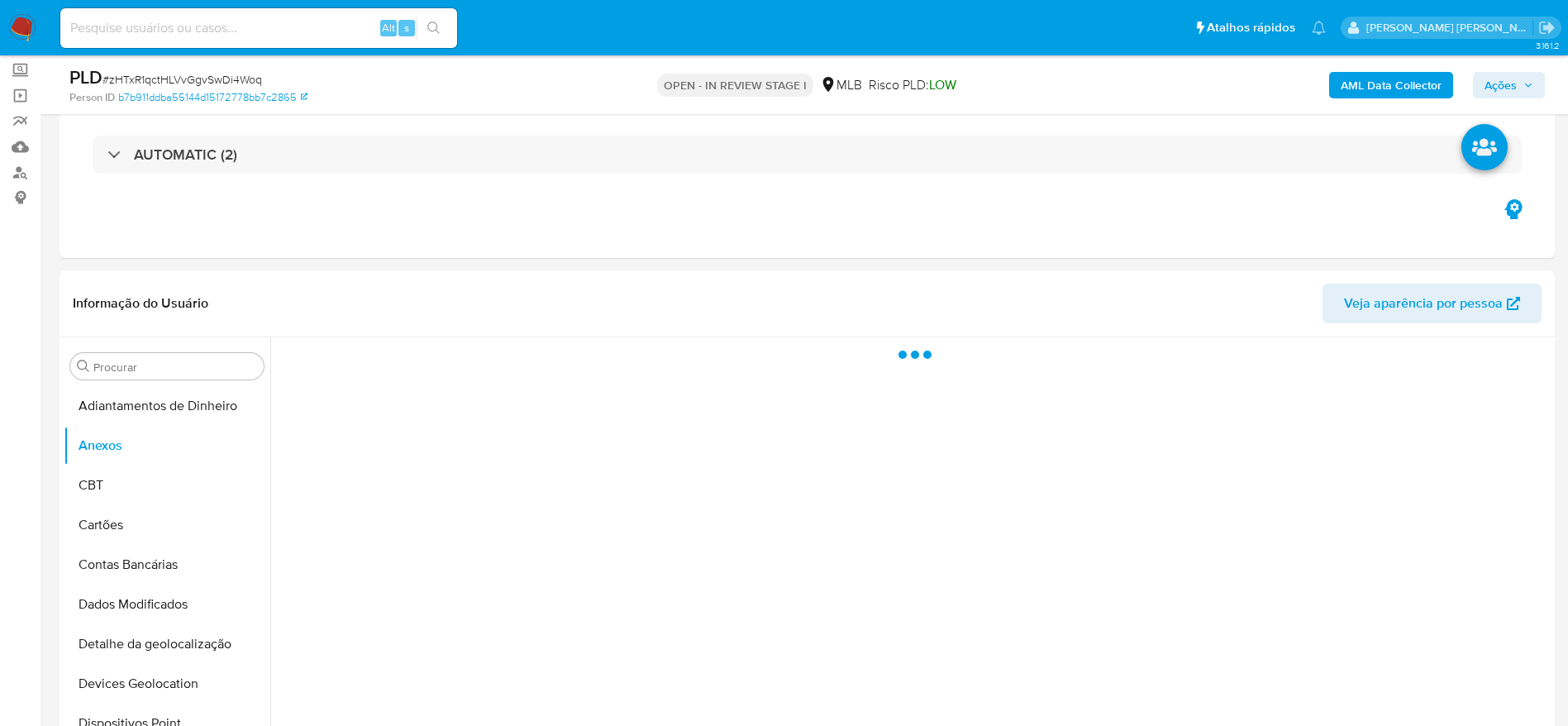
click at [1498, 72] on span "Ações" at bounding box center [1500, 85] width 32 height 27
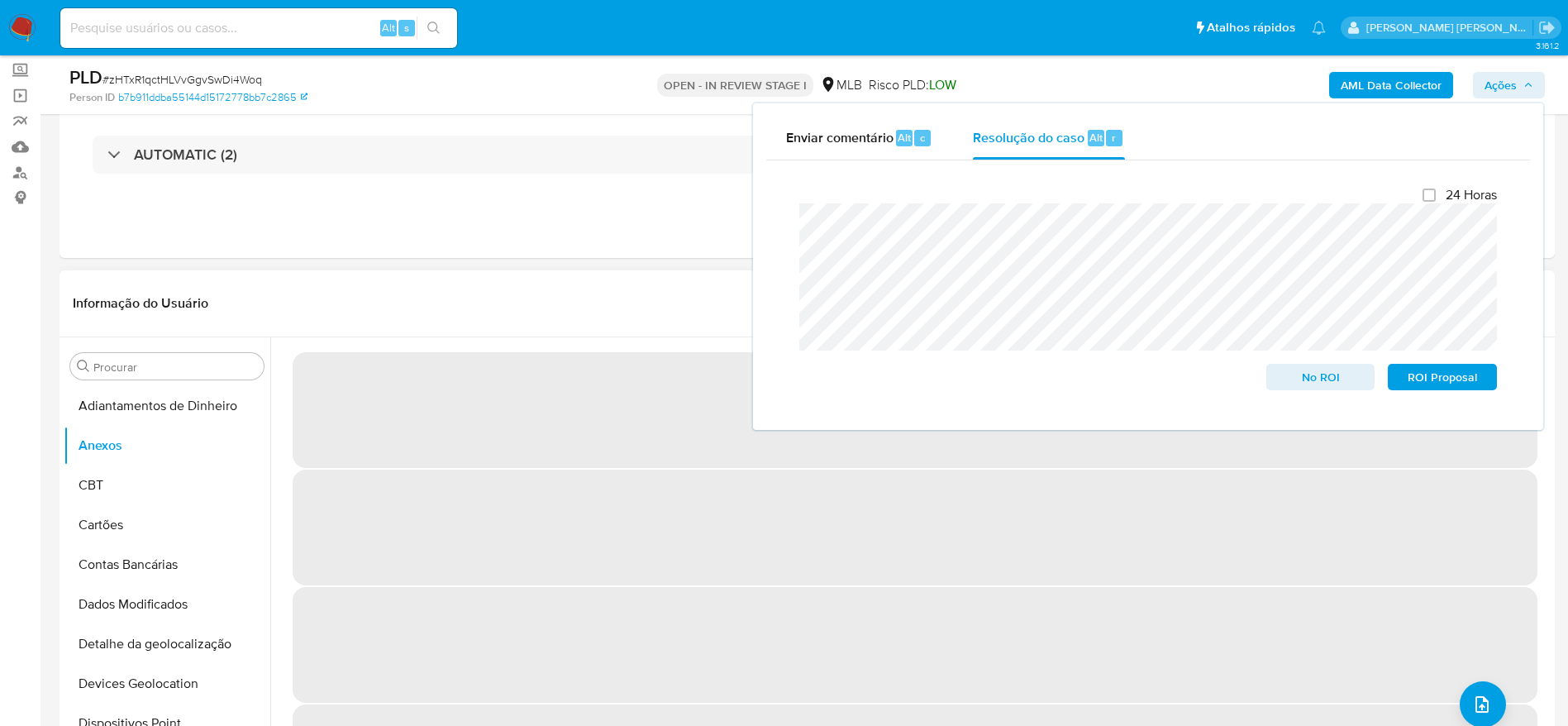
click at [581, 311] on header "Informação do Usuário Veja aparência por pessoa" at bounding box center [807, 303] width 1469 height 40
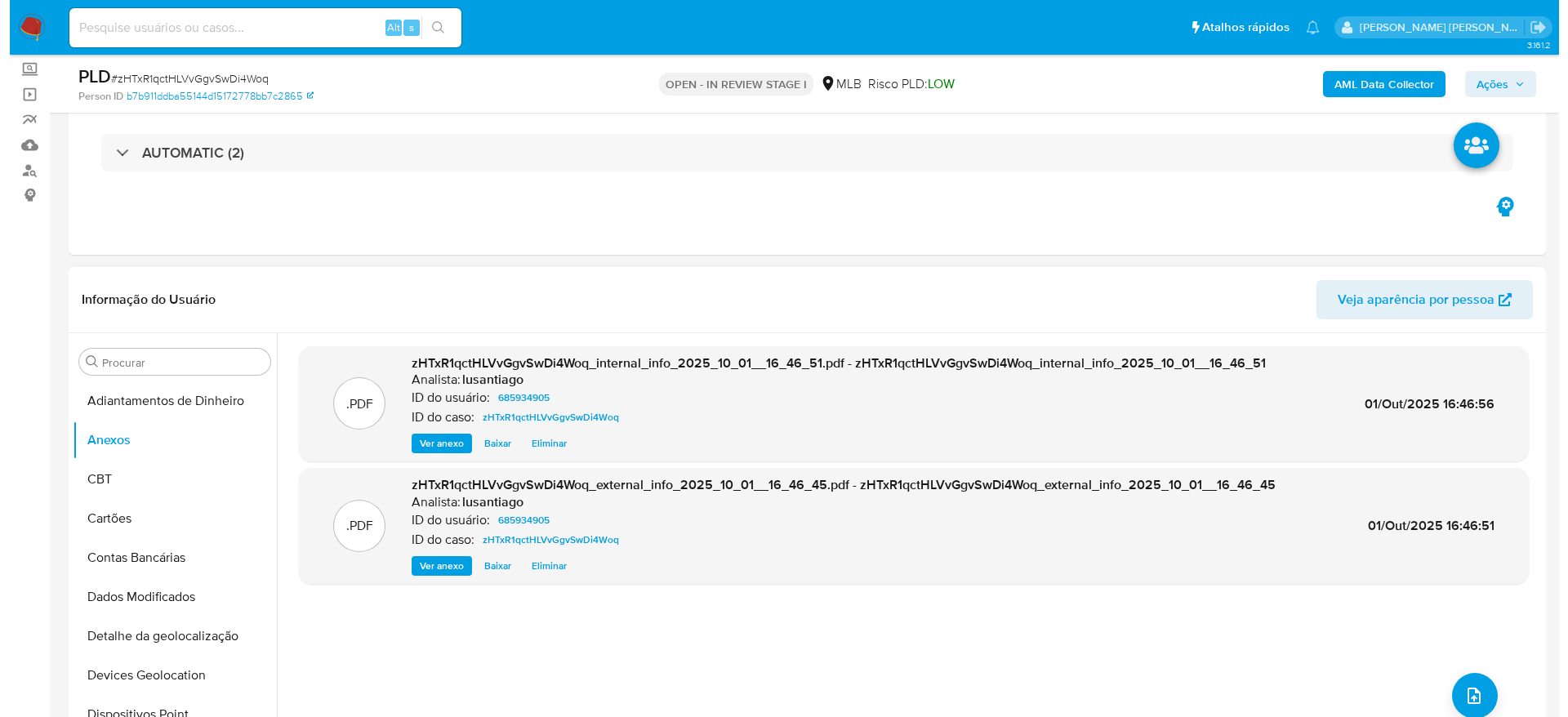
scroll to position [213, 0]
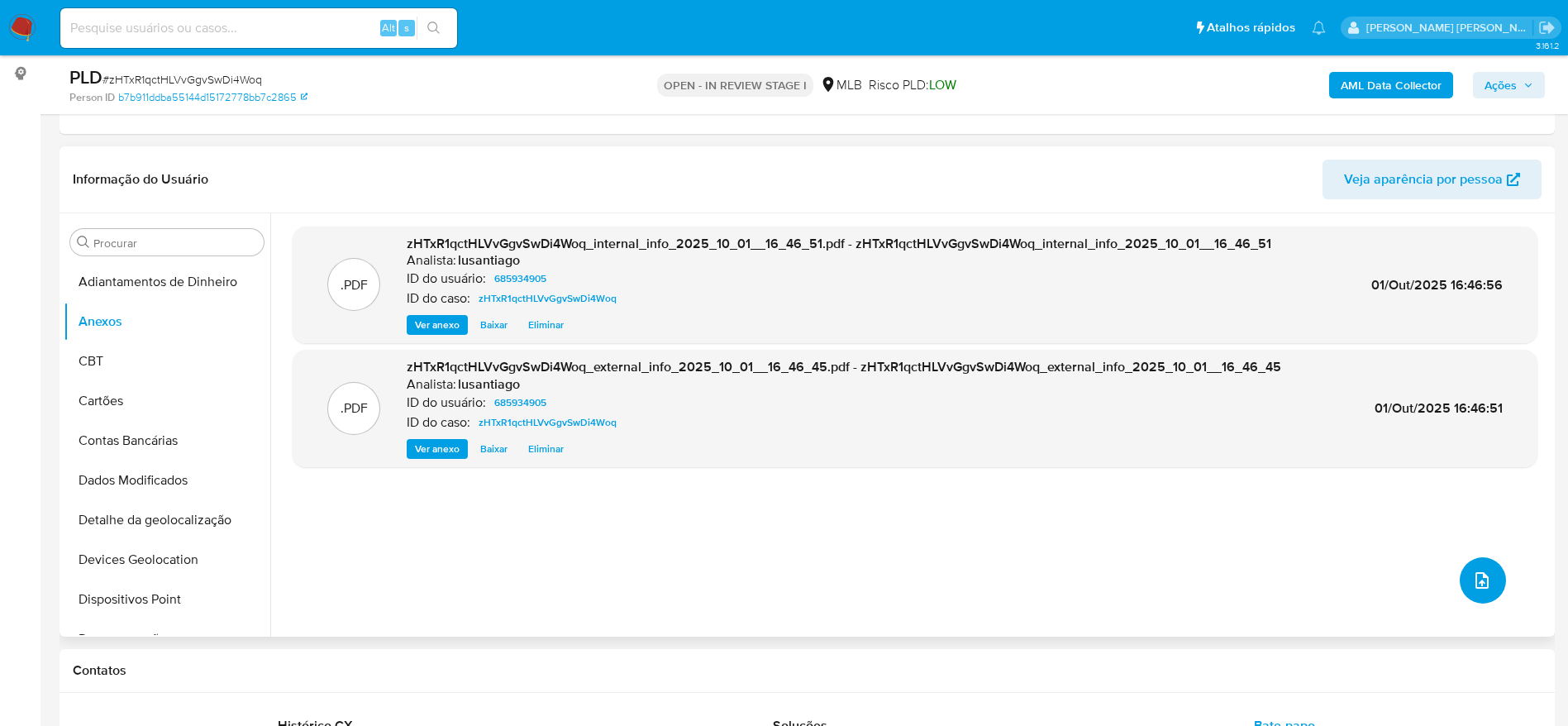
click at [1475, 588] on icon "upload-file" at bounding box center [1482, 581] width 13 height 17
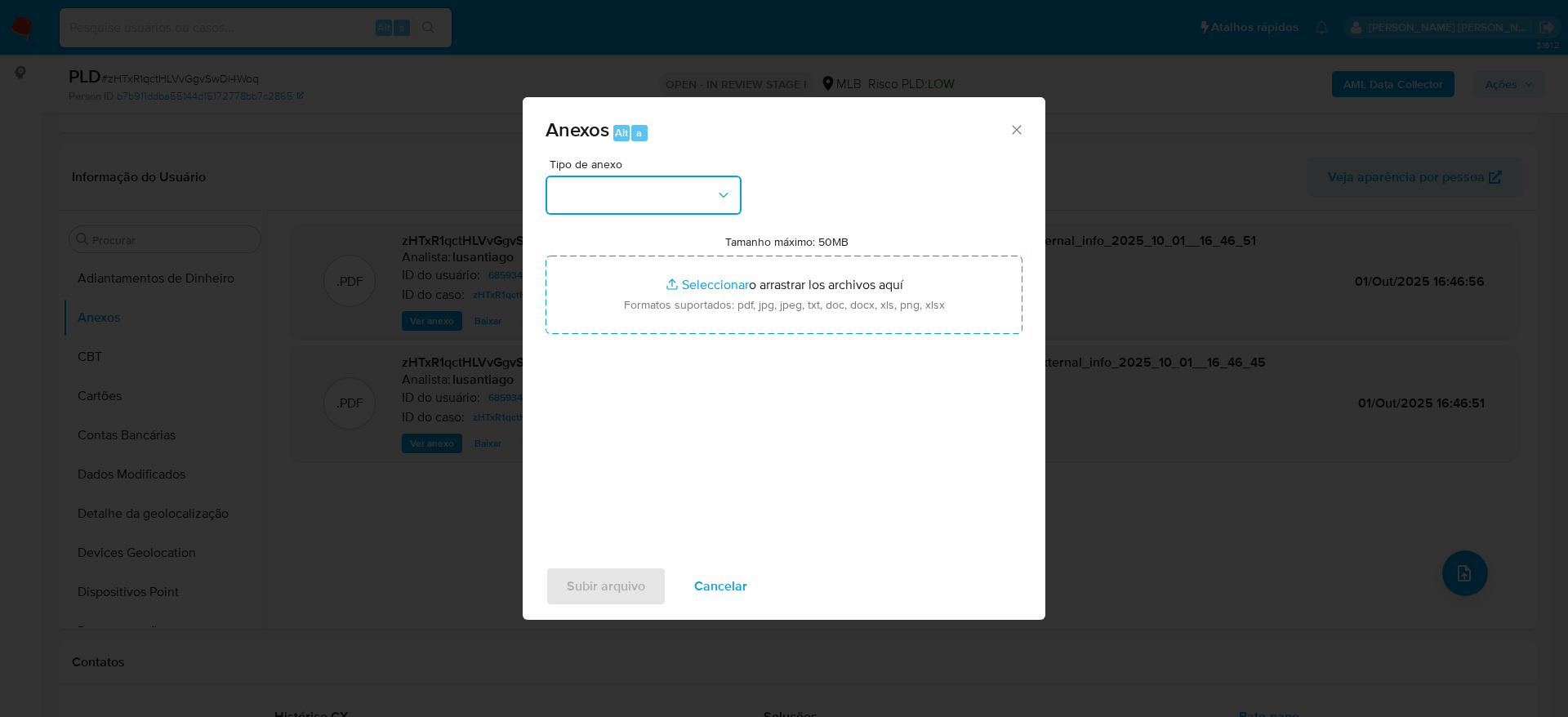
click at [610, 178] on button "button" at bounding box center [643, 196] width 196 height 39
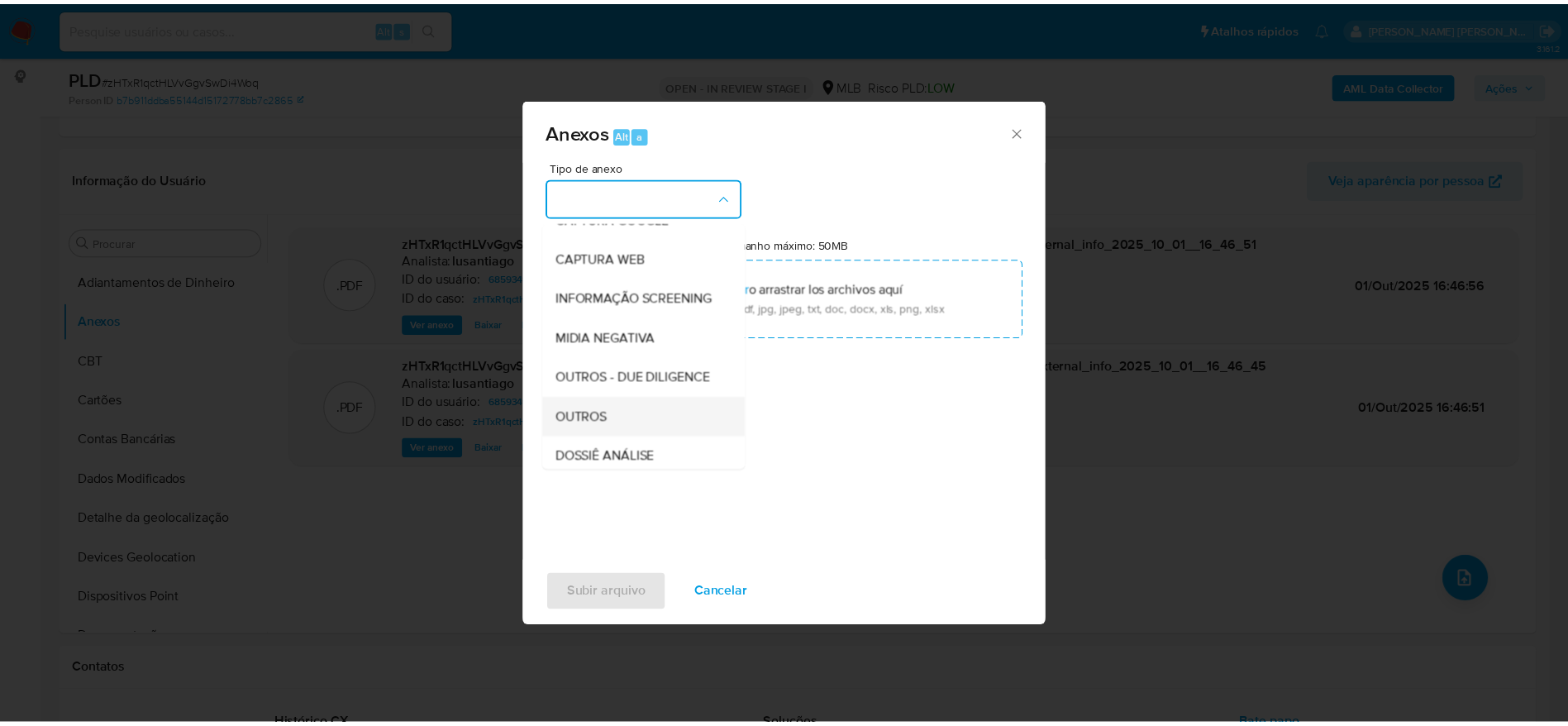
scroll to position [254, 0]
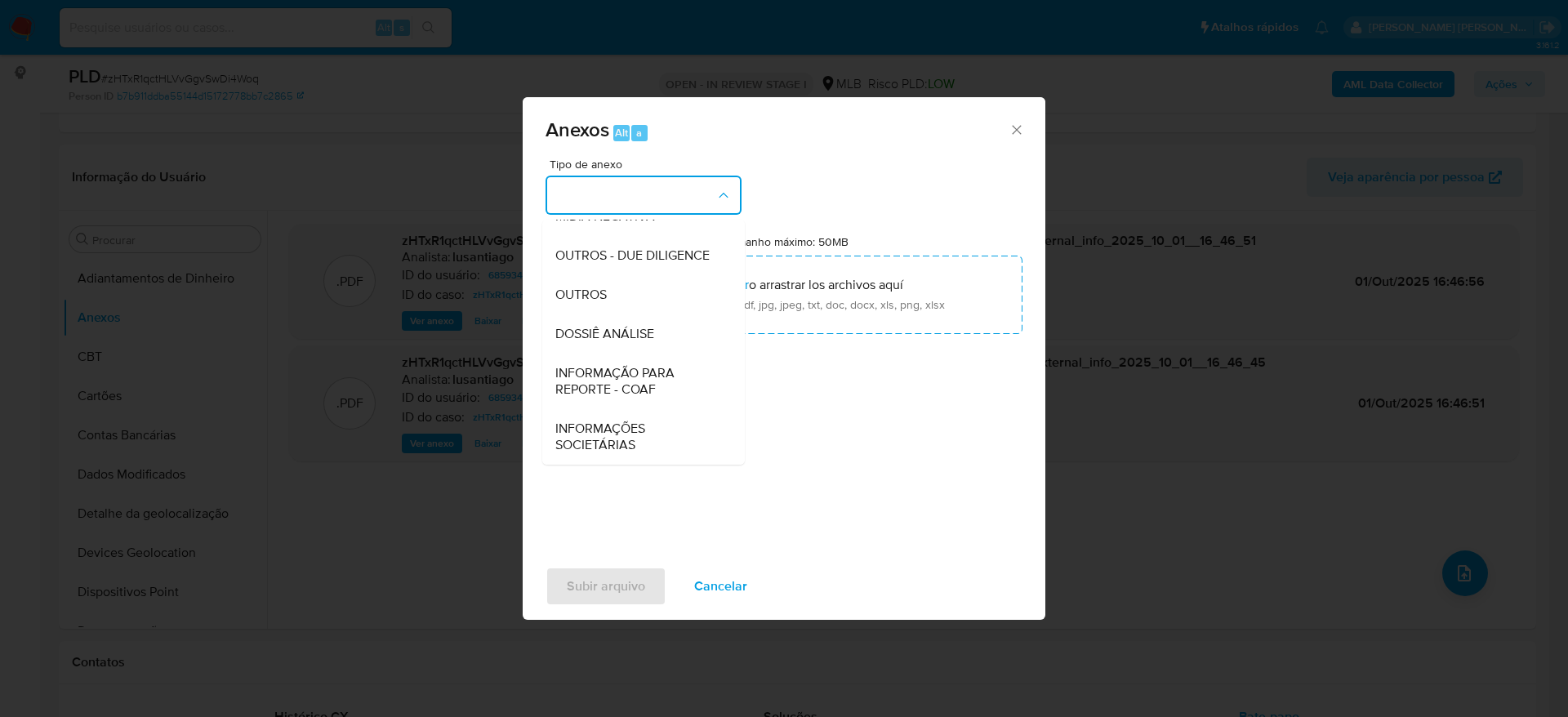
drag, startPoint x: 599, startPoint y: 335, endPoint x: 692, endPoint y: 460, distance: 155.8
click at [598, 336] on span "DOSSIÊ ANÁLISE" at bounding box center [605, 334] width 99 height 16
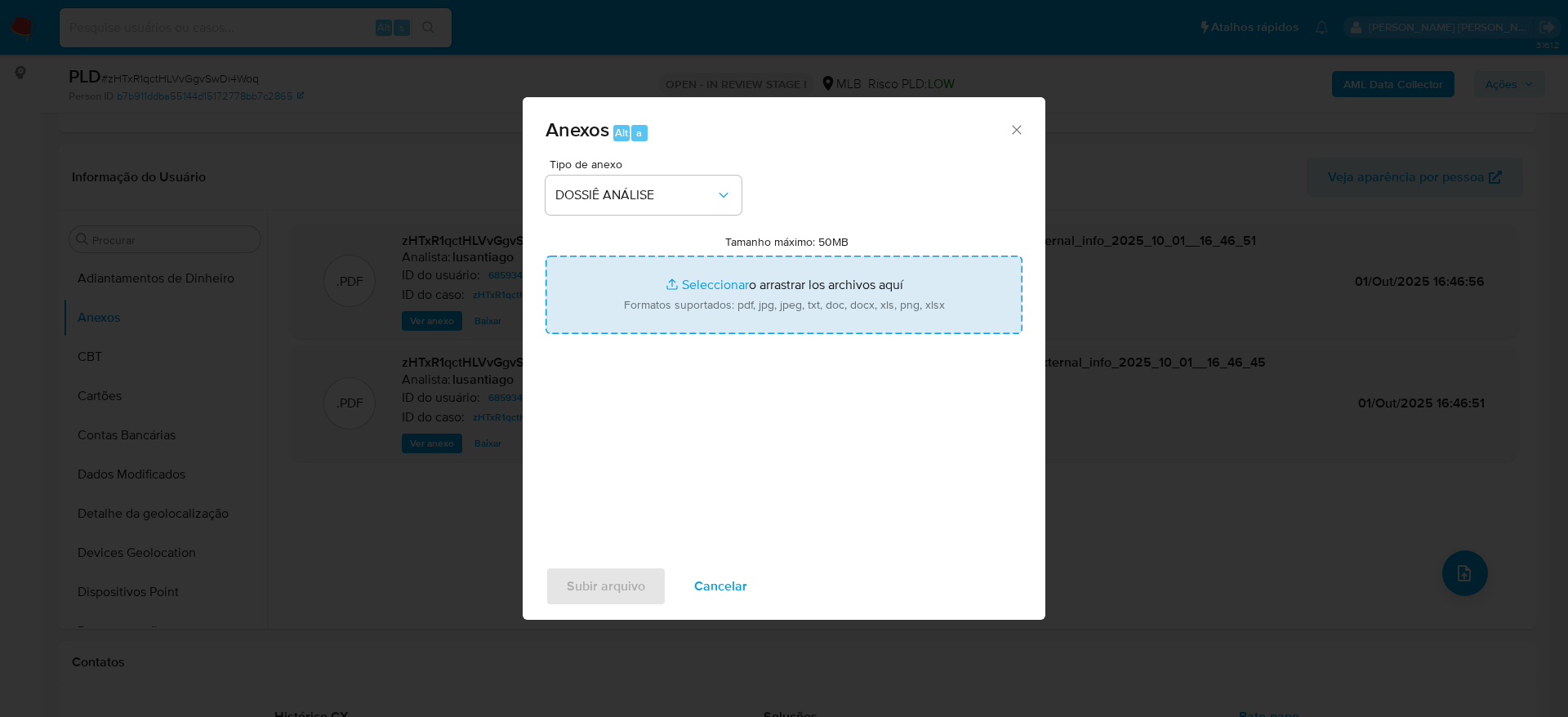
type input "C:\fakepath\Caselog zHTxR1qctHLVvGgvSwDi4Woq_2025_10_01_07_17_43.pdf"
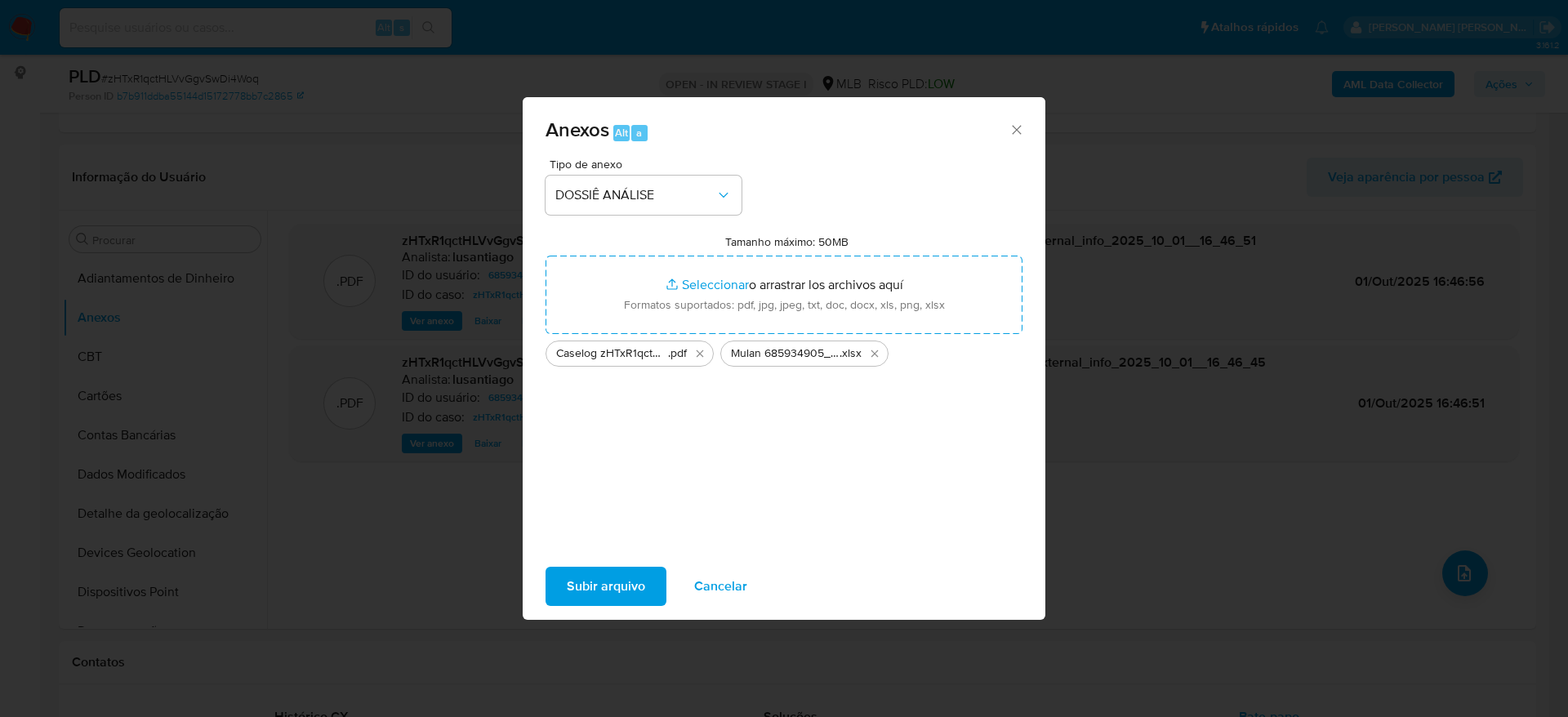
click at [575, 576] on span "Subir arquivo" at bounding box center [606, 587] width 79 height 36
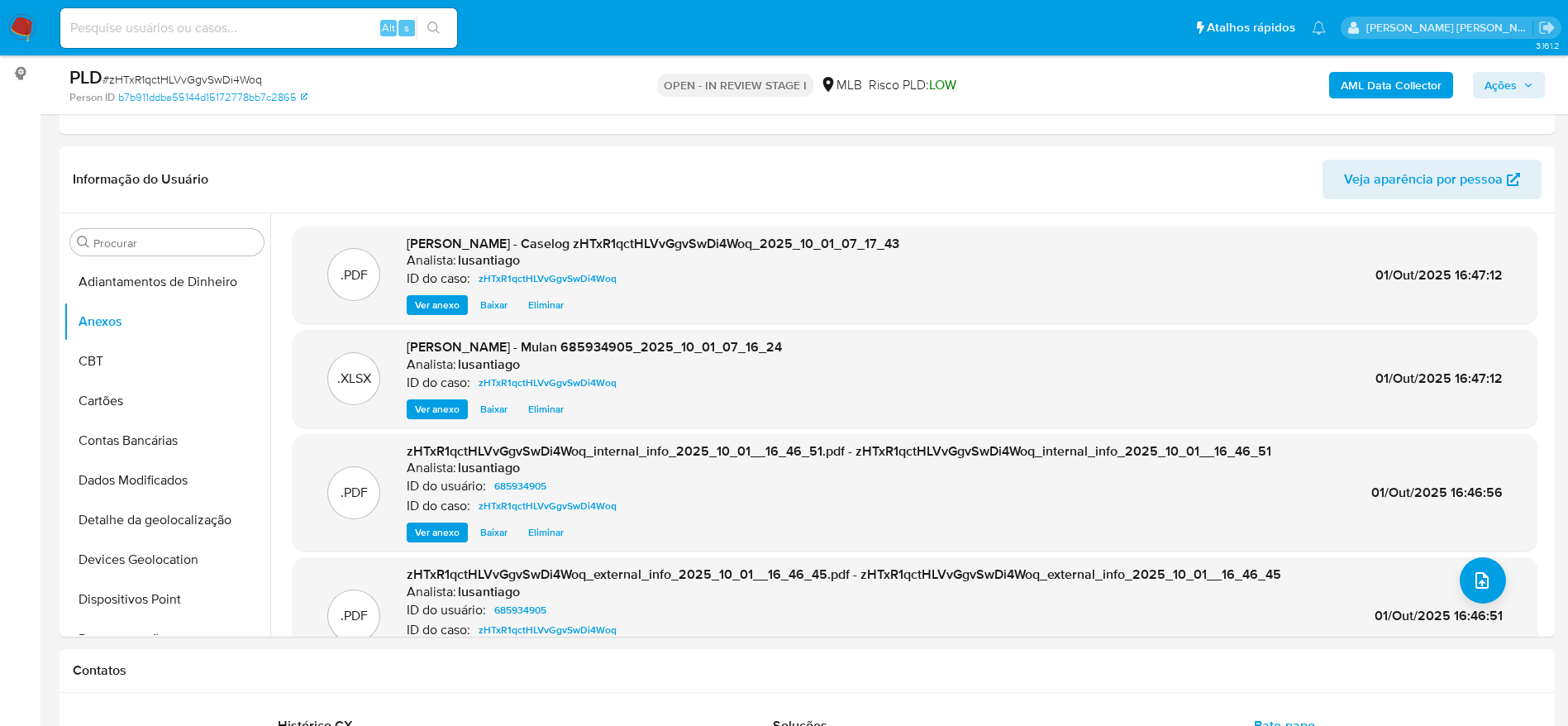
click at [1496, 84] on span "Ações" at bounding box center [1500, 85] width 32 height 27
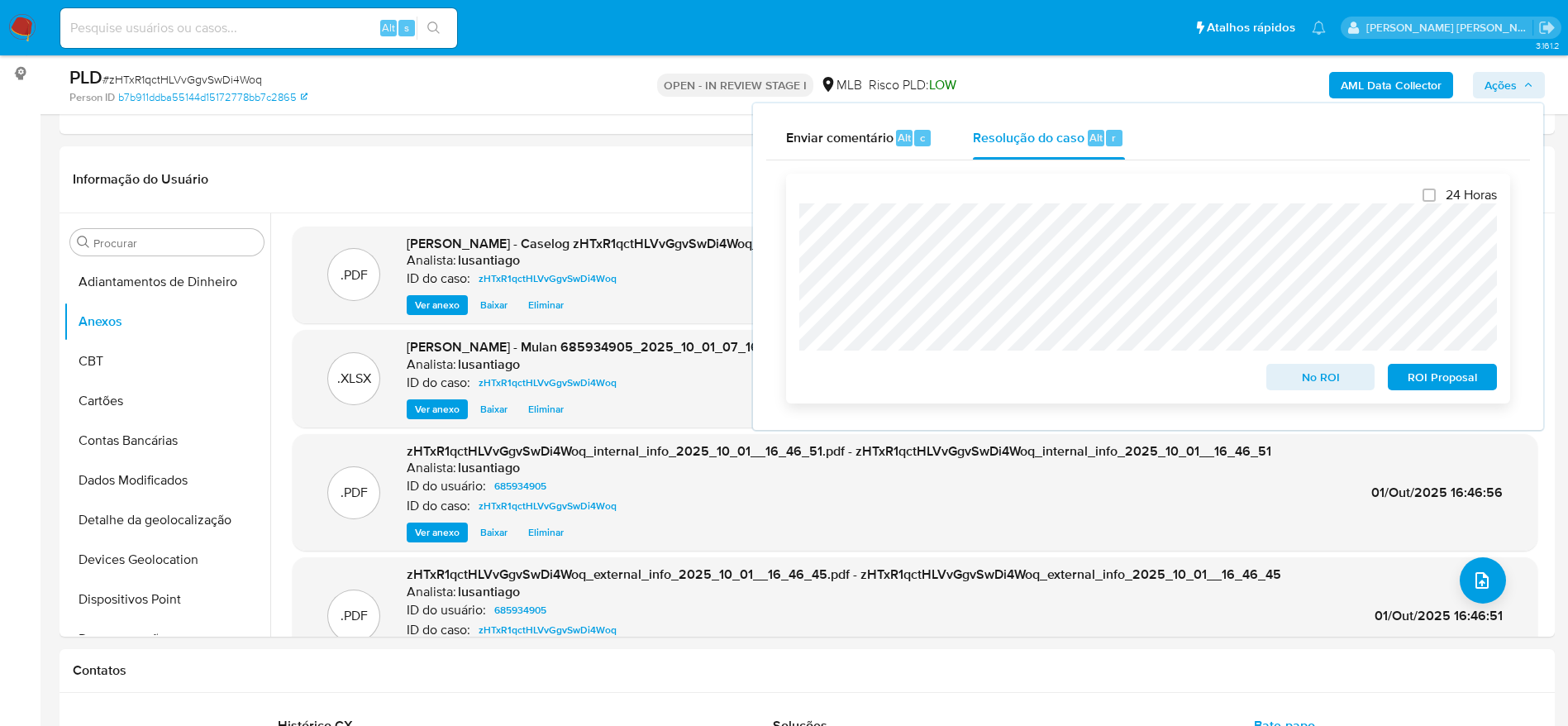
click at [1295, 387] on span "No ROI" at bounding box center [1321, 377] width 86 height 23
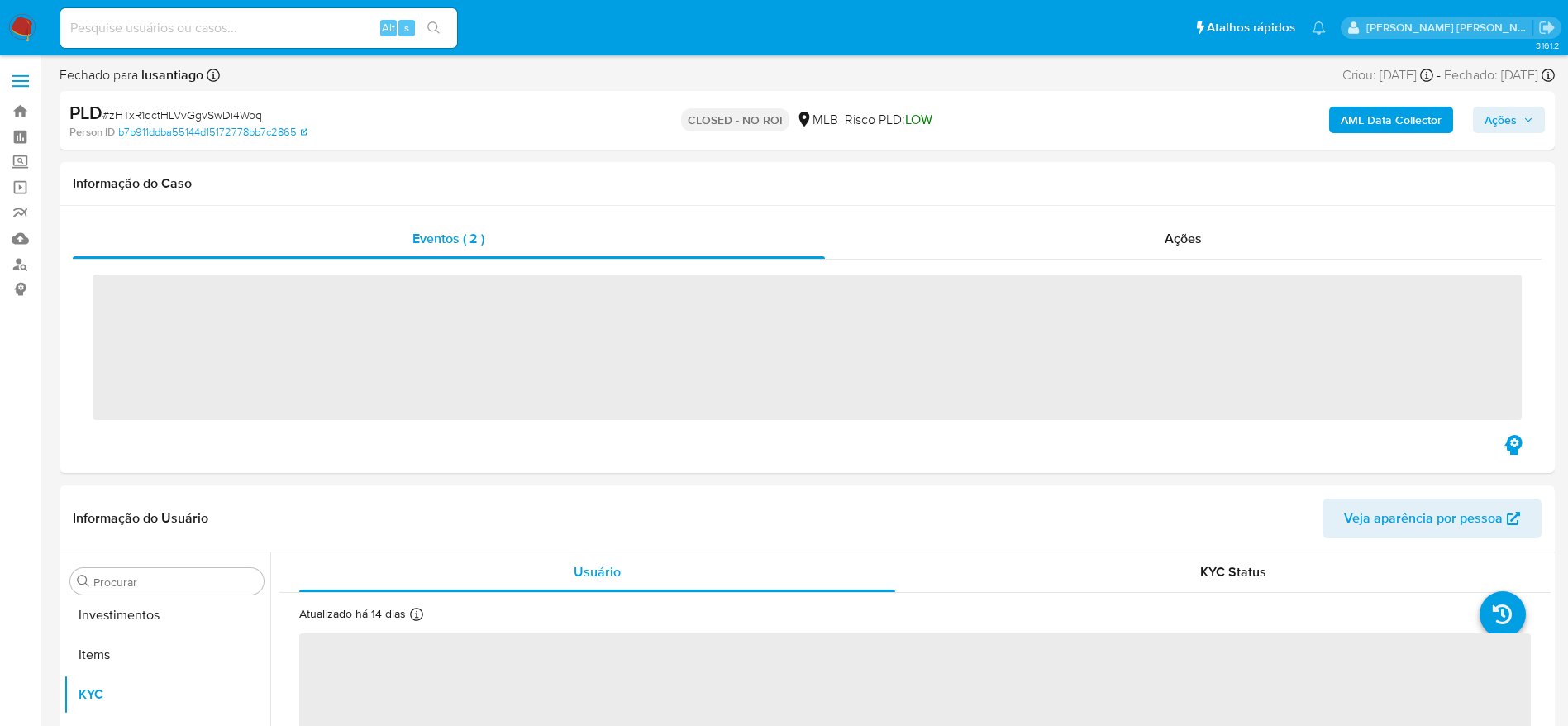
scroll to position [858, 0]
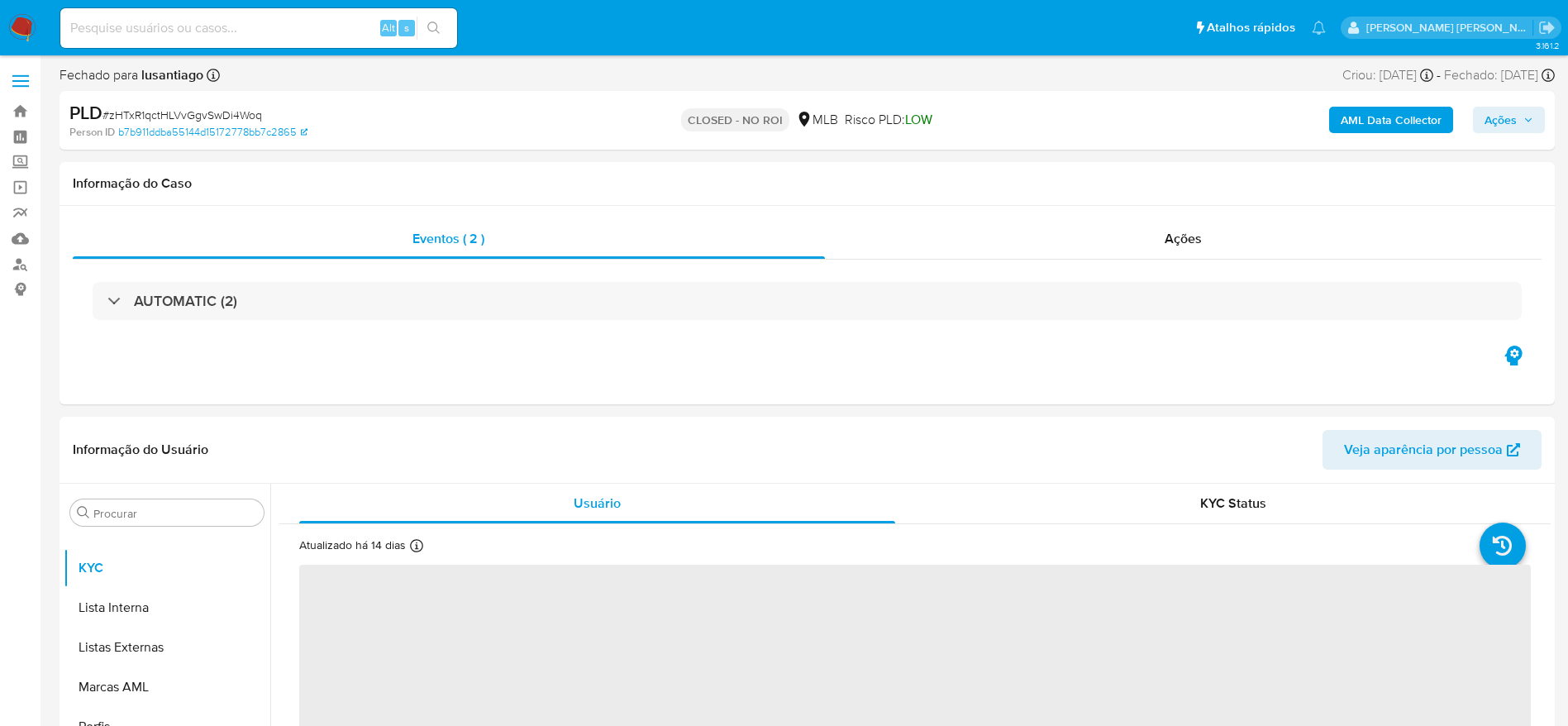
select select "10"
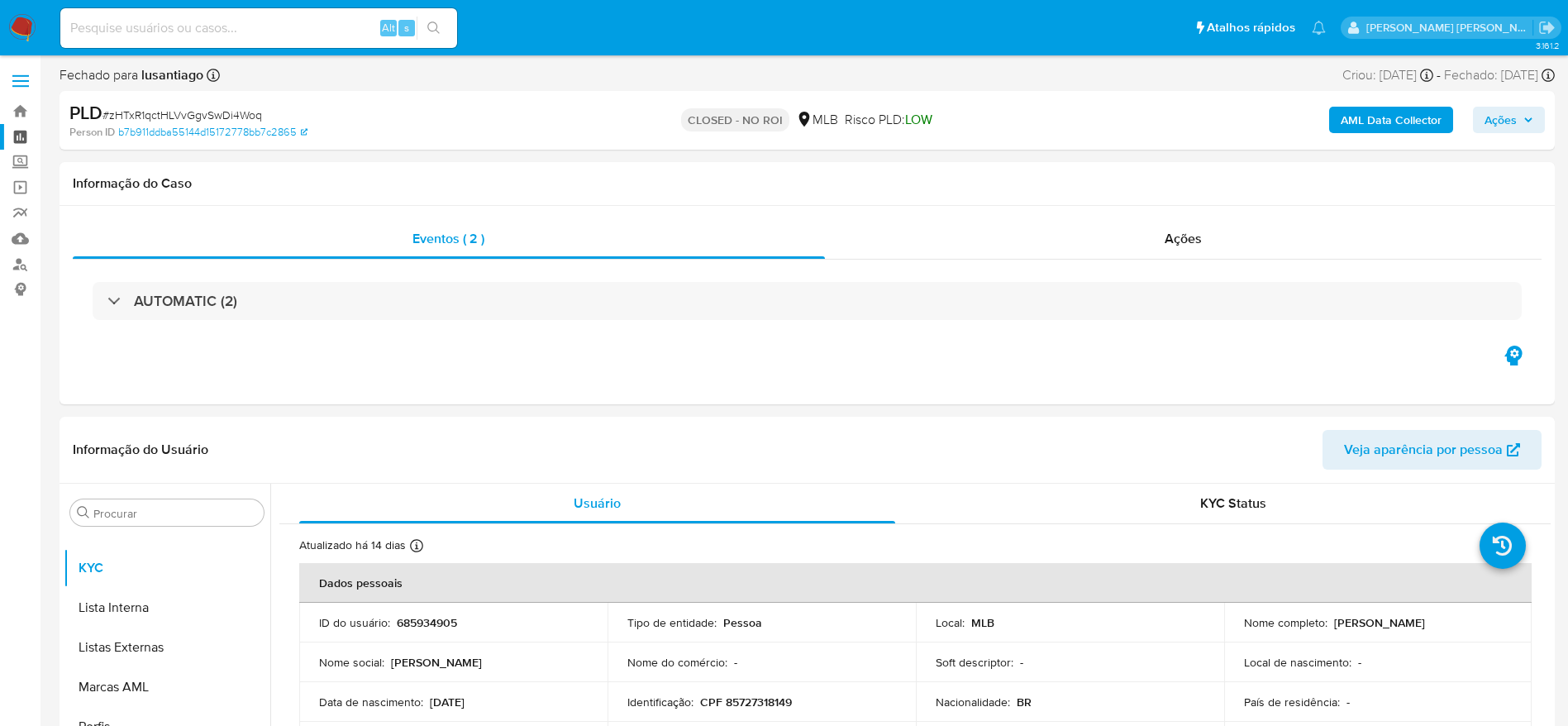
click at [23, 139] on link "Painel" at bounding box center [98, 137] width 196 height 26
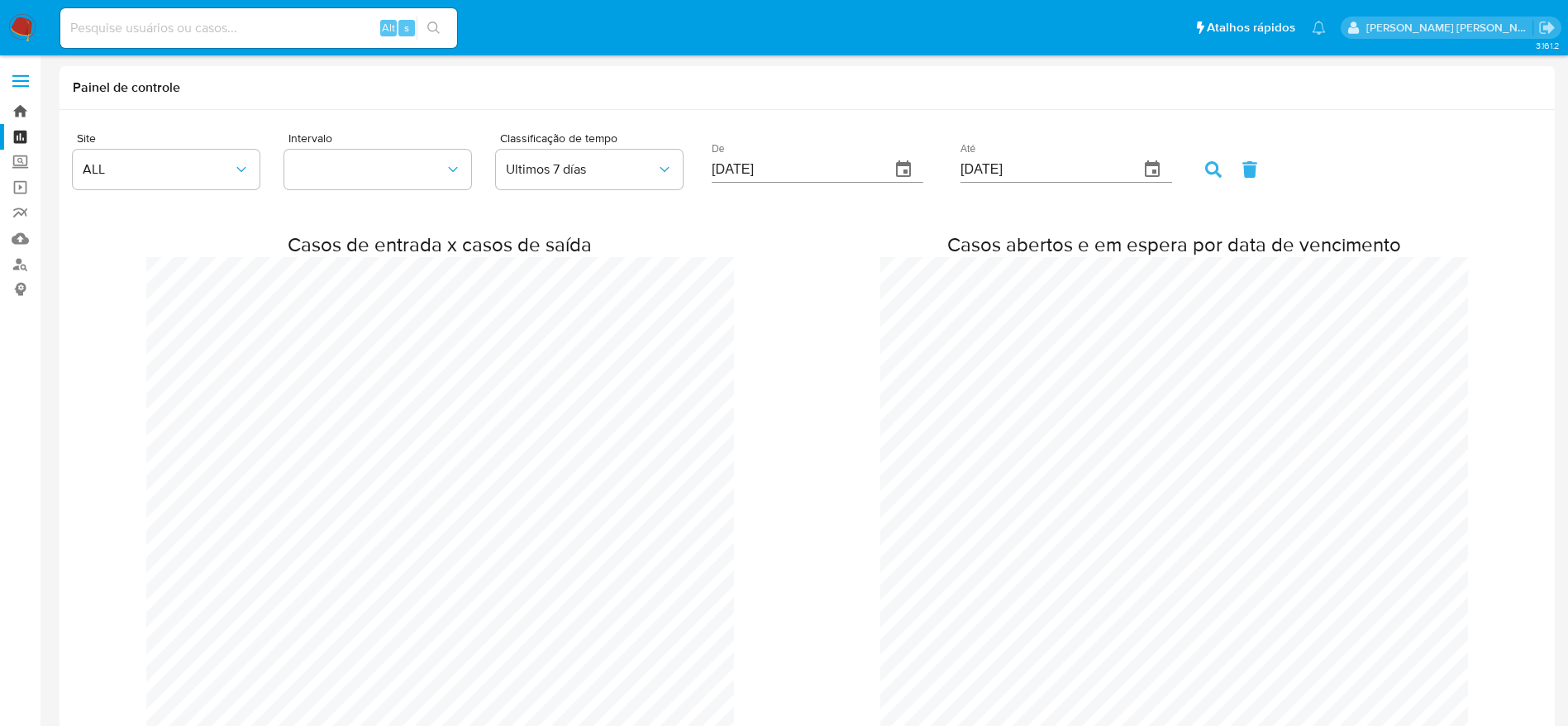
click at [14, 110] on link "Bandeja" at bounding box center [98, 111] width 196 height 26
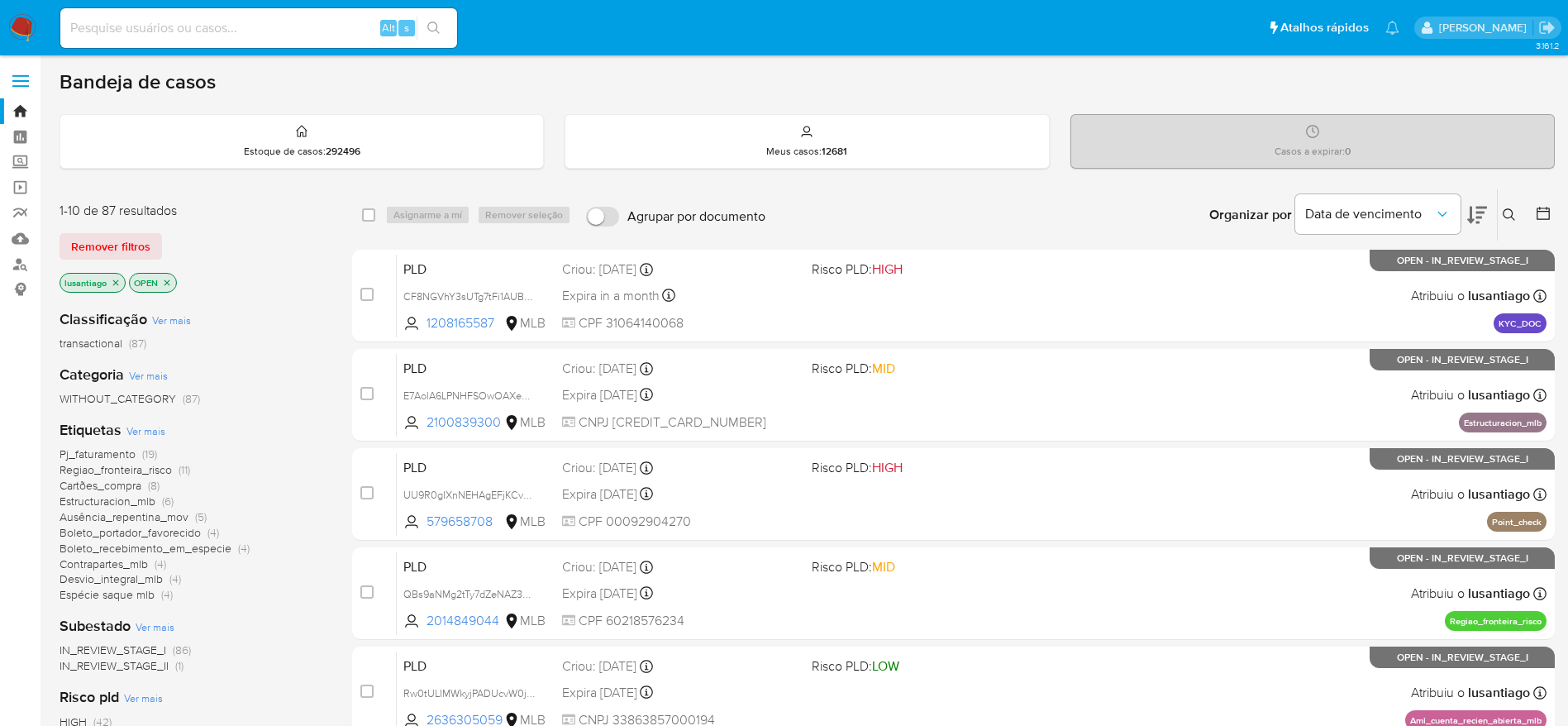
click at [170, 278] on icon "close-filter" at bounding box center [167, 283] width 10 height 10
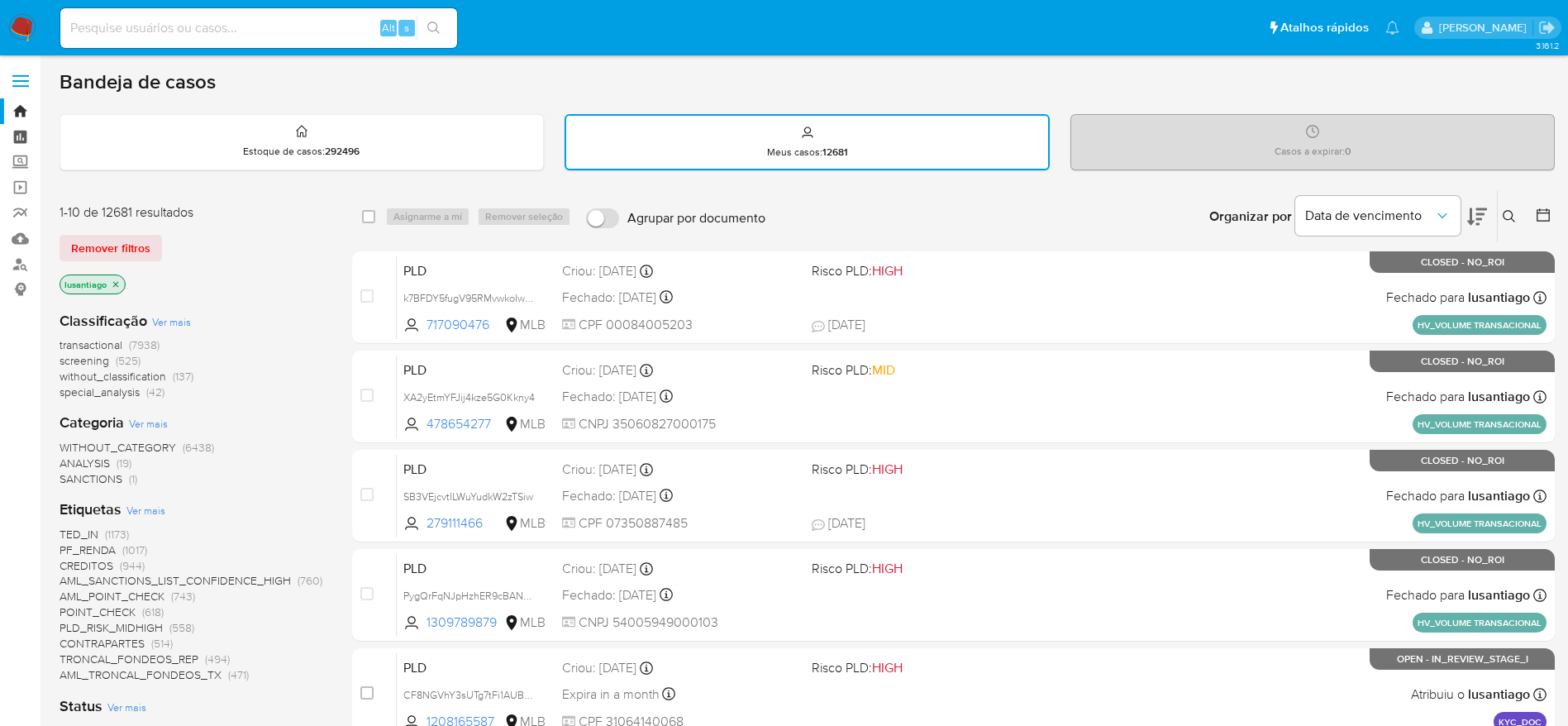
click at [22, 138] on link "Painel" at bounding box center [98, 137] width 196 height 26
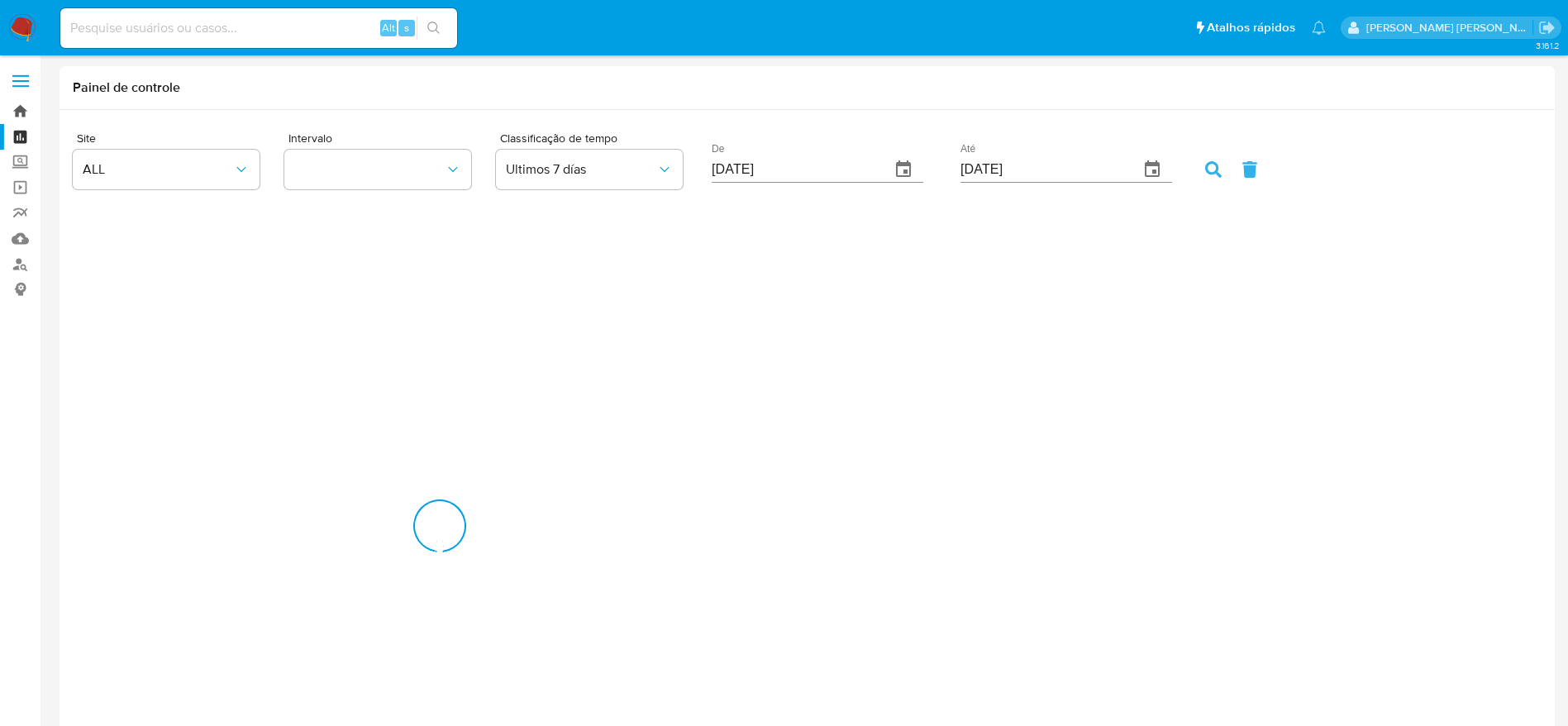
scroll to position [823785, 824963]
drag, startPoint x: 0, startPoint y: 0, endPoint x: 22, endPoint y: 114, distance: 116.1
click at [22, 114] on link "Bandeja" at bounding box center [98, 111] width 196 height 26
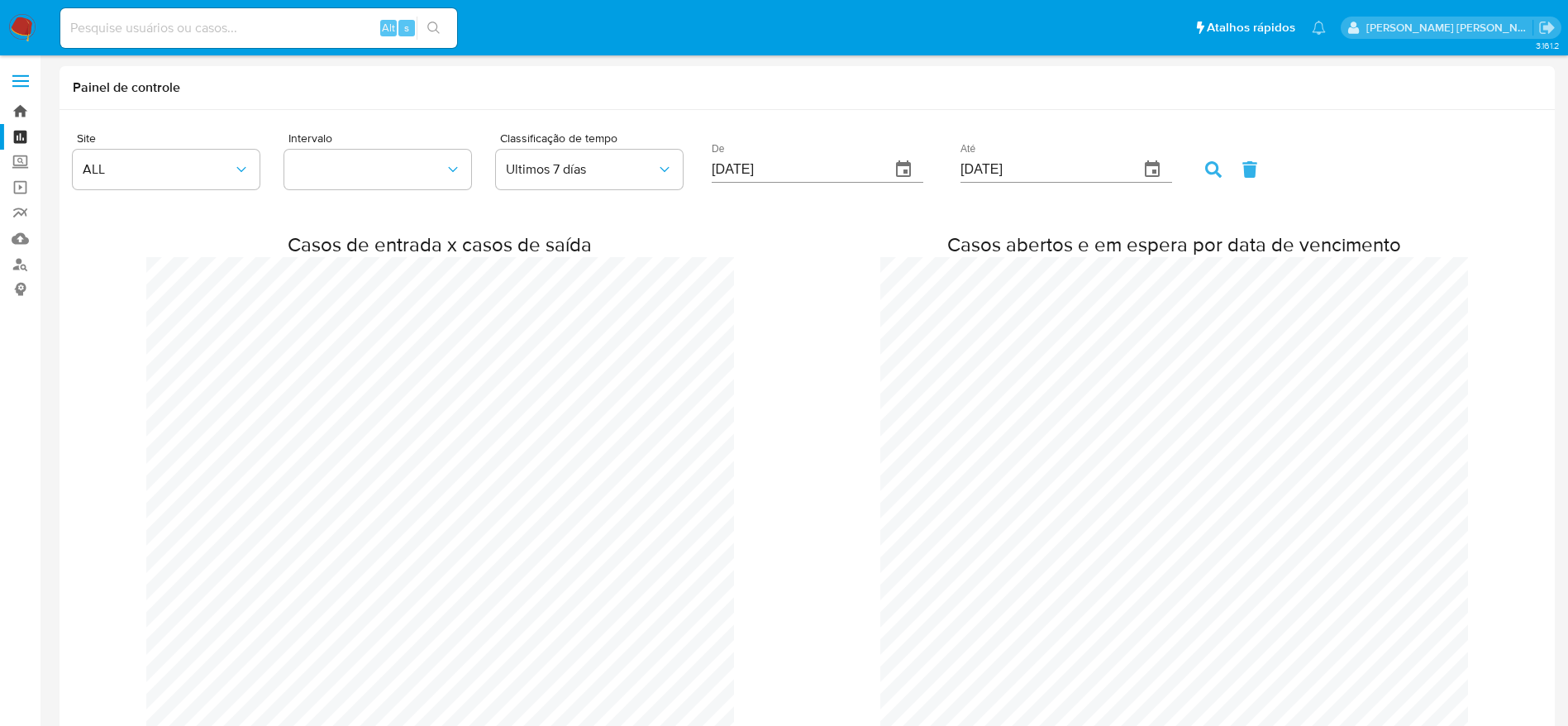
scroll to position [0, 0]
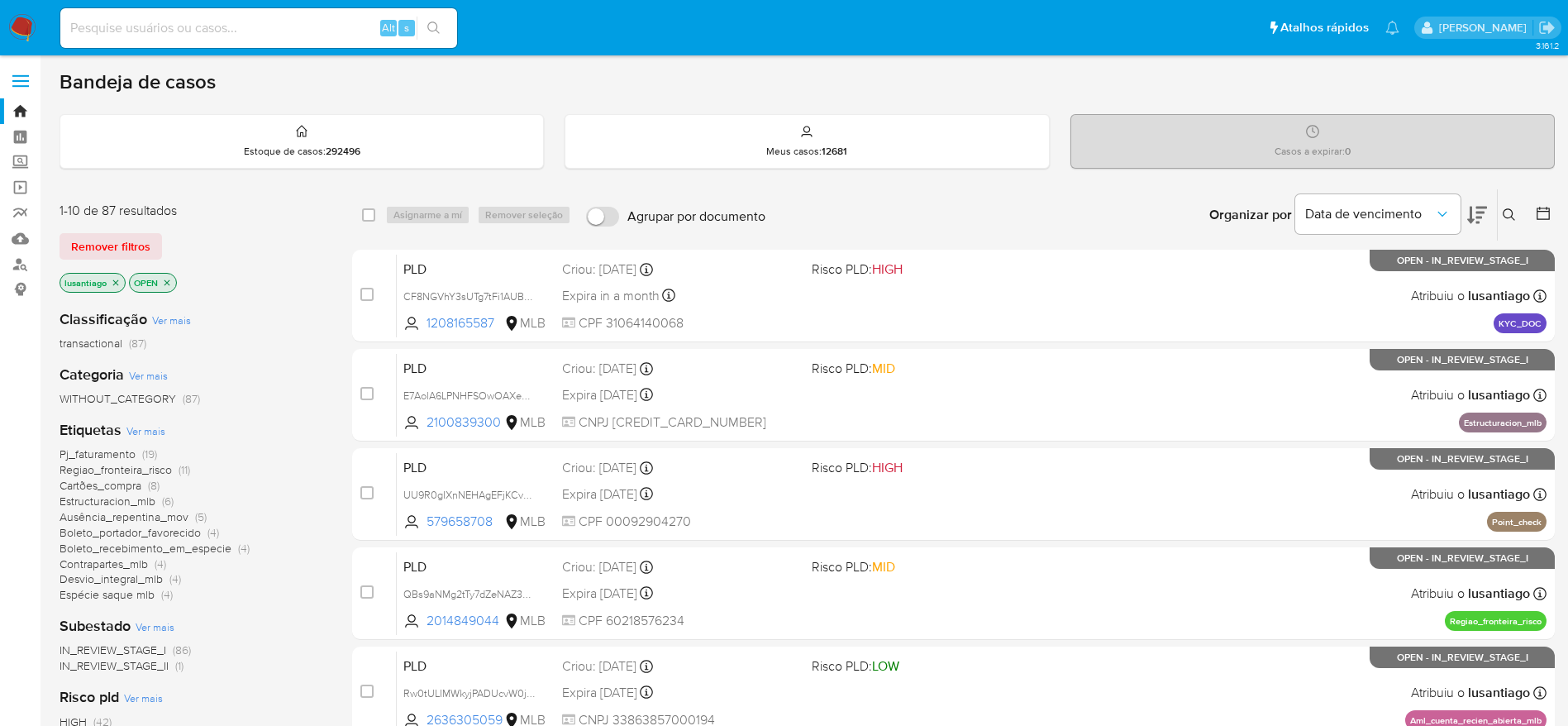
click at [114, 281] on icon "close-filter" at bounding box center [116, 283] width 10 height 10
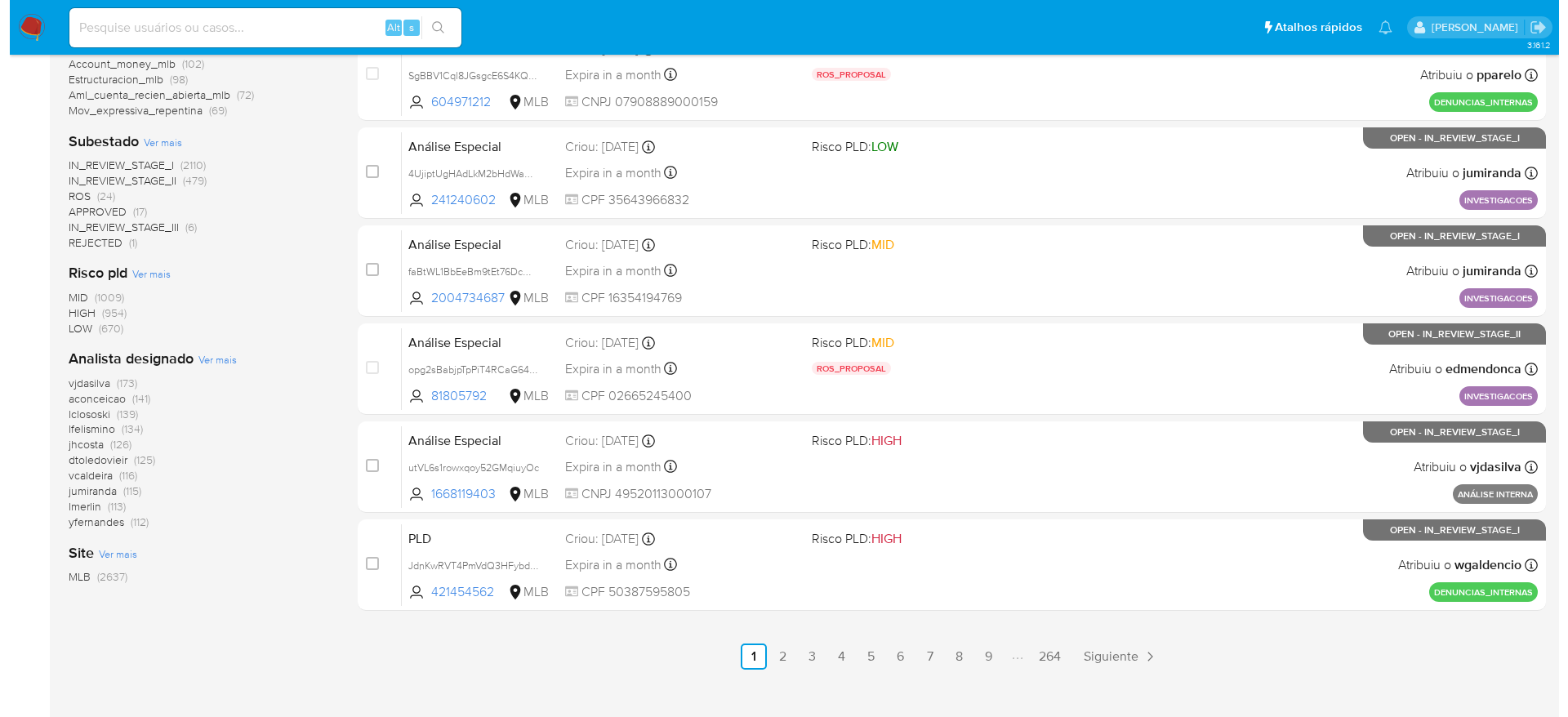
scroll to position [612, 0]
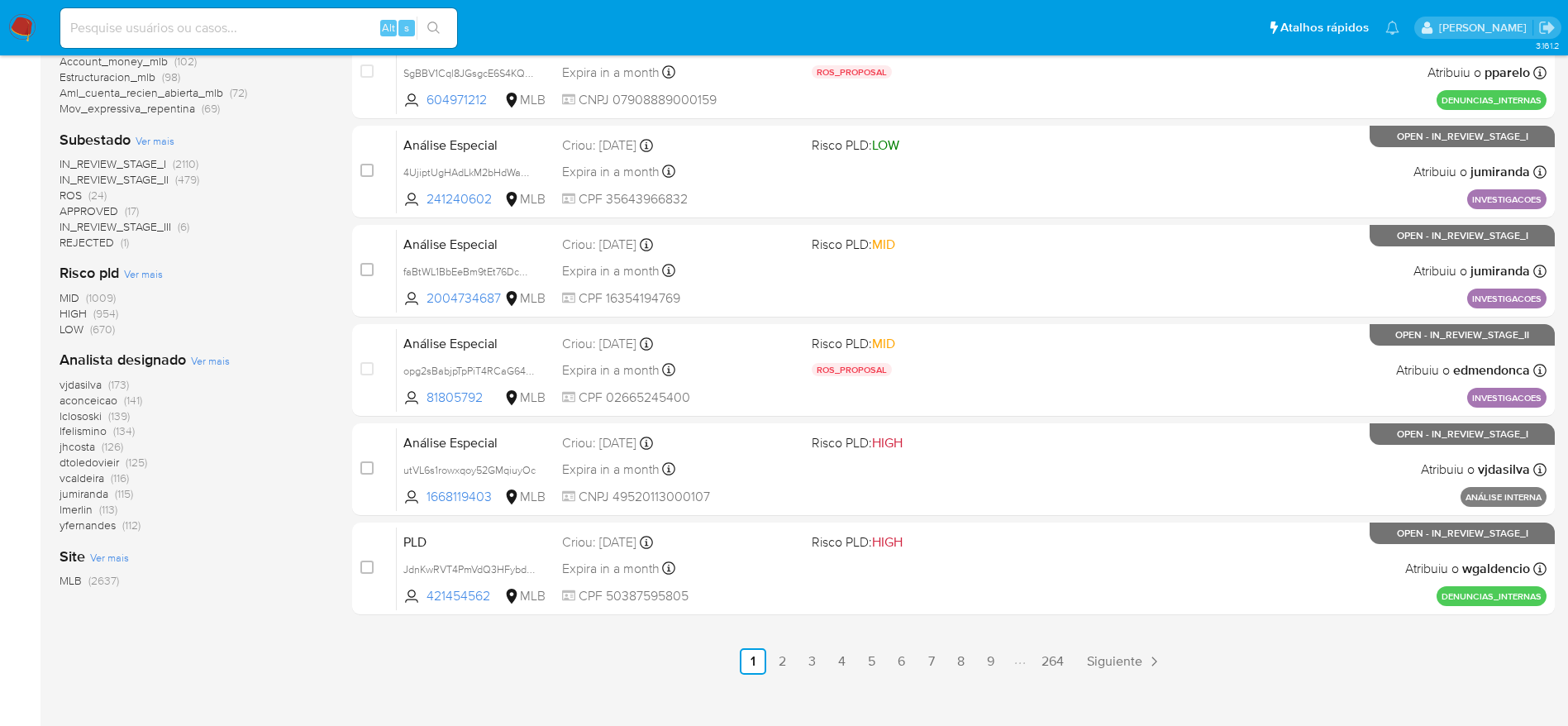
click at [209, 363] on span "Ver mais" at bounding box center [210, 361] width 39 height 15
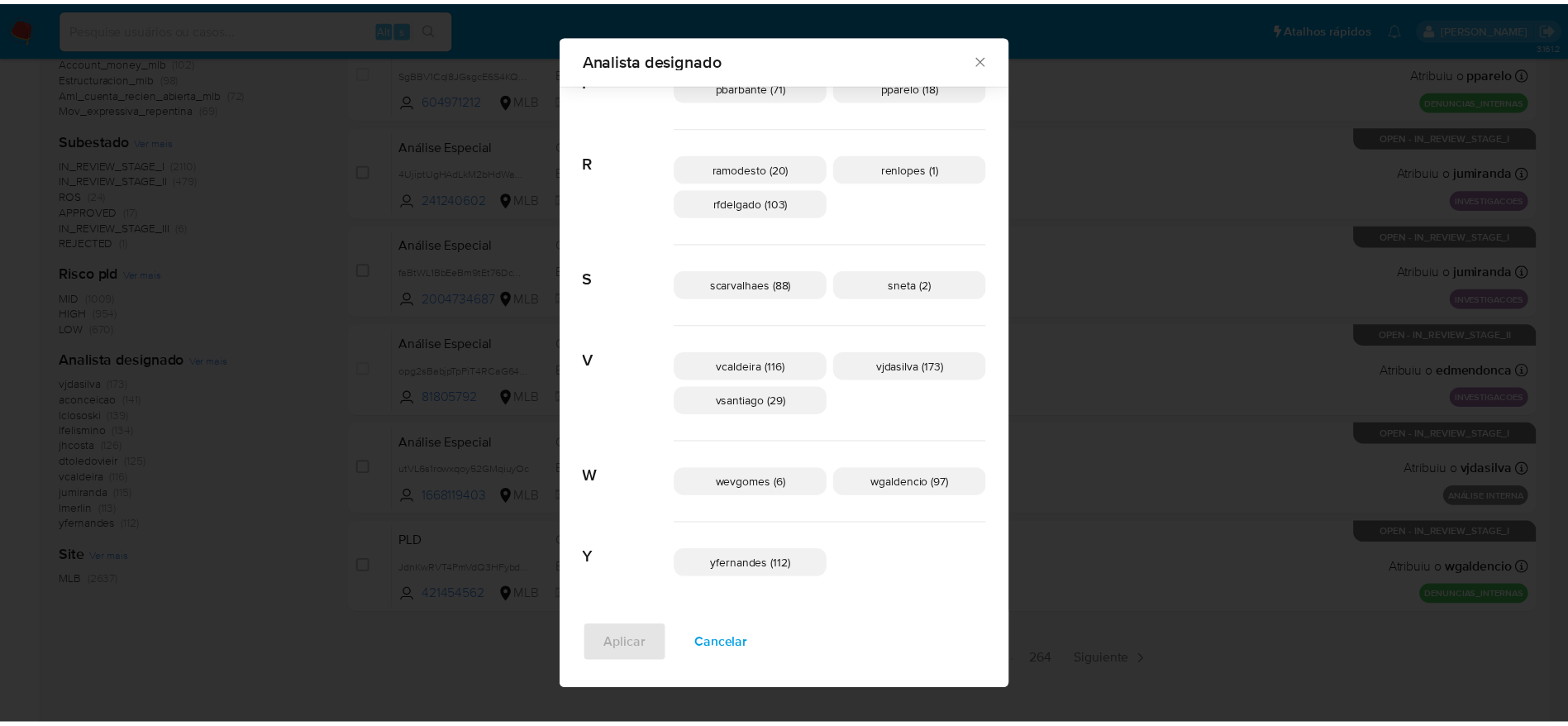
scroll to position [933, 0]
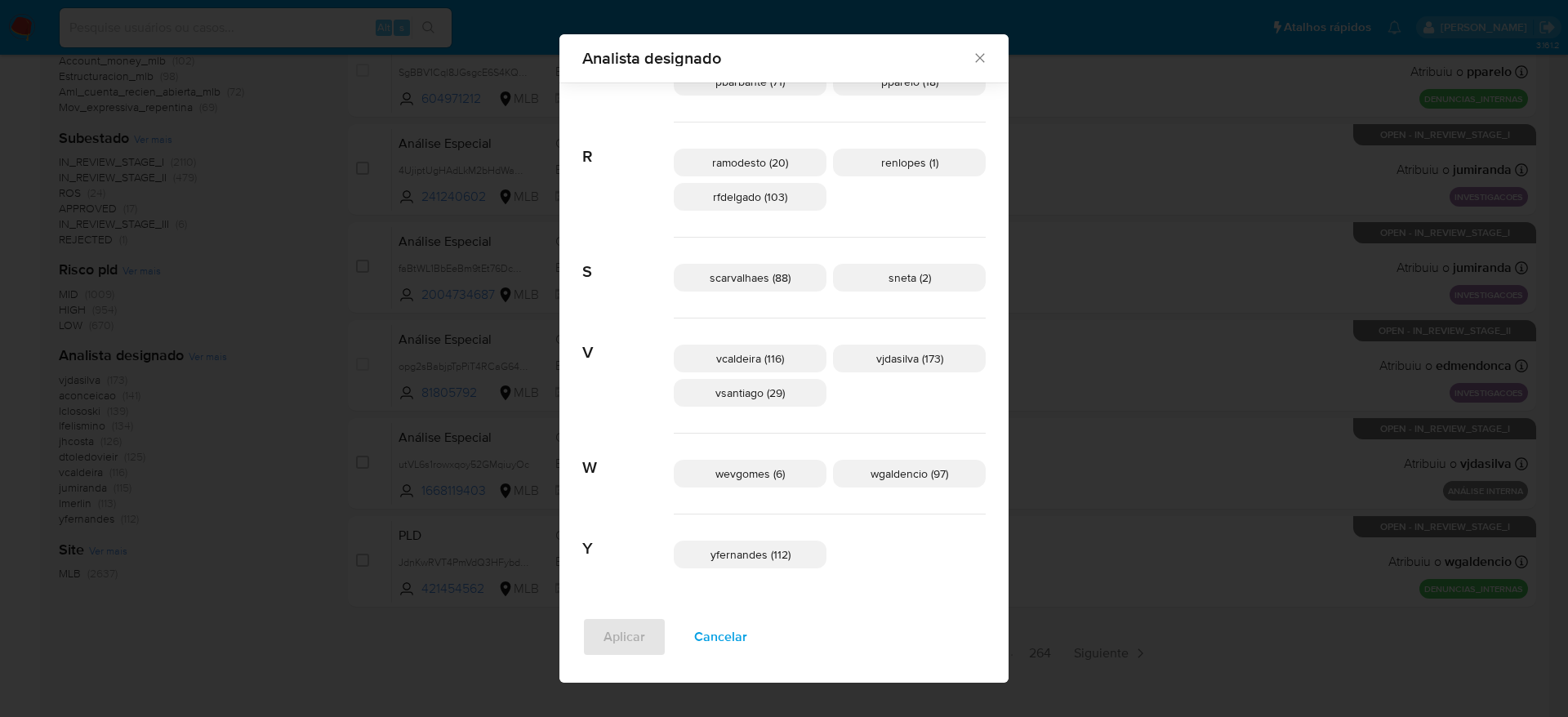
click at [1007, 401] on div "Analista designado Buscar A aconceicao (141) adrbrito (4) alemacedo (8) analmei…" at bounding box center [784, 358] width 1568 height 717
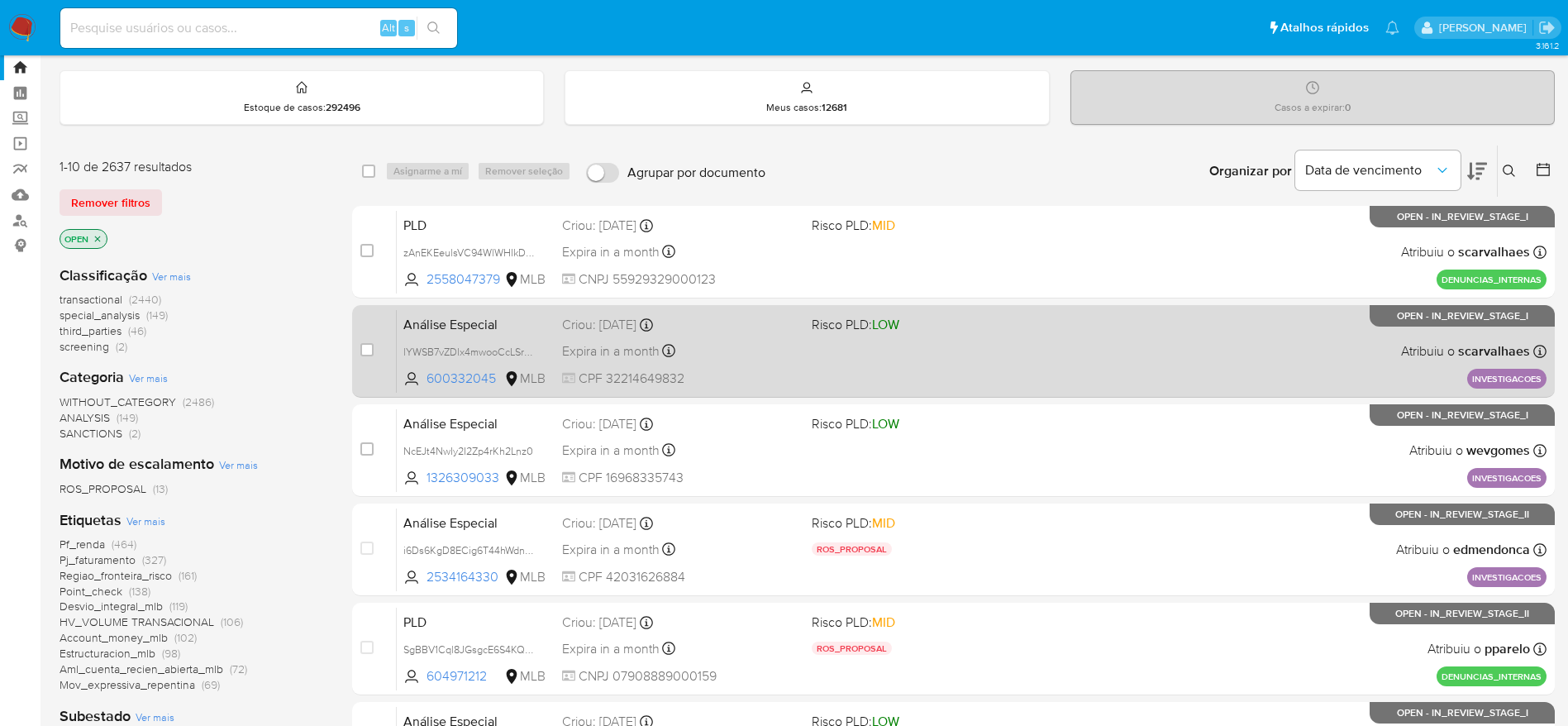
scroll to position [0, 0]
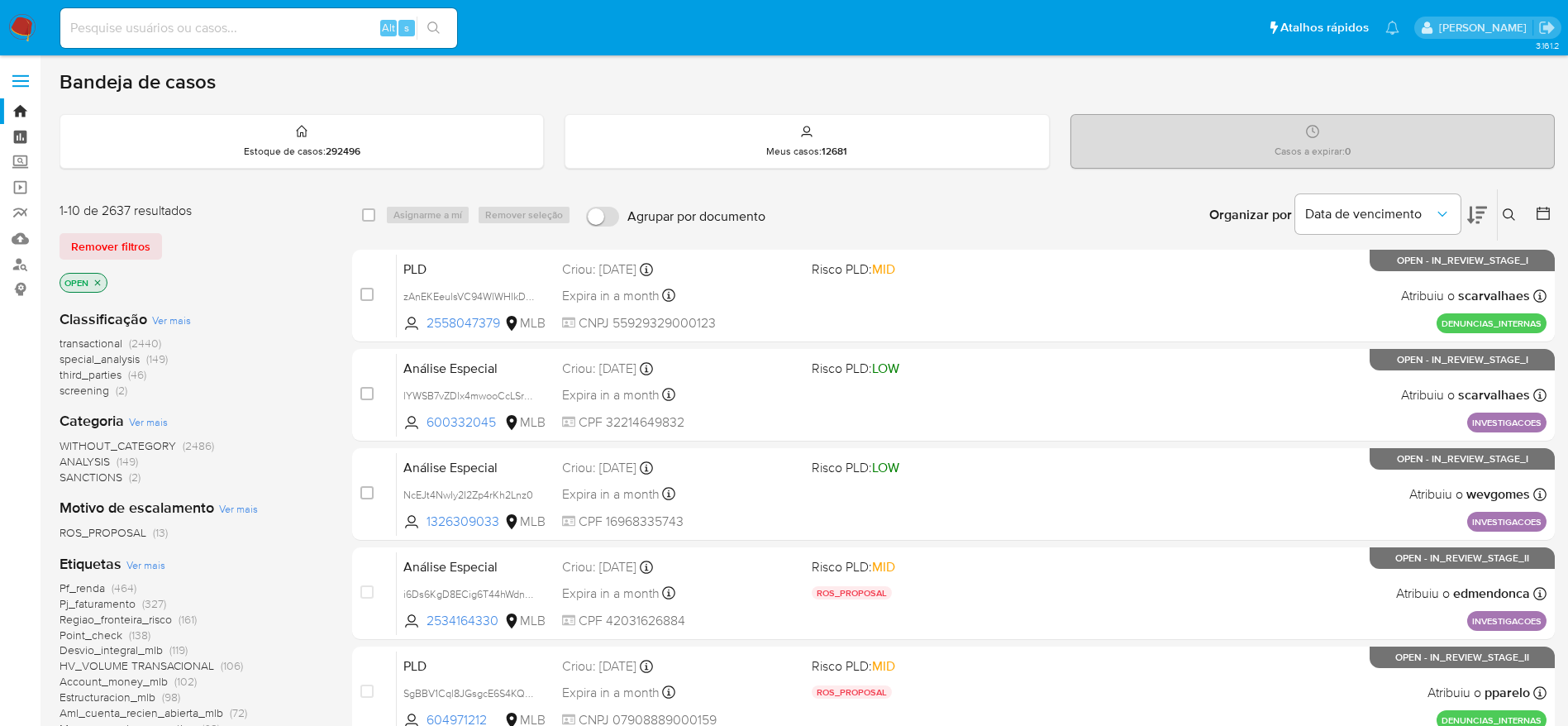
click at [18, 131] on link "Painel" at bounding box center [98, 137] width 196 height 26
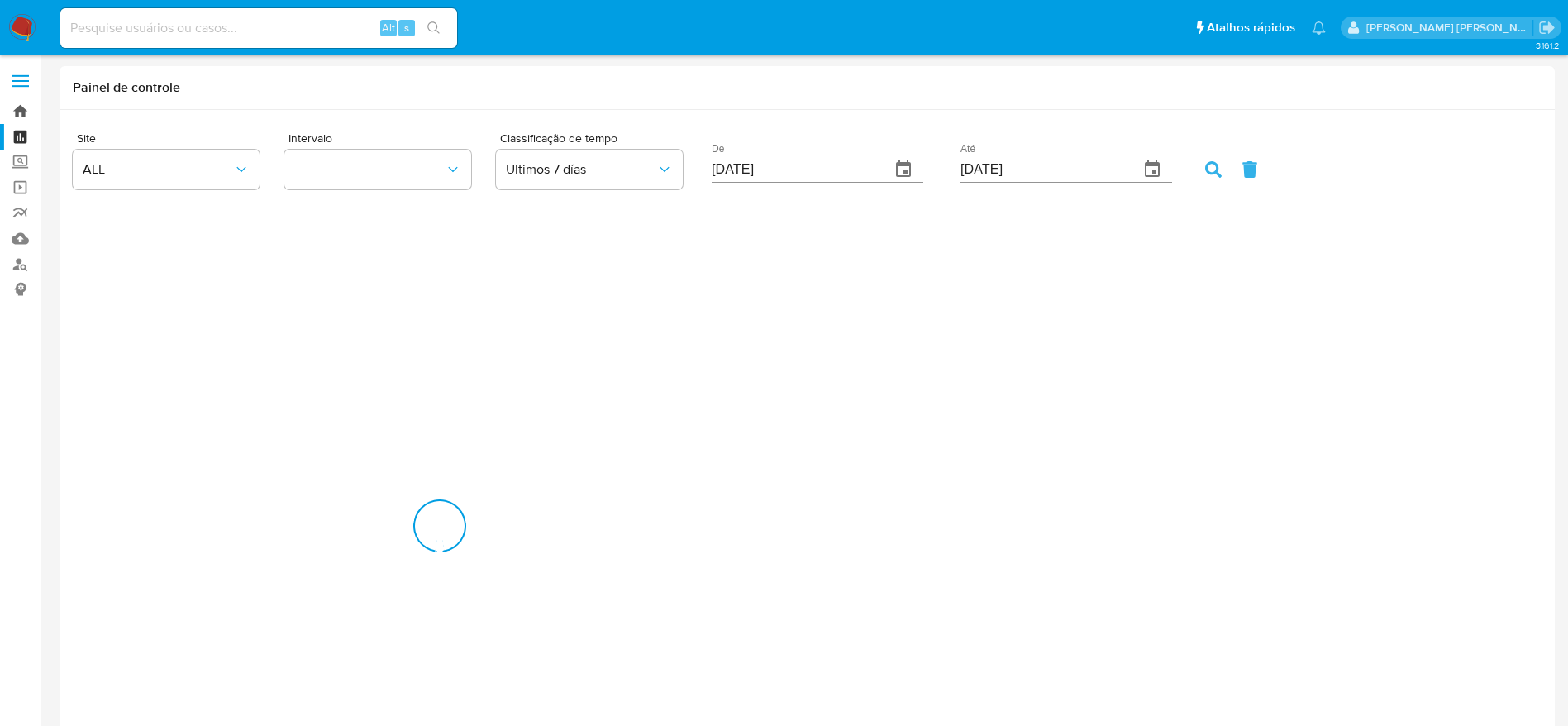
scroll to position [823785, 824963]
drag, startPoint x: 0, startPoint y: 0, endPoint x: 17, endPoint y: 110, distance: 111.3
click at [17, 110] on link "Bandeja" at bounding box center [98, 111] width 196 height 26
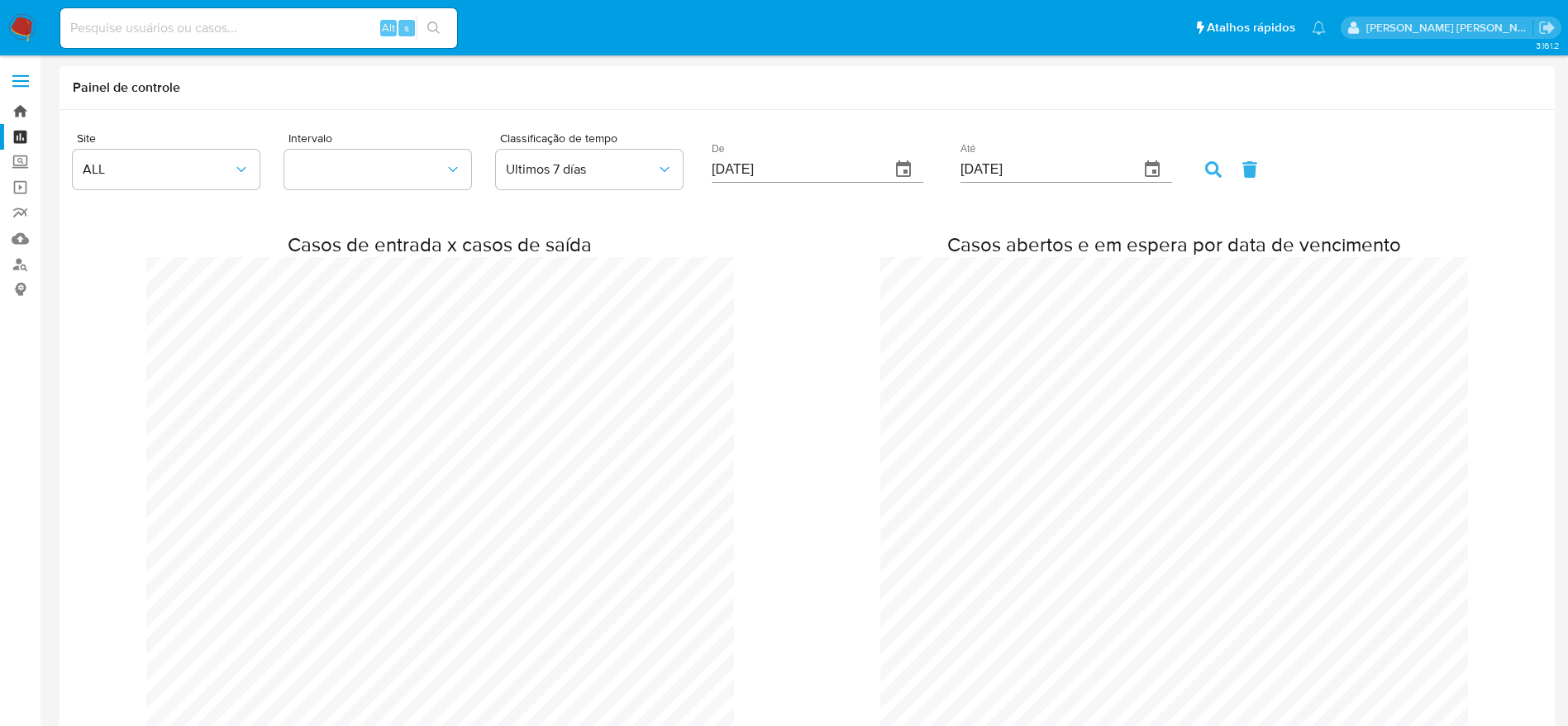
scroll to position [0, 0]
